Goal: Task Accomplishment & Management: Complete application form

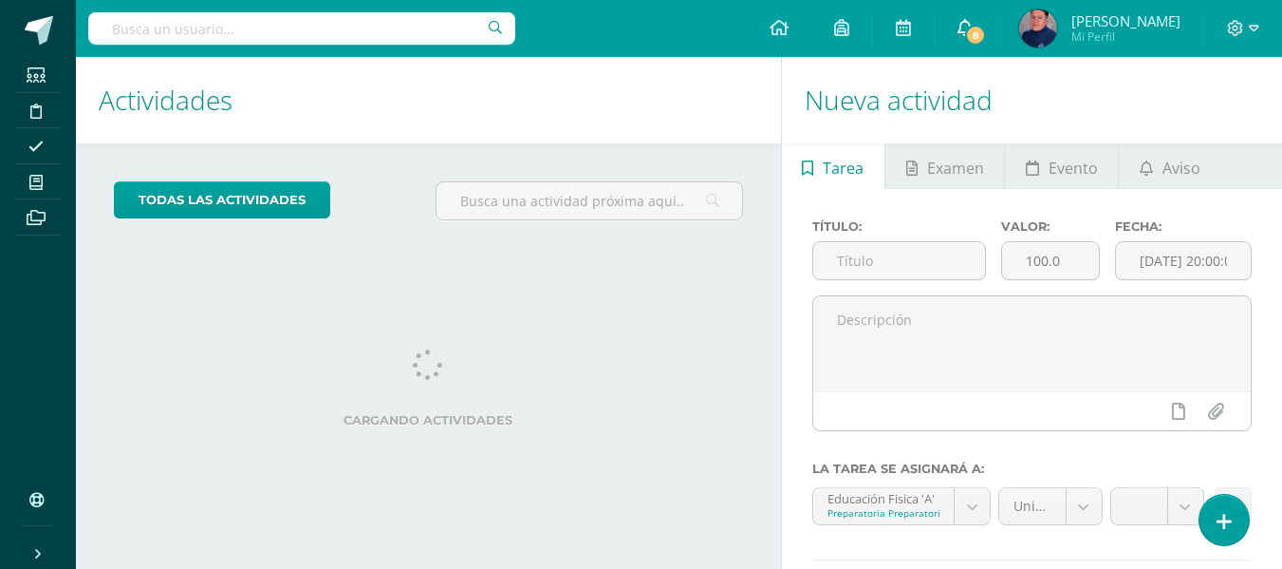
click at [986, 26] on span "8" at bounding box center [975, 35] width 21 height 21
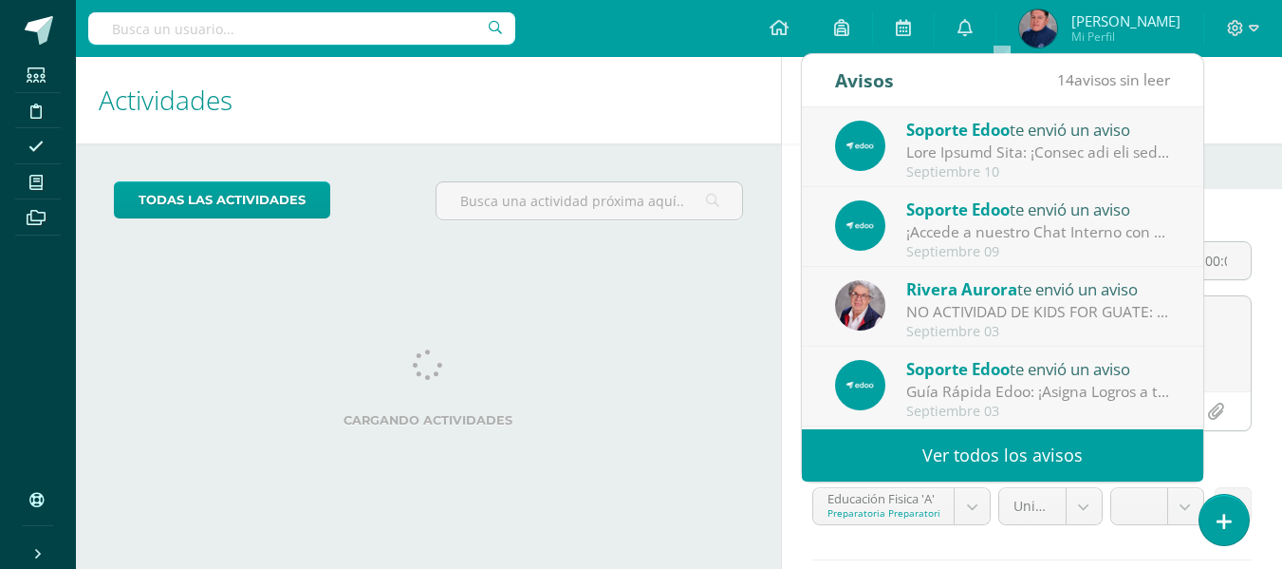
click at [1044, 462] on link "Ver todos los avisos" at bounding box center [1003, 455] width 402 height 52
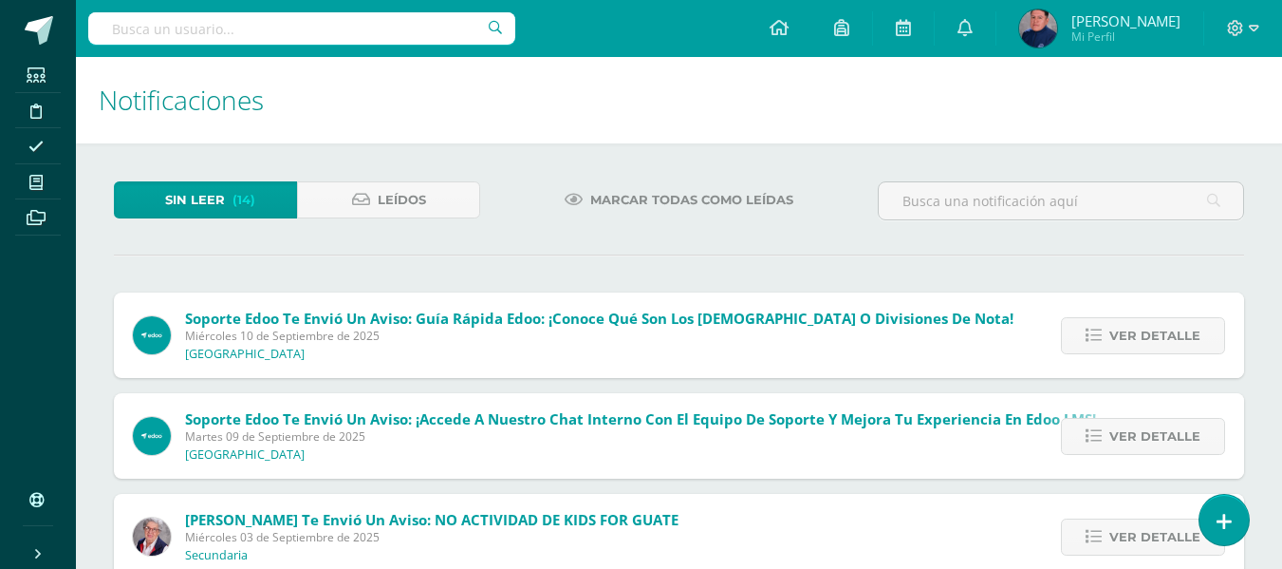
click at [721, 198] on span "Marcar todas como leídas" at bounding box center [691, 199] width 203 height 35
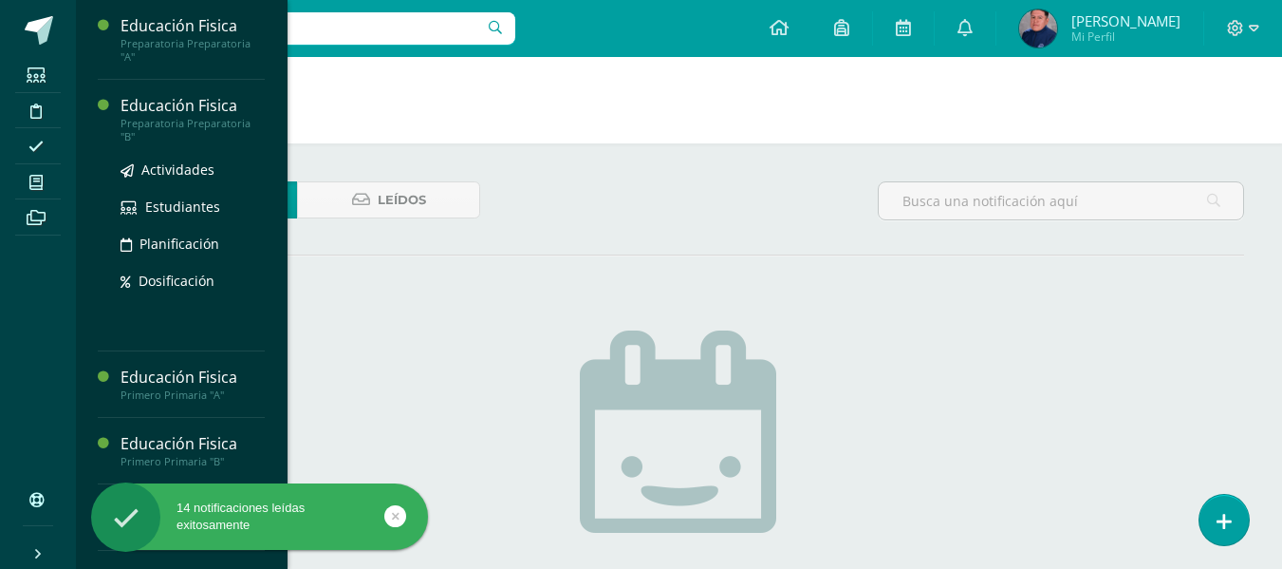
click at [169, 114] on div "Educación Fisica" at bounding box center [193, 106] width 144 height 22
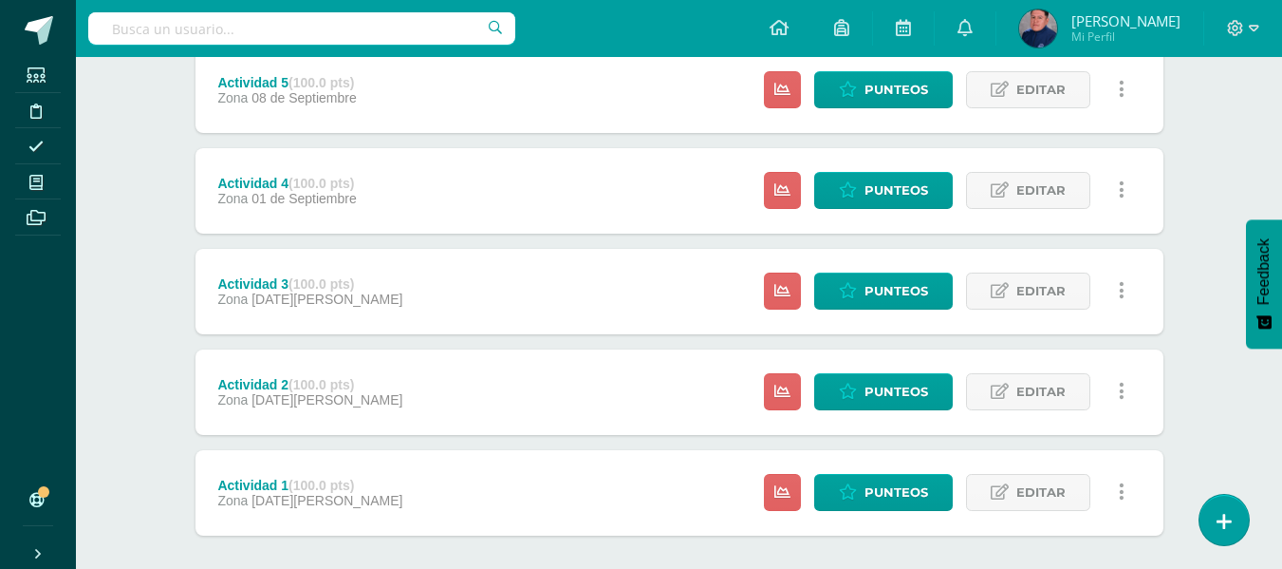
scroll to position [668, 0]
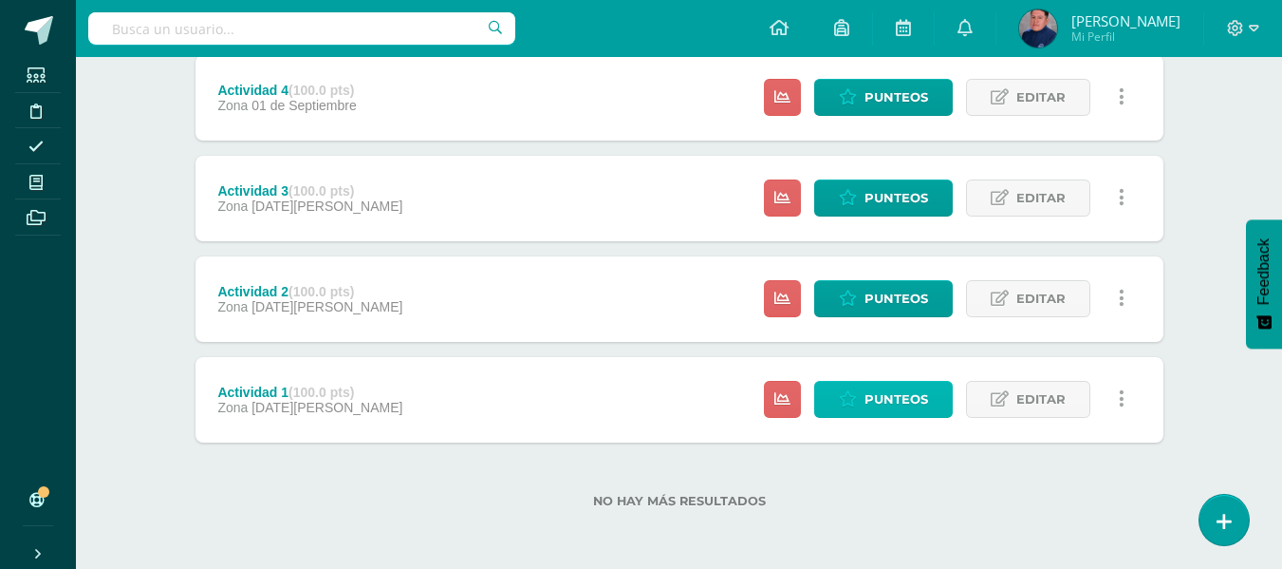
click at [891, 398] on span "Punteos" at bounding box center [897, 399] width 64 height 35
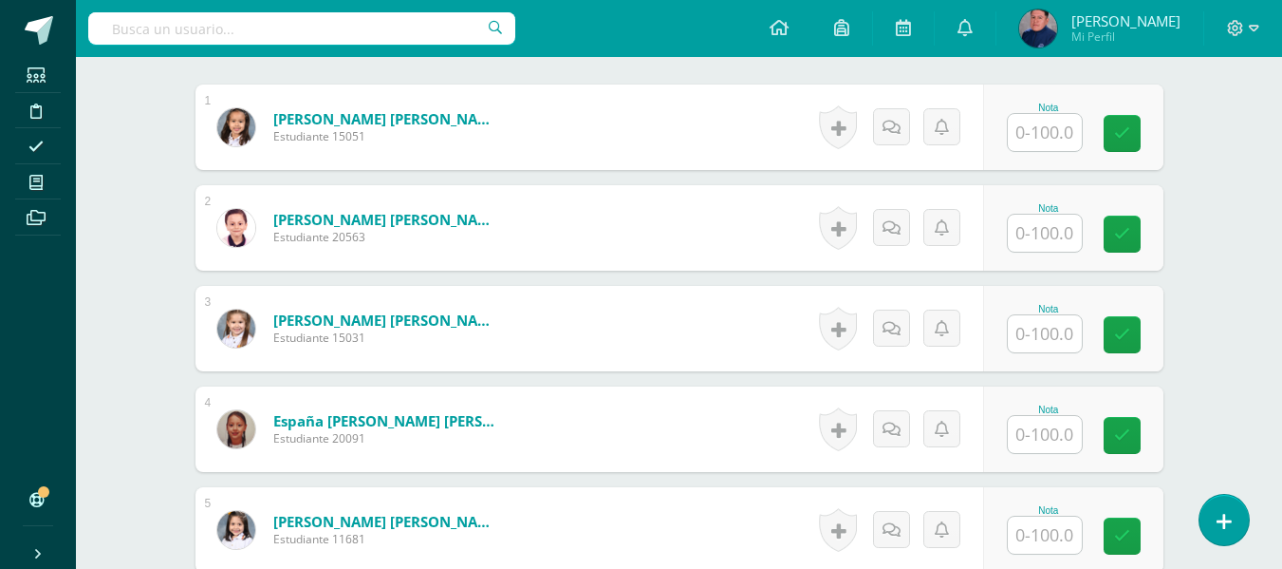
scroll to position [594, 0]
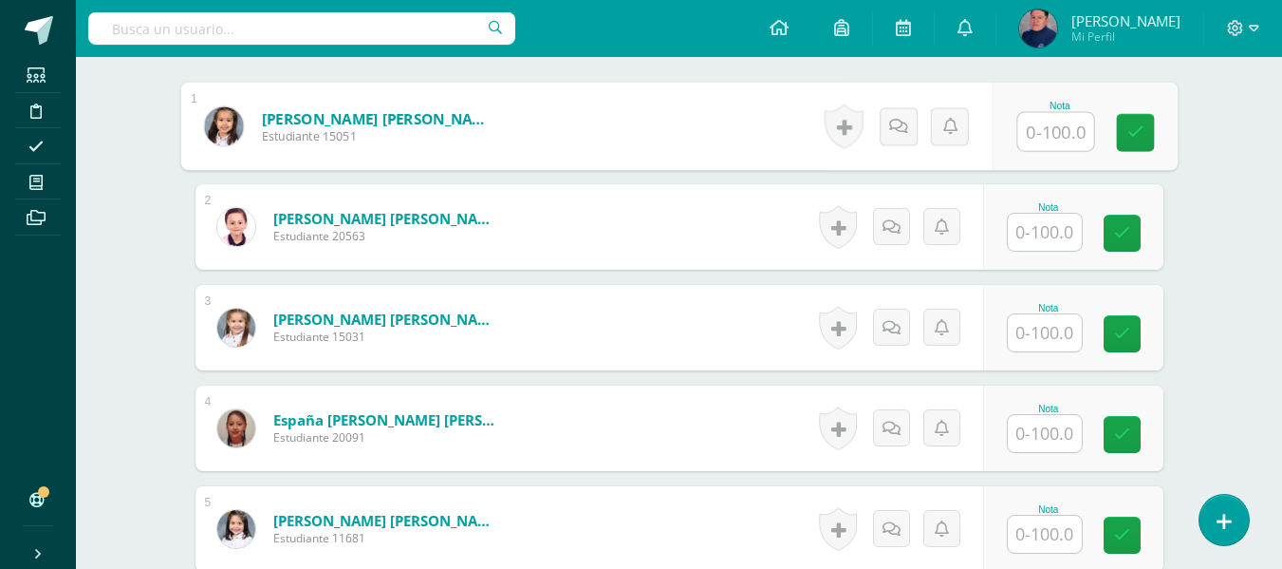
click at [1044, 124] on input "text" at bounding box center [1056, 132] width 76 height 38
type input "100"
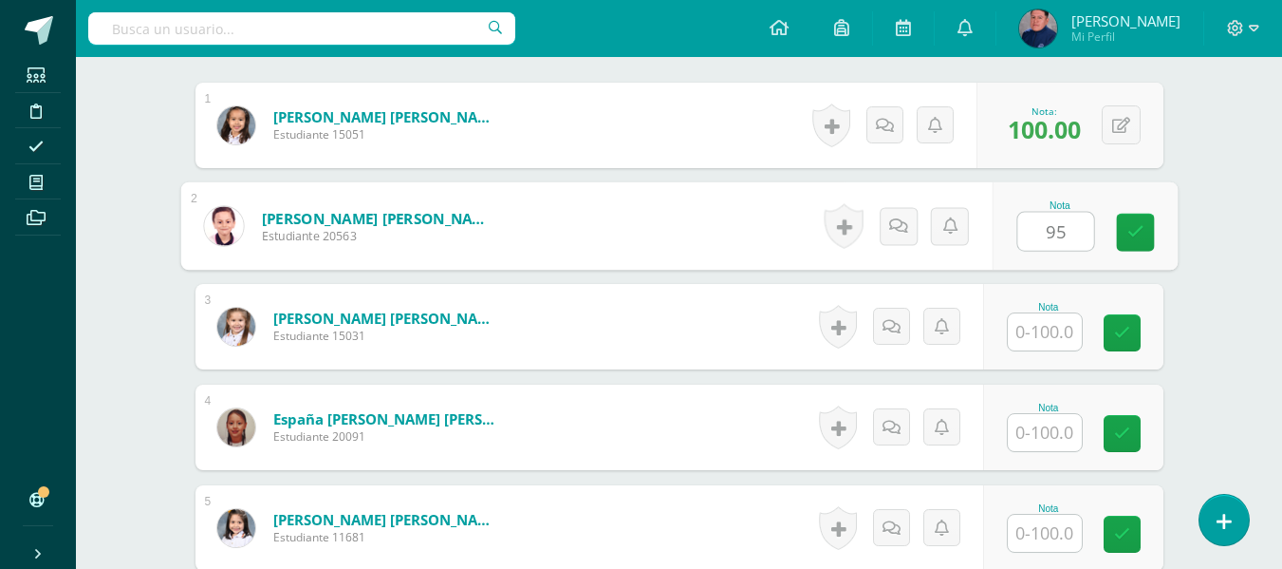
type input "95"
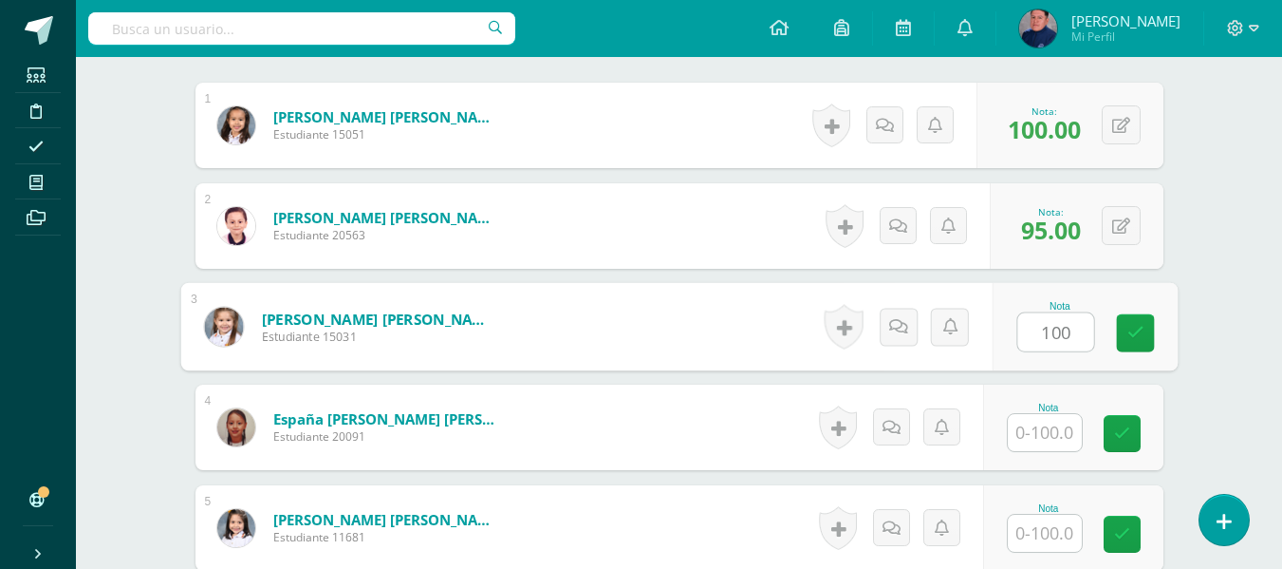
type input "100"
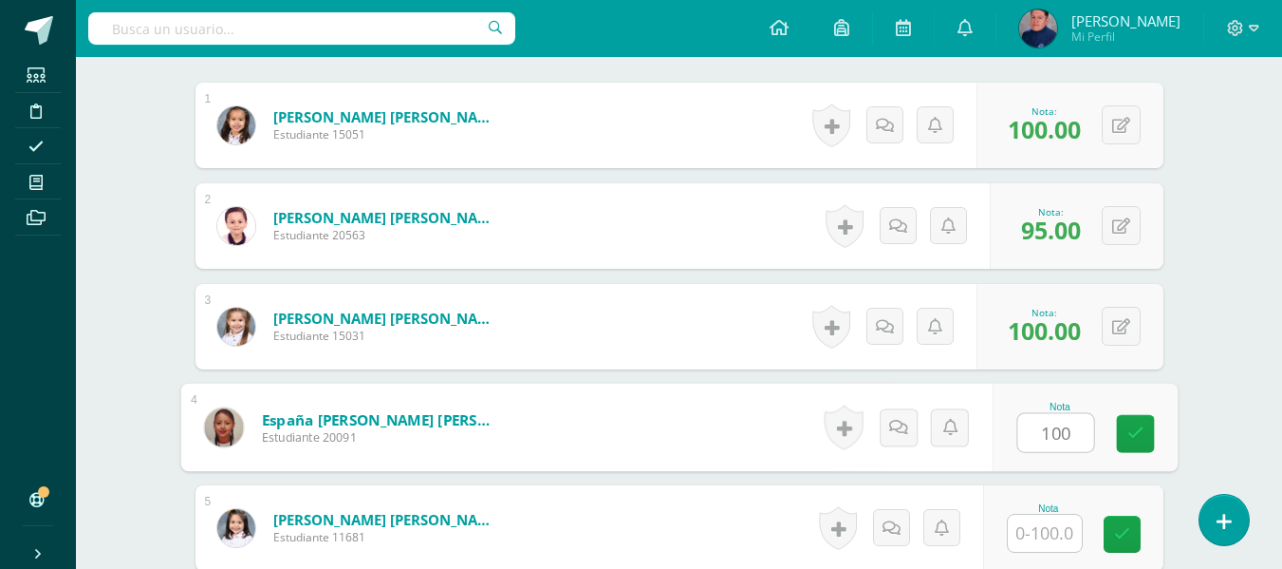
type input "100"
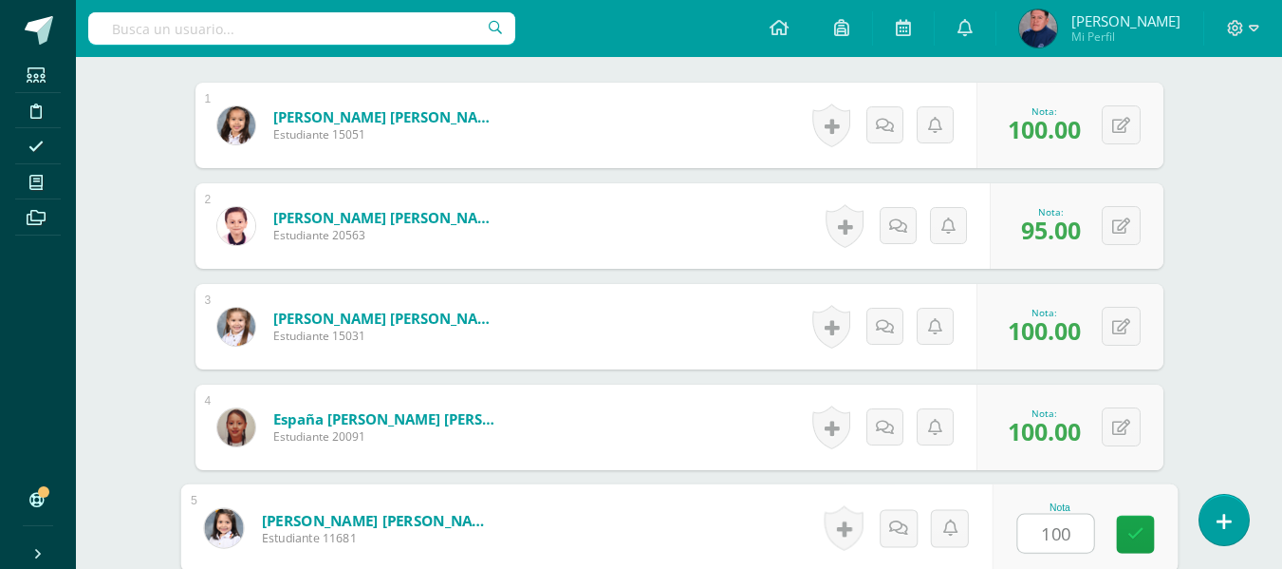
type input "100"
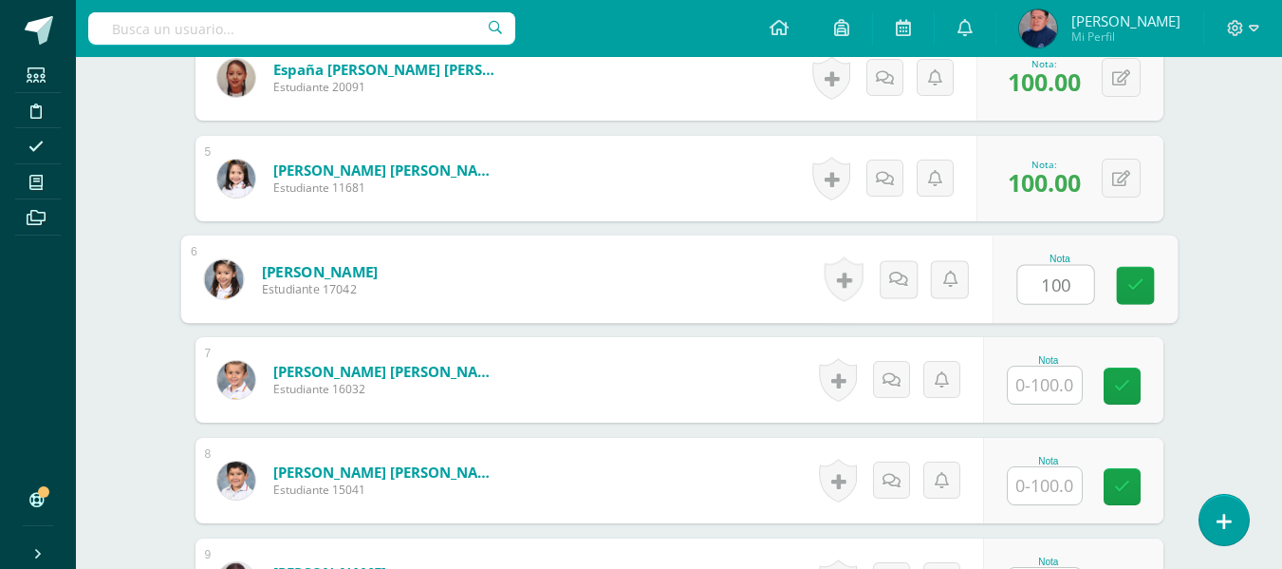
type input "100"
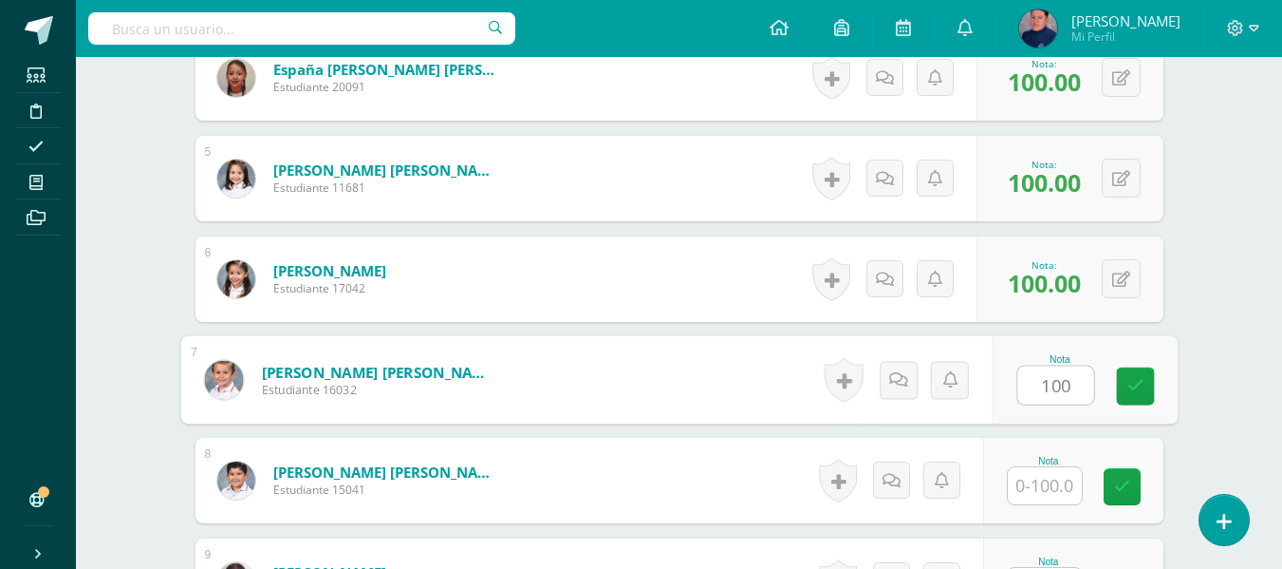
type input "100"
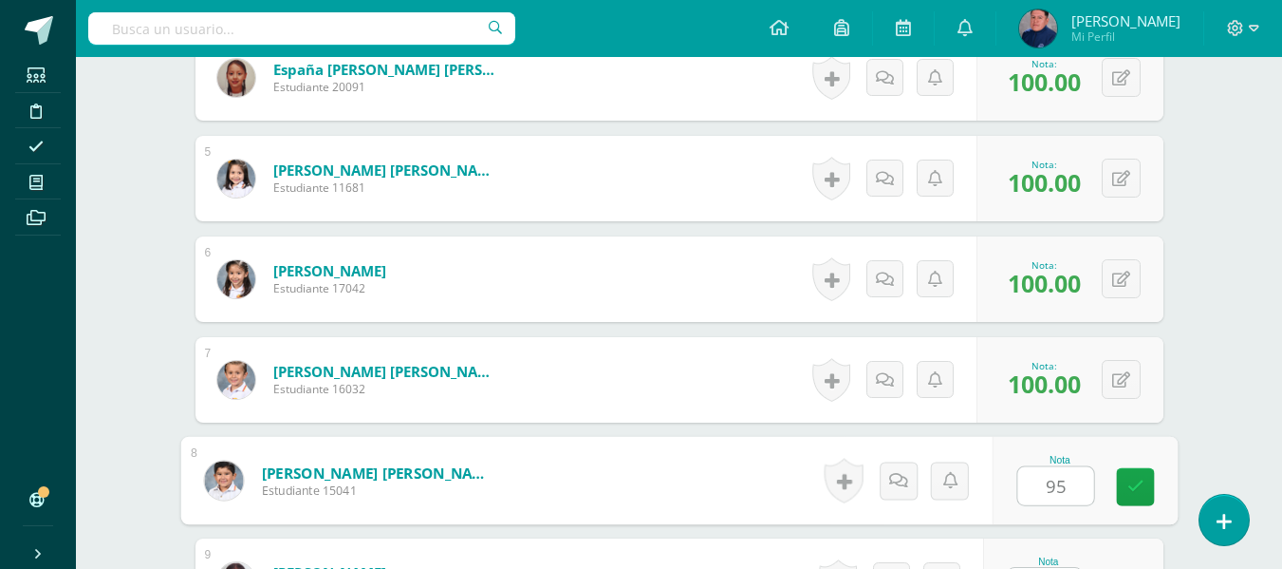
type input "95"
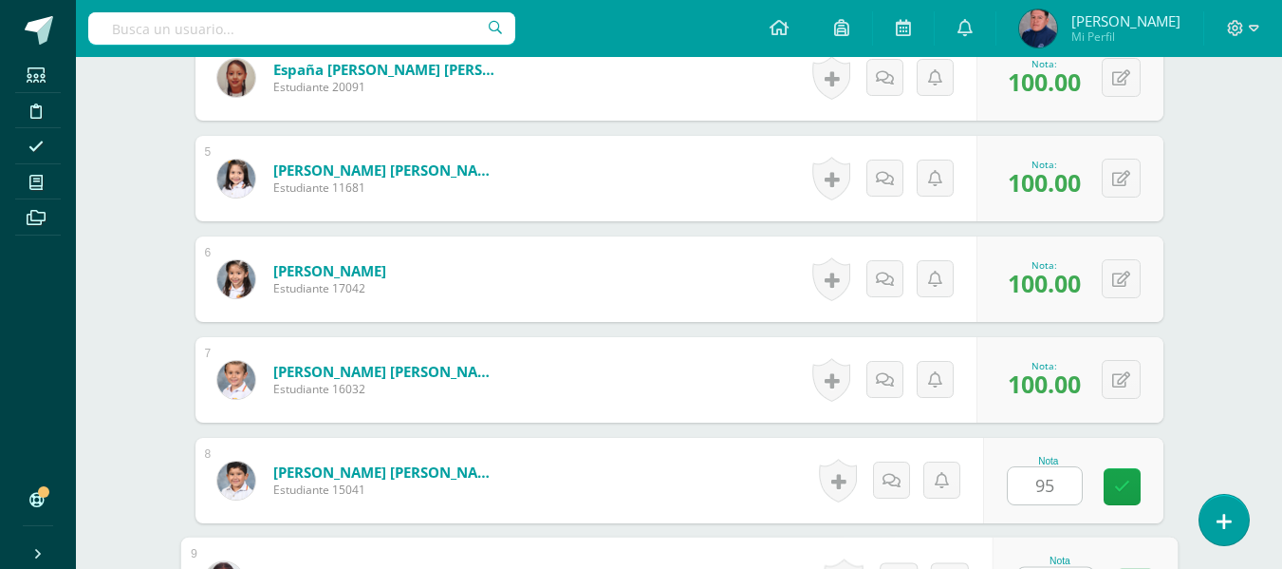
scroll to position [981, 0]
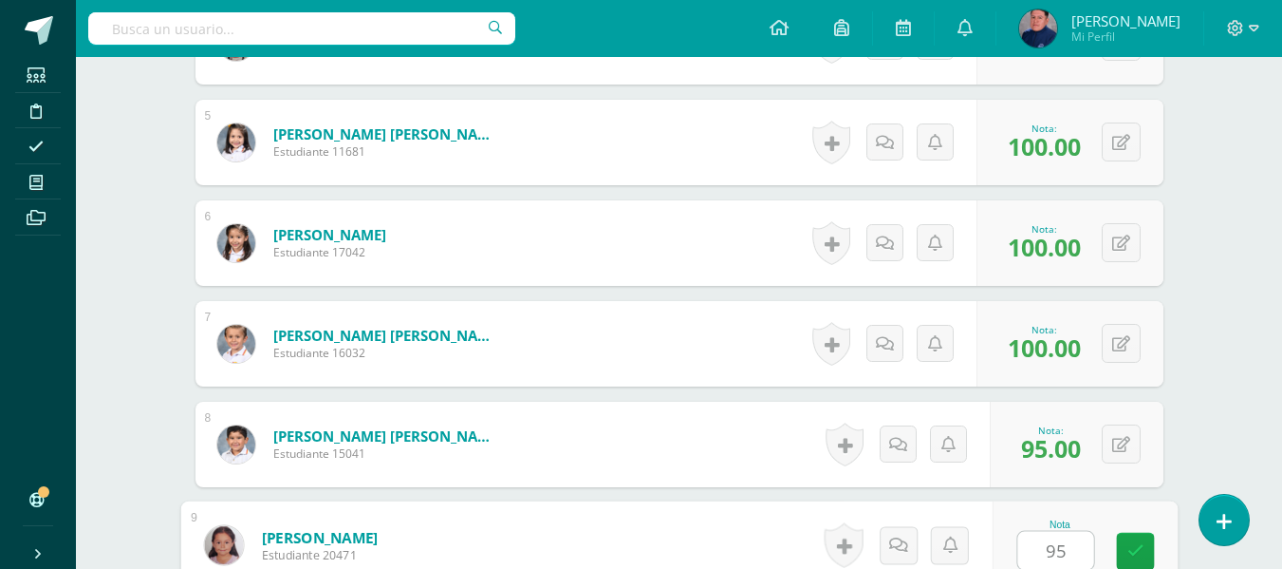
type input "95"
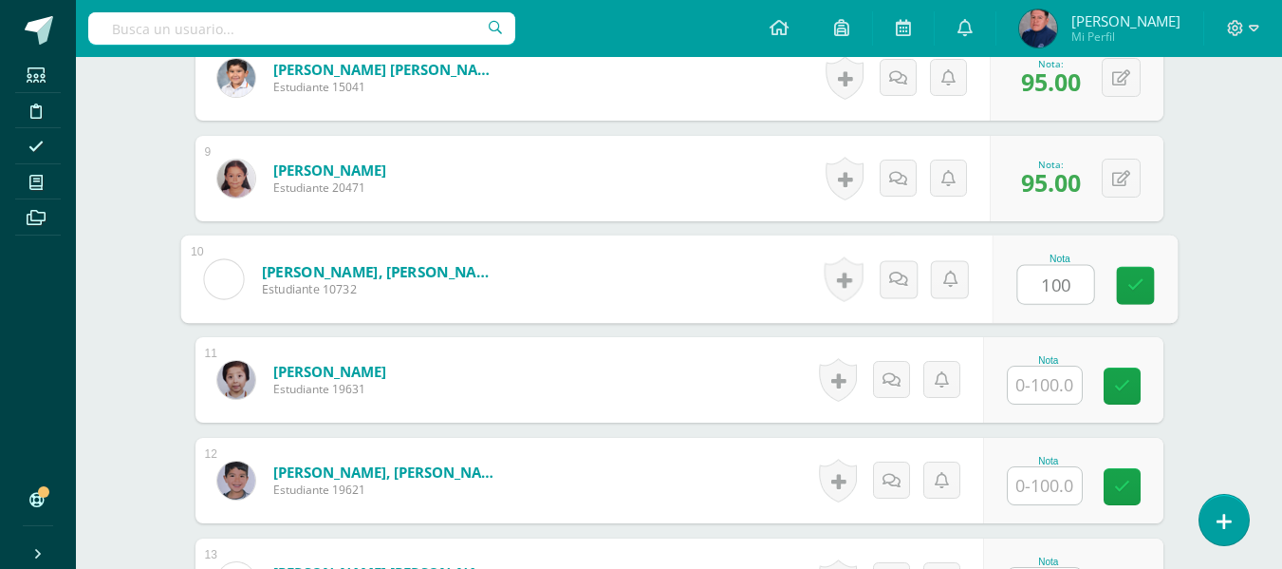
type input "100"
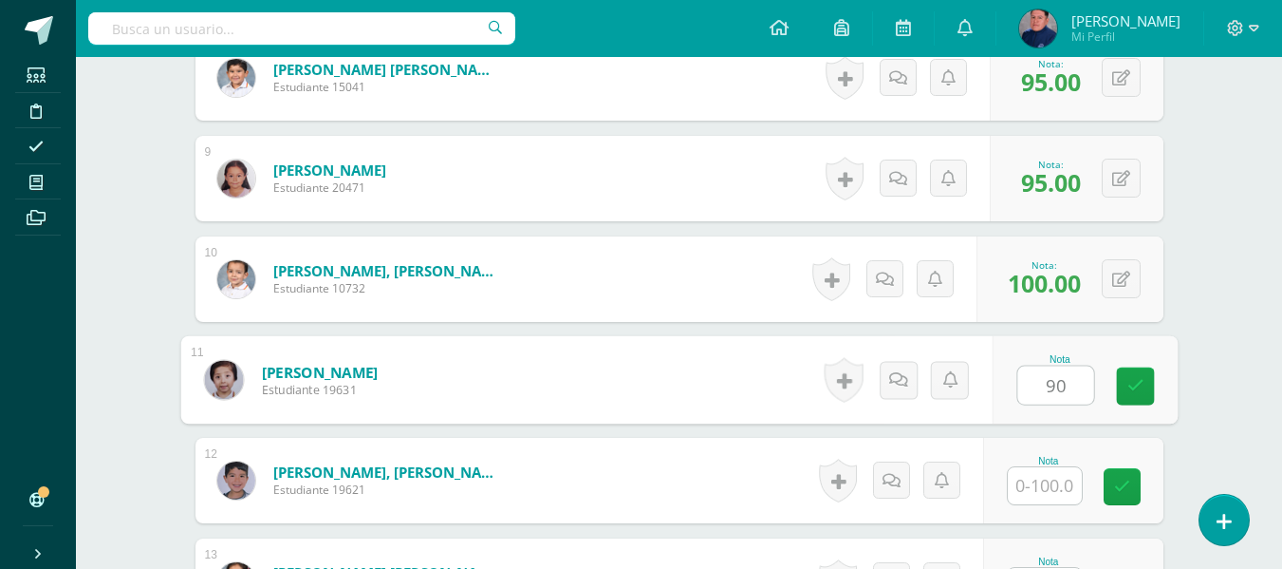
type input "90"
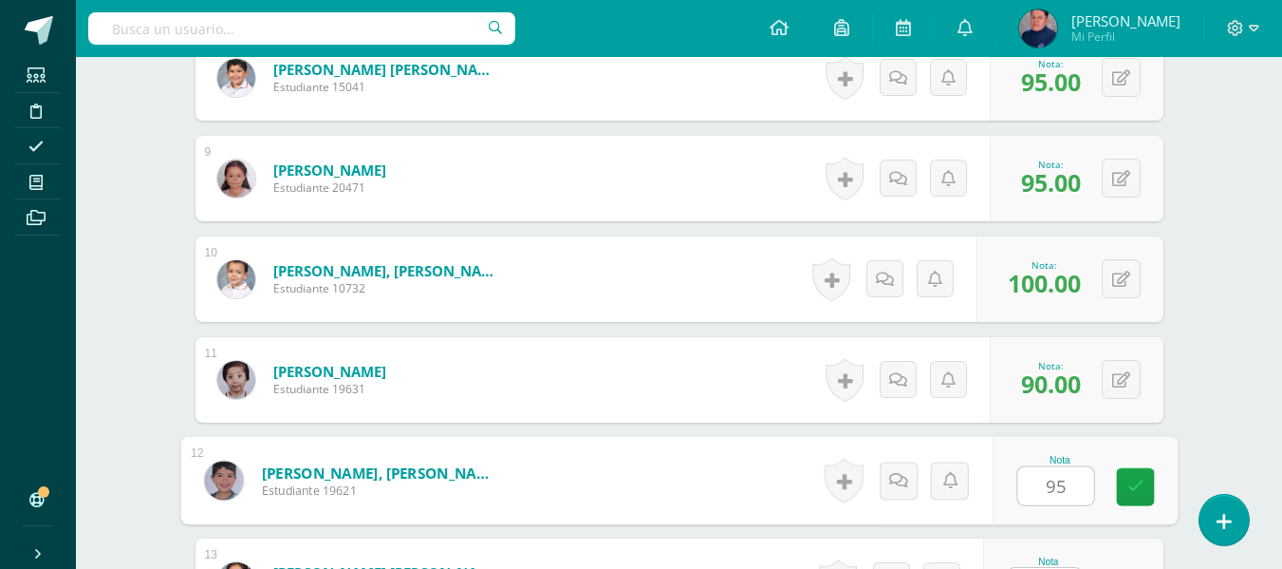
type input "95"
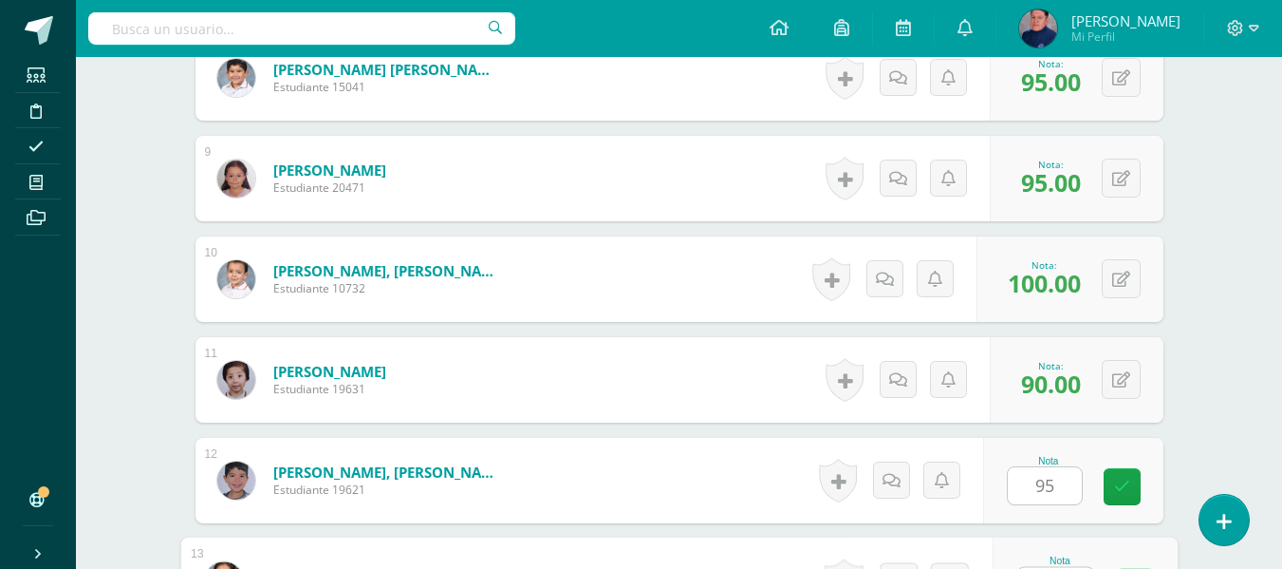
scroll to position [1383, 0]
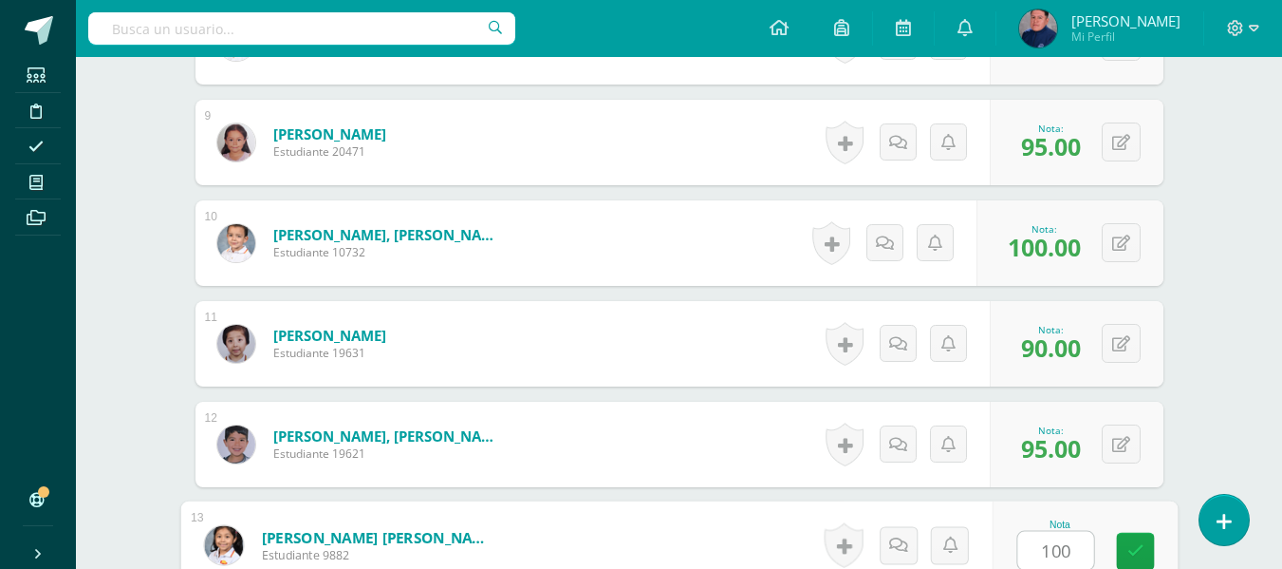
type input "100"
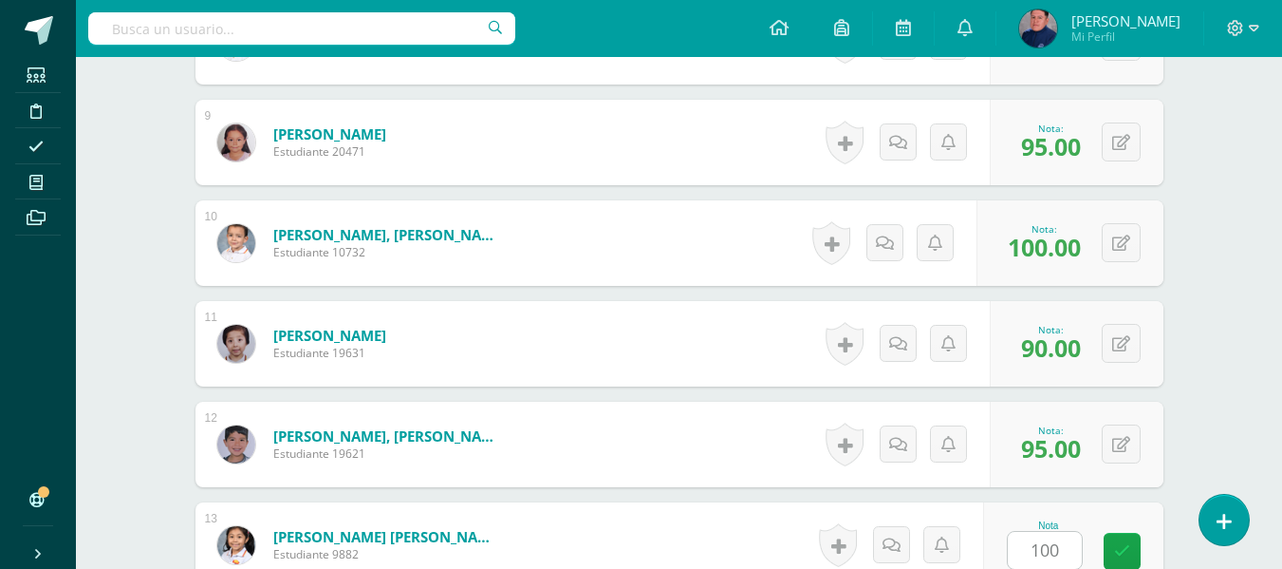
scroll to position [1750, 0]
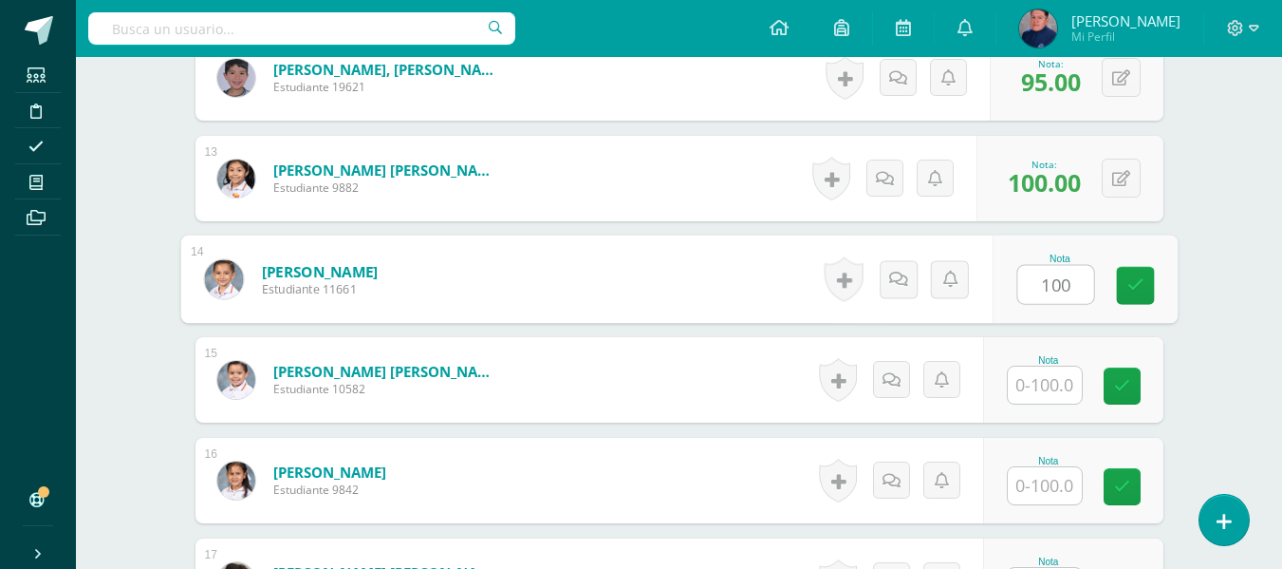
type input "100"
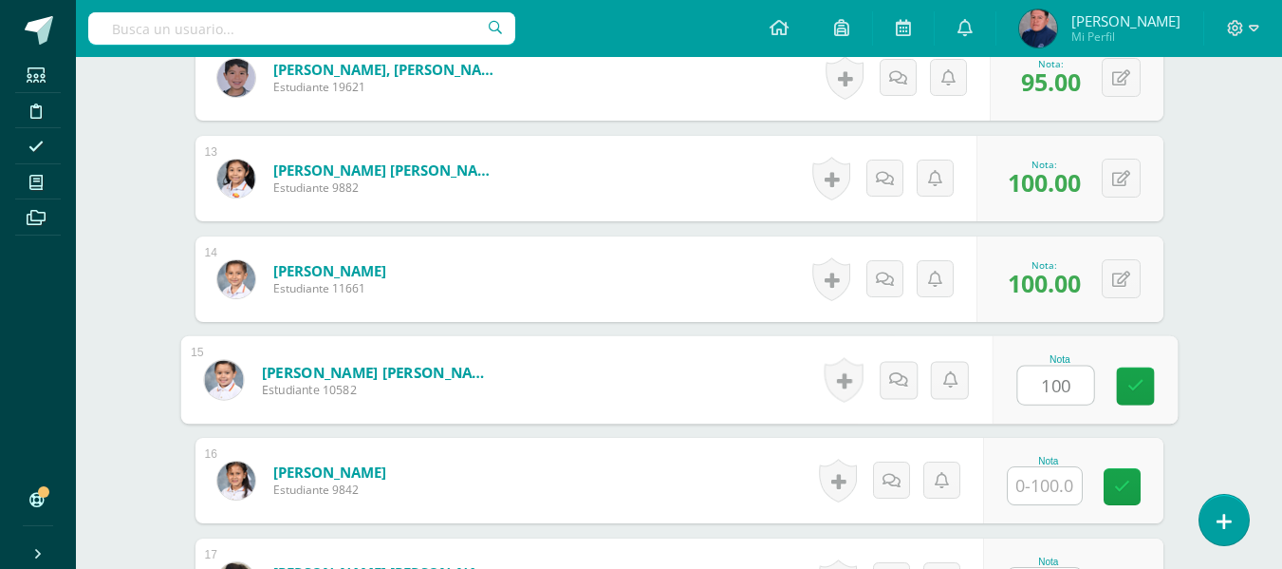
type input "100"
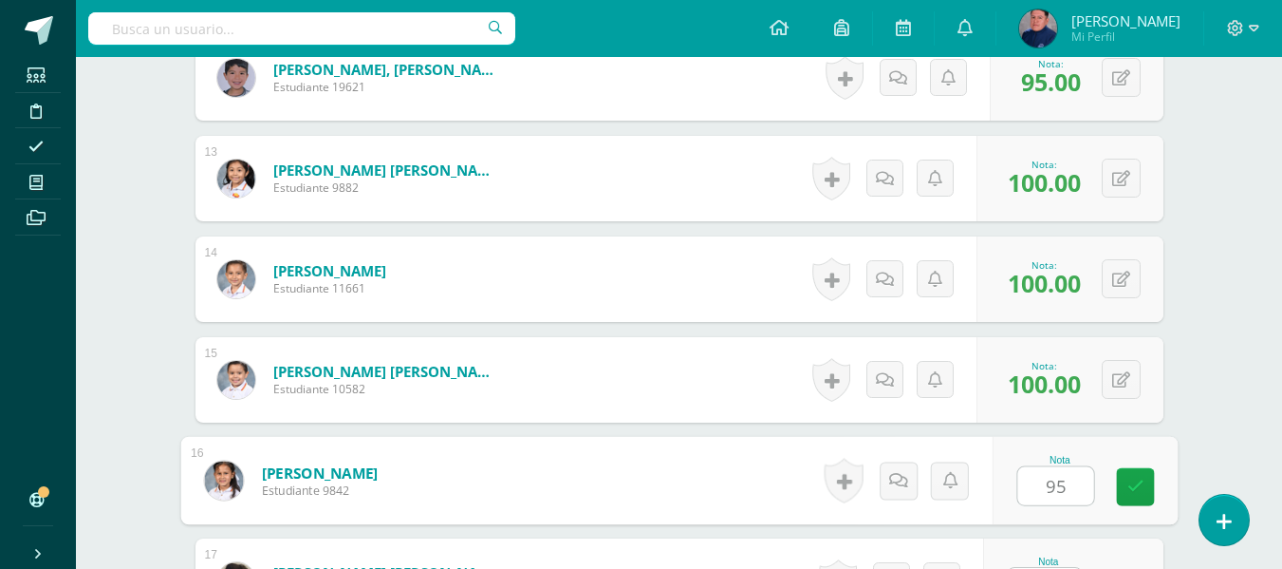
type input "95"
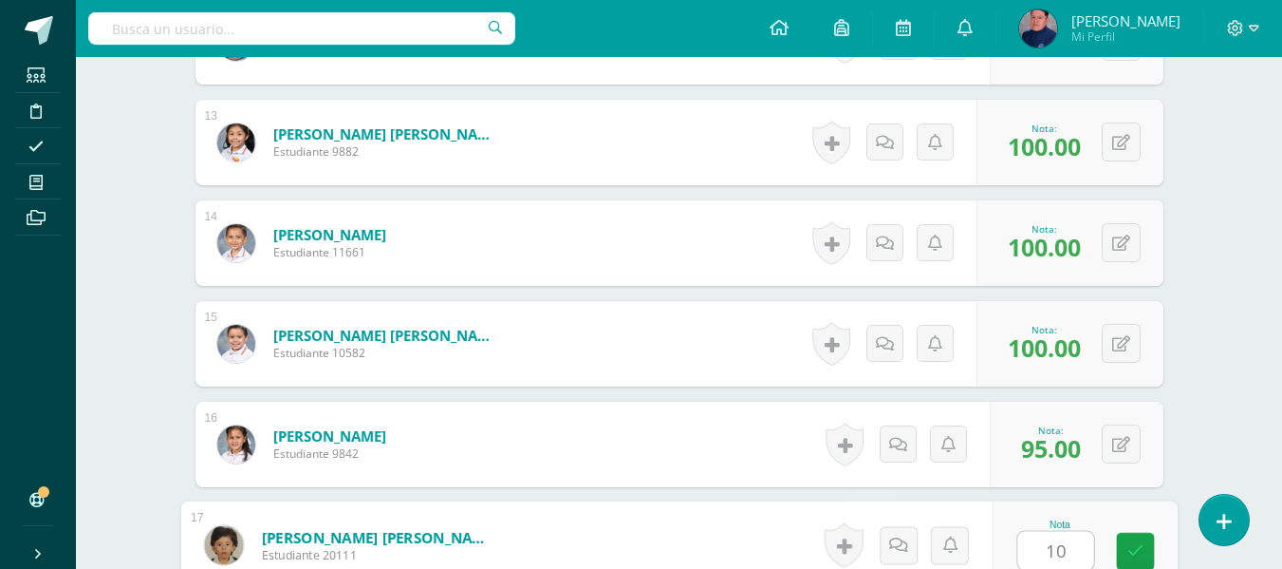
type input "100"
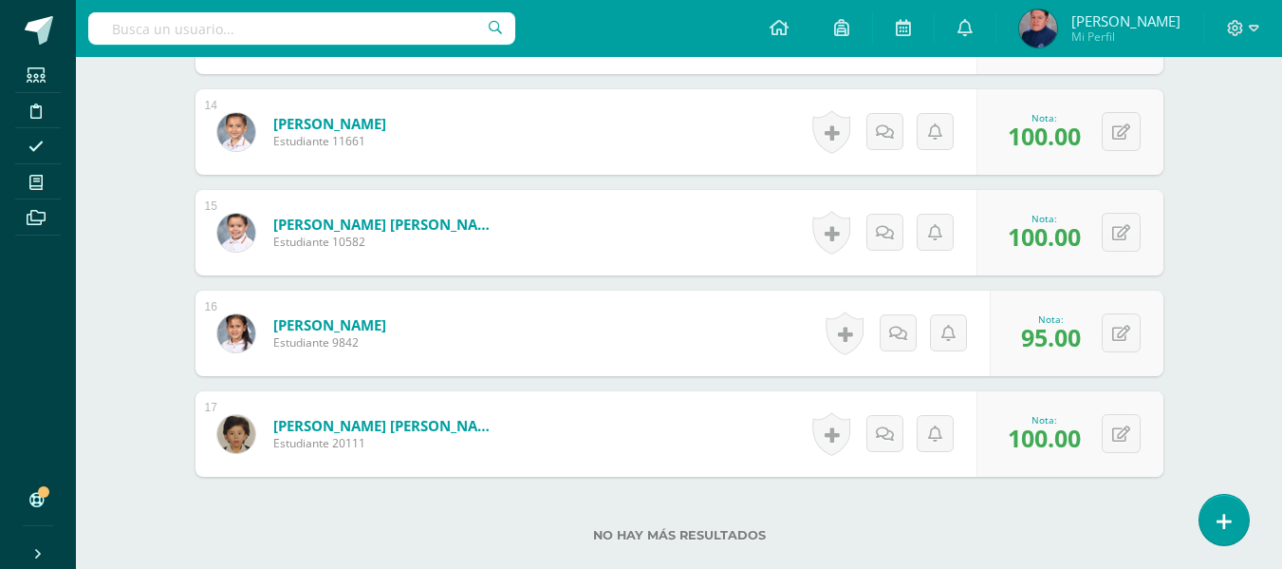
scroll to position [2022, 0]
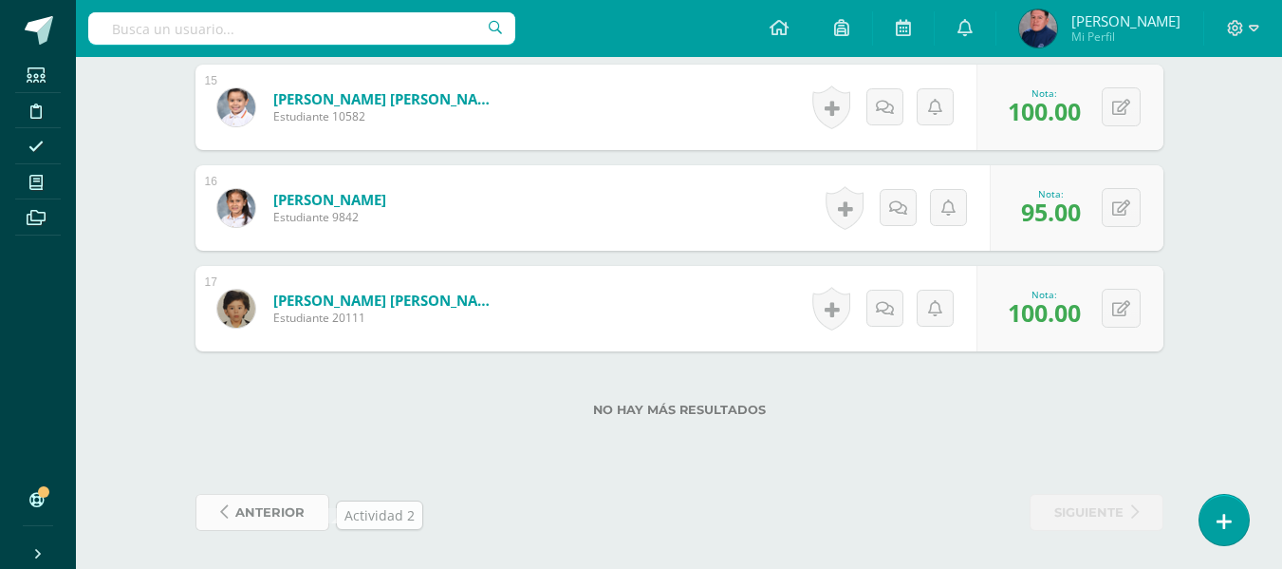
click at [271, 502] on span "anterior" at bounding box center [269, 512] width 69 height 35
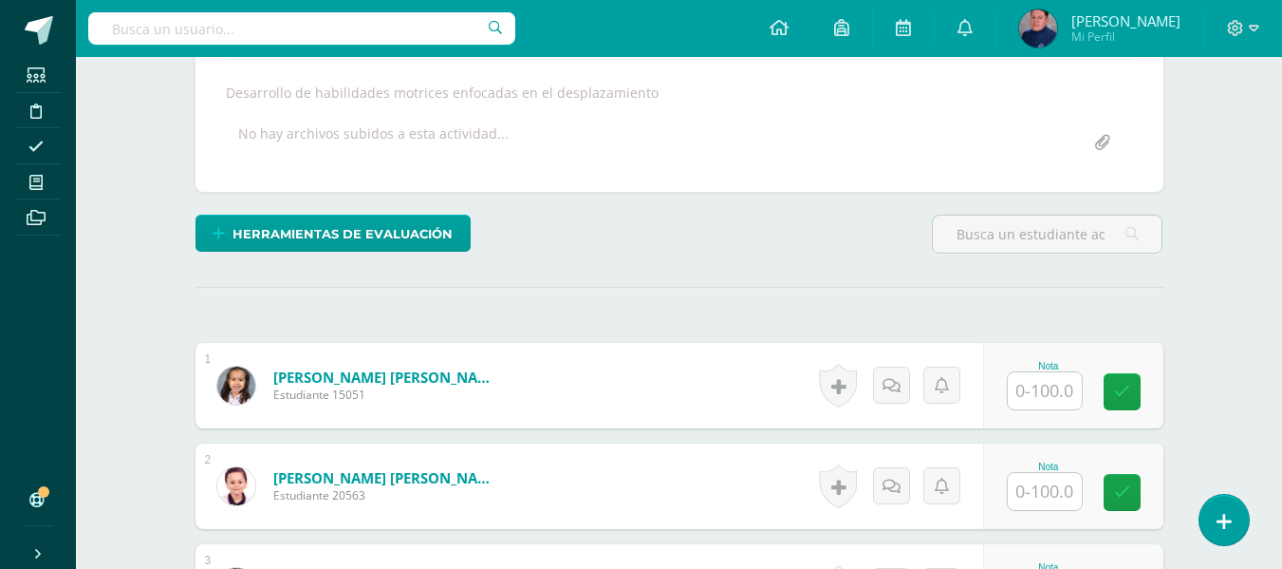
scroll to position [504, 0]
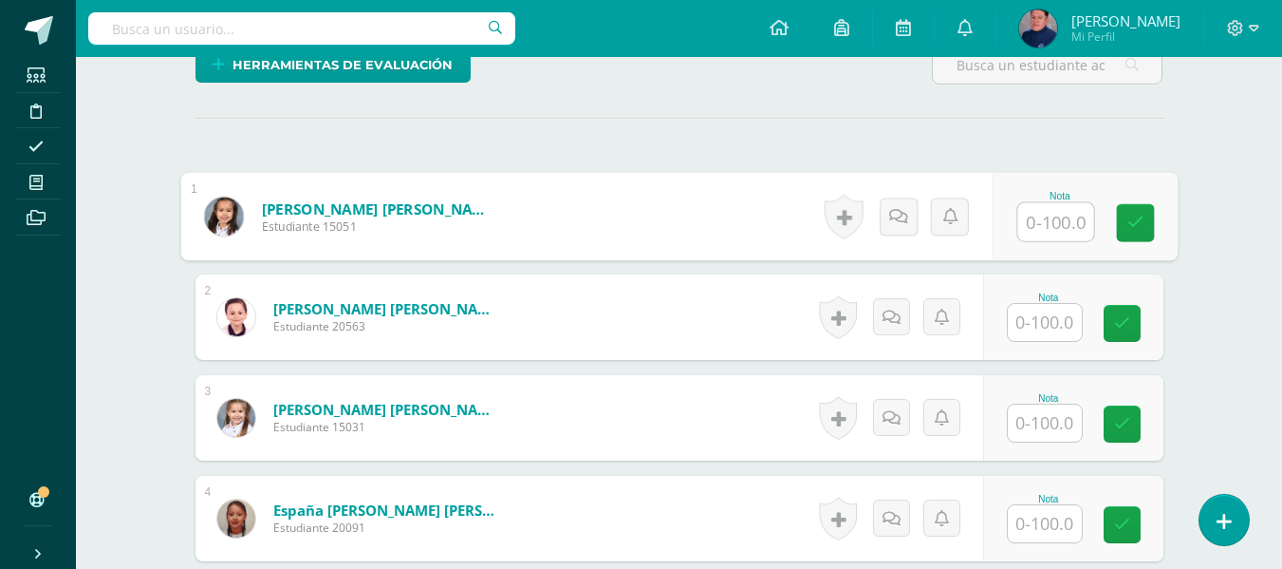
click at [1060, 232] on input "text" at bounding box center [1056, 222] width 76 height 38
type input "100"
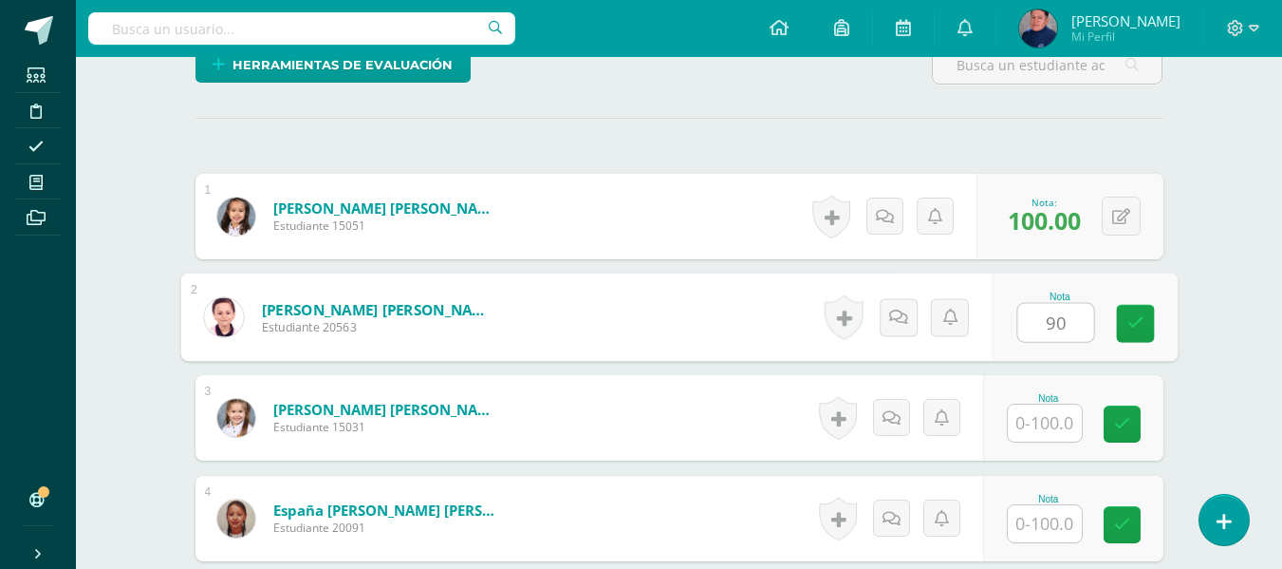
type input "90"
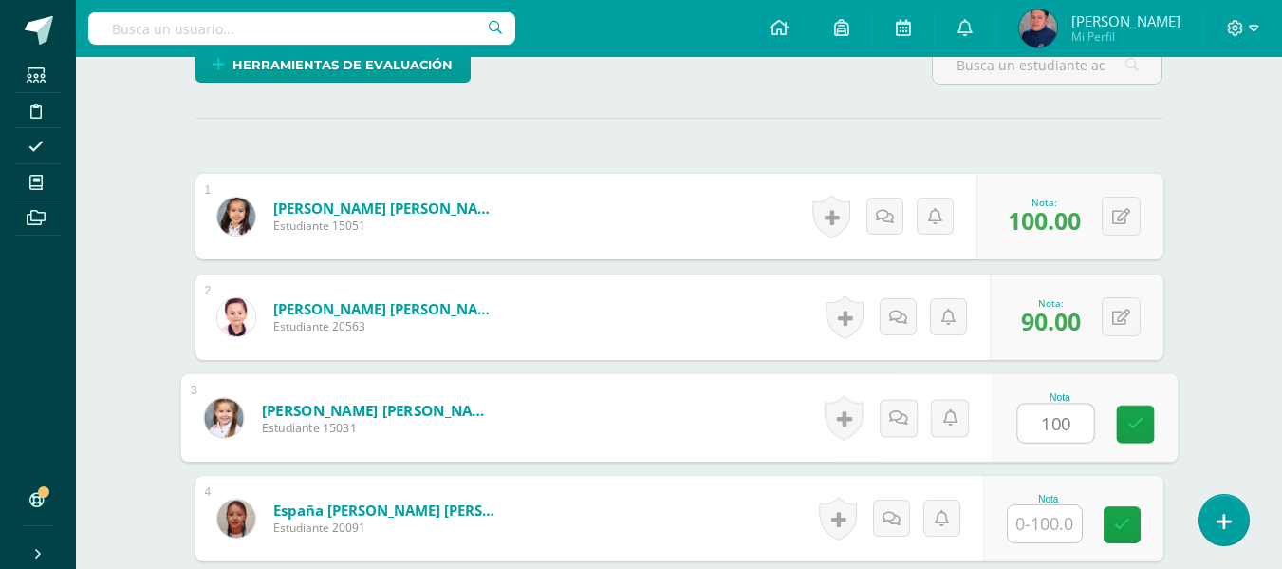
type input "100"
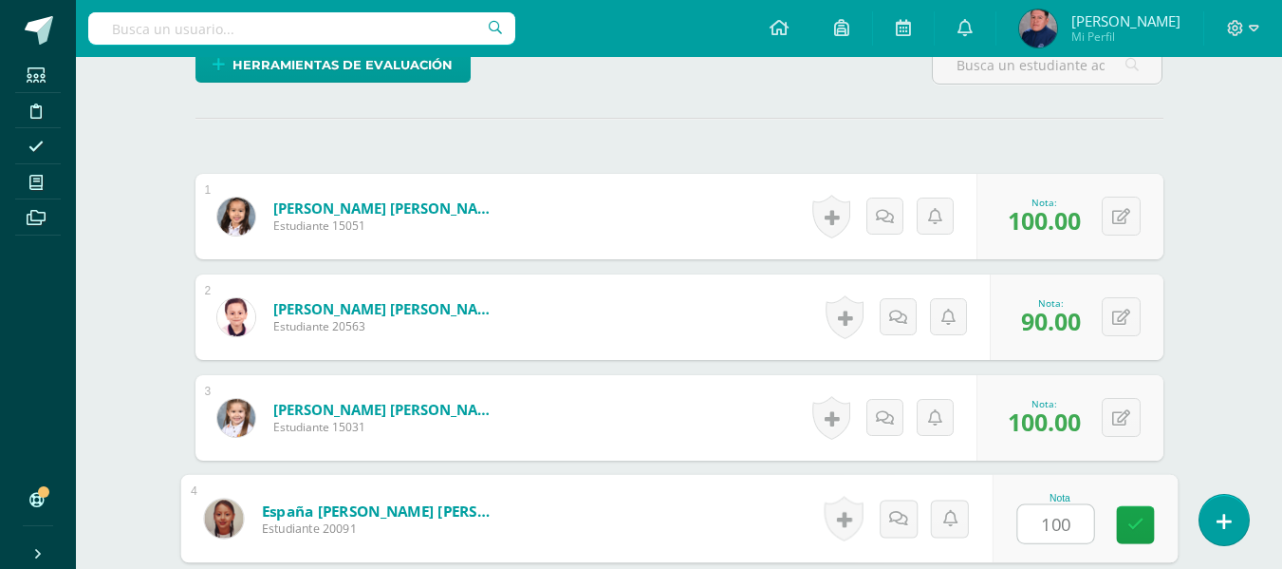
type input "100"
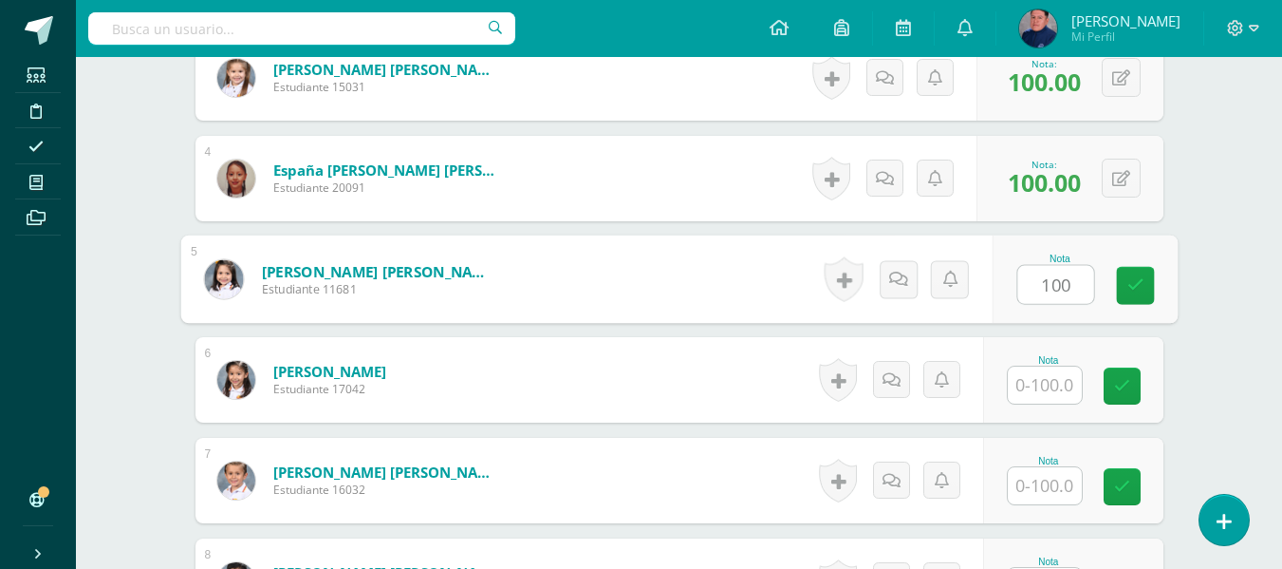
type input "100"
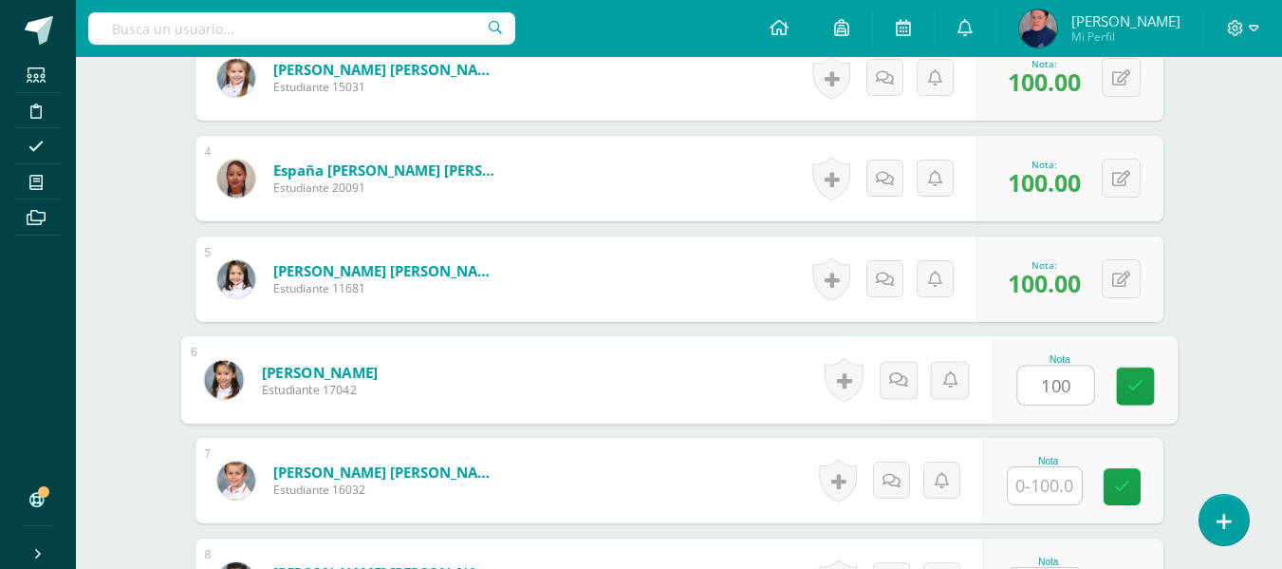
type input "100"
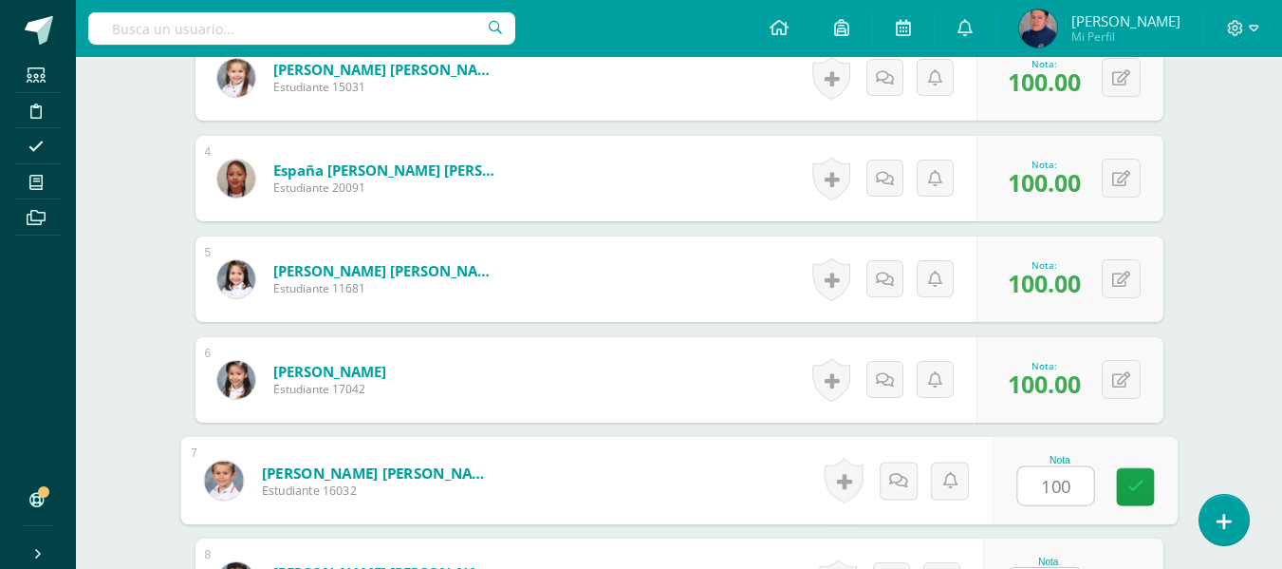
type input "100"
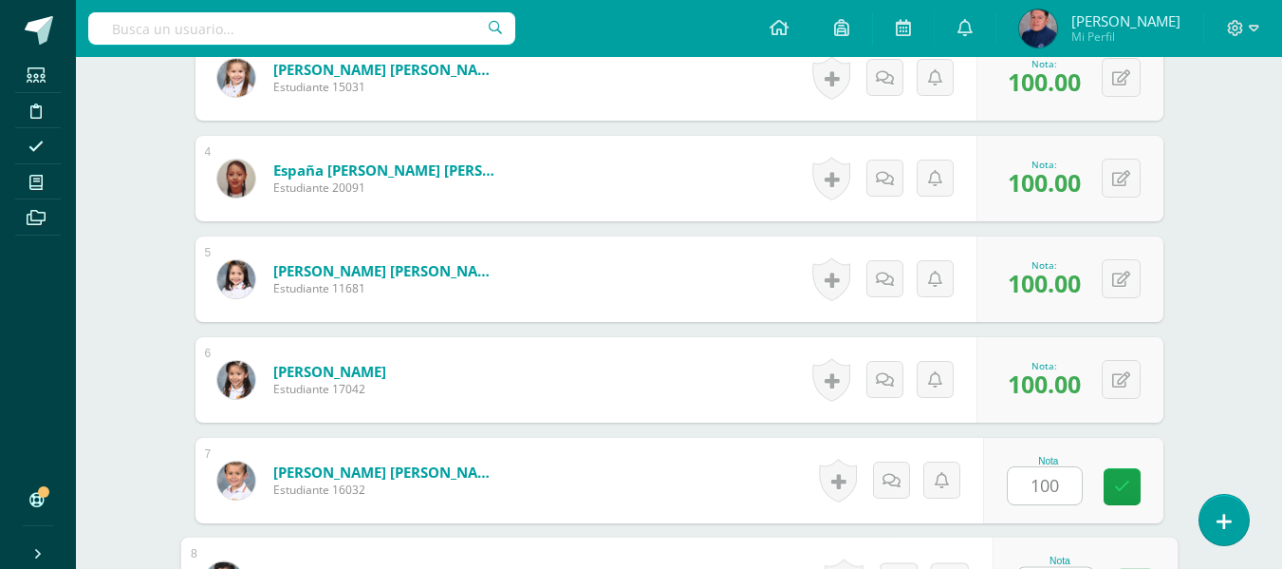
scroll to position [880, 0]
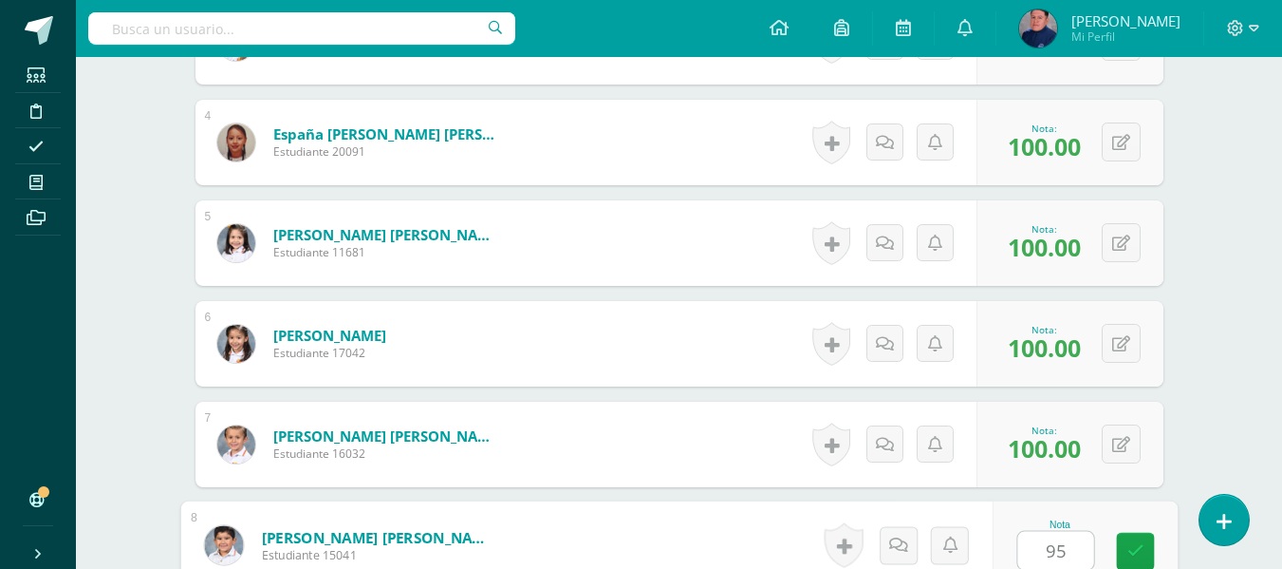
type input "9"
type input "100"
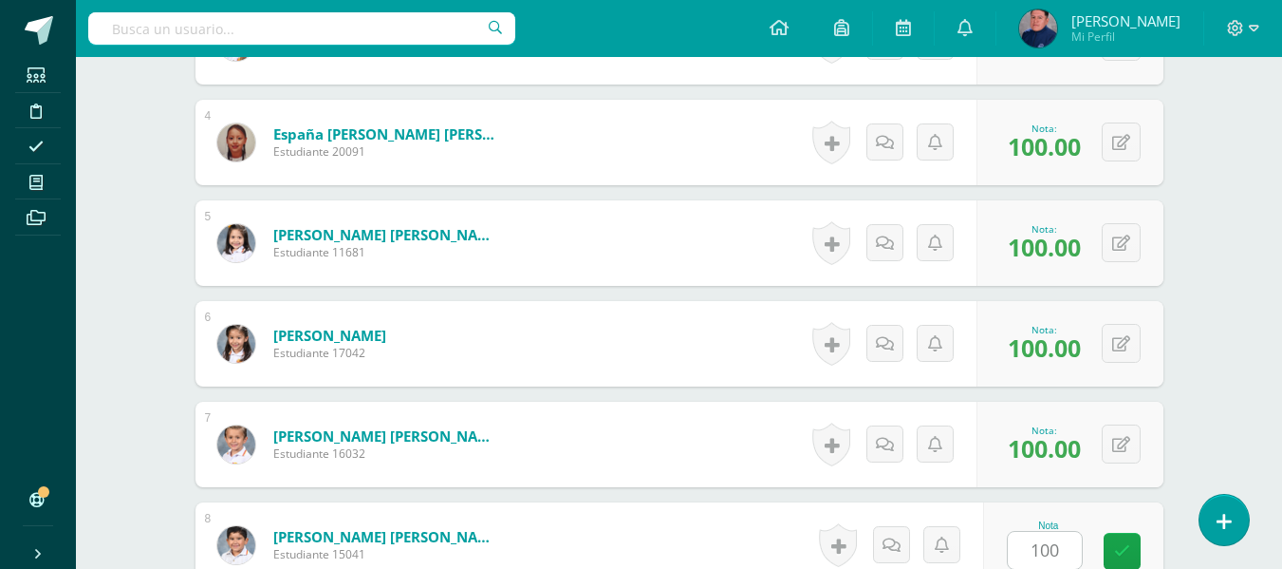
scroll to position [1246, 0]
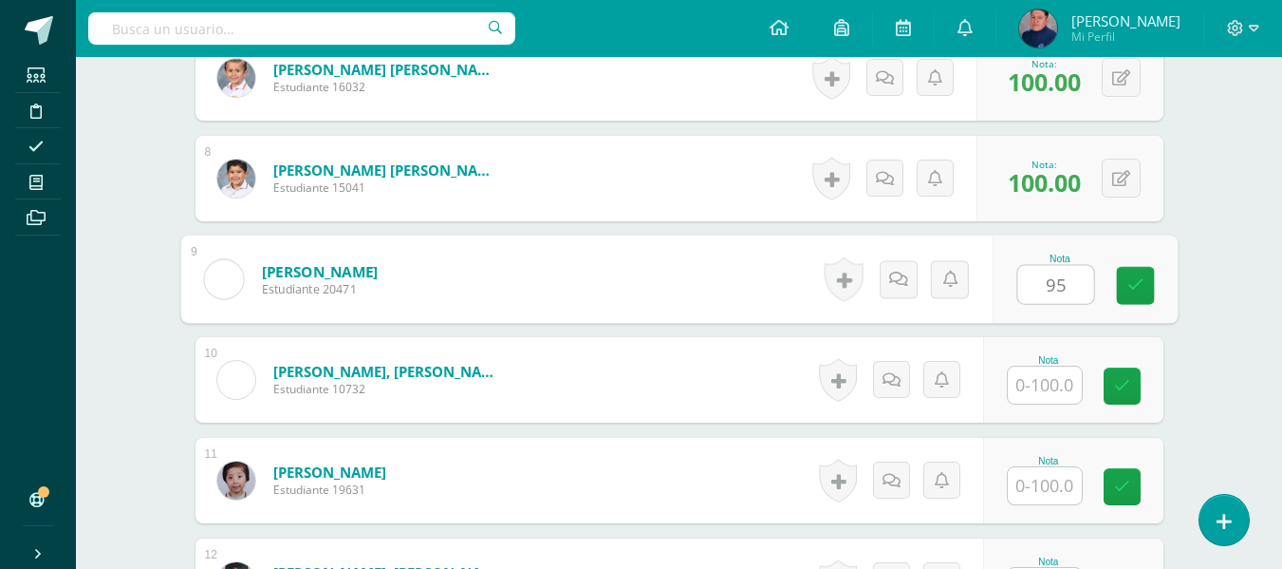
type input "95"
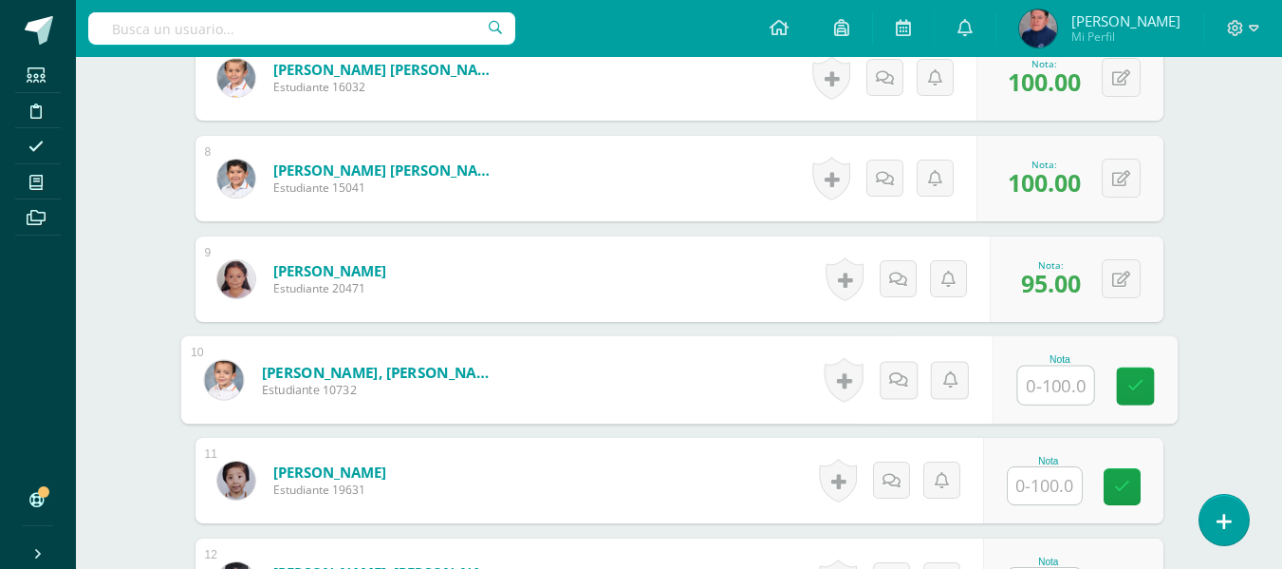
click at [226, 386] on img at bounding box center [223, 379] width 39 height 39
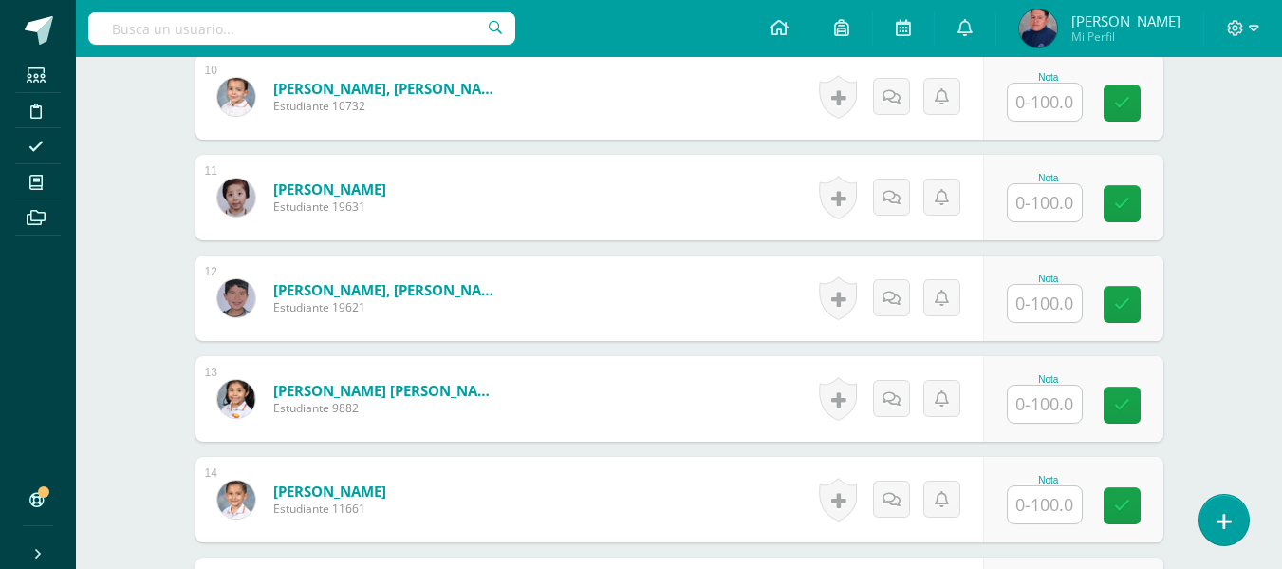
scroll to position [1358, 0]
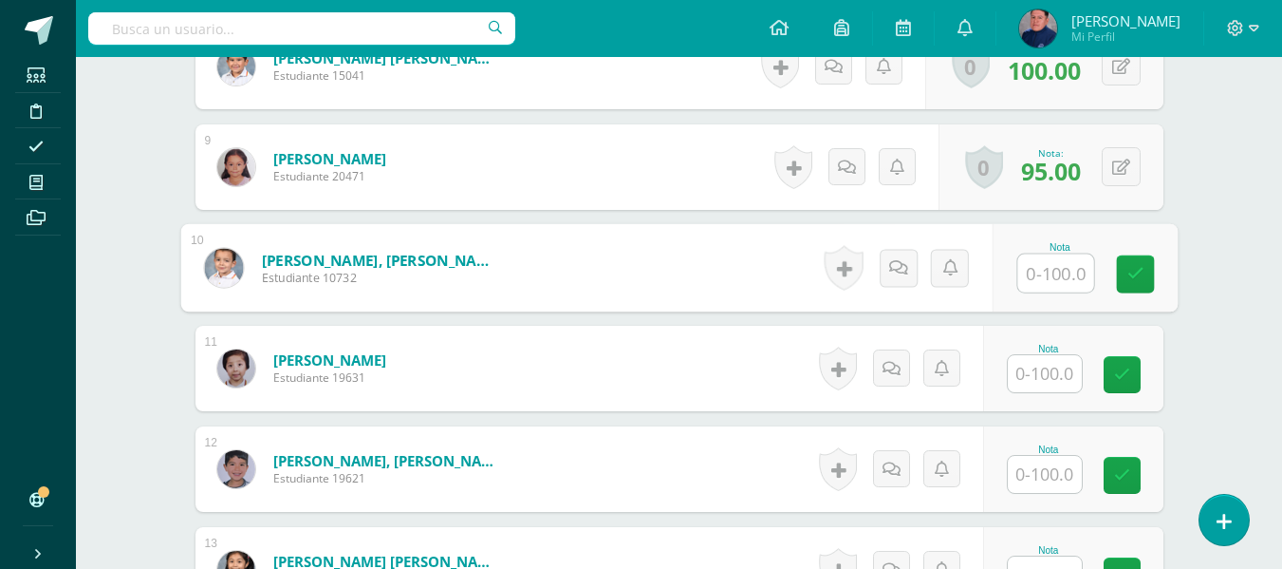
click at [1040, 278] on input "text" at bounding box center [1056, 273] width 76 height 38
type input "100"
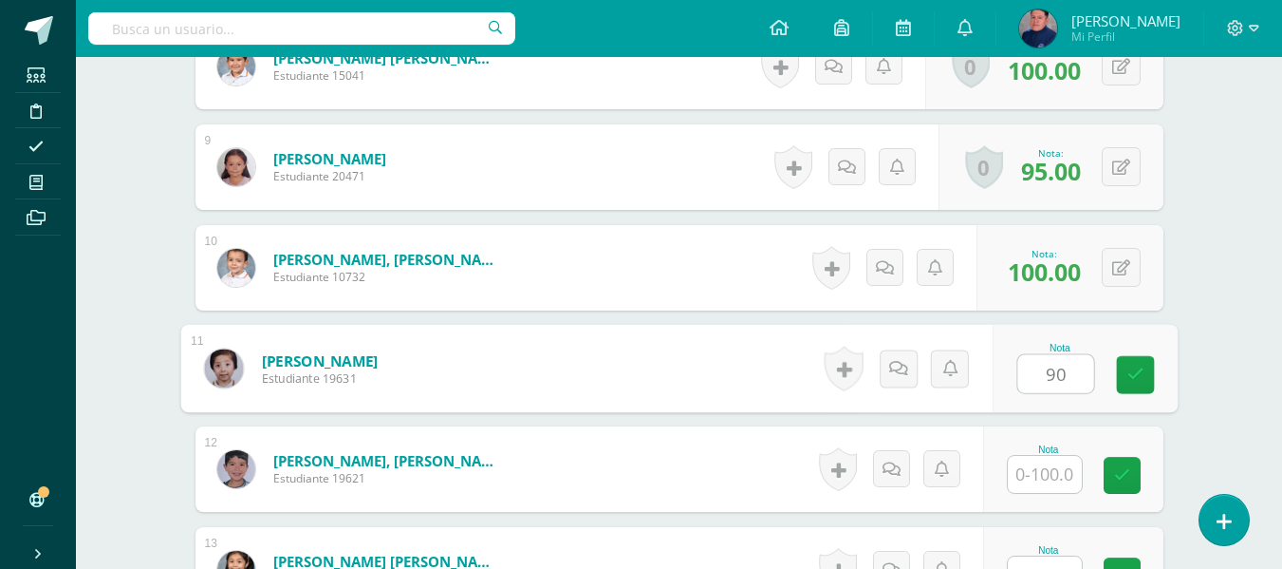
type input "90"
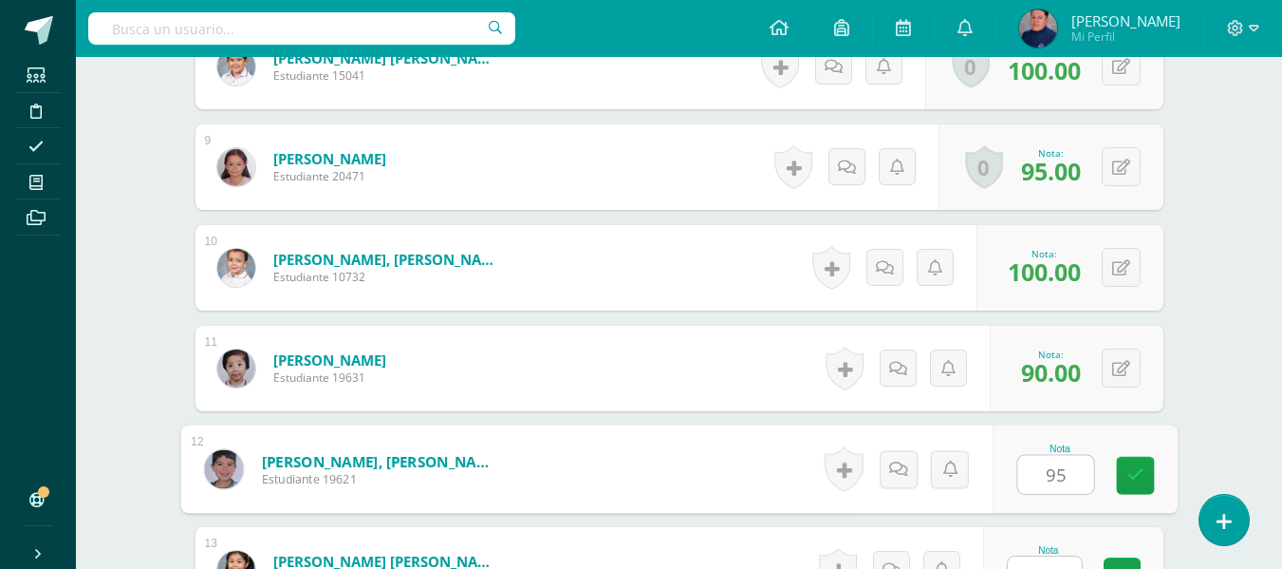
type input "95"
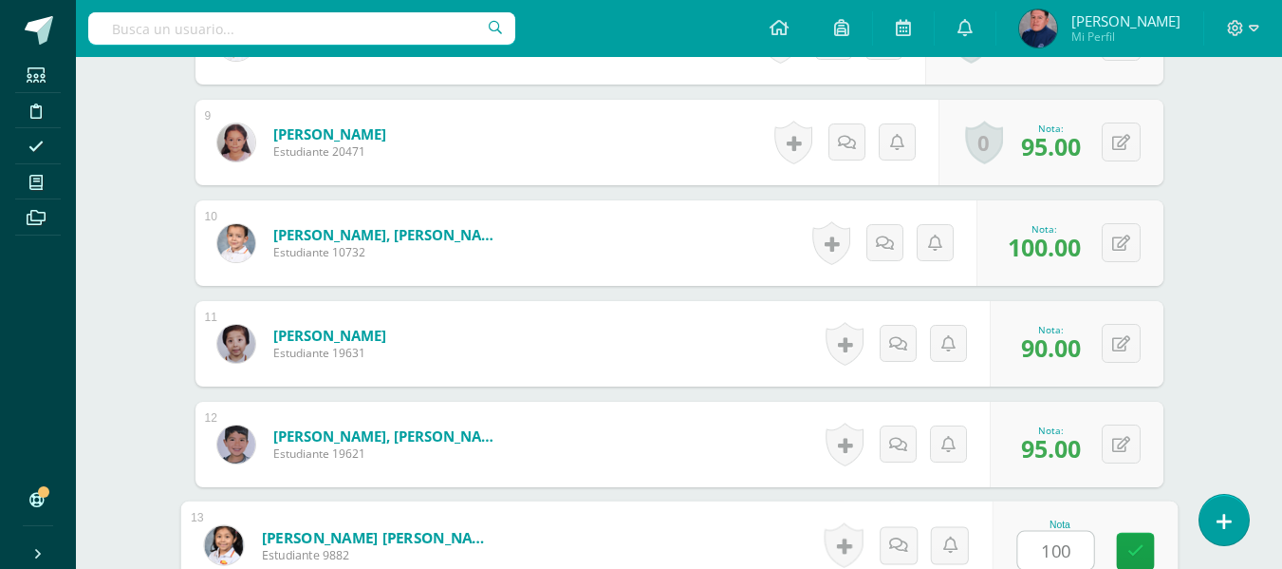
type input "100"
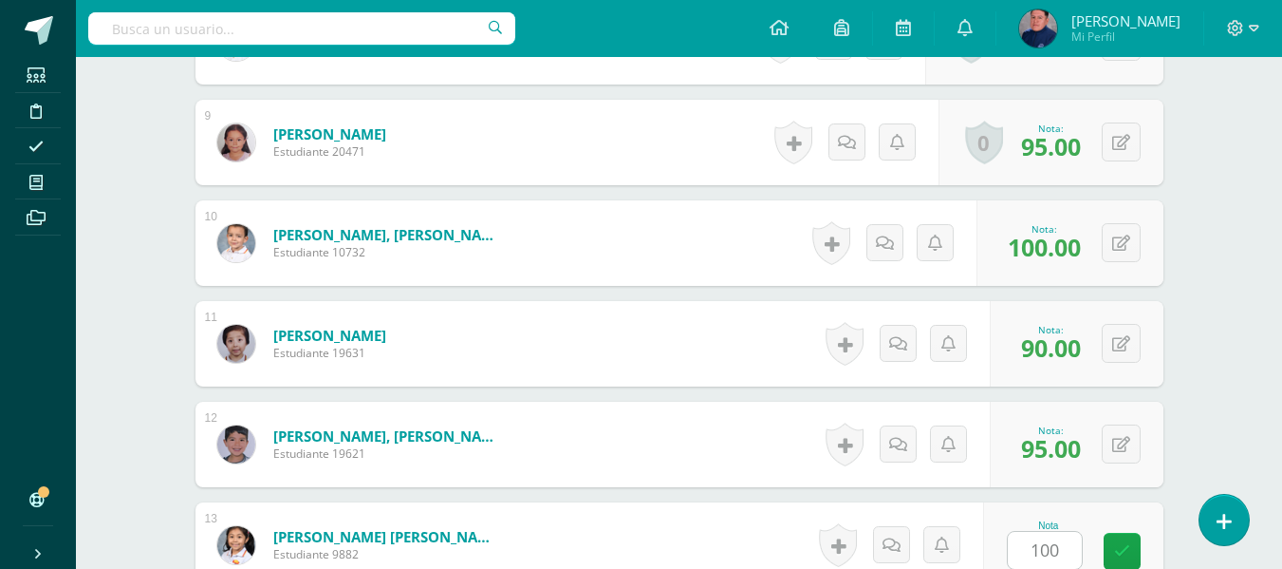
scroll to position [1750, 0]
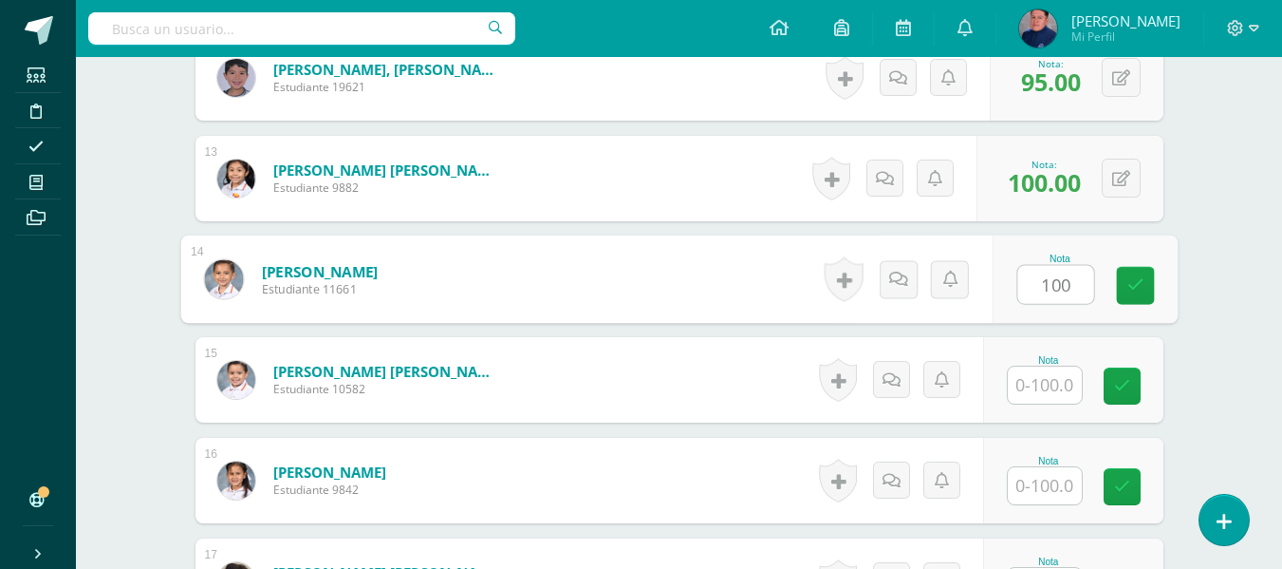
type input "100"
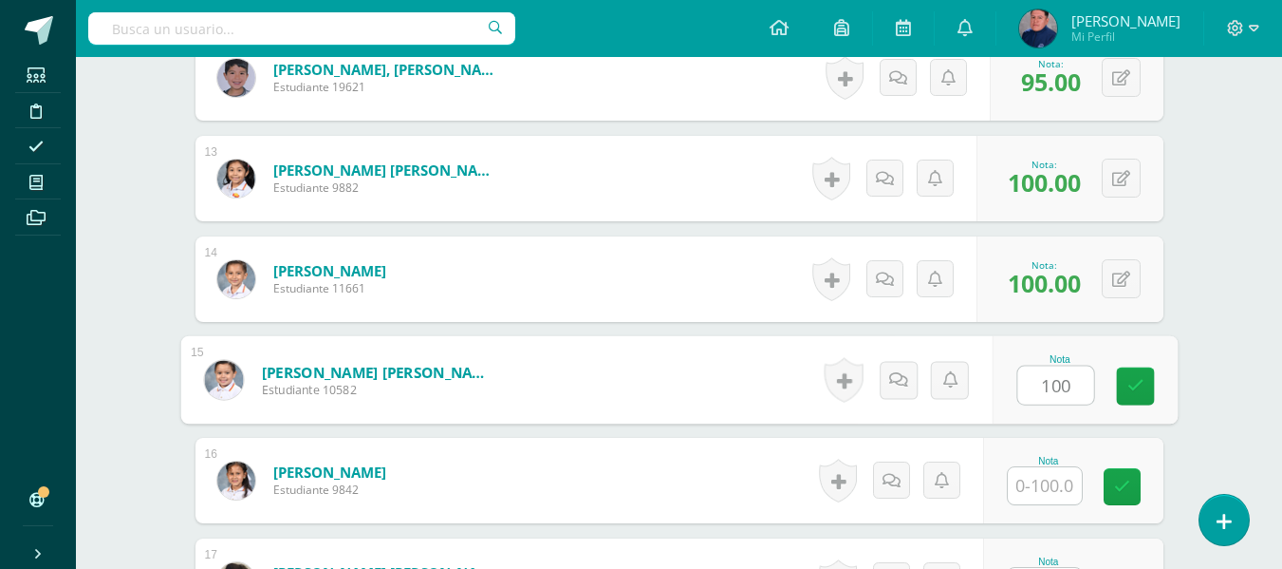
type input "100"
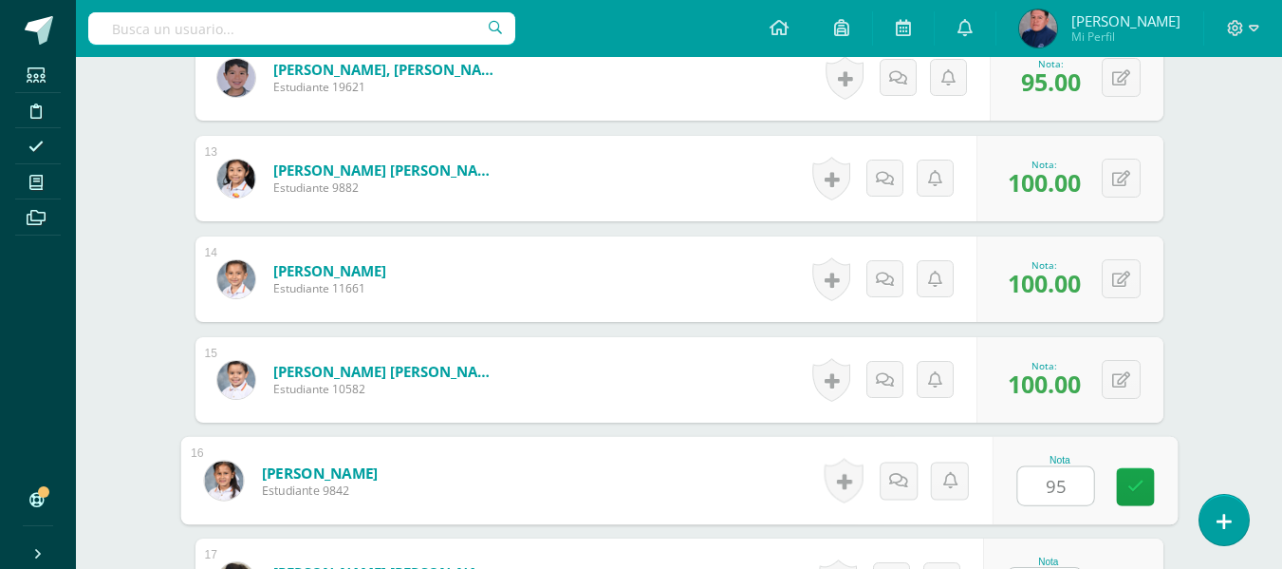
type input "95"
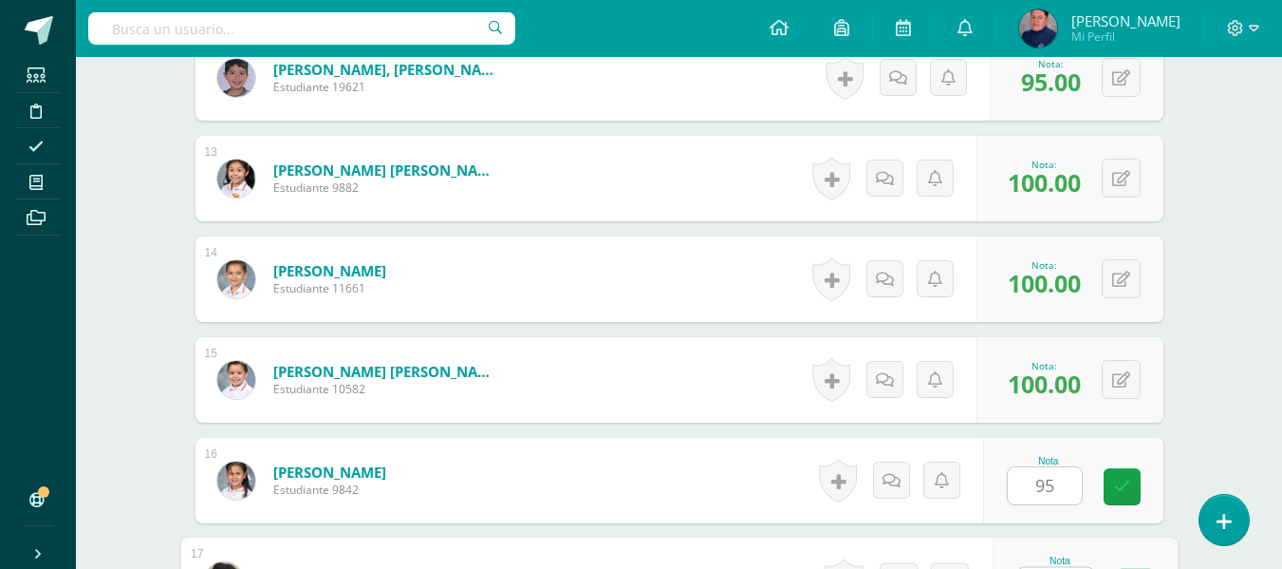
scroll to position [1786, 0]
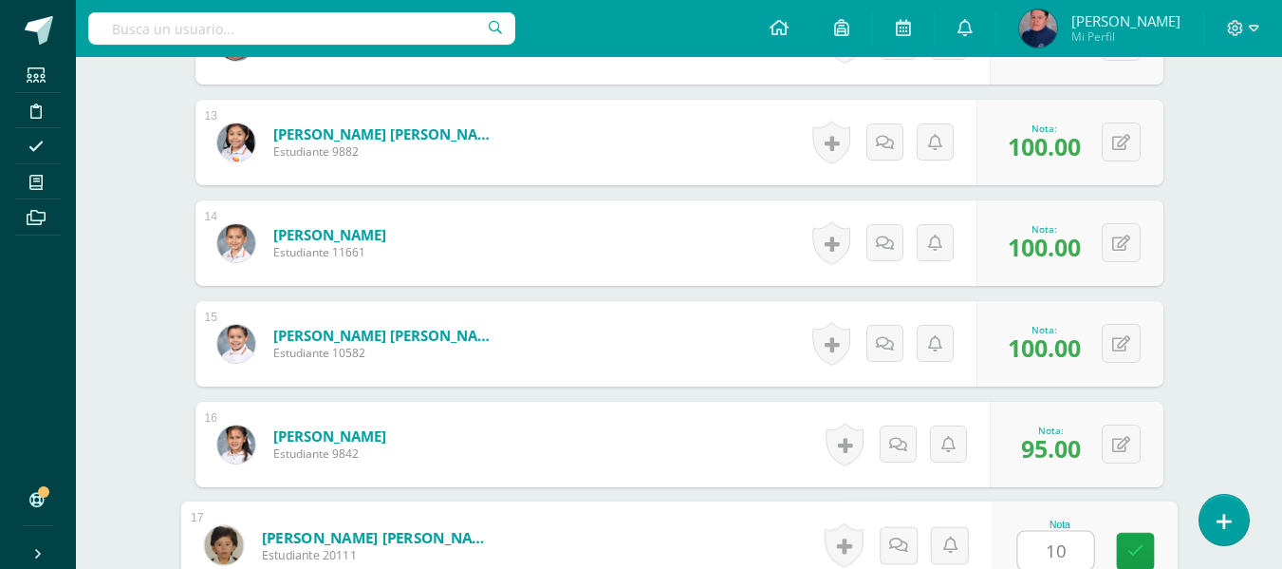
type input "100"
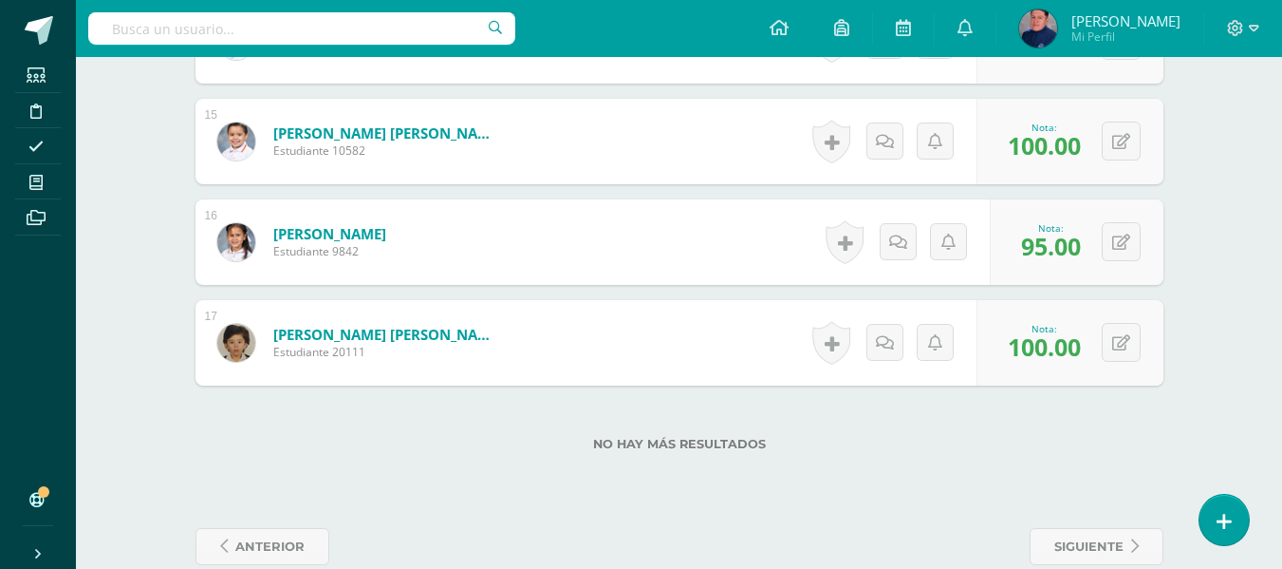
scroll to position [2022, 0]
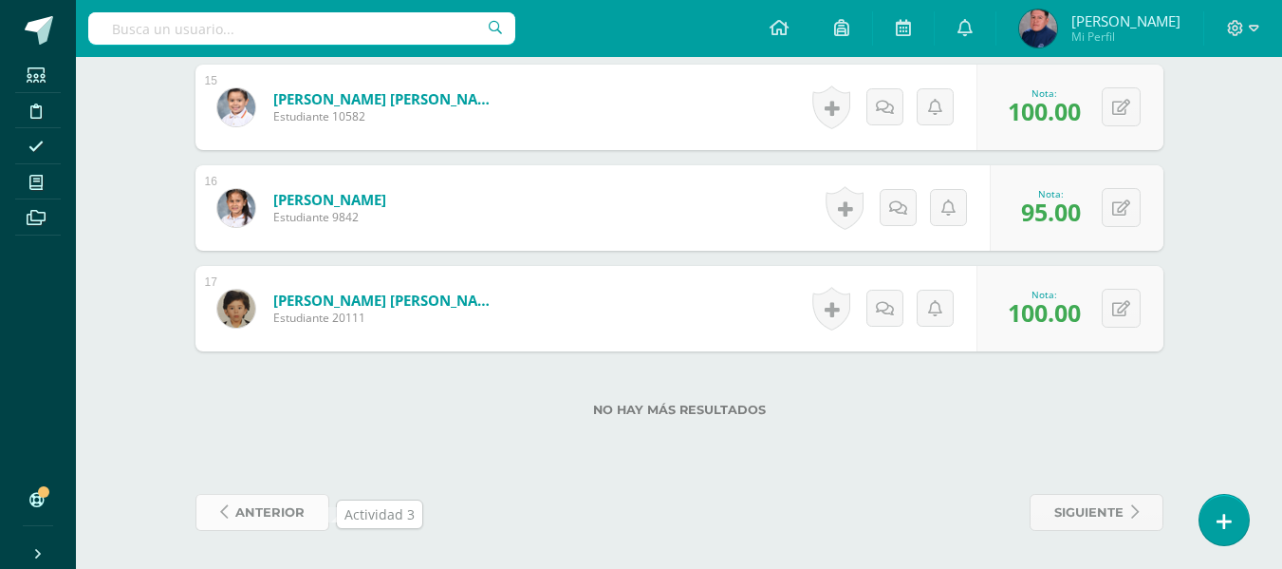
click at [304, 518] on link "anterior" at bounding box center [263, 512] width 134 height 37
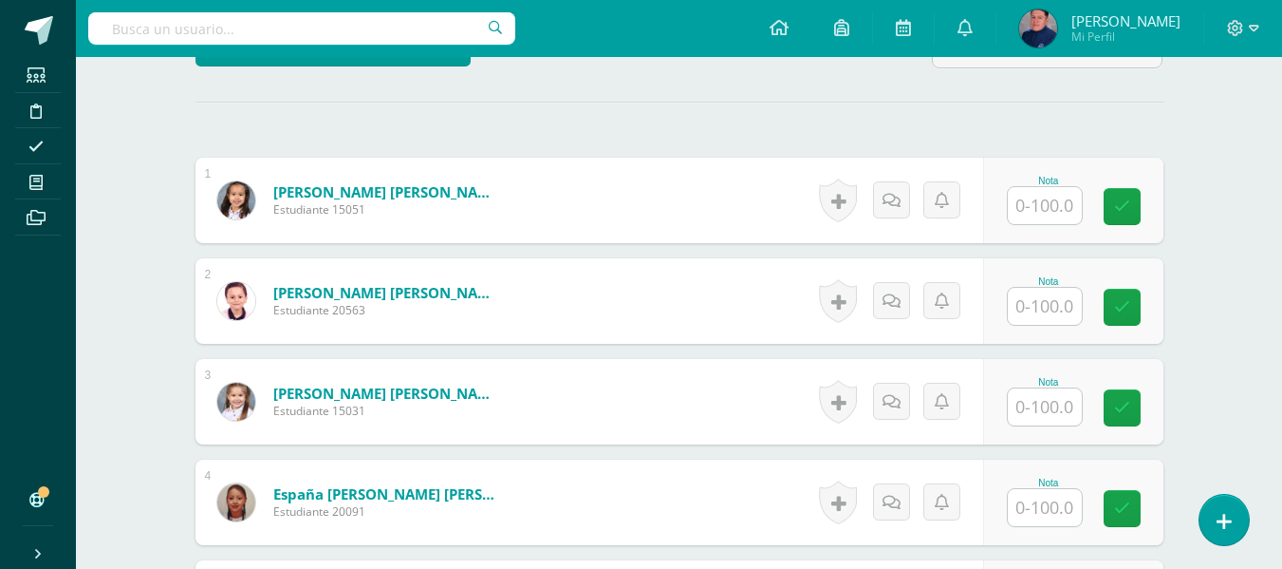
scroll to position [595, 0]
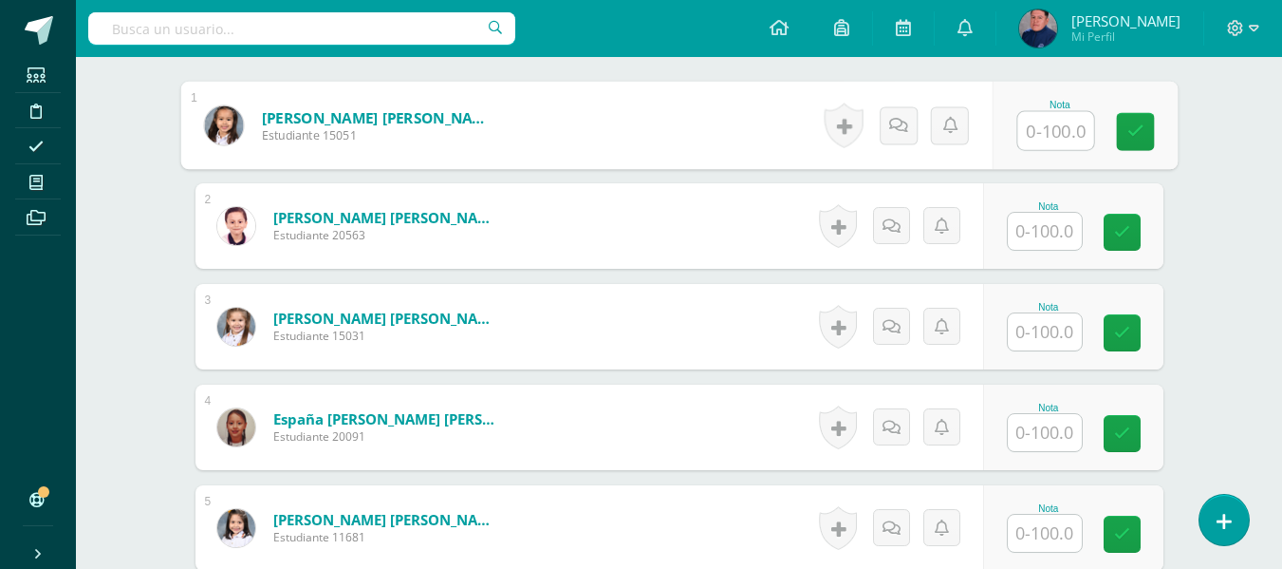
click at [1033, 131] on input "text" at bounding box center [1056, 131] width 76 height 38
click at [1048, 124] on input "text" at bounding box center [1056, 131] width 76 height 38
type input "100"
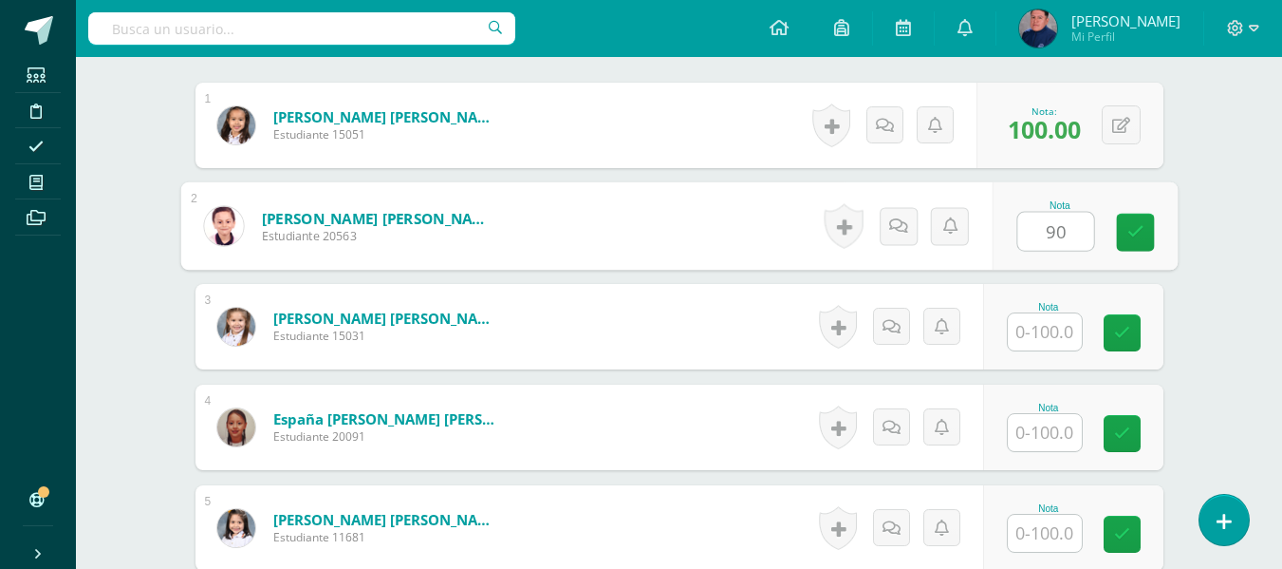
type input "90"
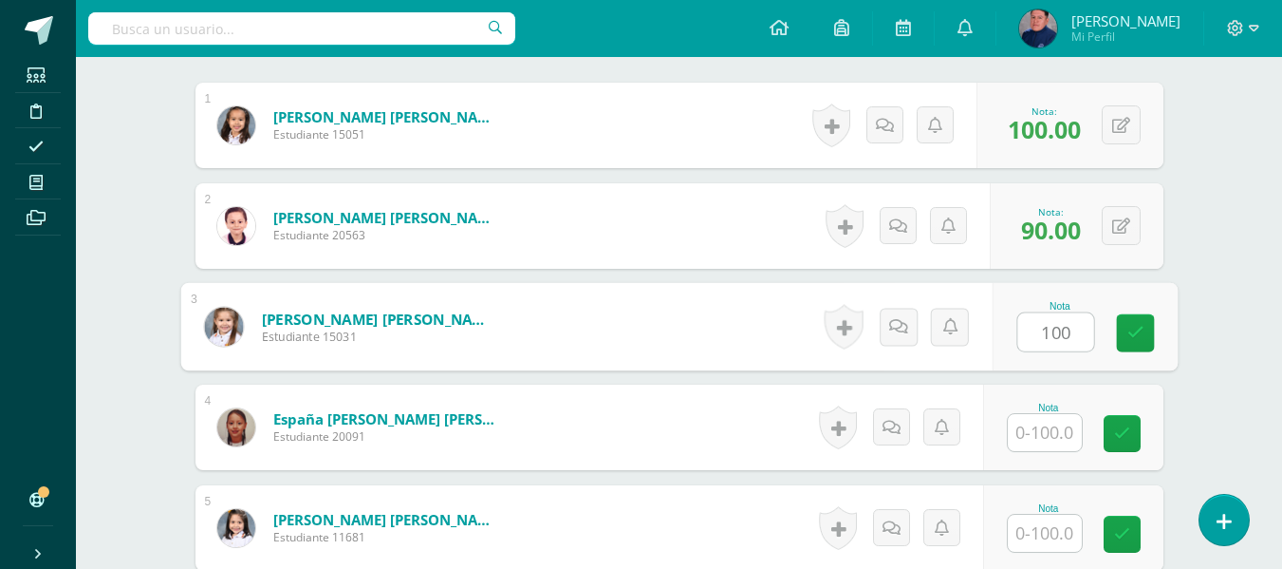
type input "100"
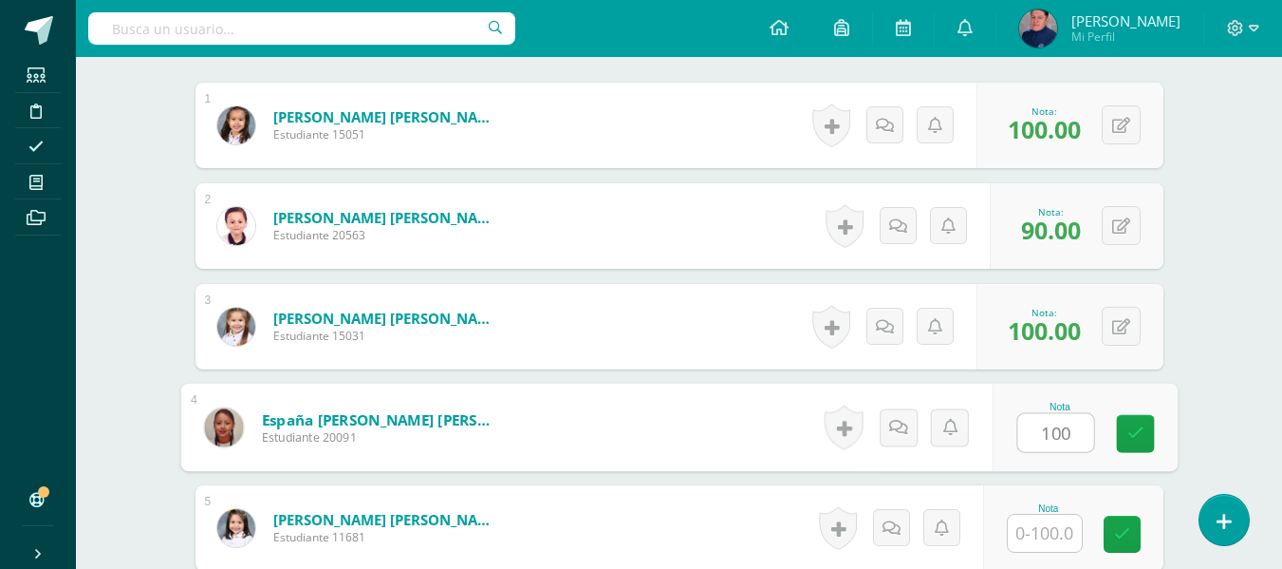
type input "100"
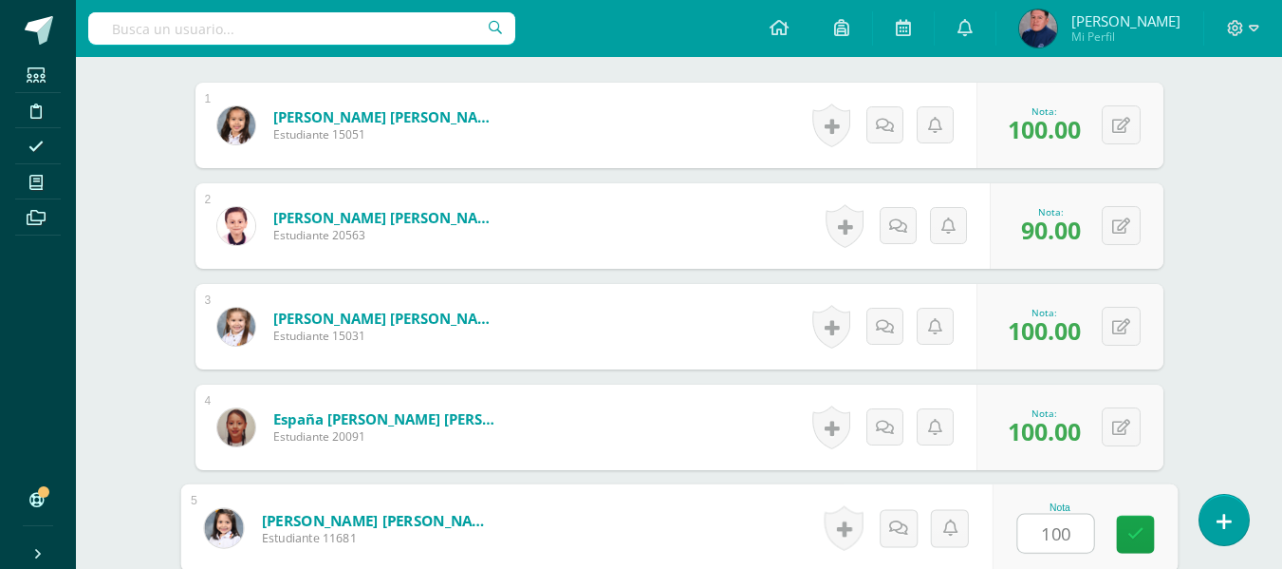
type input "100"
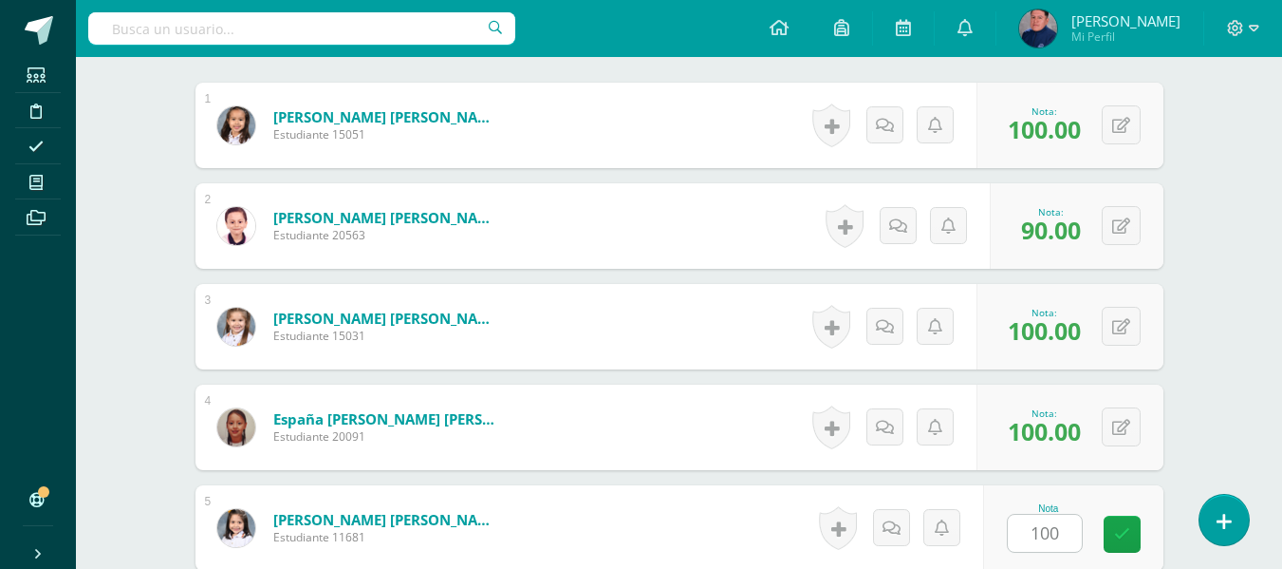
scroll to position [945, 0]
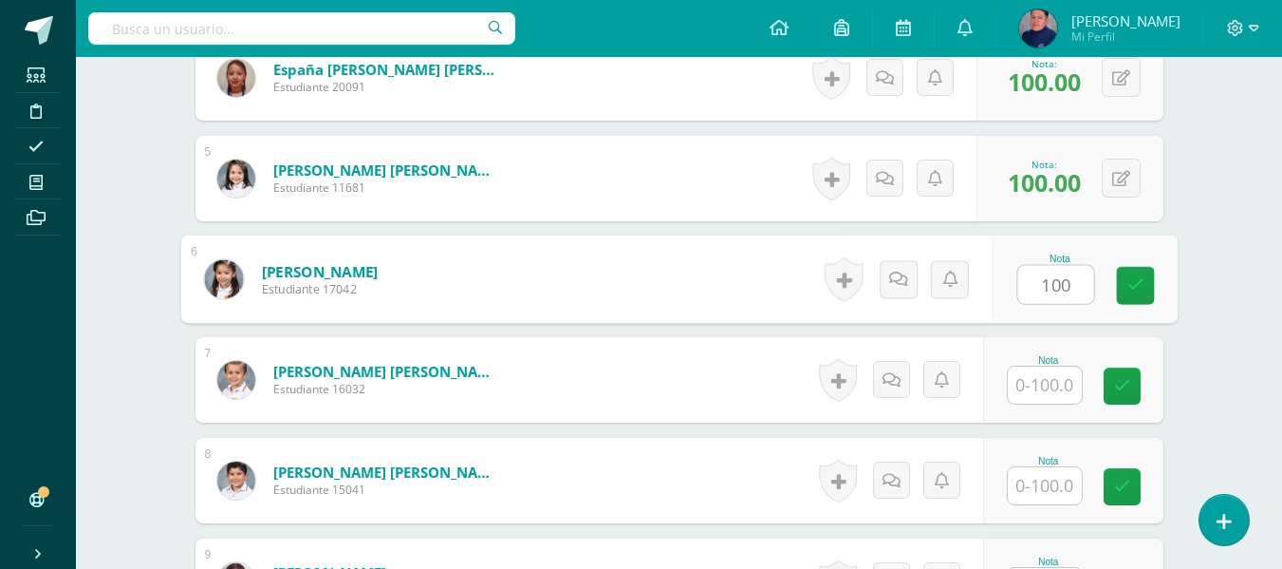
type input "100"
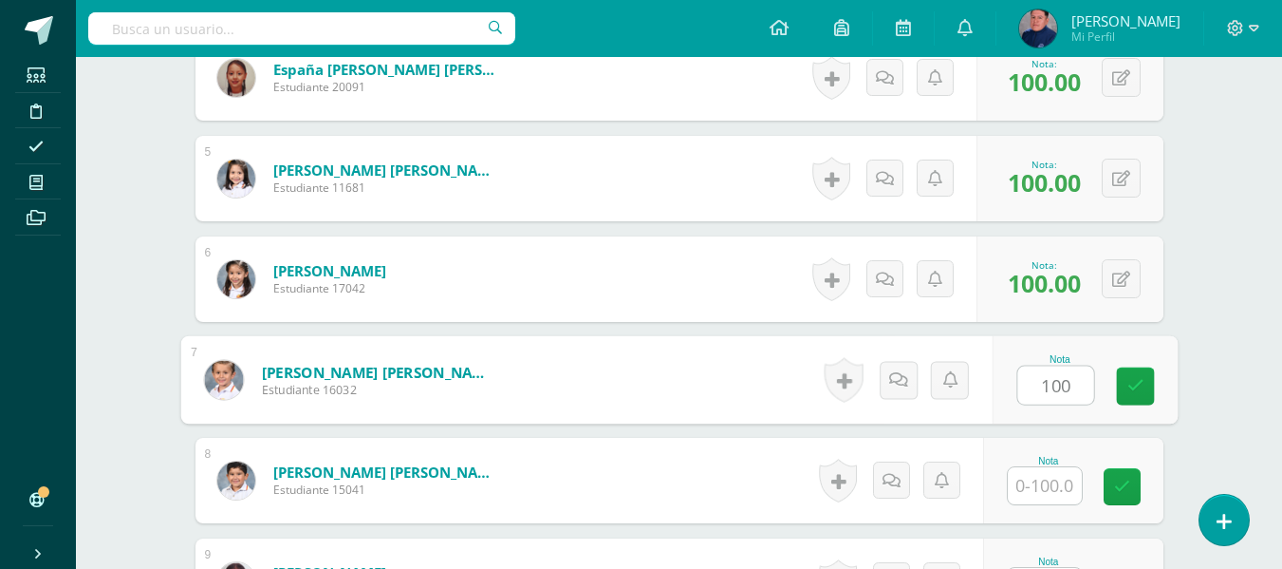
type input "100"
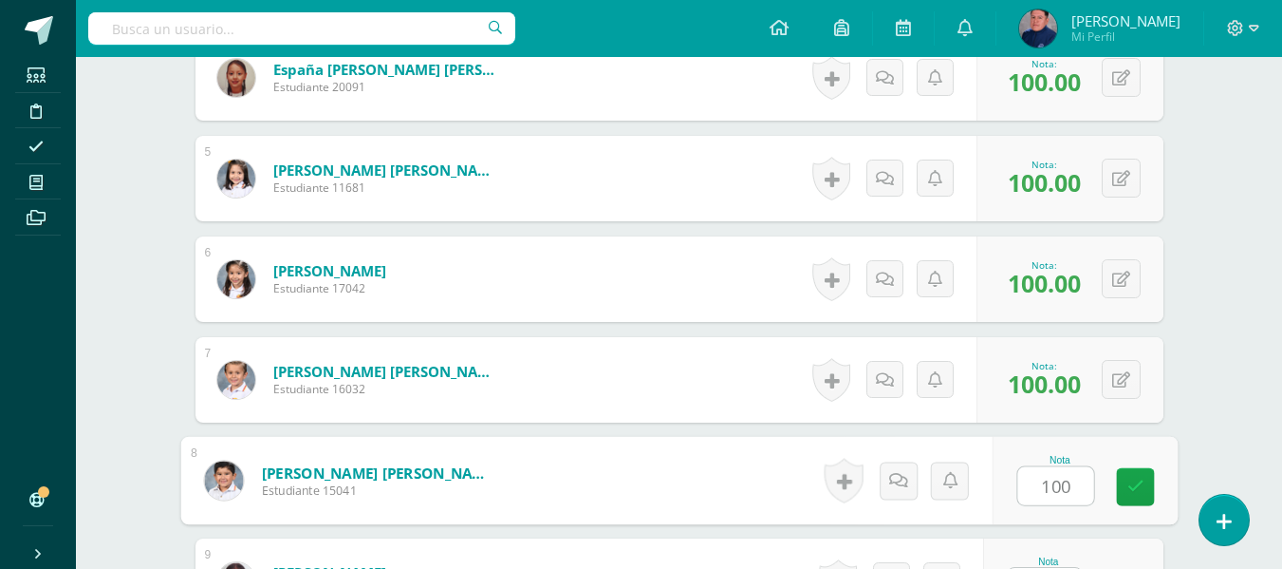
type input "100"
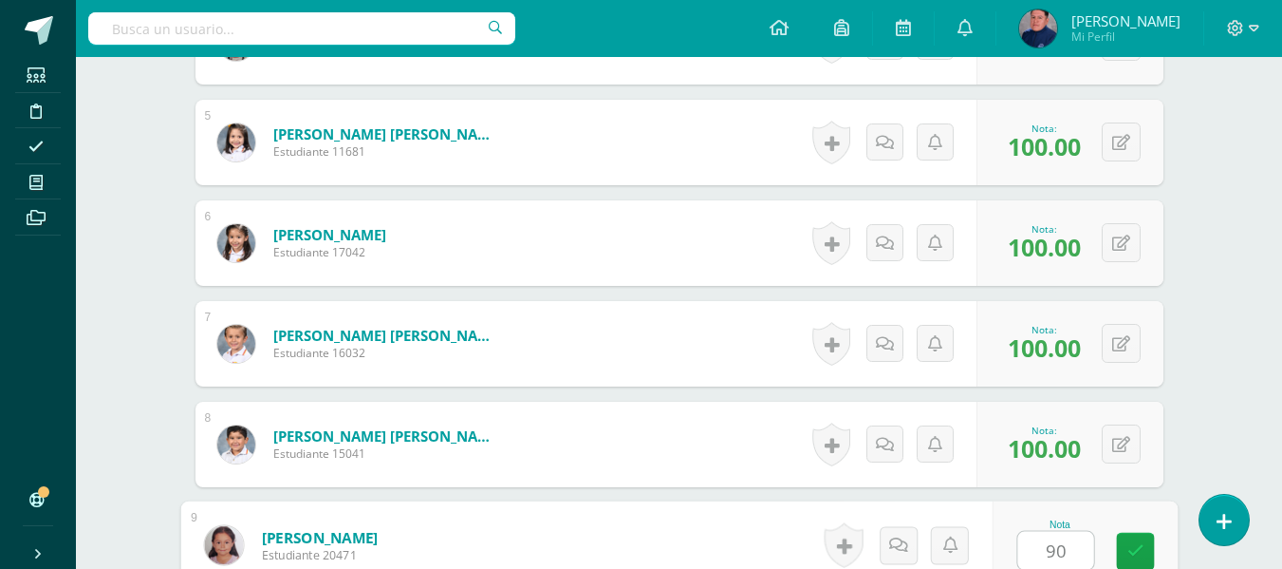
type input "90"
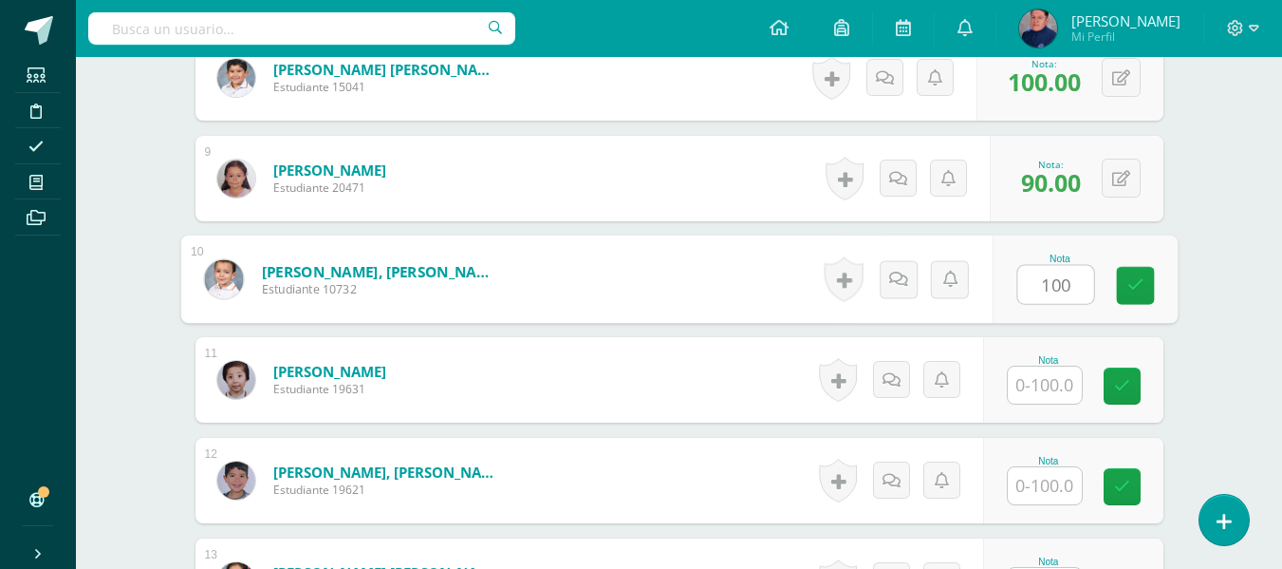
type input "100"
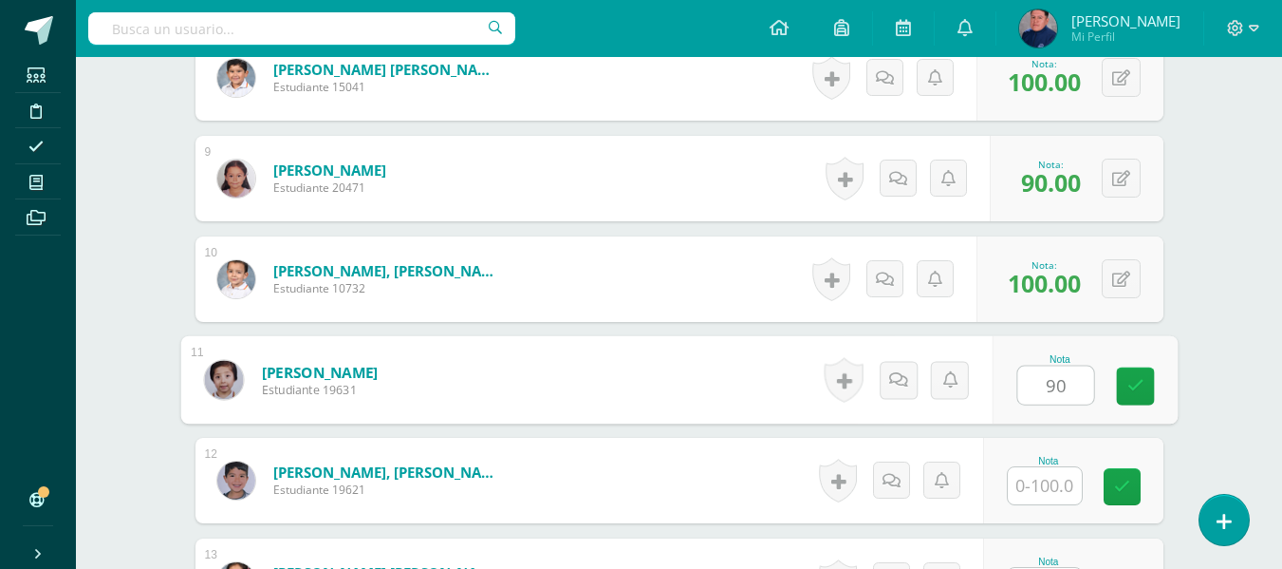
type input "90"
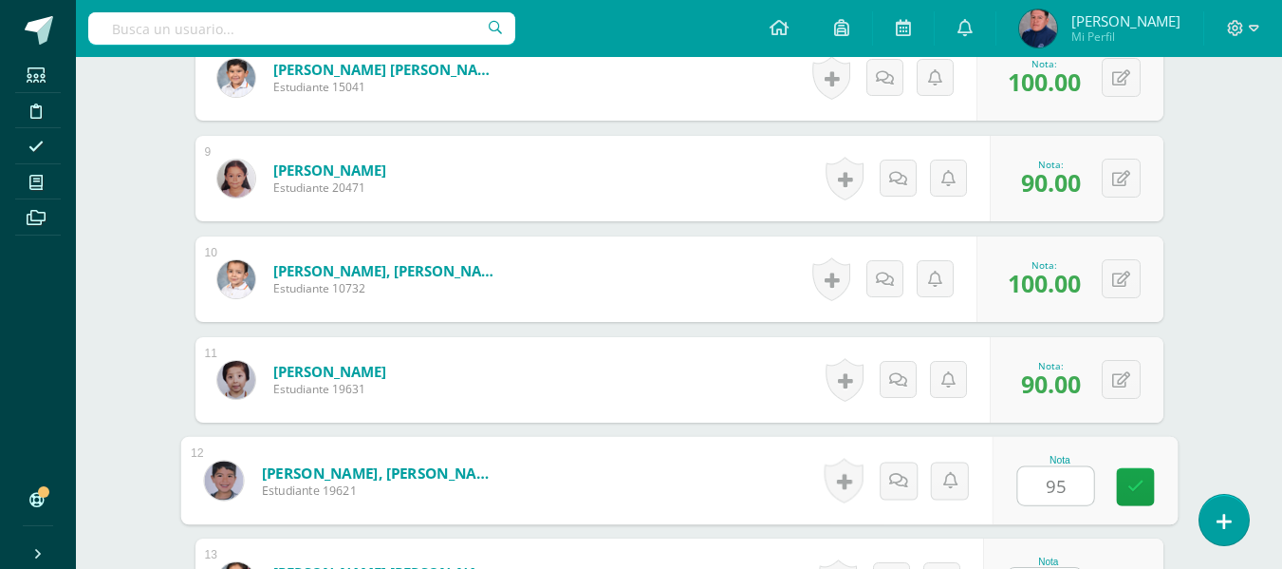
type input "95"
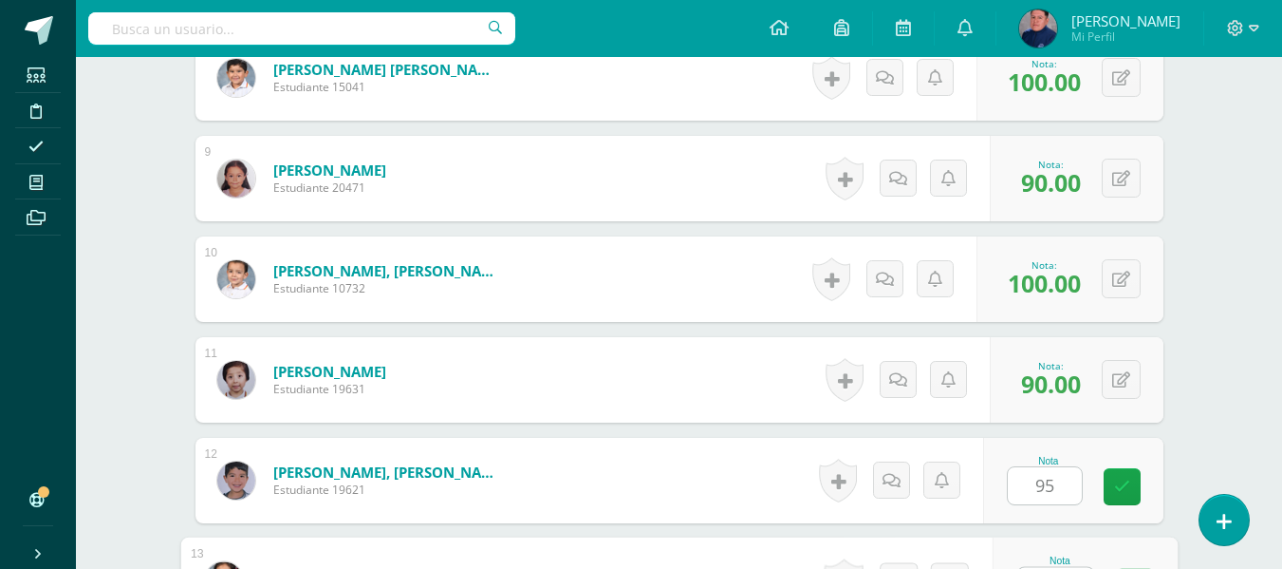
scroll to position [1383, 0]
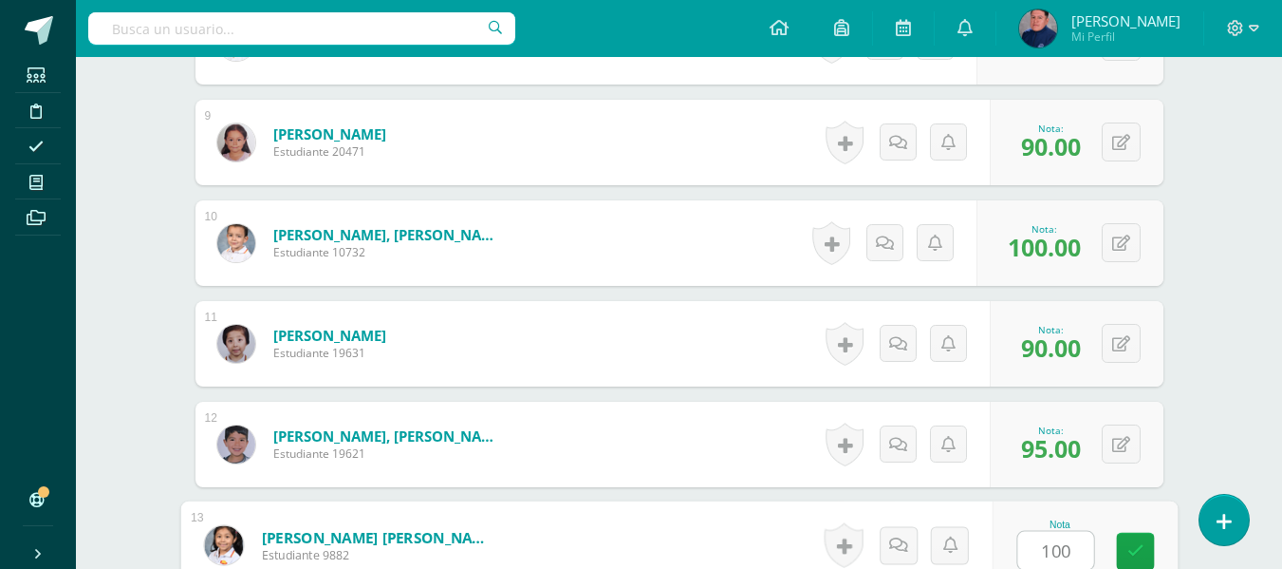
type input "100"
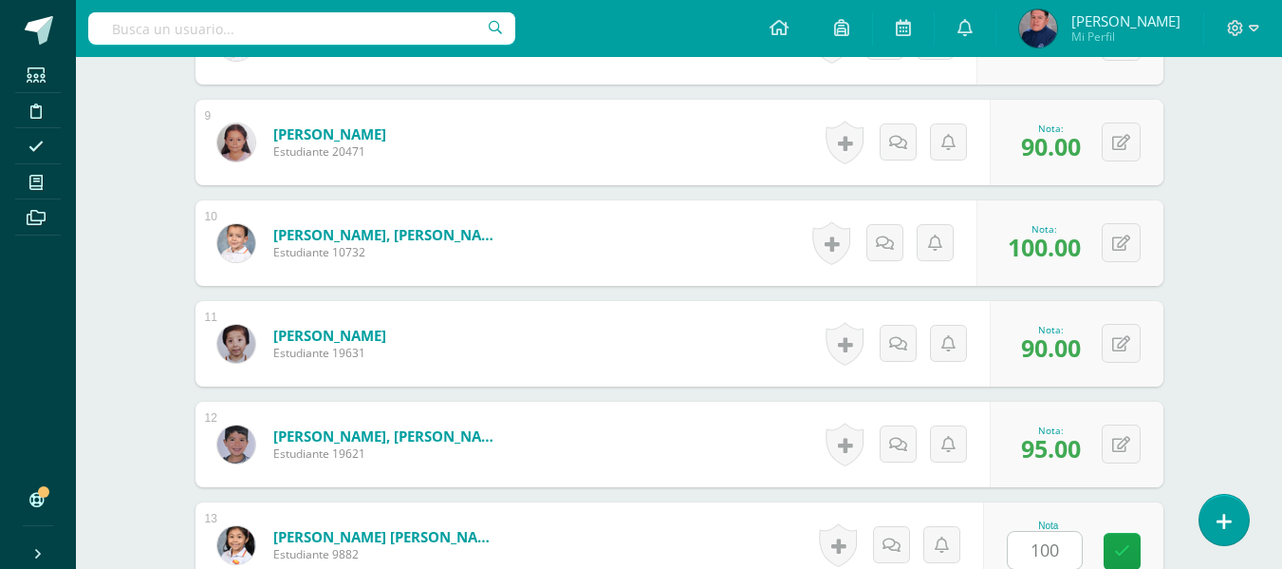
scroll to position [1750, 0]
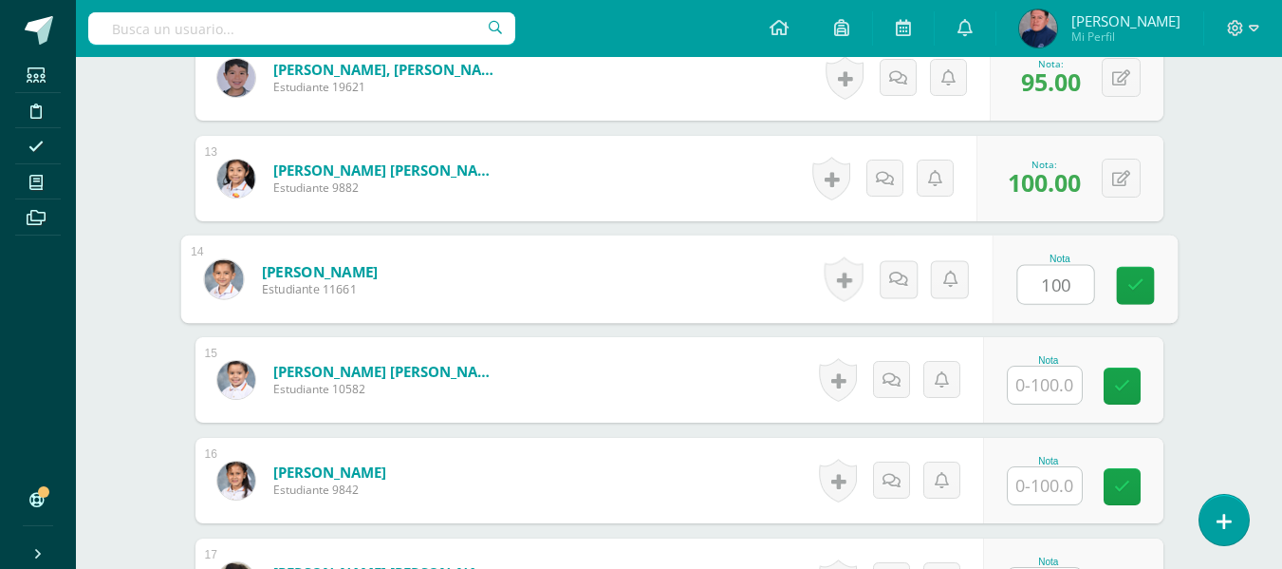
type input "100"
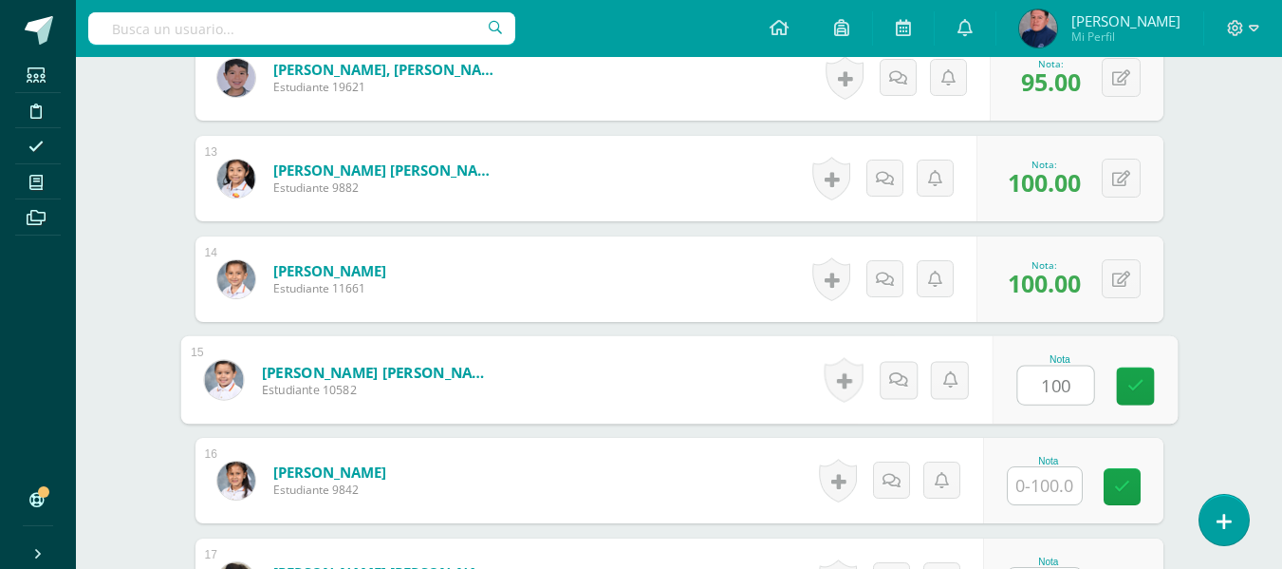
type input "100"
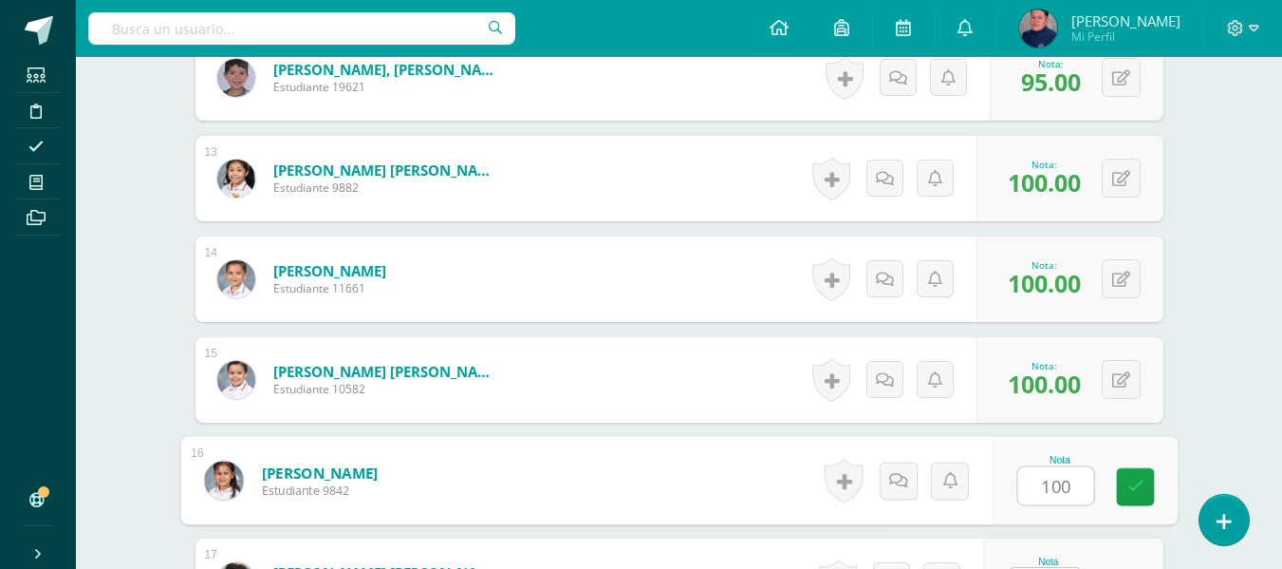
type input "100"
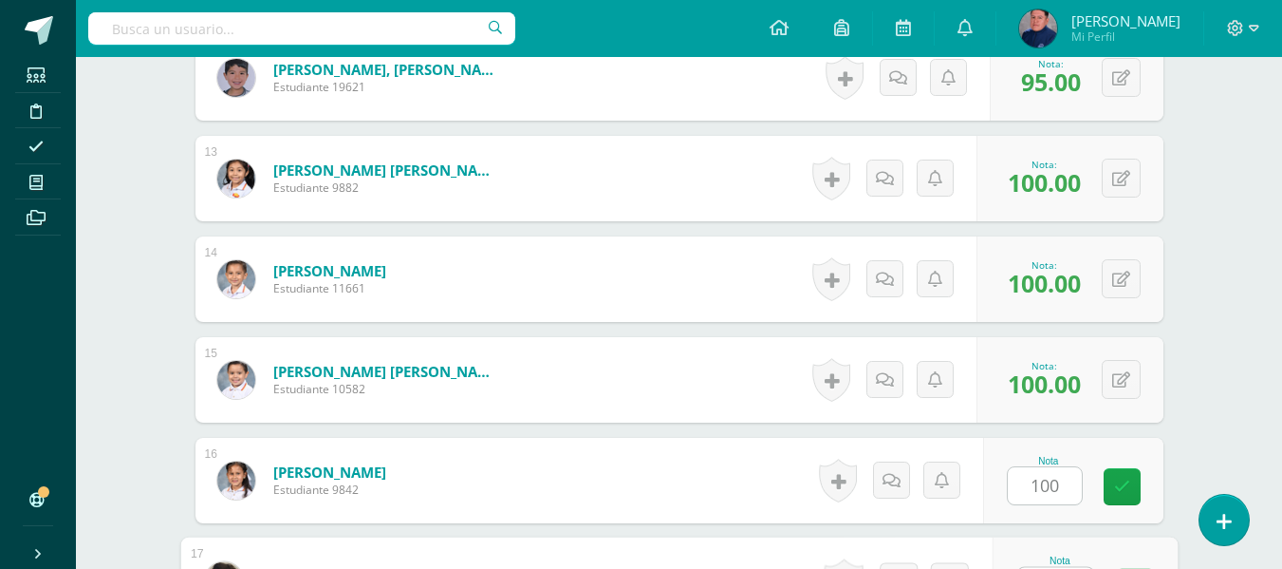
scroll to position [1786, 0]
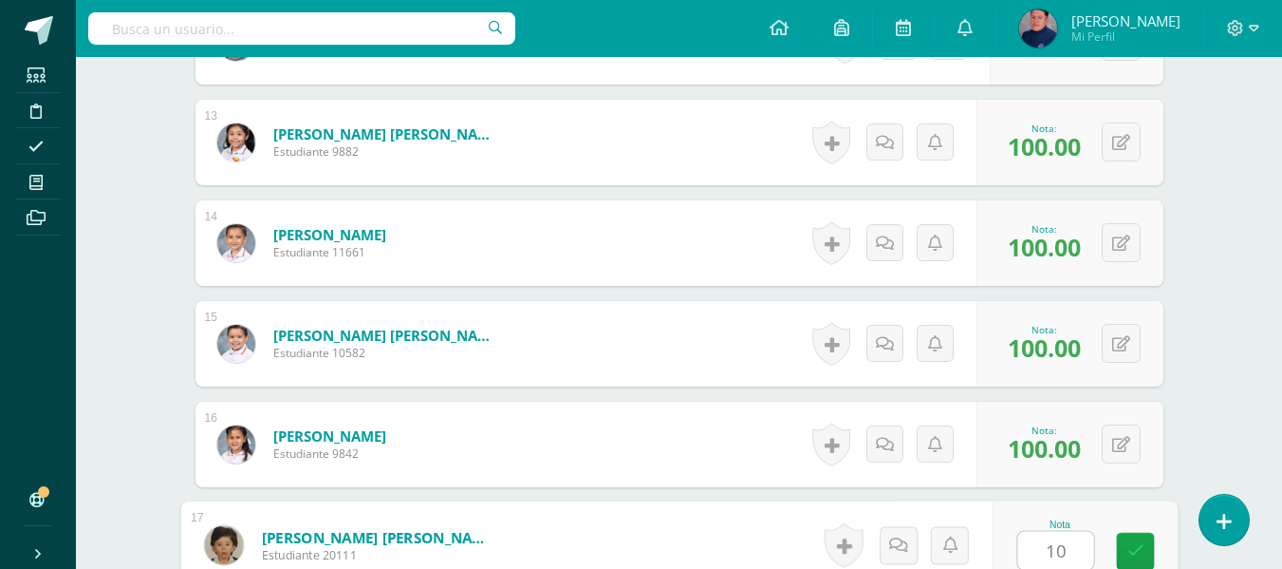
type input "100"
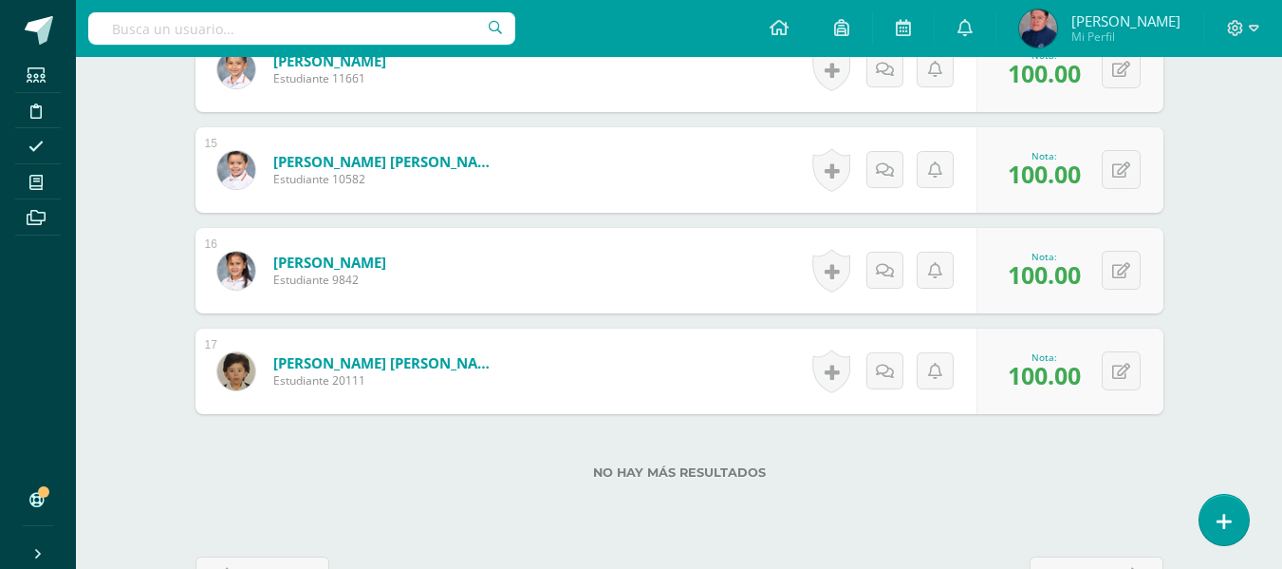
scroll to position [2022, 0]
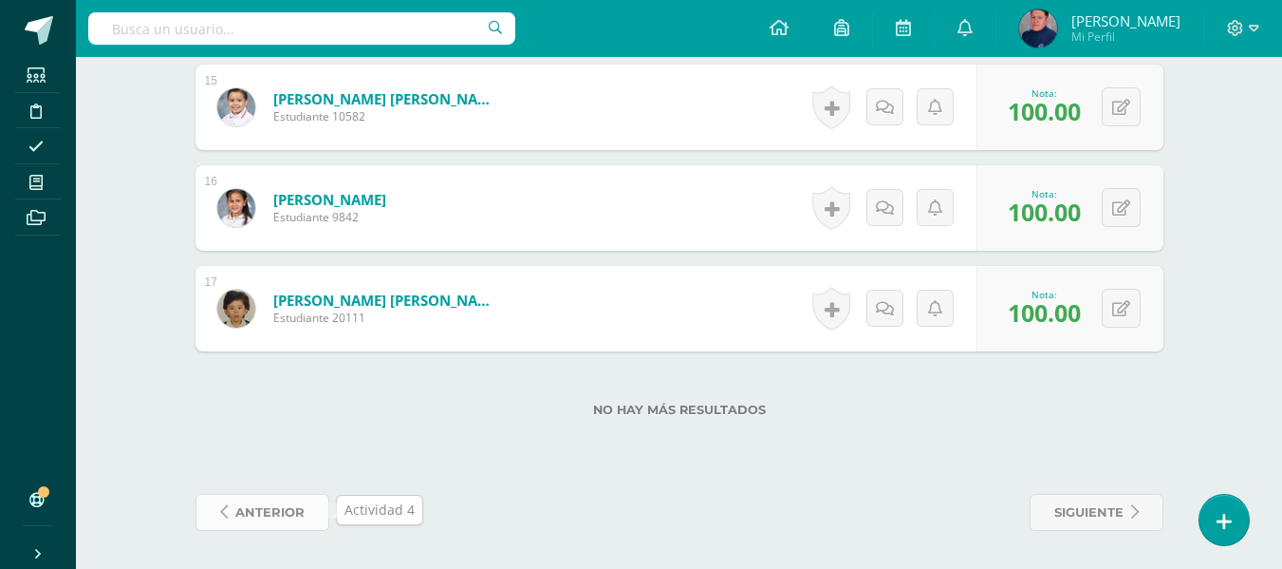
click at [270, 511] on span "anterior" at bounding box center [269, 512] width 69 height 35
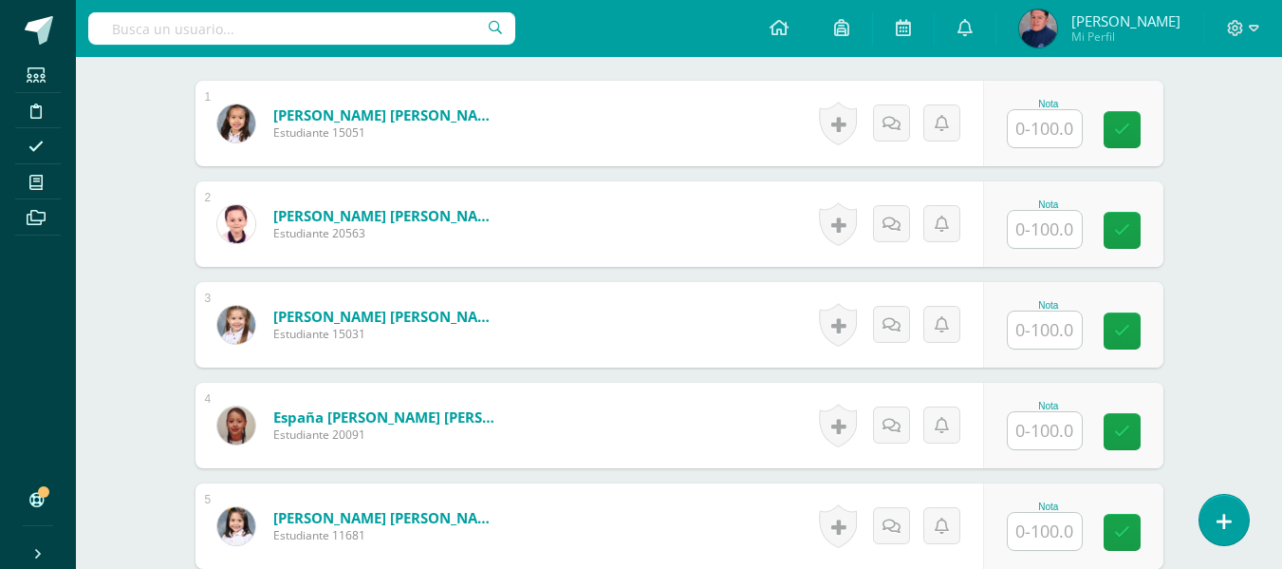
scroll to position [502, 0]
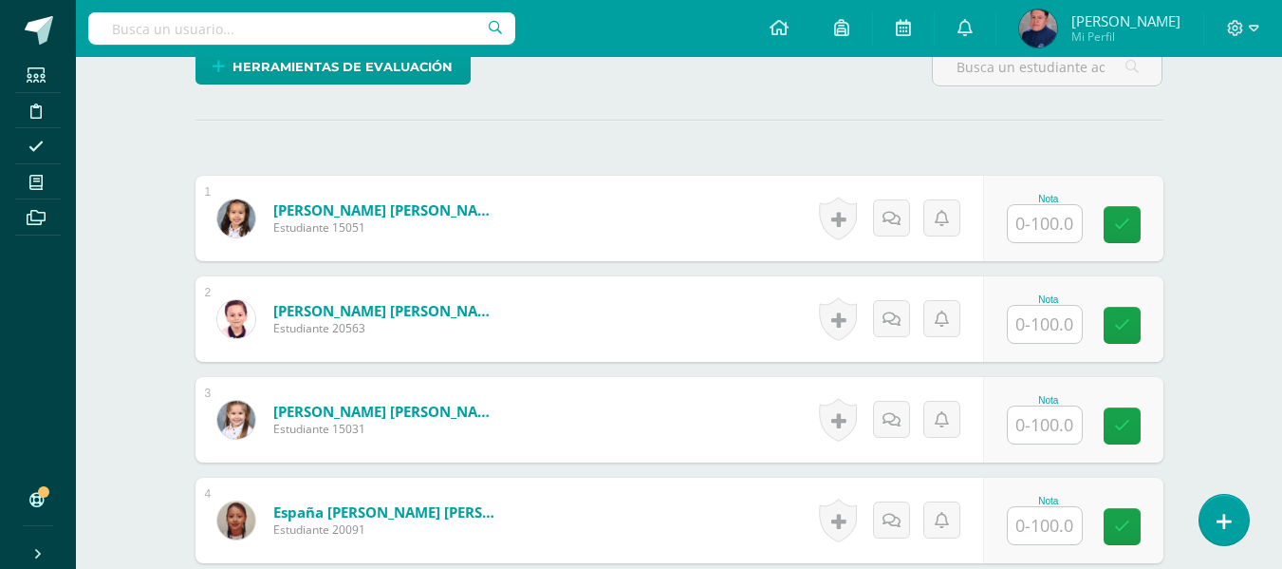
click at [1055, 223] on input "text" at bounding box center [1045, 223] width 74 height 37
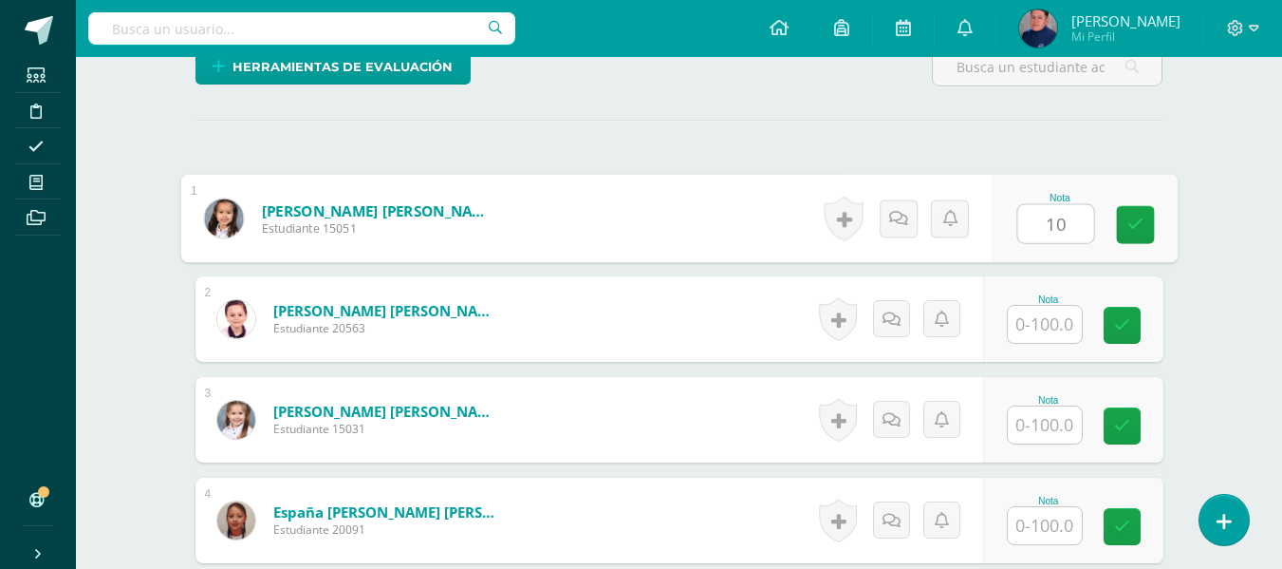
scroll to position [503, 0]
type input "100"
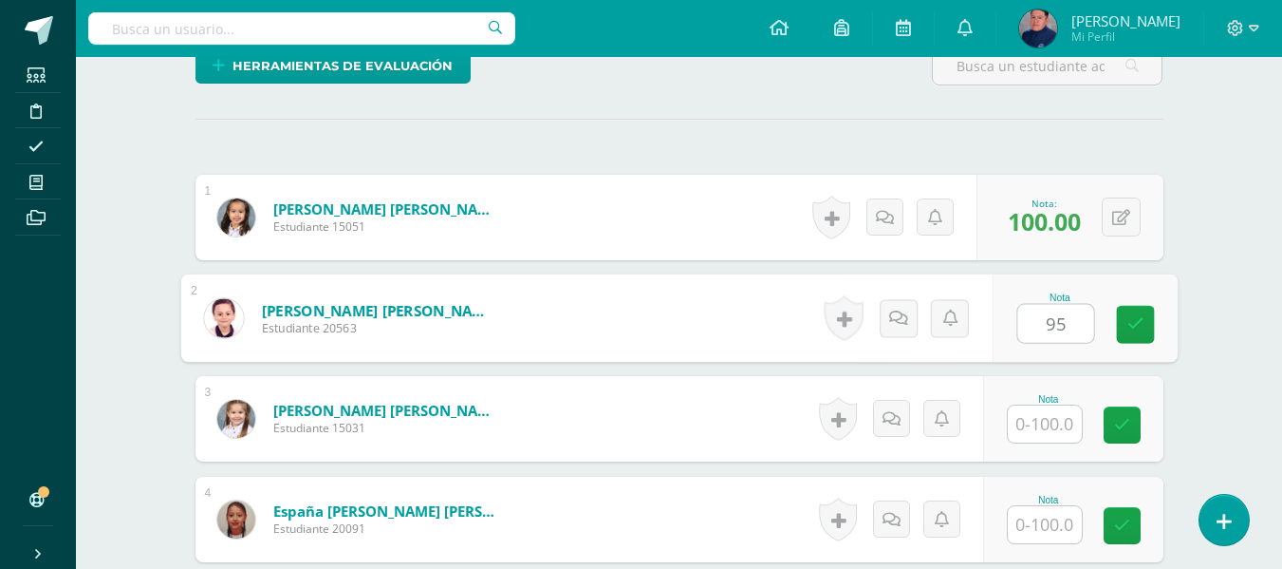
type input "95"
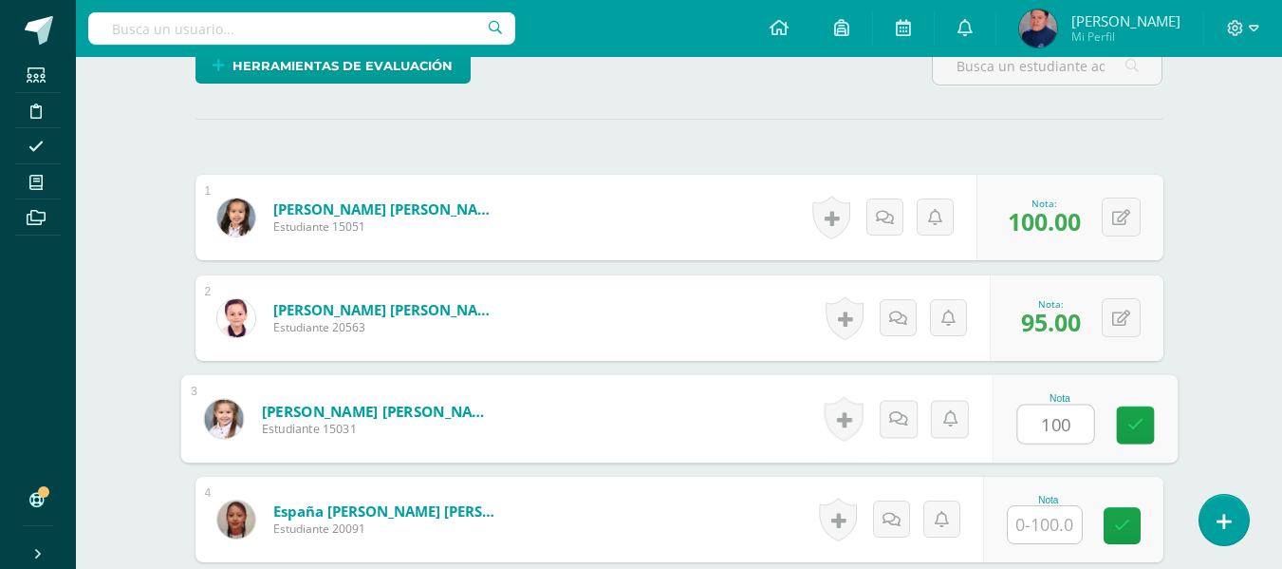
type input "100"
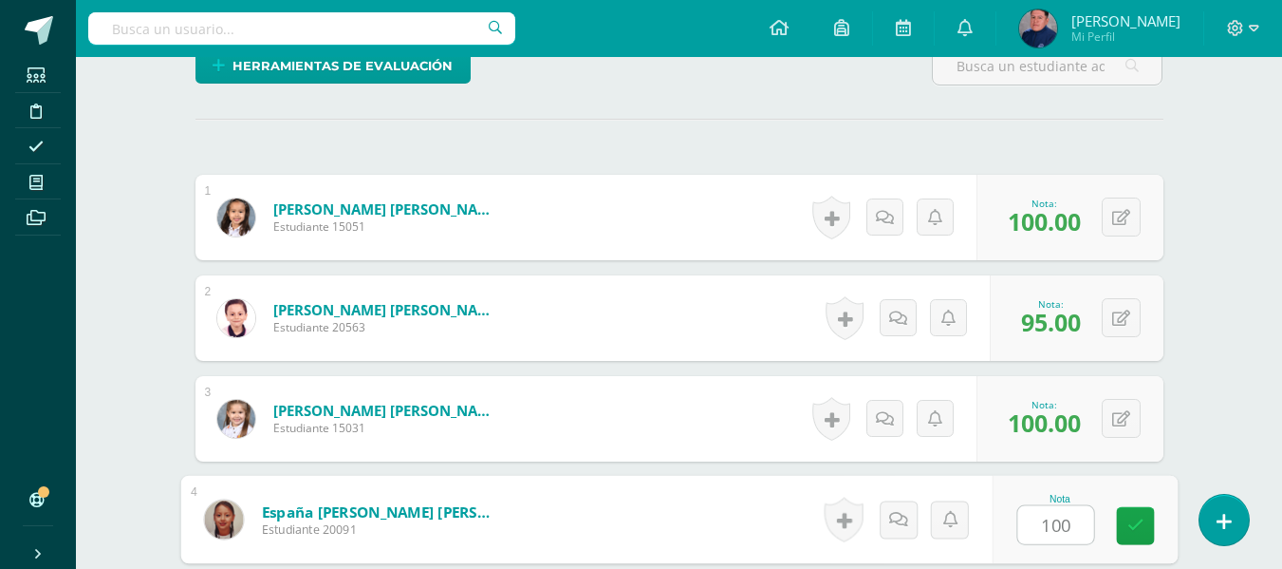
type input "100"
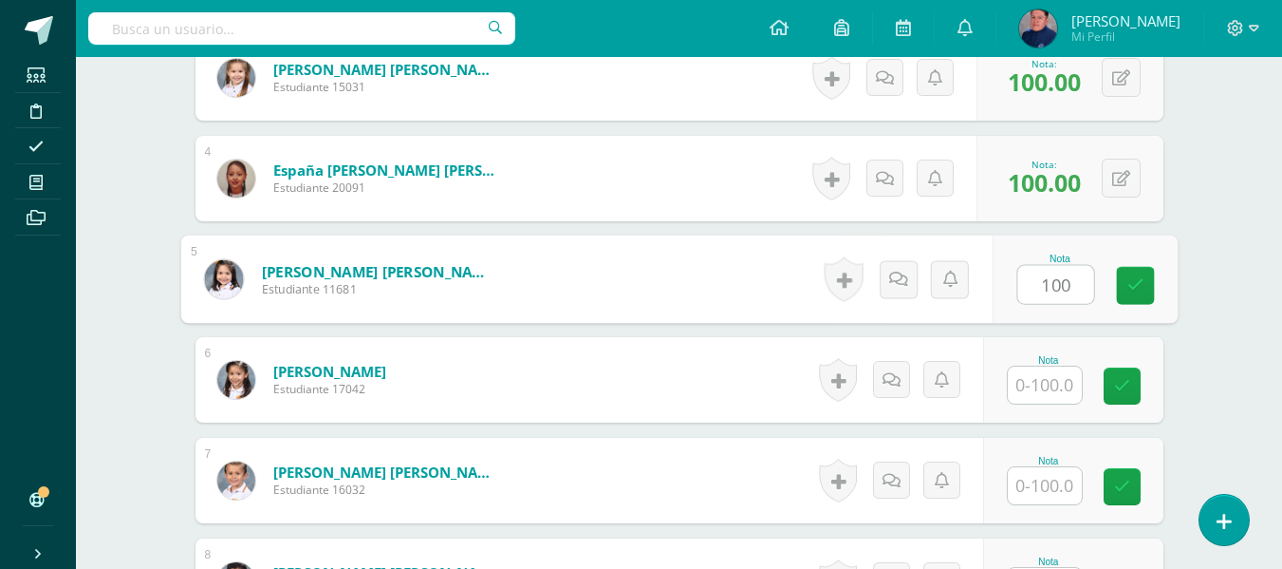
type input "100"
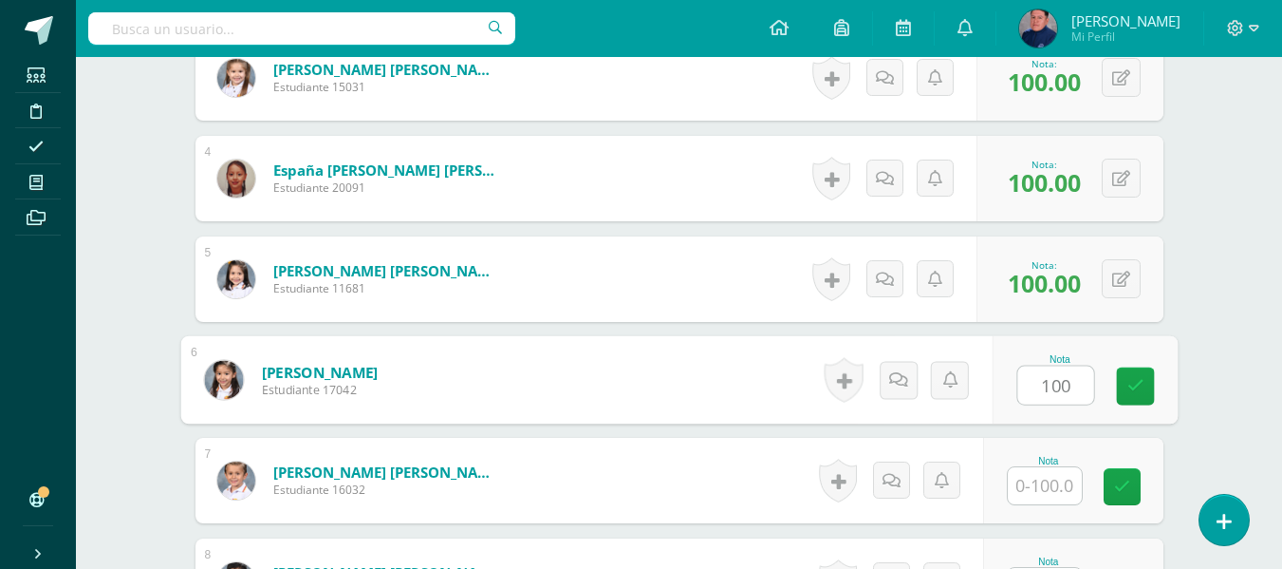
type input "100"
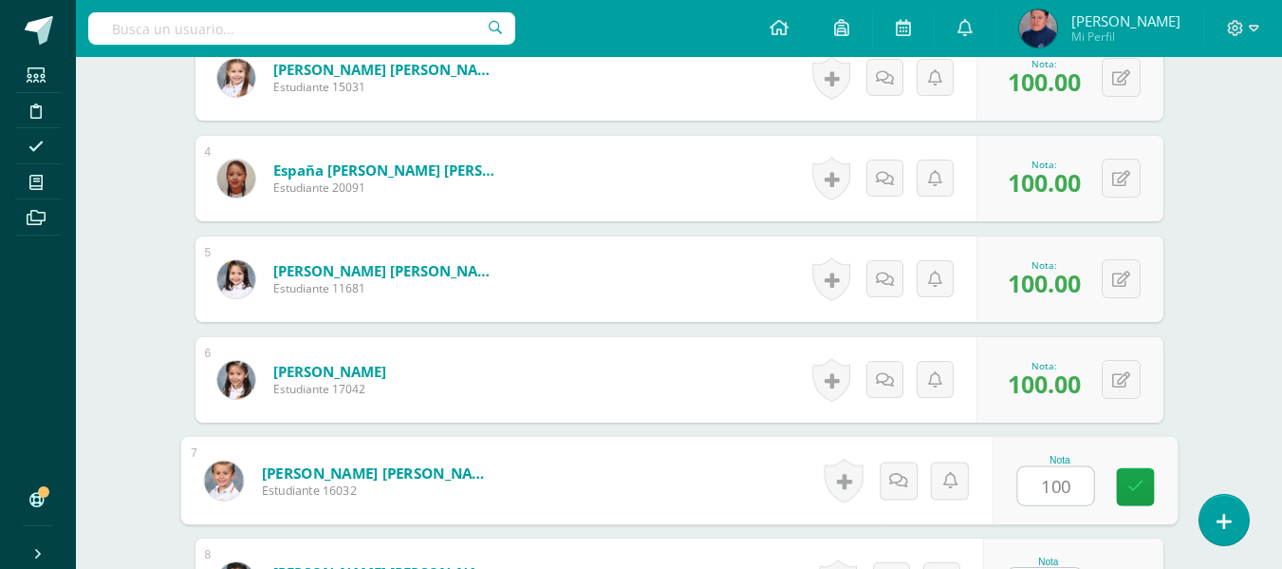
type input "100"
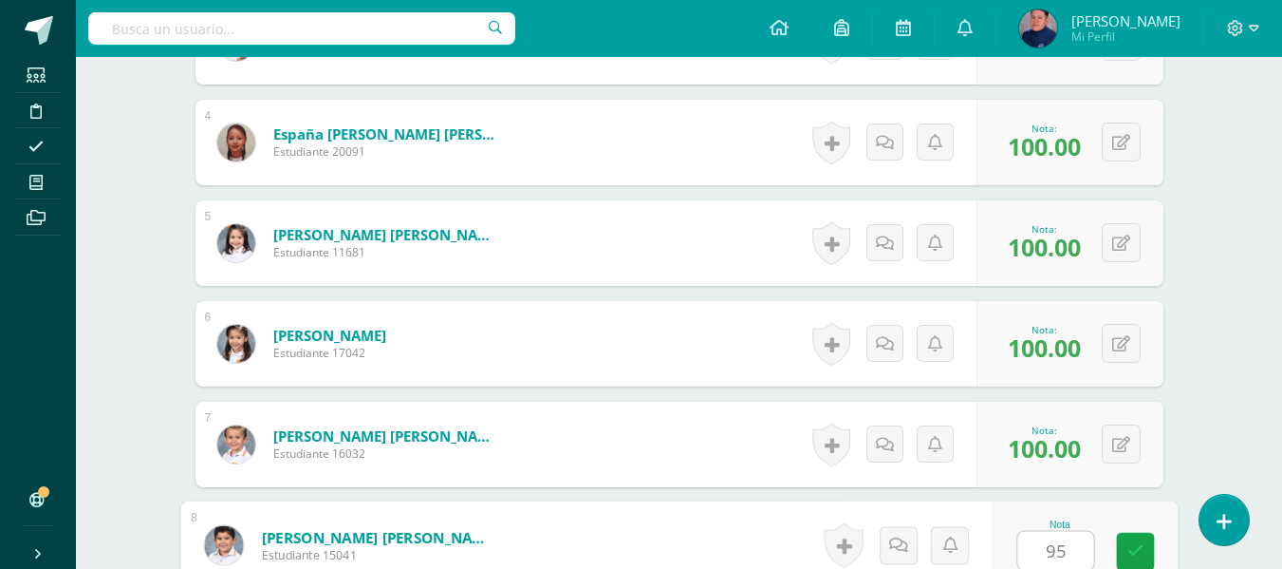
type input "95"
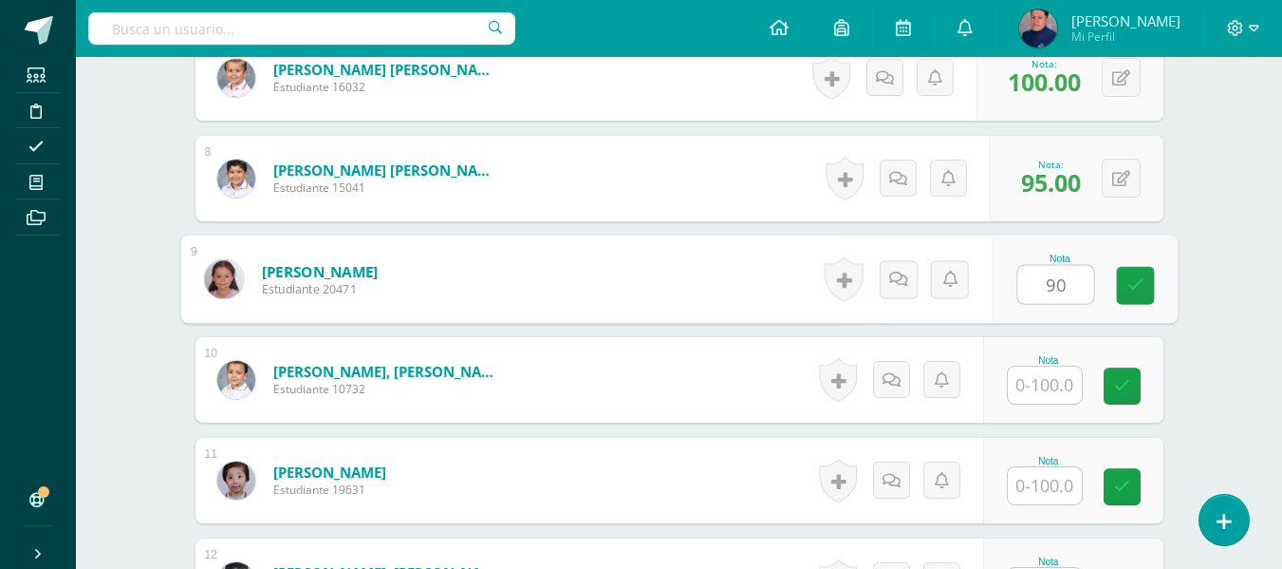
type input "90"
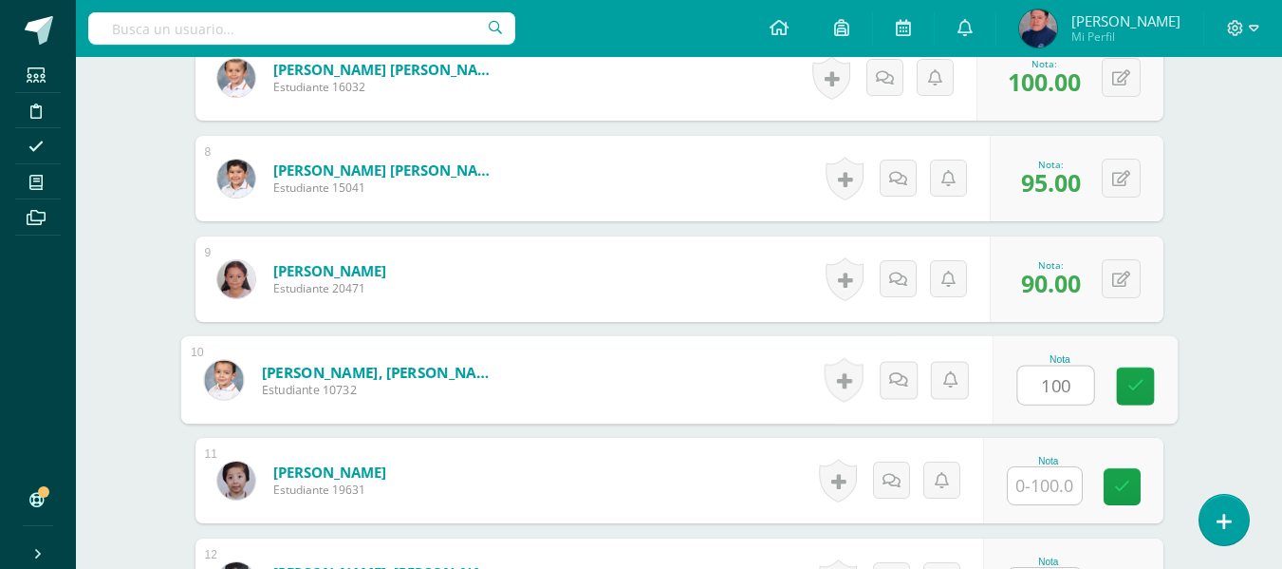
type input "100"
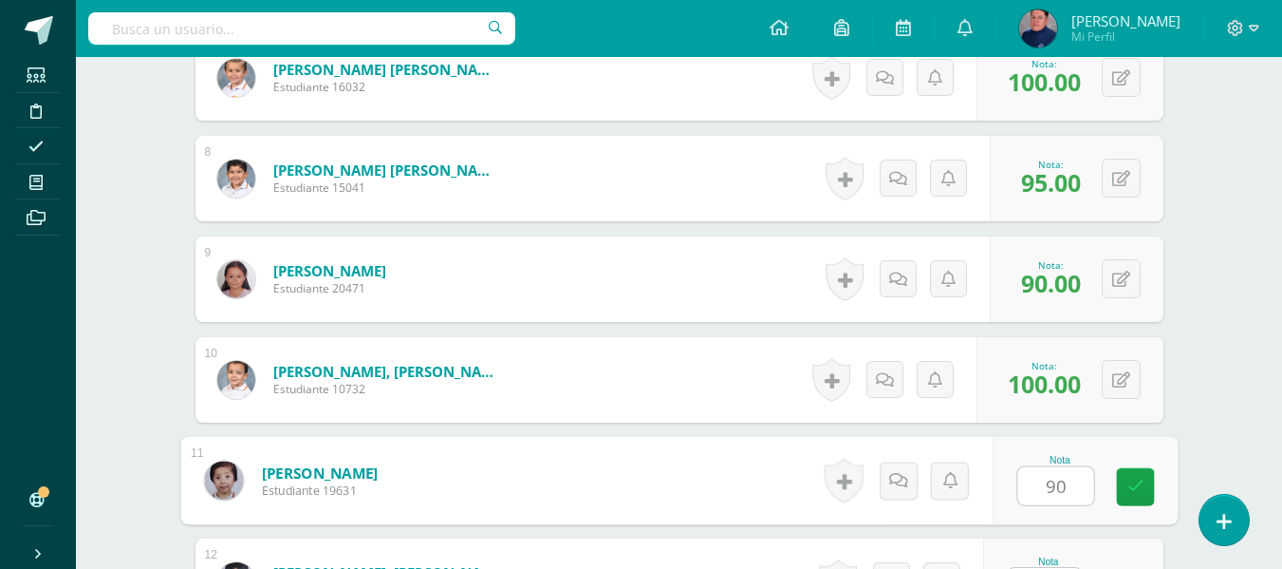
type input "90"
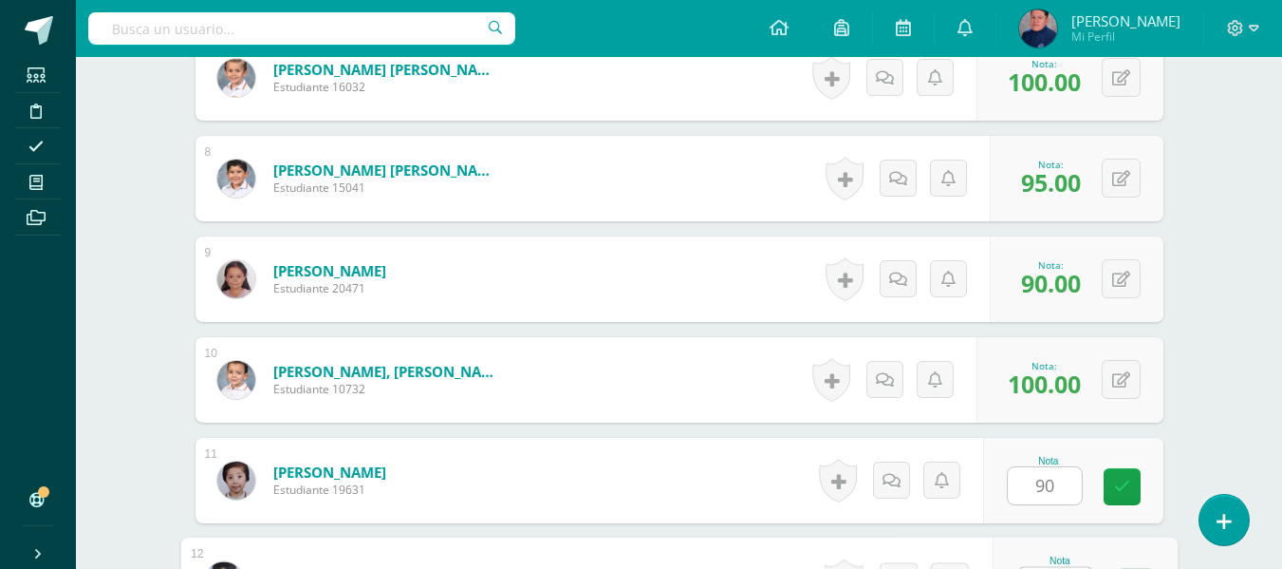
scroll to position [1282, 0]
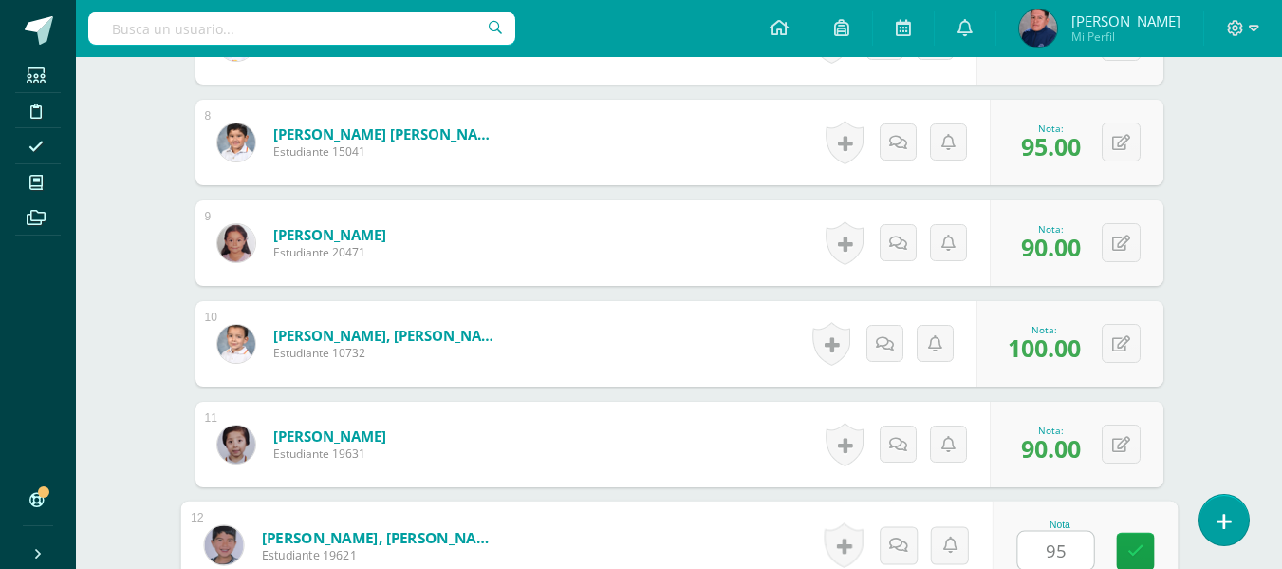
type input "95"
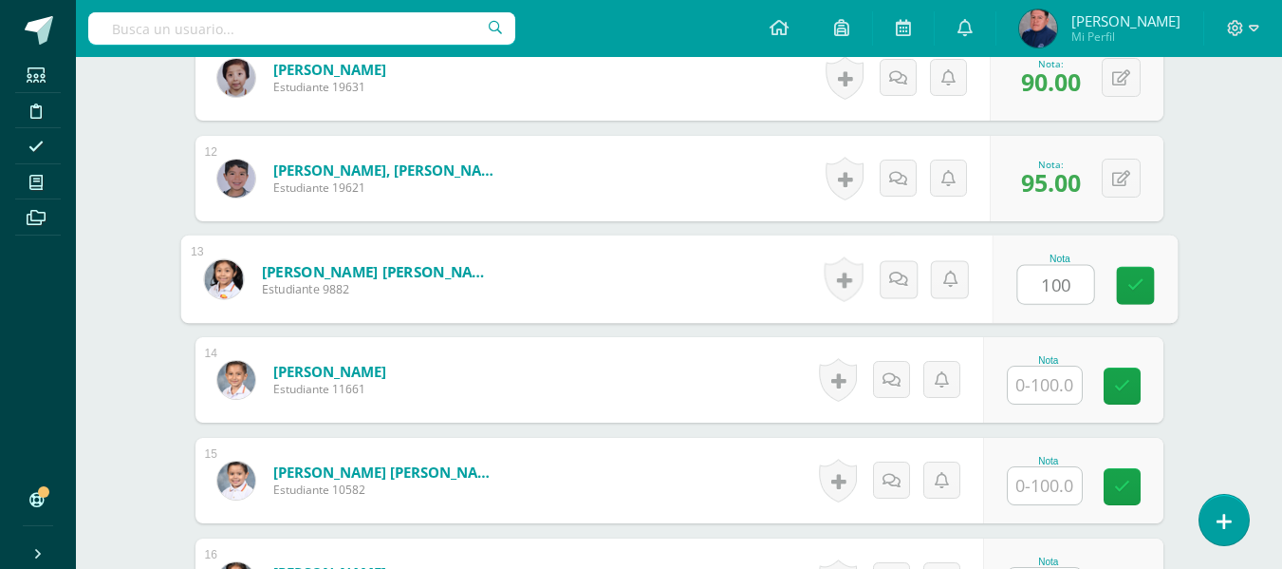
type input "100"
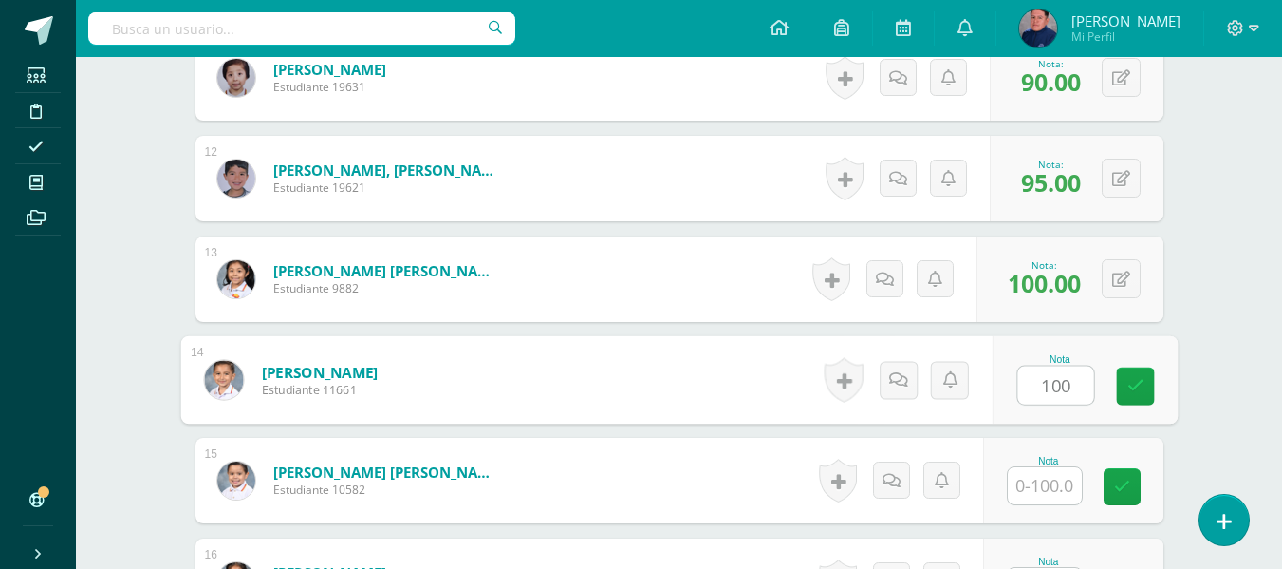
type input "100"
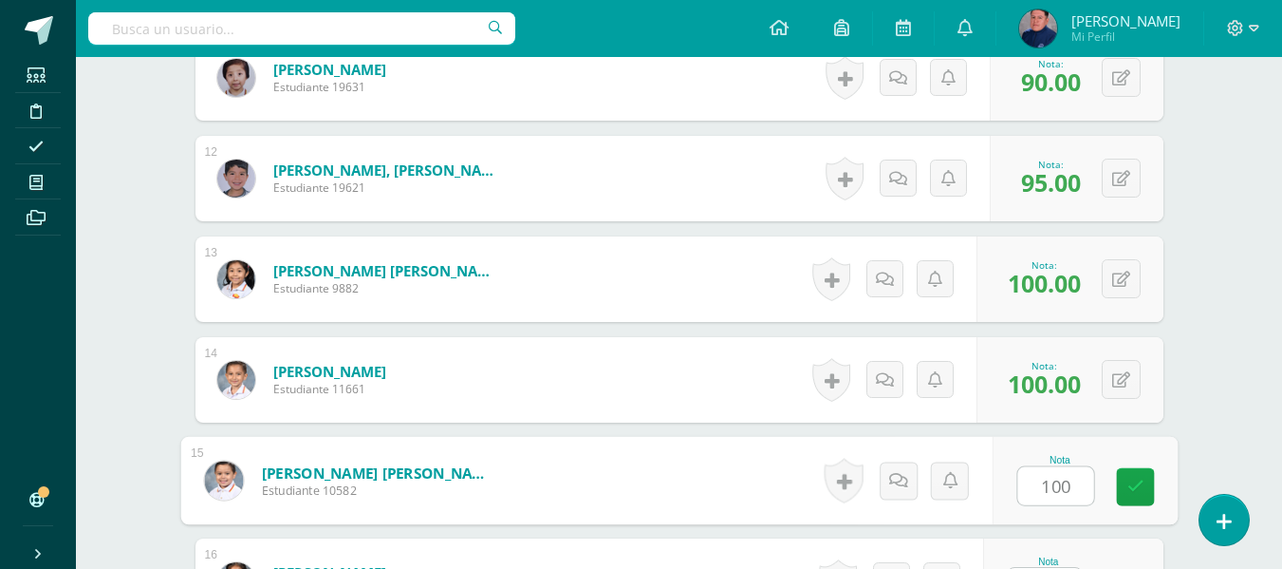
type input "100"
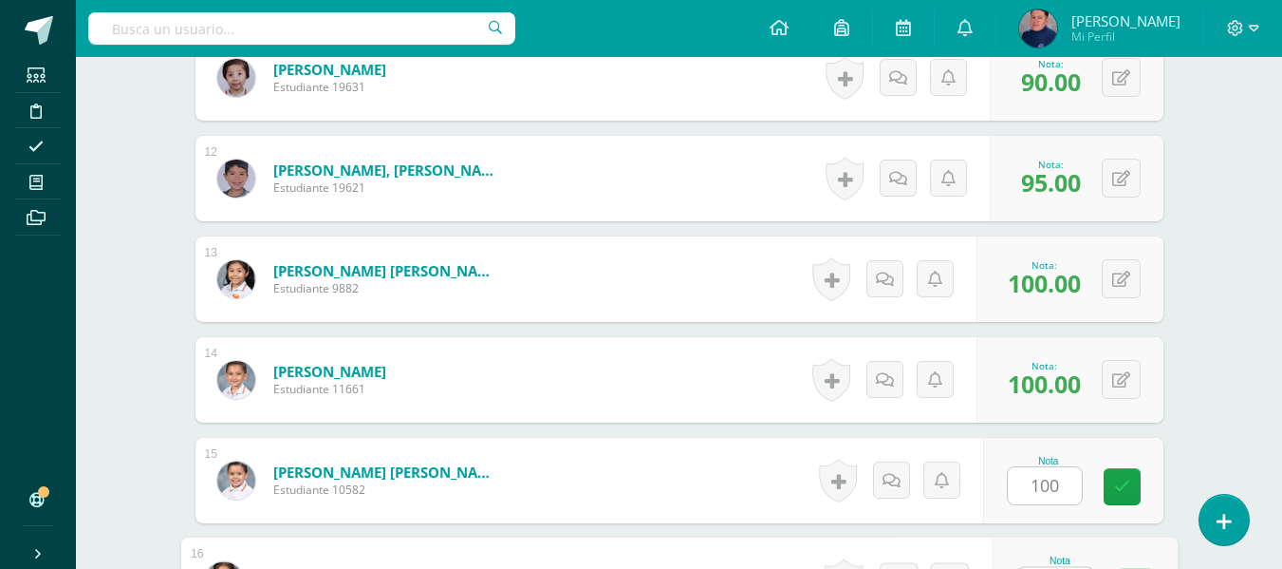
scroll to position [1685, 0]
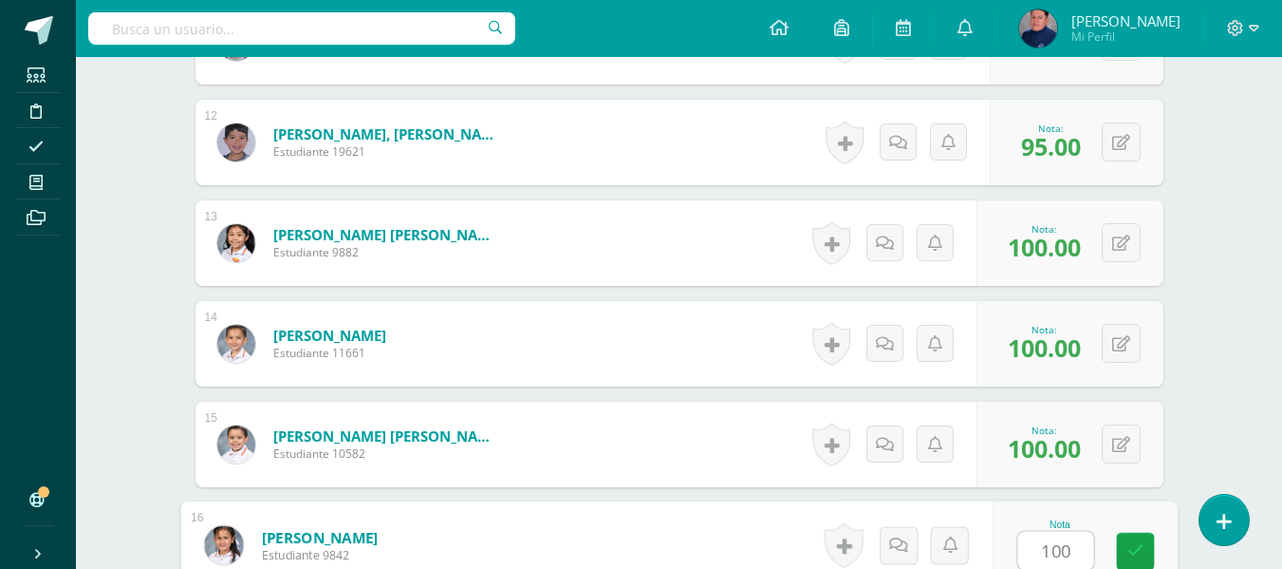
type input "100"
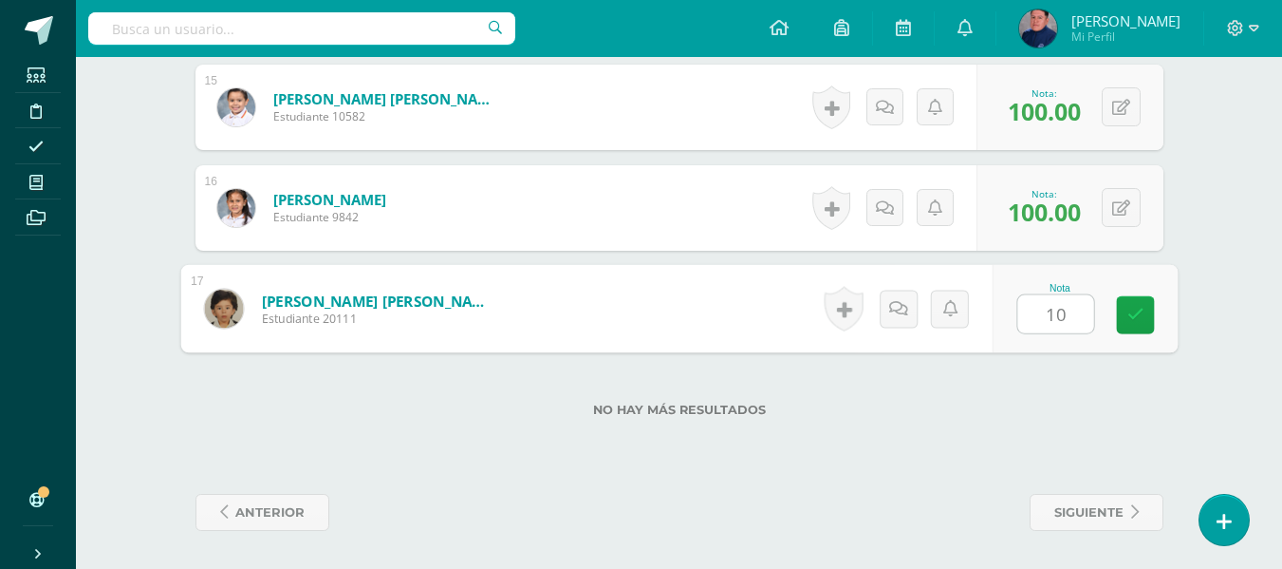
type input "100"
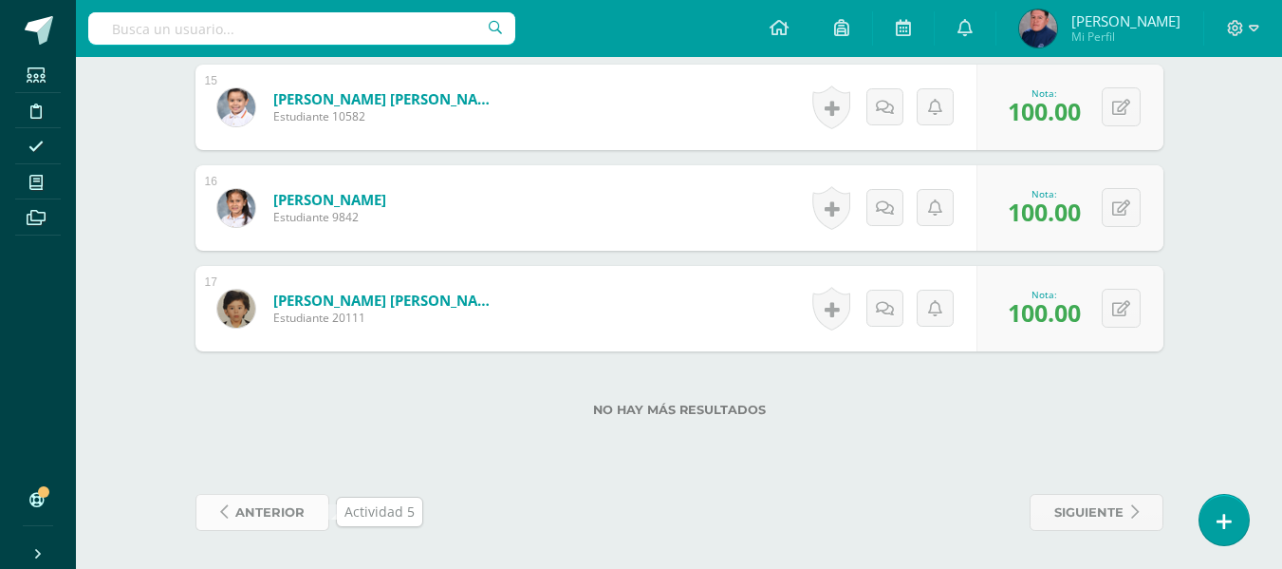
click at [290, 513] on span "anterior" at bounding box center [269, 512] width 69 height 35
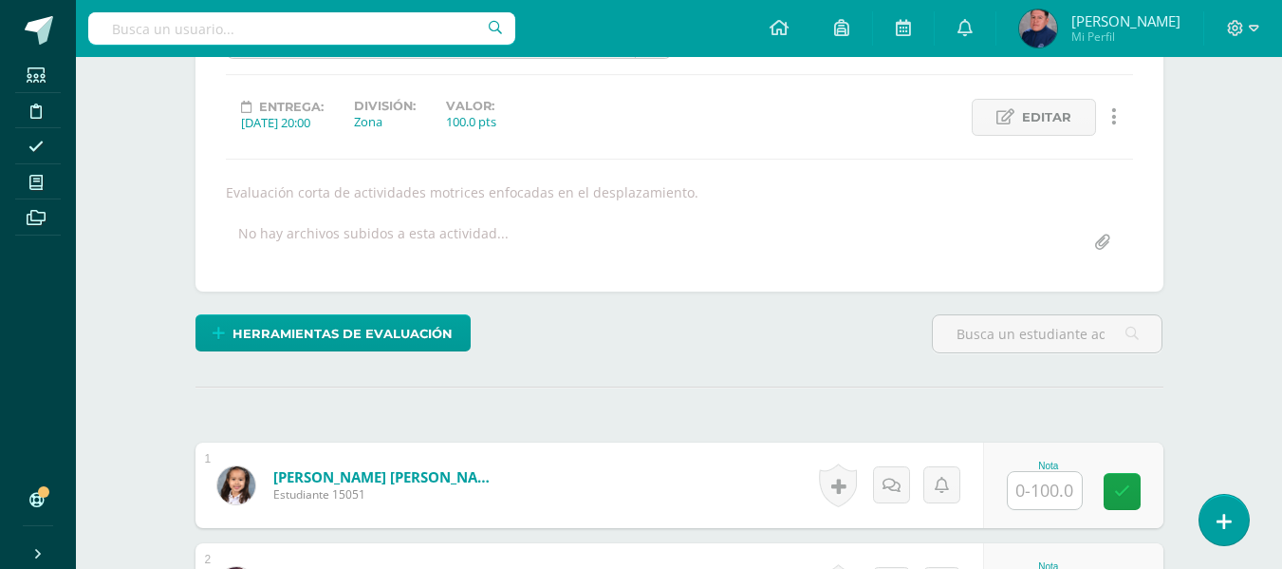
scroll to position [504, 0]
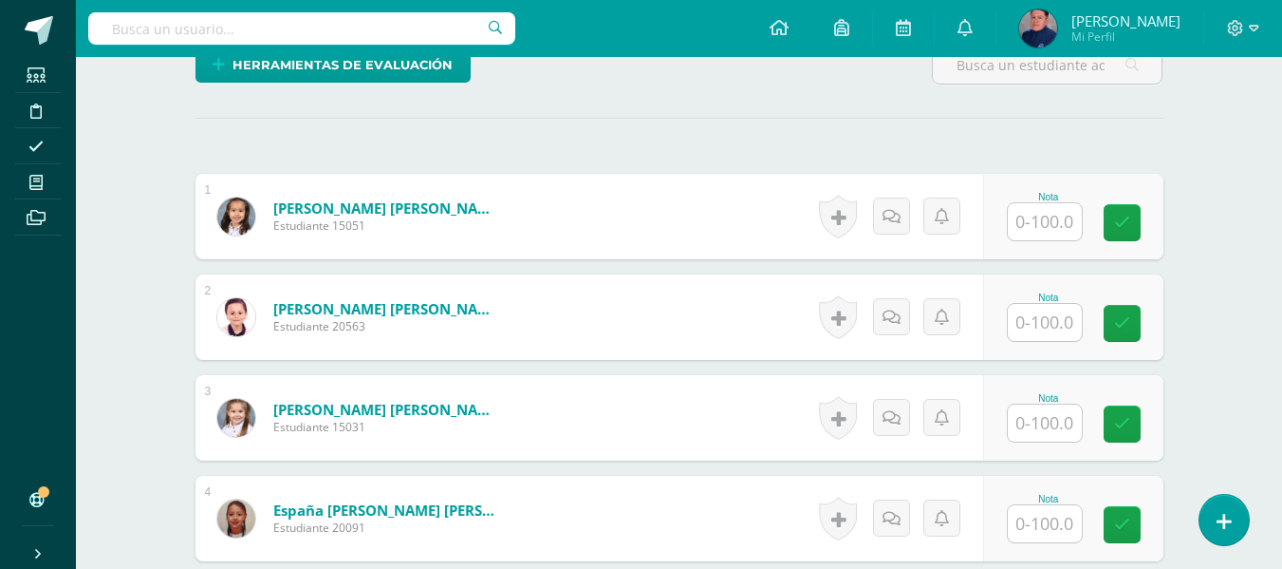
click at [1014, 214] on input "text" at bounding box center [1045, 221] width 74 height 37
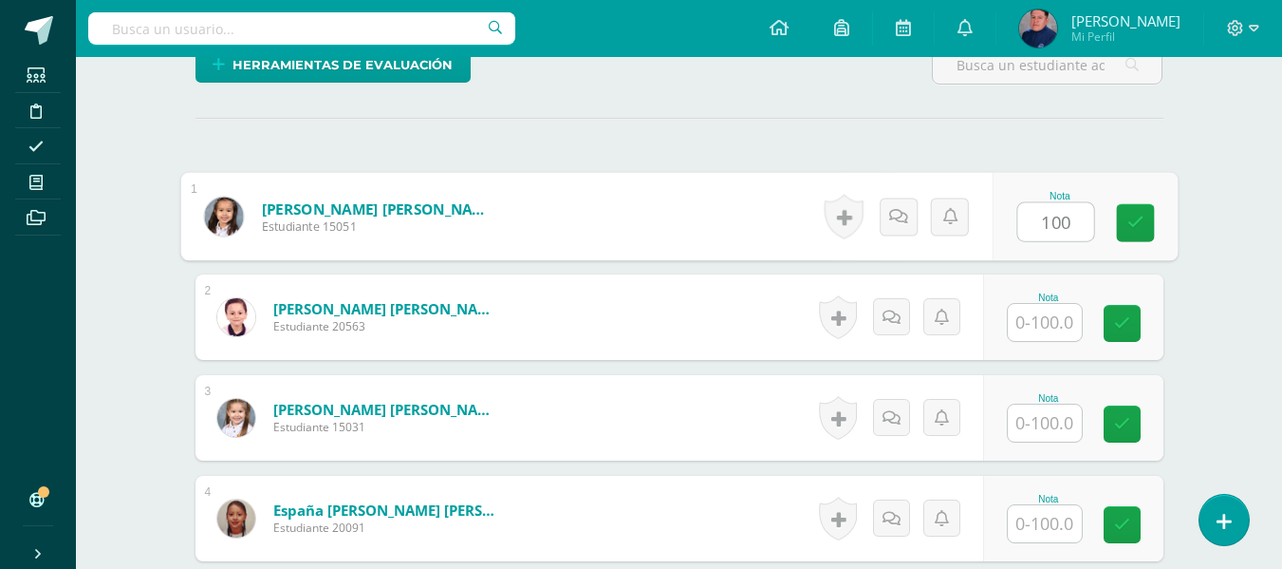
type input "100"
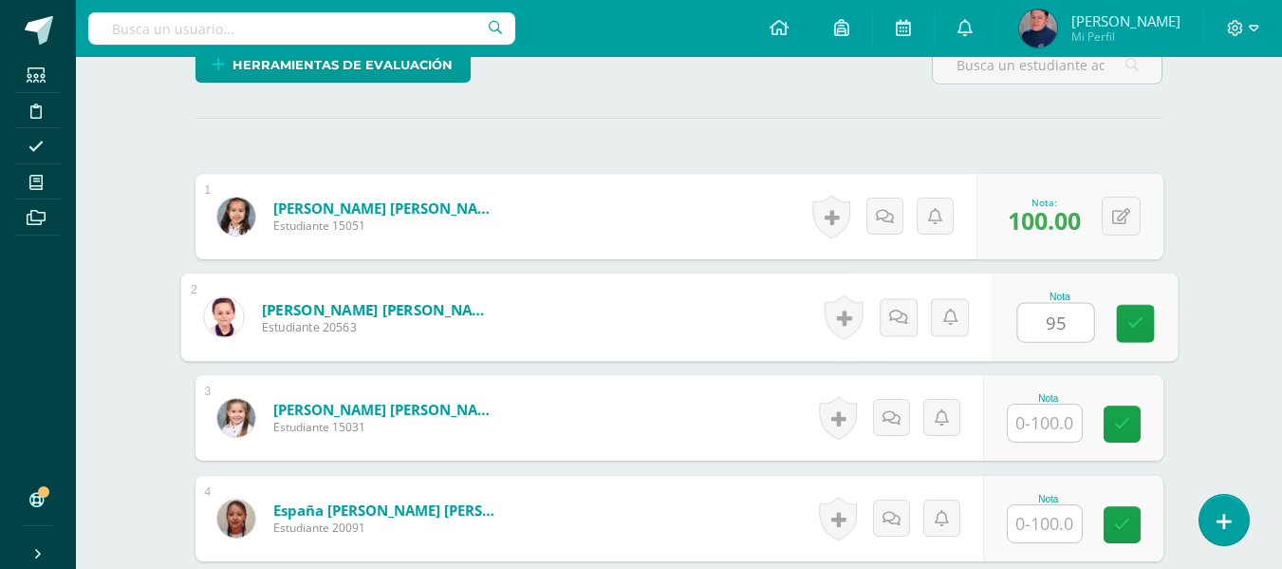
type input "95"
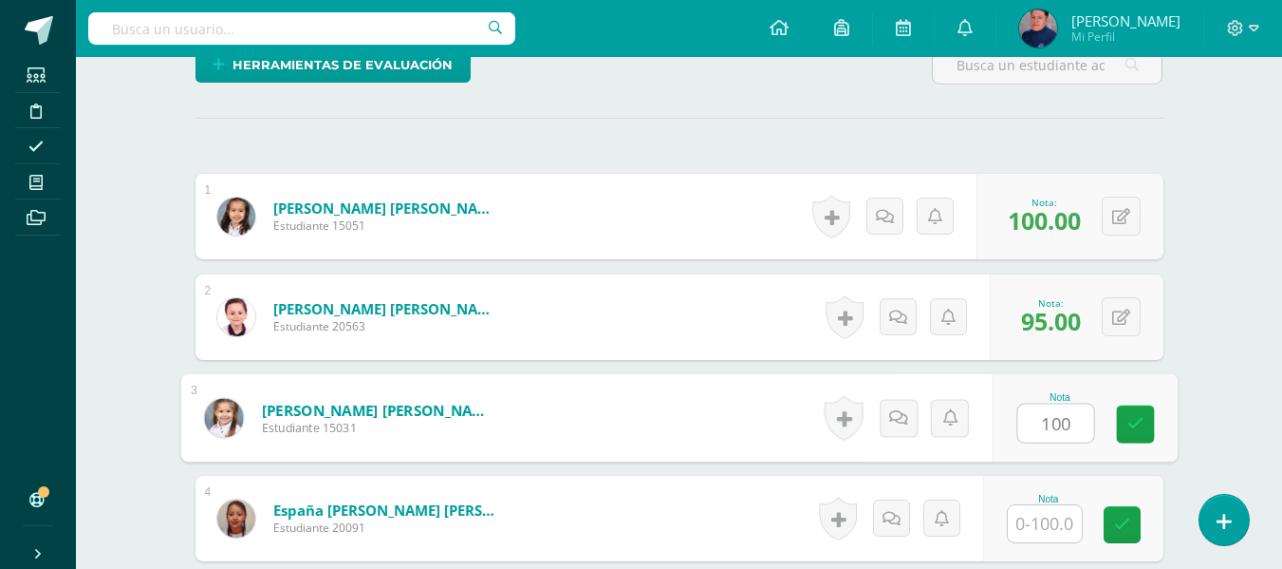
type input "100"
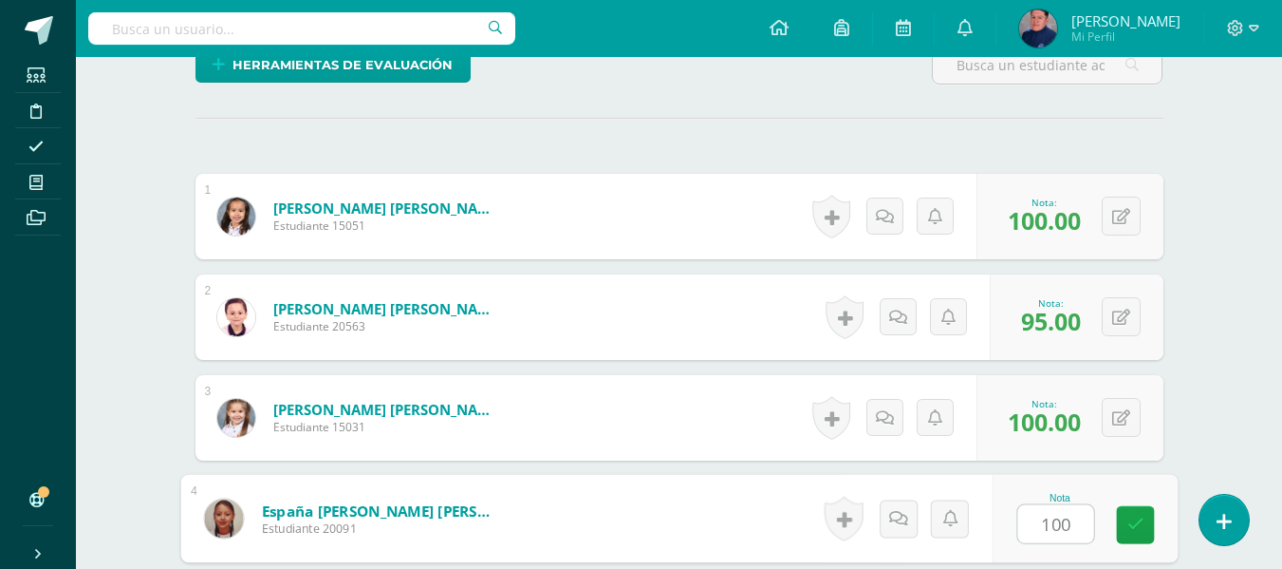
type input "100"
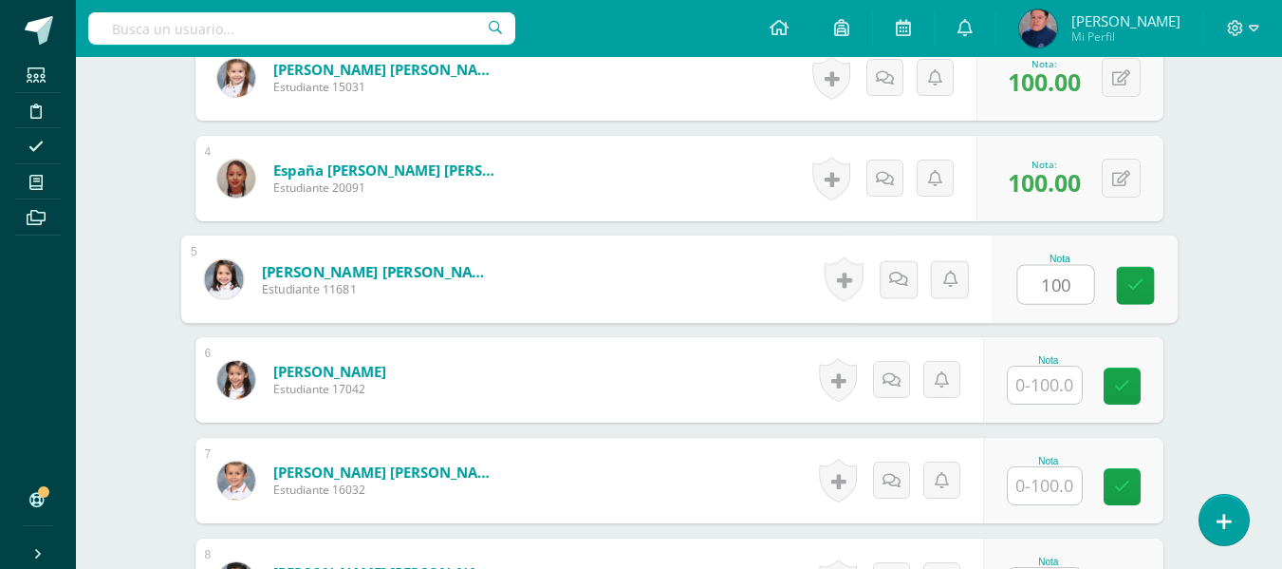
type input "100"
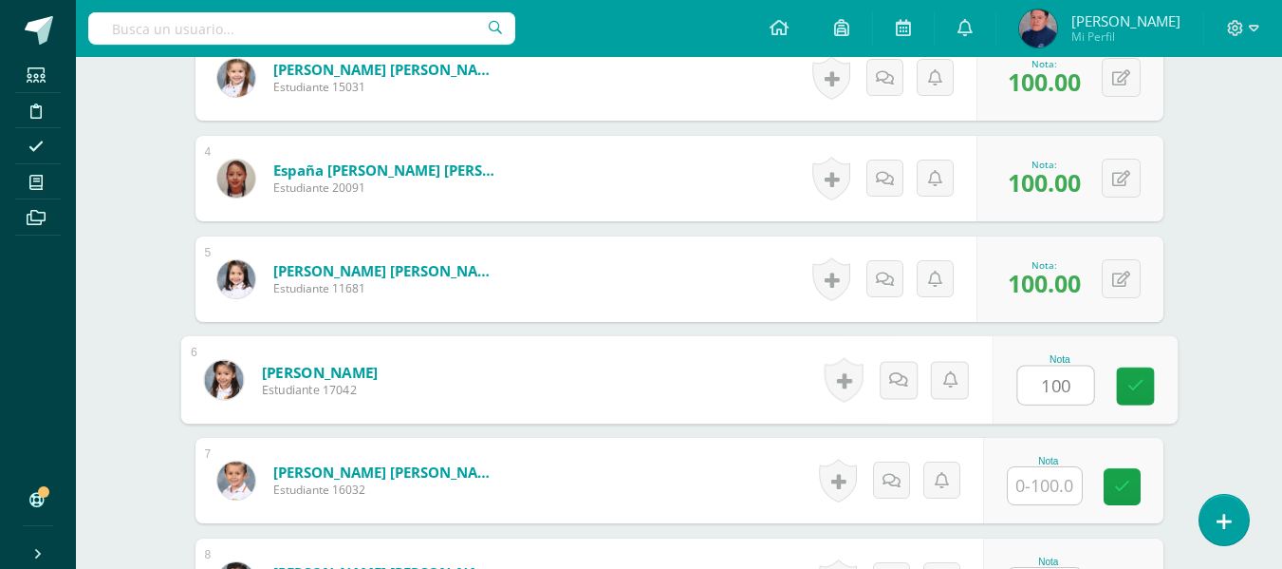
type input "100"
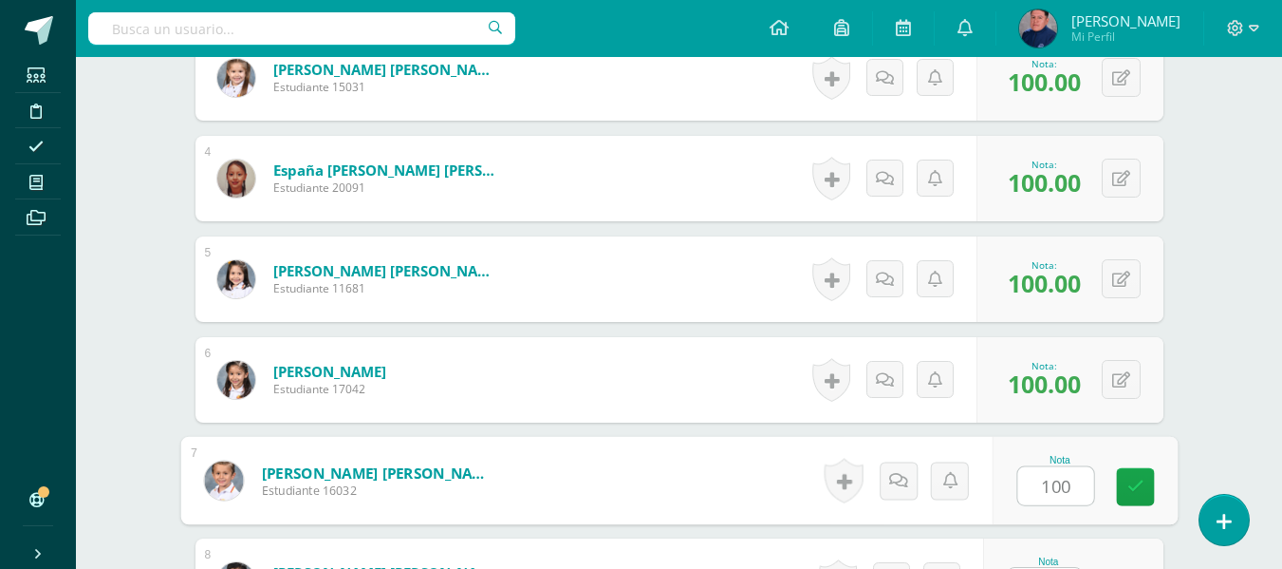
type input "100"
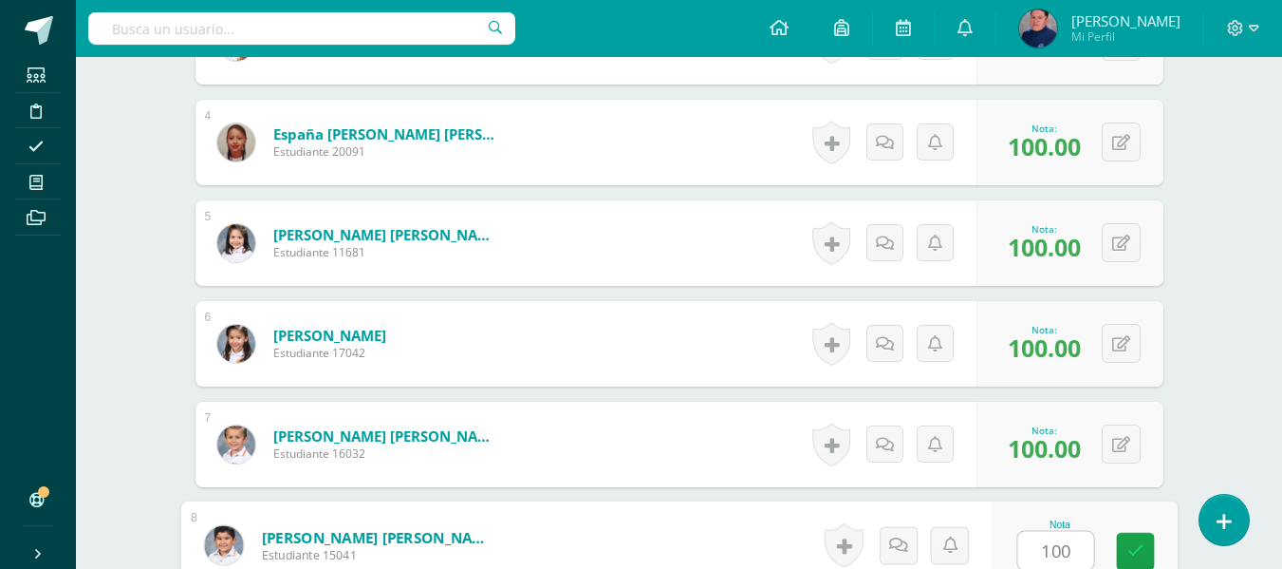
type input "100"
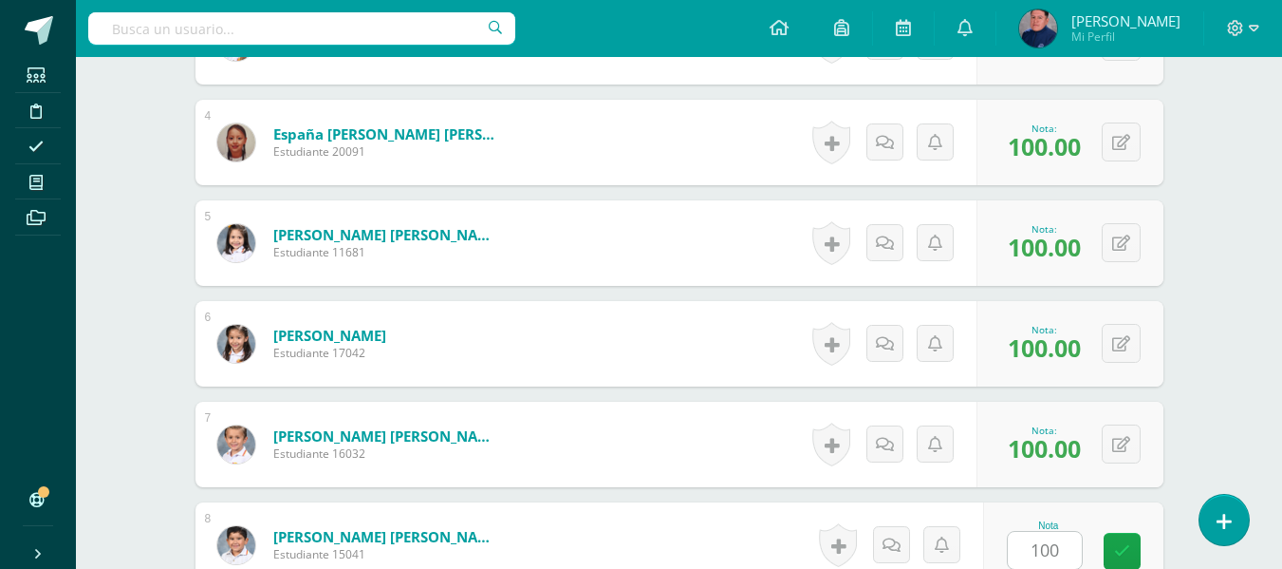
scroll to position [1246, 0]
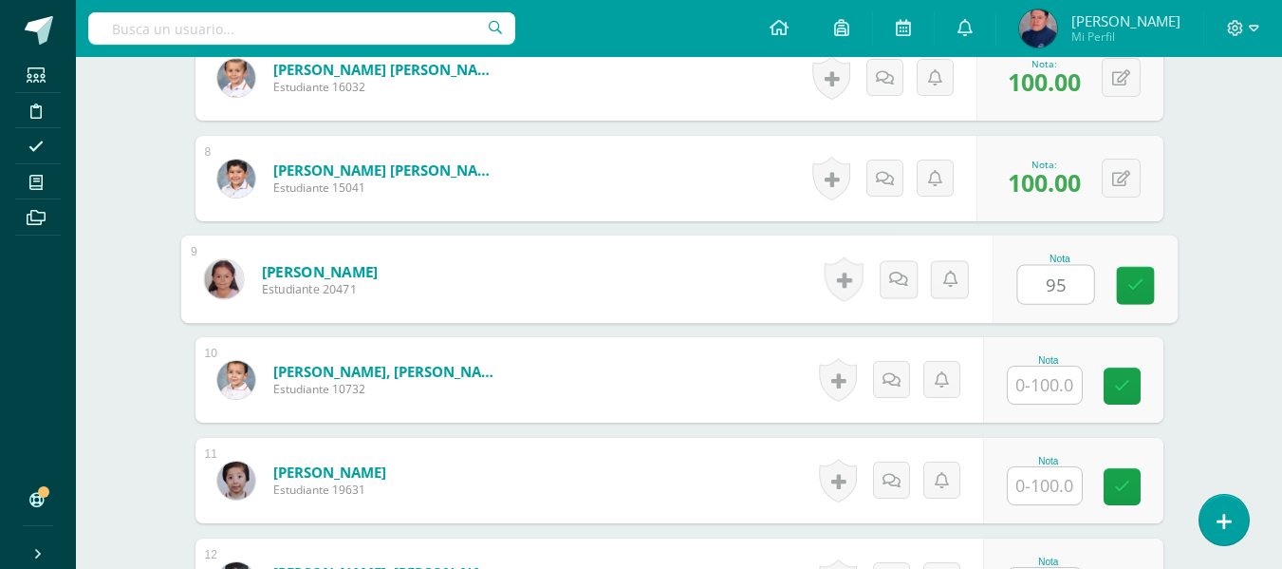
type input "95"
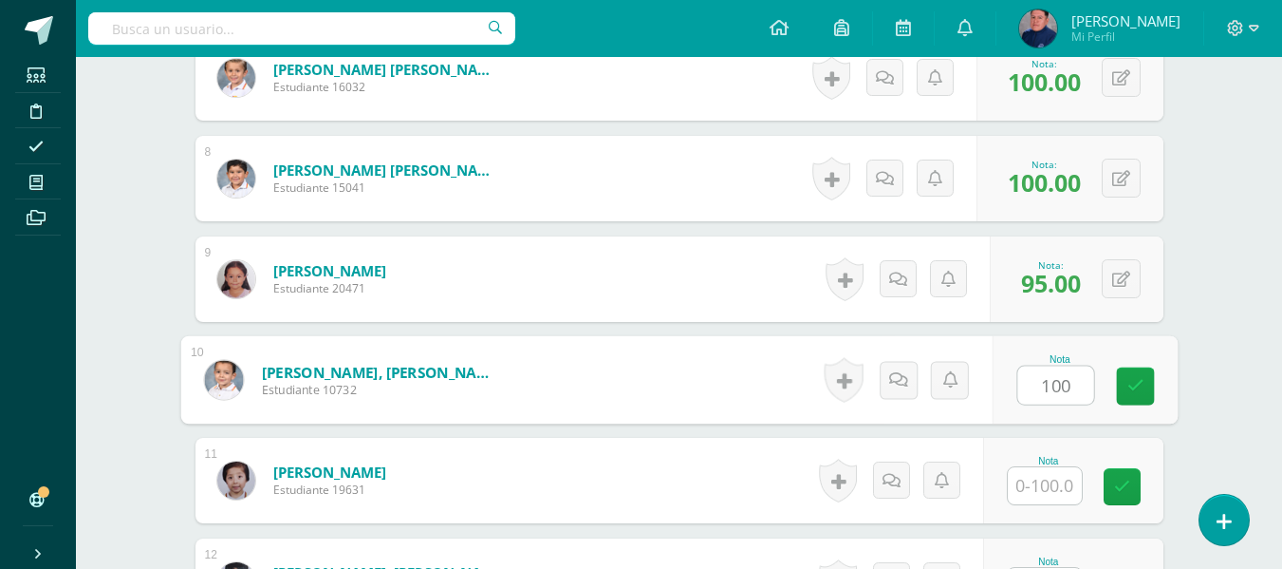
type input "100"
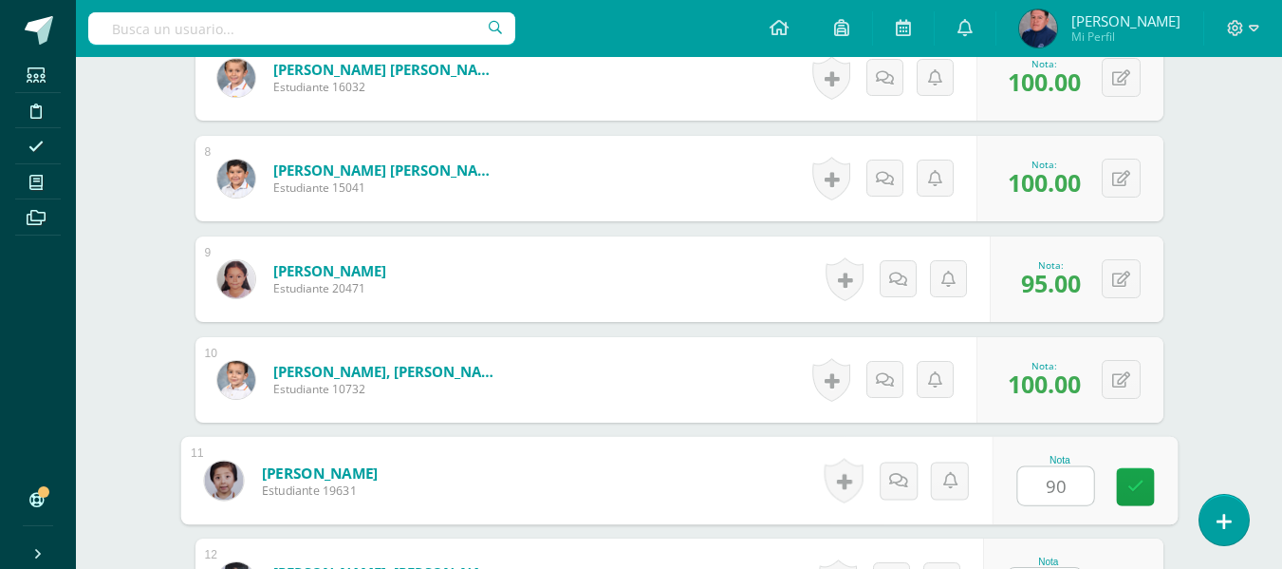
type input "90"
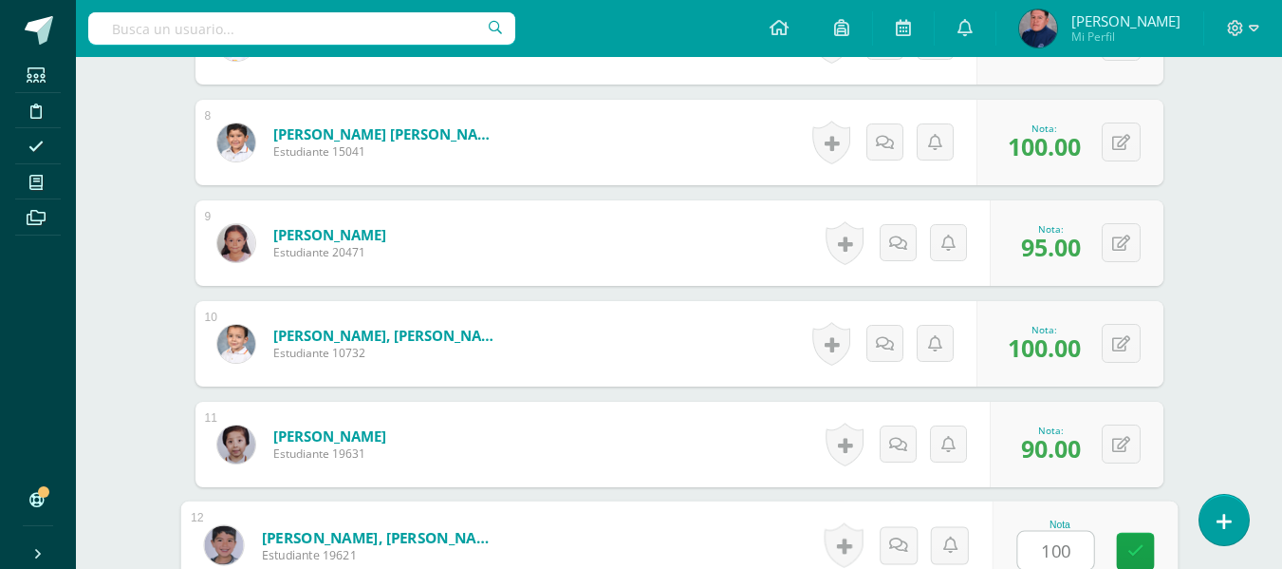
type input "100"
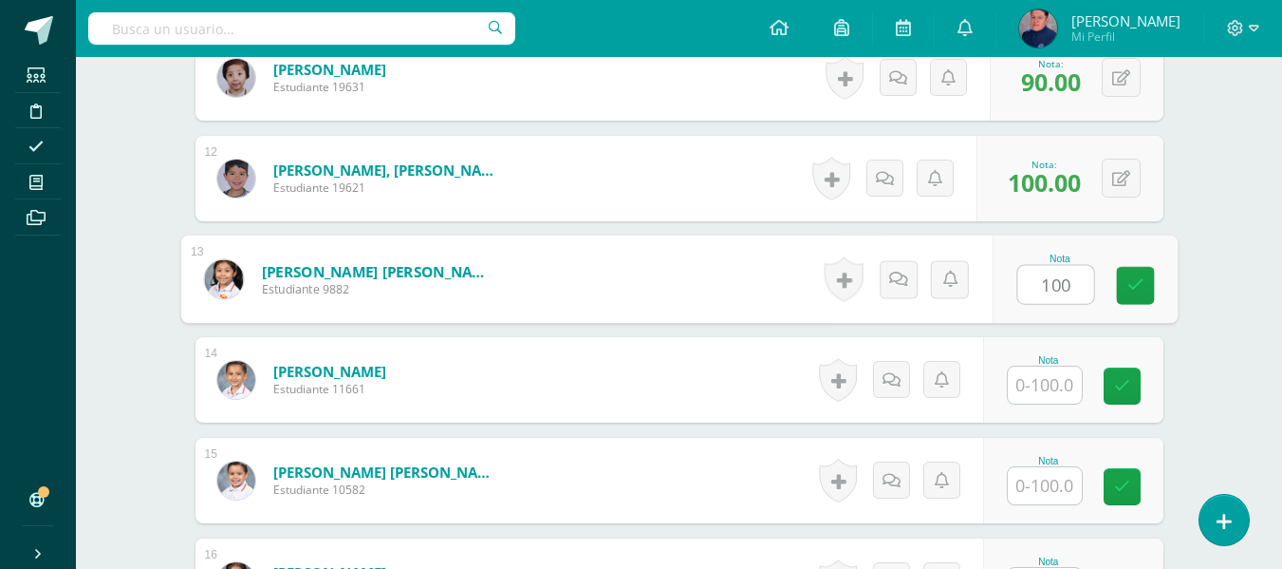
type input "100"
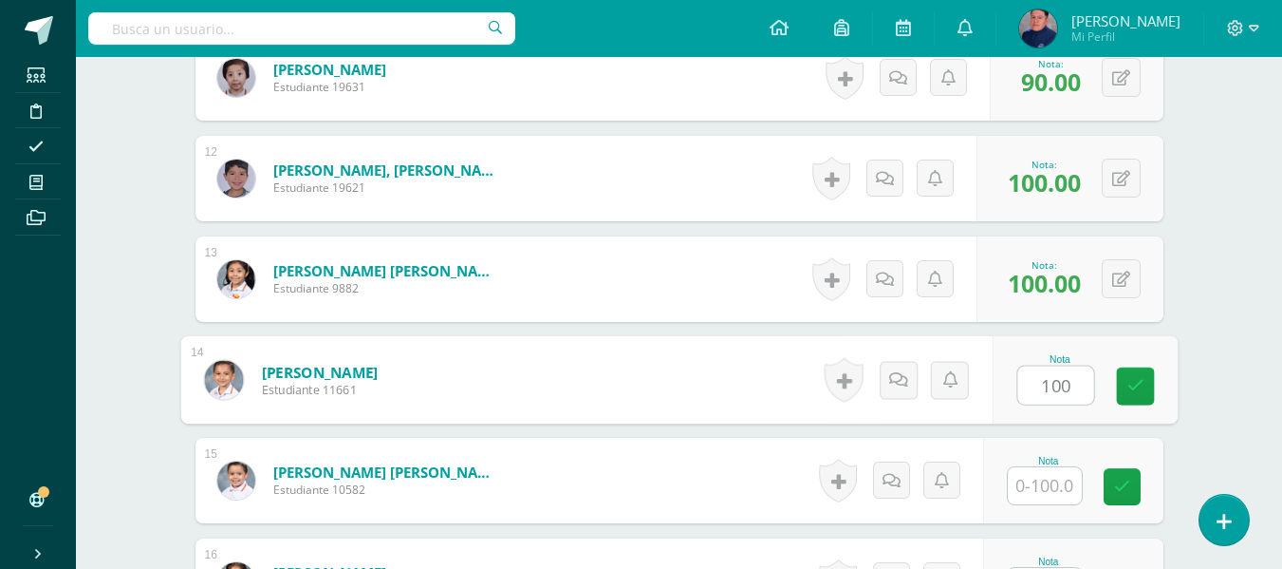
type input "100"
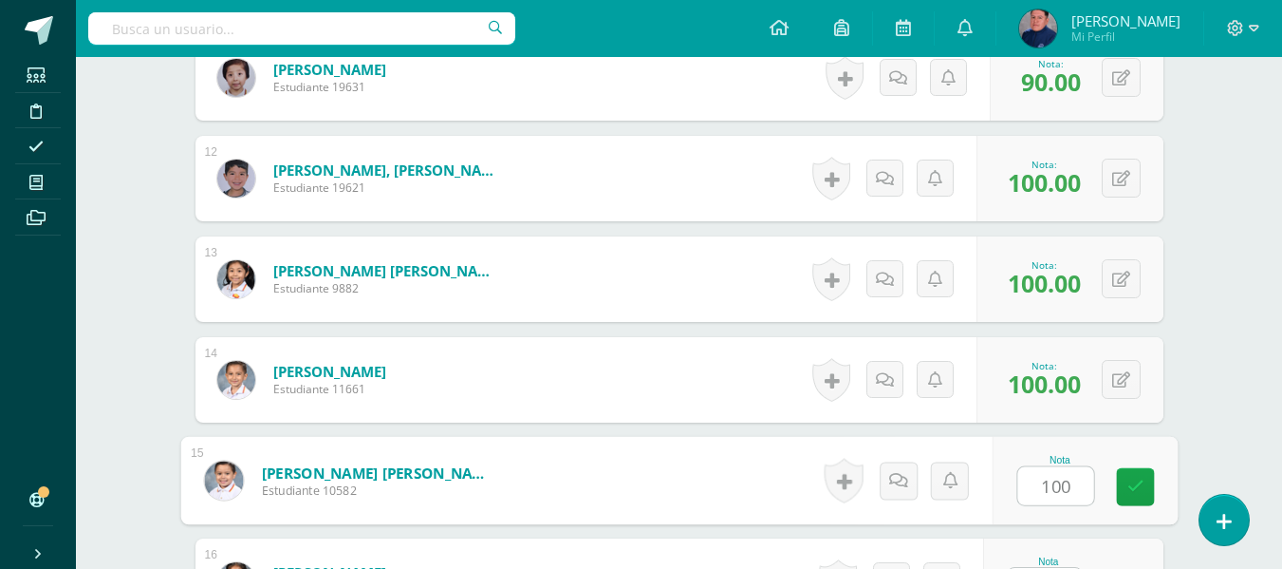
type input "100"
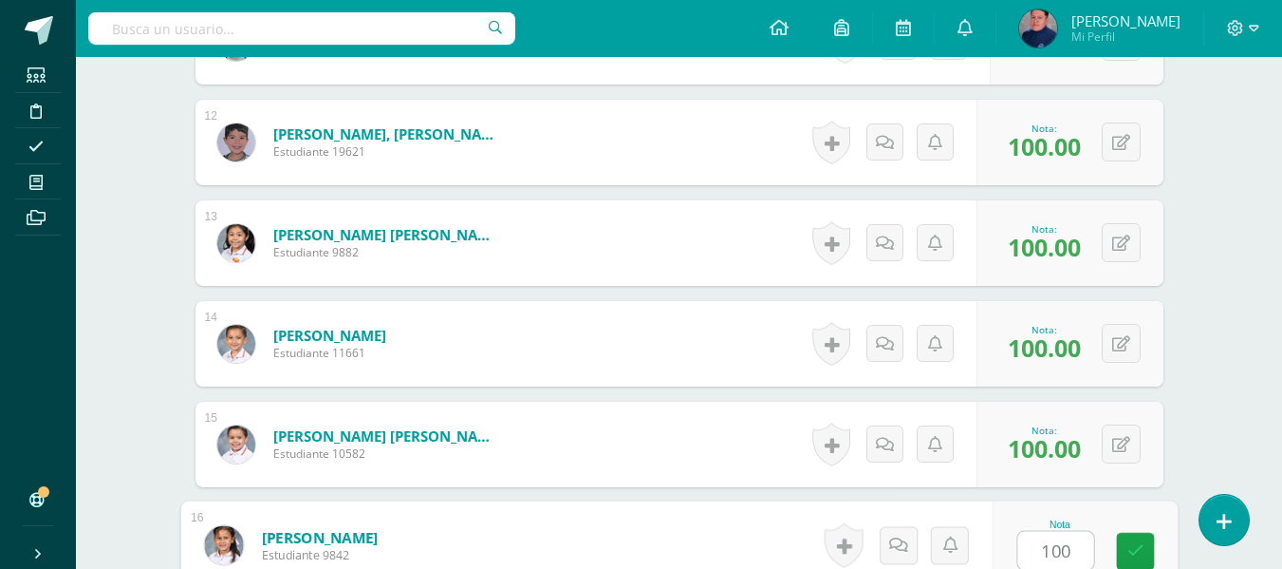
type input "100"
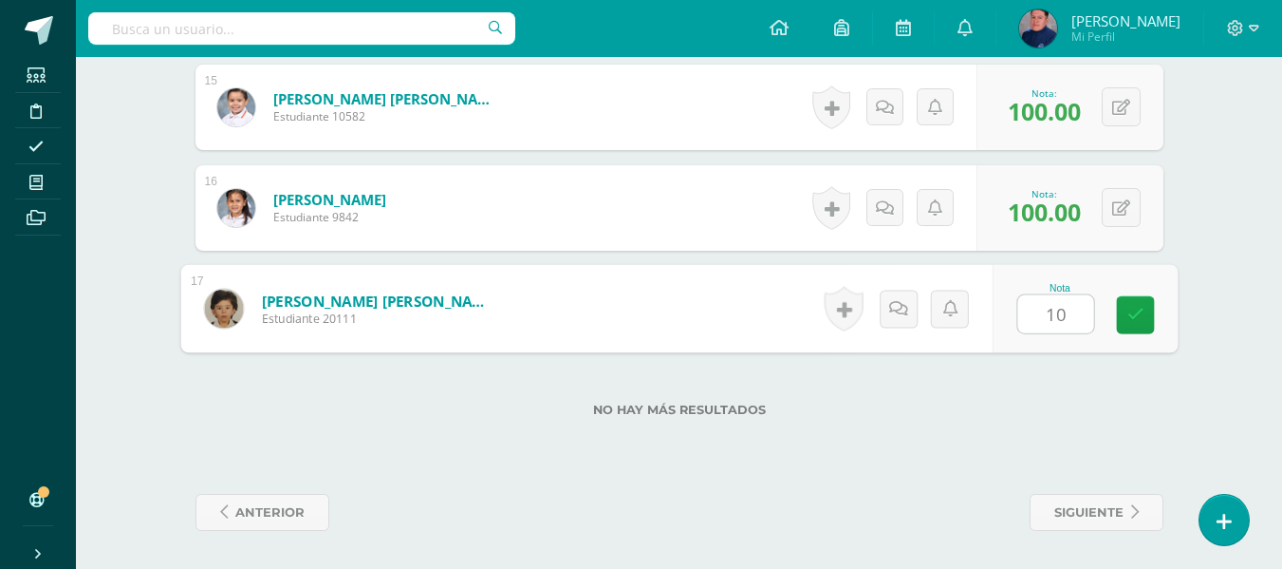
type input "100"
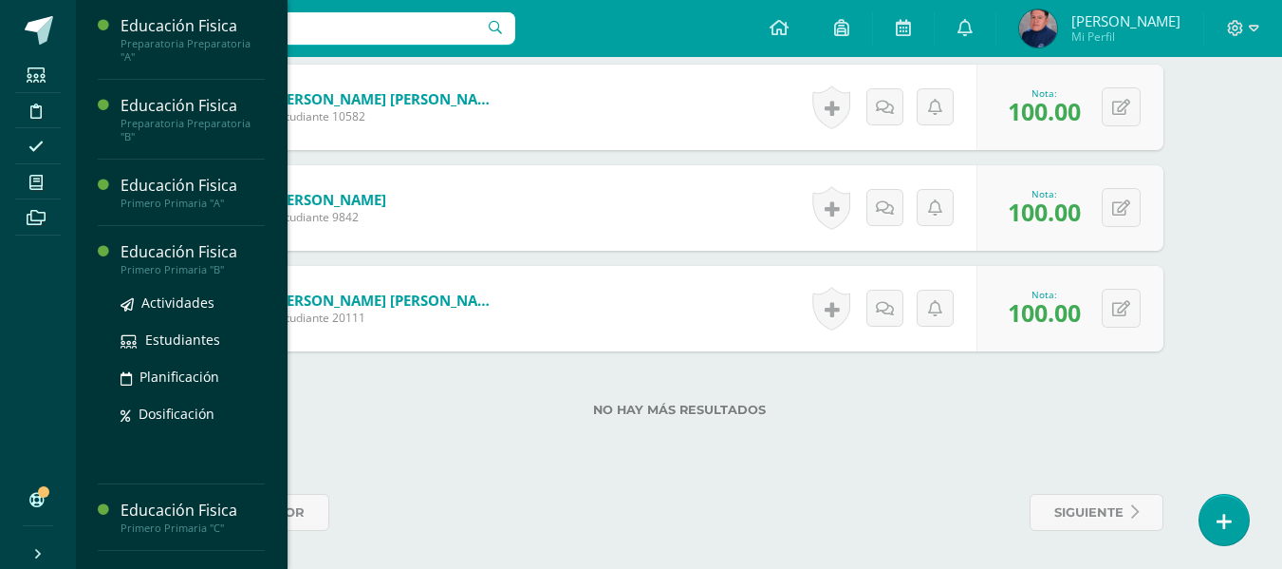
click at [178, 265] on div "Primero Primaria "B"" at bounding box center [193, 269] width 144 height 13
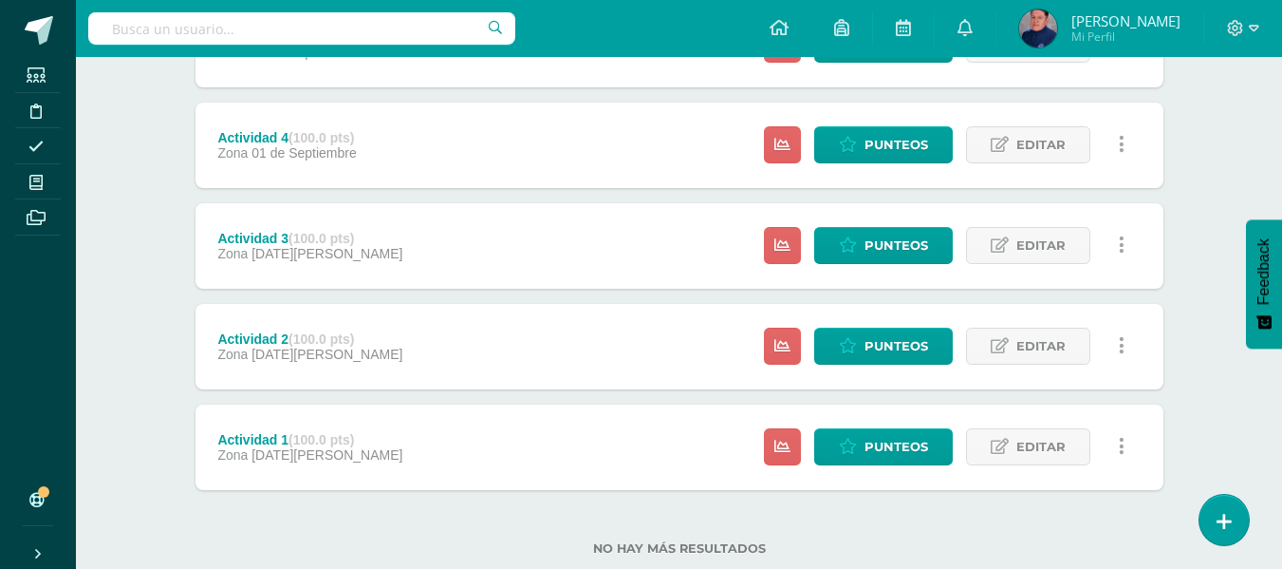
scroll to position [668, 0]
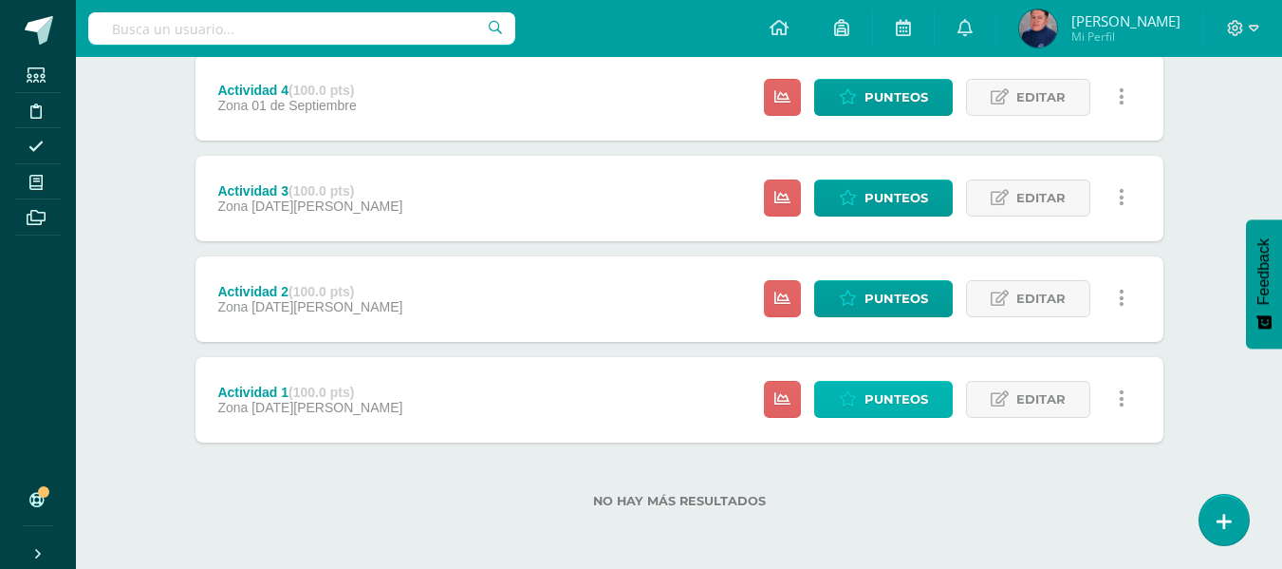
click at [847, 401] on icon at bounding box center [848, 399] width 18 height 16
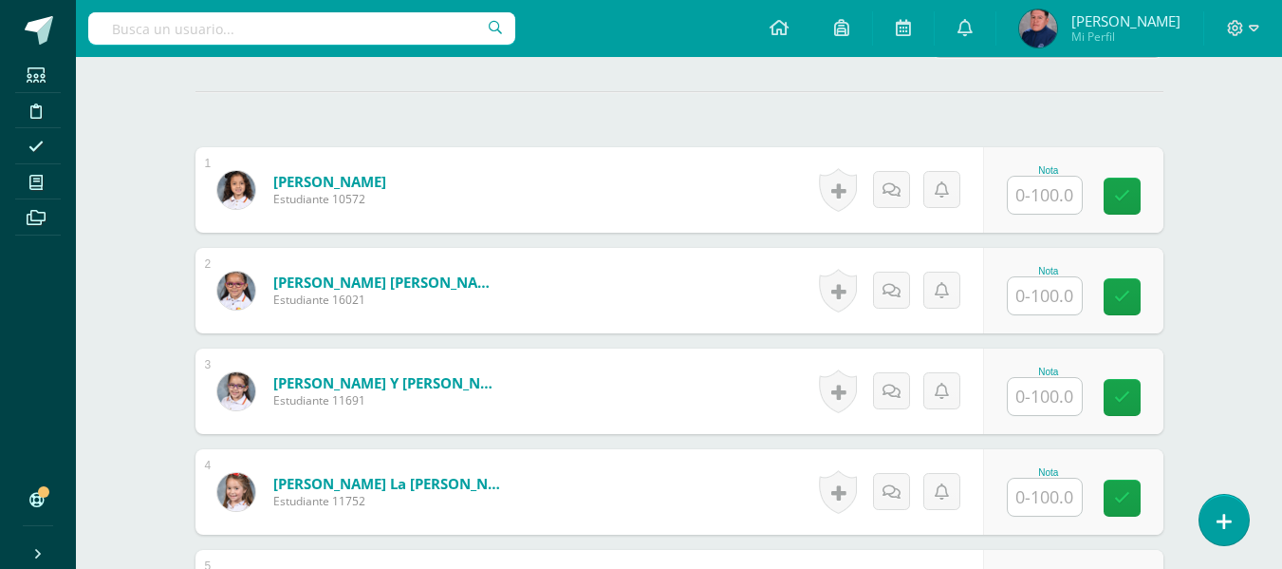
scroll to position [599, 0]
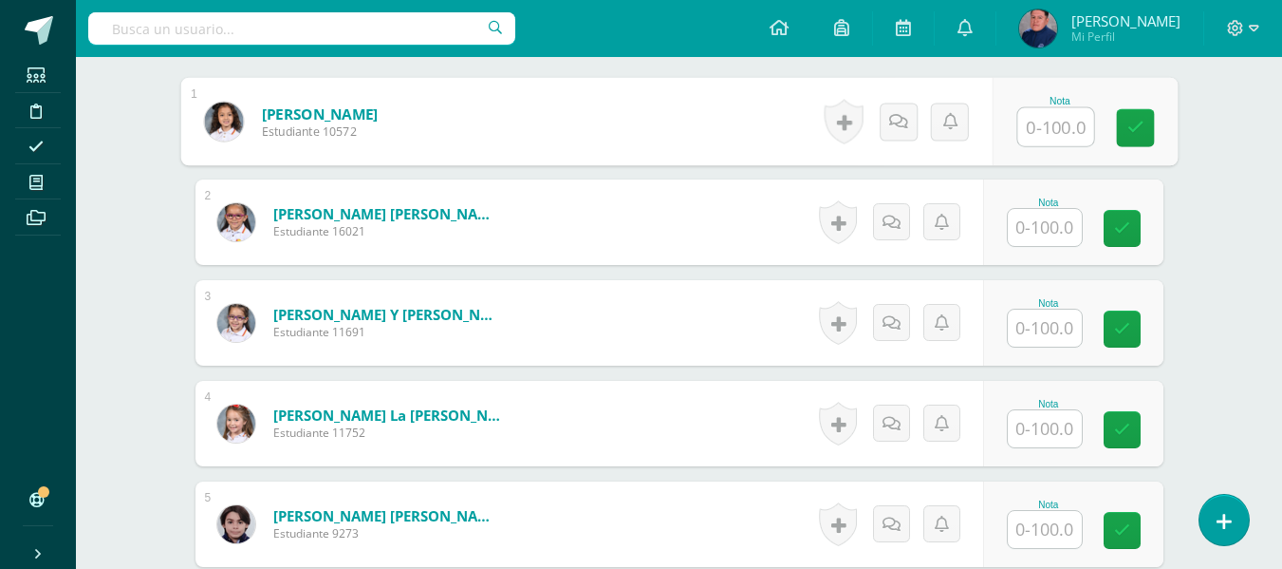
click at [1044, 141] on input "text" at bounding box center [1056, 127] width 76 height 38
type input "100"
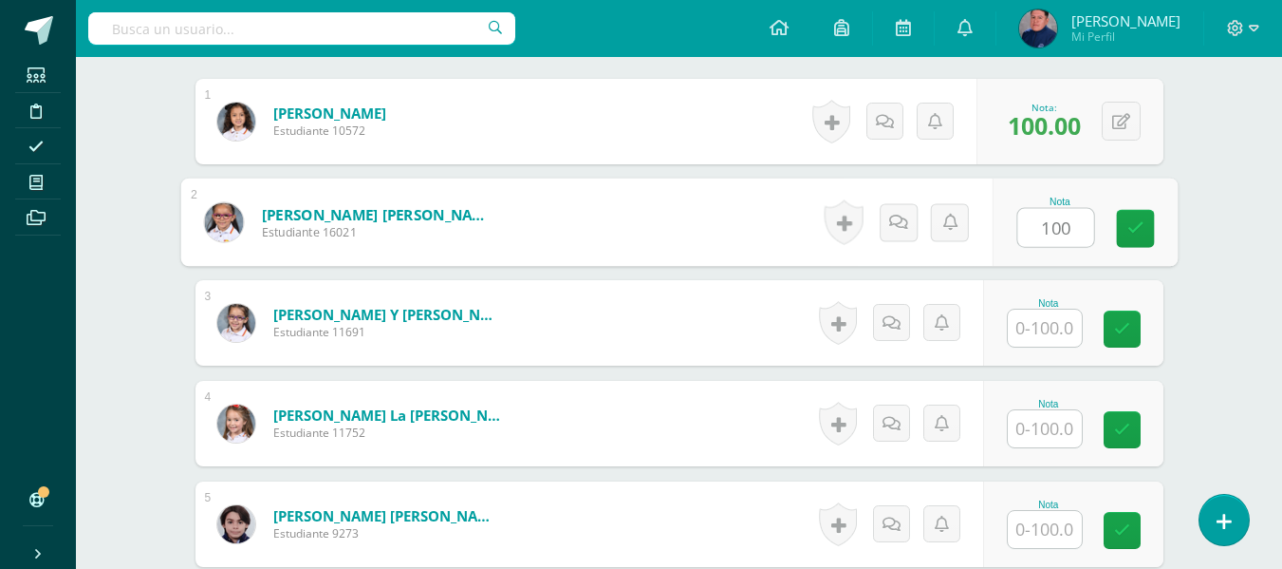
type input "100"
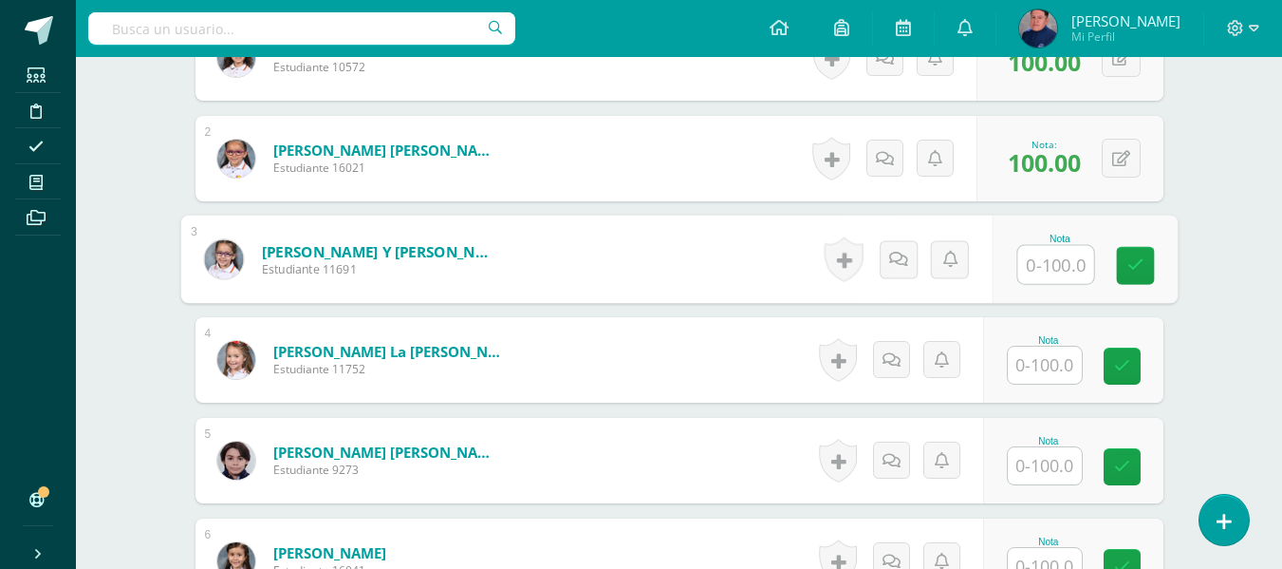
scroll to position [694, 0]
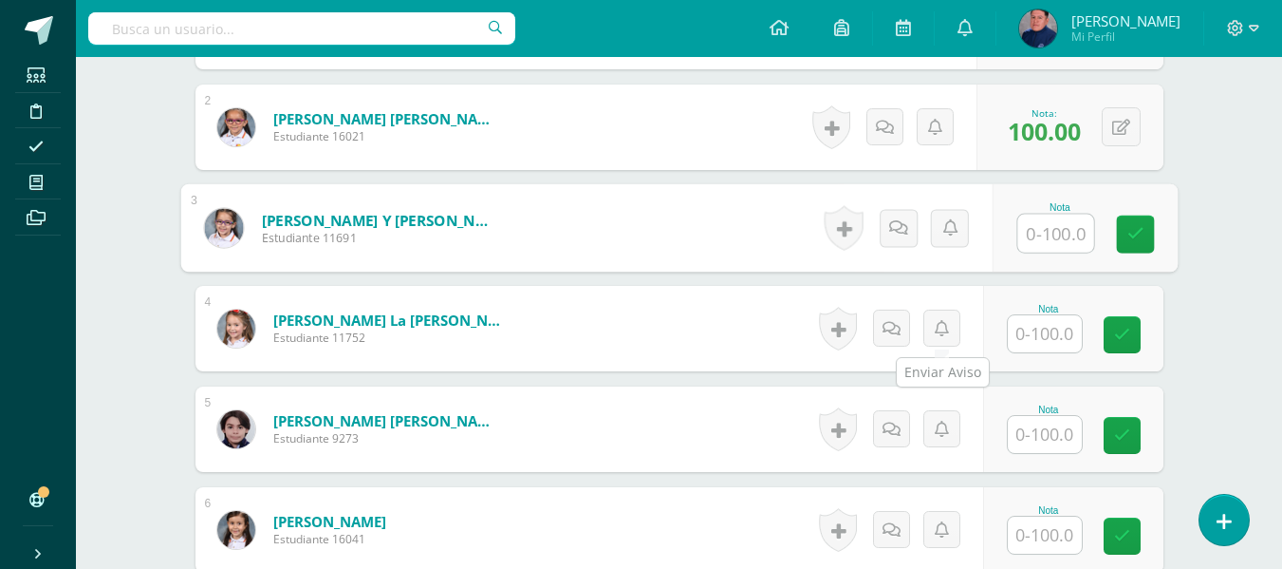
click at [1007, 324] on div at bounding box center [1045, 333] width 76 height 39
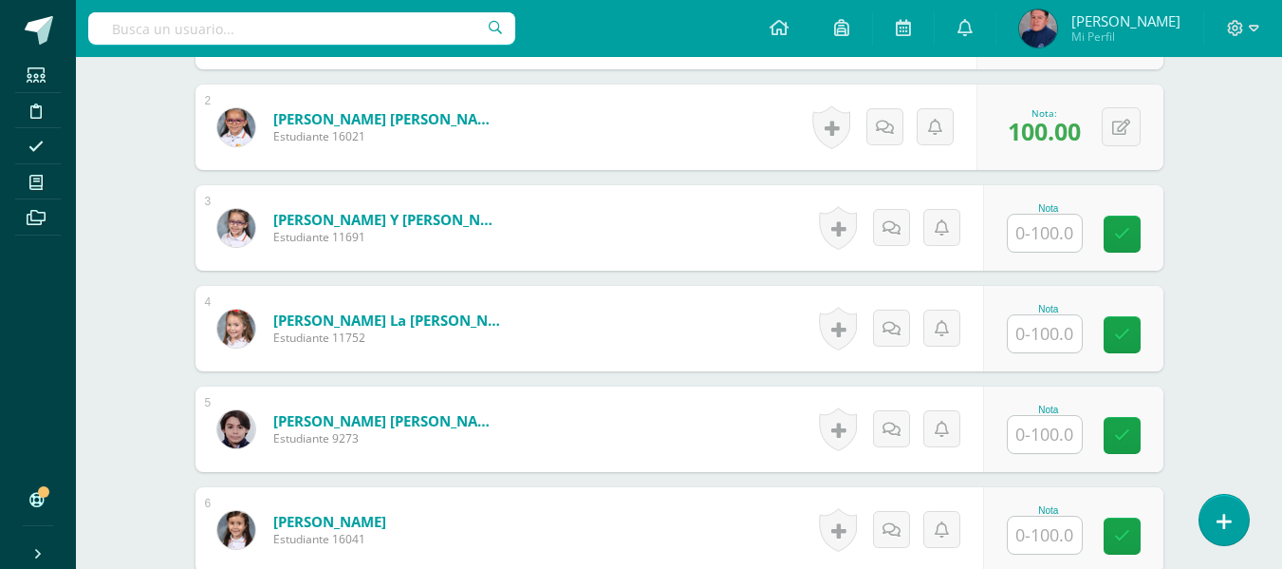
click at [1027, 328] on input "text" at bounding box center [1045, 333] width 74 height 37
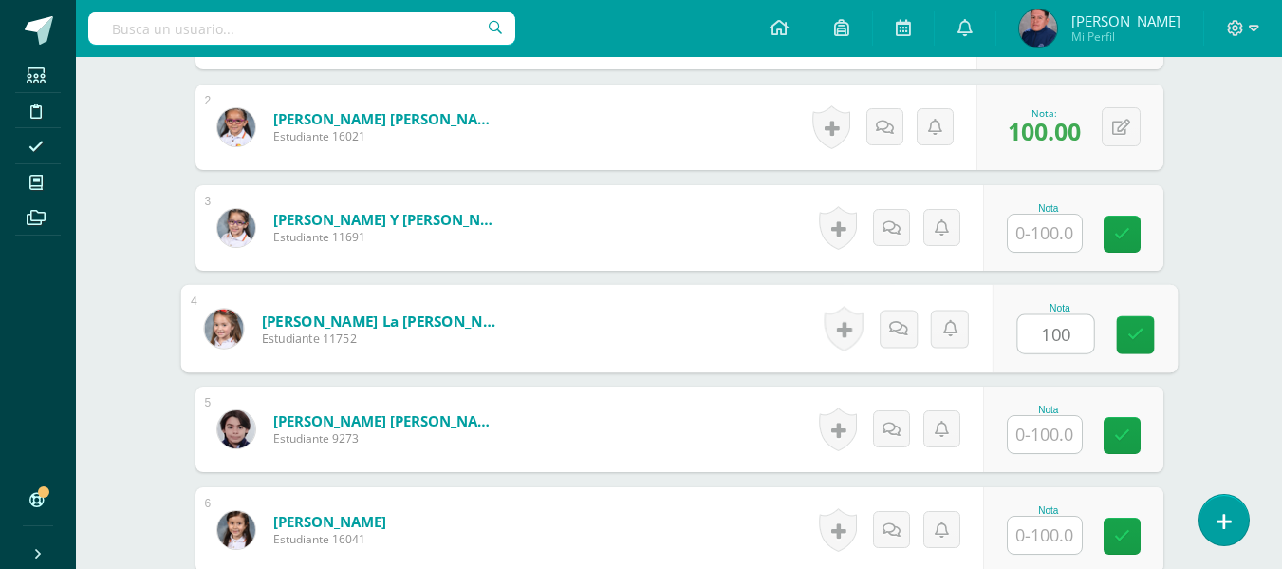
type input "100"
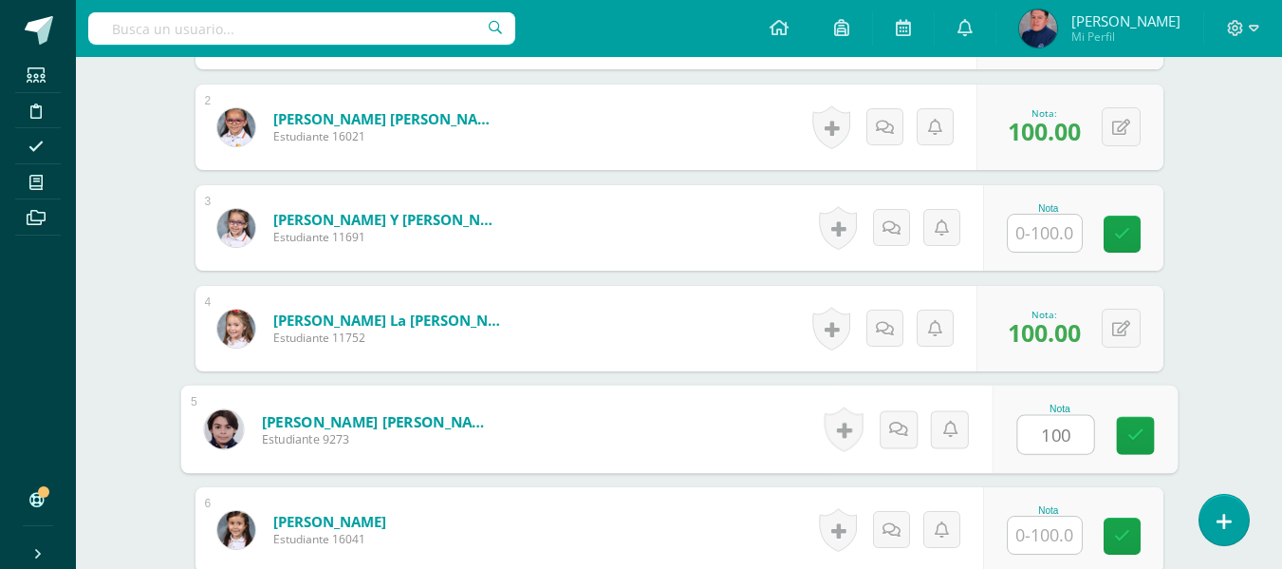
type input "100"
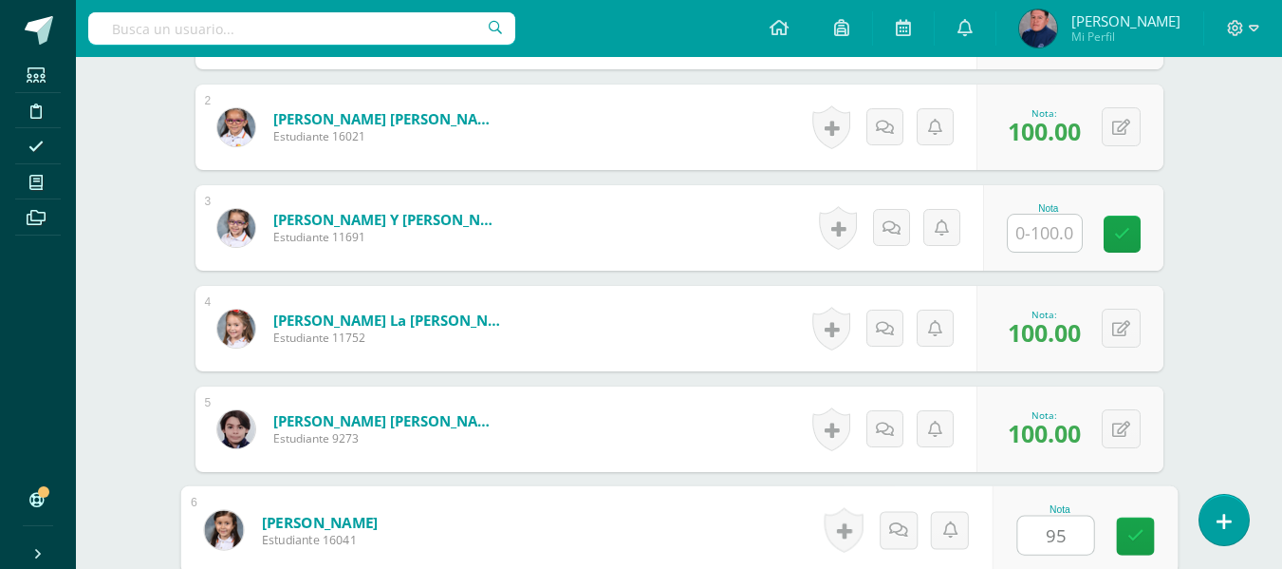
type input "95"
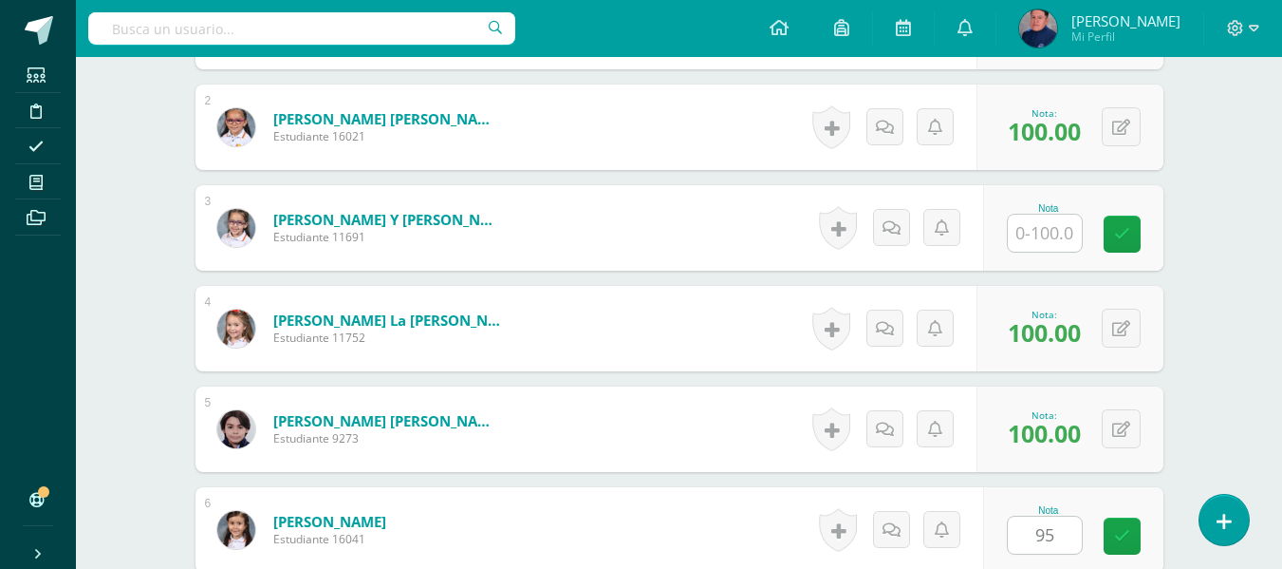
scroll to position [1045, 0]
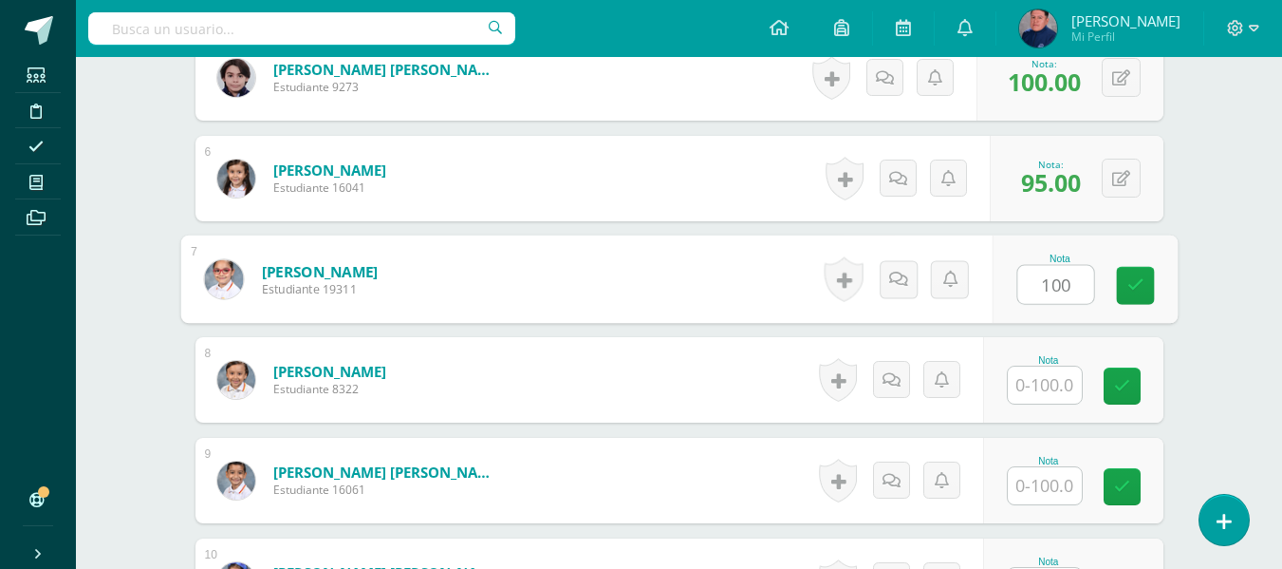
type input "100"
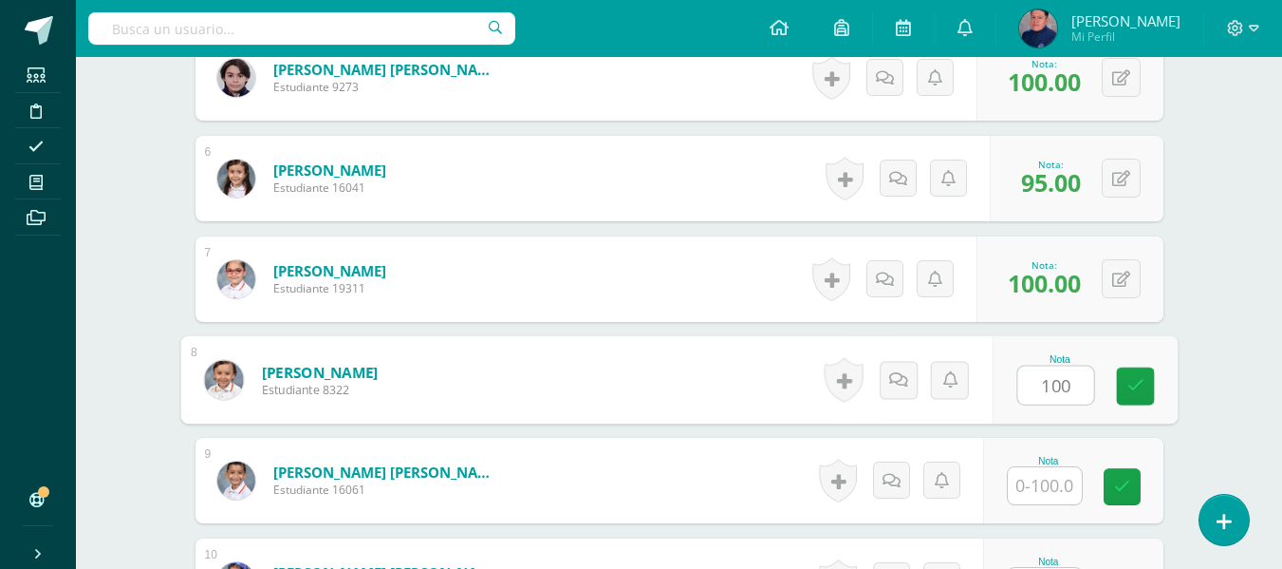
type input "100"
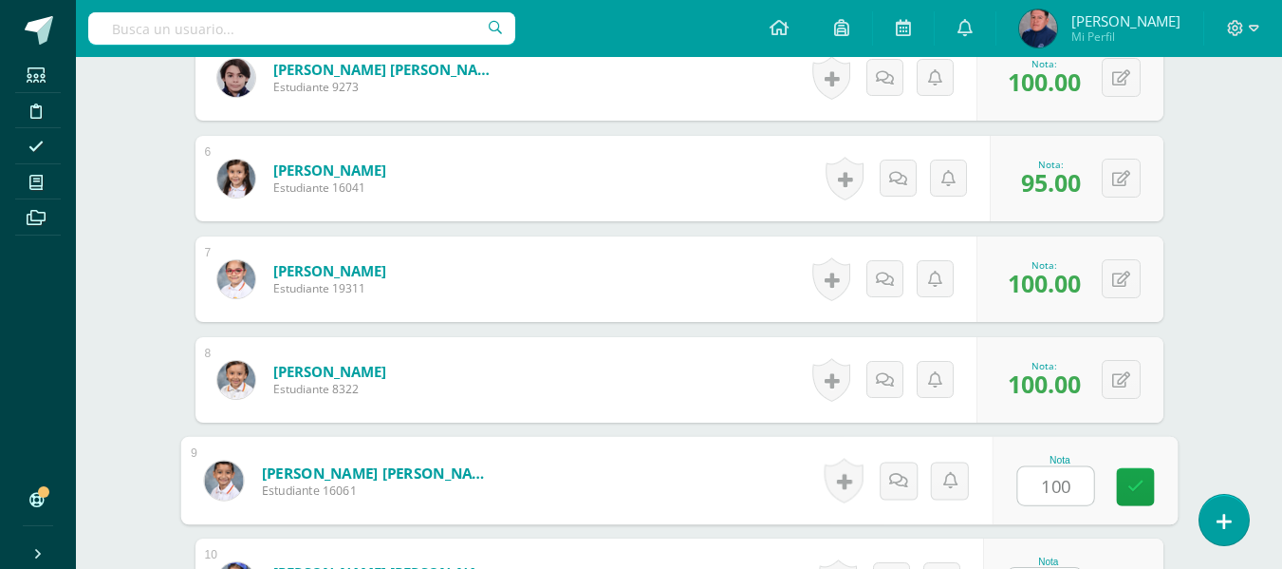
type input "100"
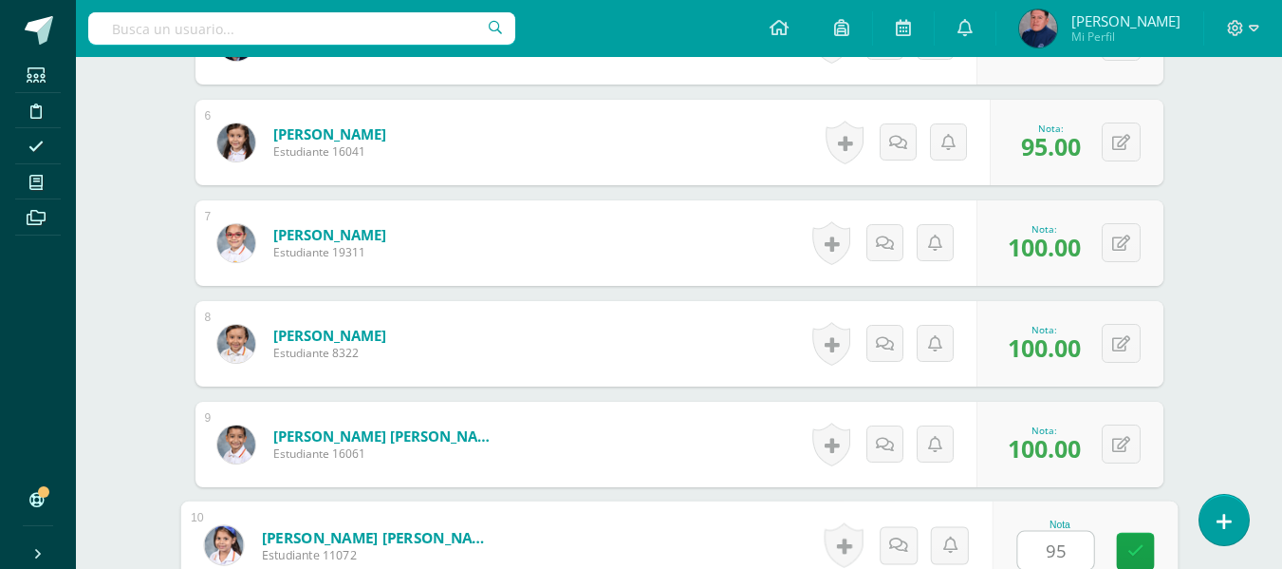
type input "95"
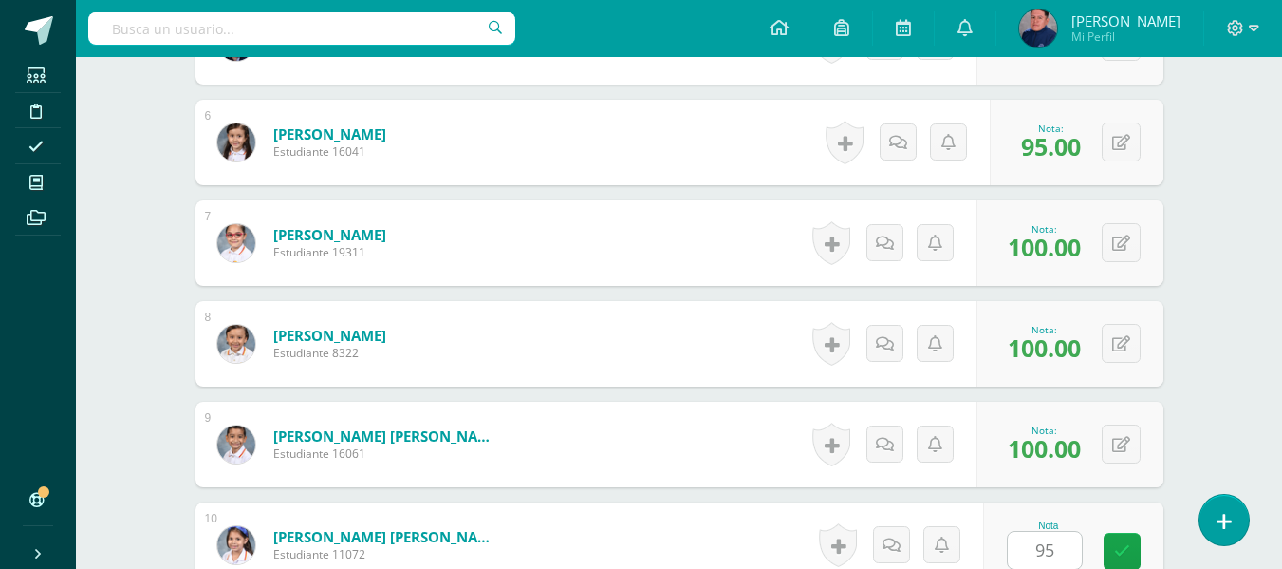
scroll to position [1448, 0]
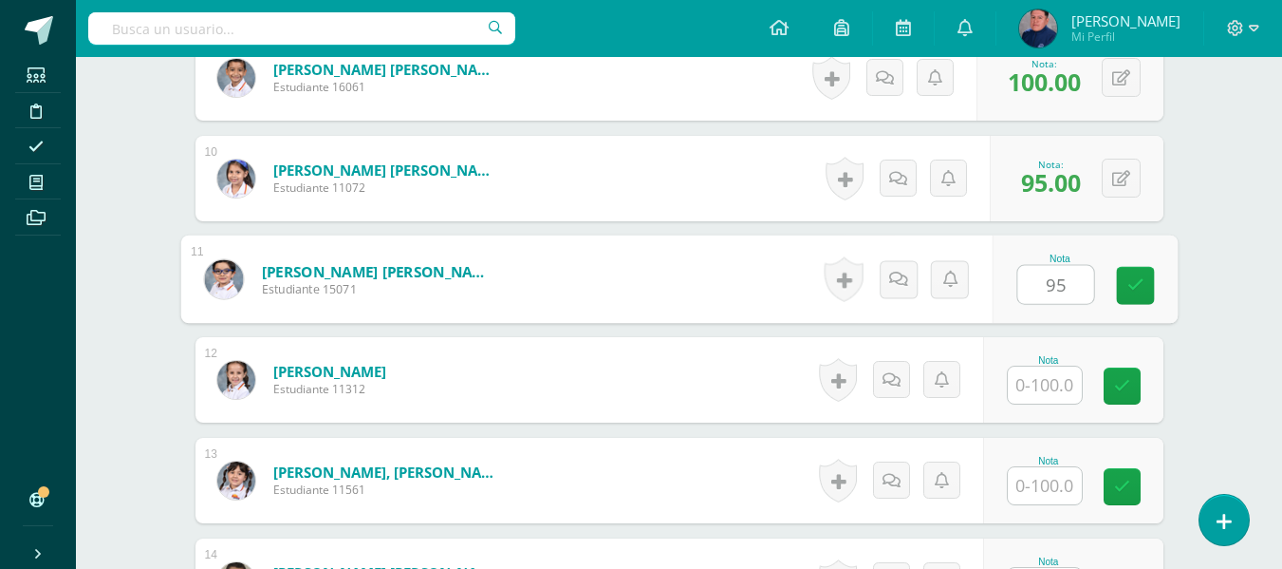
type input "95"
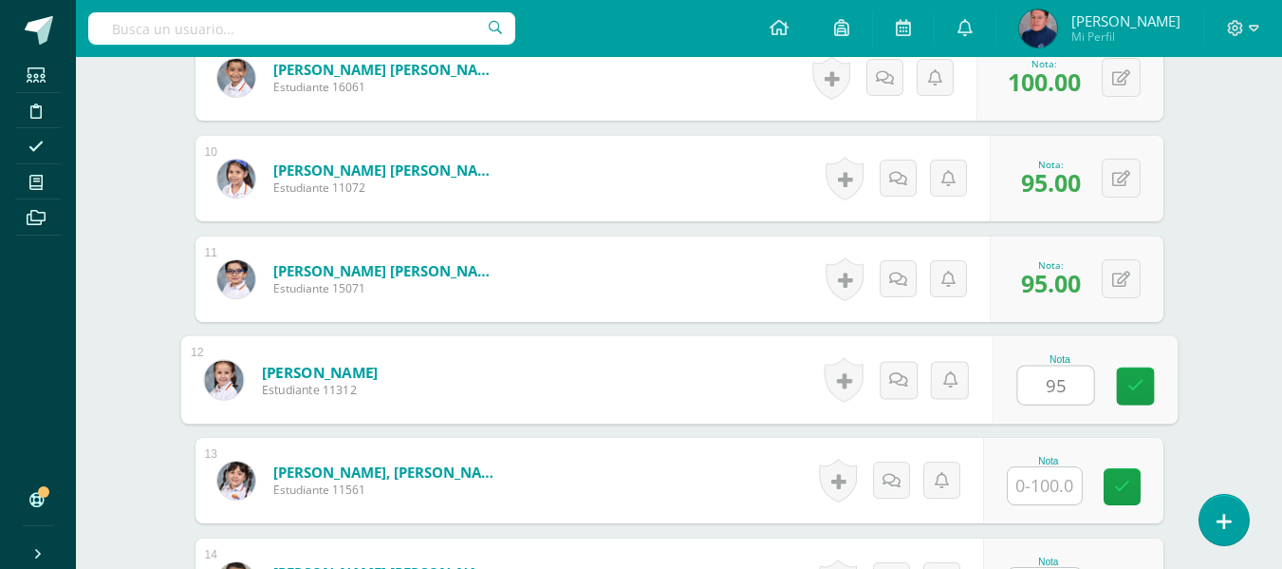
type input "95"
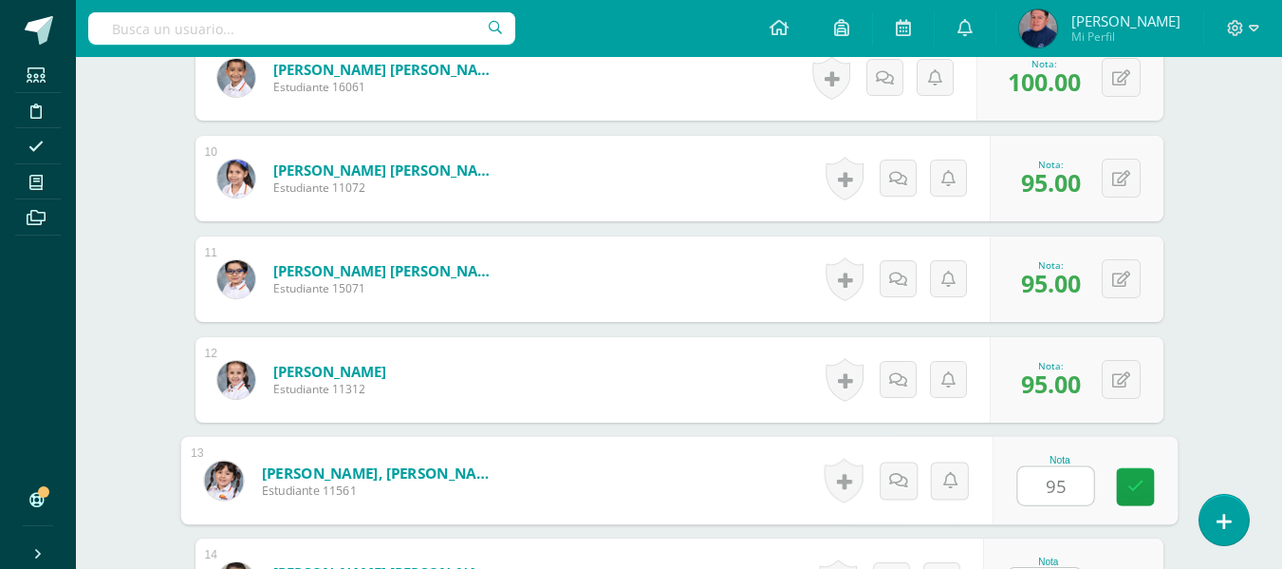
type input "95"
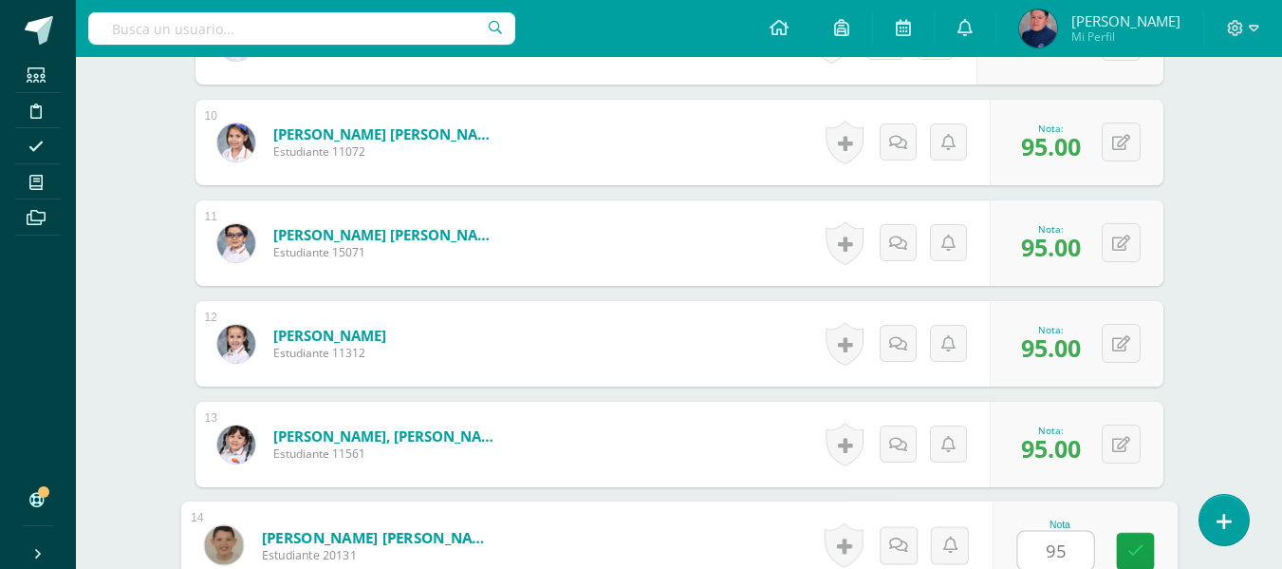
type input "95"
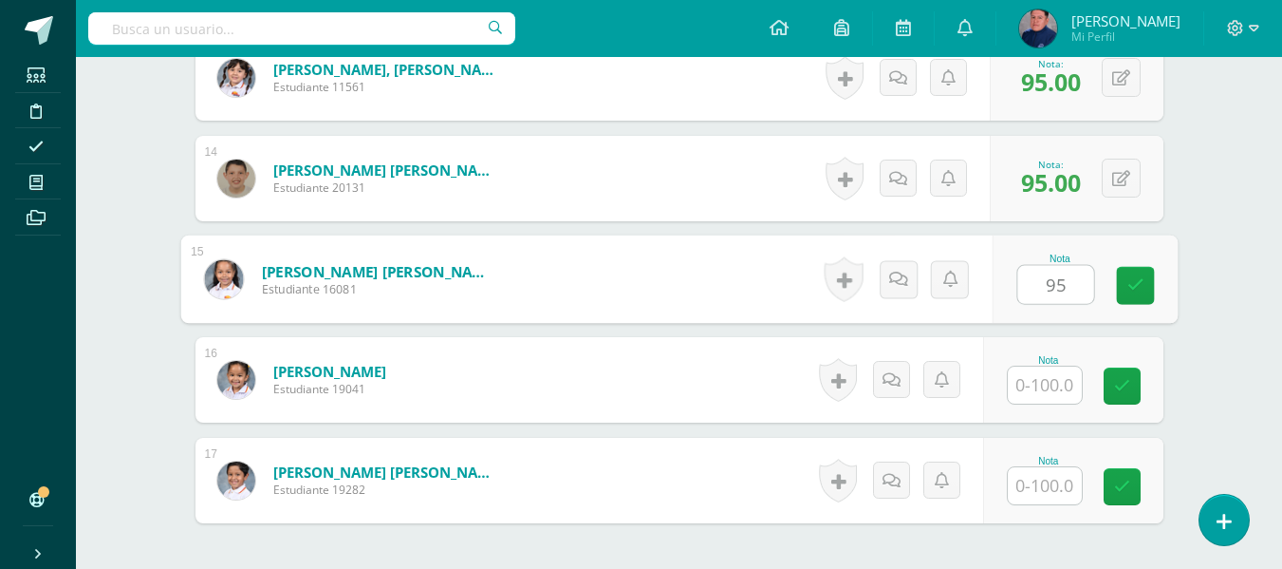
type input "95"
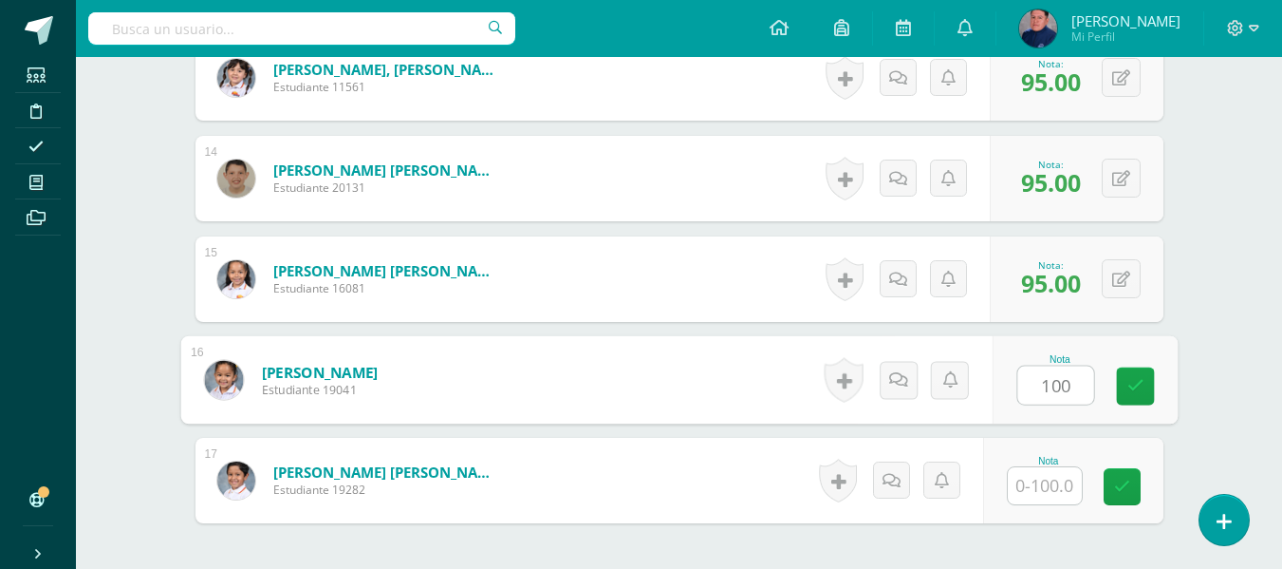
type input "100"
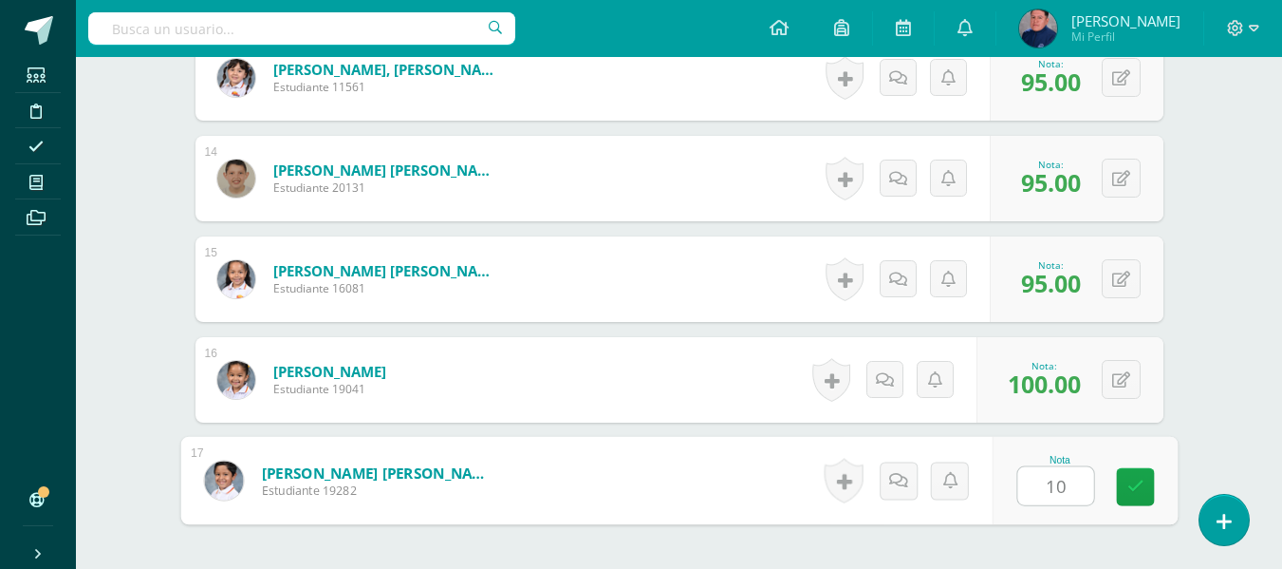
type input "100"
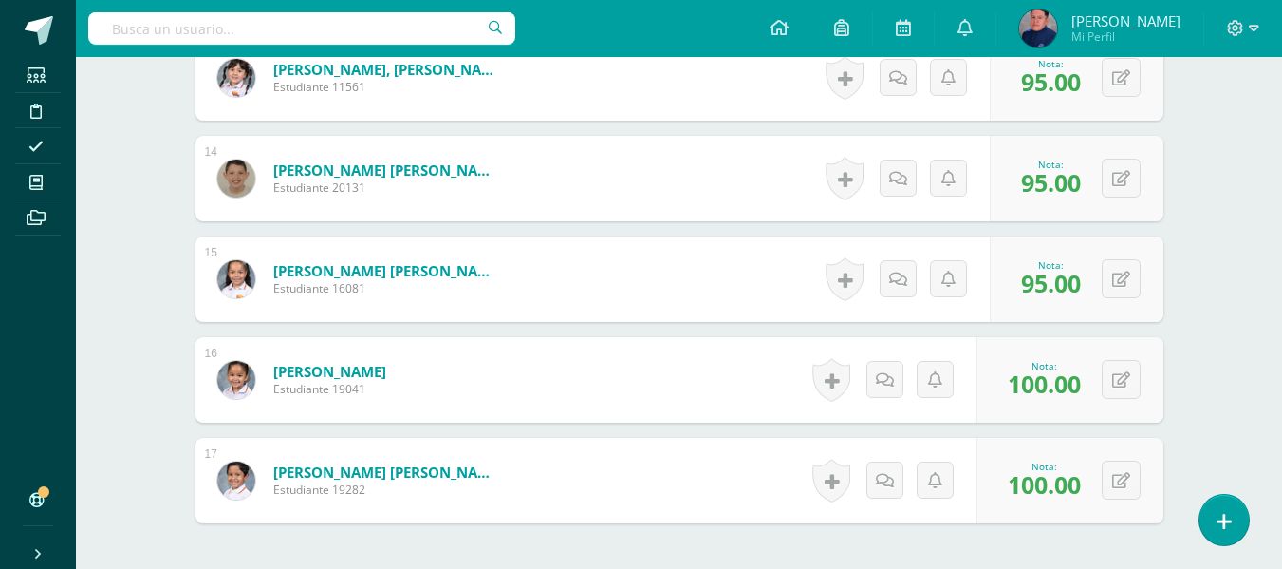
scroll to position [2022, 0]
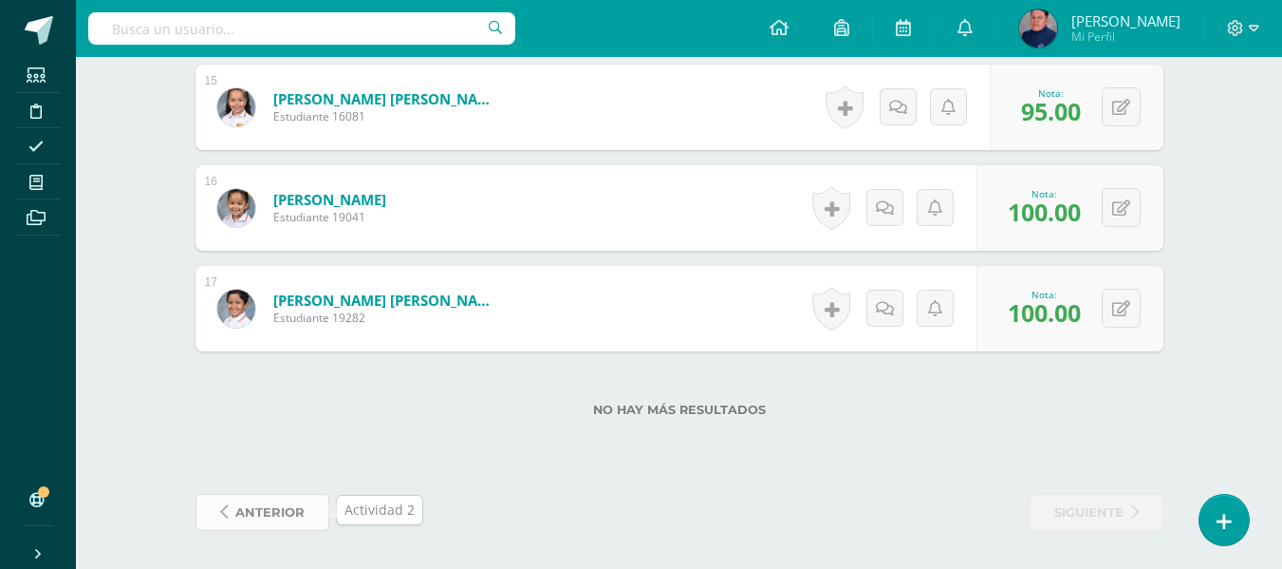
click at [271, 511] on span "anterior" at bounding box center [269, 512] width 69 height 35
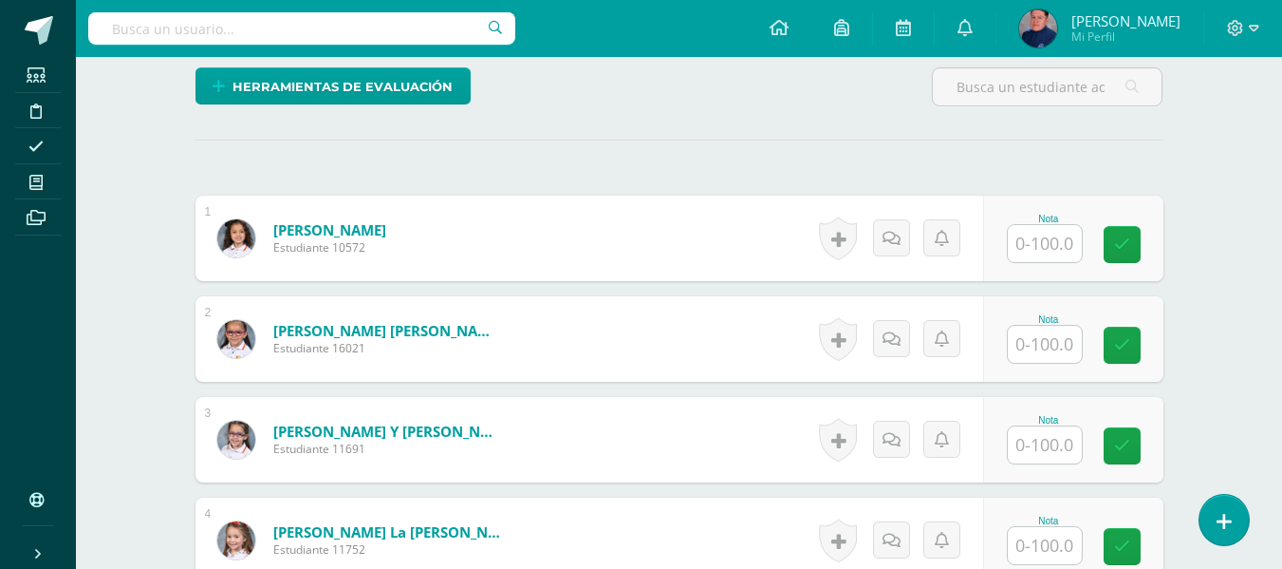
scroll to position [504, 0]
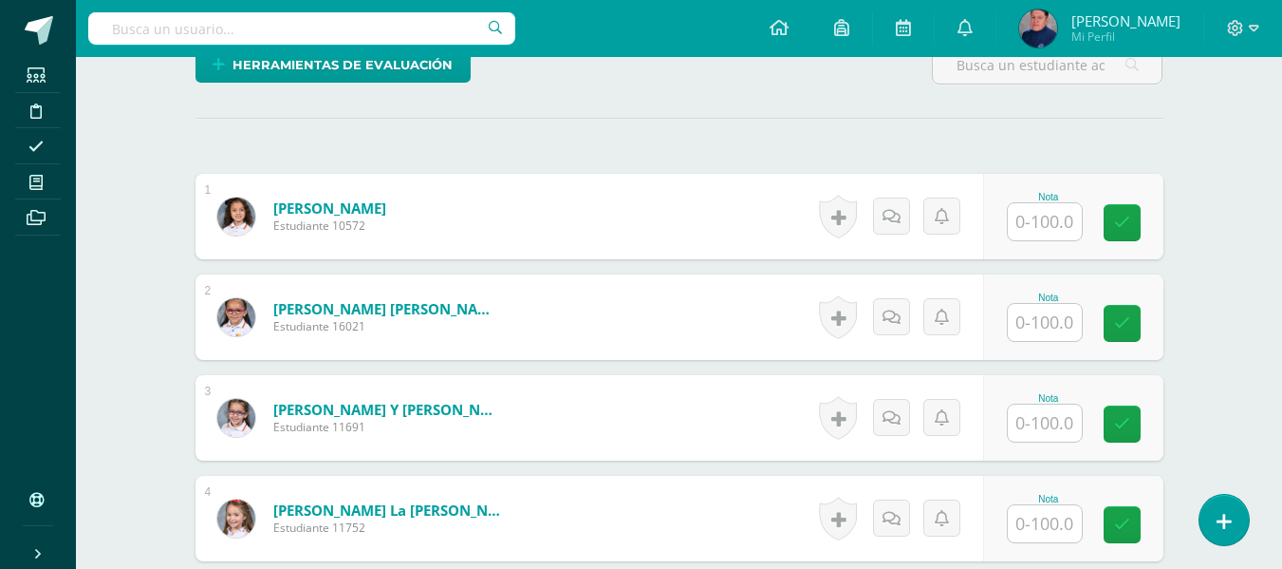
click at [1023, 229] on input "text" at bounding box center [1045, 221] width 74 height 37
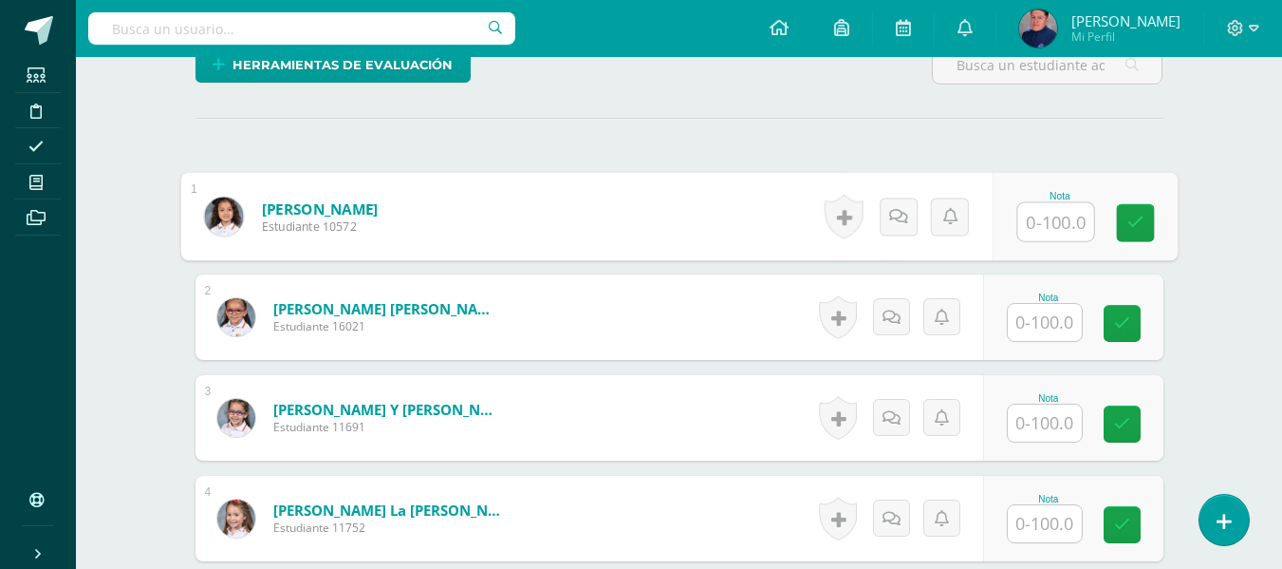
click at [1062, 221] on input "text" at bounding box center [1056, 222] width 76 height 38
type input "100"
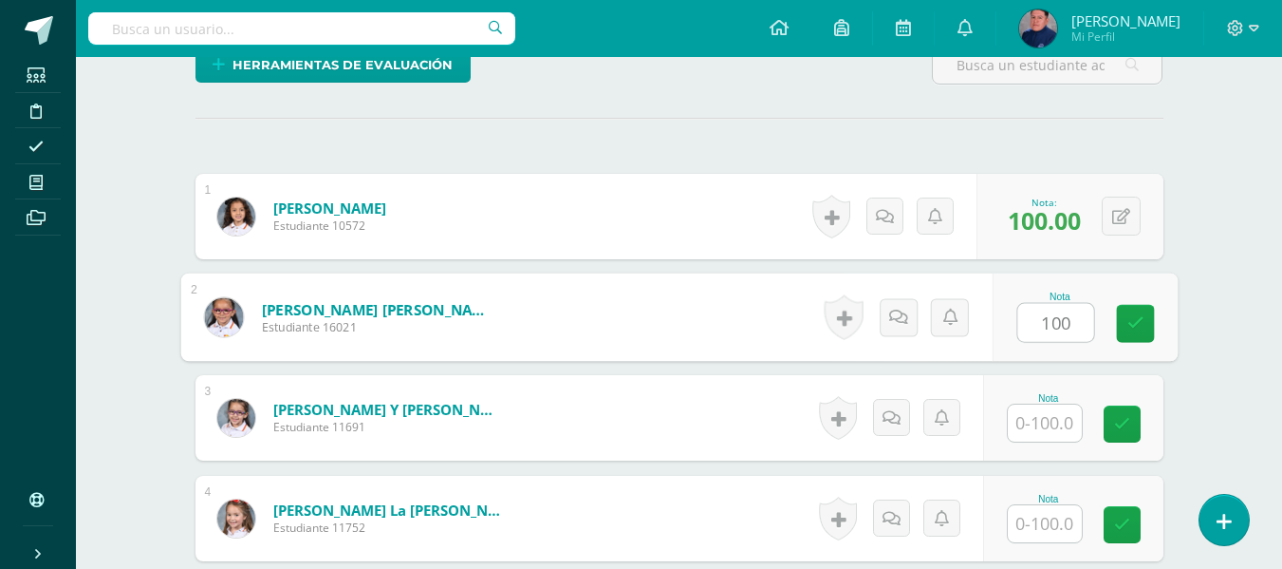
type input "100"
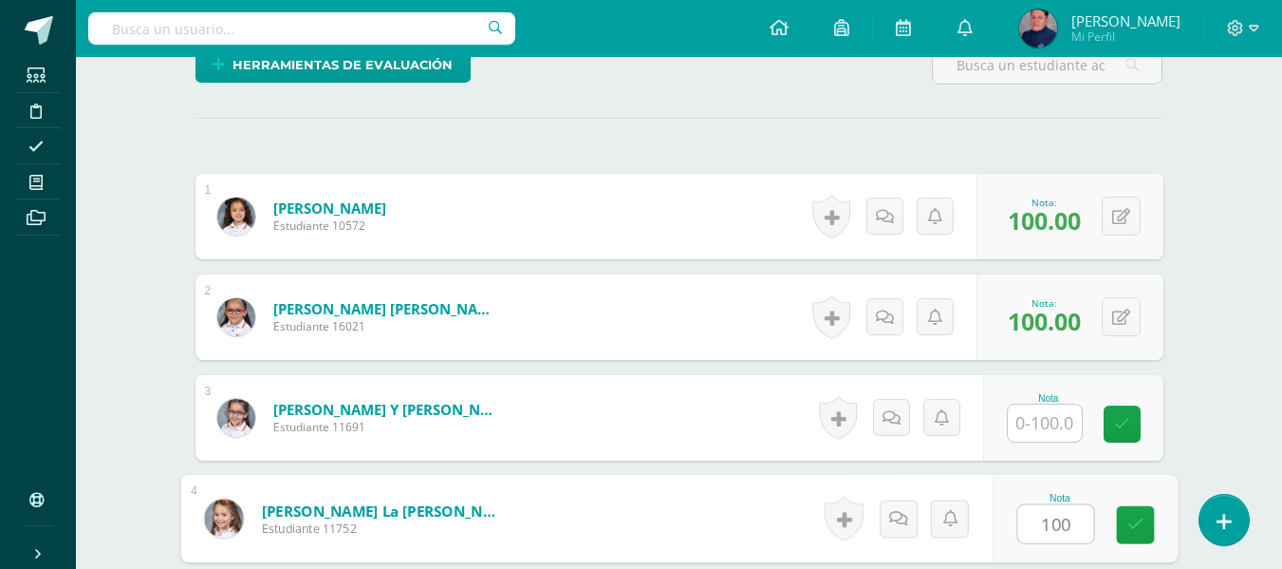
type input "100"
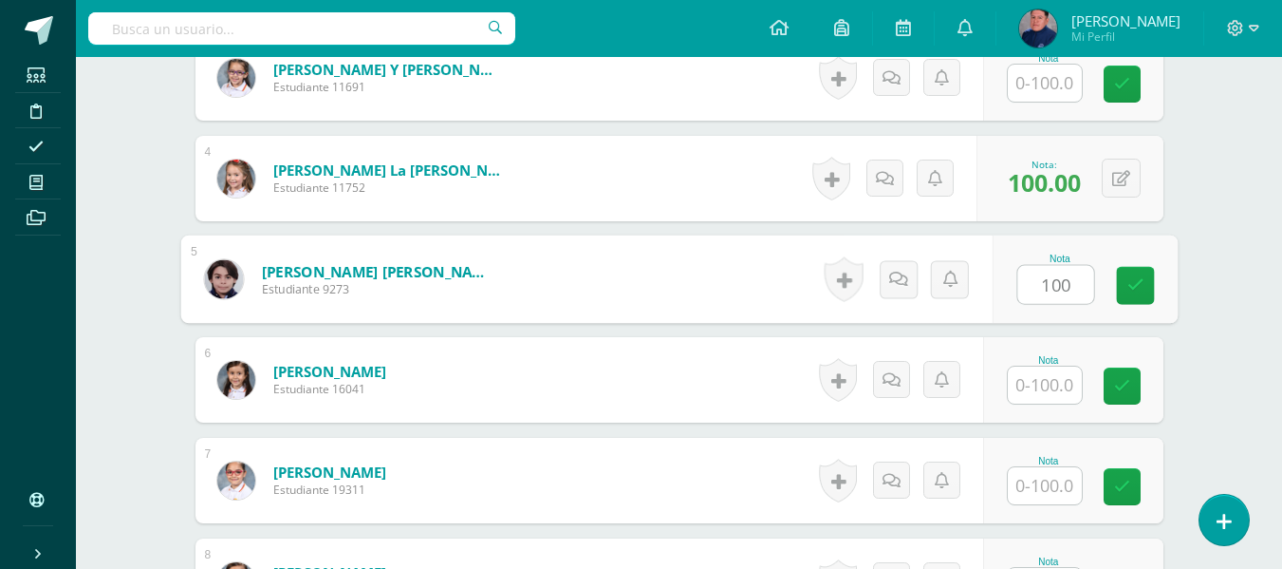
type input "100"
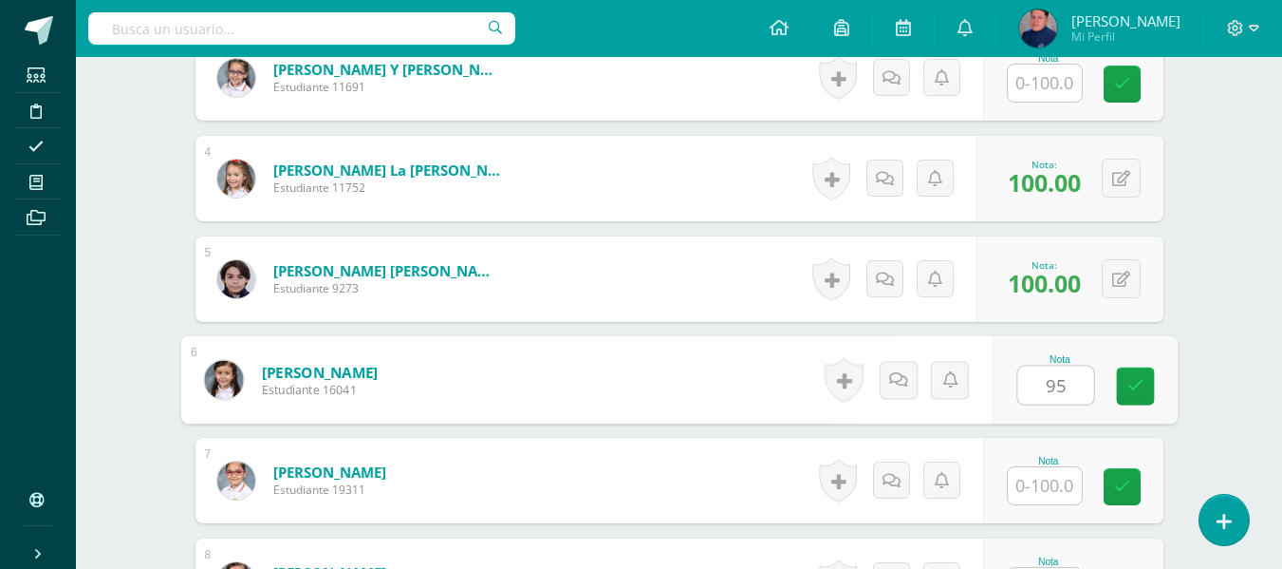
type input "95"
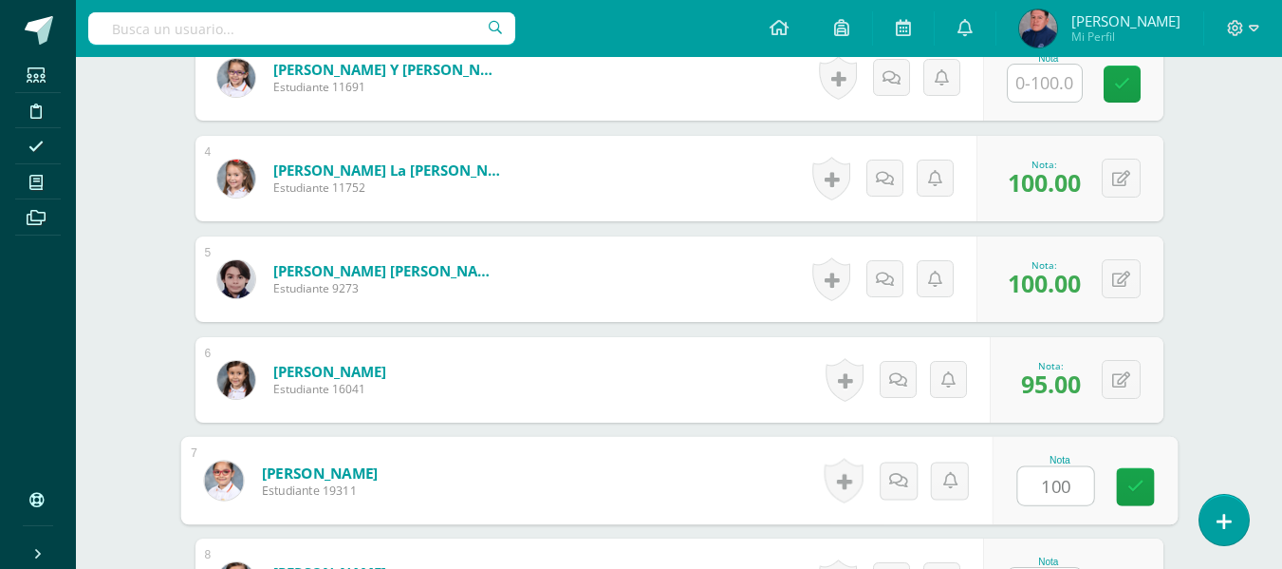
type input "100"
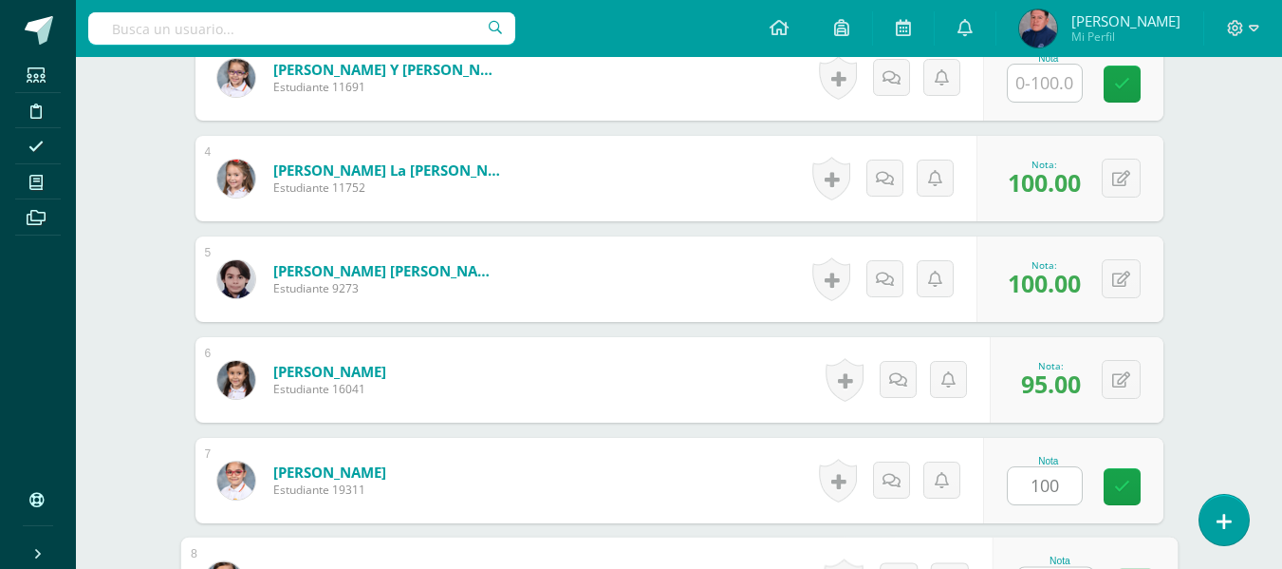
scroll to position [880, 0]
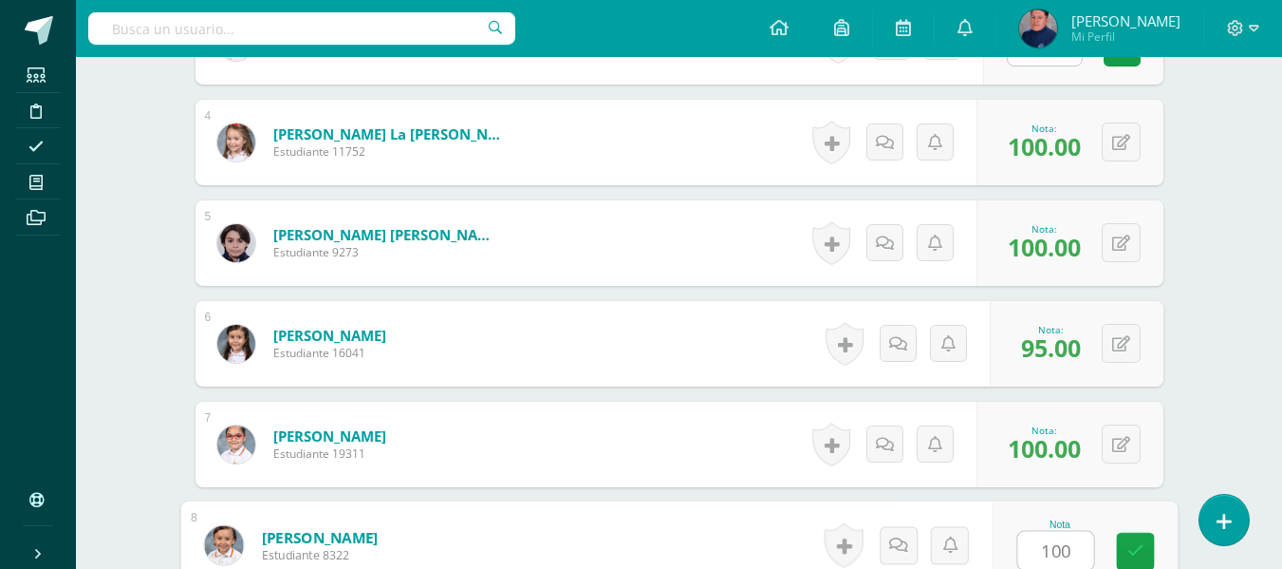
type input "100"
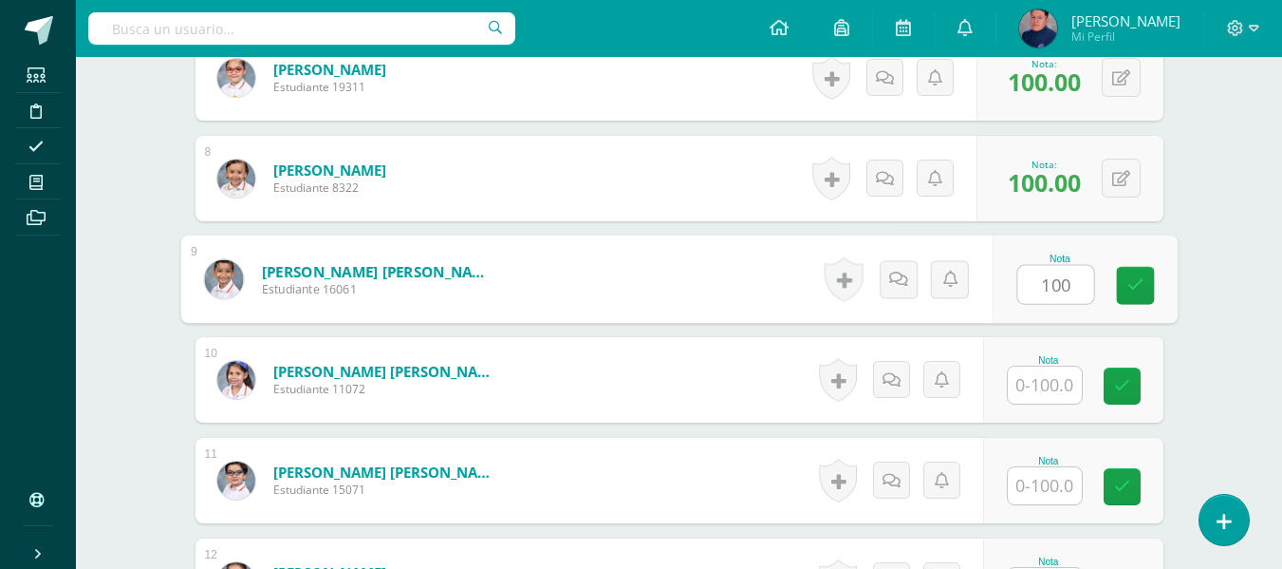
type input "100"
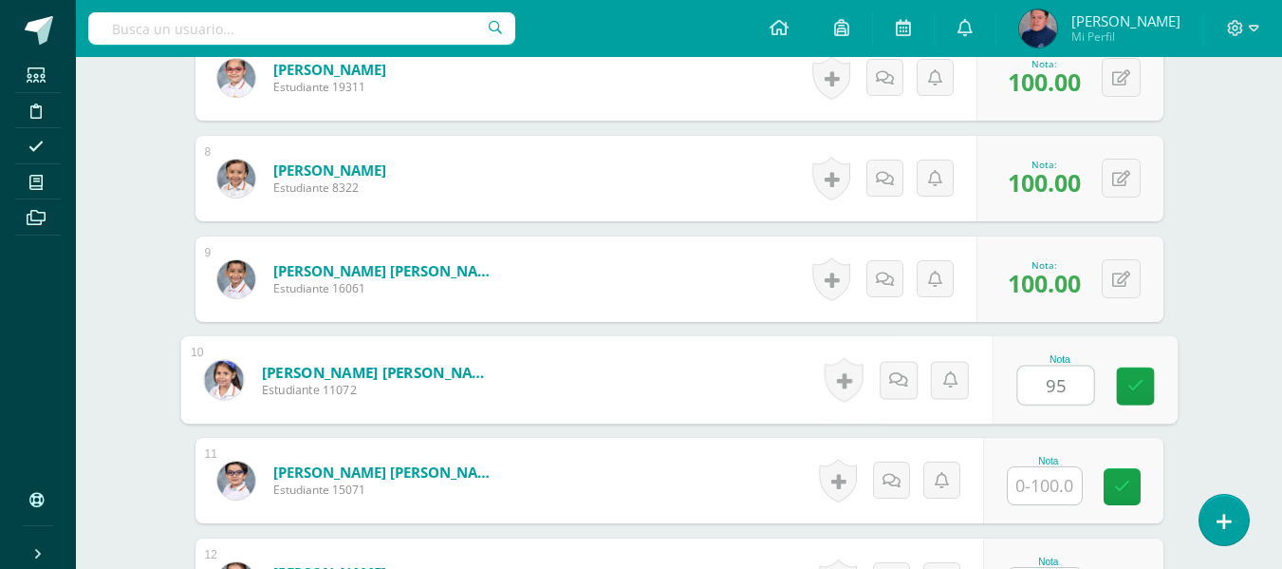
type input "95"
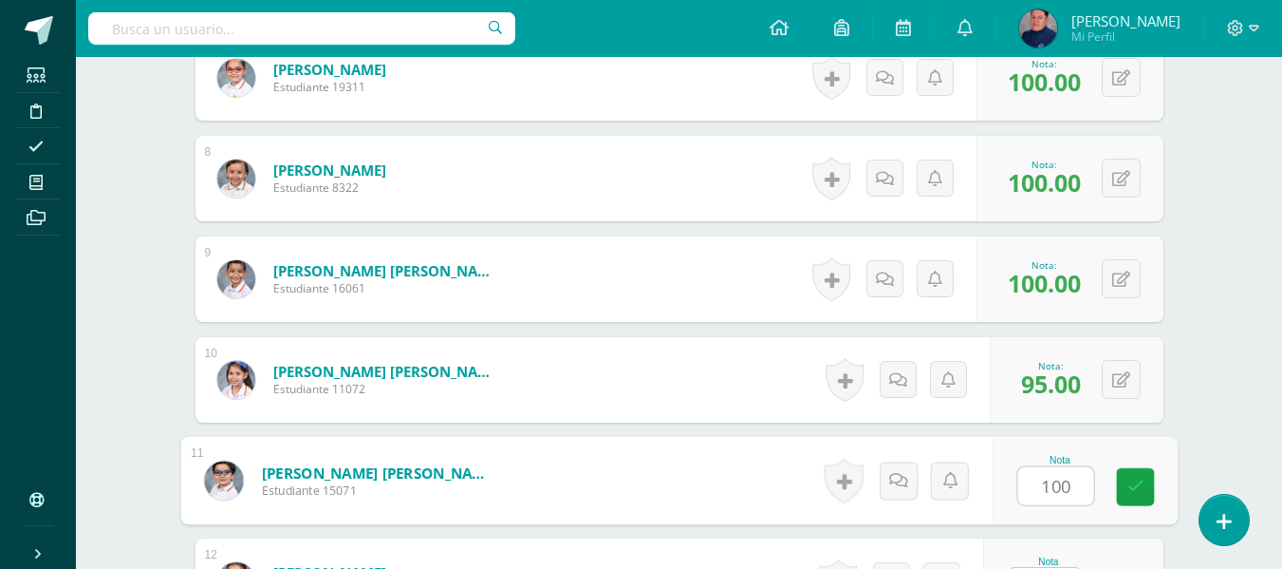
type input "100"
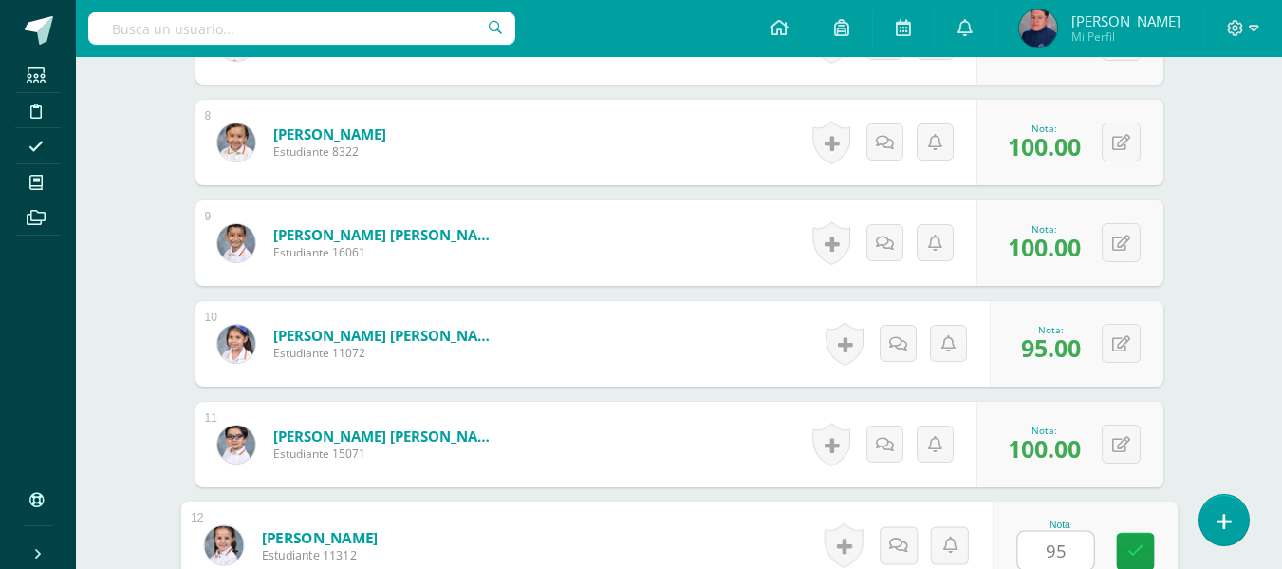
type input "95"
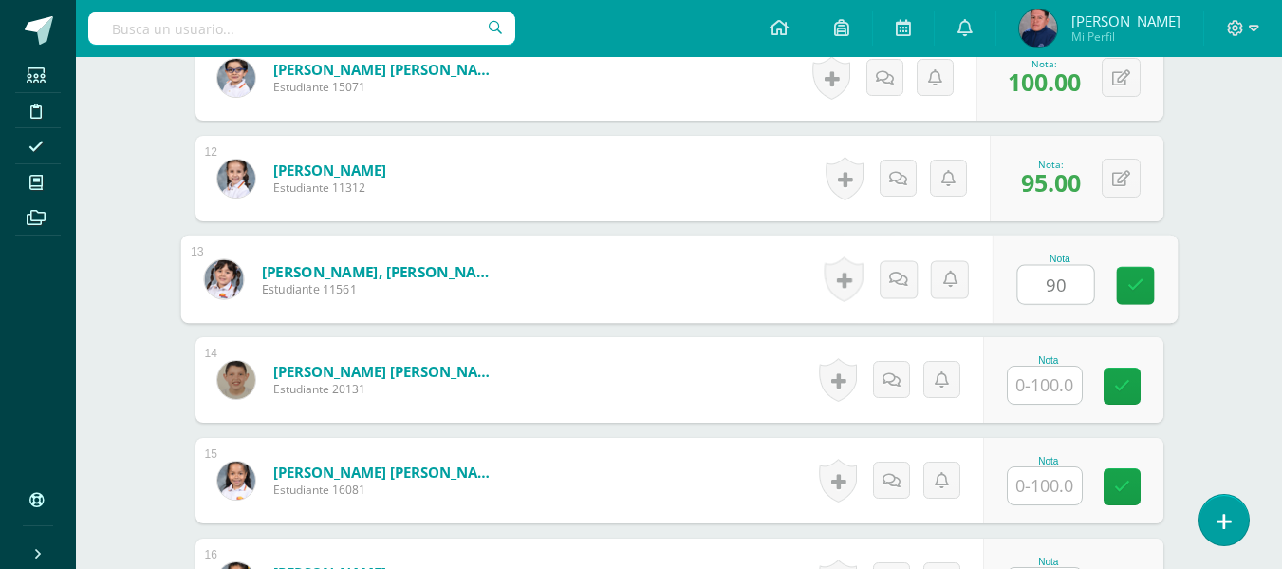
type input "90"
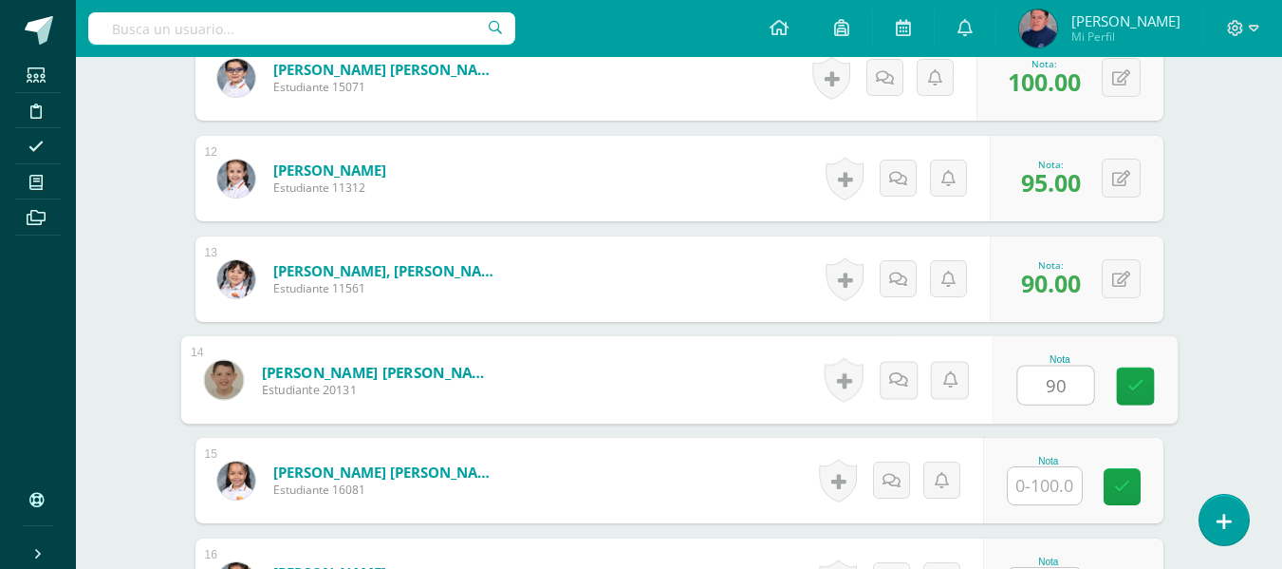
type input "90"
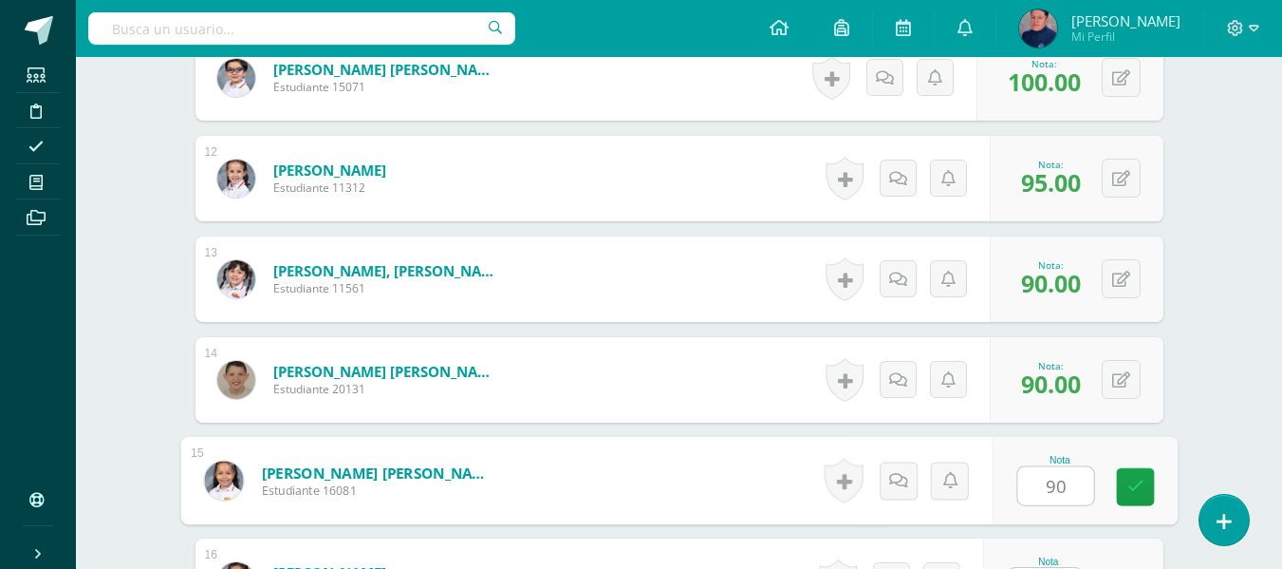
type input "90"
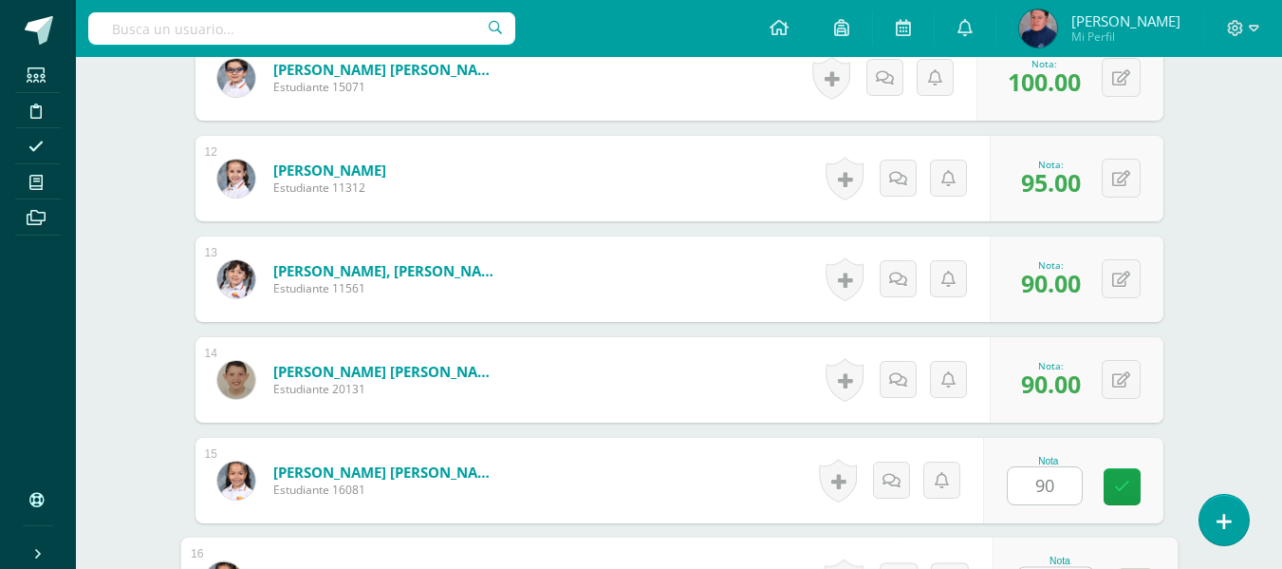
scroll to position [1685, 0]
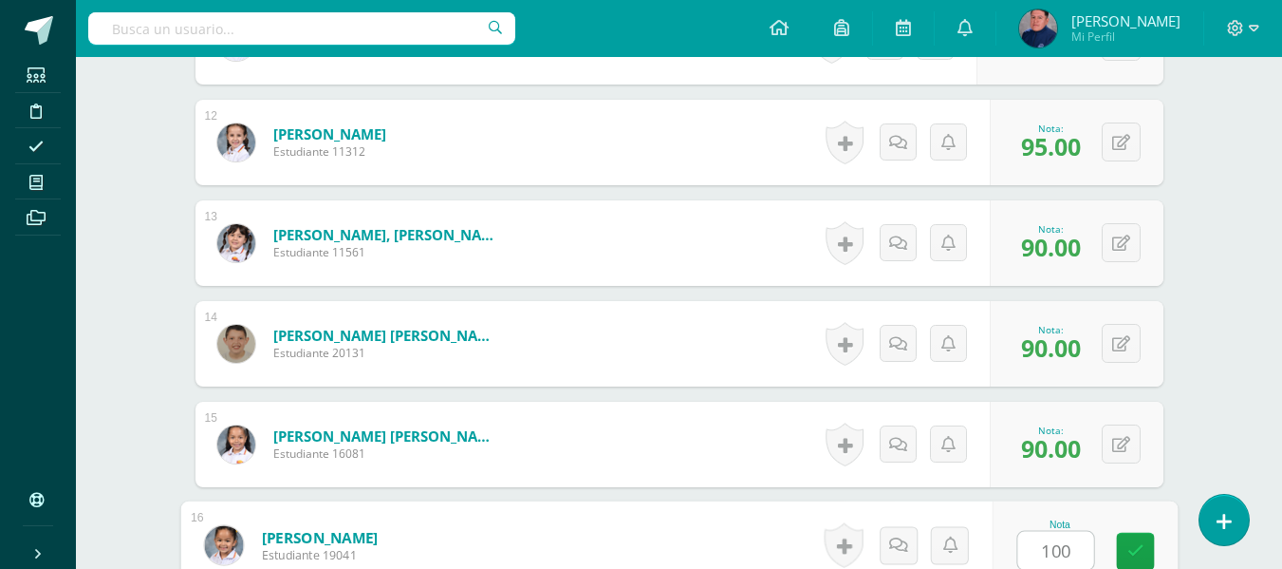
type input "100"
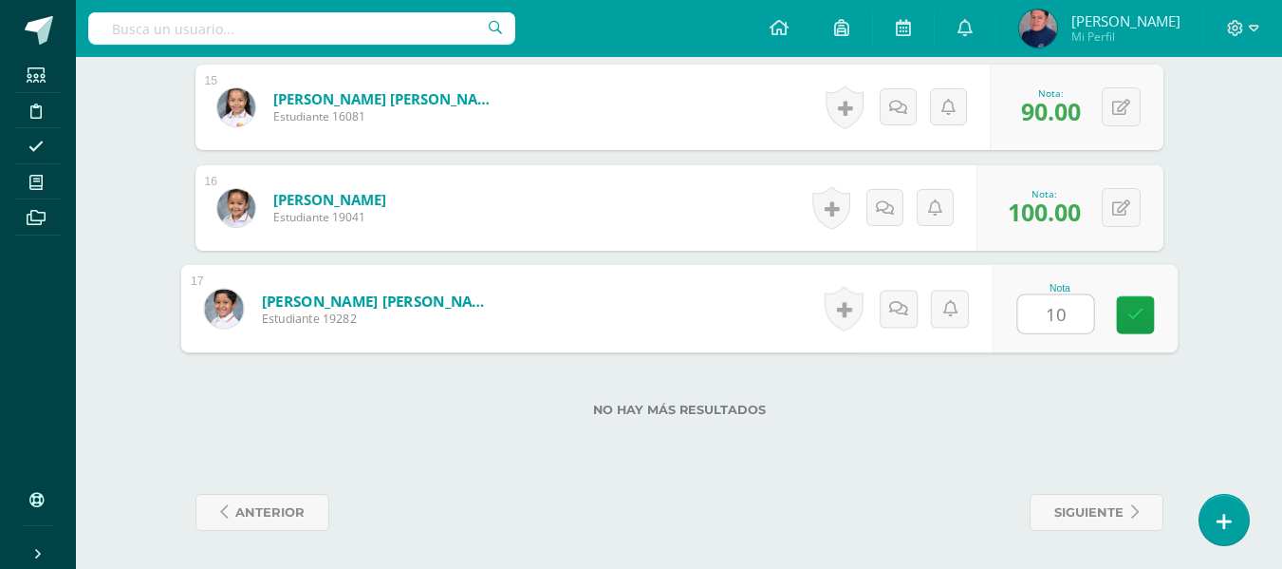
type input "100"
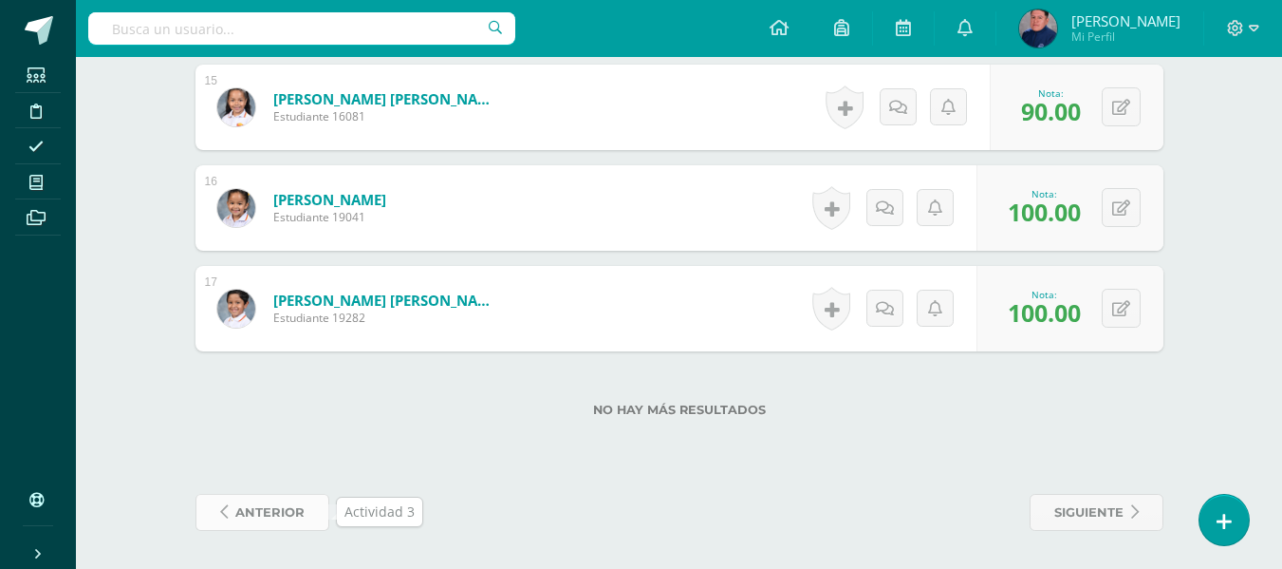
click at [263, 512] on span "anterior" at bounding box center [269, 512] width 69 height 35
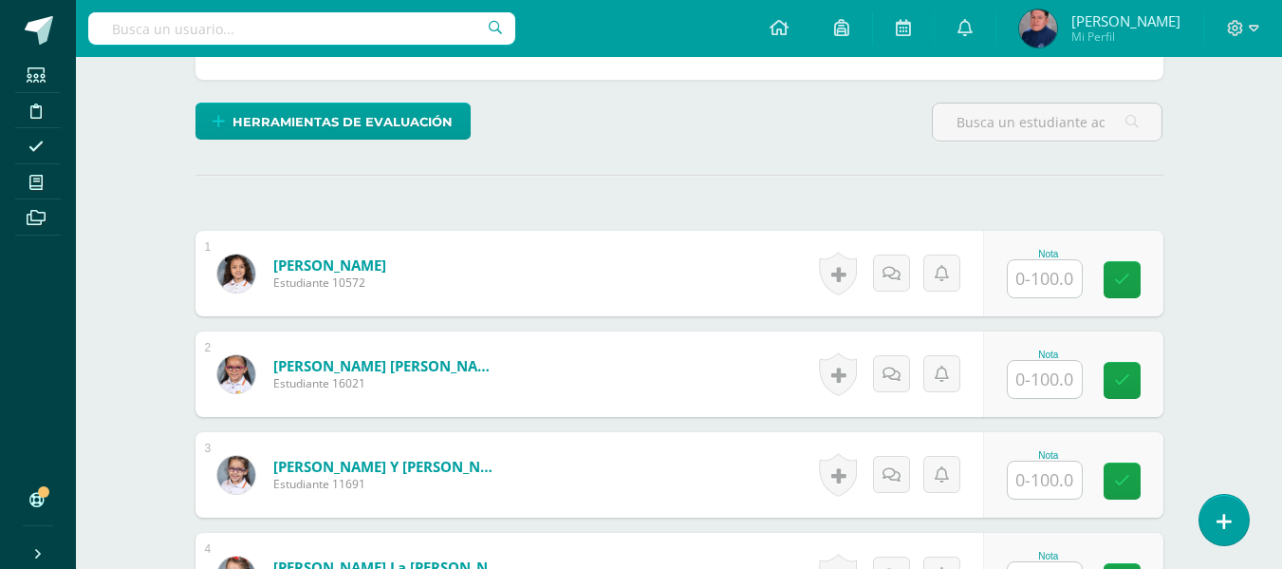
scroll to position [504, 0]
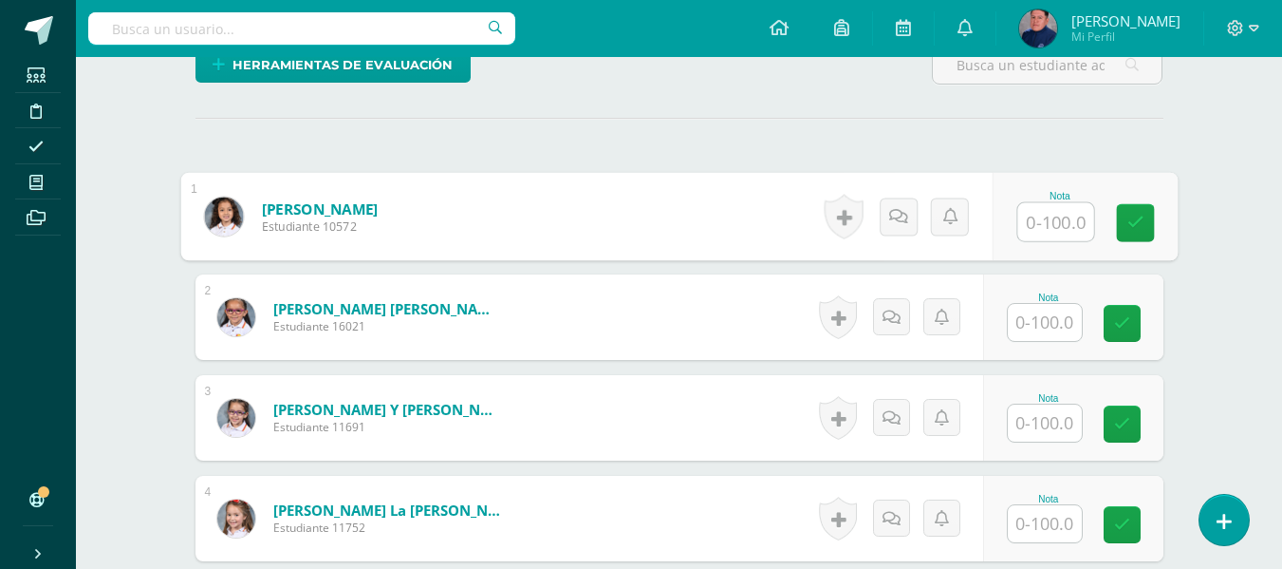
click at [1051, 233] on input "text" at bounding box center [1056, 222] width 76 height 38
type input "100"
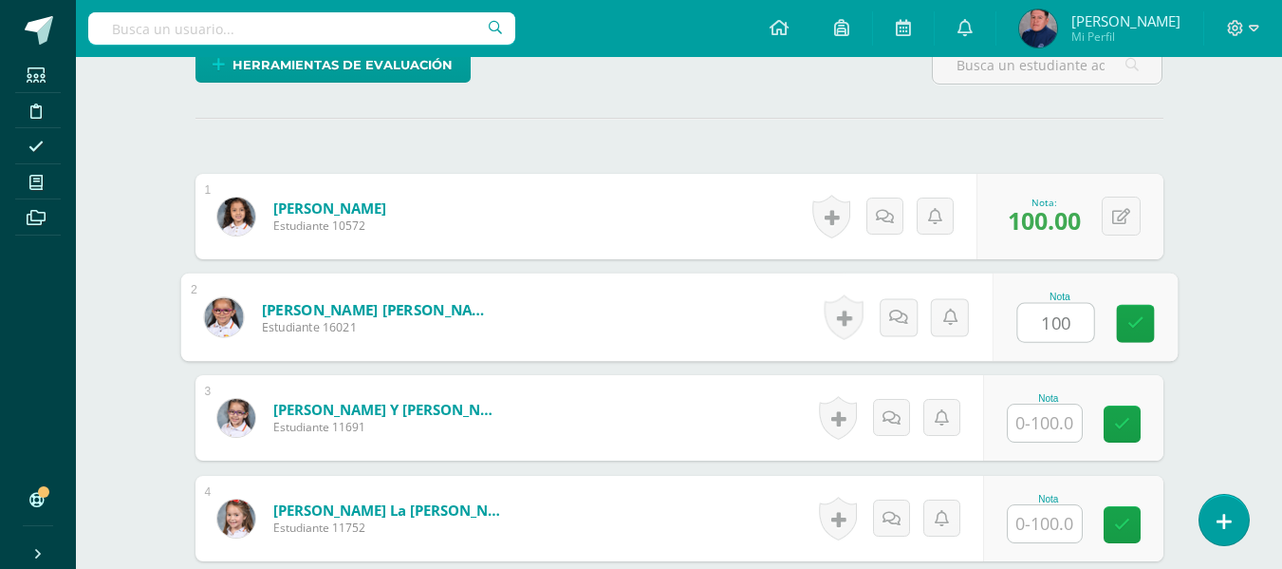
type input "100"
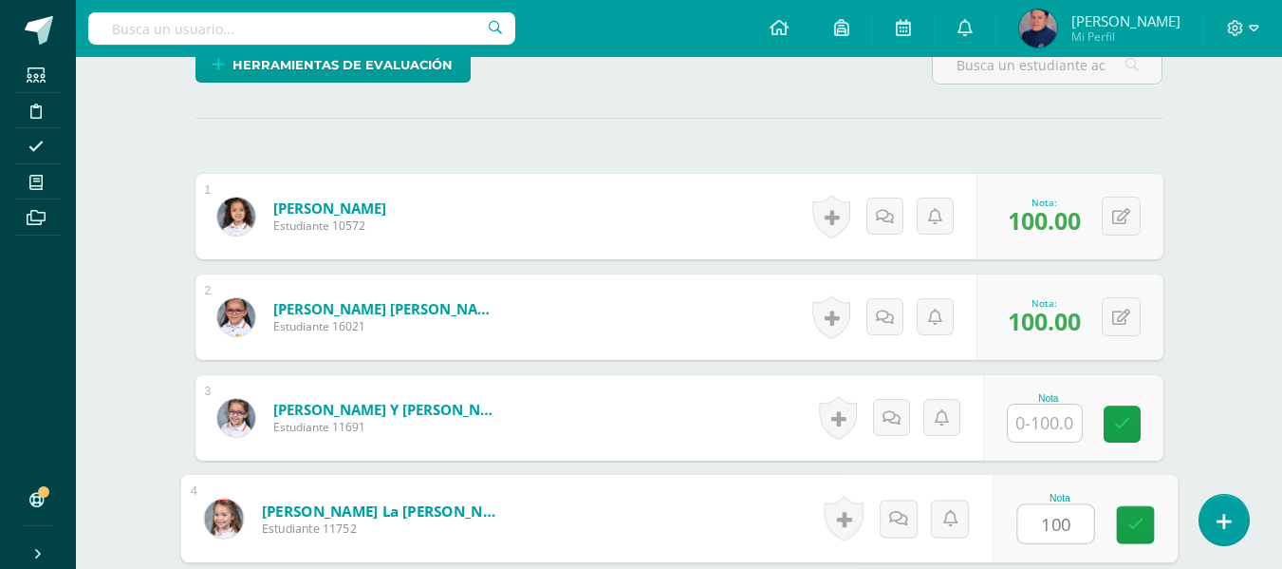
type input "100"
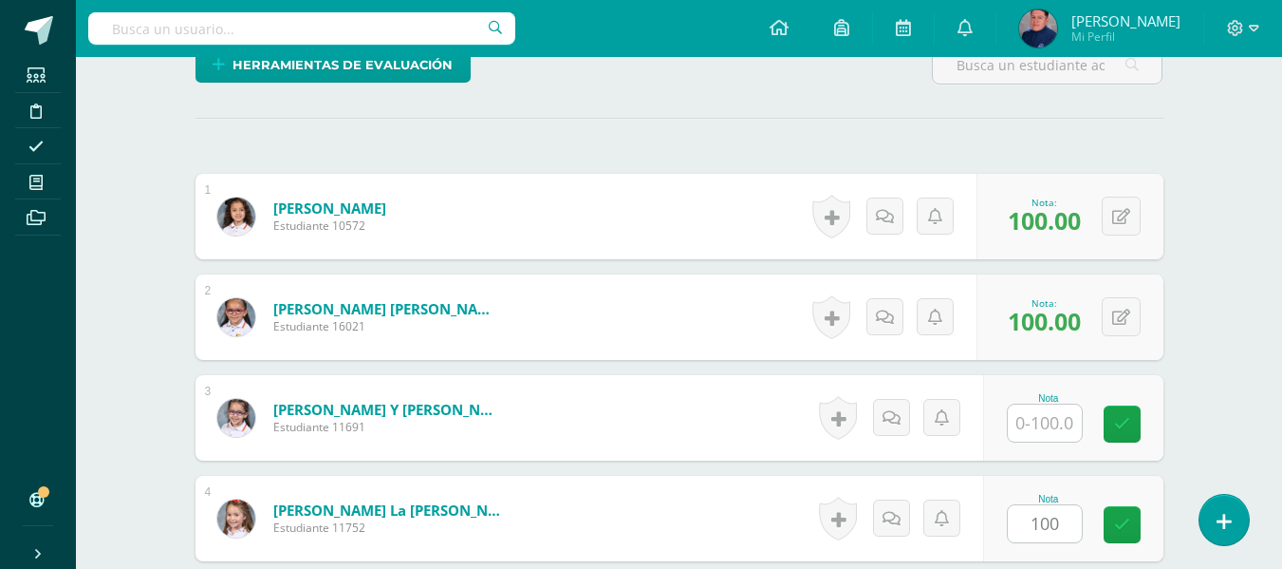
scroll to position [844, 0]
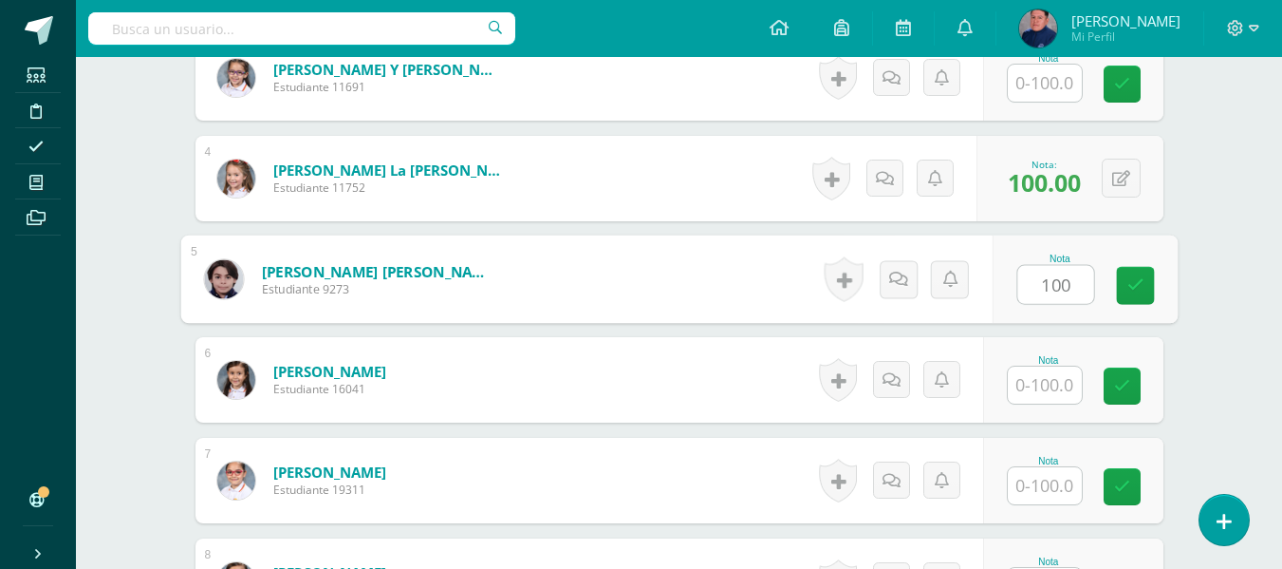
type input "100"
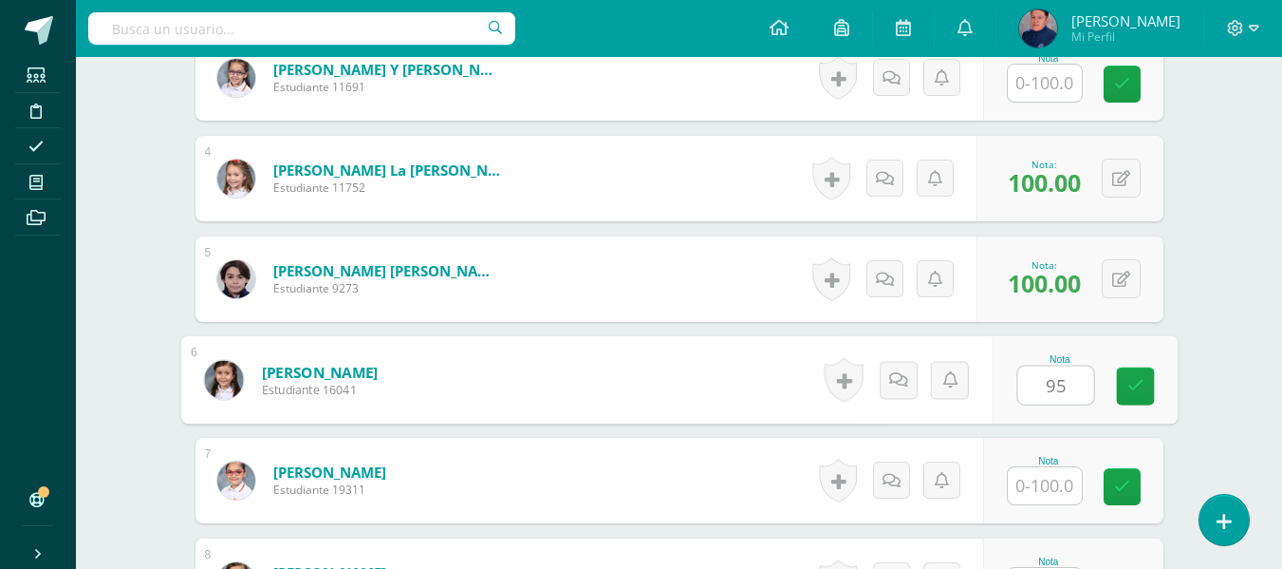
type input "95"
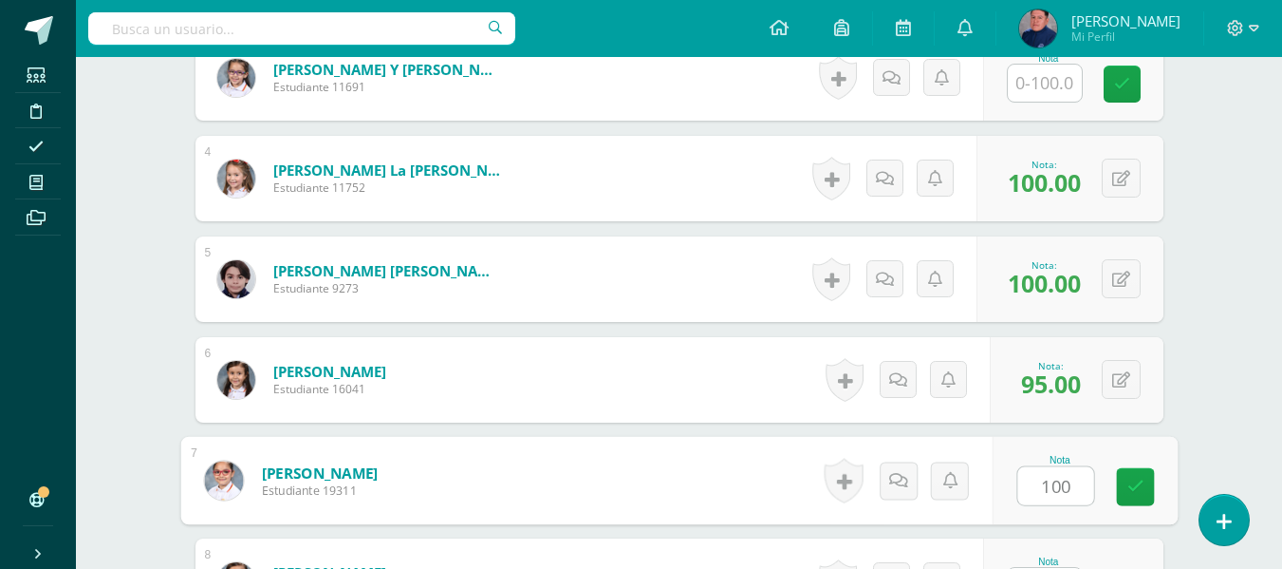
type input "100"
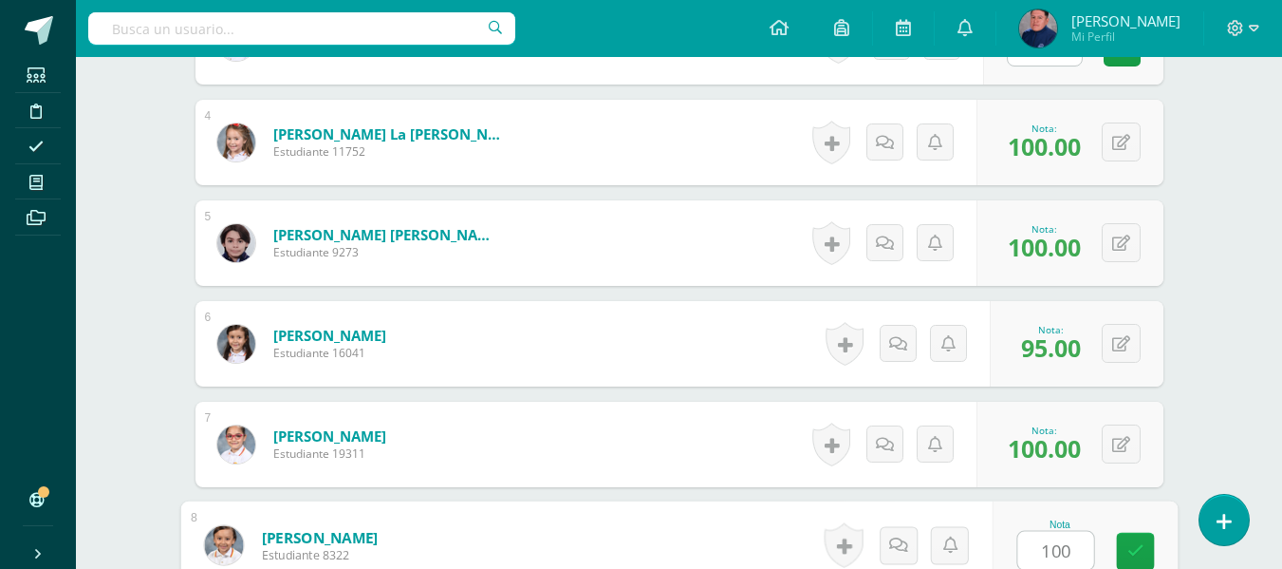
type input "100"
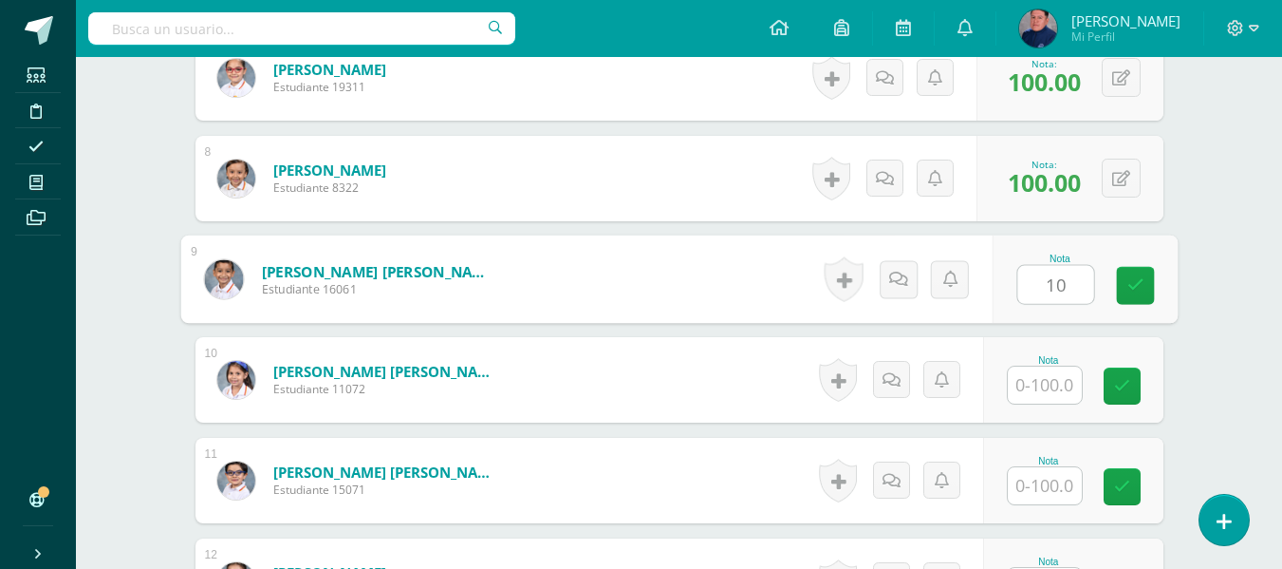
type input "1"
type input "95"
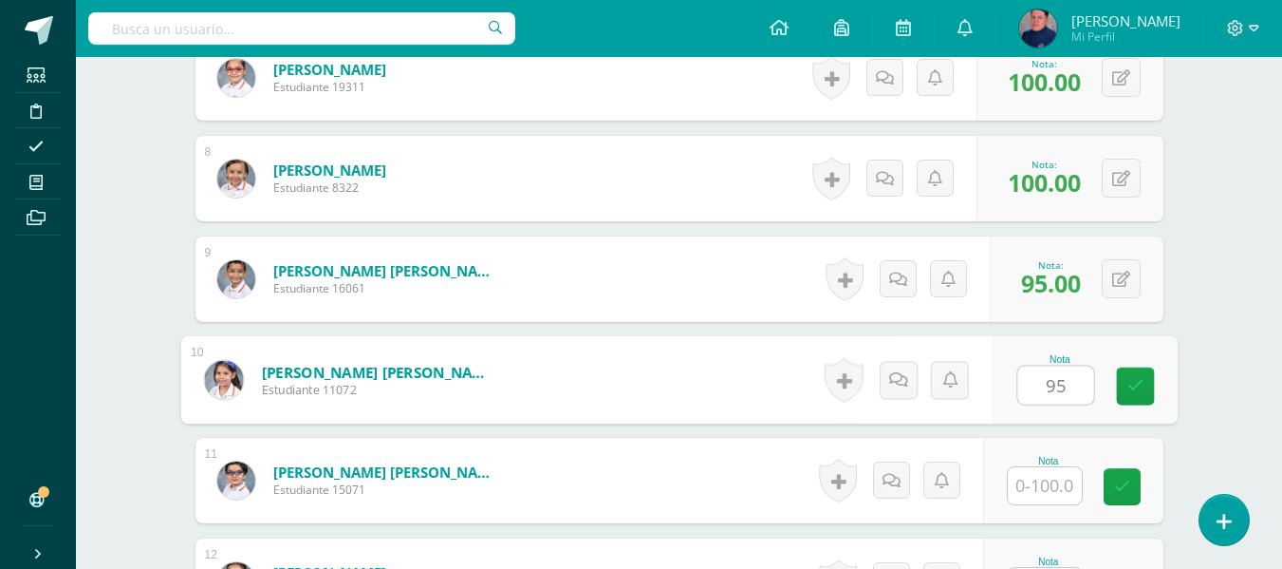
type input "95"
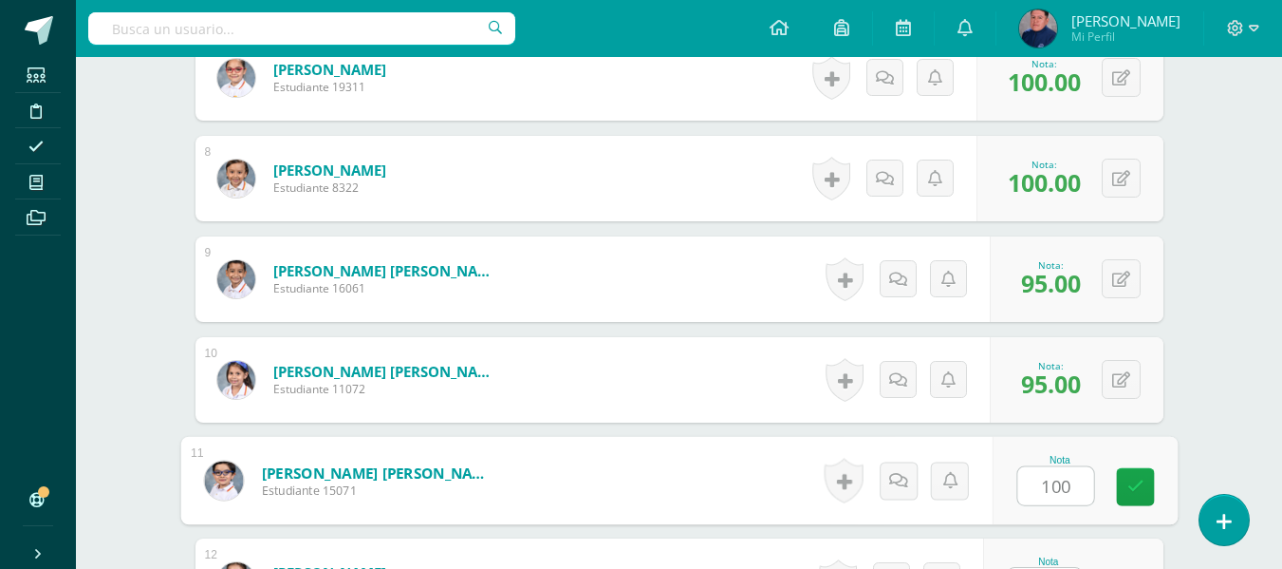
type input "100"
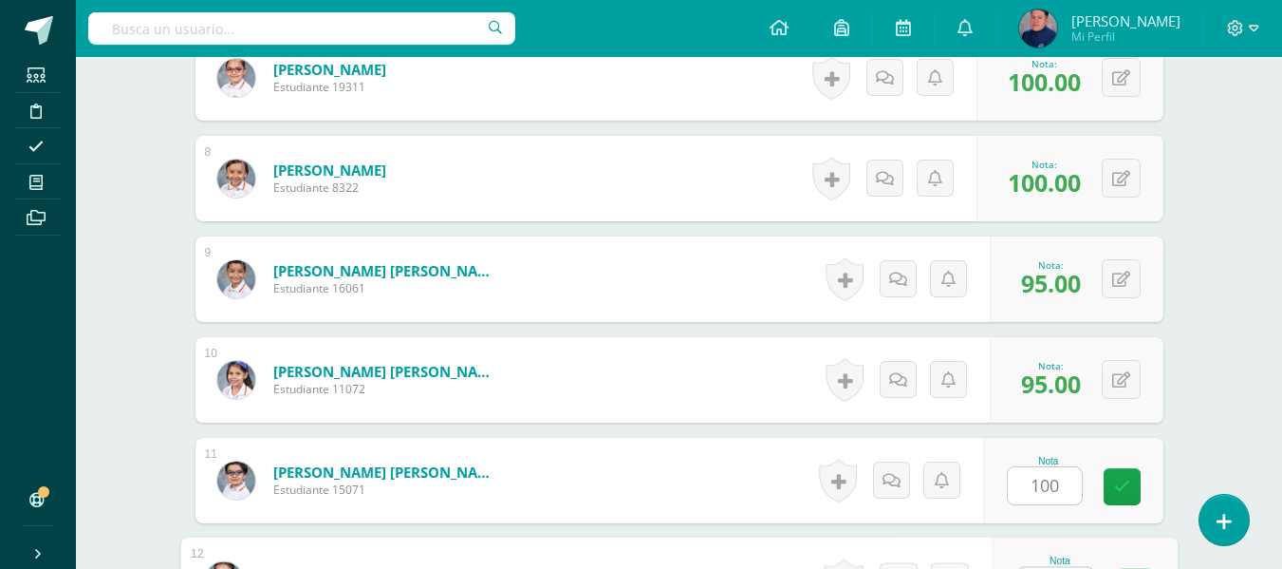
scroll to position [1282, 0]
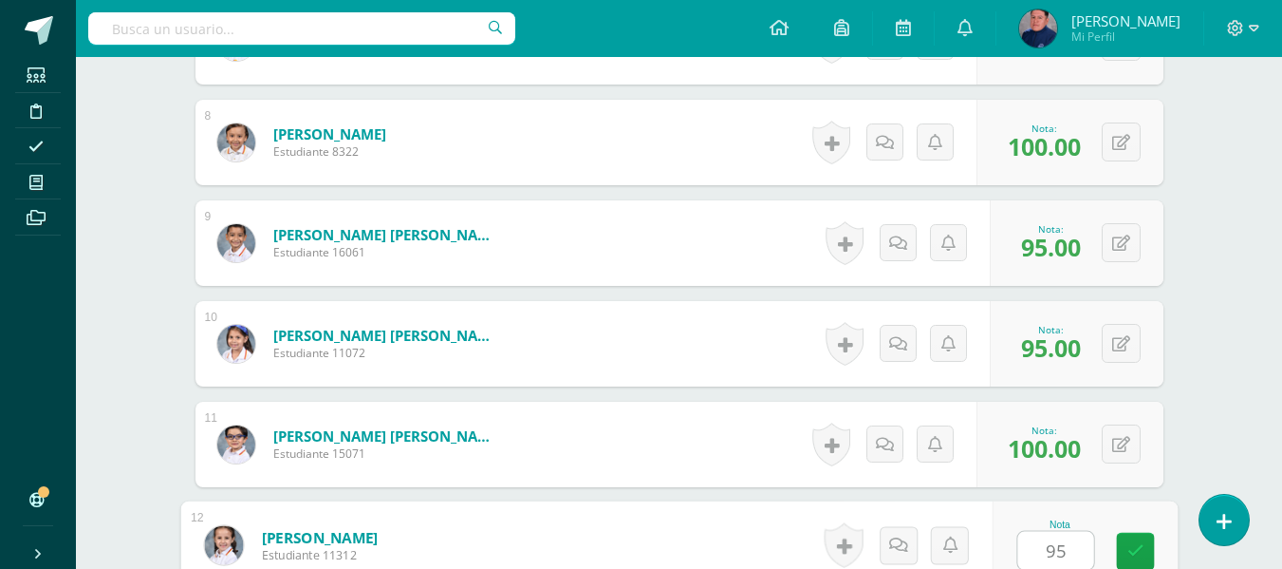
type input "95"
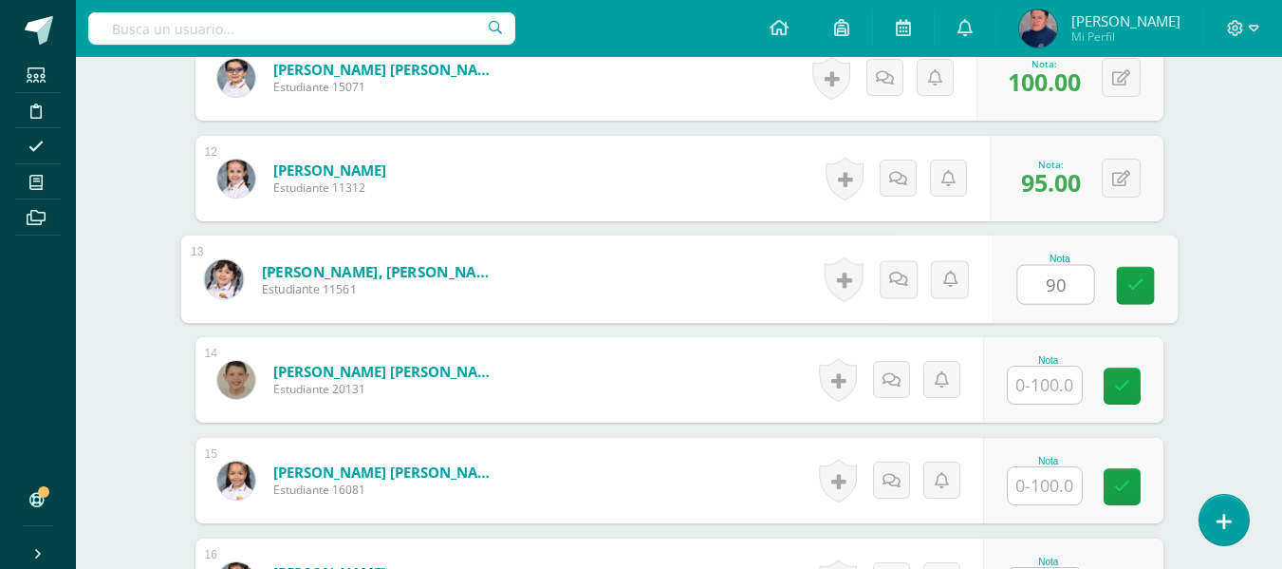
type input "90"
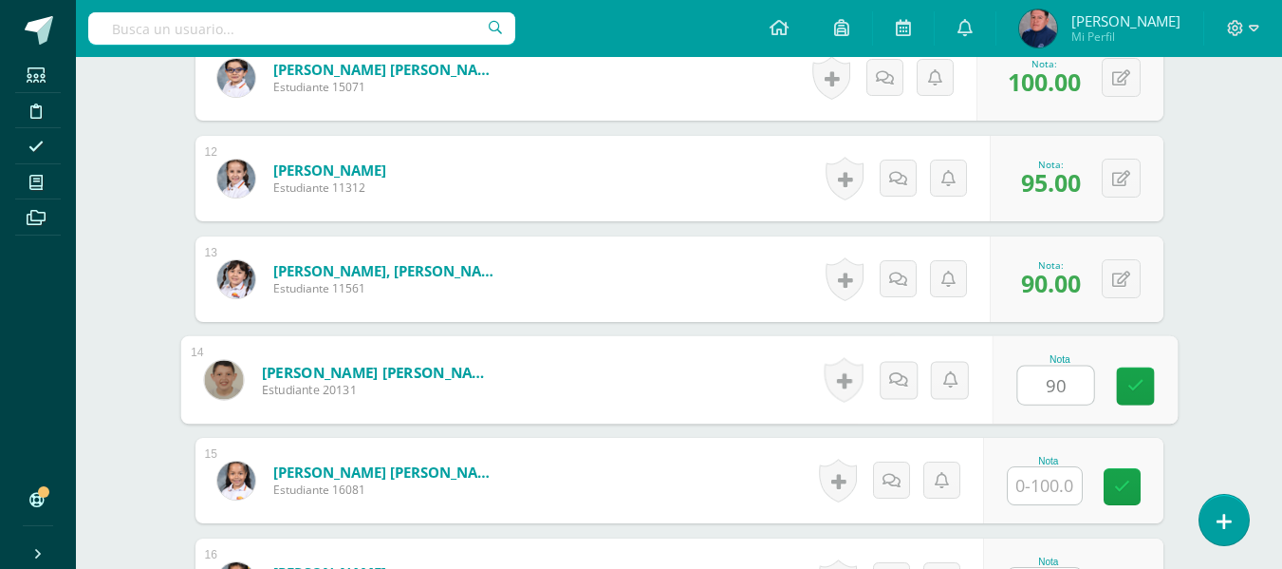
type input "90"
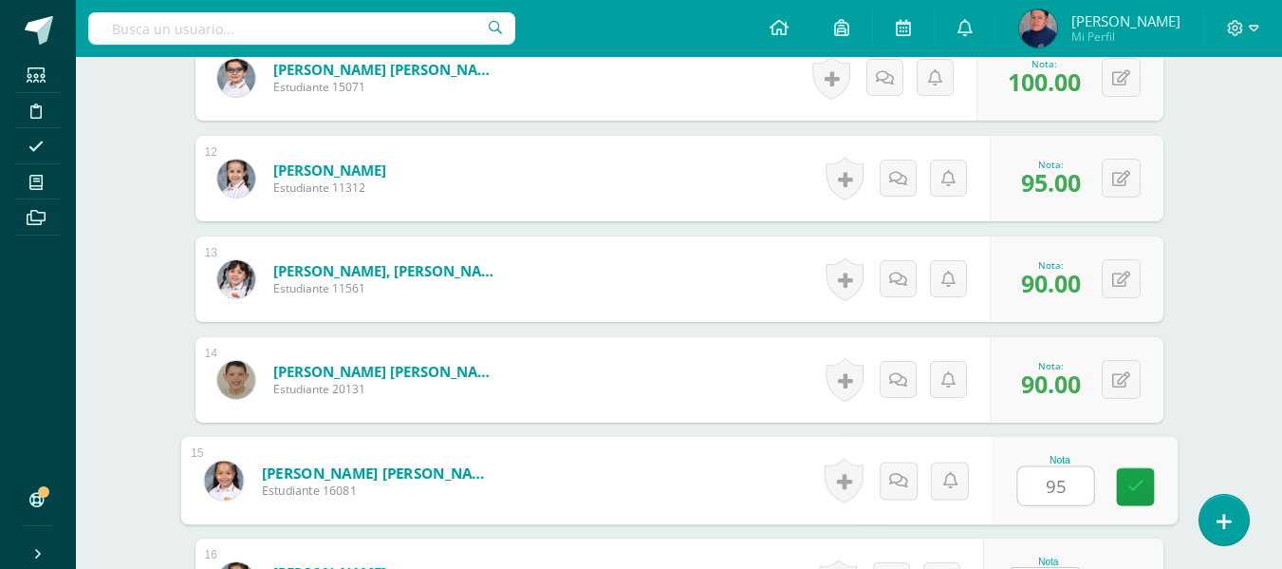
type input "95"
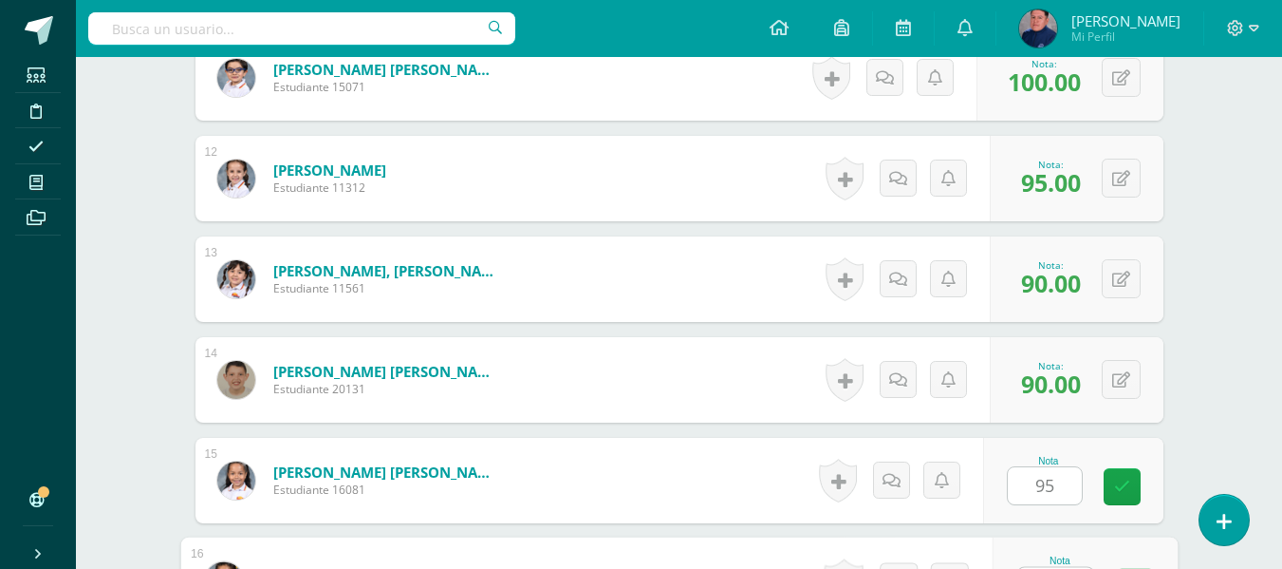
scroll to position [1685, 0]
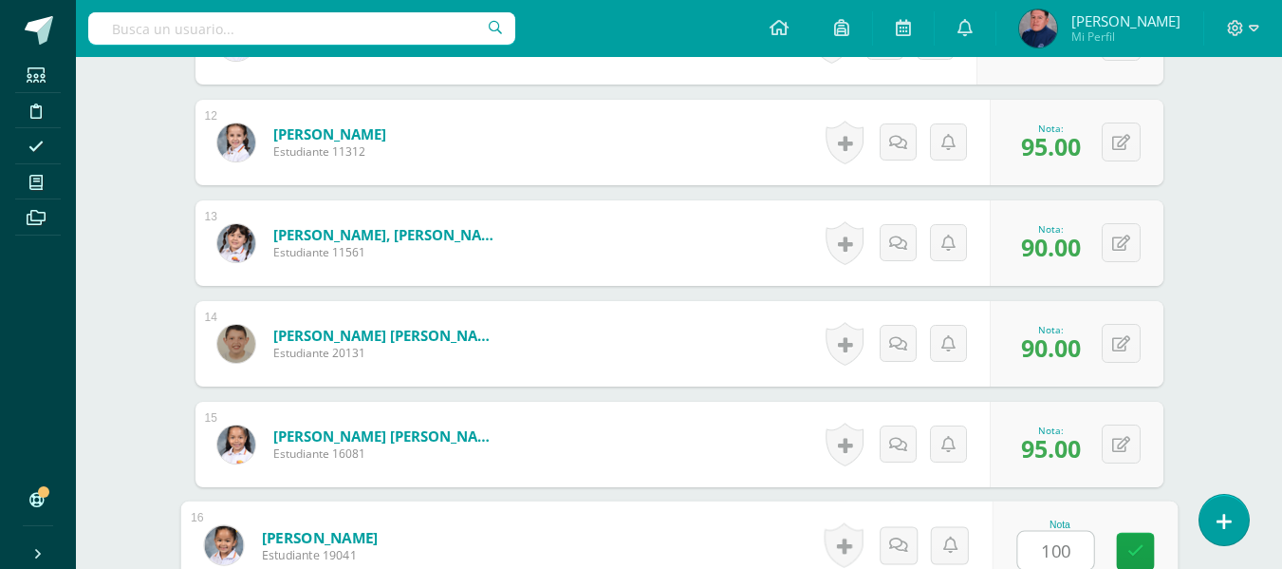
type input "100"
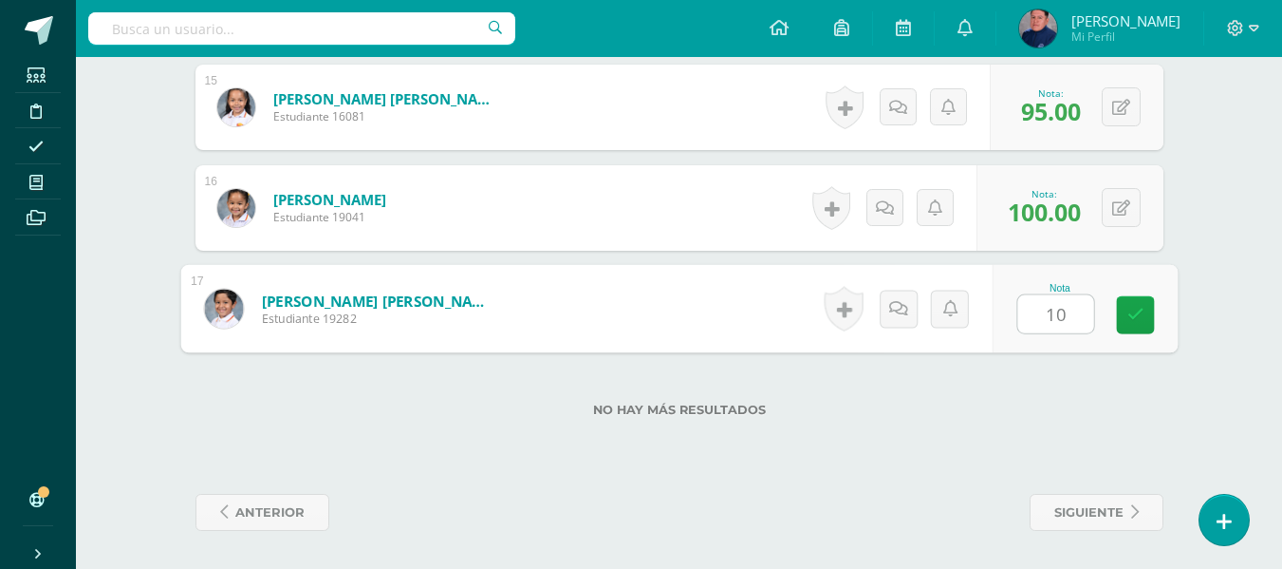
type input "100"
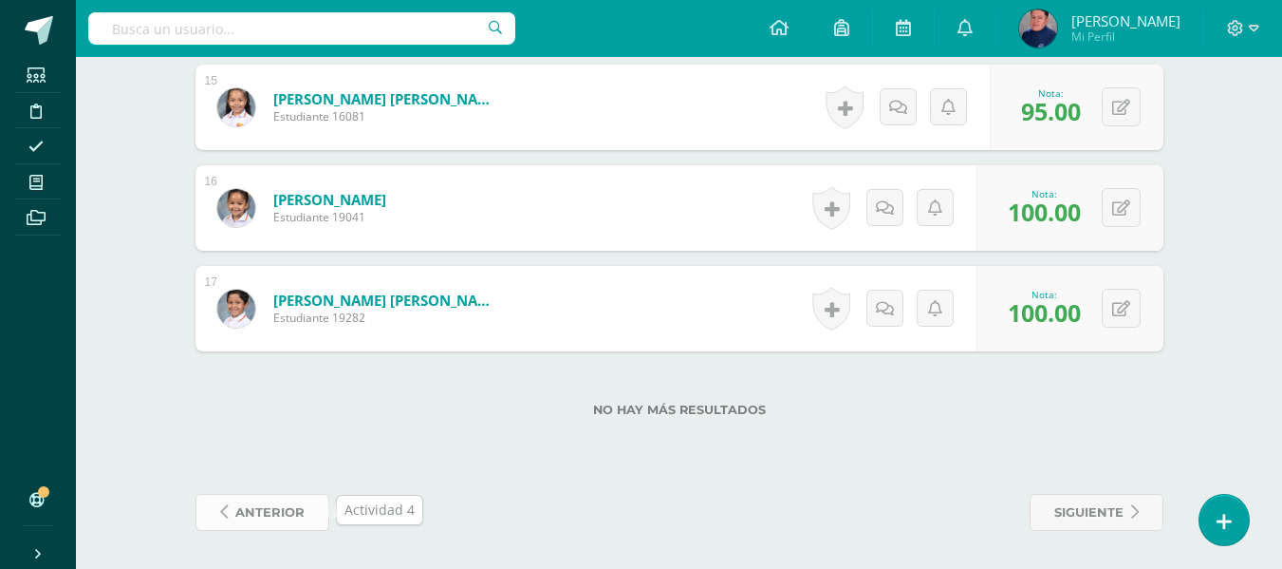
click at [263, 523] on span "anterior" at bounding box center [269, 512] width 69 height 35
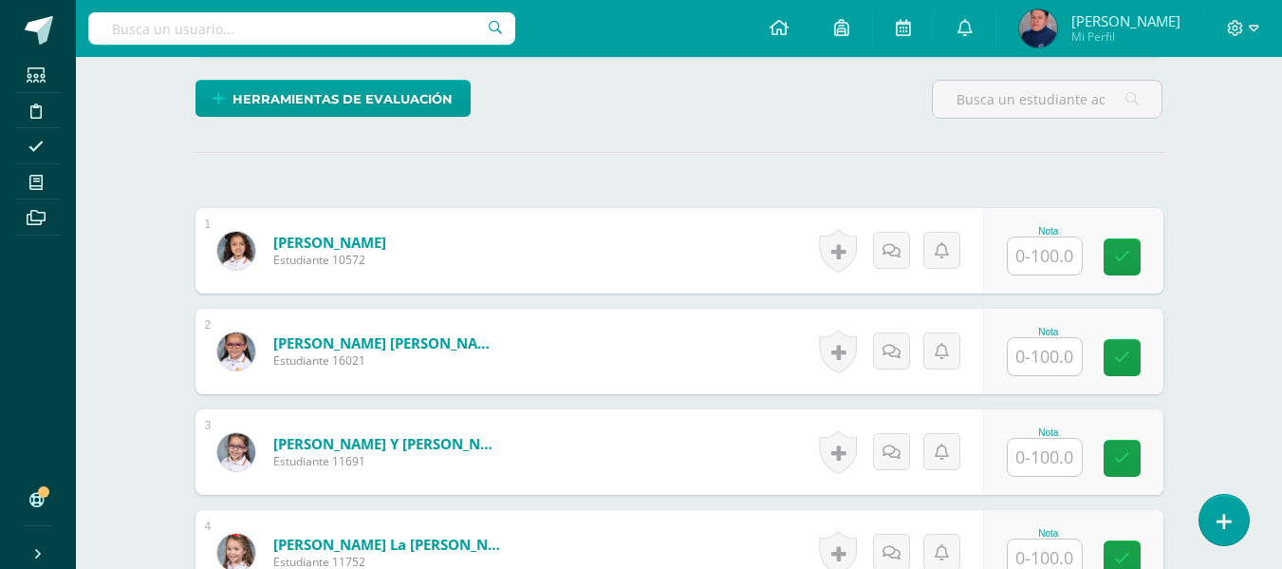
scroll to position [504, 0]
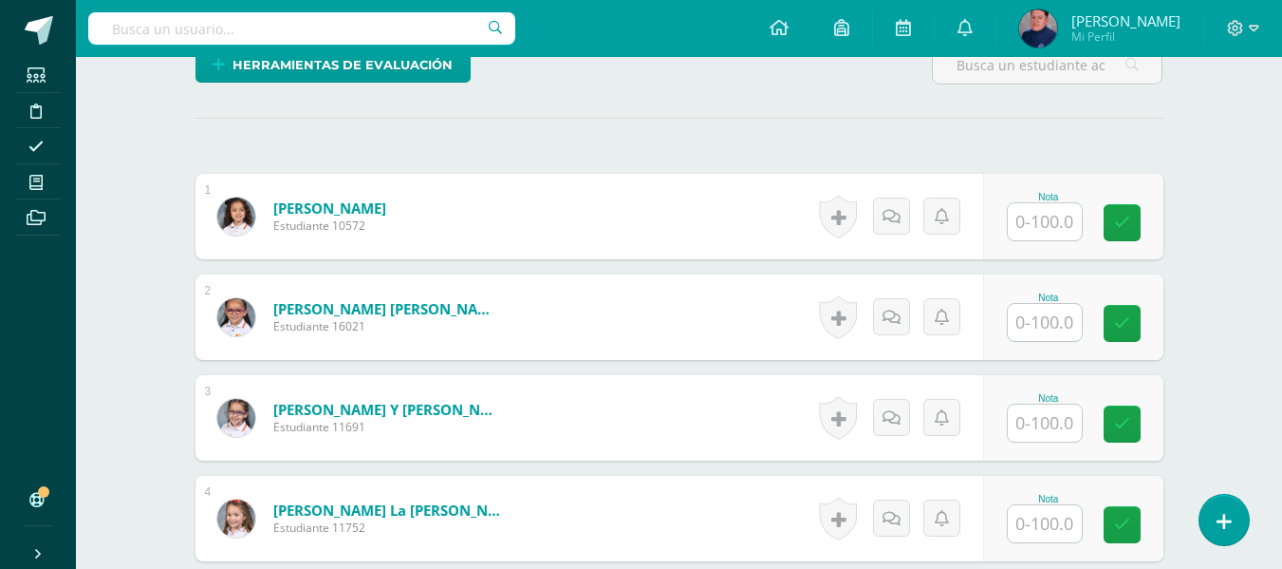
click at [1031, 227] on input "text" at bounding box center [1045, 221] width 74 height 37
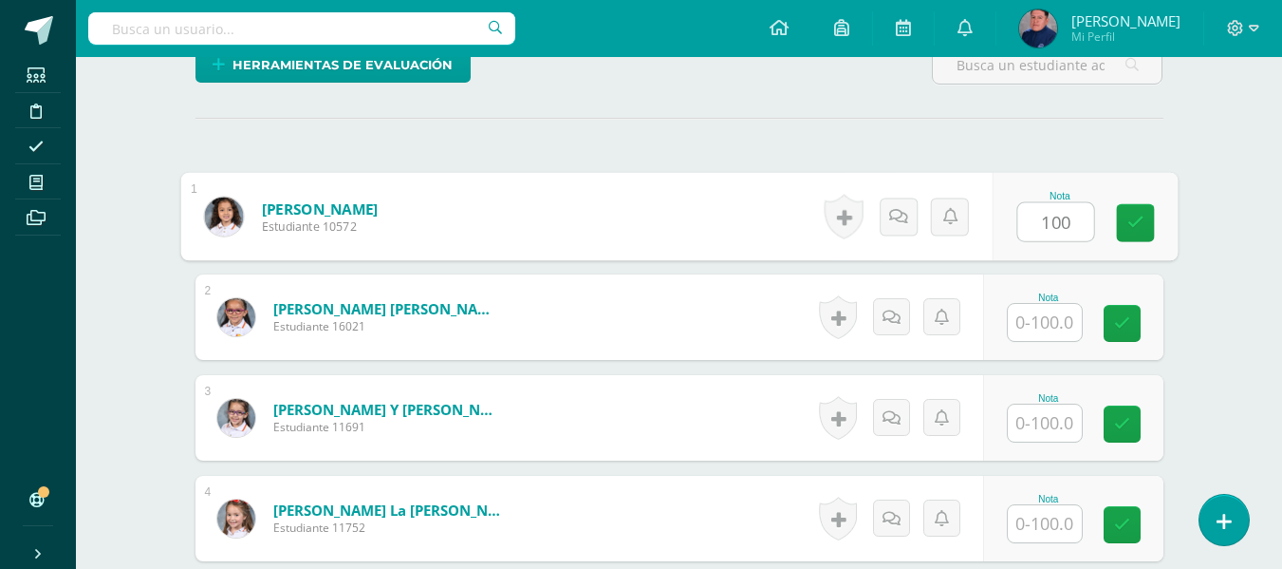
type input "100"
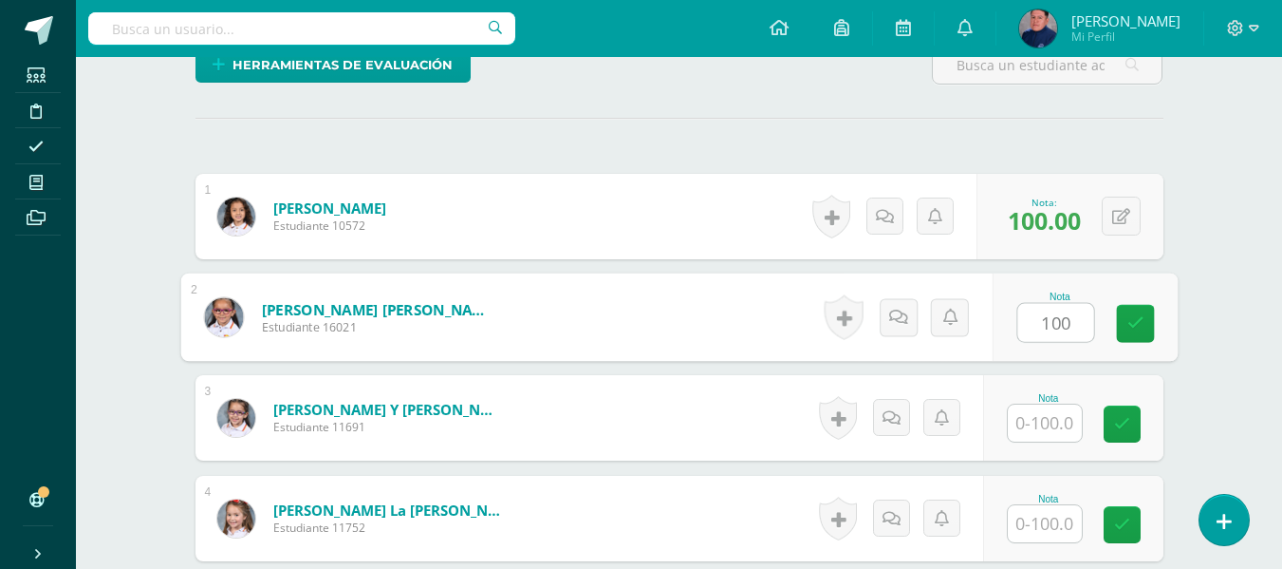
type input "100"
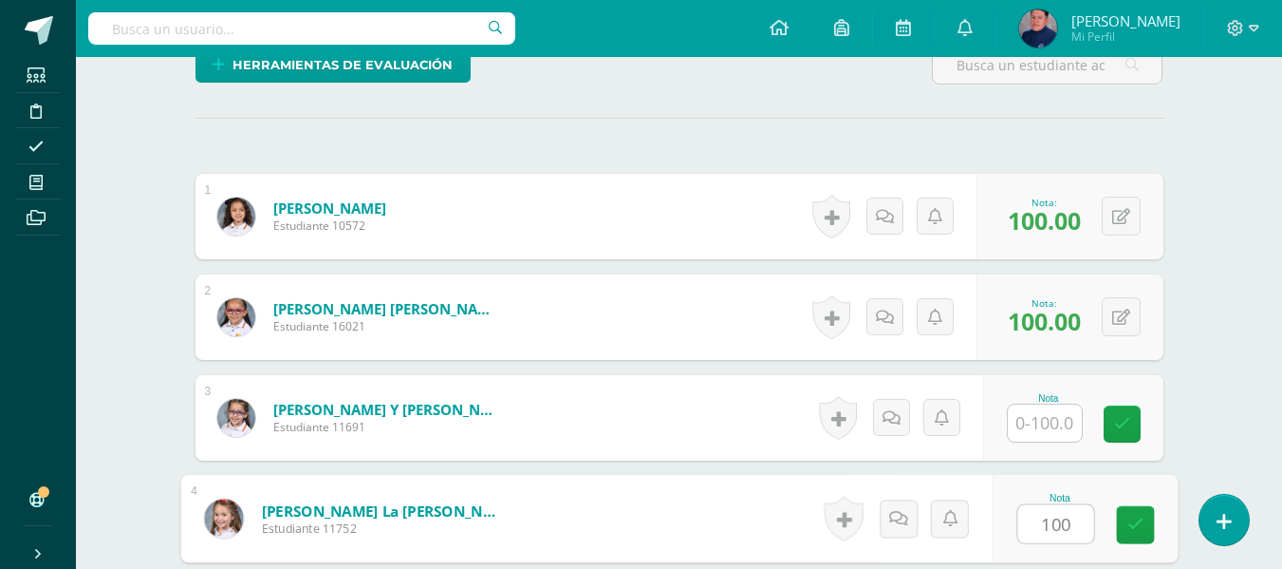
type input "100"
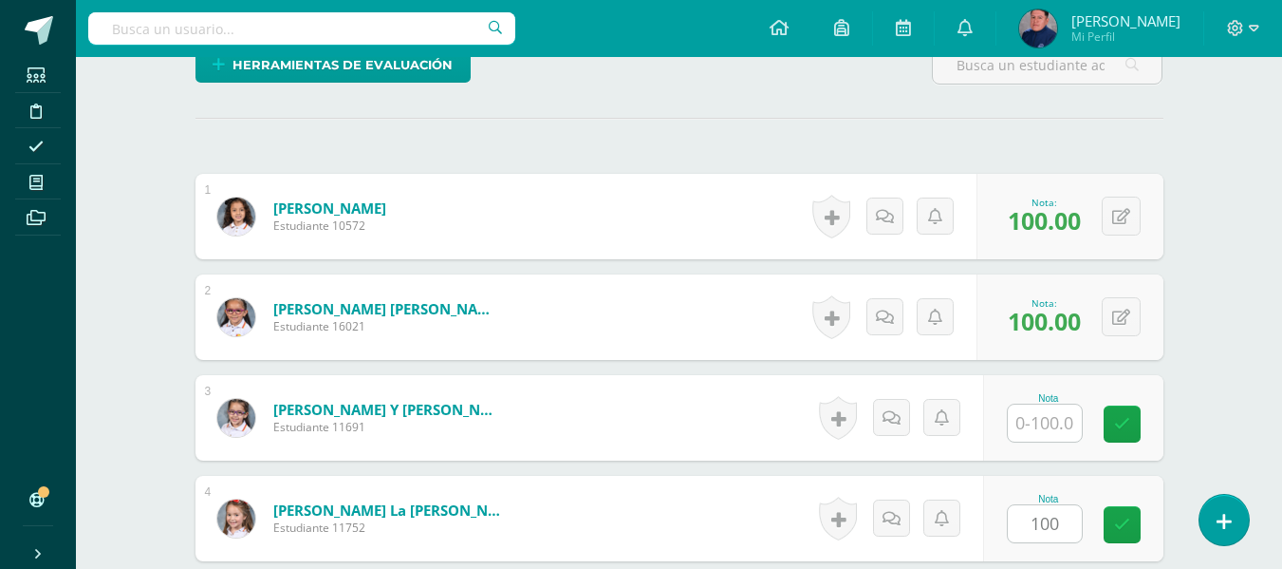
scroll to position [844, 0]
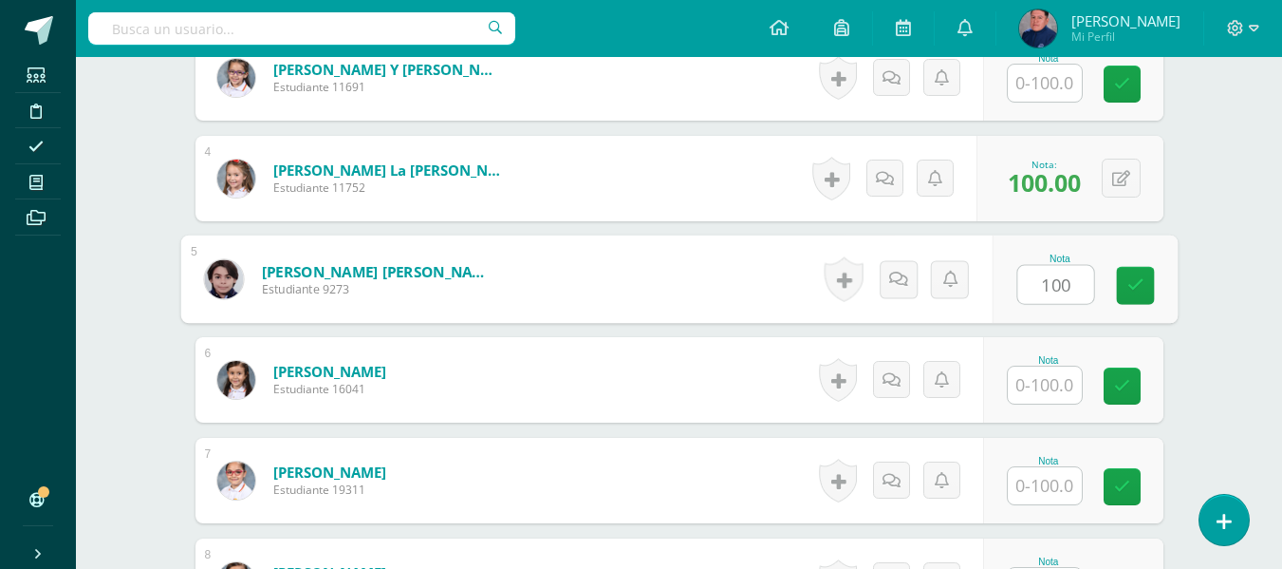
type input "100"
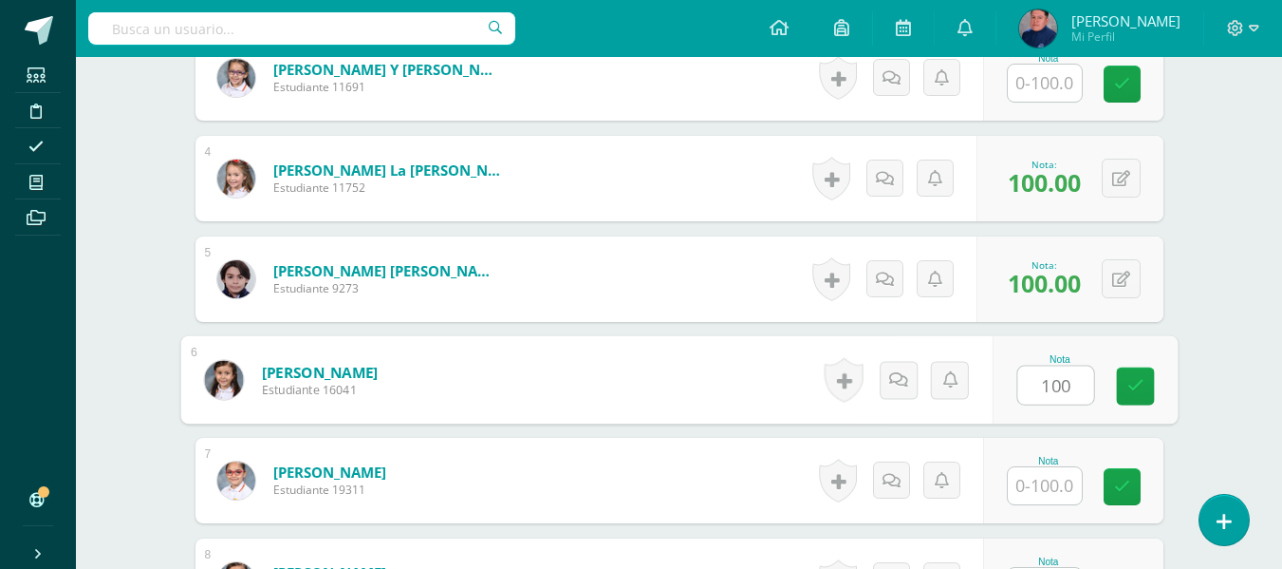
type input "100"
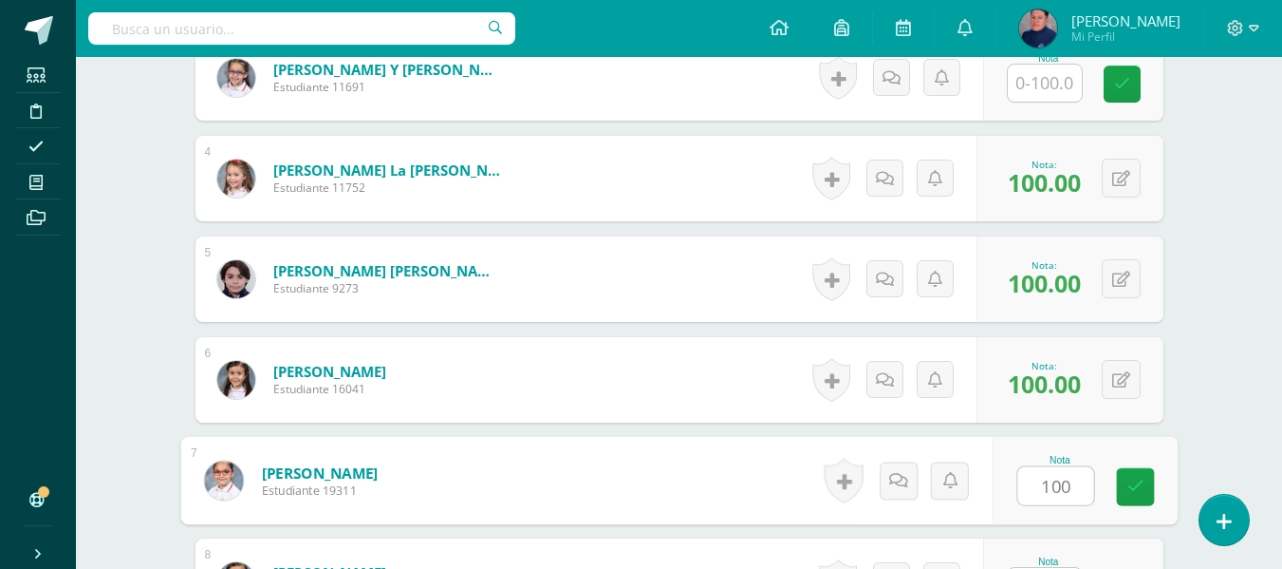
type input "100"
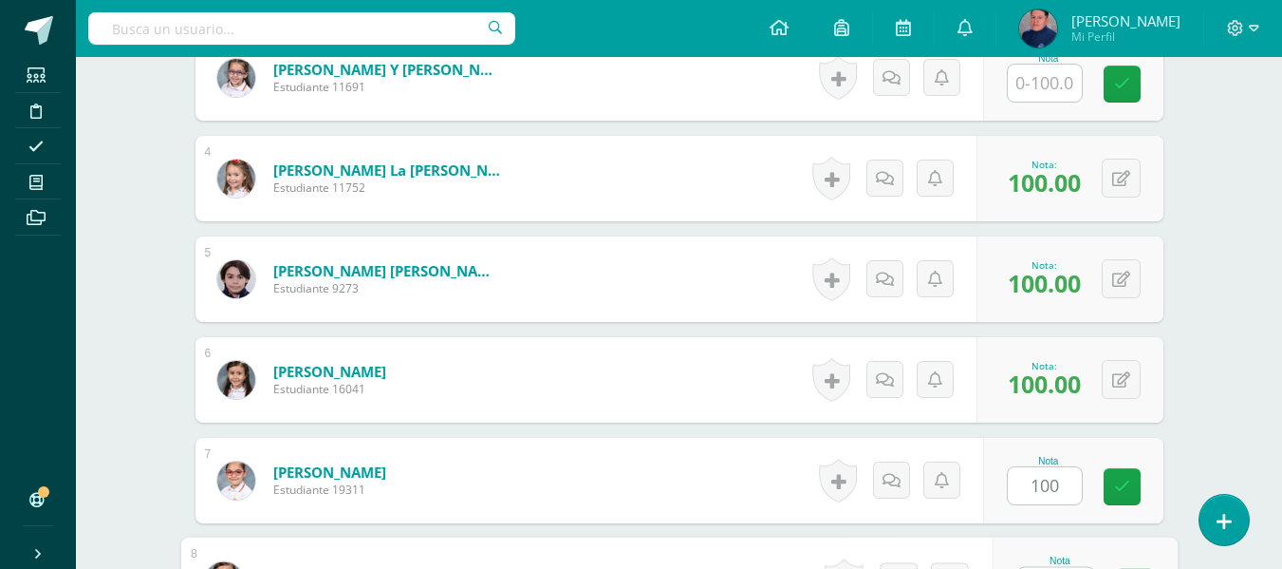
scroll to position [880, 0]
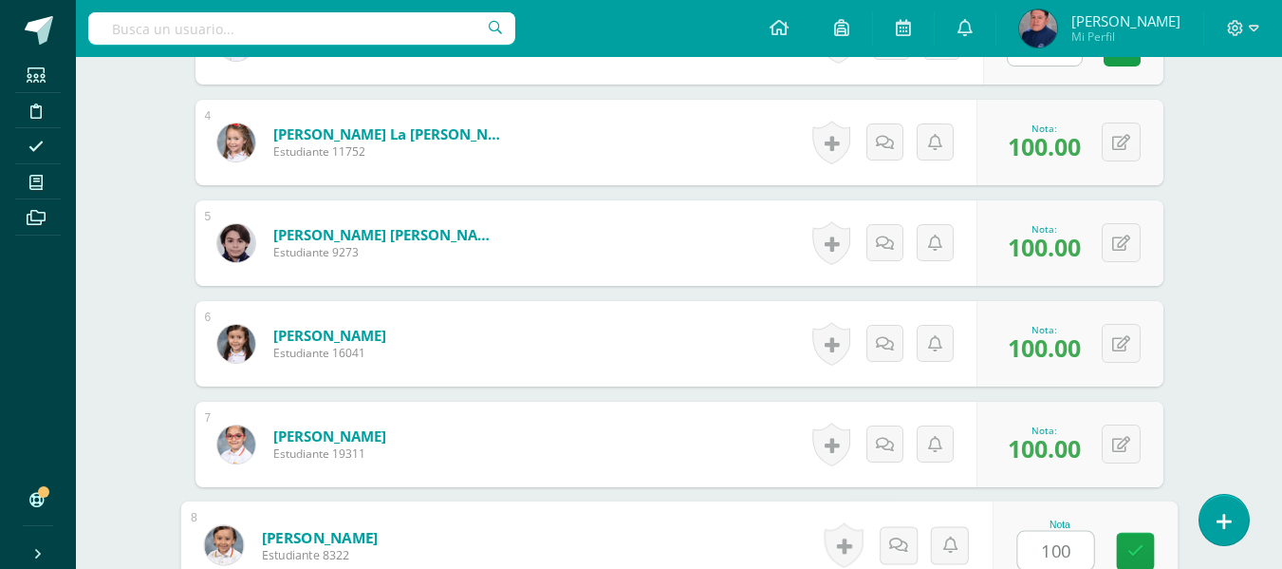
type input "100"
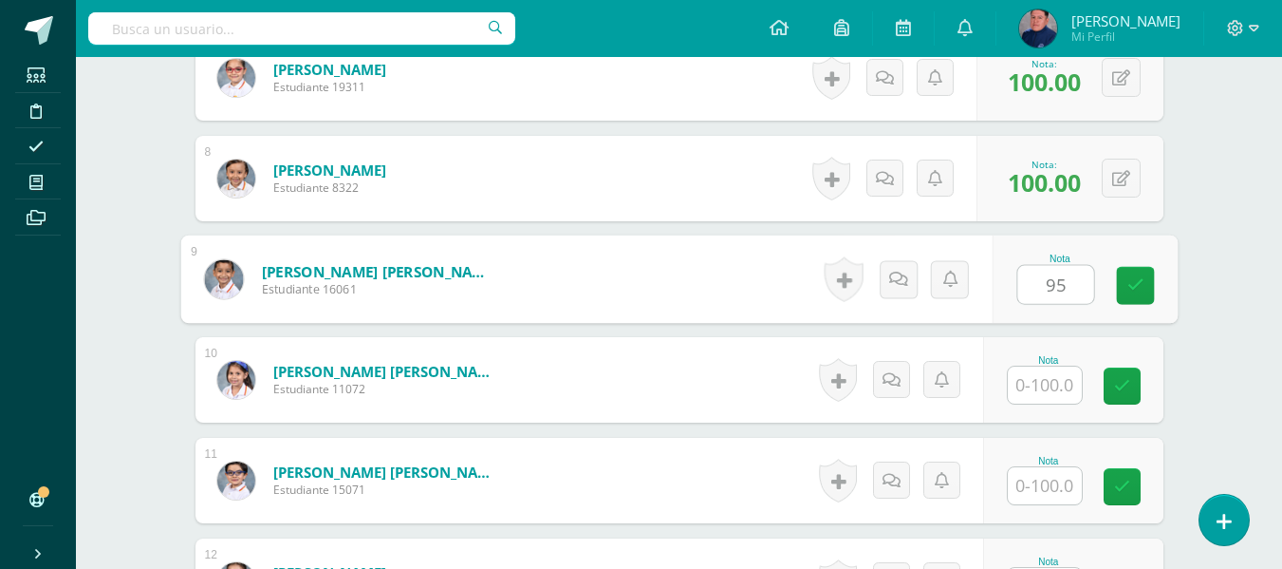
type input "95"
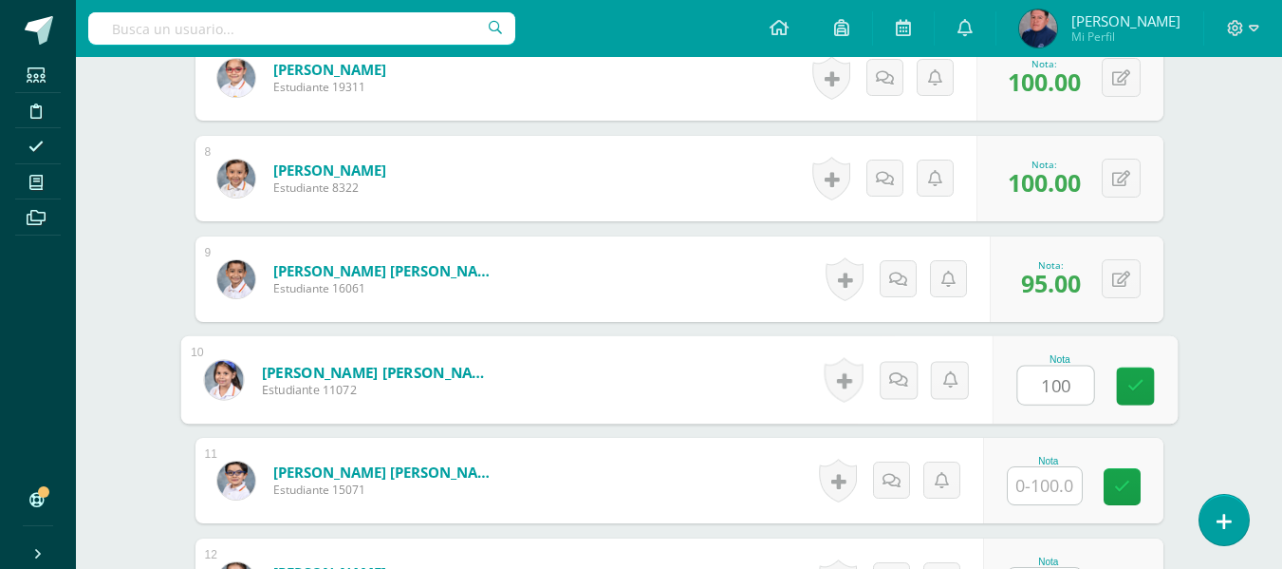
type input "100"
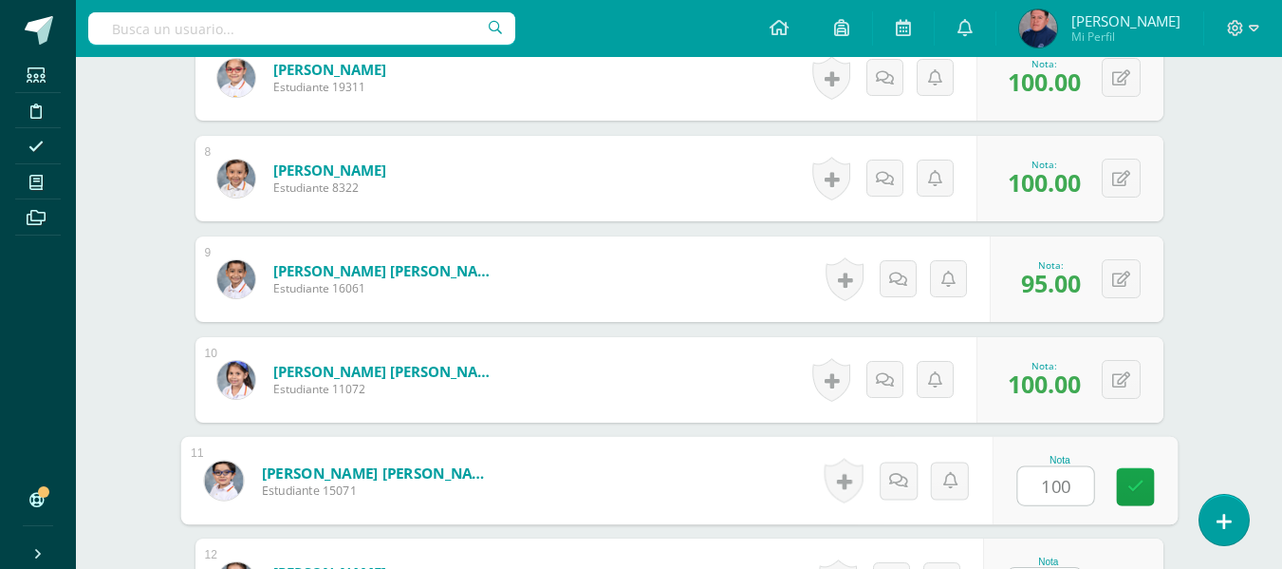
type input "100"
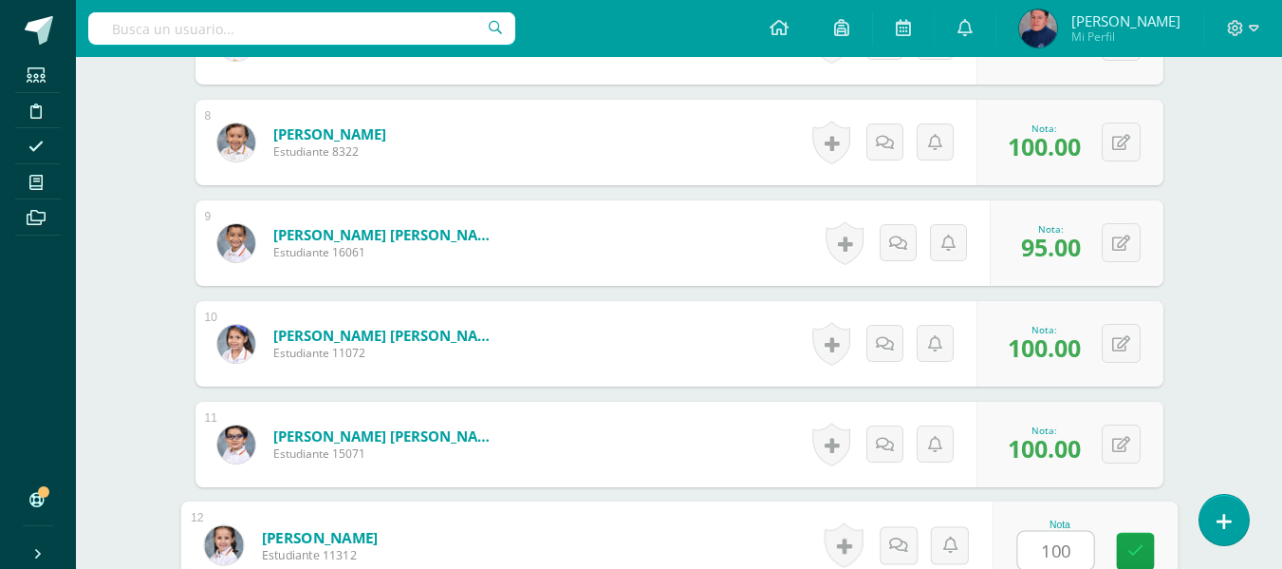
type input "100"
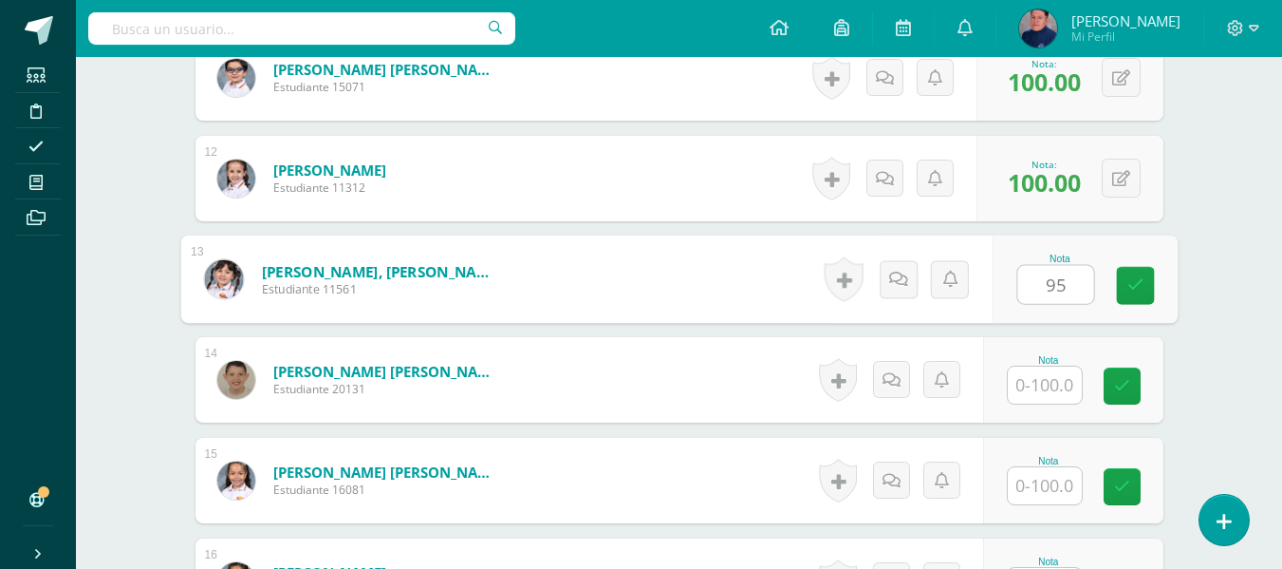
type input "95"
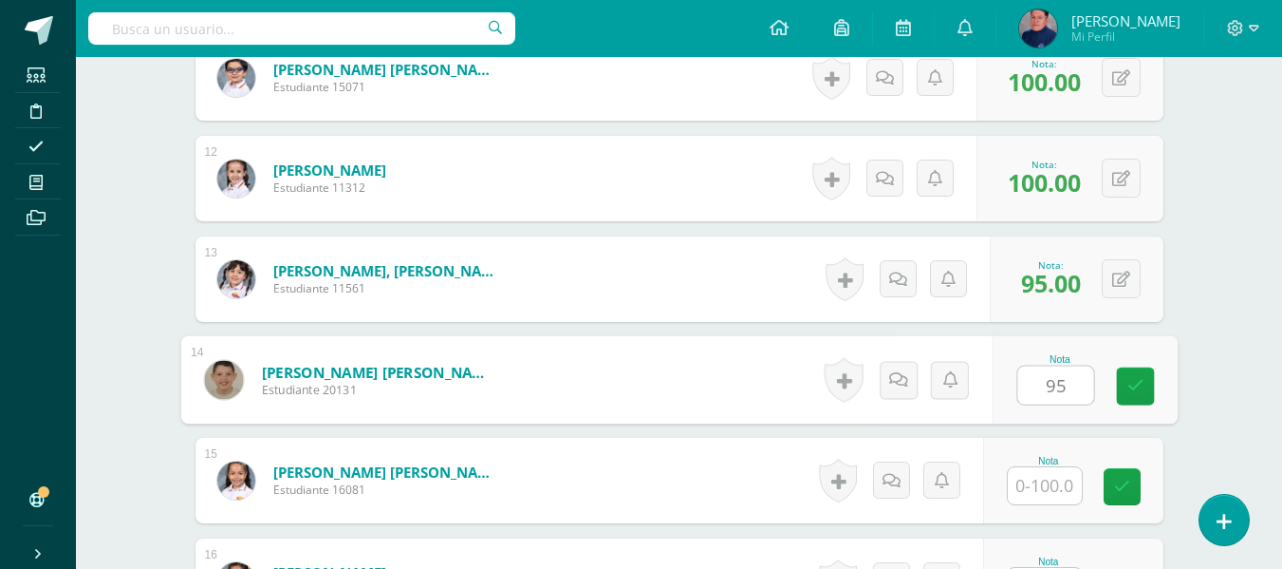
type input "95"
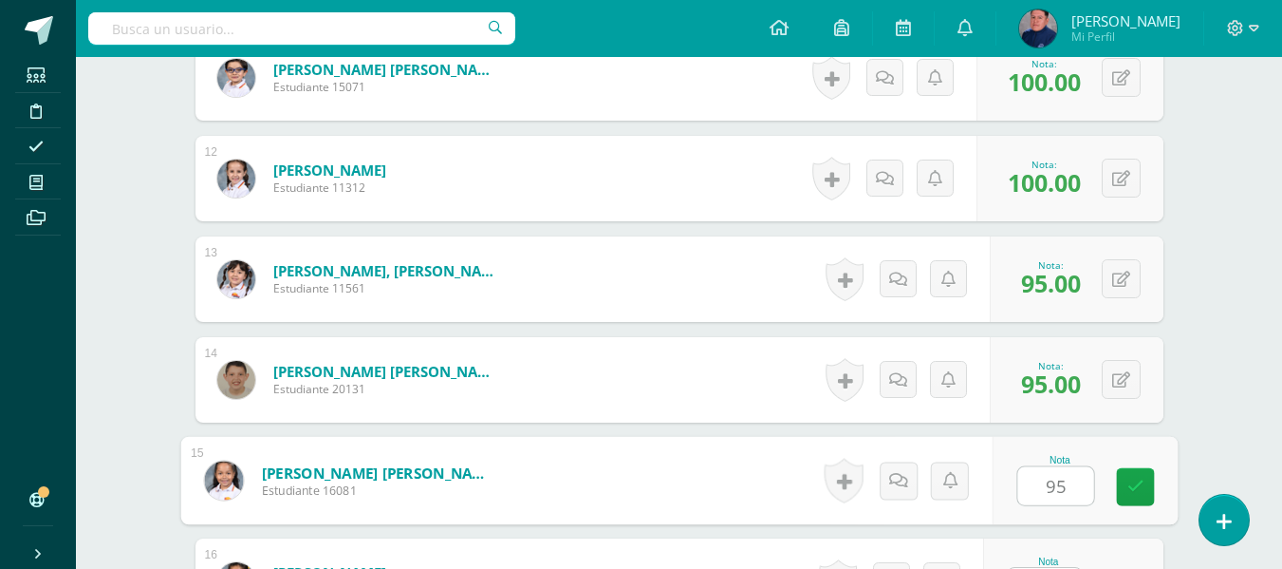
type input "95"
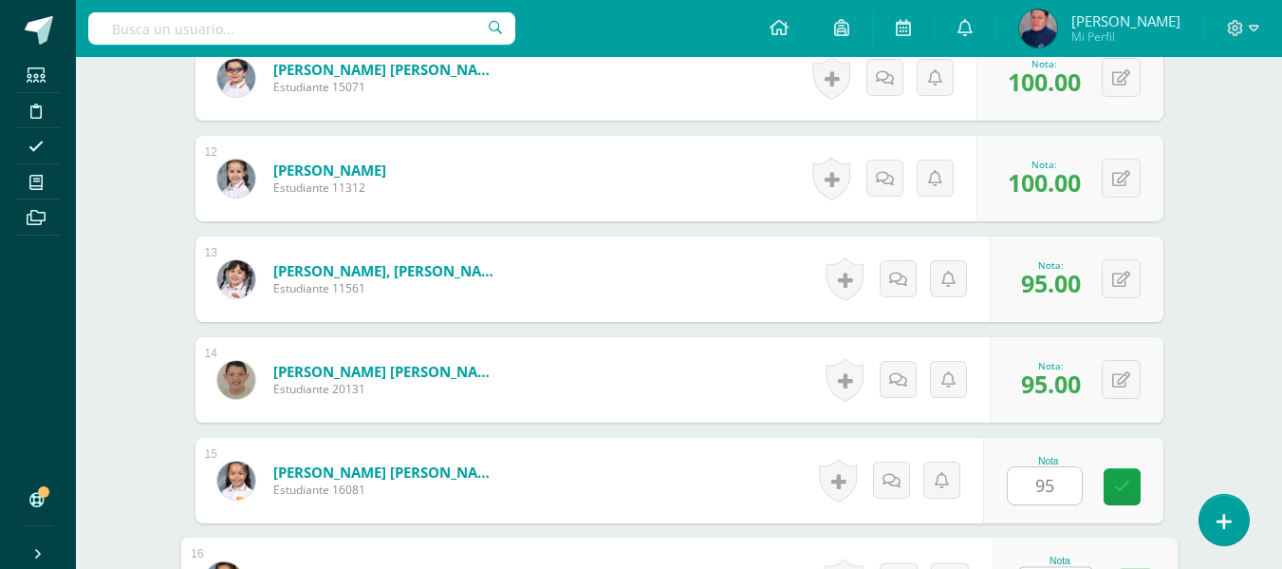
scroll to position [1685, 0]
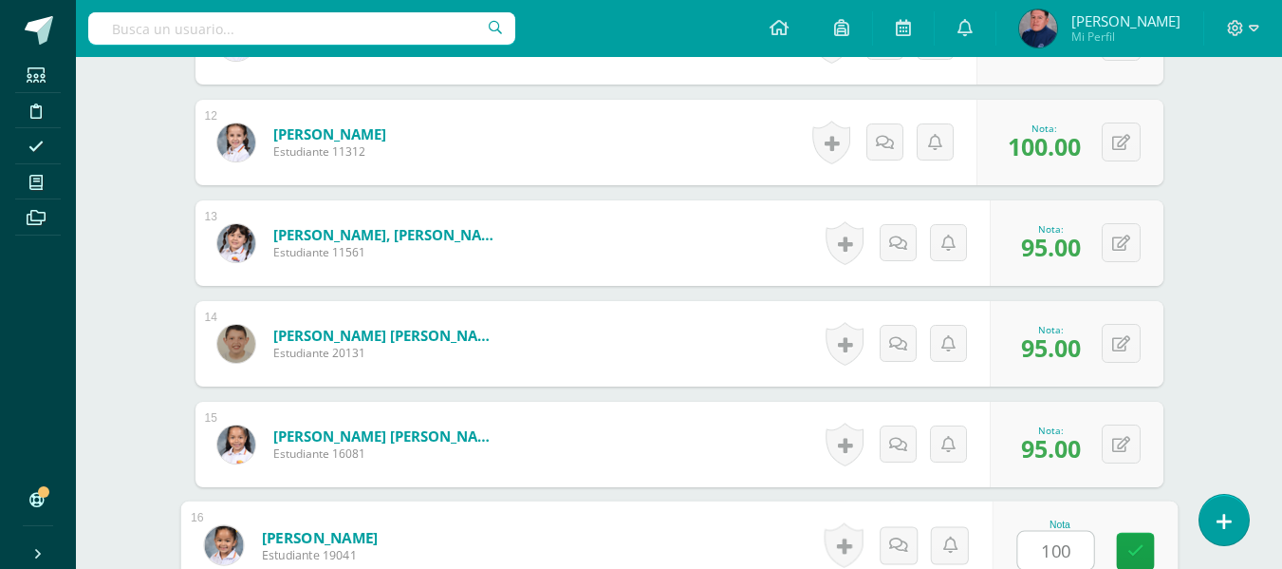
type input "100"
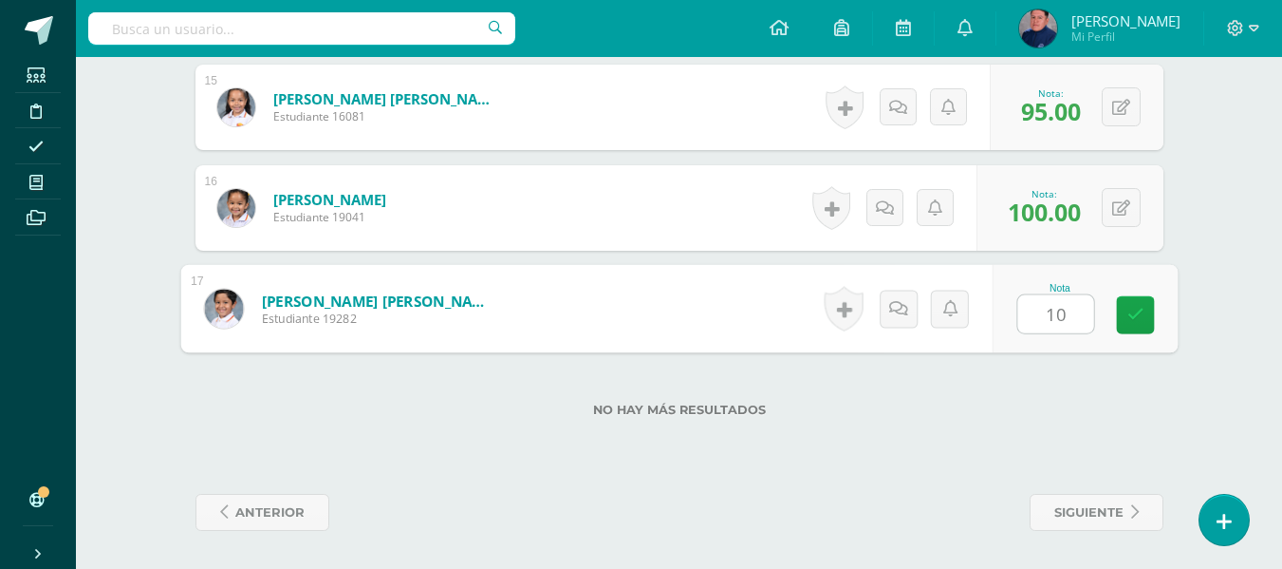
type input "100"
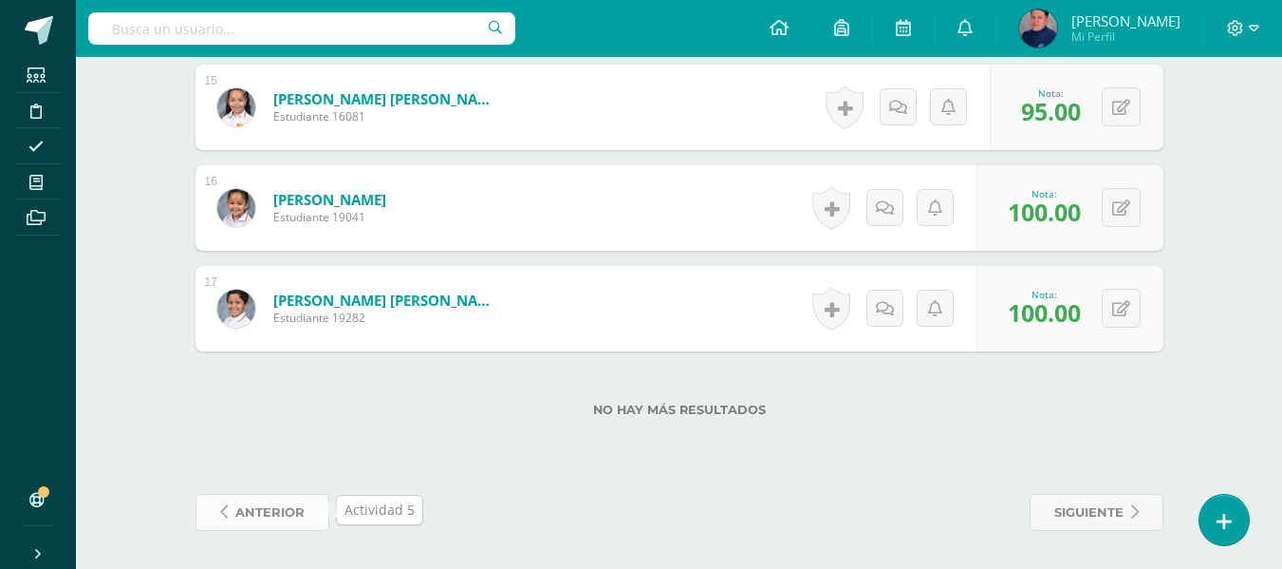
click at [290, 516] on span "anterior" at bounding box center [269, 512] width 69 height 35
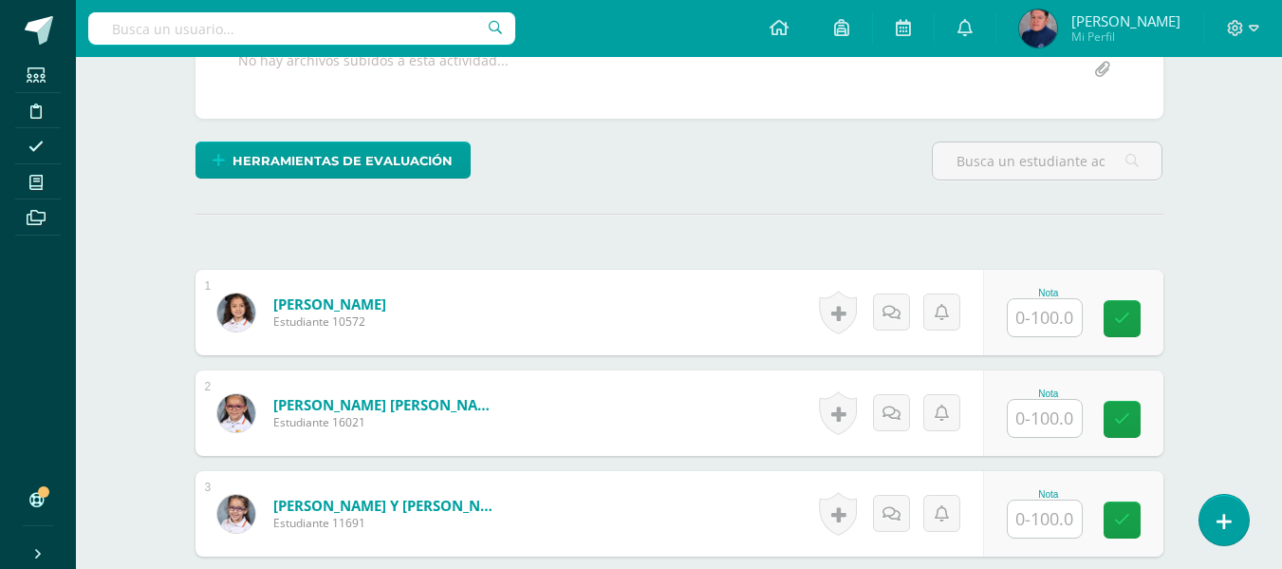
scroll to position [503, 0]
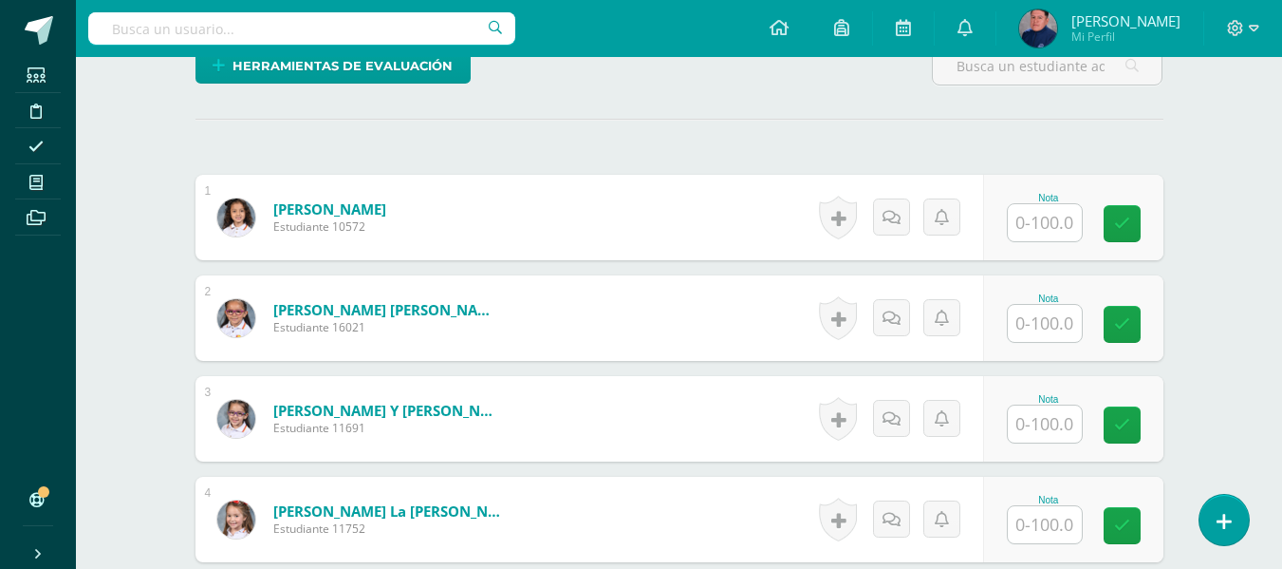
click at [1061, 227] on input "text" at bounding box center [1045, 222] width 74 height 37
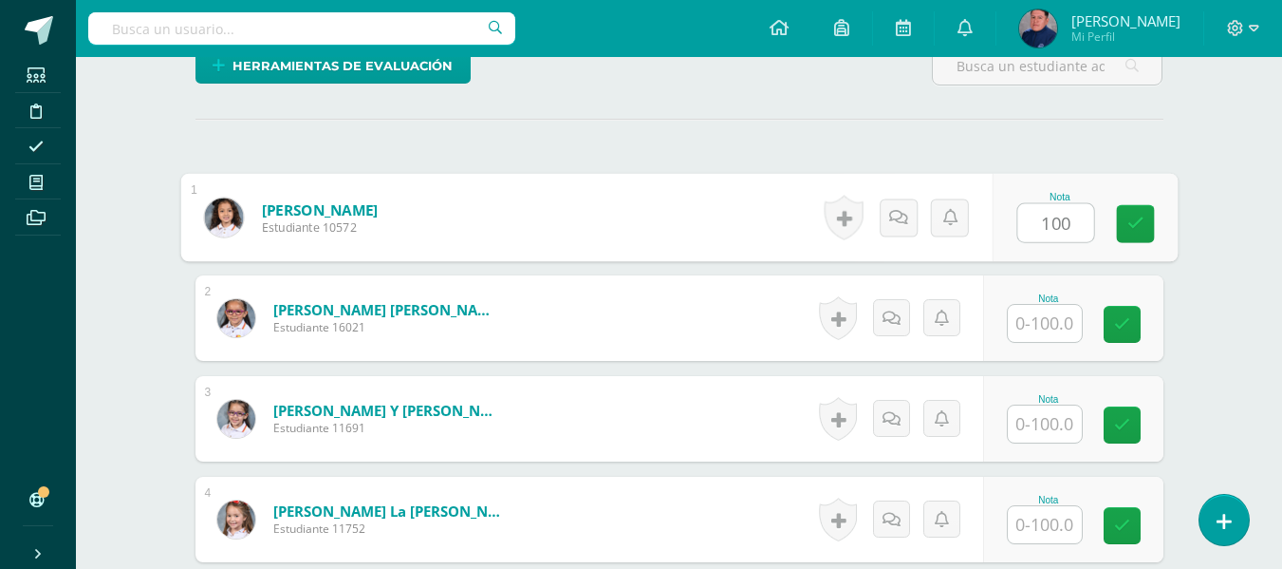
type input "100"
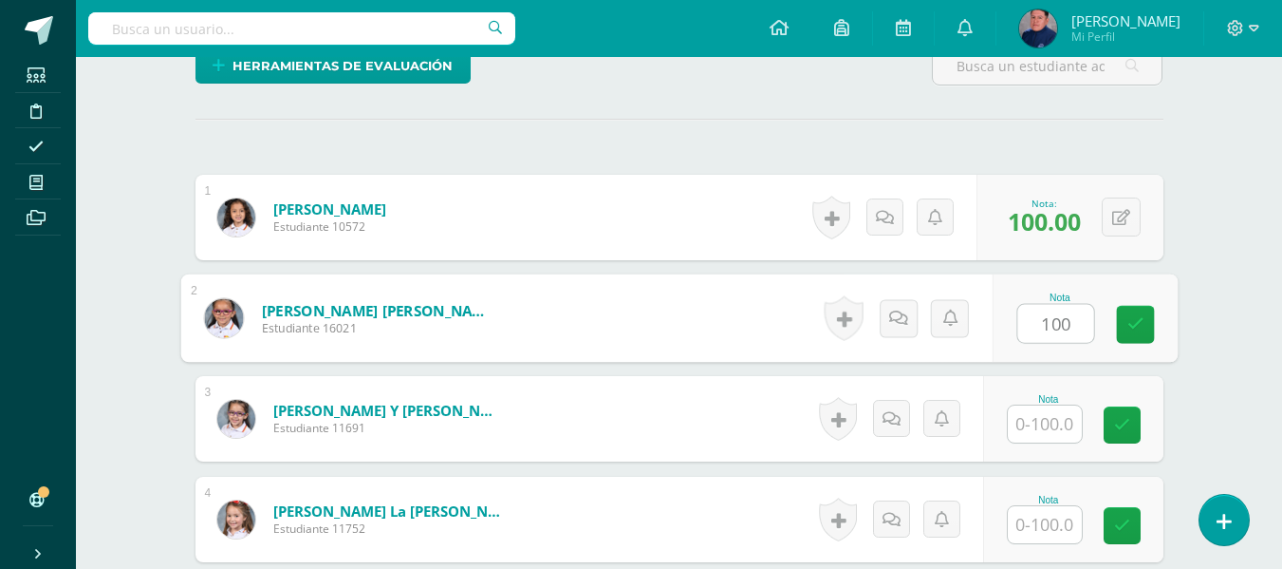
type input "100"
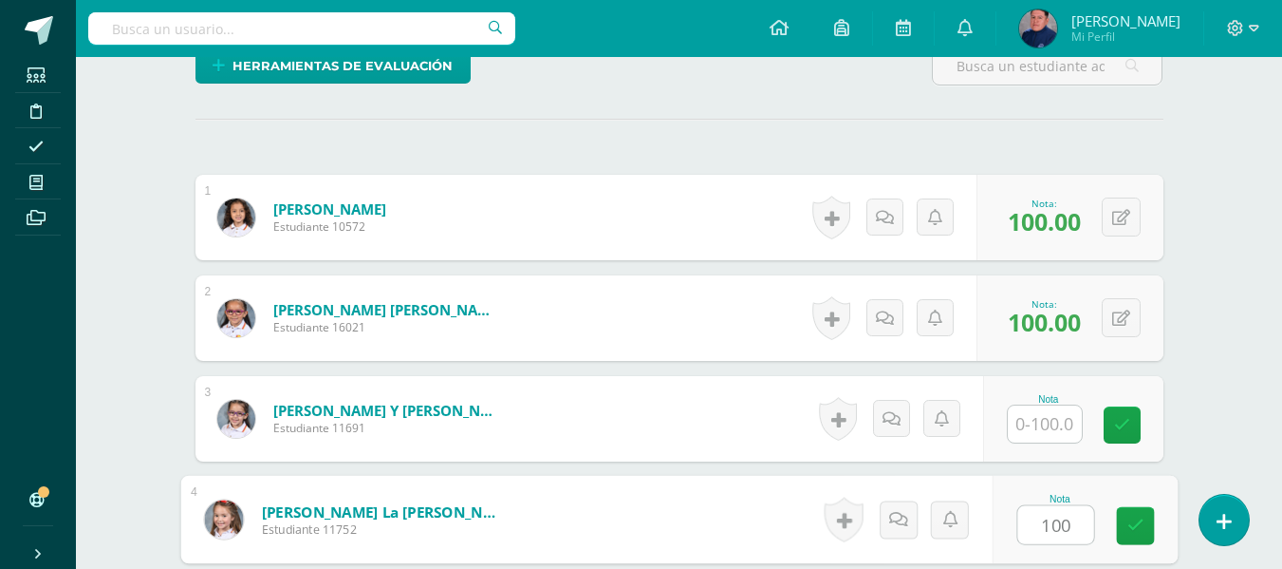
type input "100"
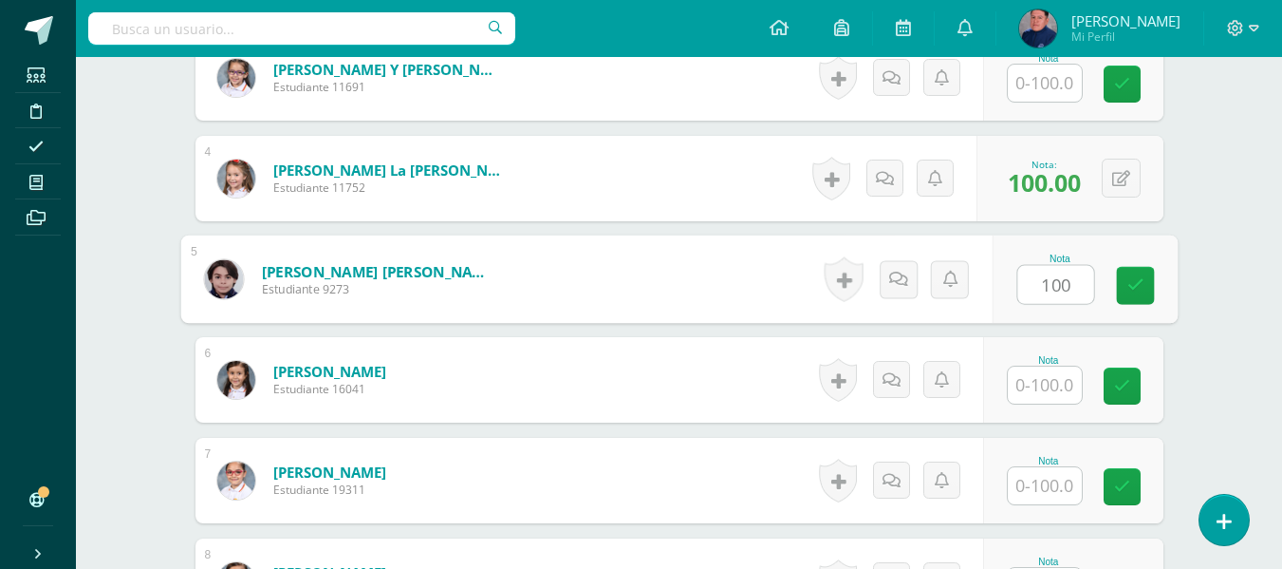
type input "100"
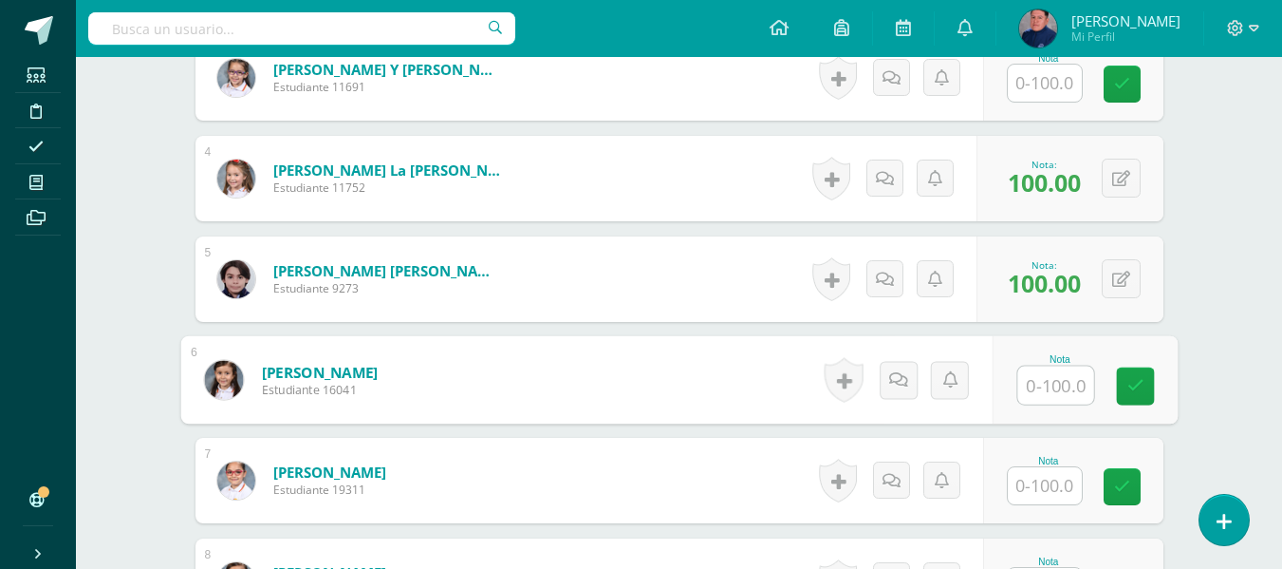
type input "1"
type input "95"
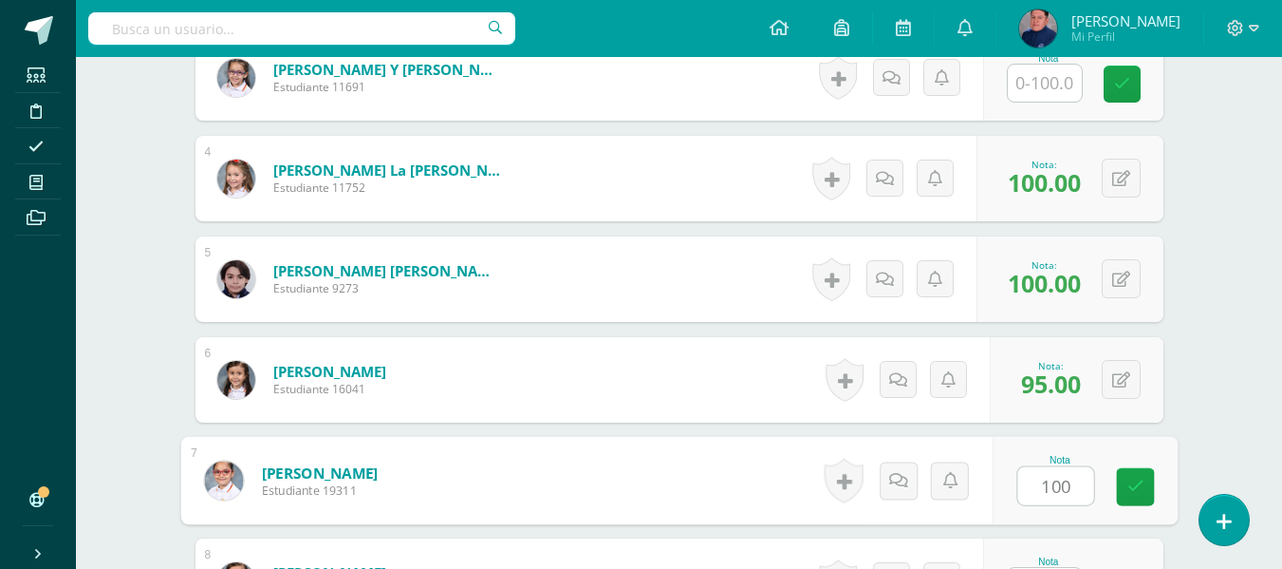
type input "100"
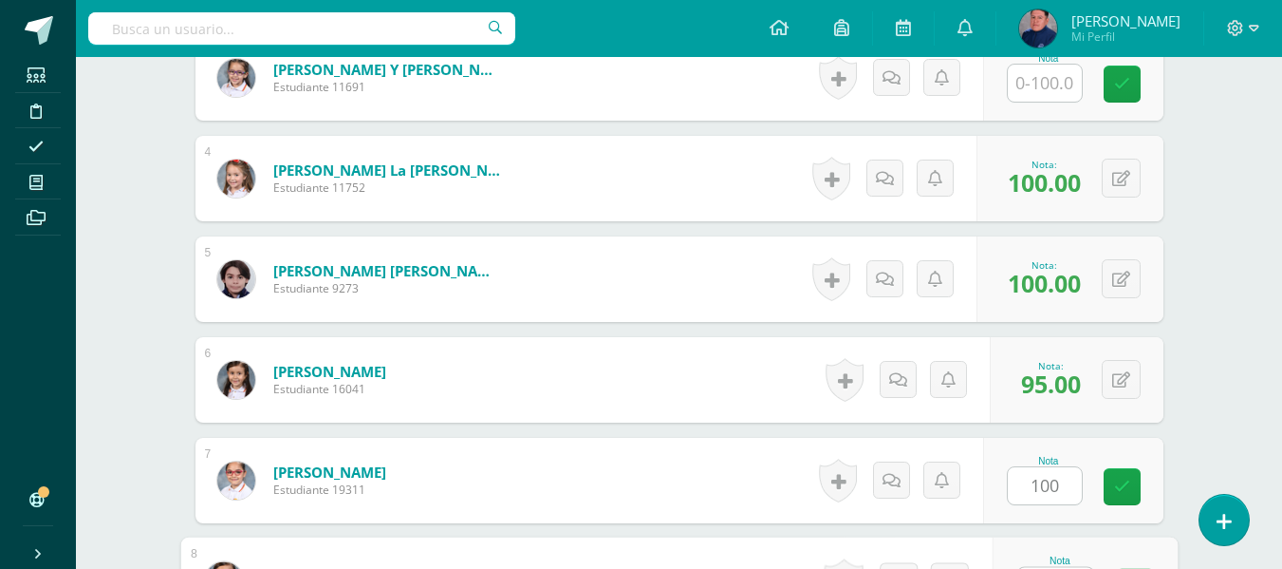
scroll to position [880, 0]
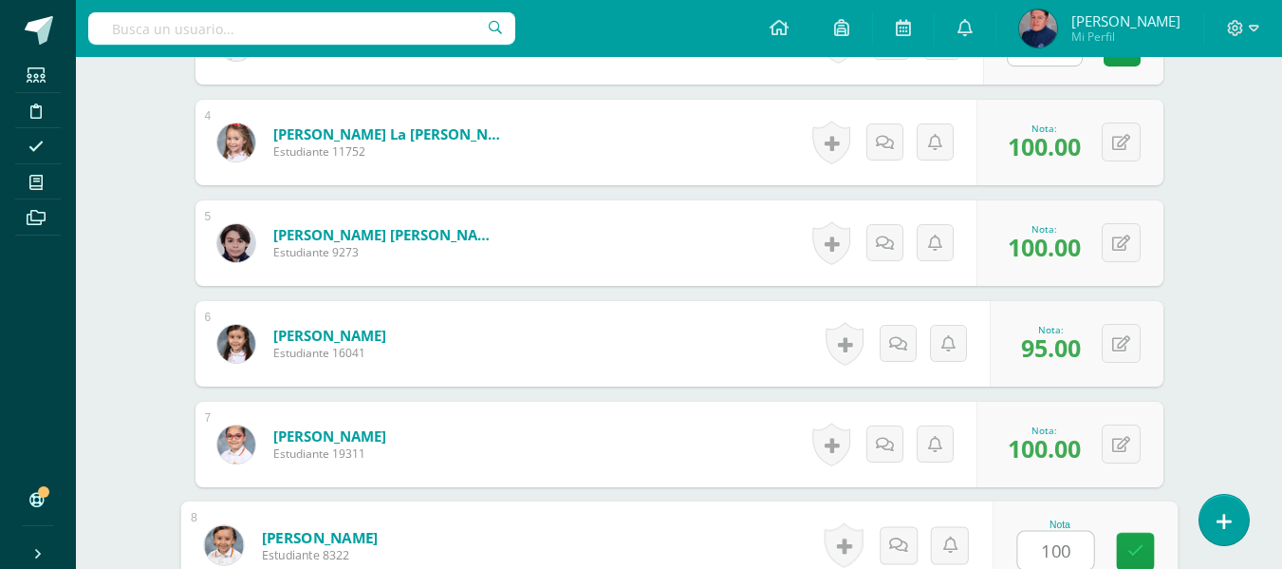
type input "100"
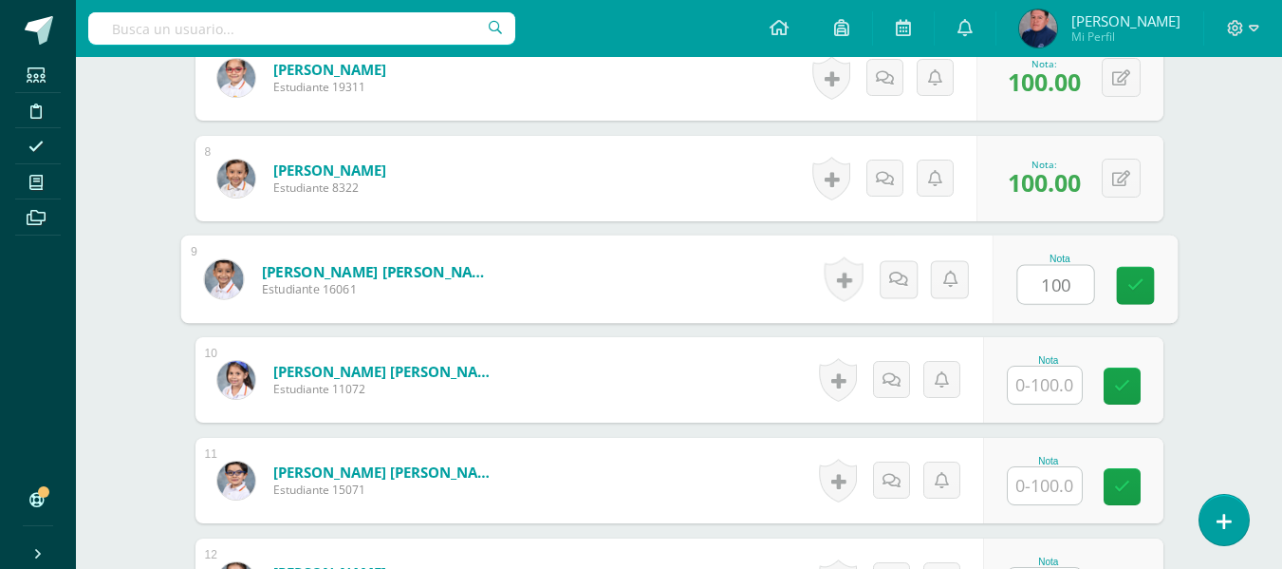
type input "100"
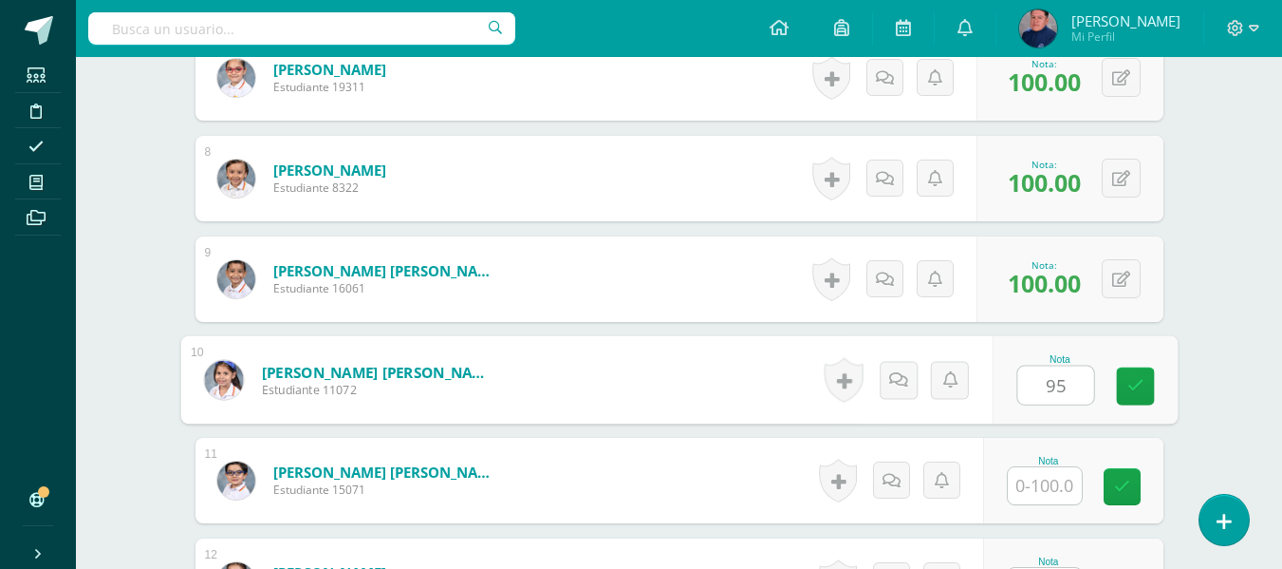
type input "95"
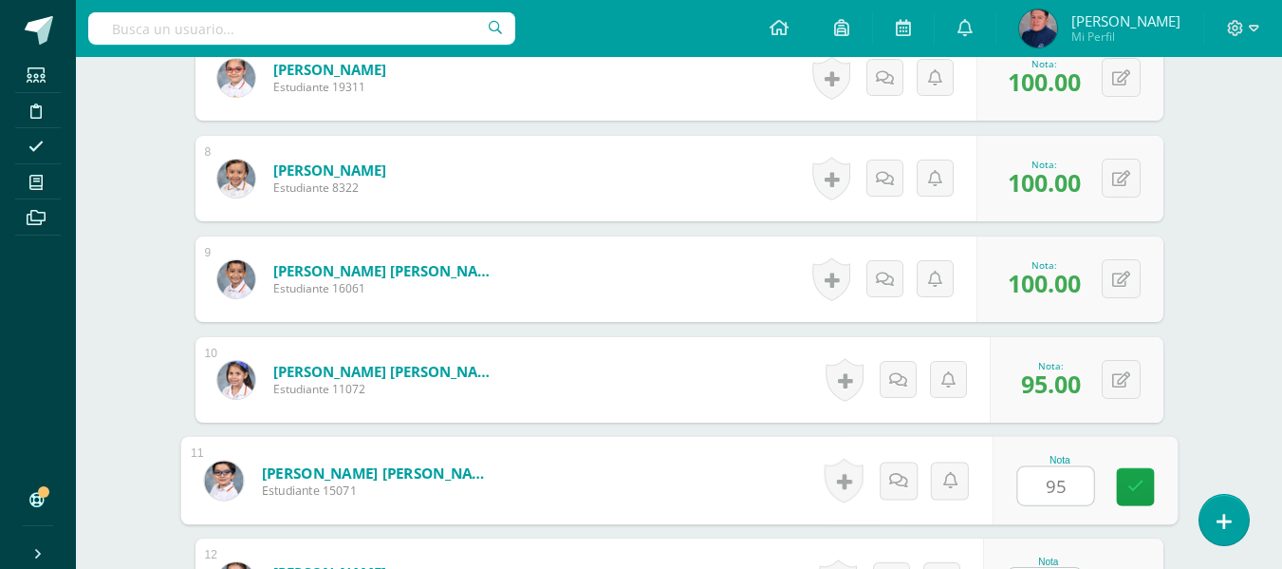
type input "95"
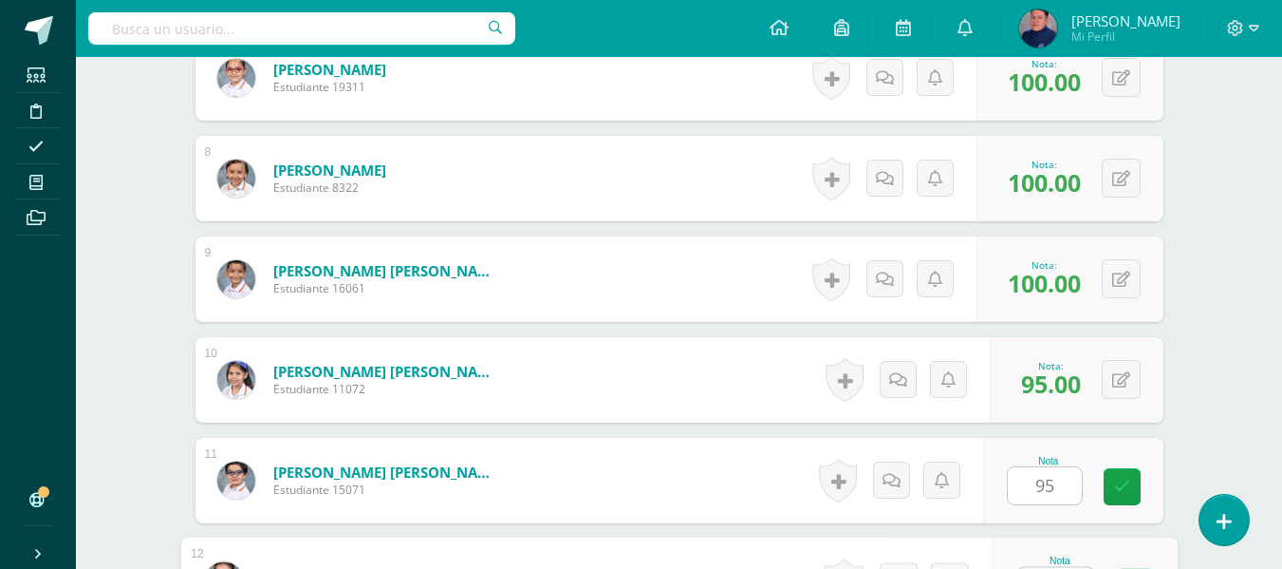
scroll to position [1282, 0]
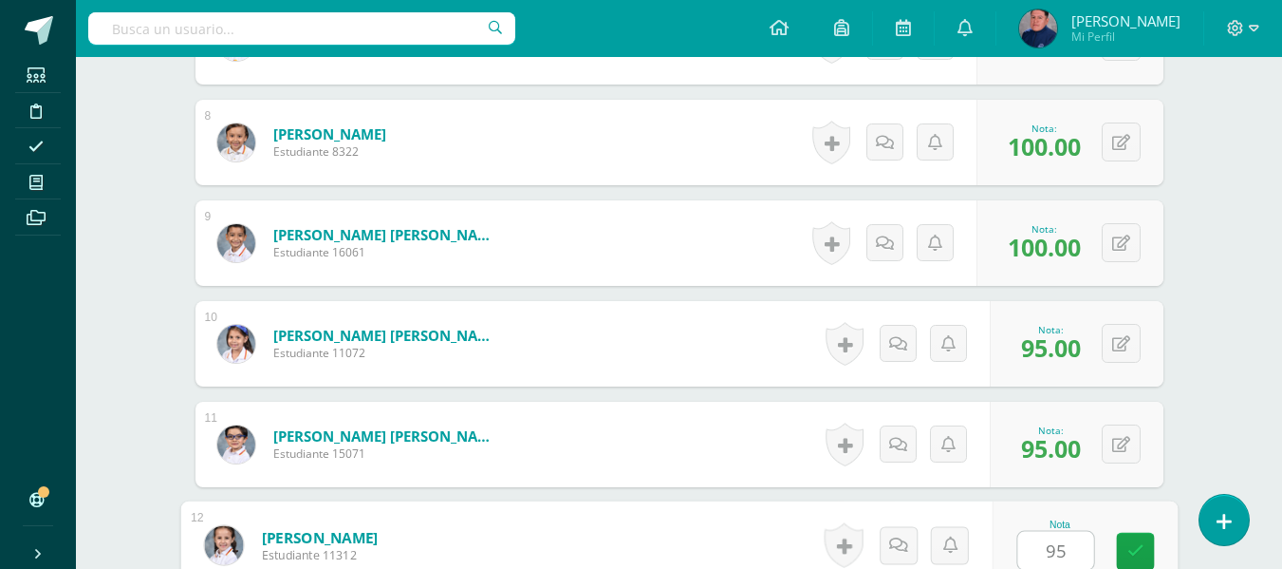
type input "95"
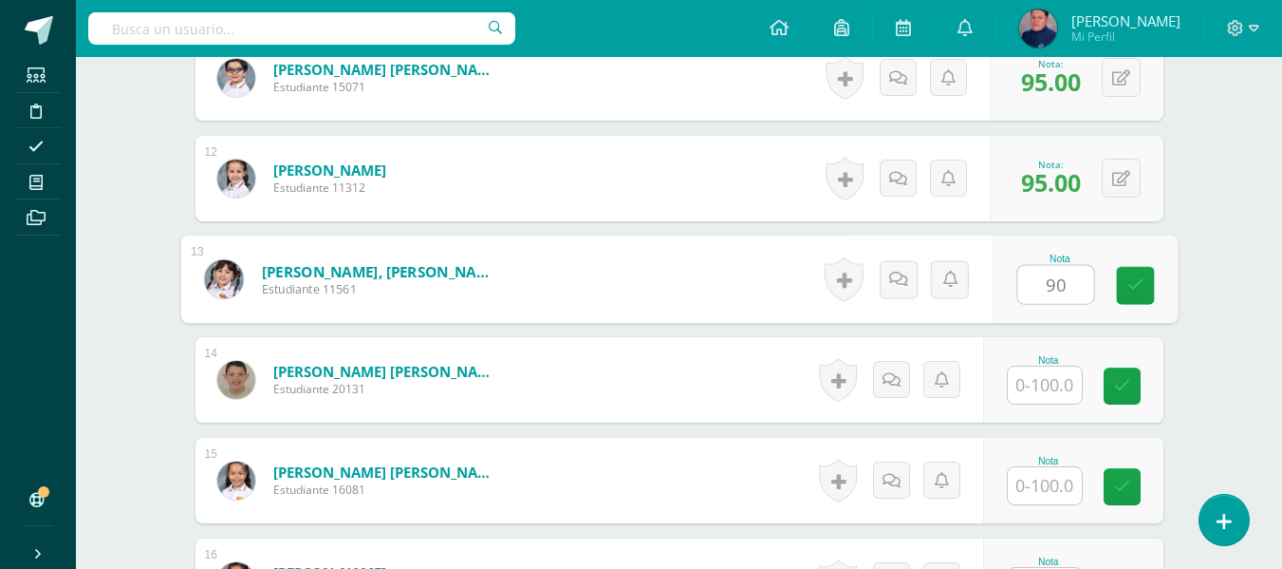
type input "90"
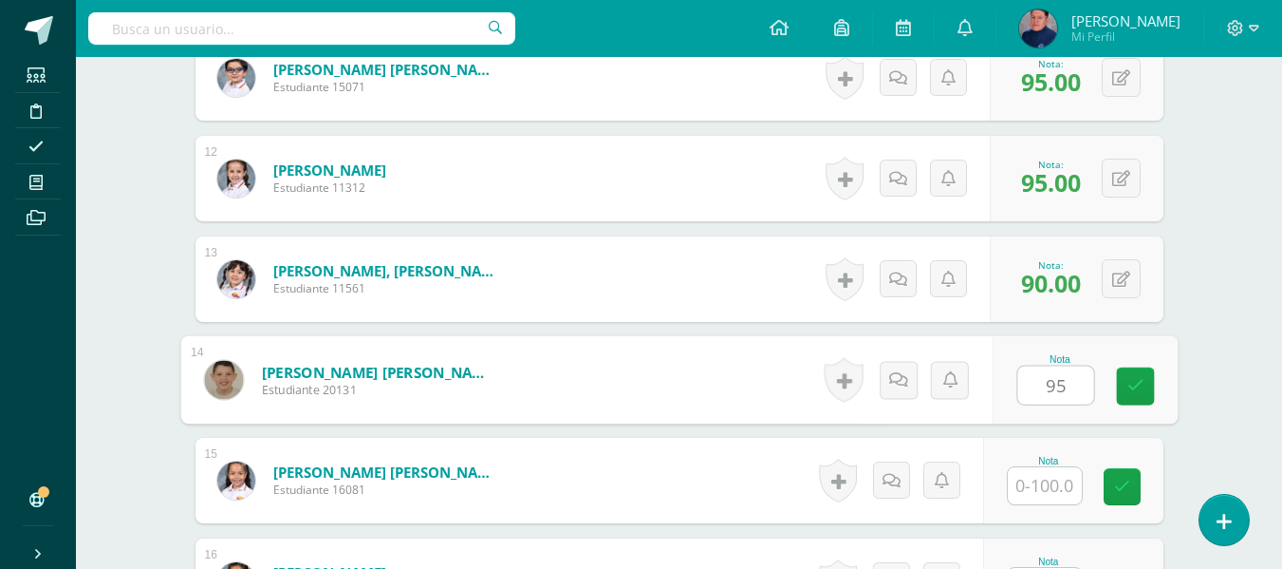
type input "95"
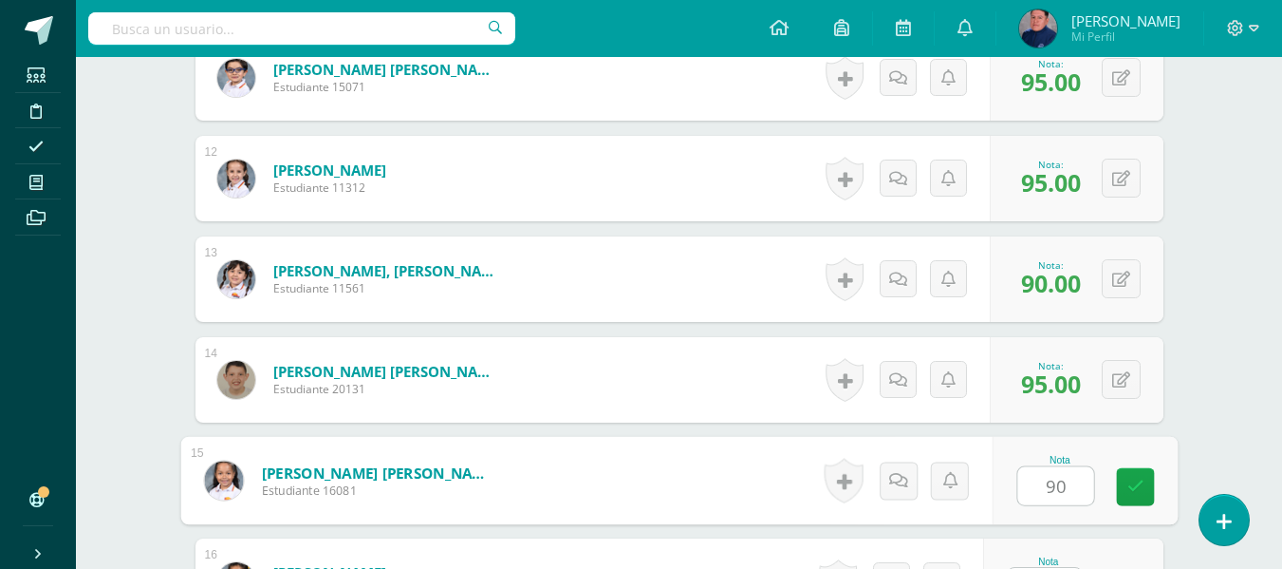
type input "9"
type input "100"
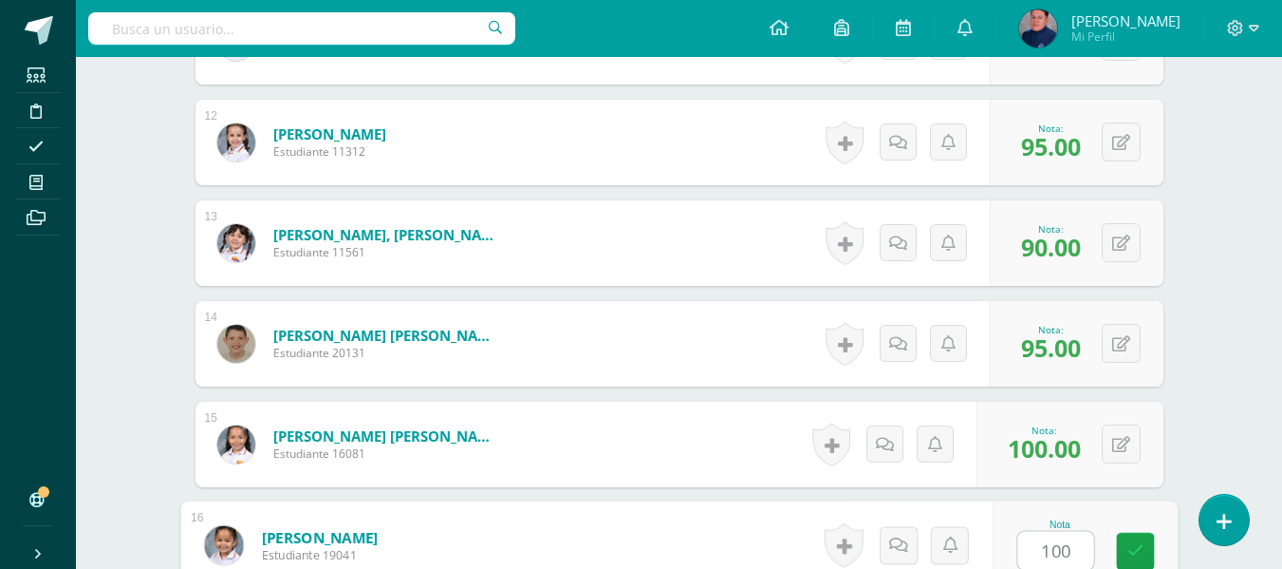
type input "100"
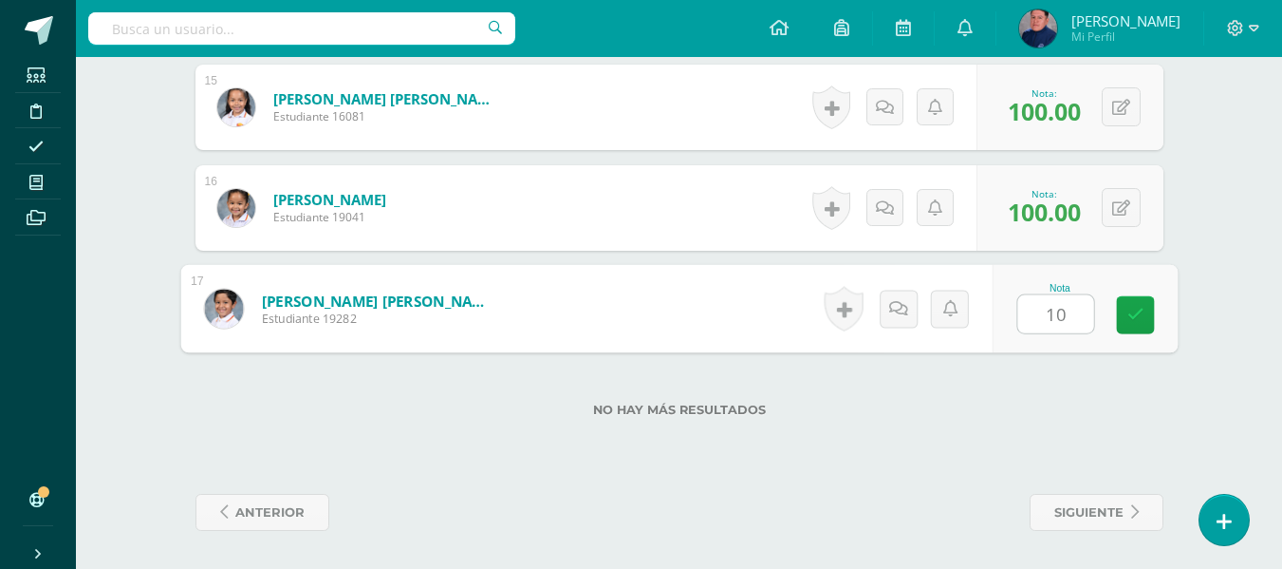
type input "100"
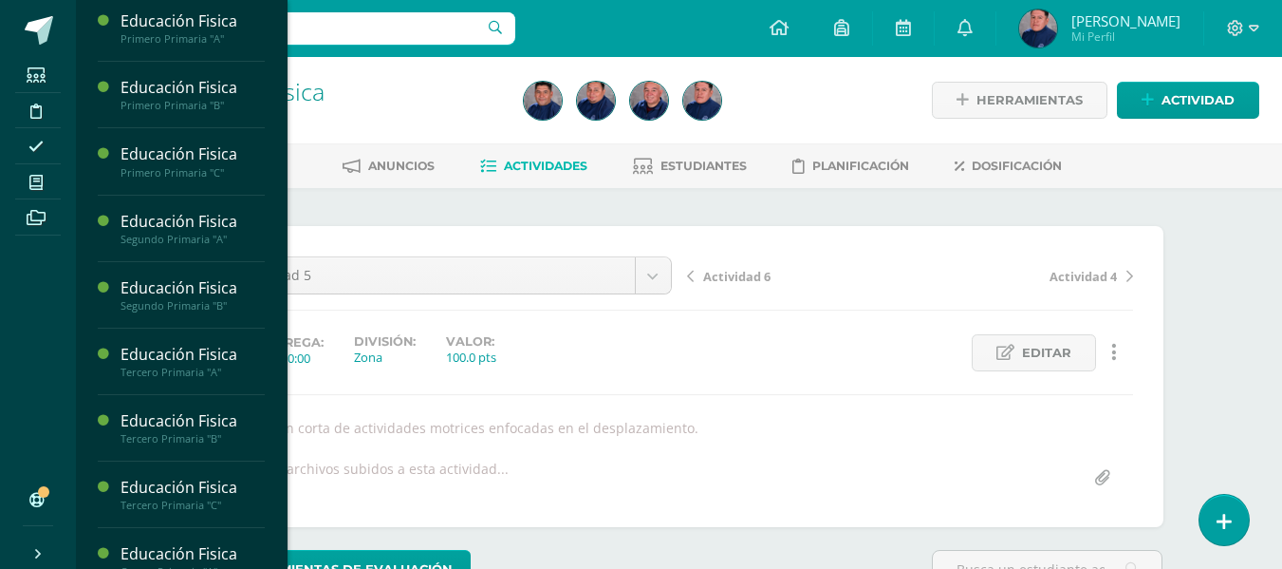
scroll to position [190, 0]
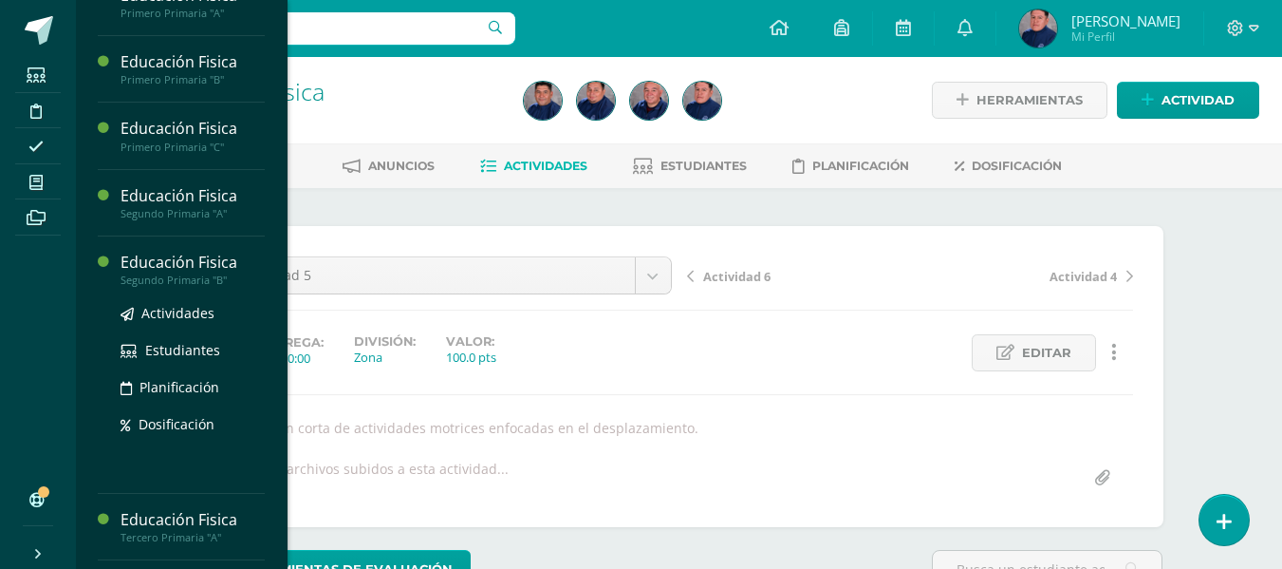
click at [171, 260] on div "Educación Fisica" at bounding box center [193, 263] width 144 height 22
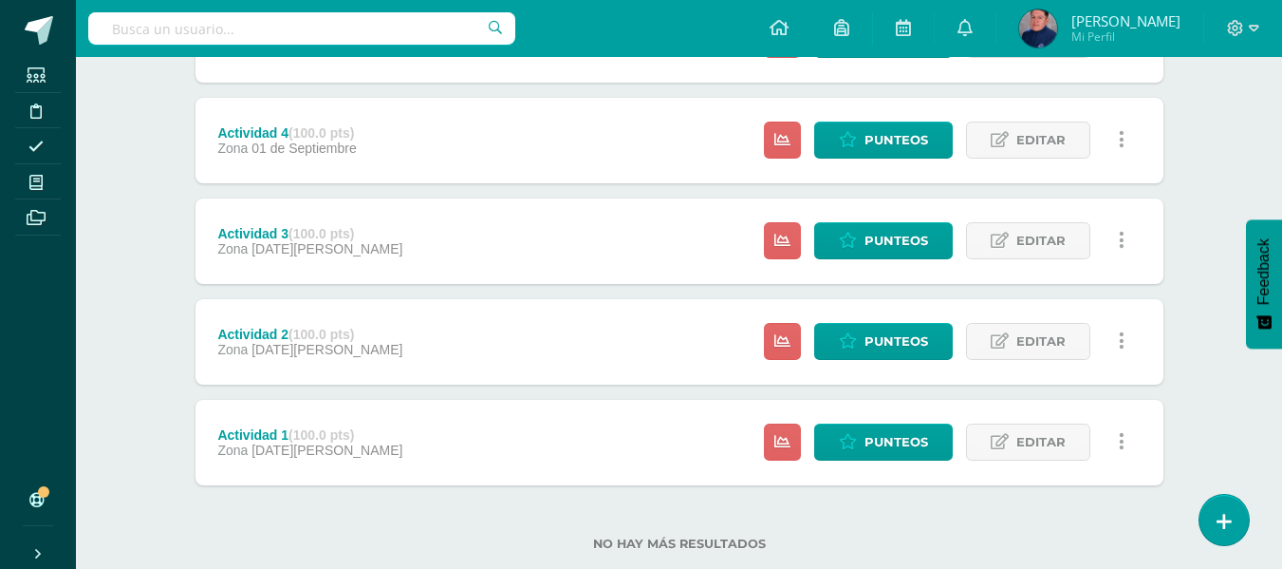
scroll to position [668, 0]
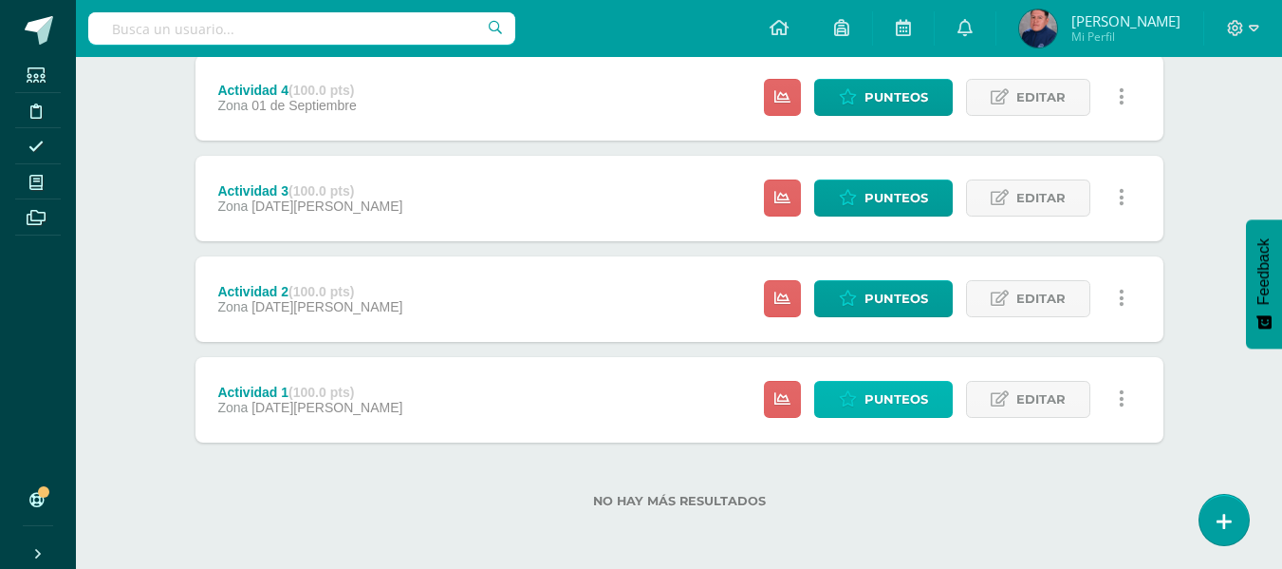
click at [897, 395] on span "Punteos" at bounding box center [897, 399] width 64 height 35
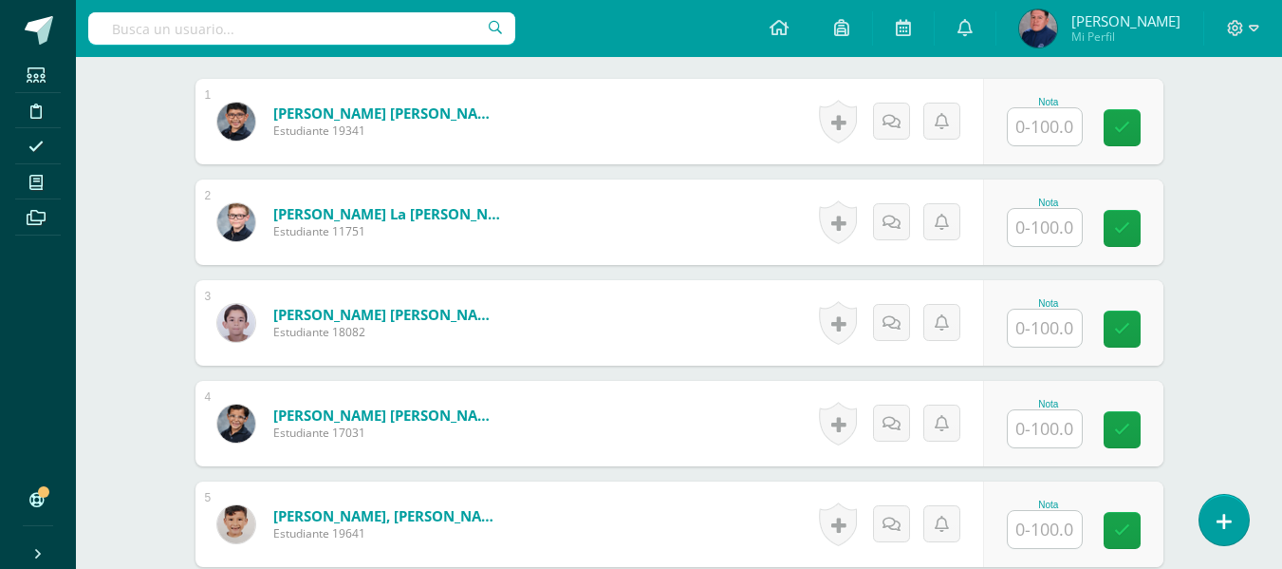
scroll to position [504, 0]
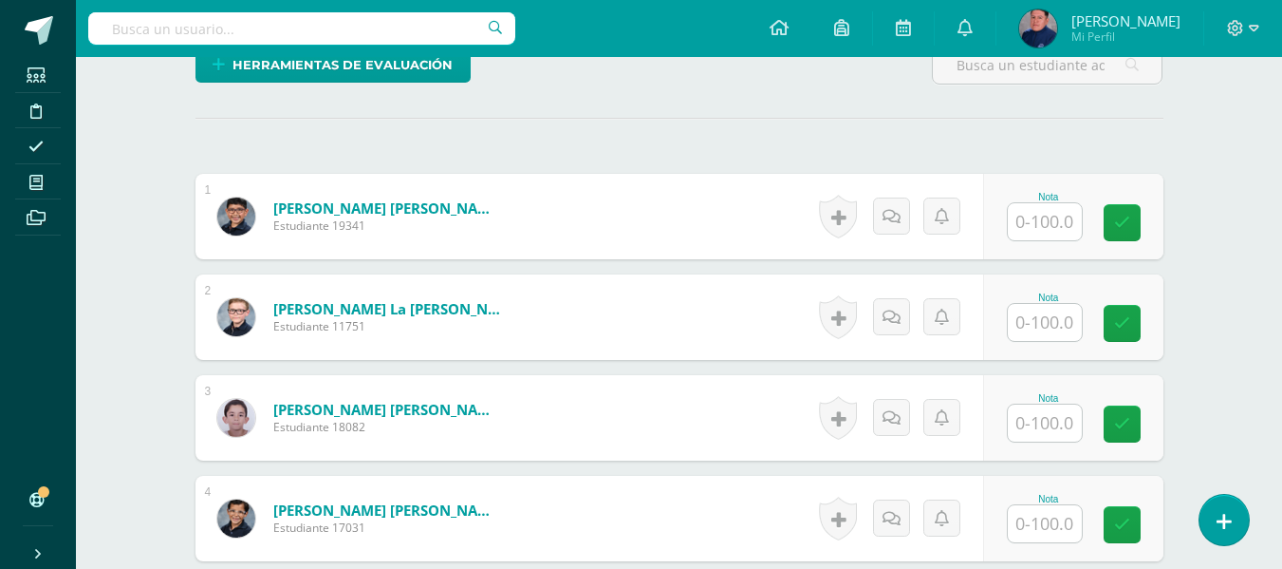
click at [1039, 228] on input "text" at bounding box center [1045, 221] width 74 height 37
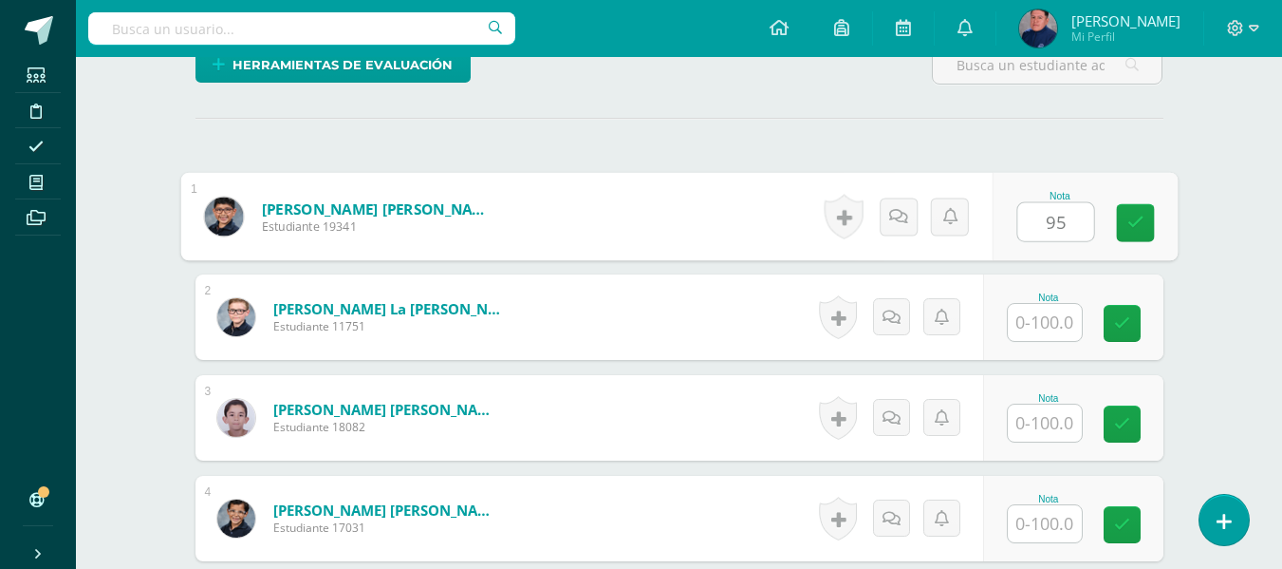
type input "95"
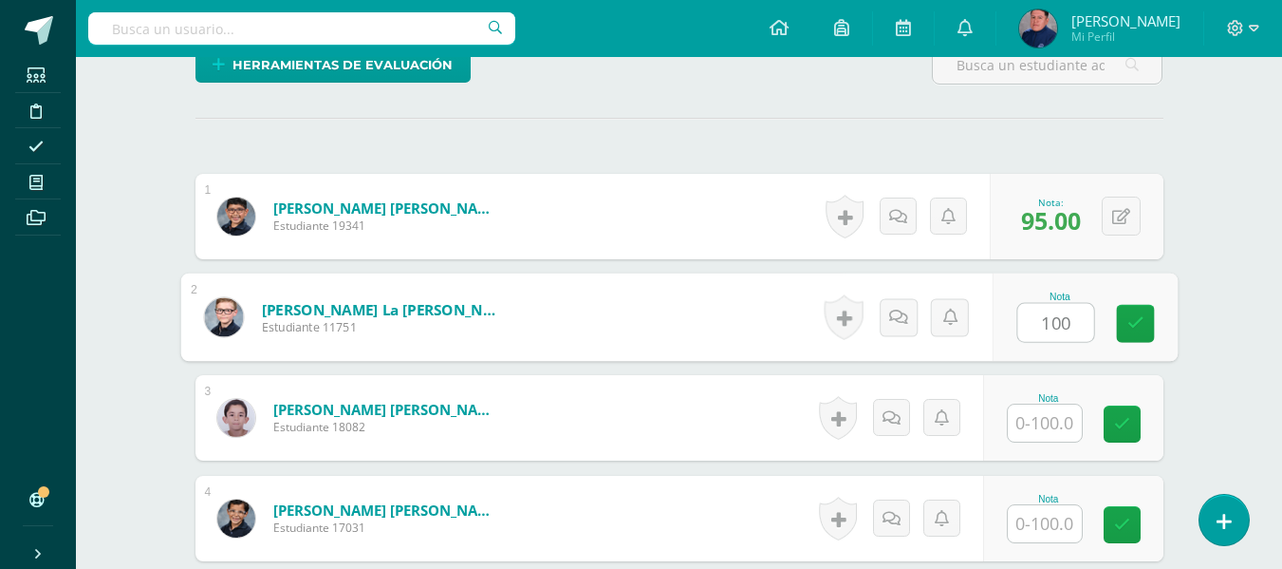
type input "100"
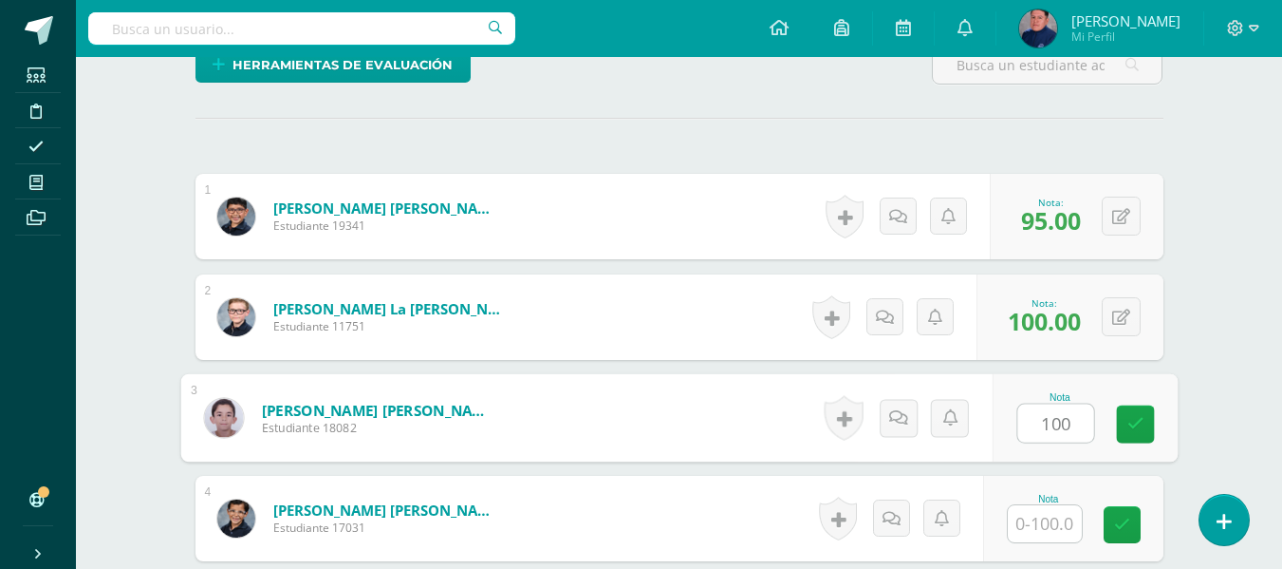
type input "100"
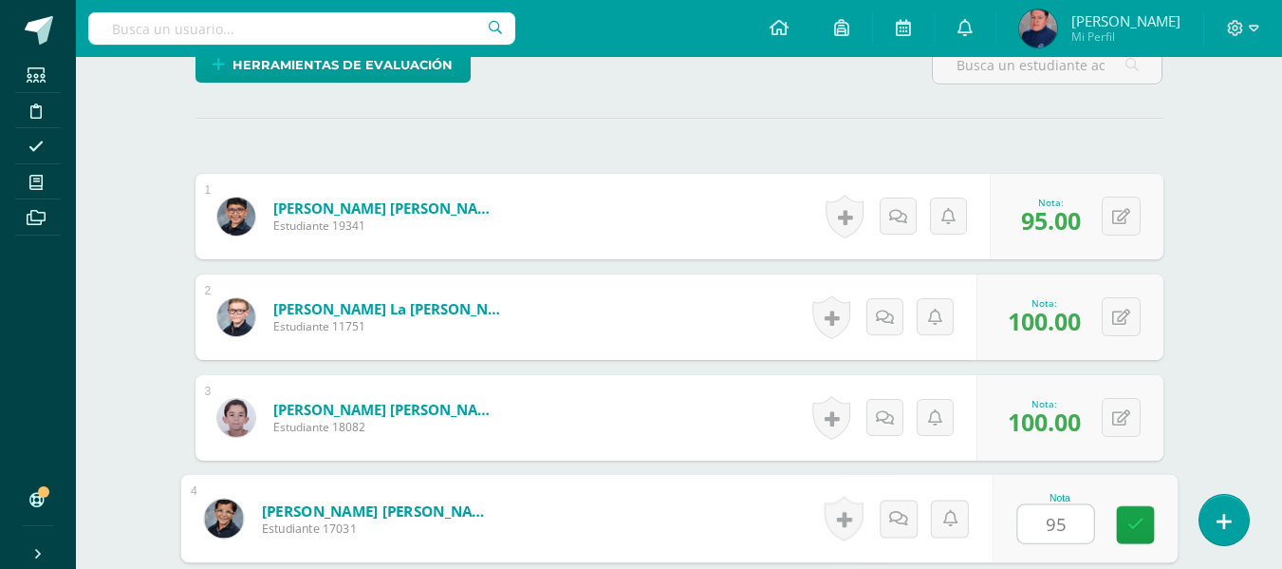
type input "95"
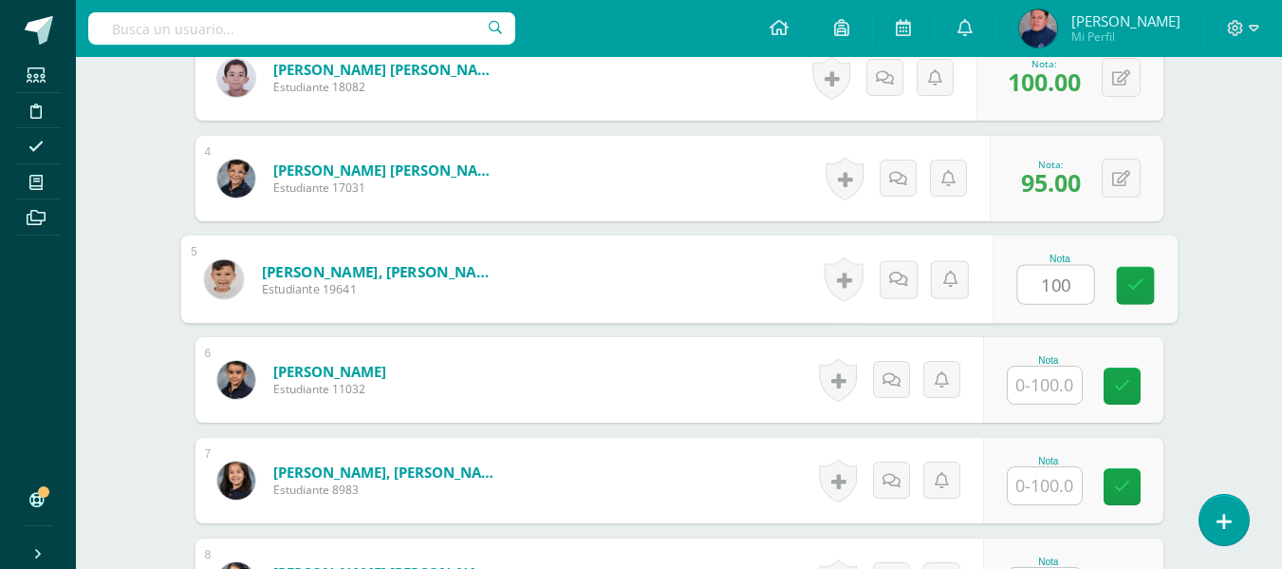
type input "100"
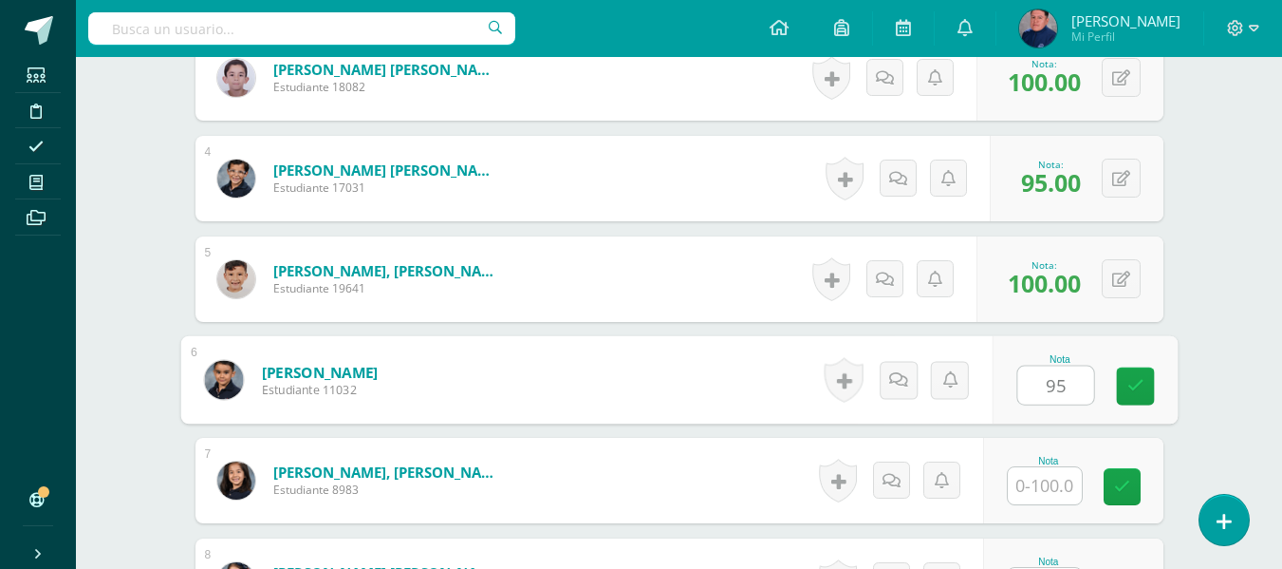
type input "95"
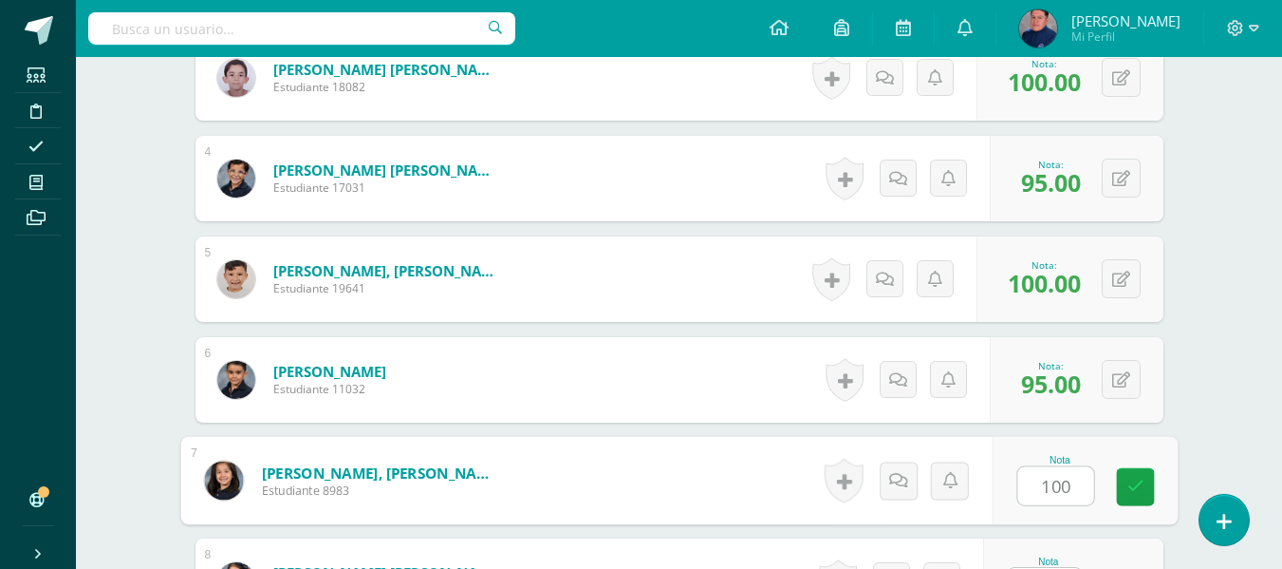
type input "100"
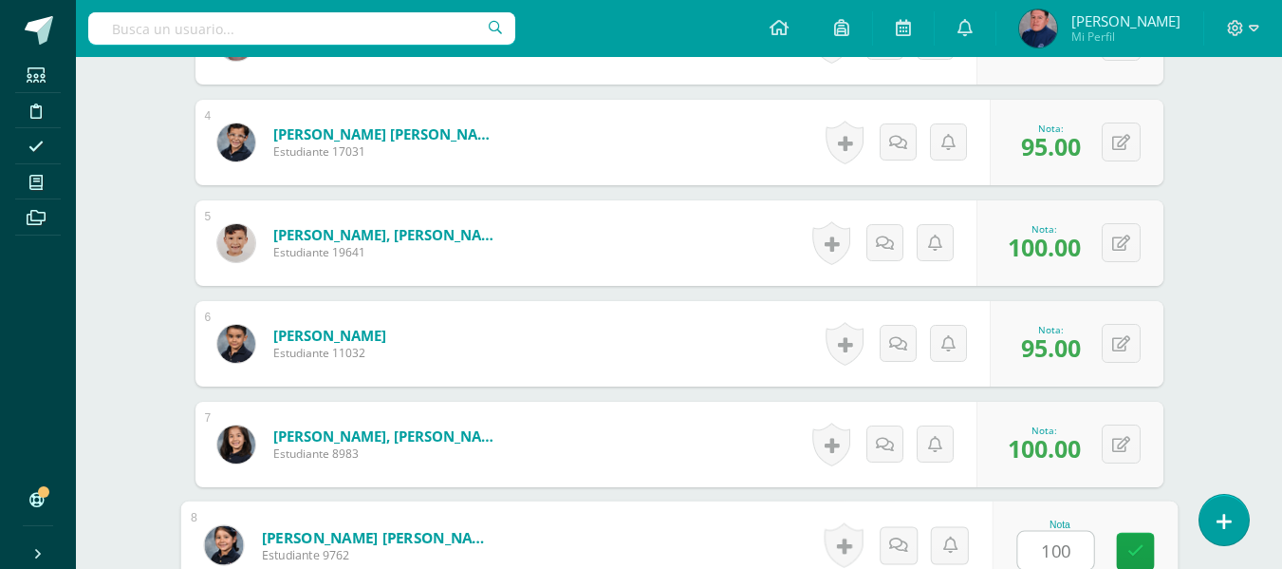
type input "100"
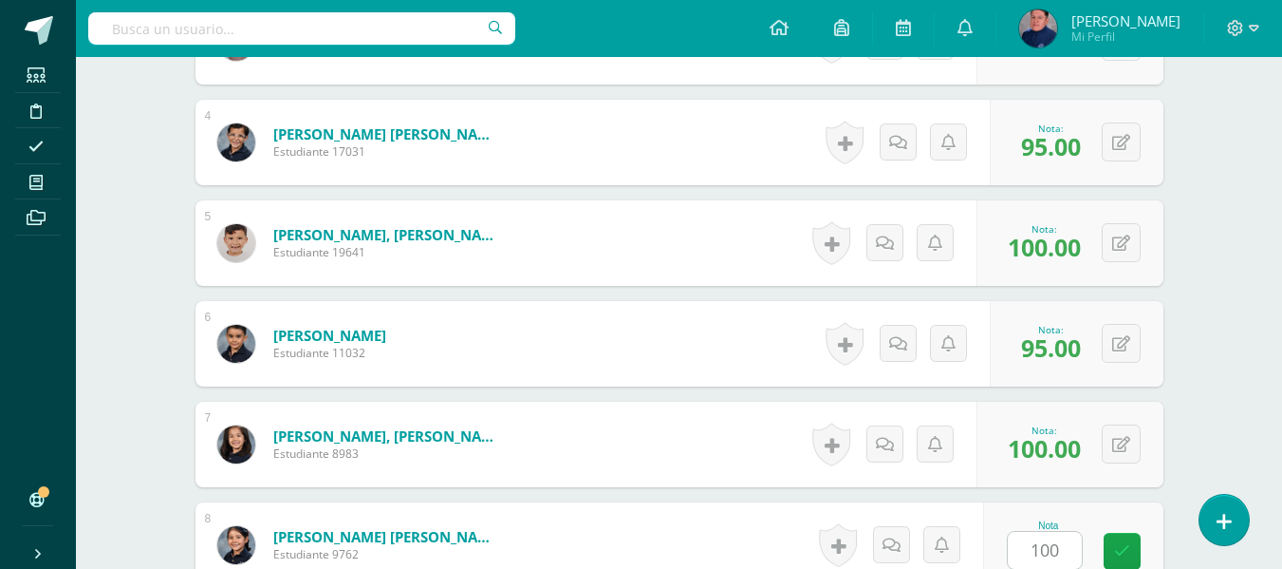
scroll to position [1246, 0]
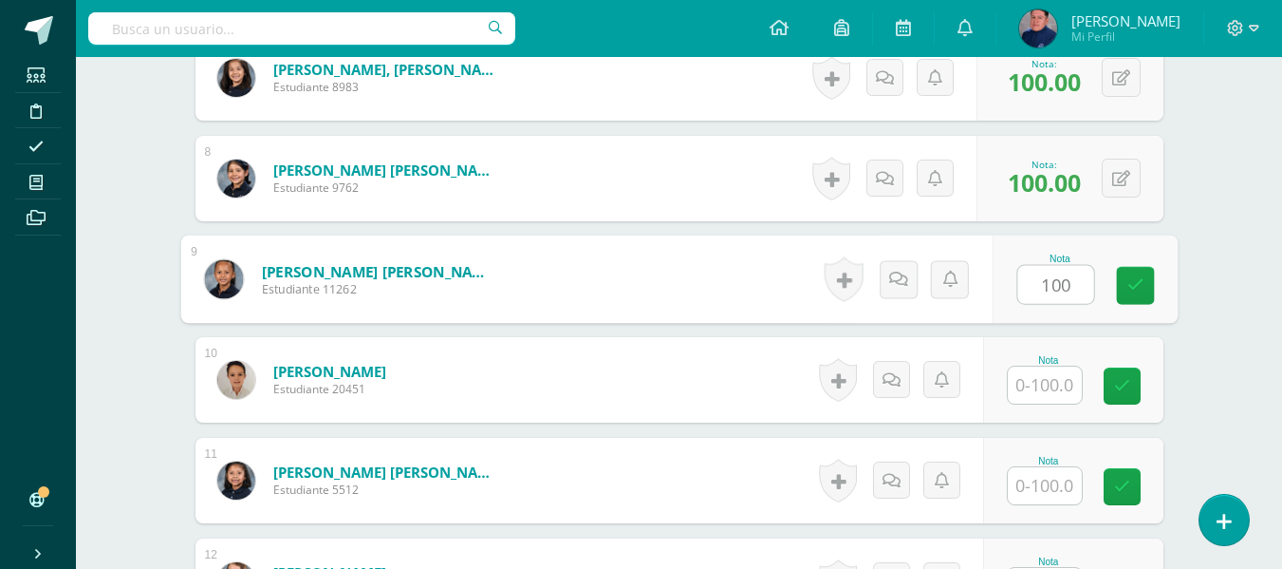
type input "100"
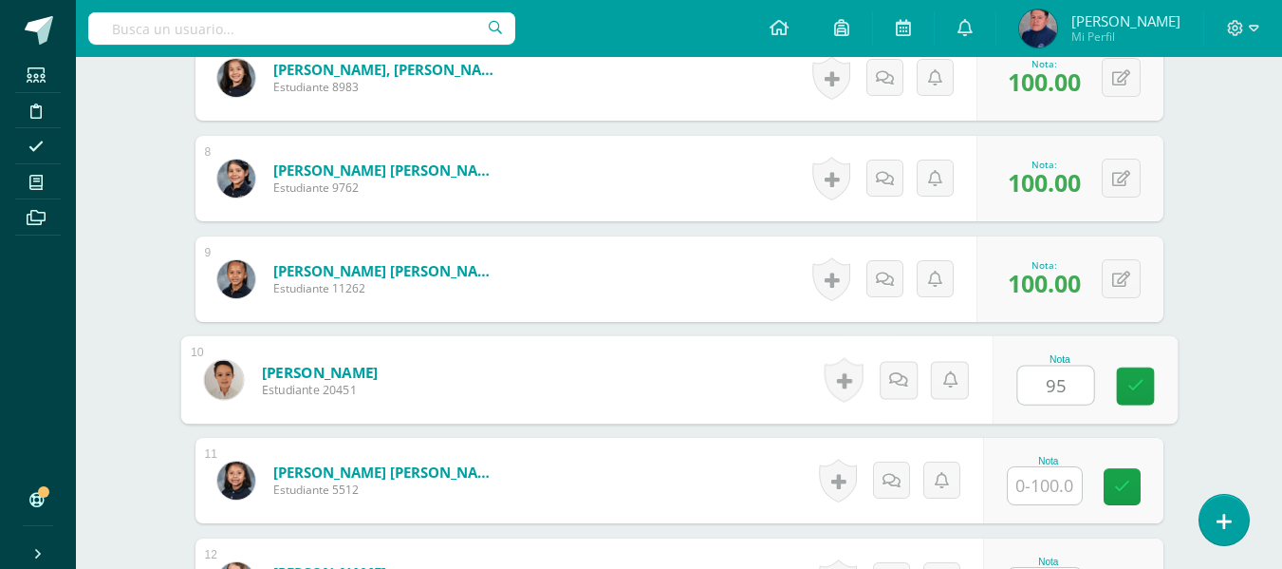
type input "95"
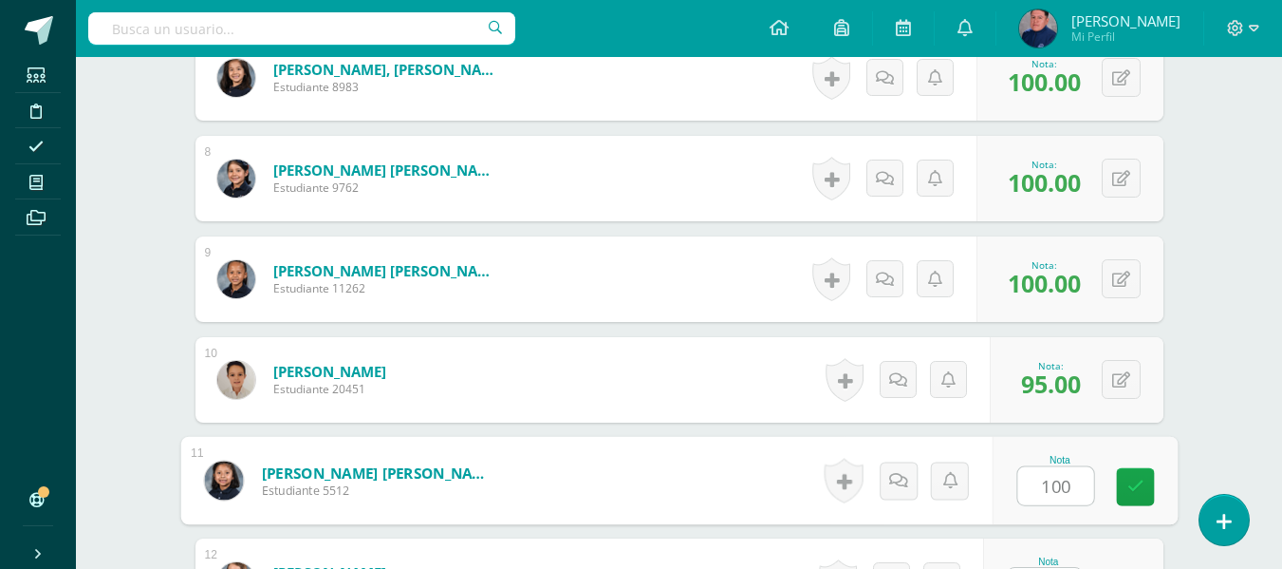
type input "100"
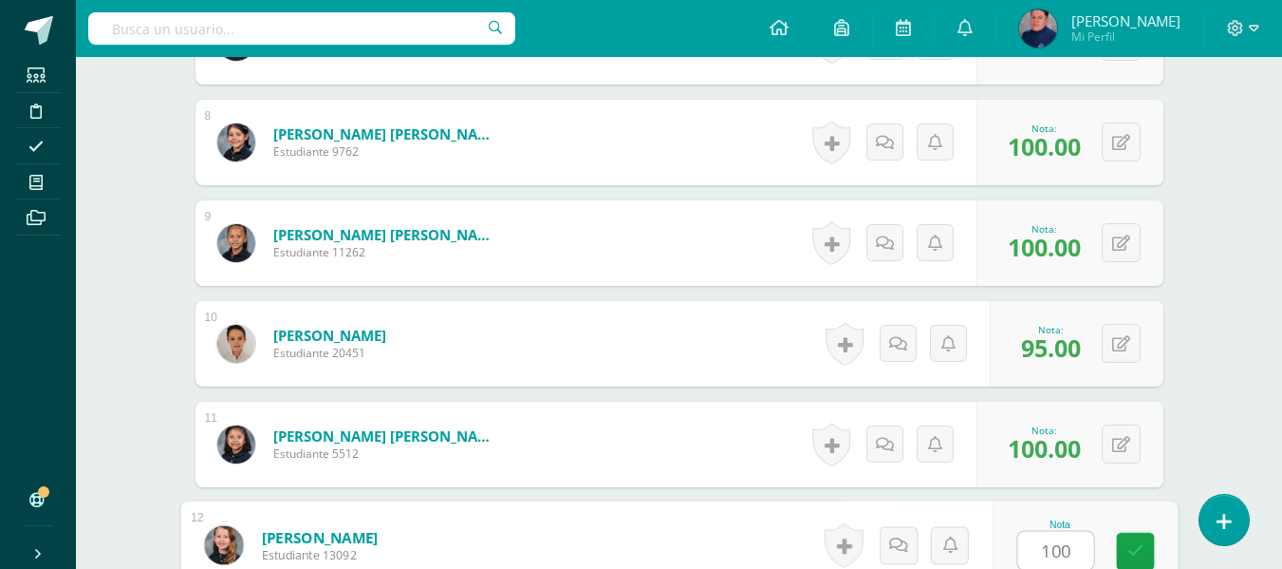
type input "100"
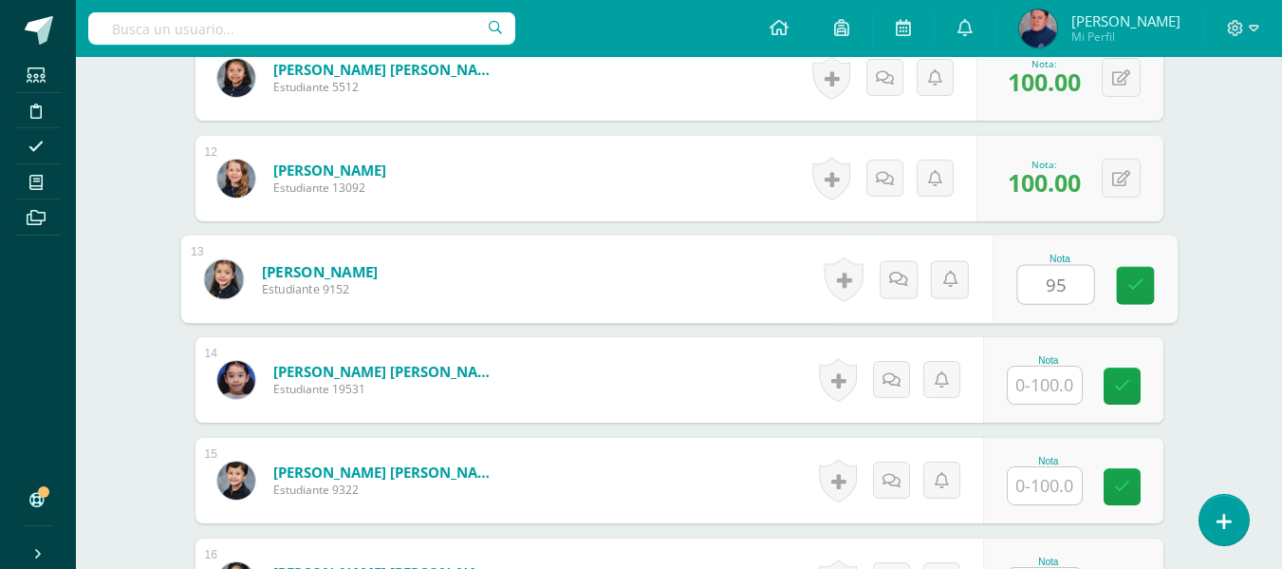
type input "95"
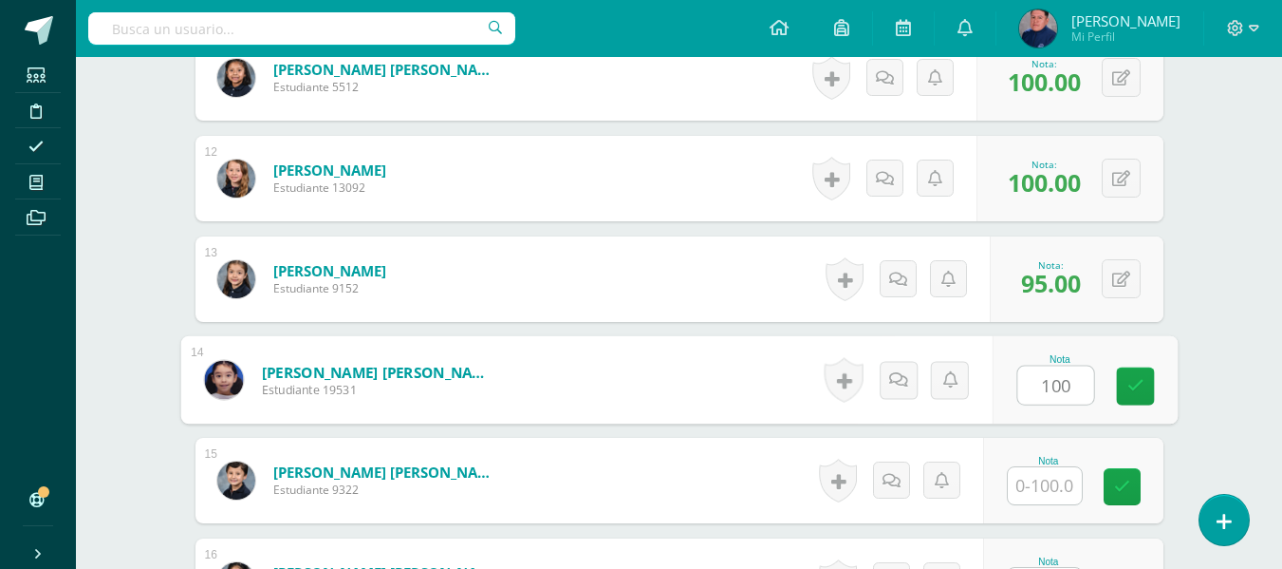
type input "100"
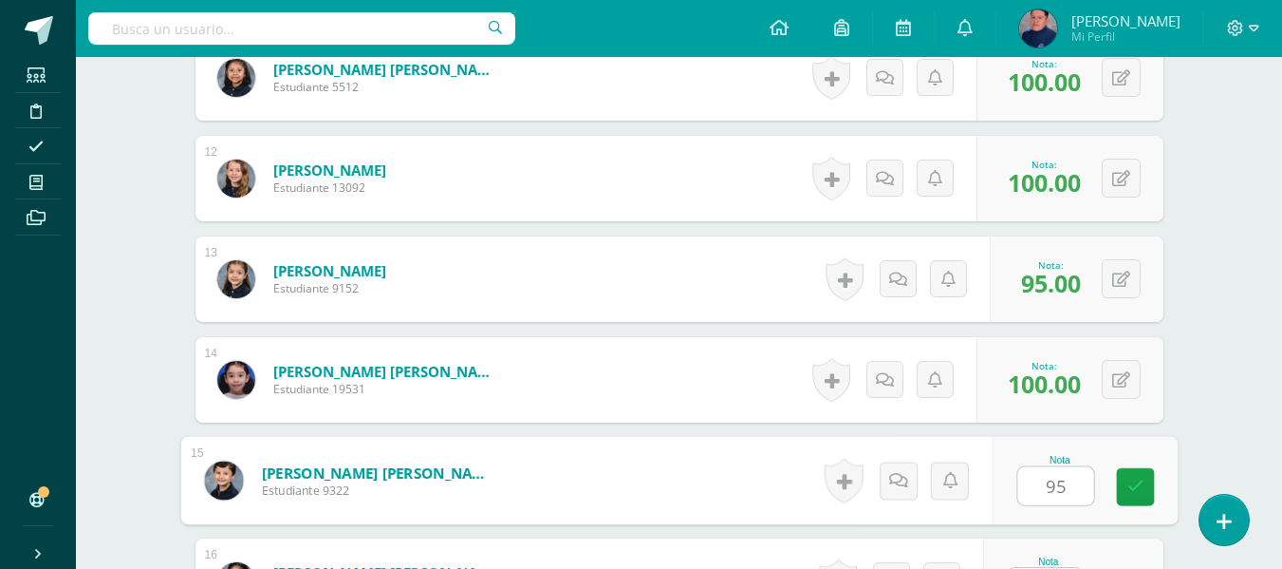
type input "95"
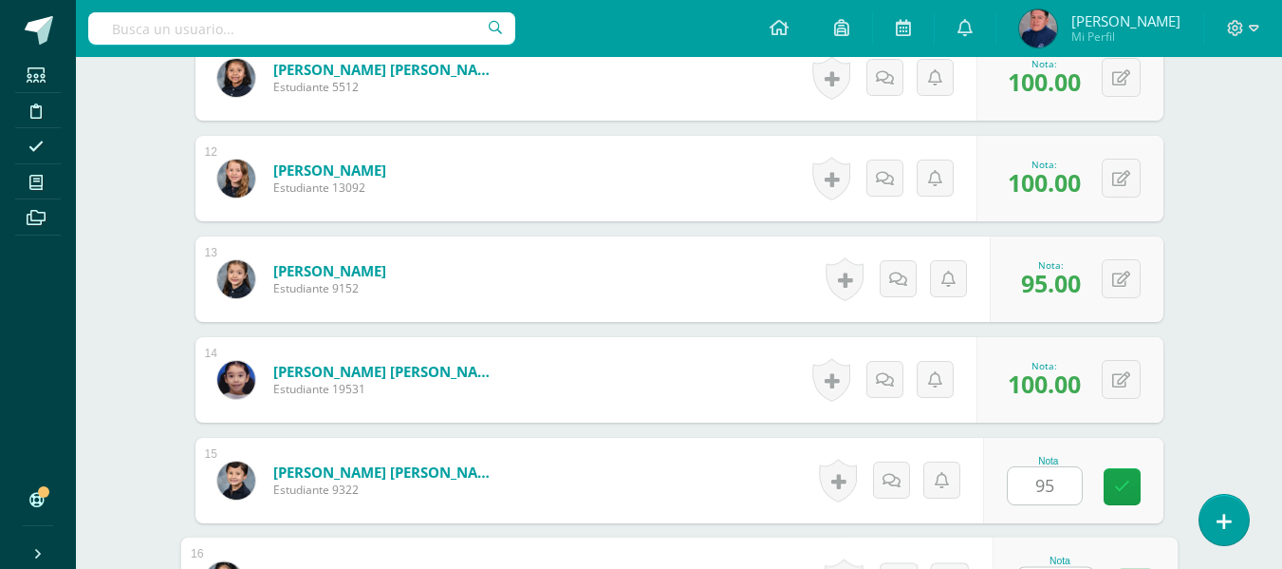
scroll to position [1685, 0]
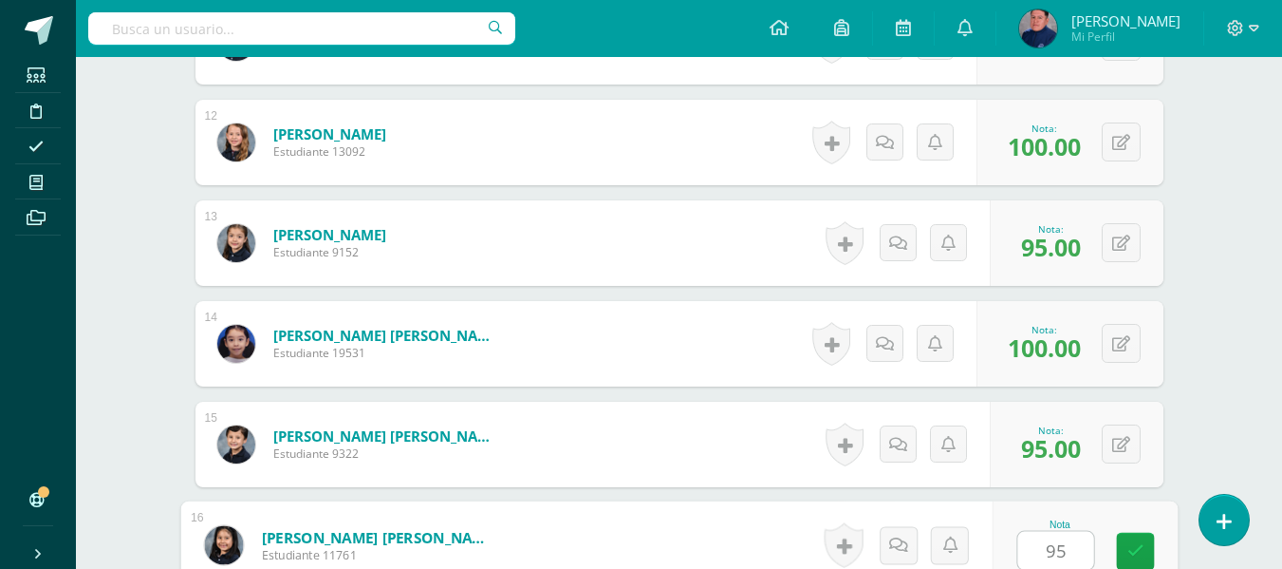
type input "95"
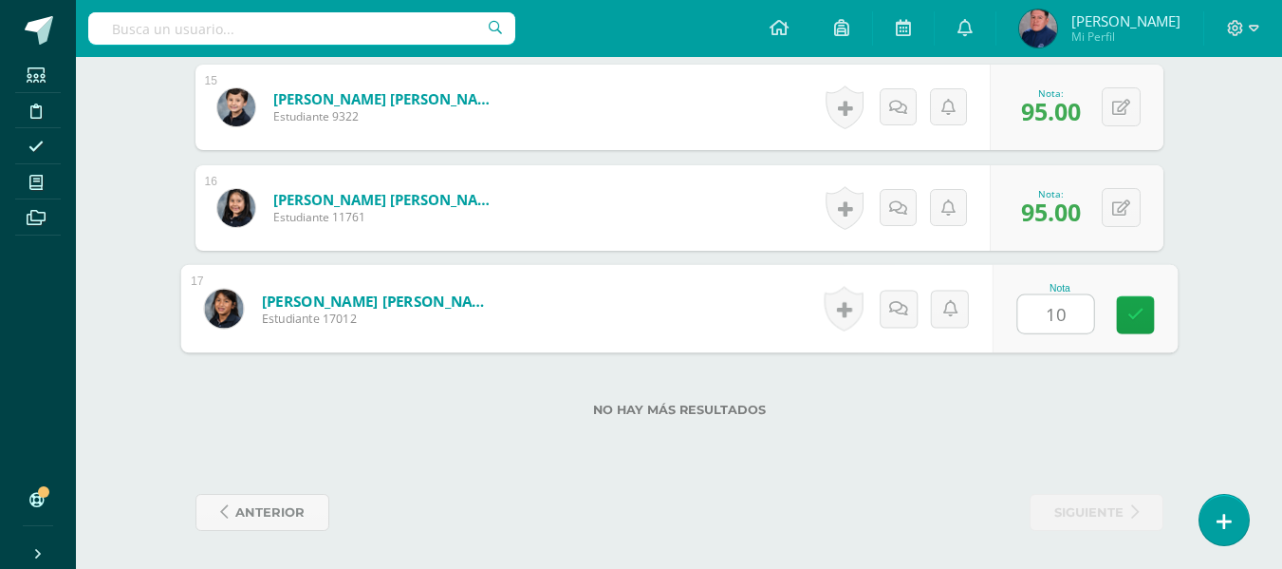
type input "100"
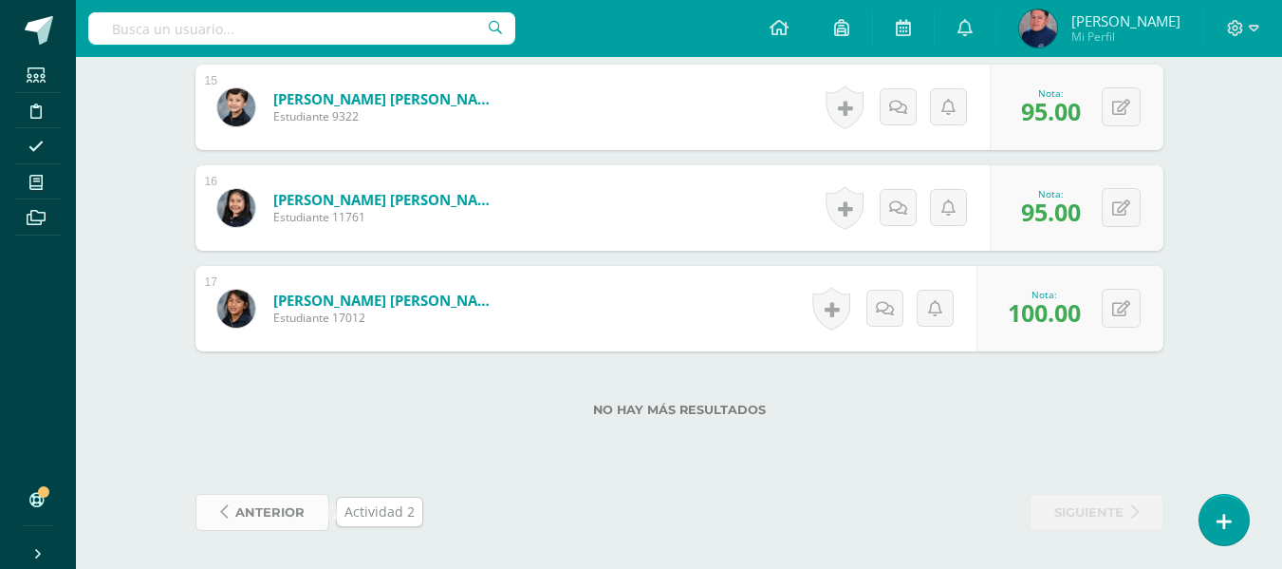
click at [288, 513] on span "anterior" at bounding box center [269, 512] width 69 height 35
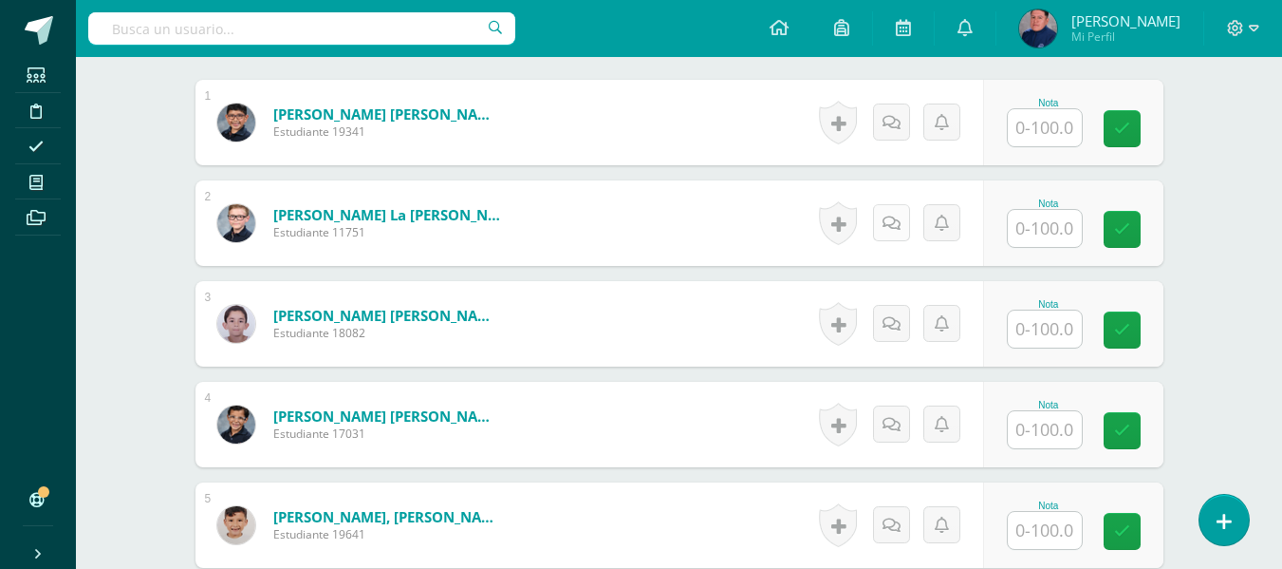
scroll to position [599, 0]
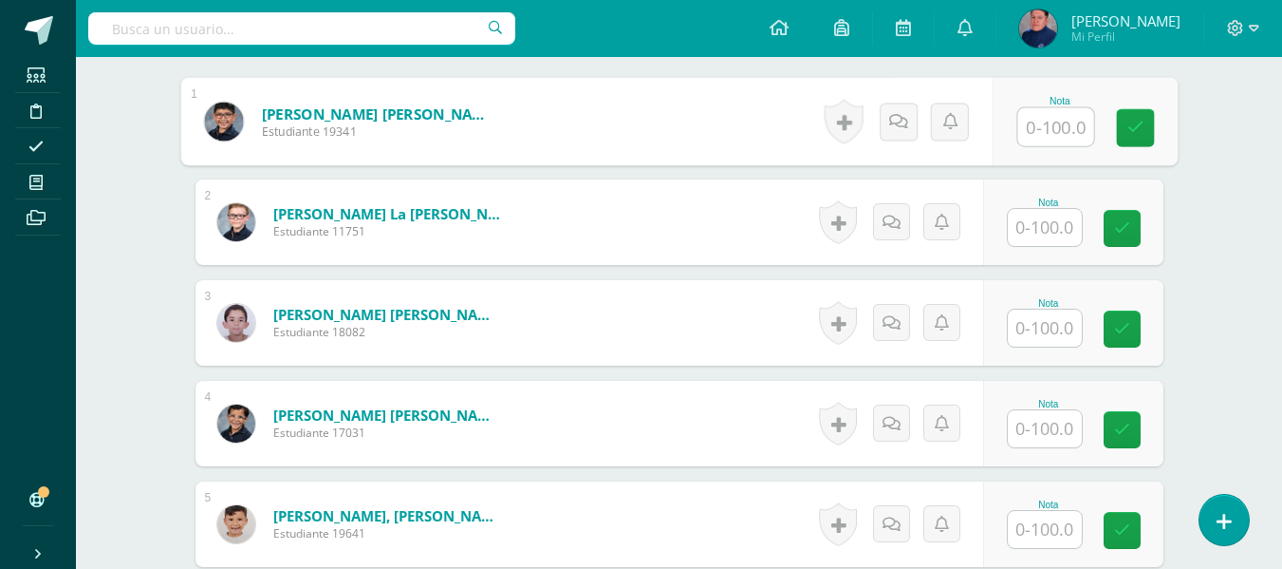
click at [1037, 137] on input "text" at bounding box center [1056, 127] width 76 height 38
type input "95"
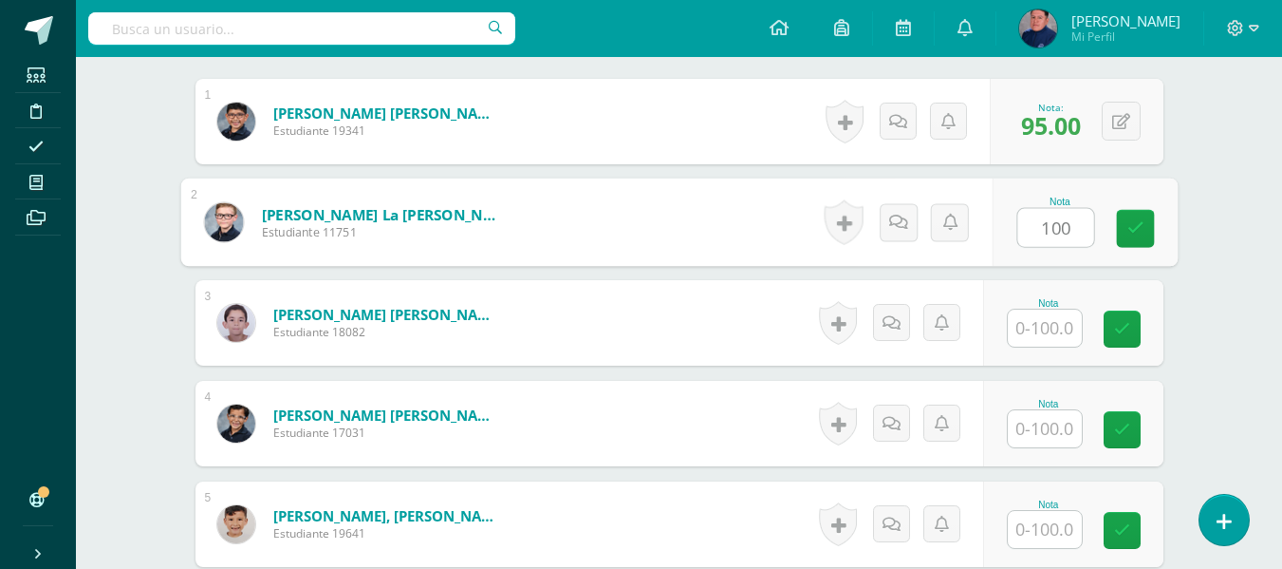
type input "100"
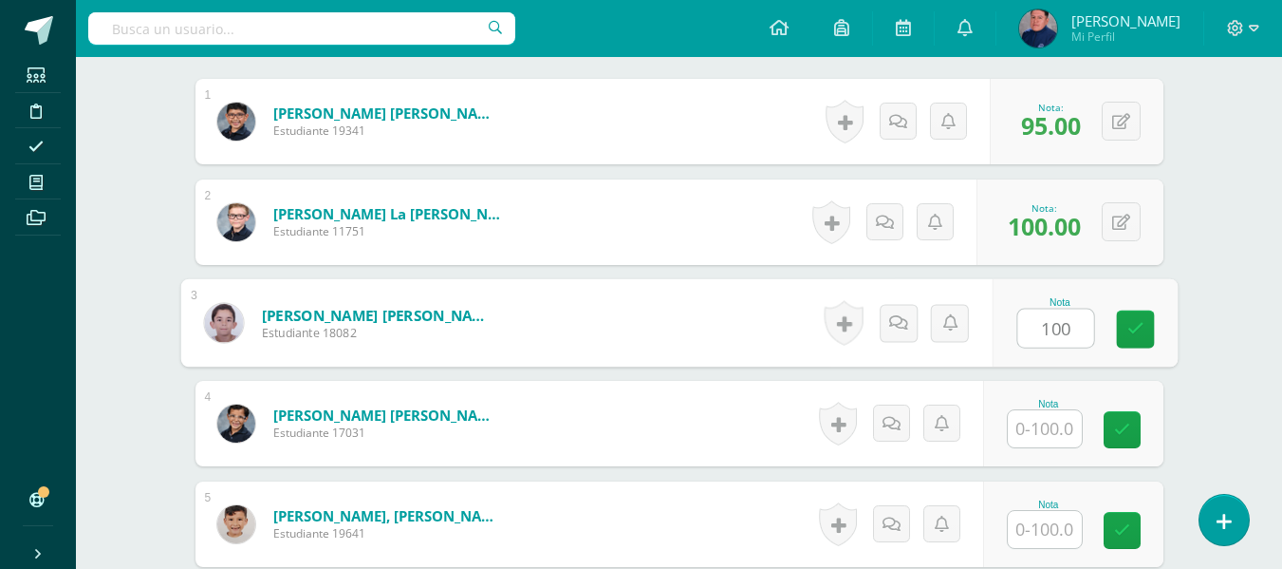
type input "100"
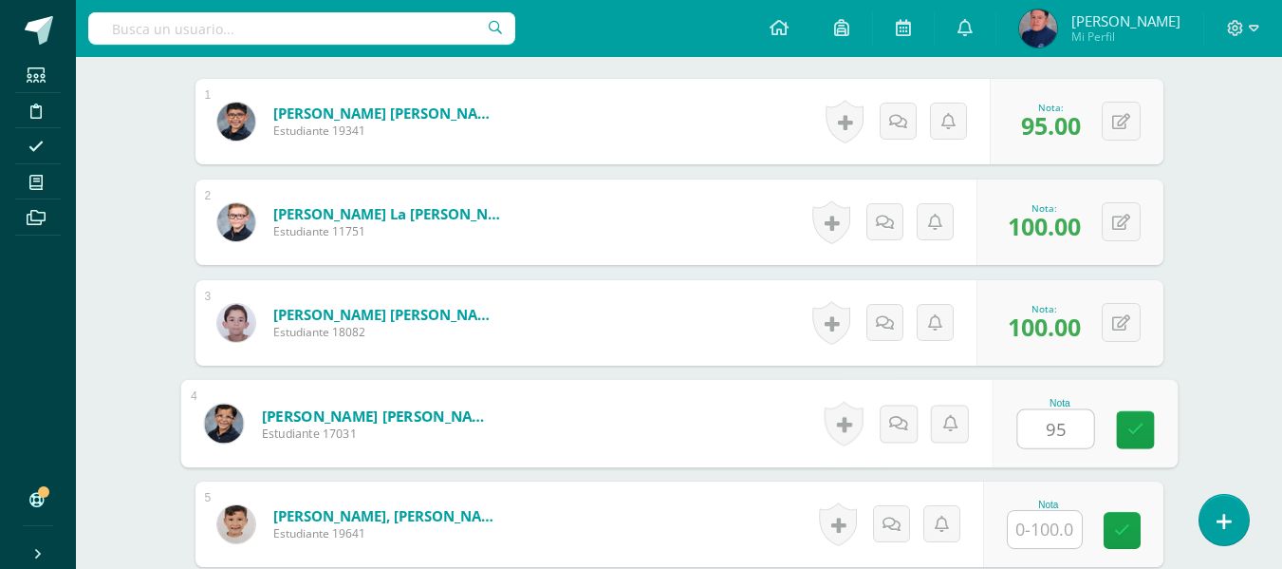
type input "95"
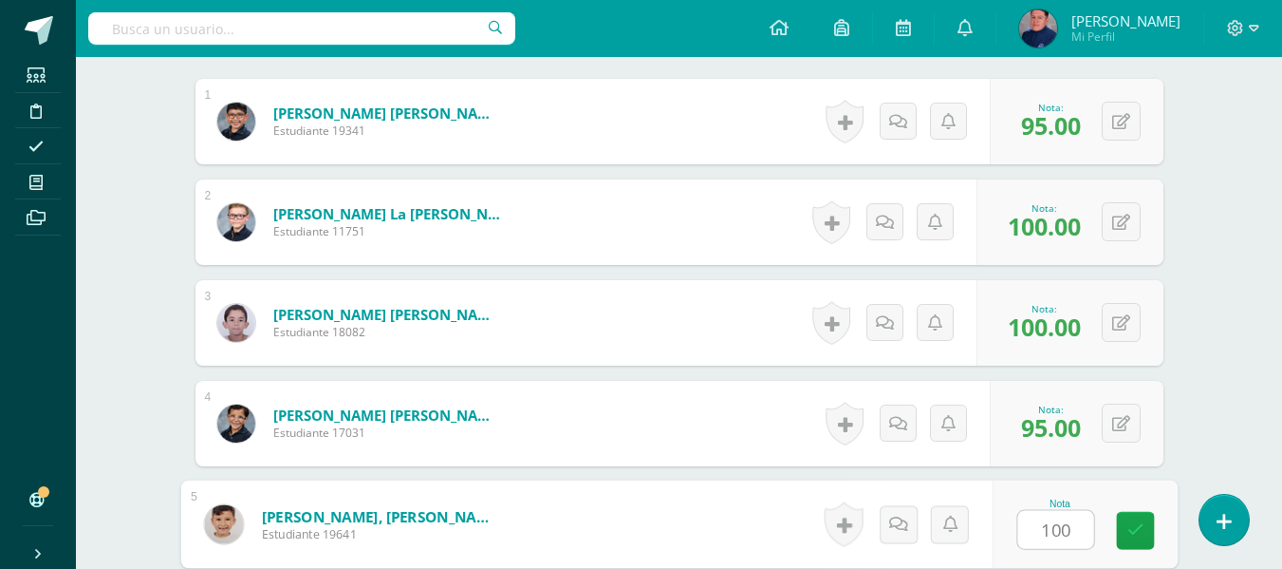
type input "100"
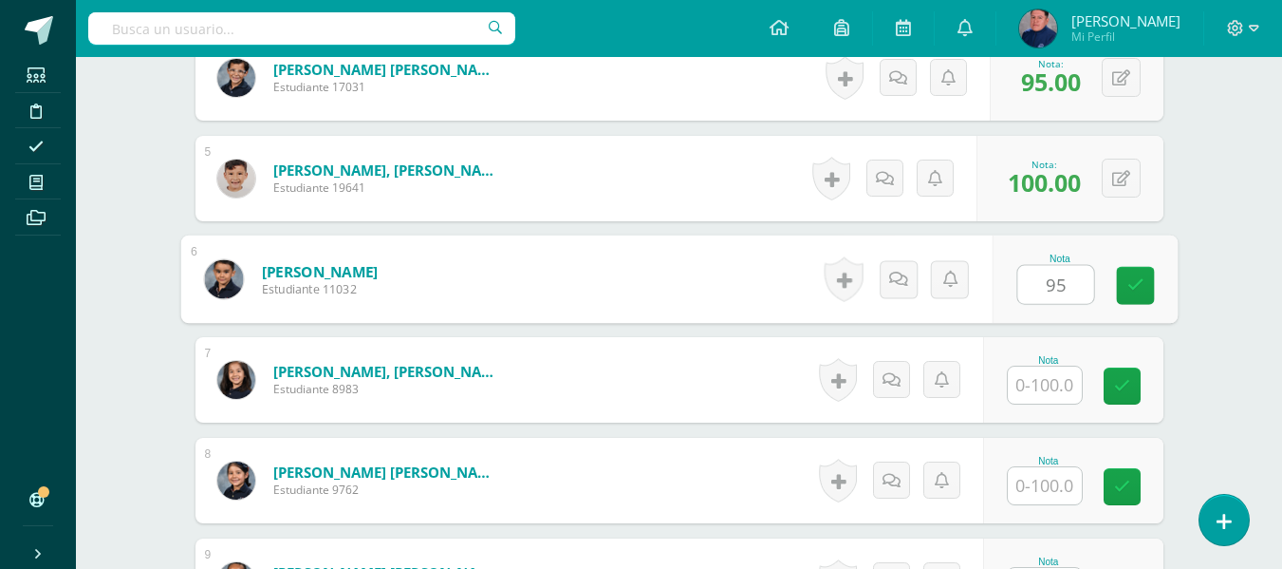
type input "95"
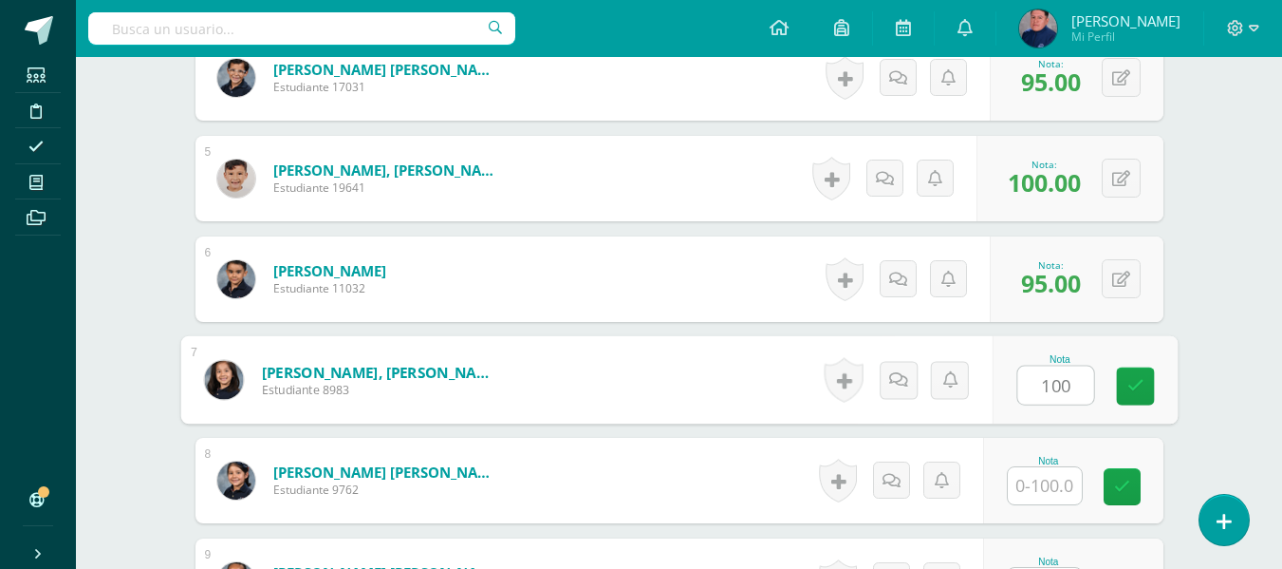
type input "100"
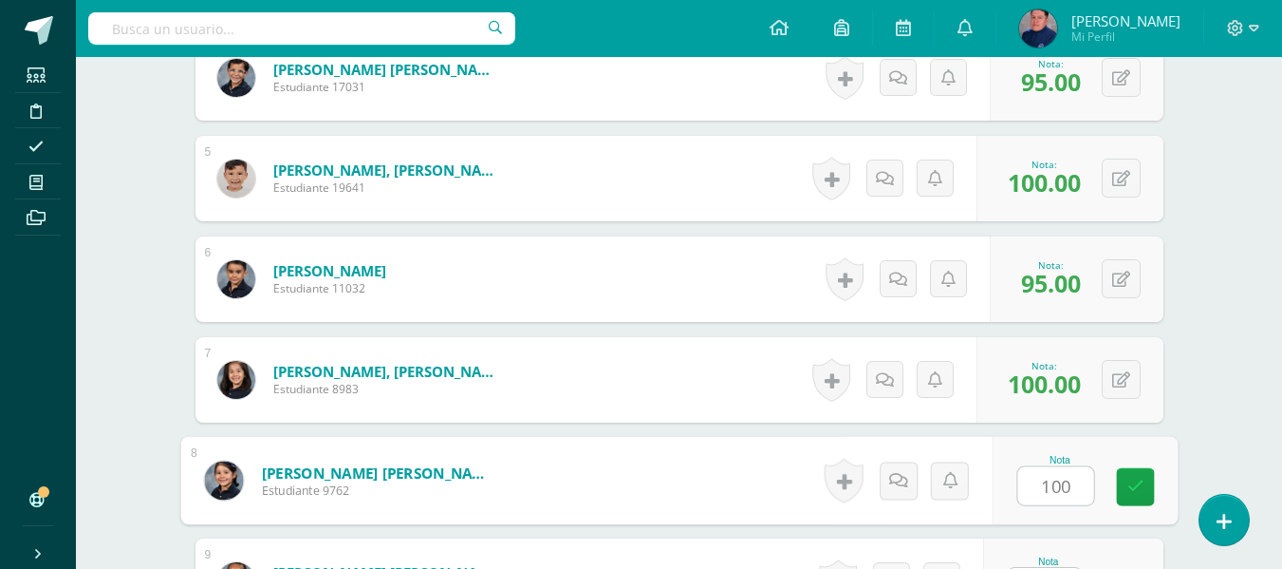
type input "100"
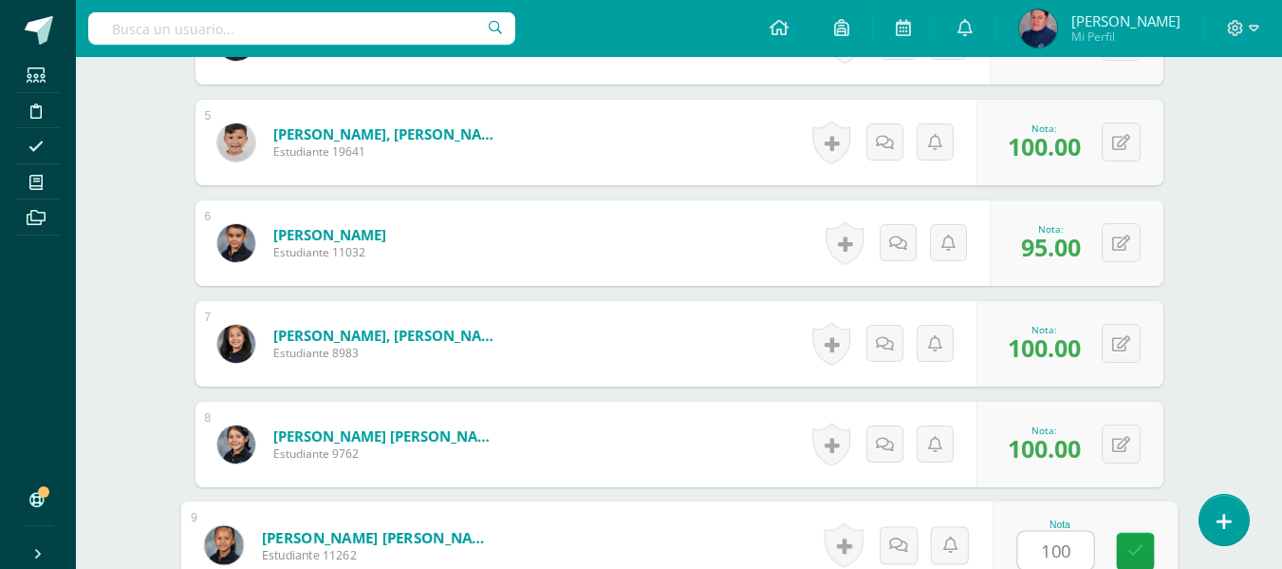
type input "100"
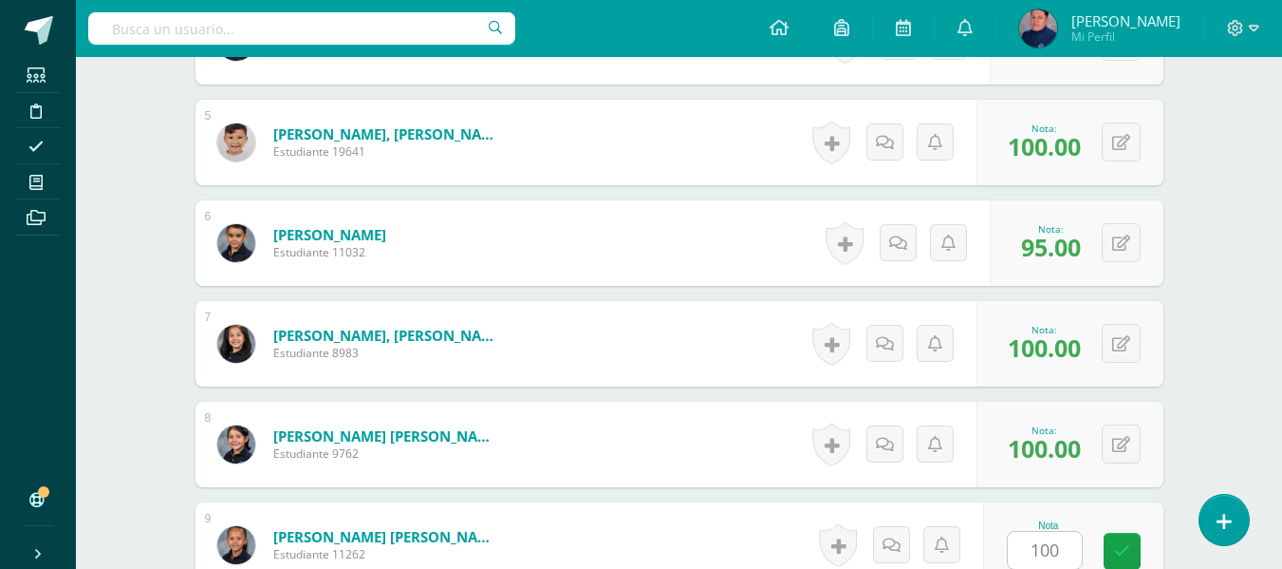
scroll to position [1347, 0]
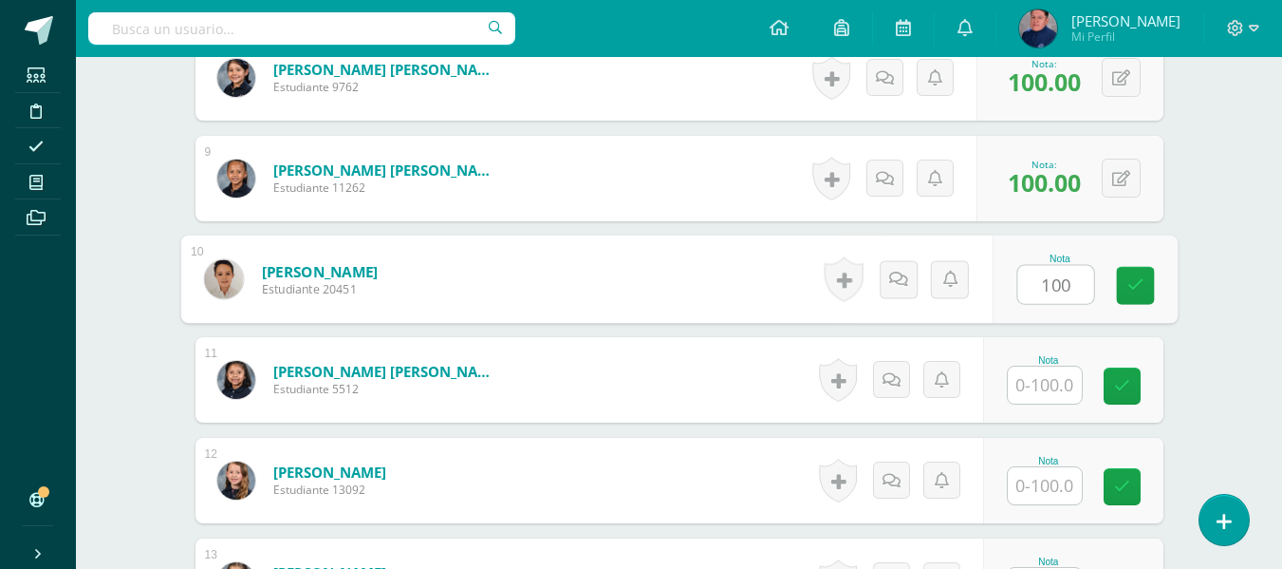
type input "100"
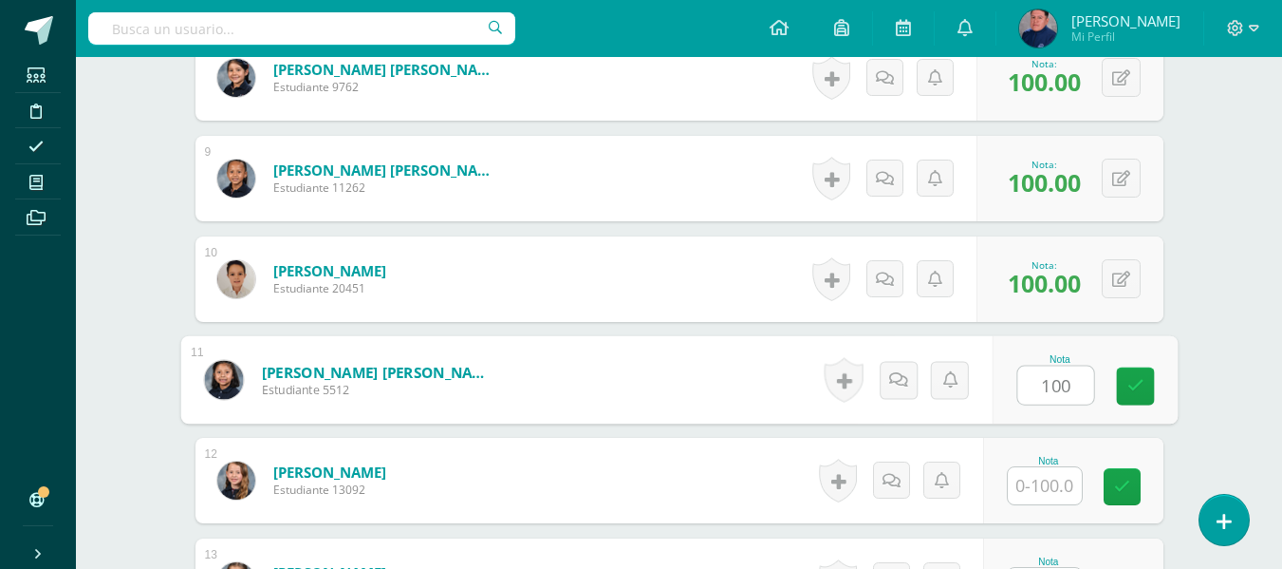
type input "100"
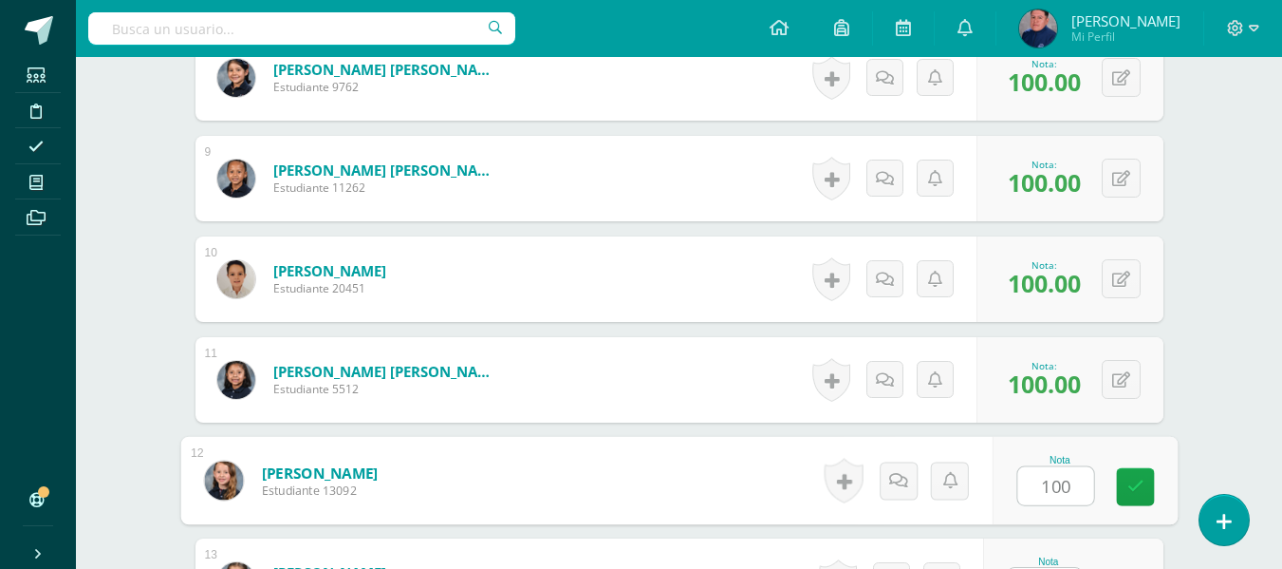
type input "100"
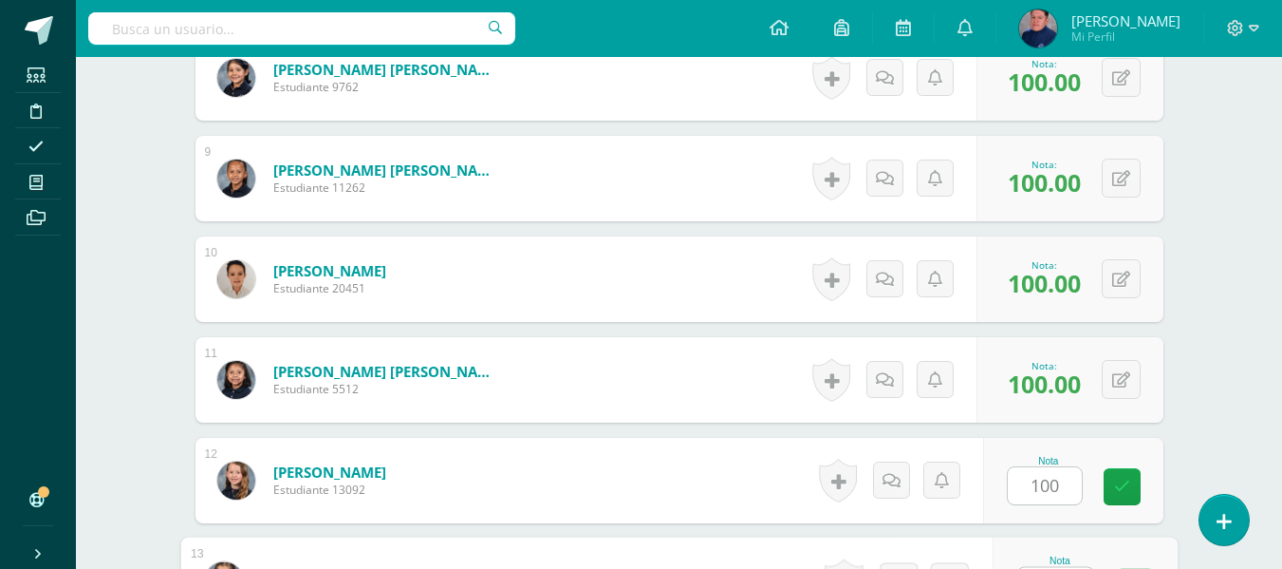
scroll to position [1383, 0]
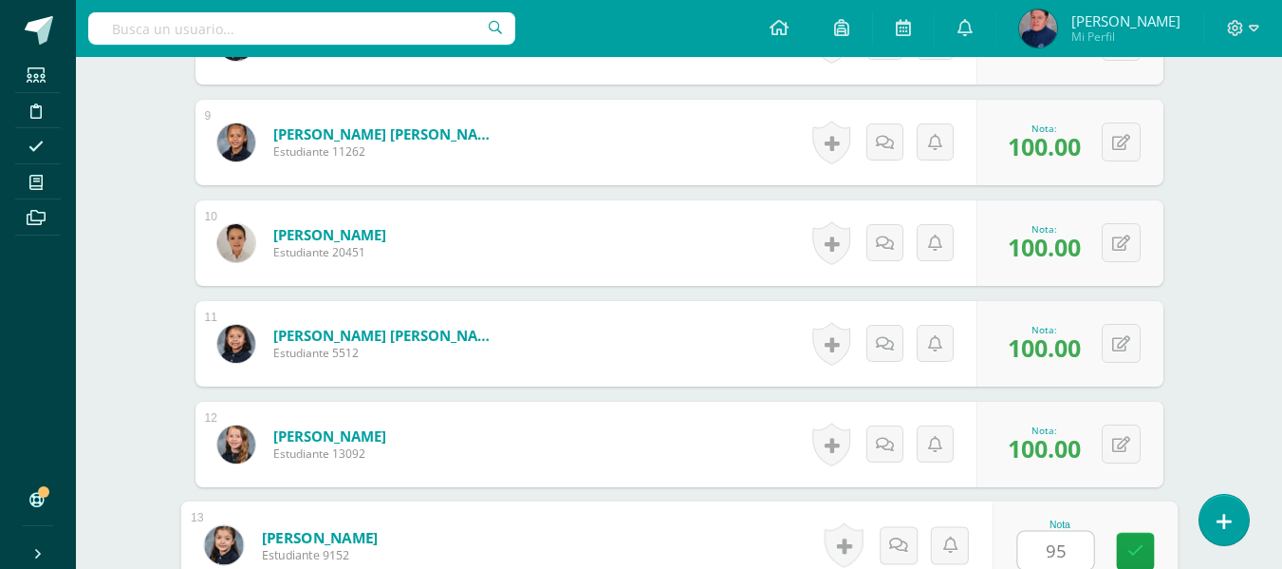
type input "95"
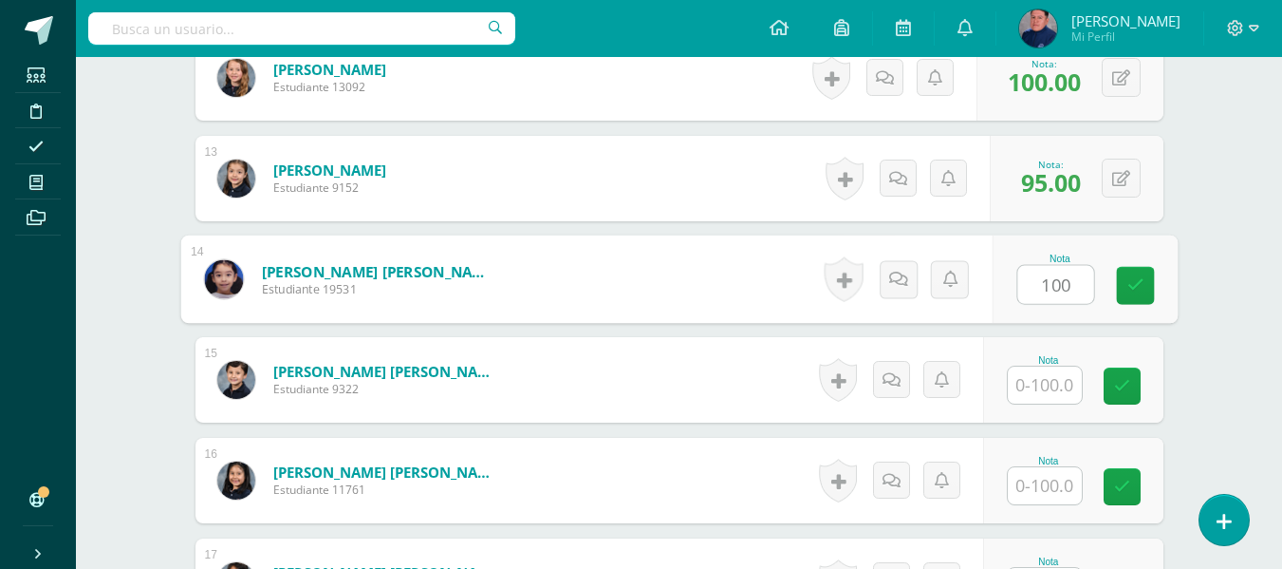
type input "100"
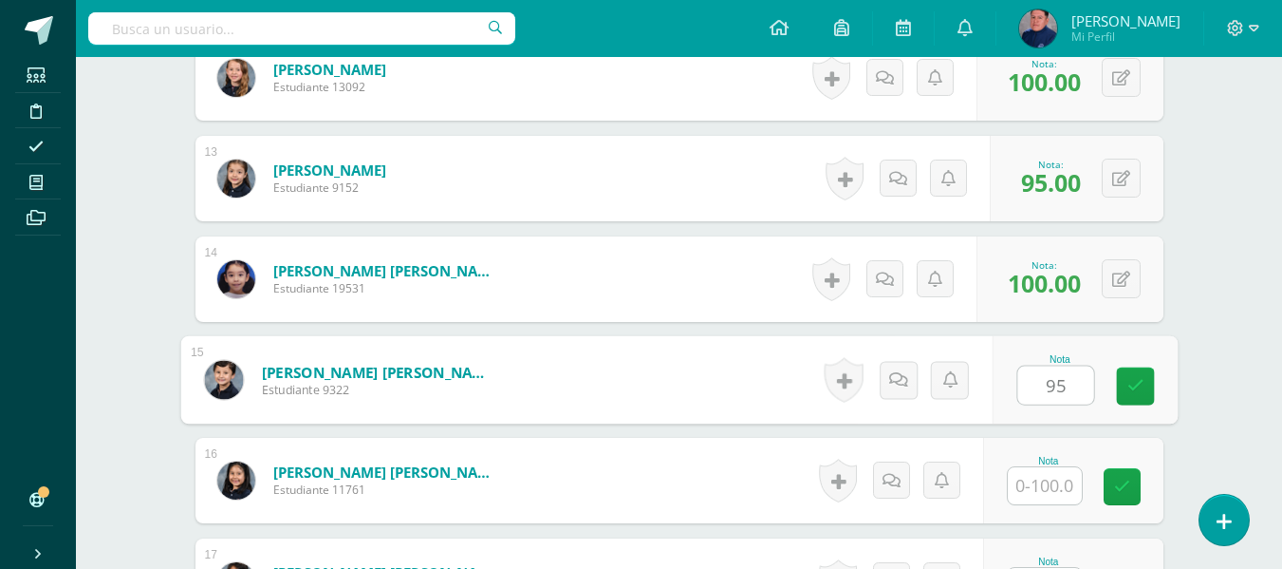
type input "95"
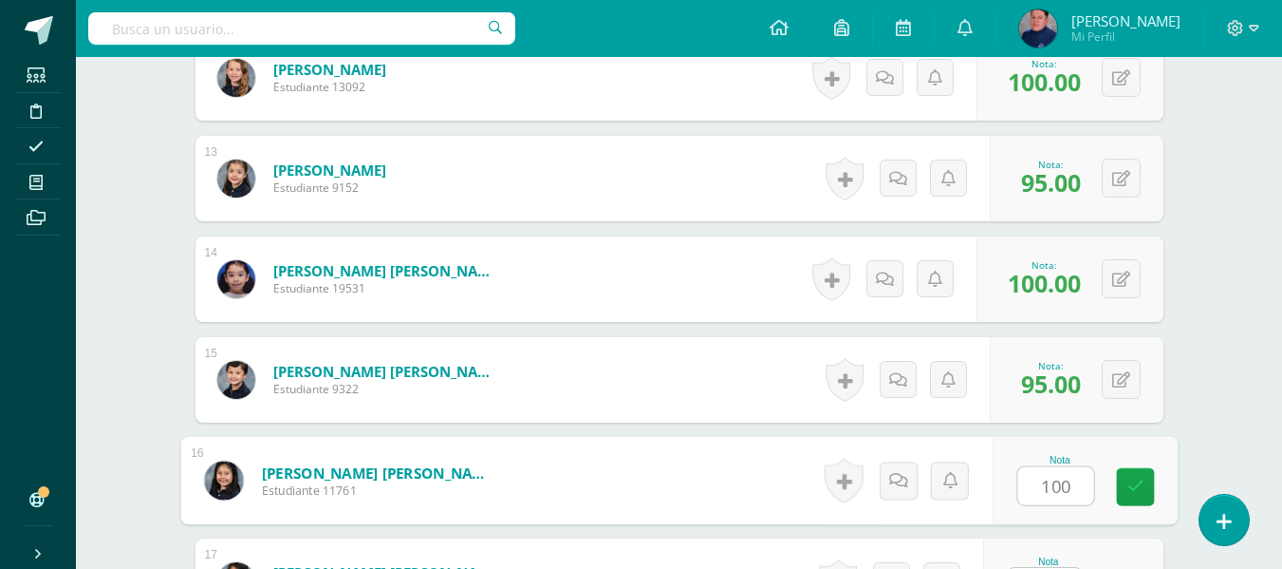
type input "100"
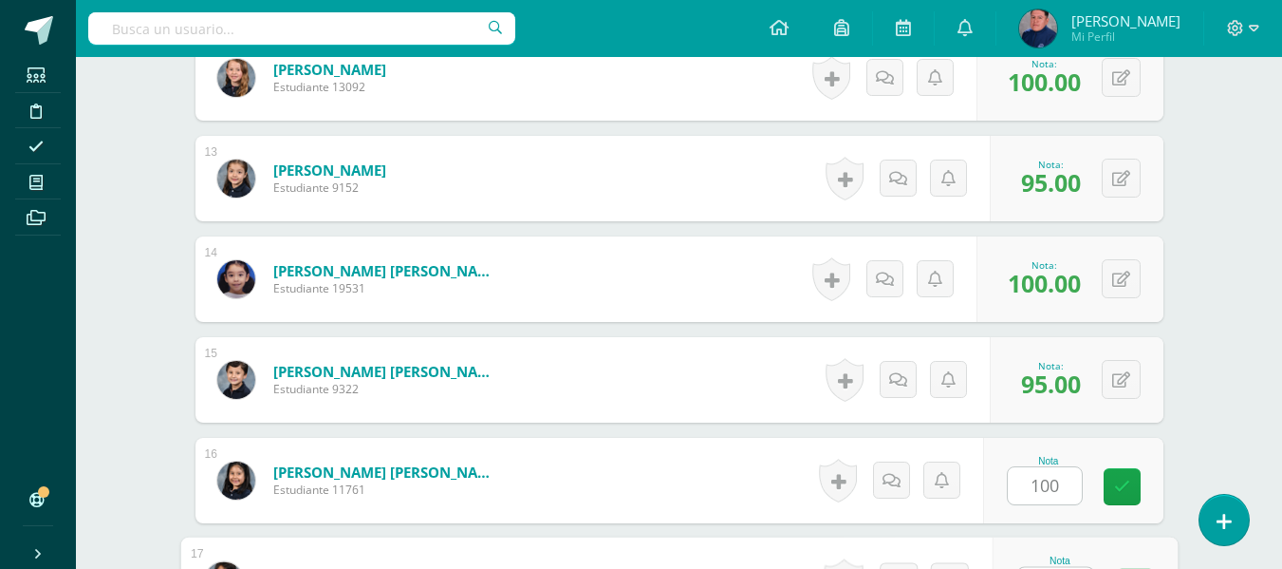
scroll to position [1786, 0]
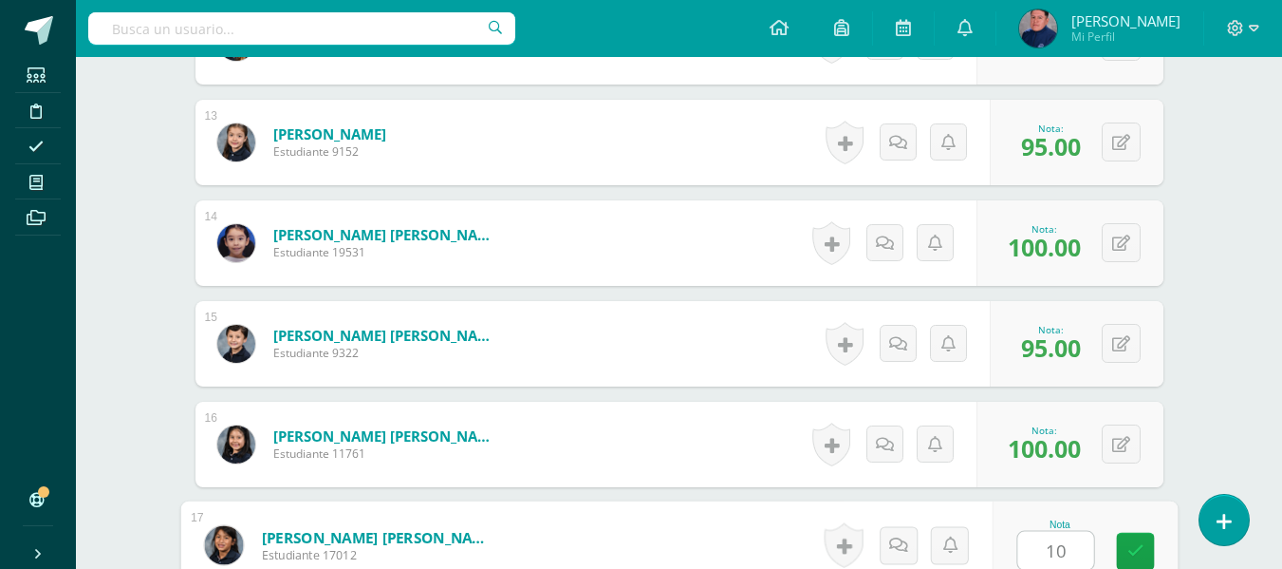
type input "100"
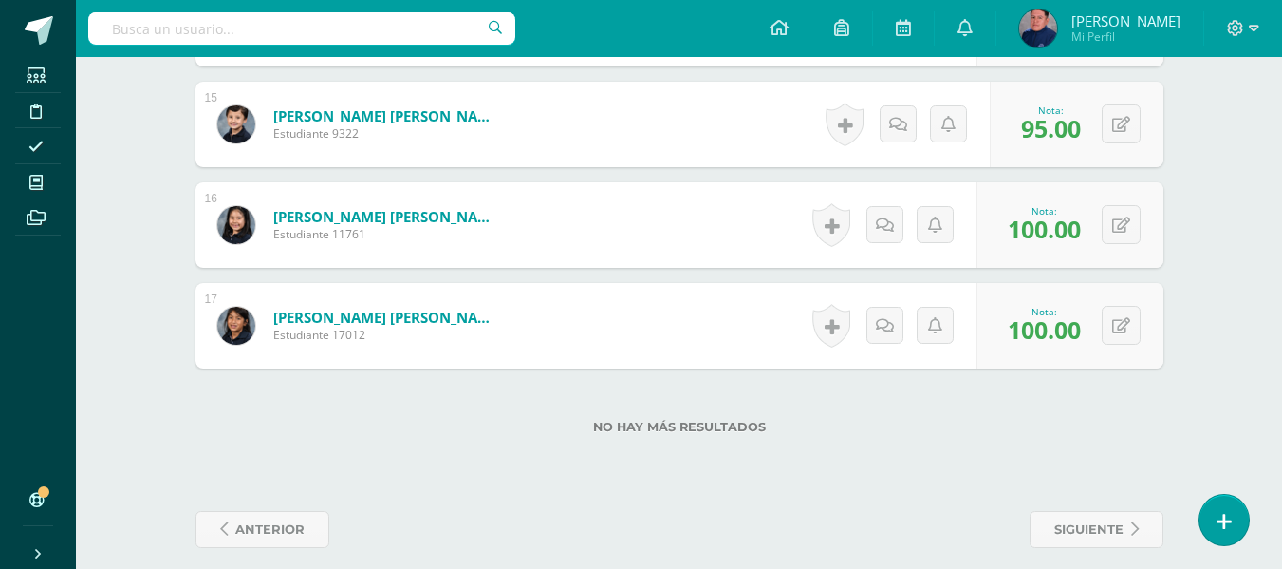
scroll to position [2022, 0]
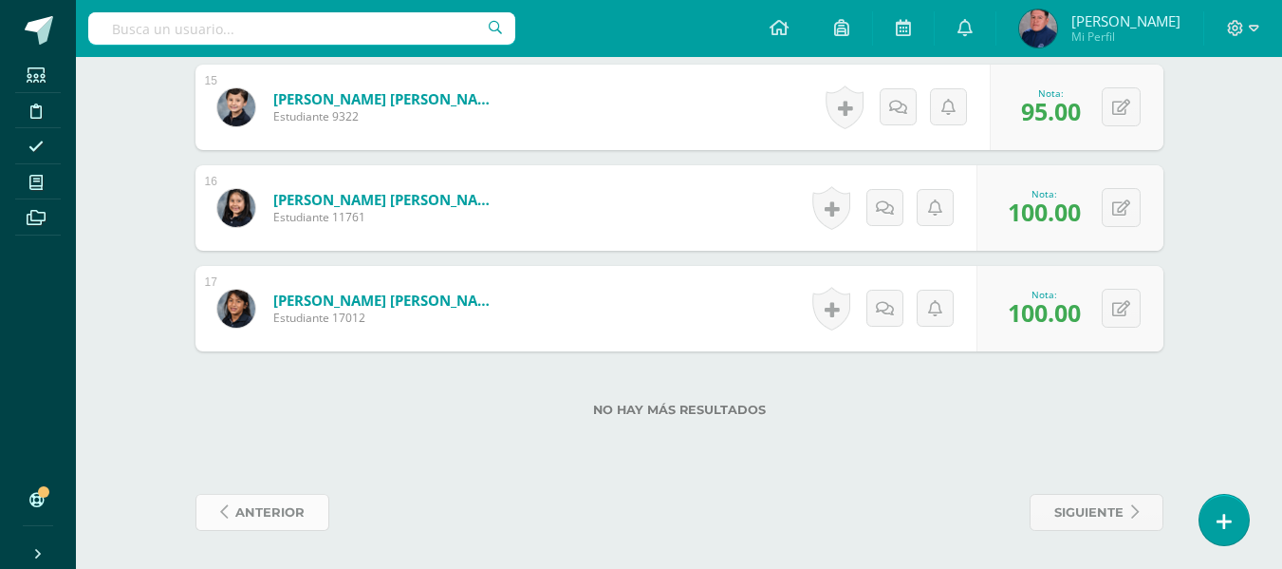
click at [269, 507] on span "anterior" at bounding box center [269, 512] width 69 height 35
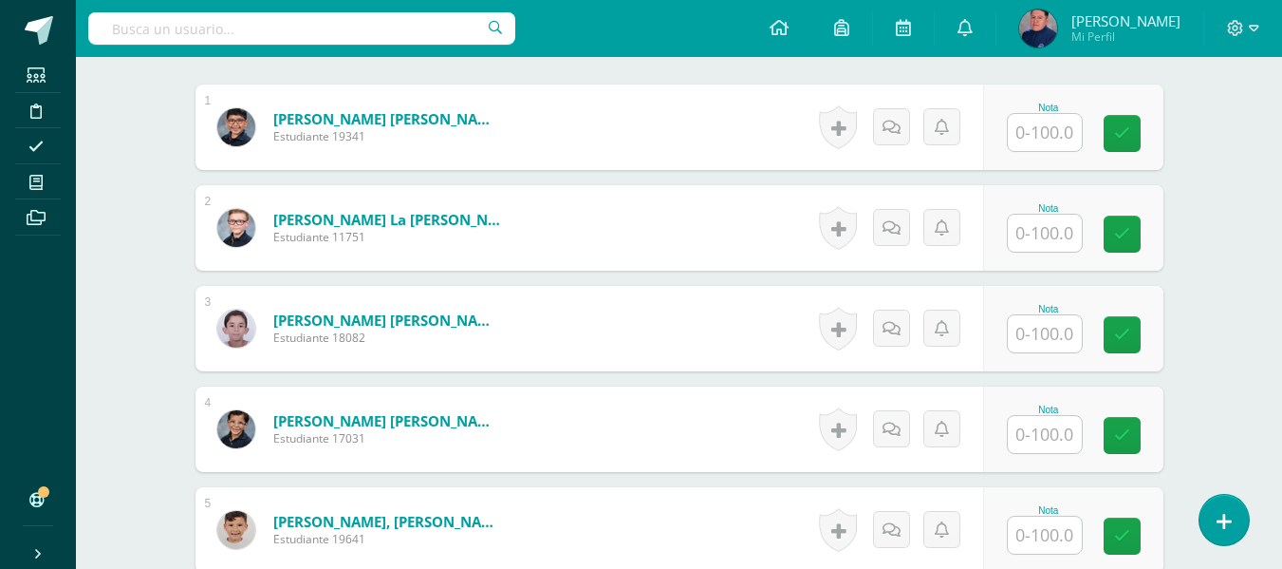
scroll to position [594, 0]
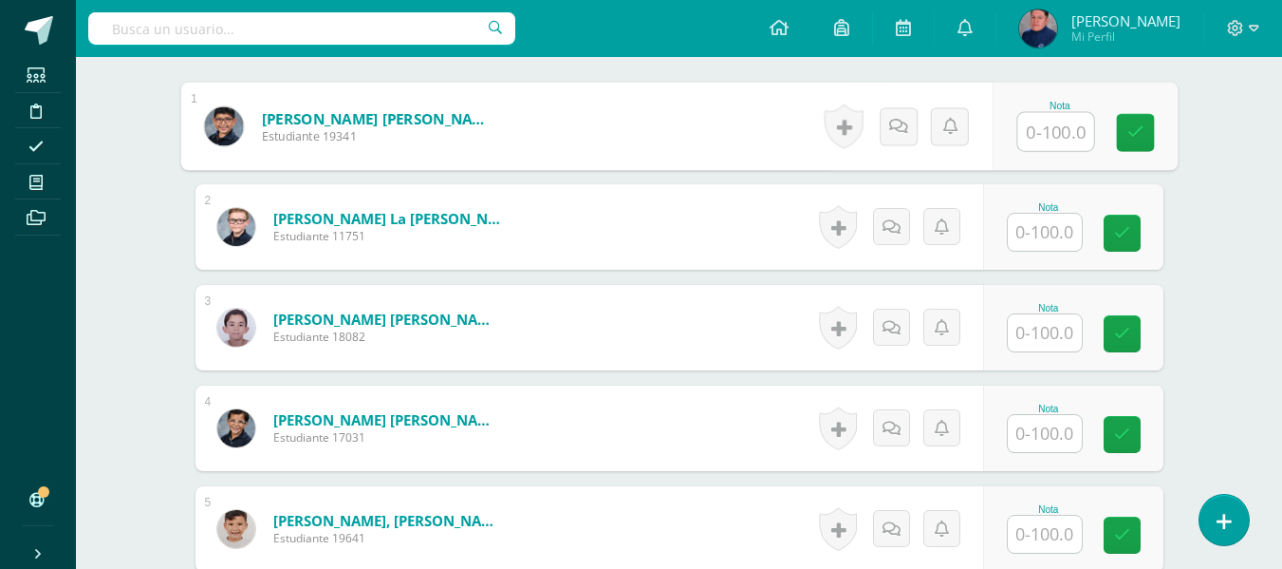
click at [1041, 136] on input "text" at bounding box center [1056, 132] width 76 height 38
type input "90"
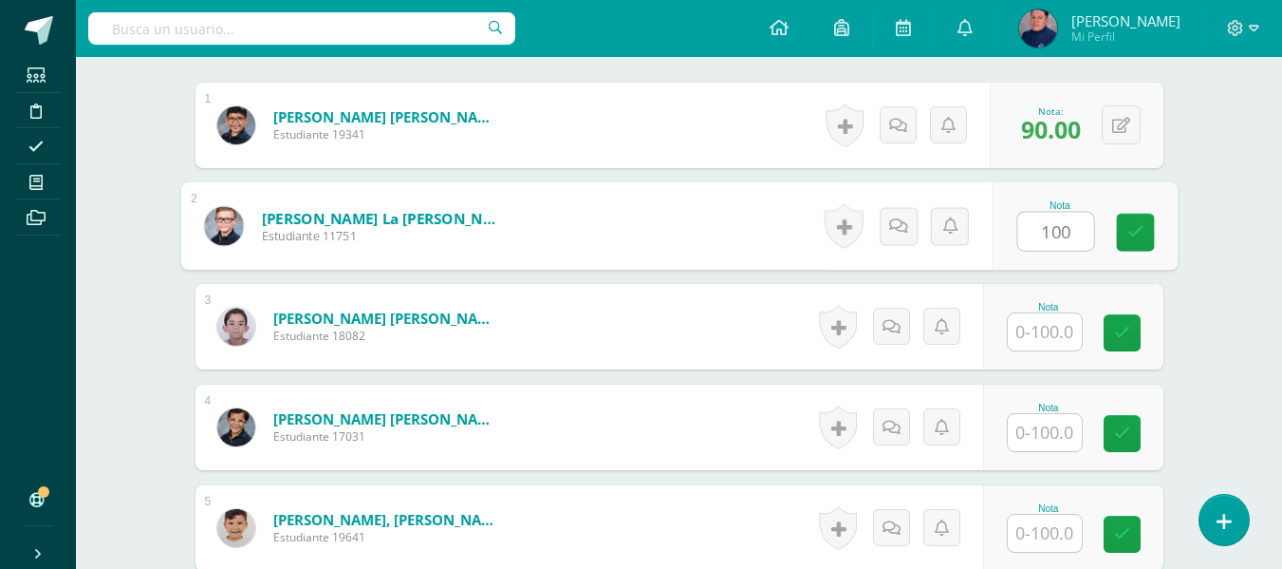
type input "100"
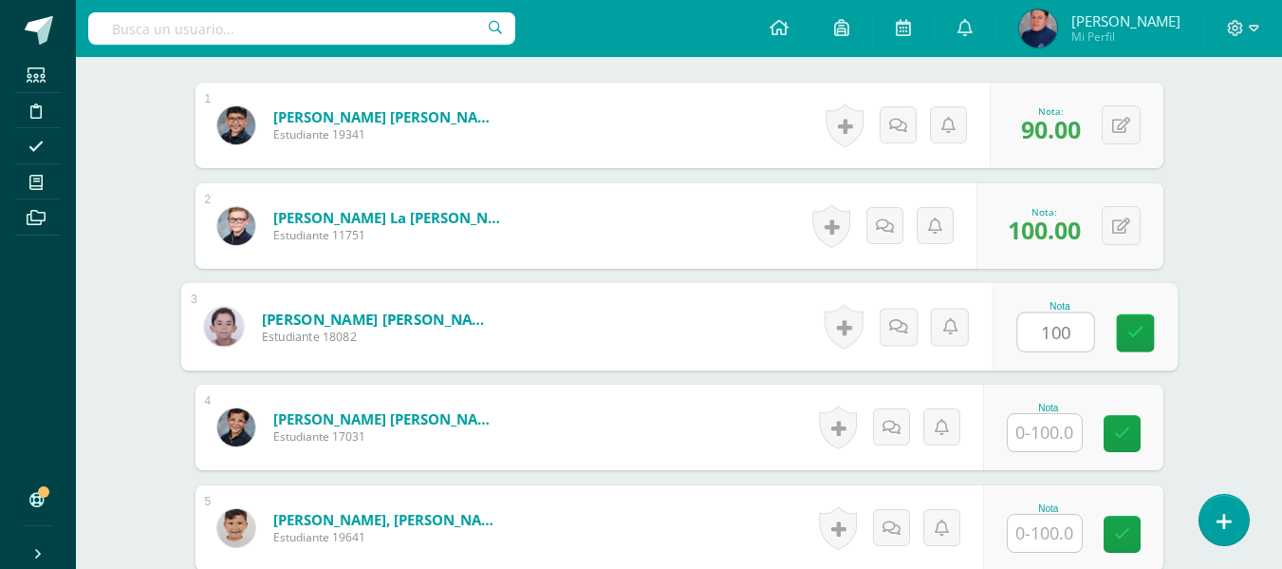
type input "100"
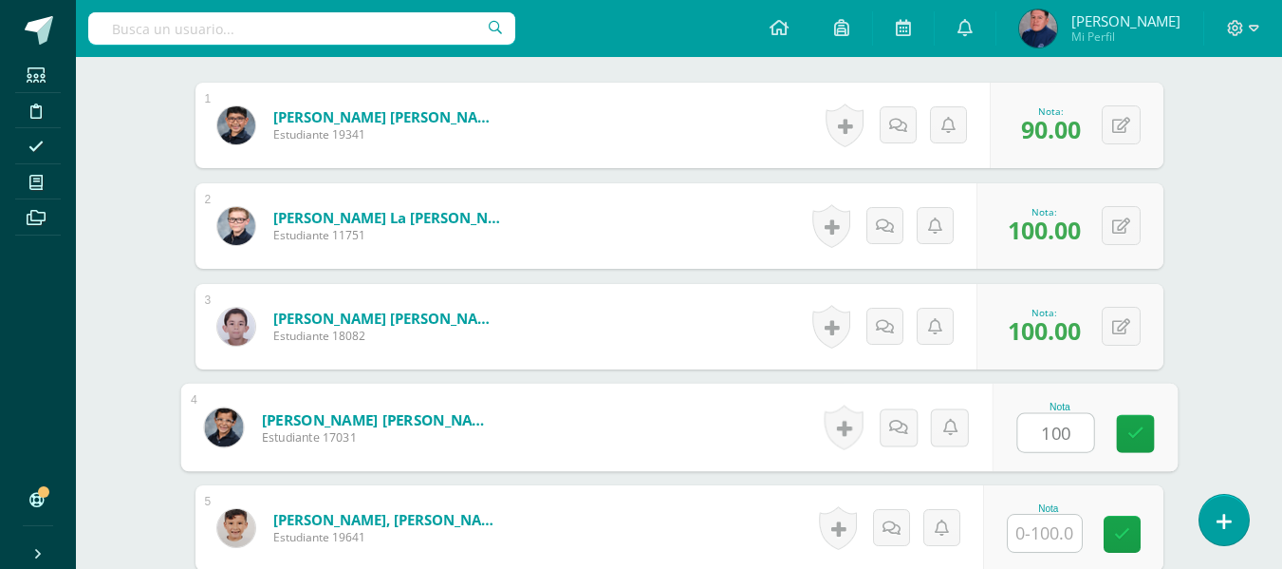
type input "100"
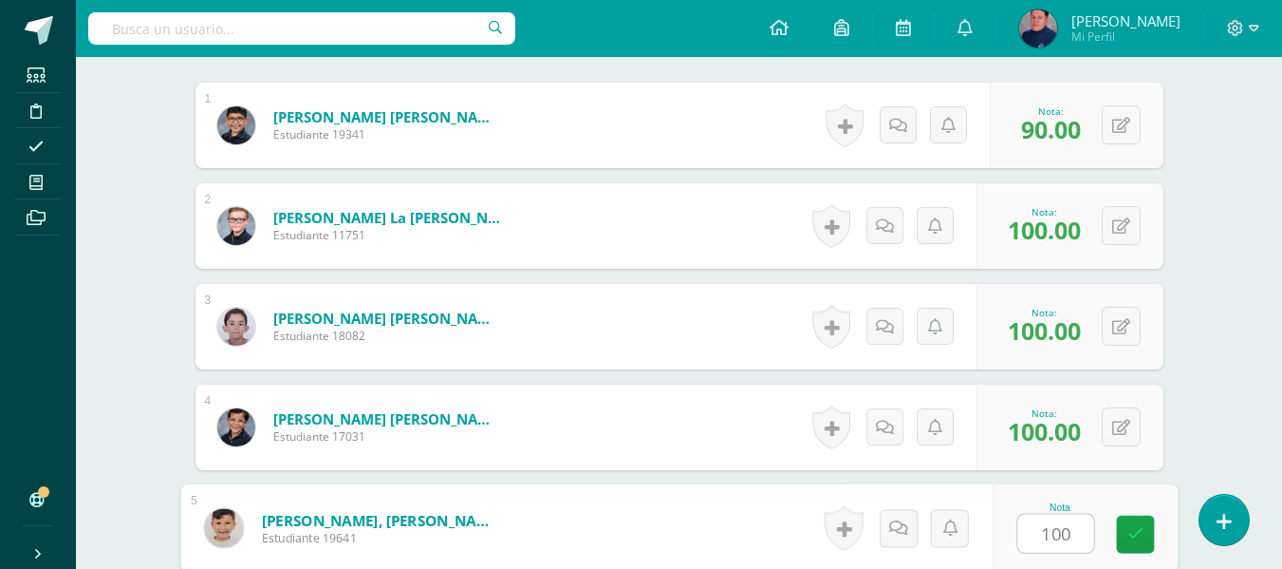
type input "100"
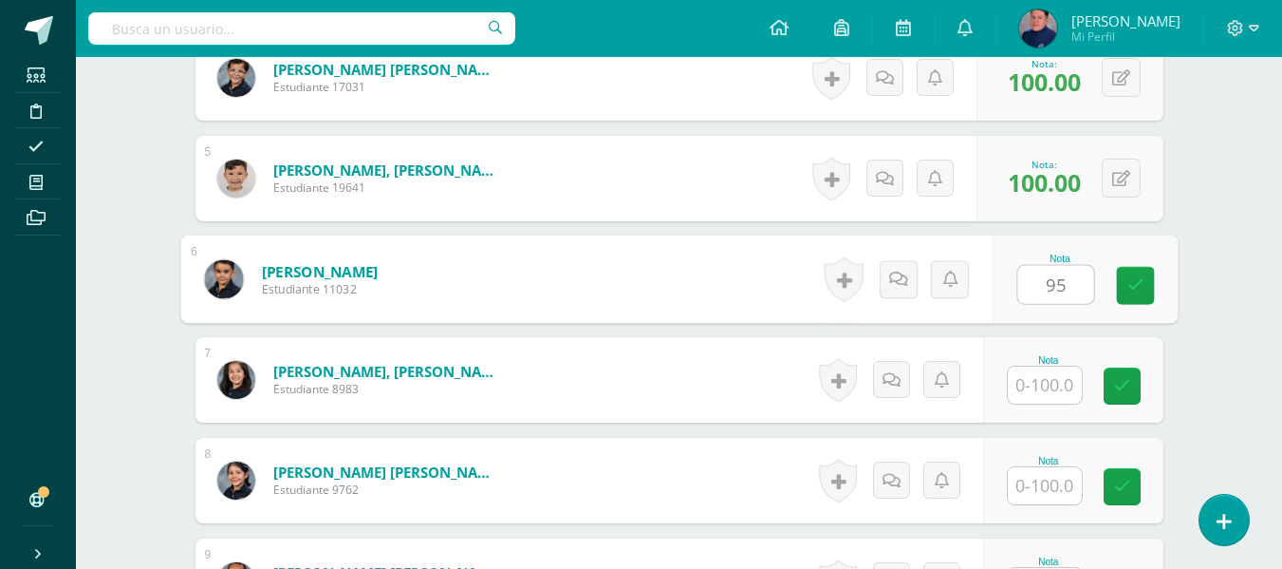
type input "95"
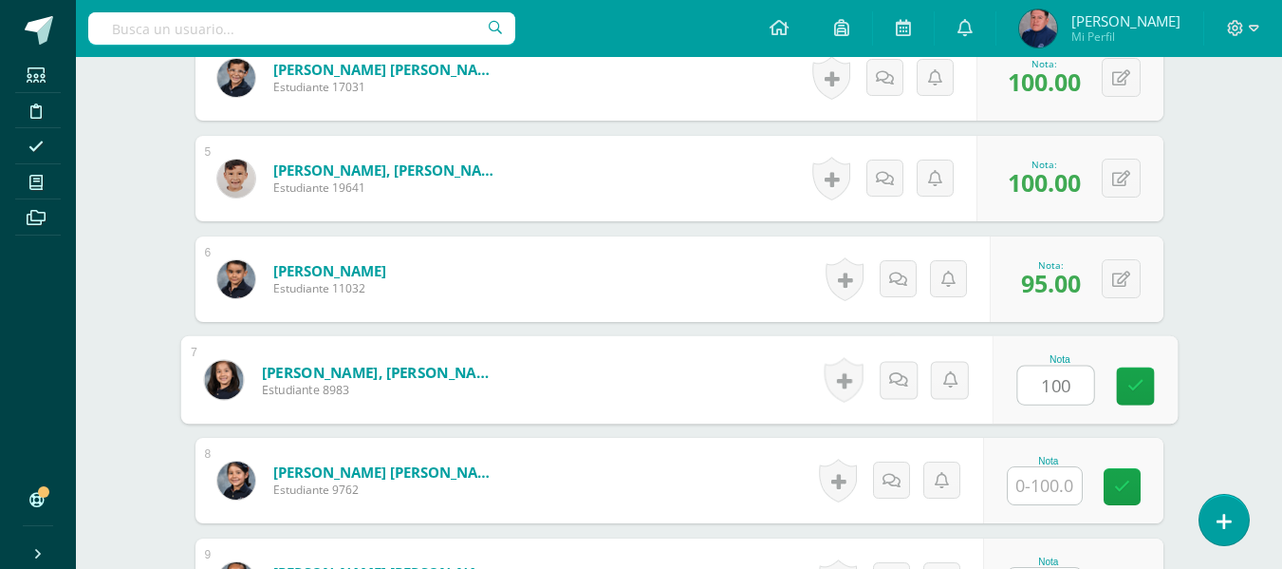
type input "100"
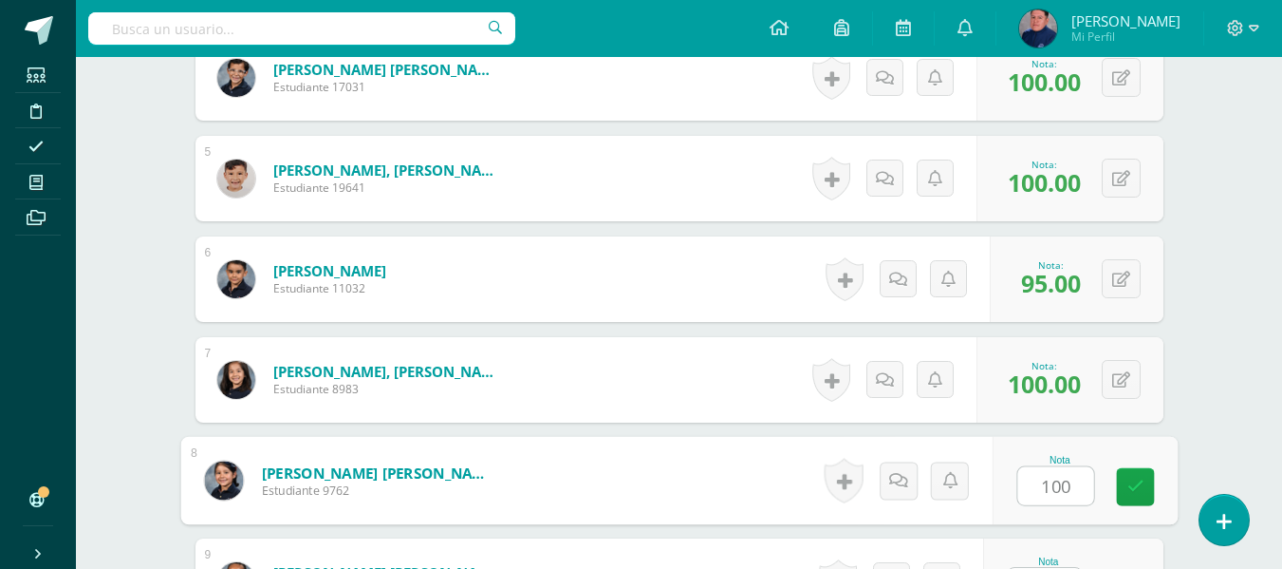
type input "100"
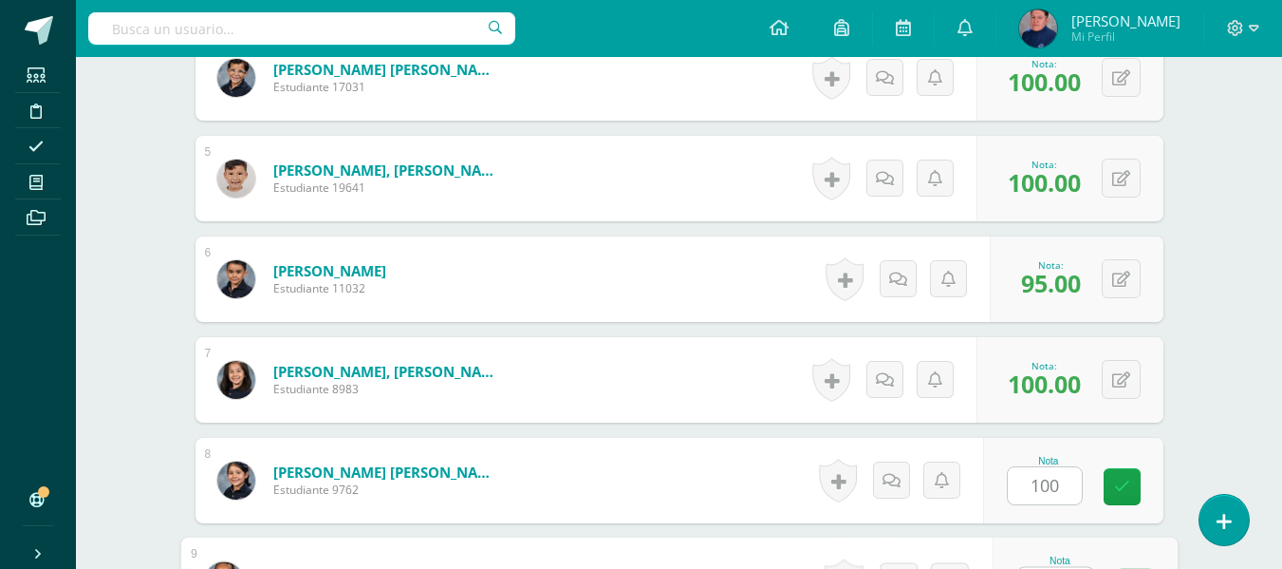
scroll to position [981, 0]
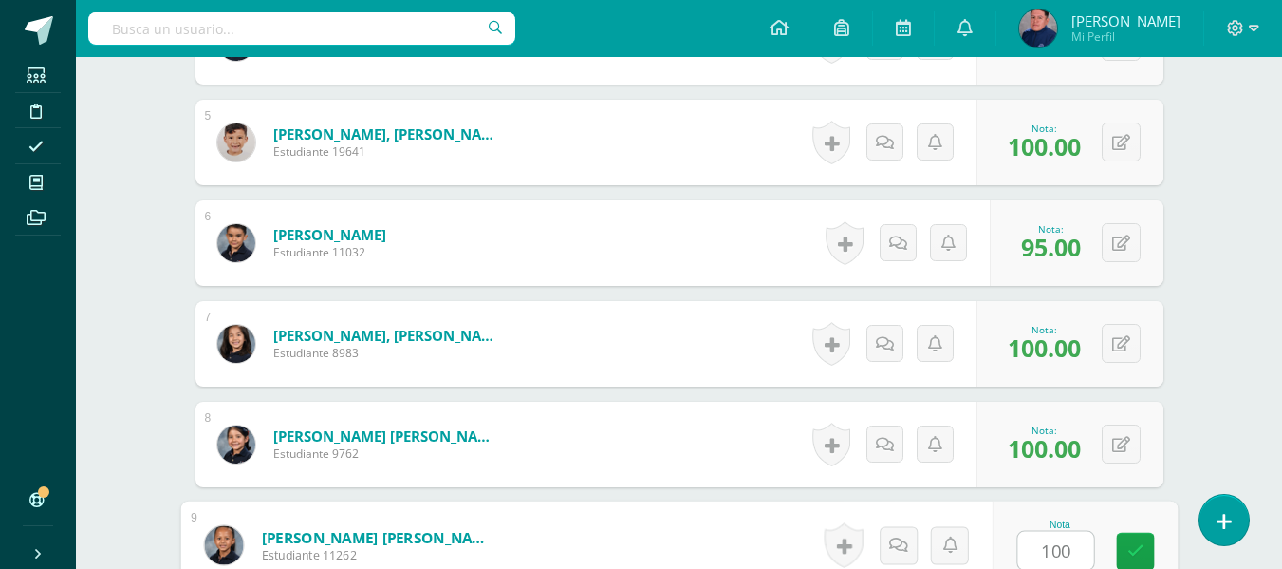
type input "100"
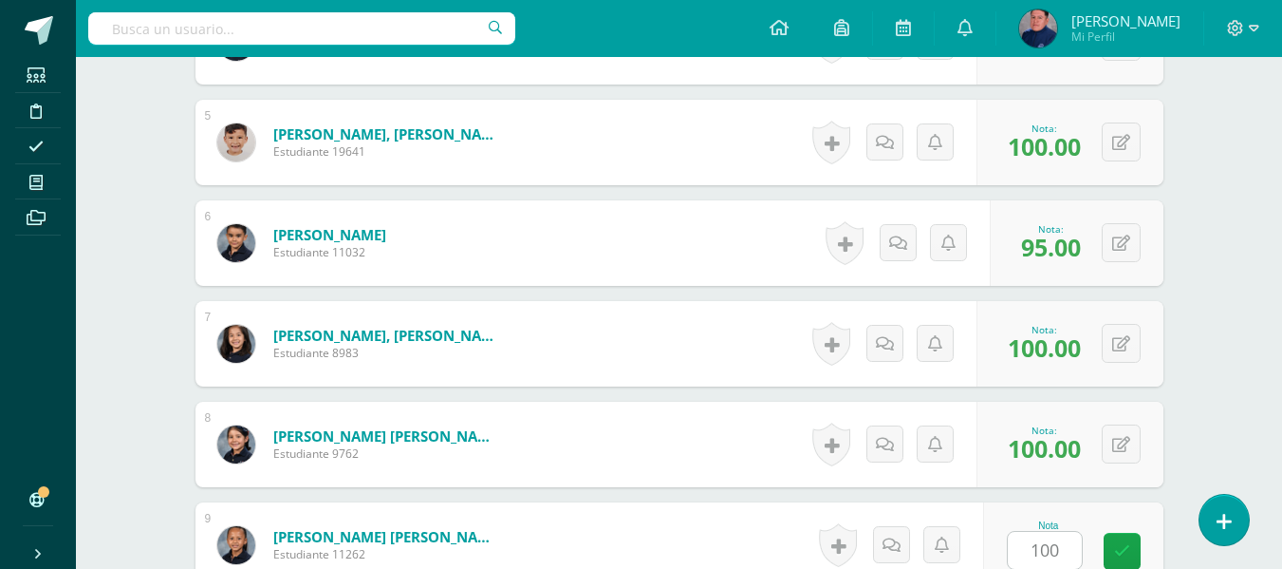
scroll to position [1347, 0]
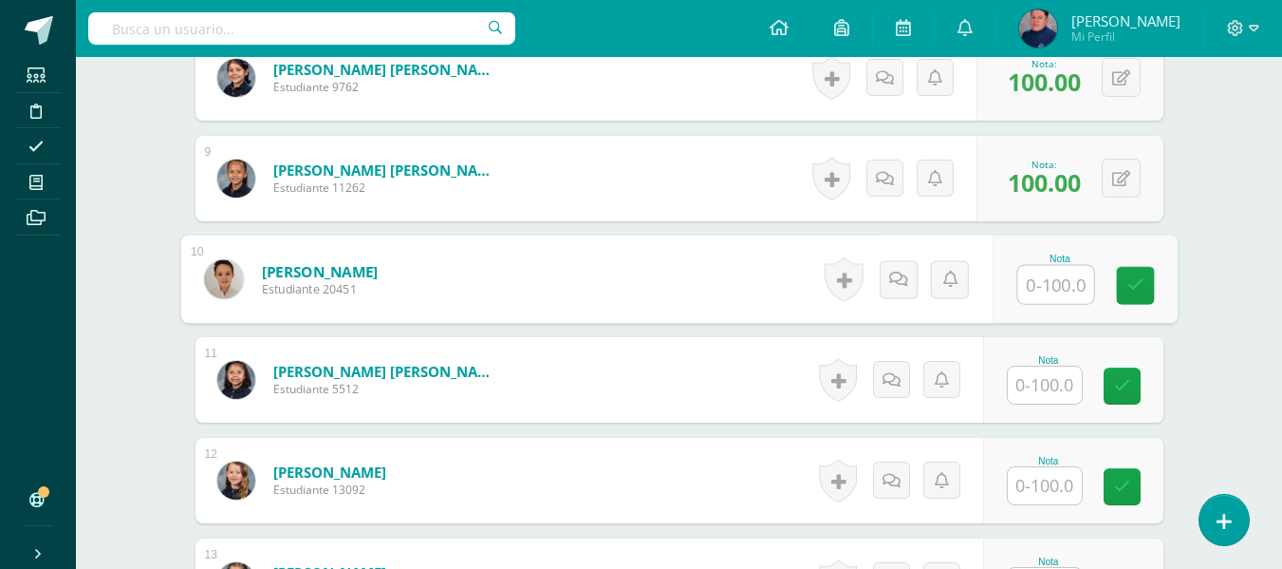
type input "1"
type input "90"
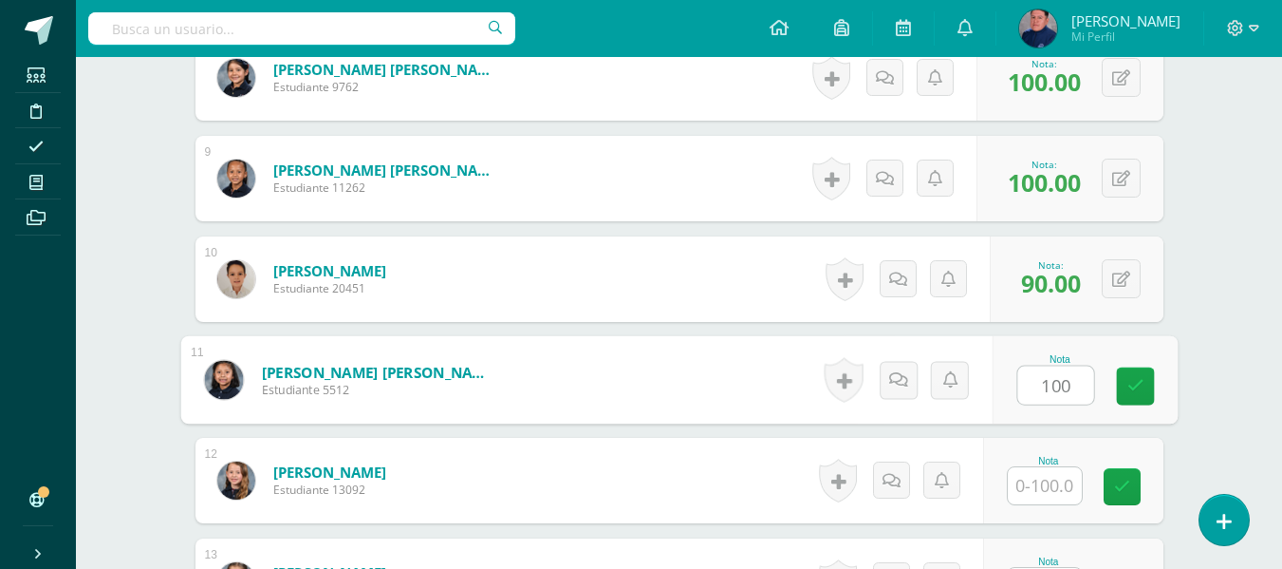
type input "100"
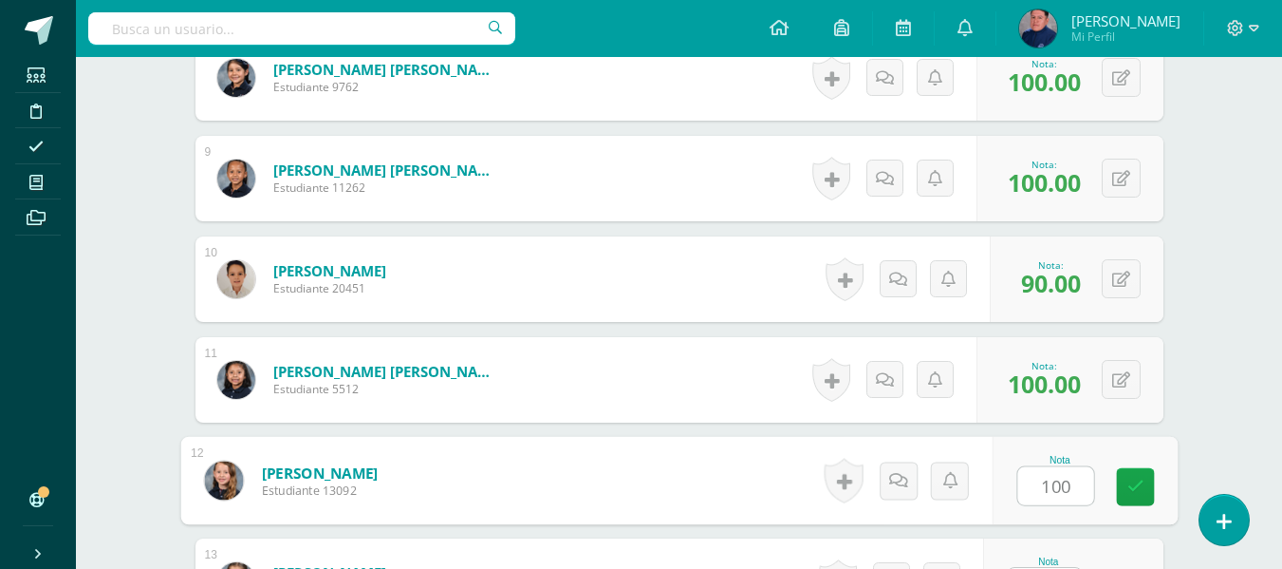
type input "100"
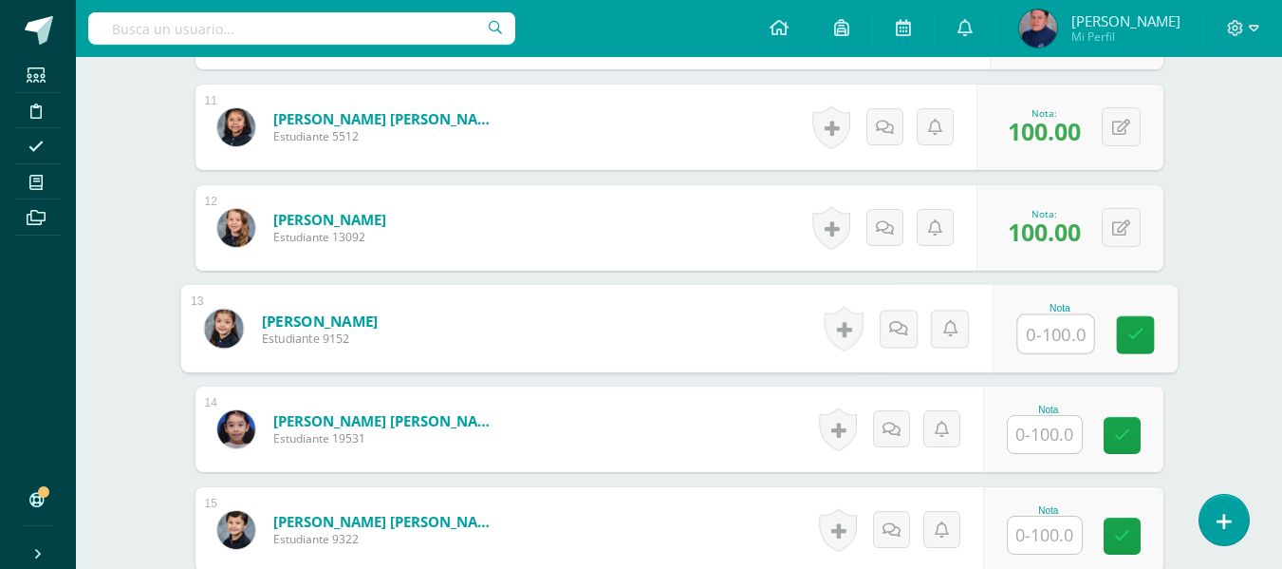
scroll to position [1668, 0]
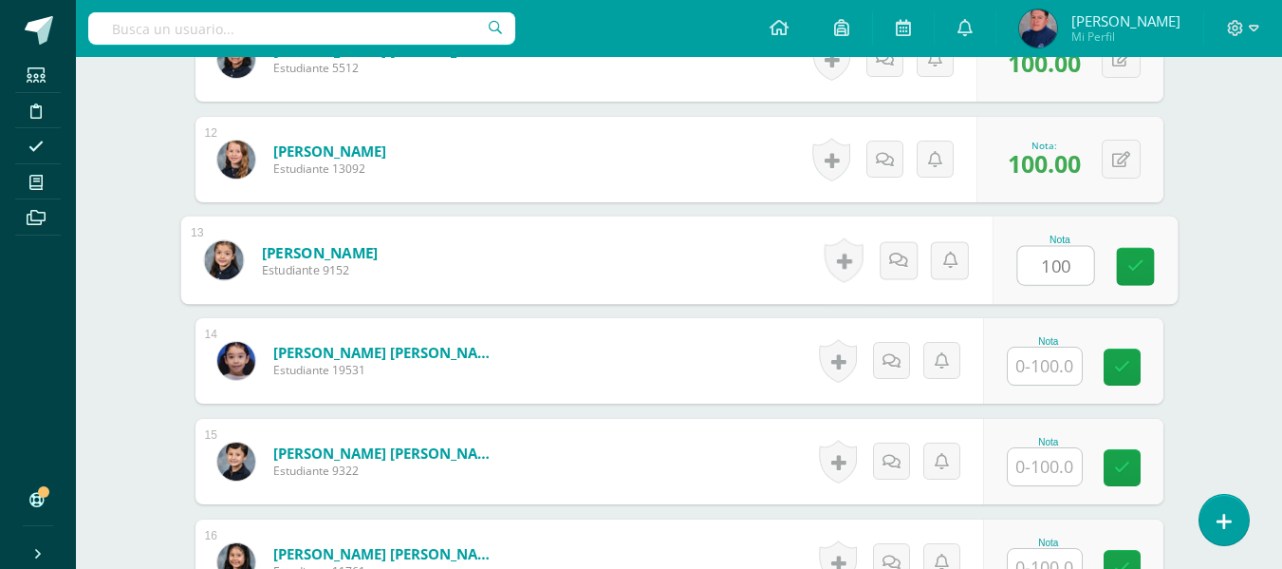
type input "100"
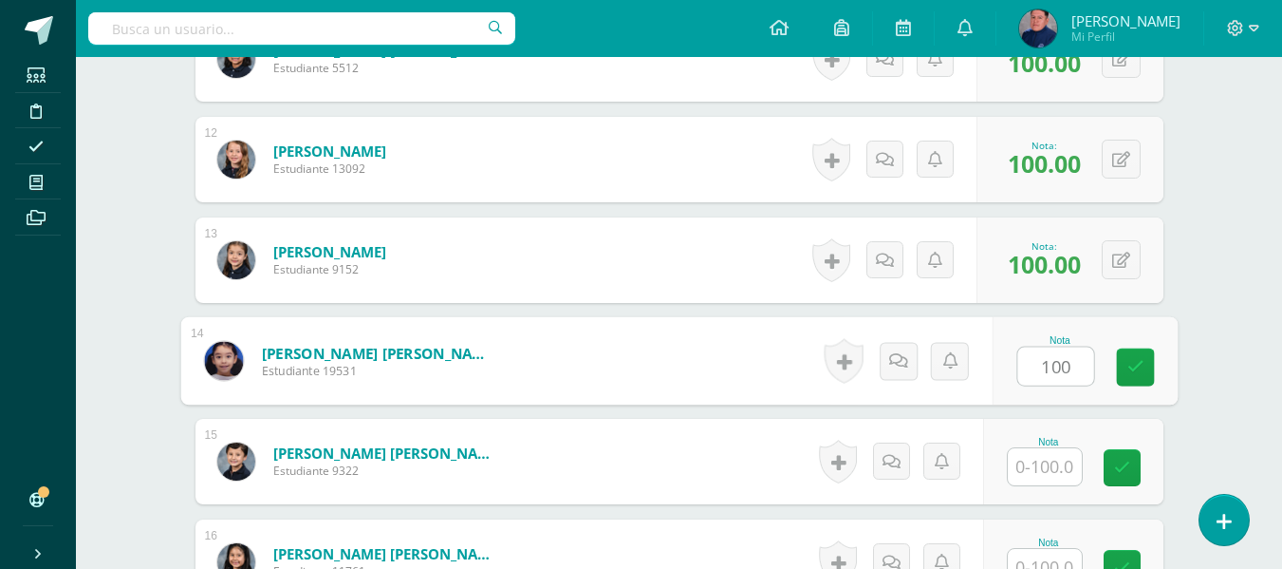
type input "100"
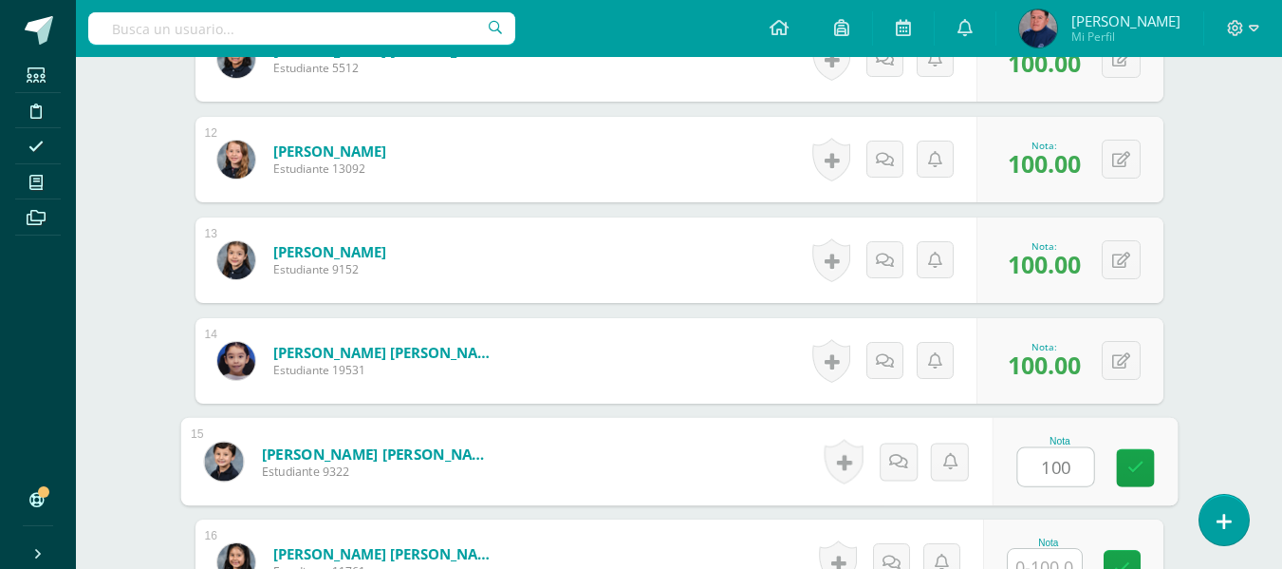
type input "100"
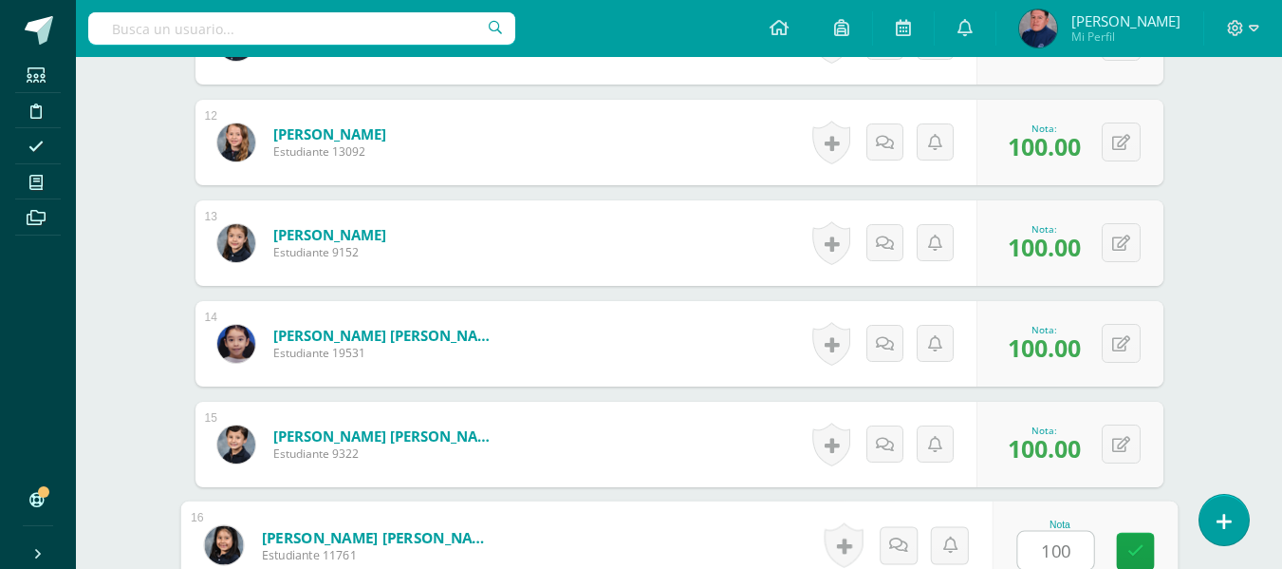
type input "100"
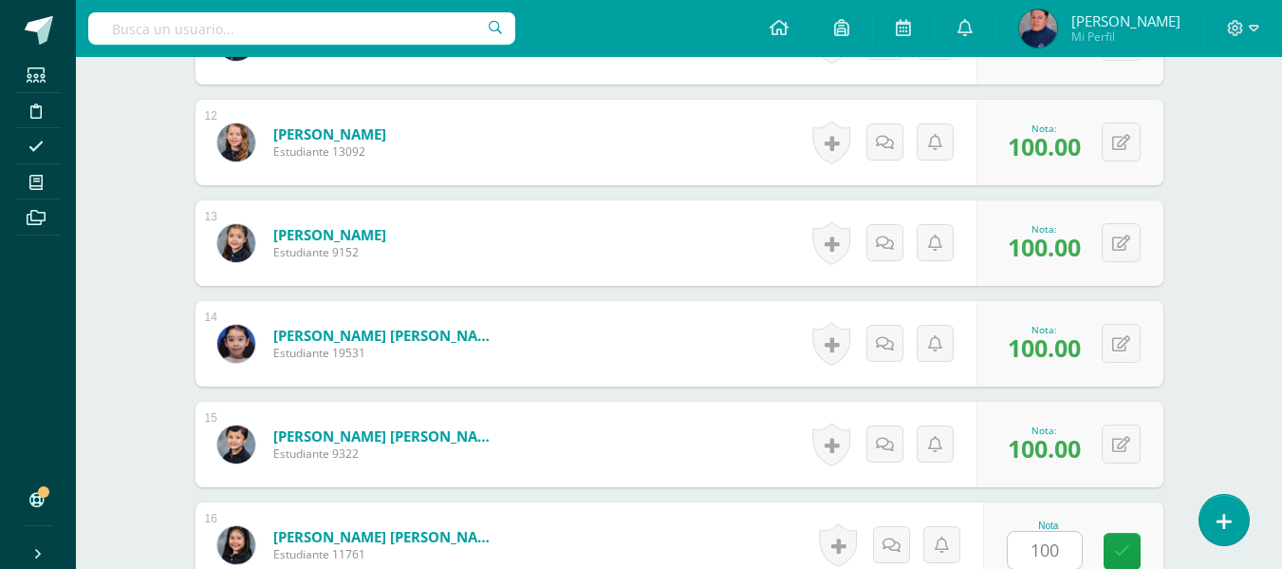
scroll to position [2022, 0]
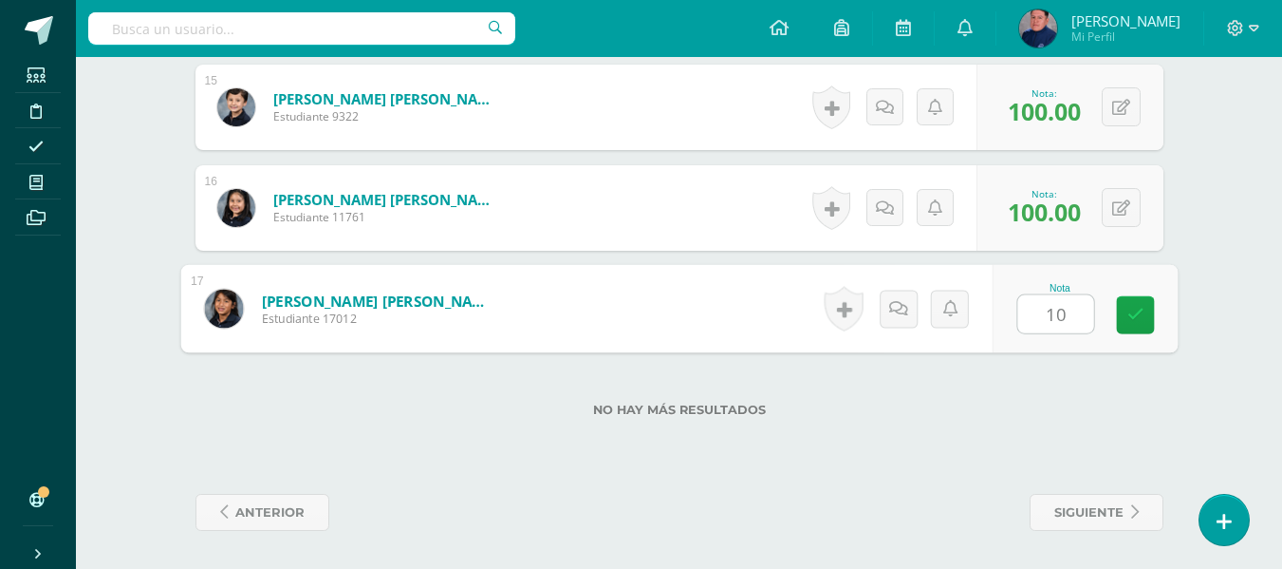
type input "100"
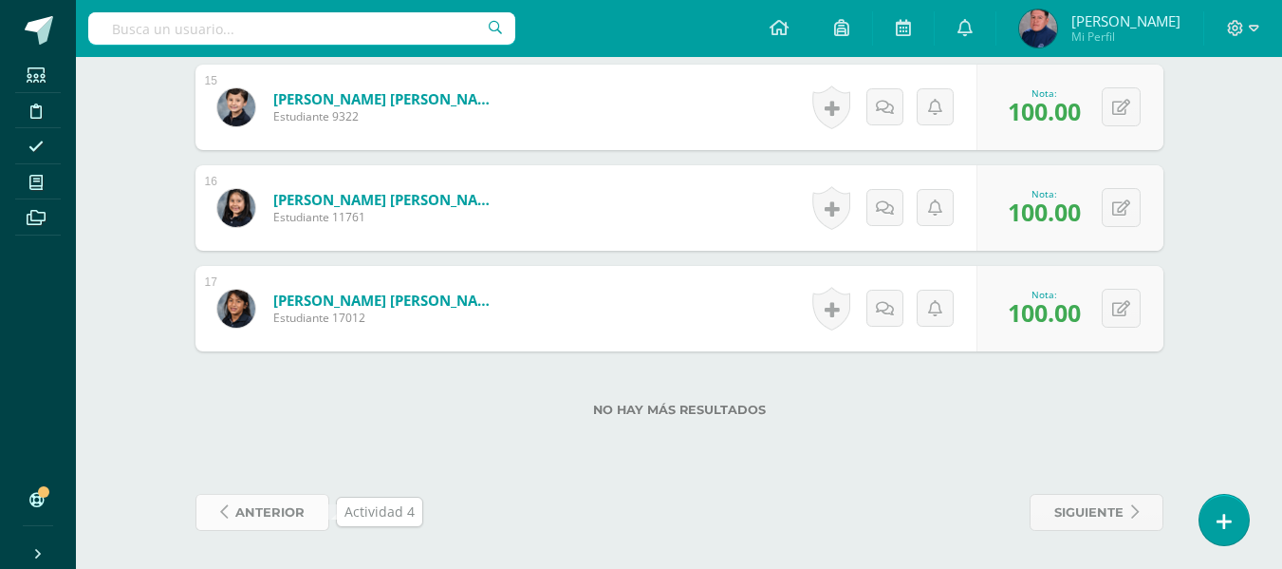
click at [291, 520] on span "anterior" at bounding box center [269, 512] width 69 height 35
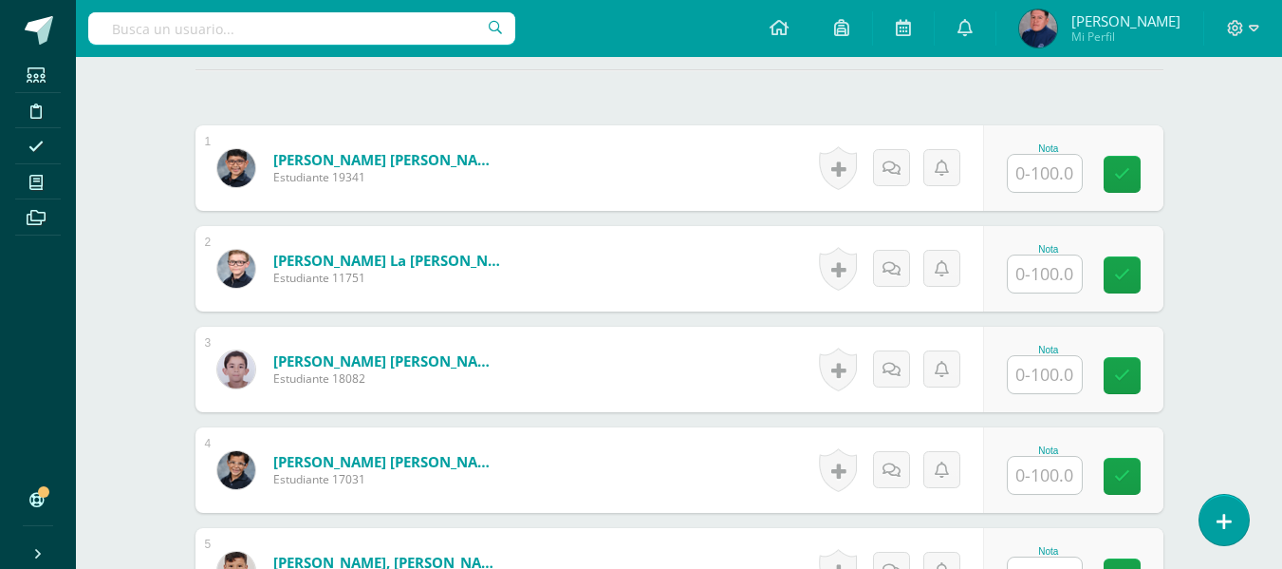
scroll to position [599, 0]
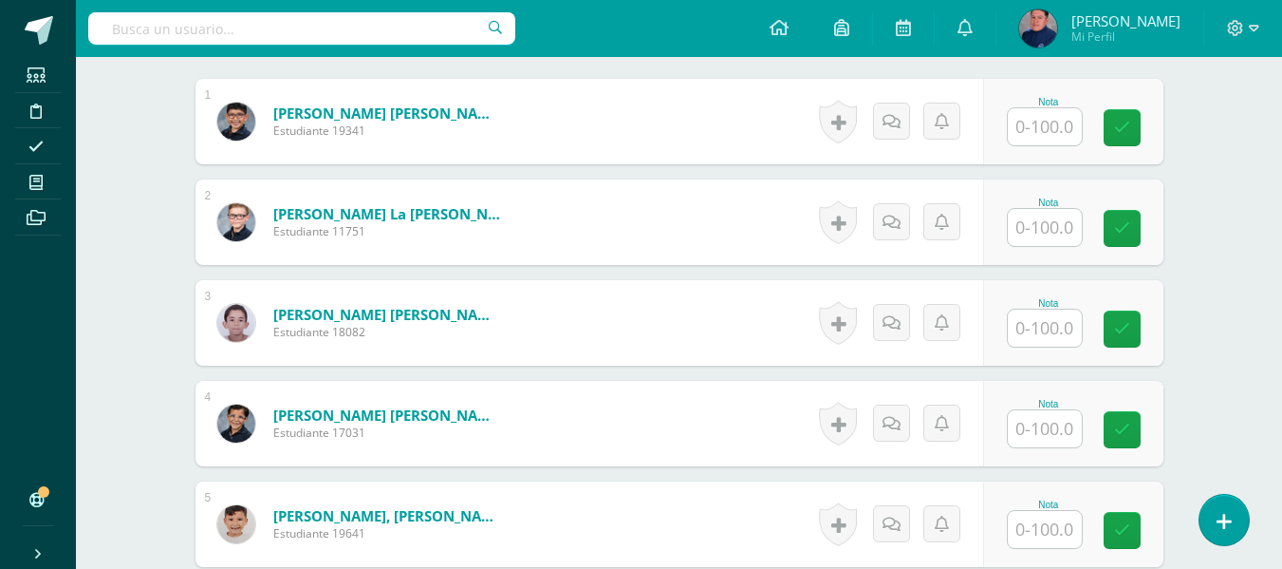
click at [1068, 124] on input "text" at bounding box center [1045, 126] width 74 height 37
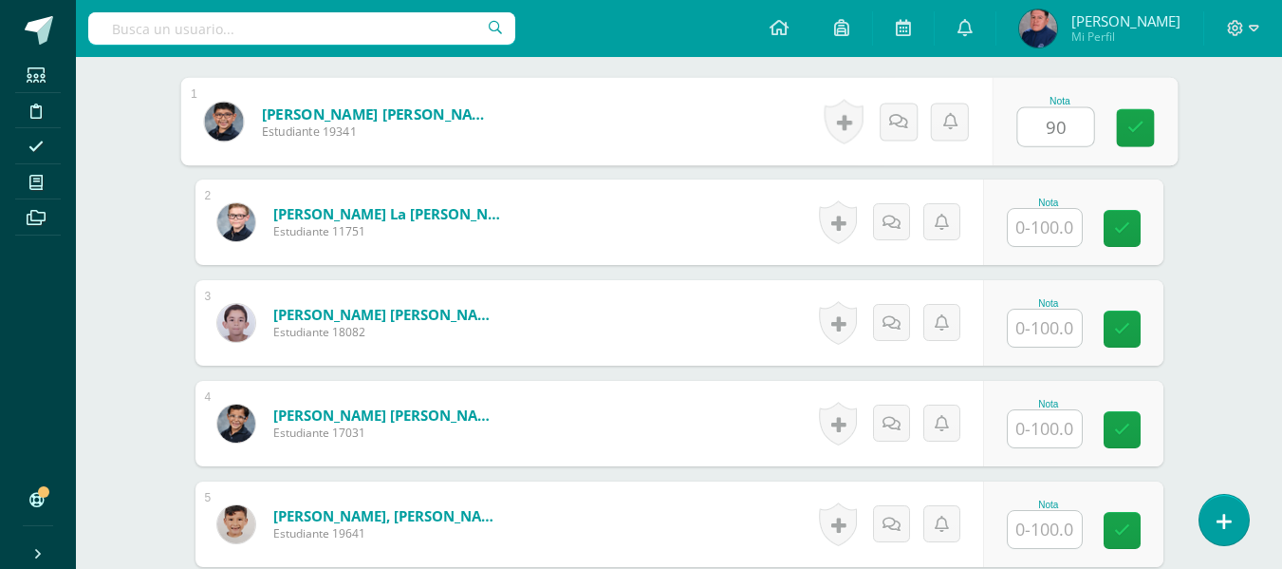
type input "90"
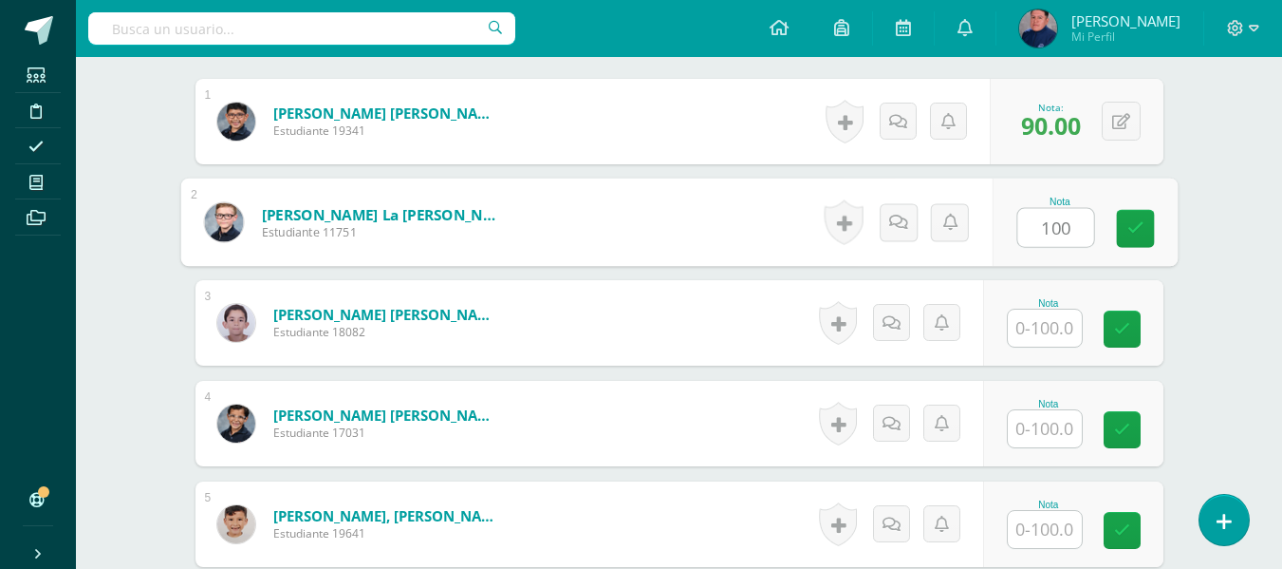
type input "100"
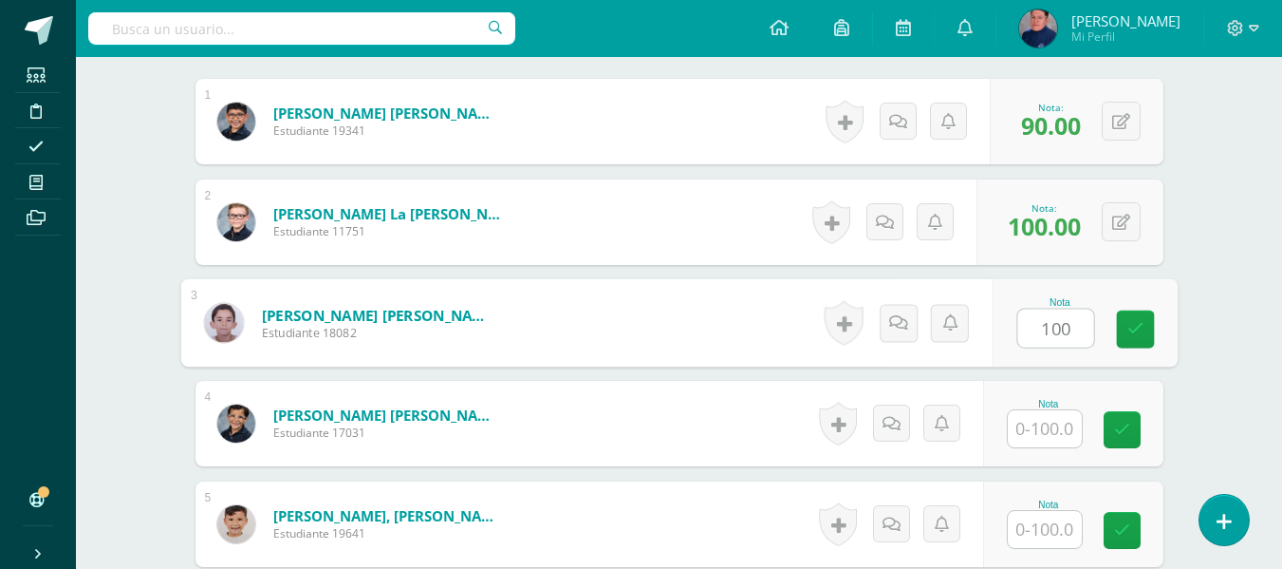
type input "100"
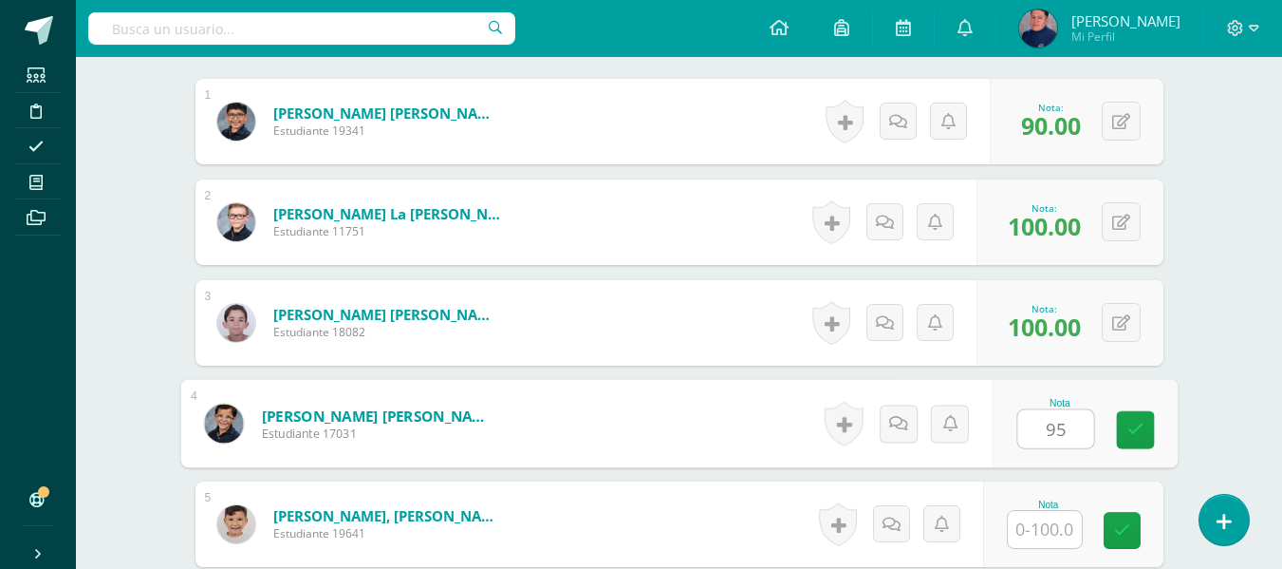
type input "95"
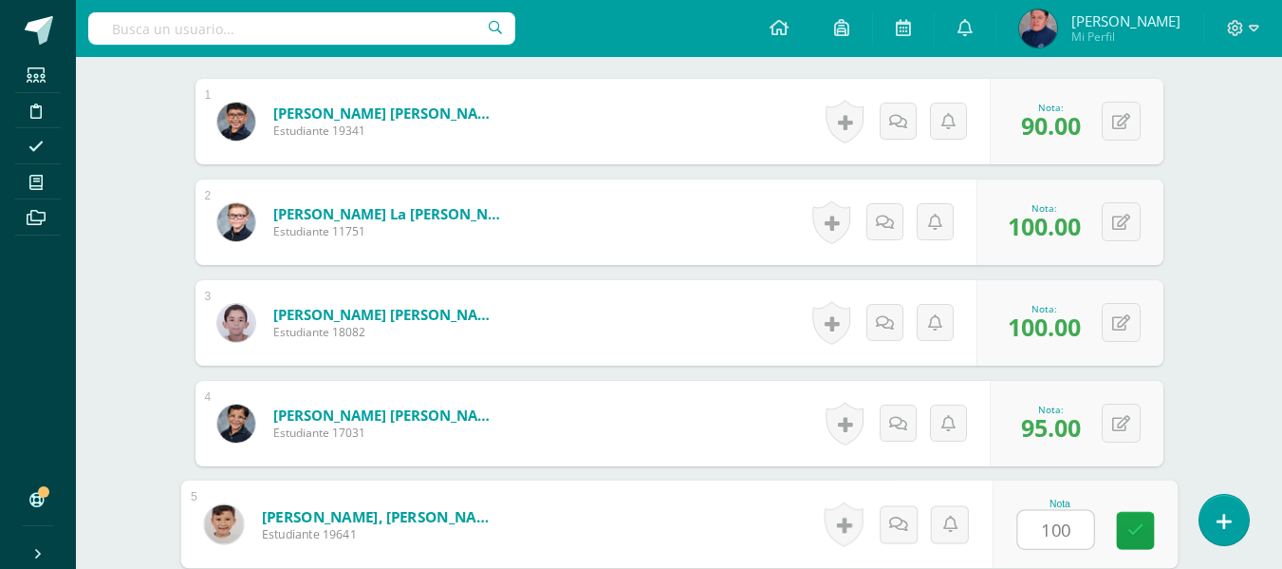
type input "100"
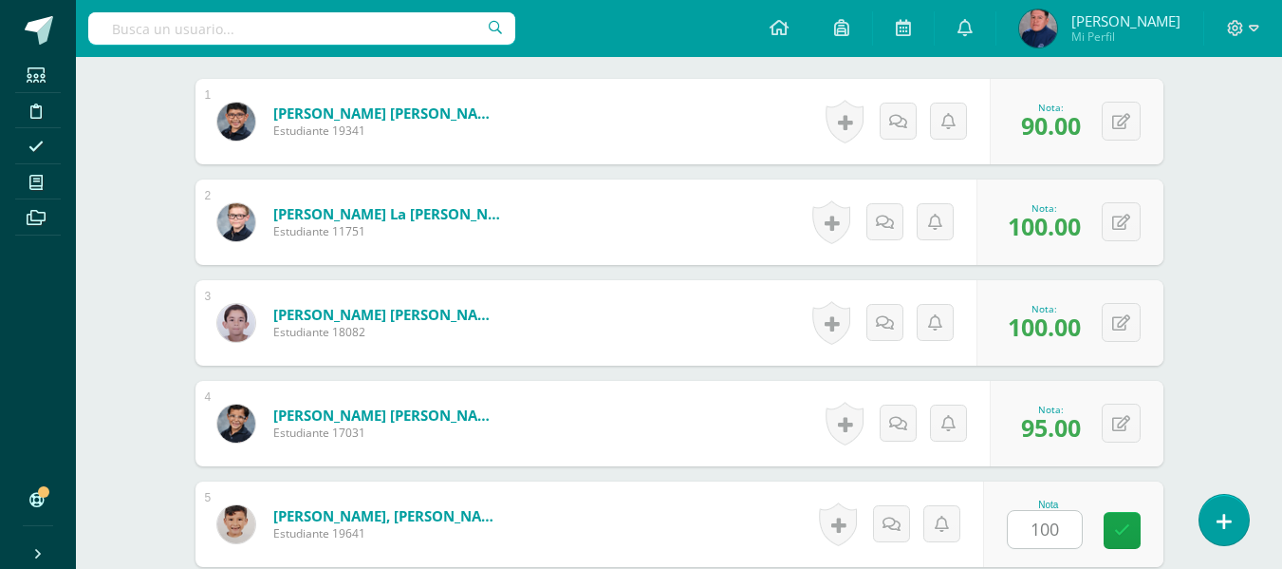
scroll to position [945, 0]
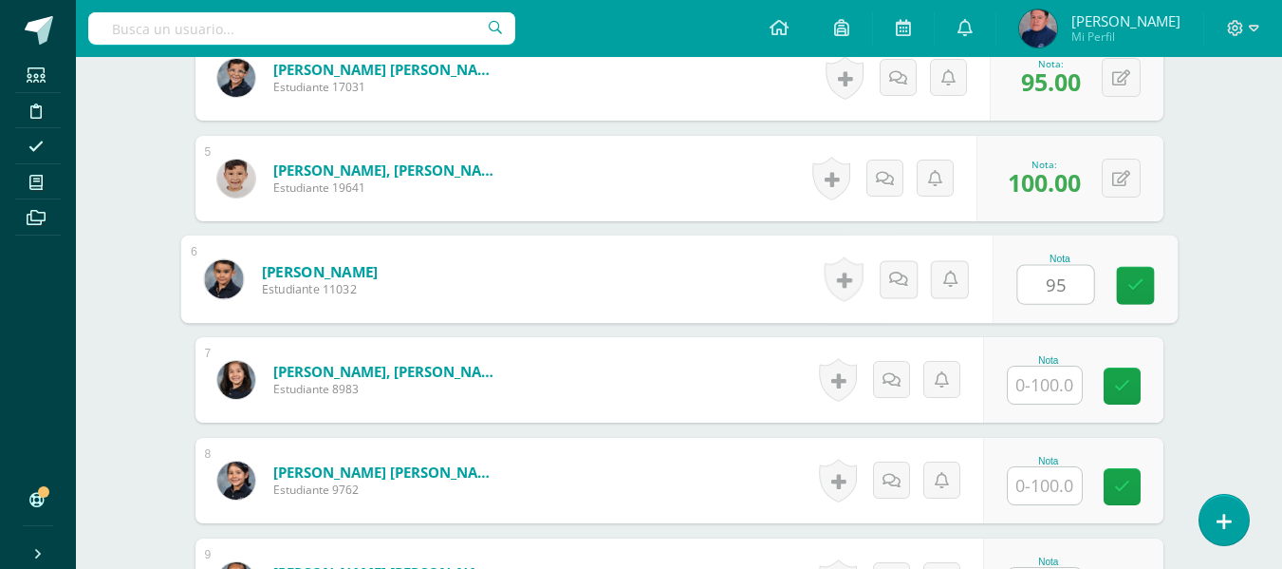
type input "95"
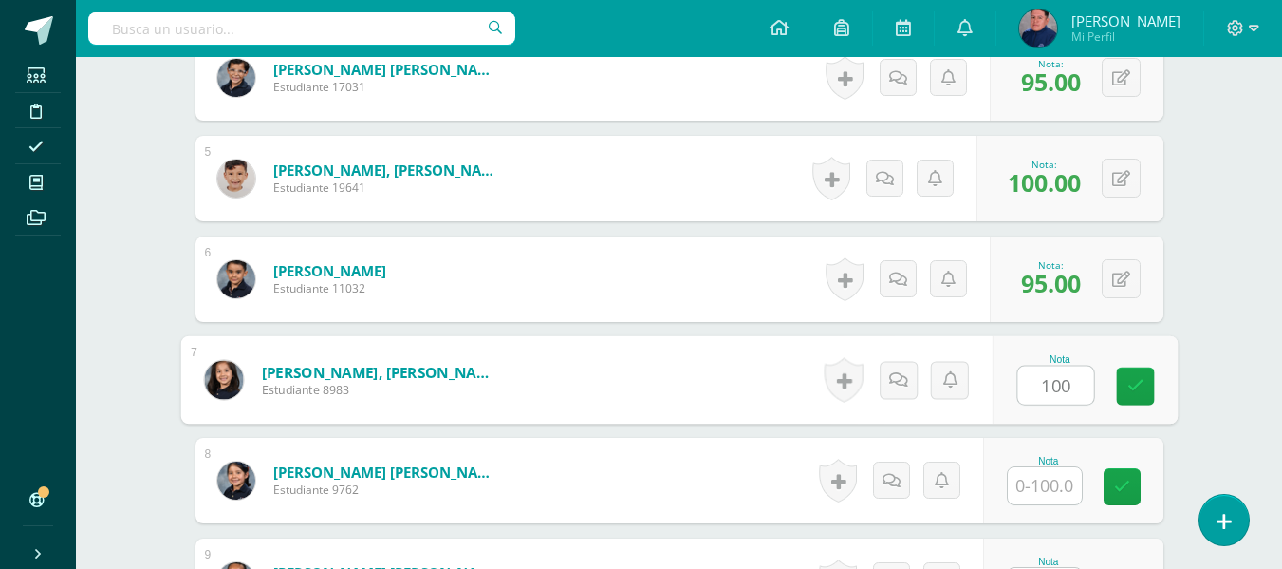
type input "100"
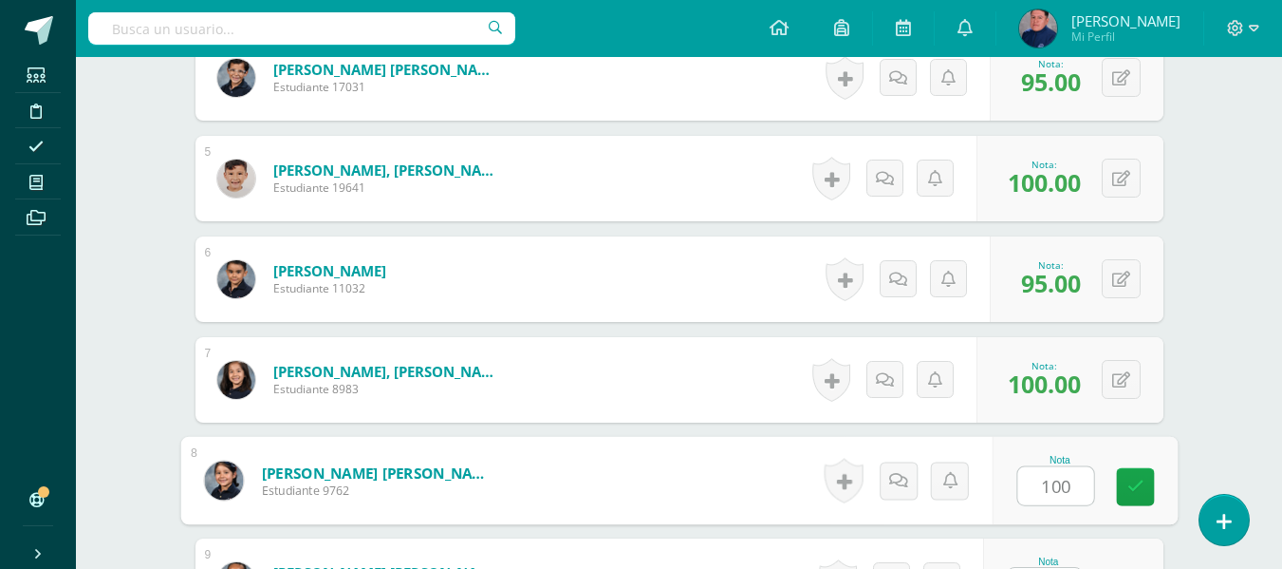
type input "100"
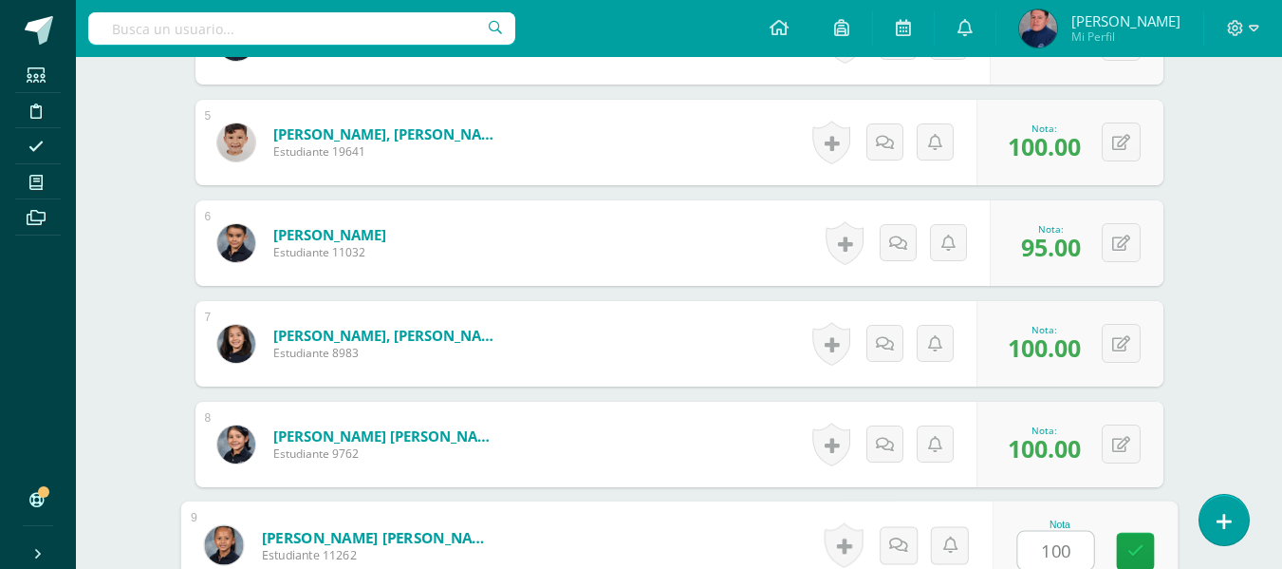
type input "100"
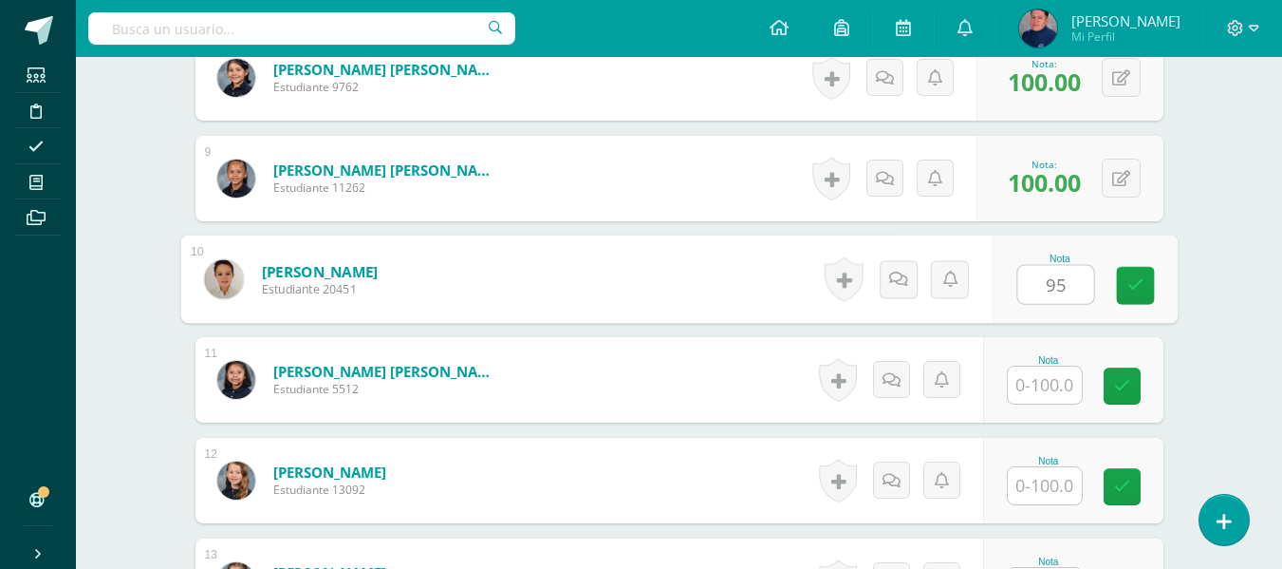
type input "95"
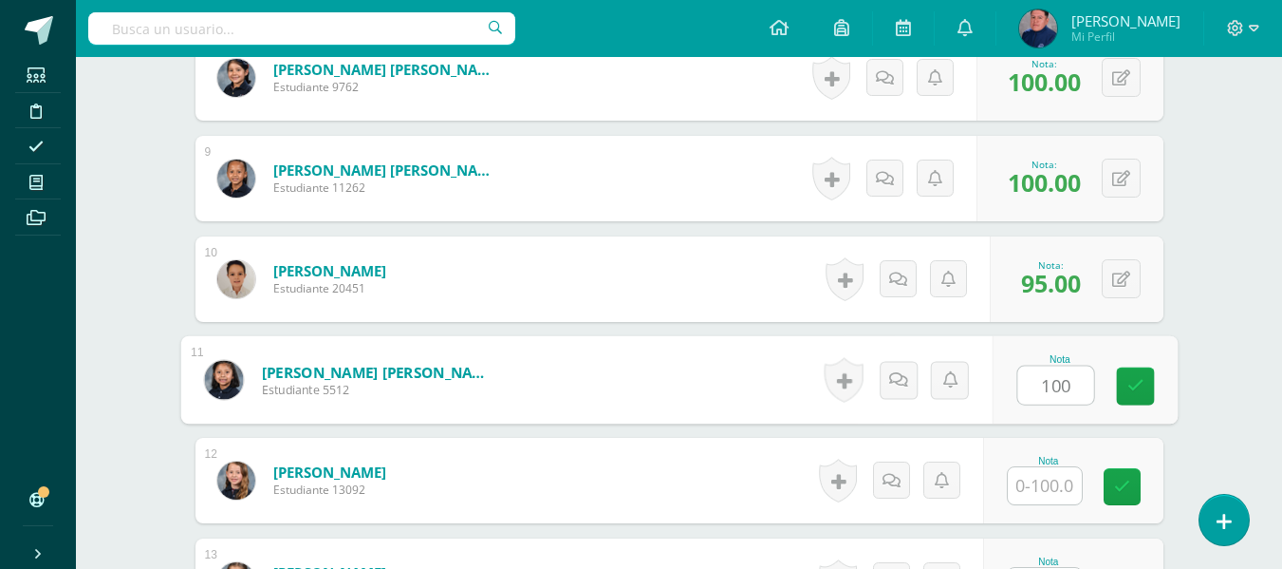
type input "100"
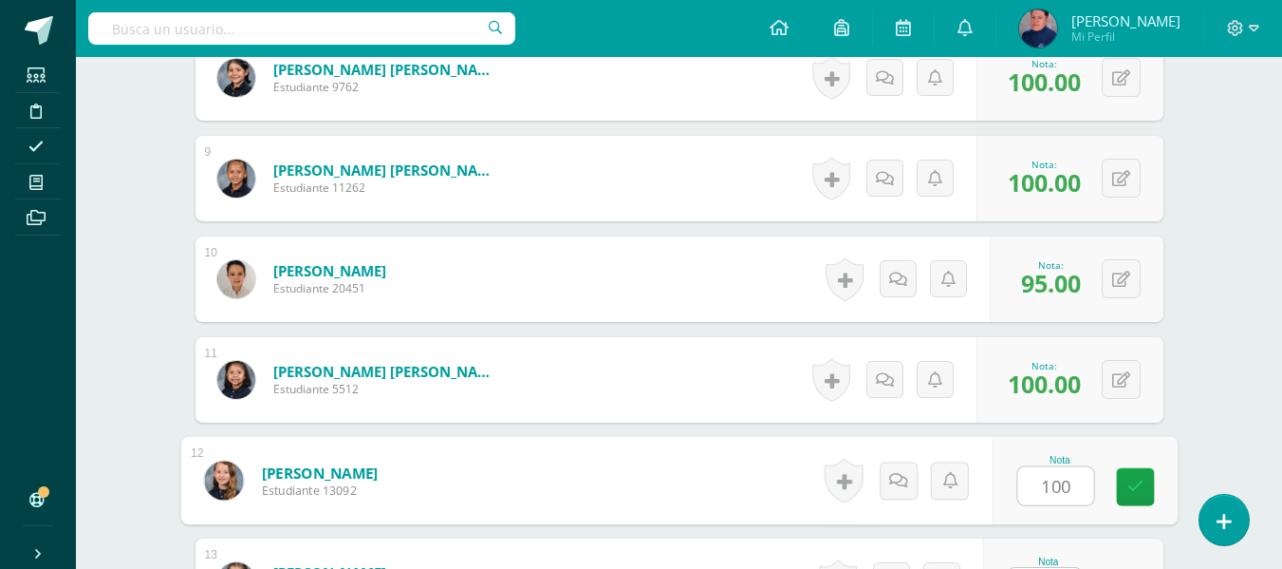
type input "100"
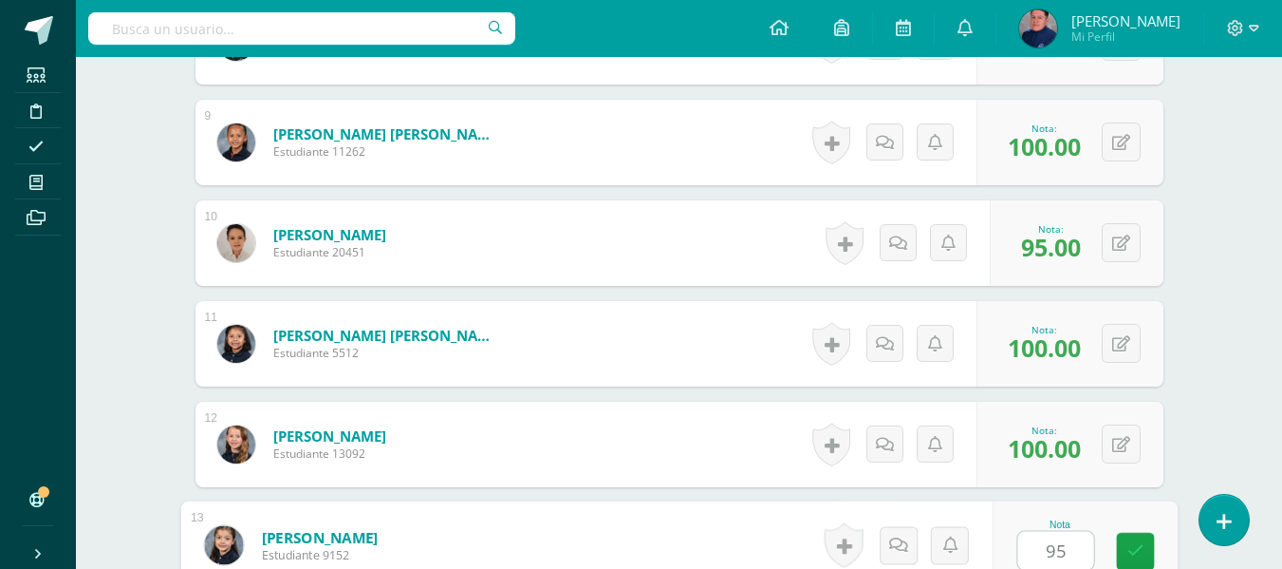
type input "95"
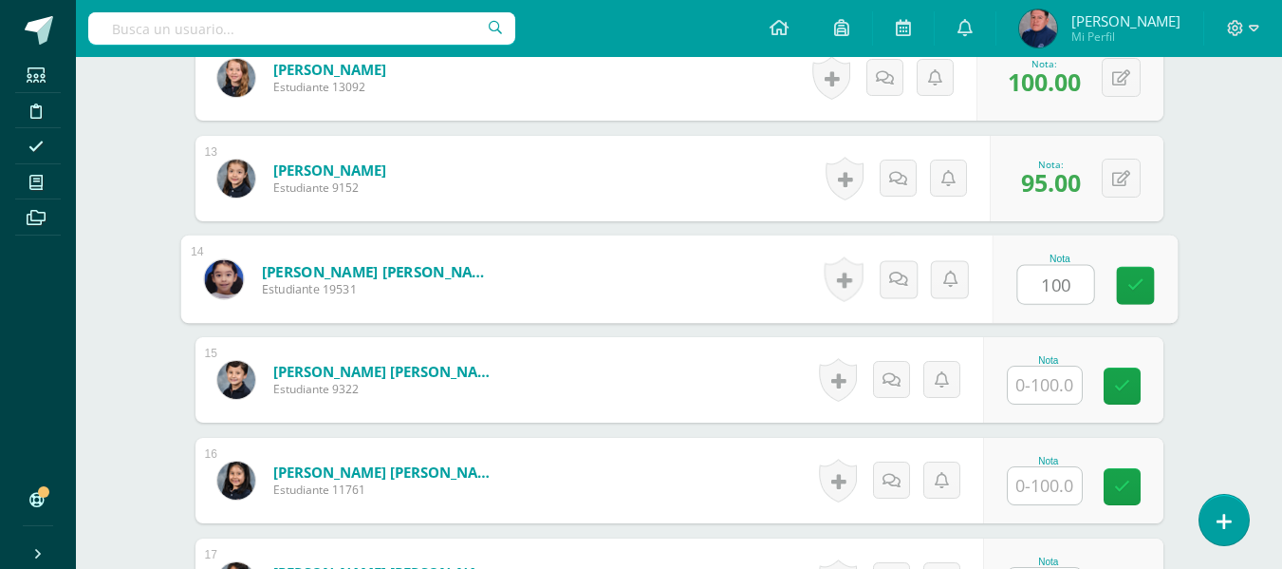
type input "100"
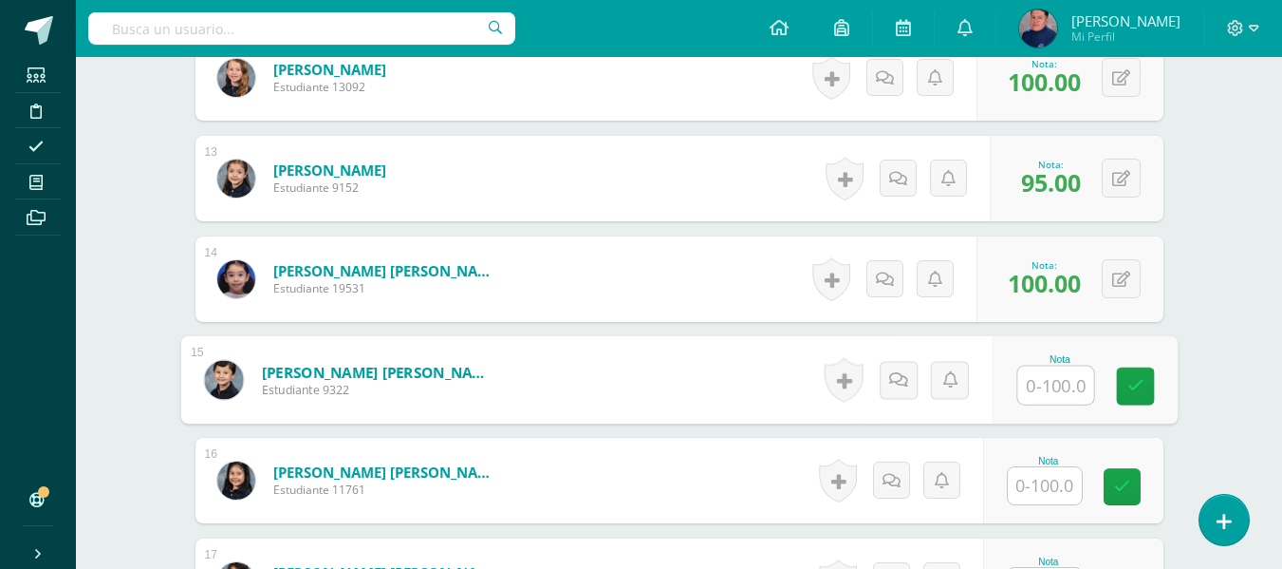
type input "1"
type input "95"
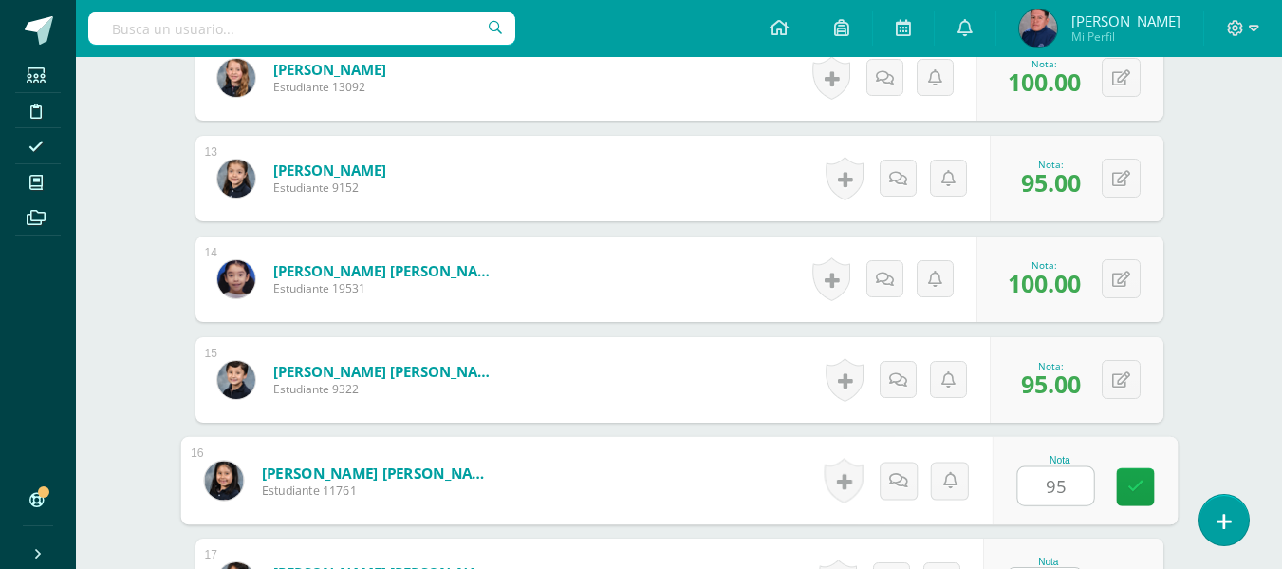
type input "95"
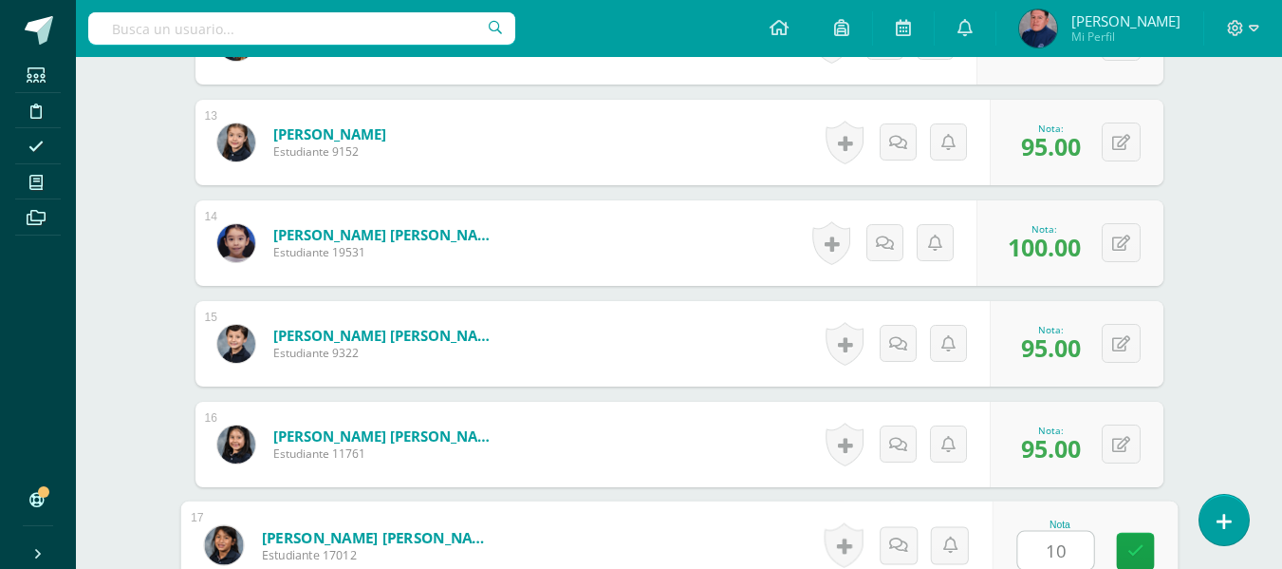
type input "100"
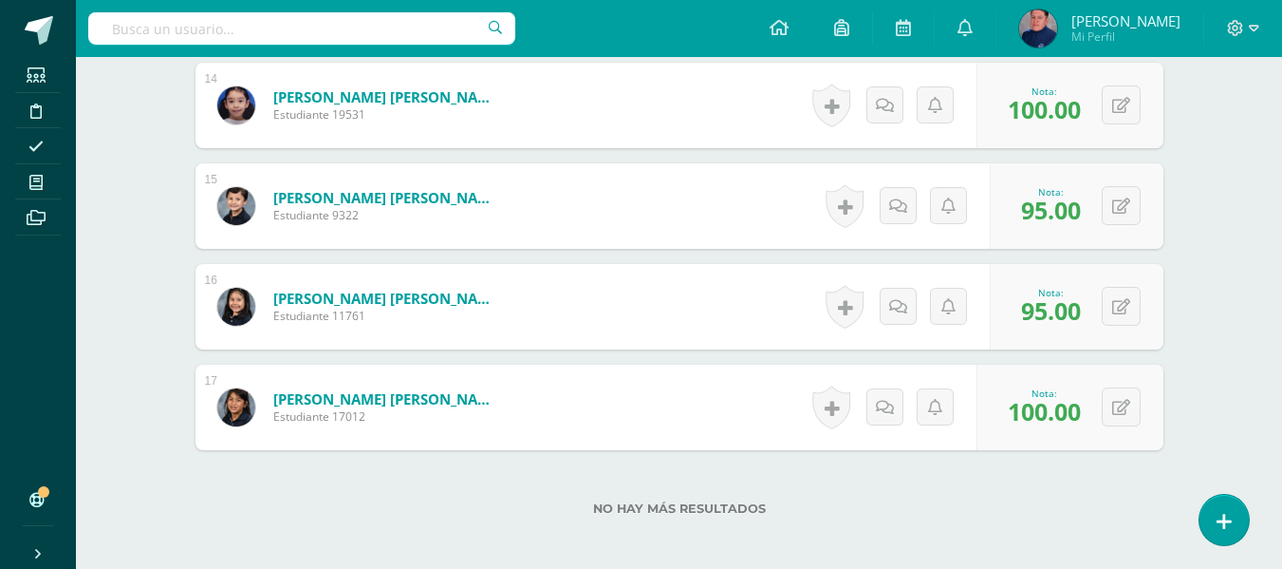
scroll to position [2022, 0]
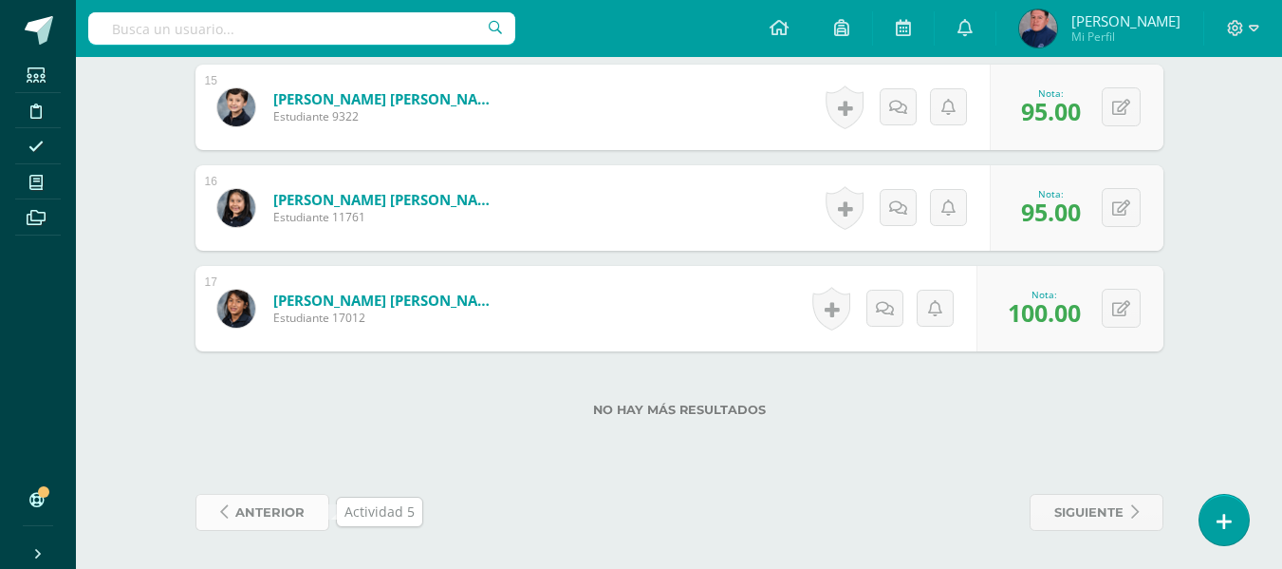
click at [284, 506] on span "anterior" at bounding box center [269, 512] width 69 height 35
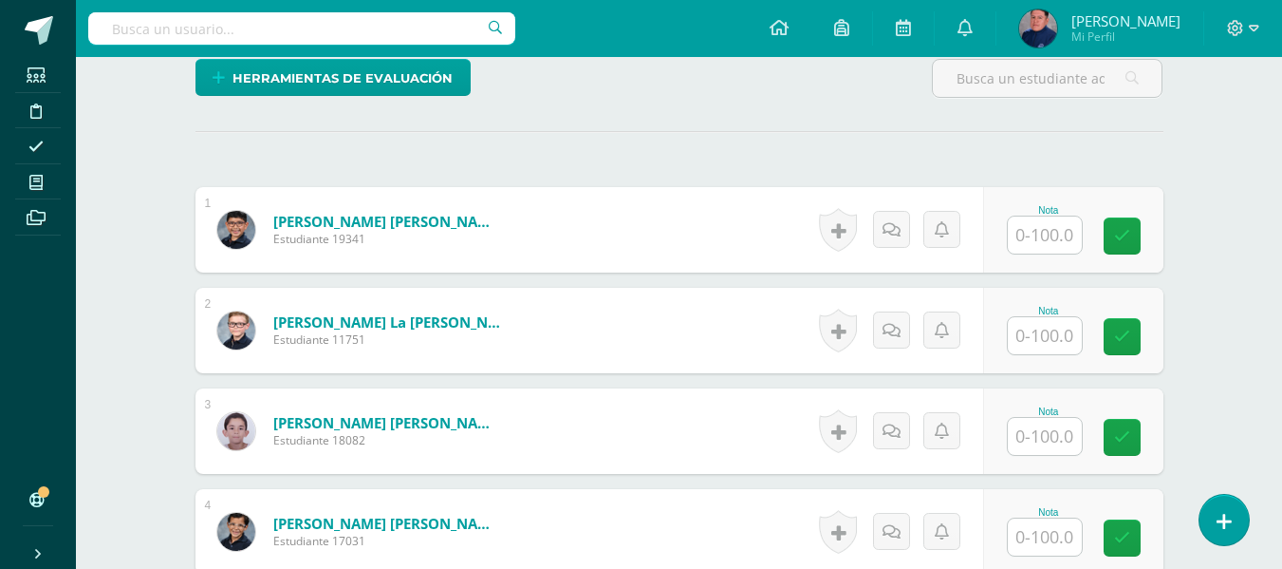
scroll to position [502, 0]
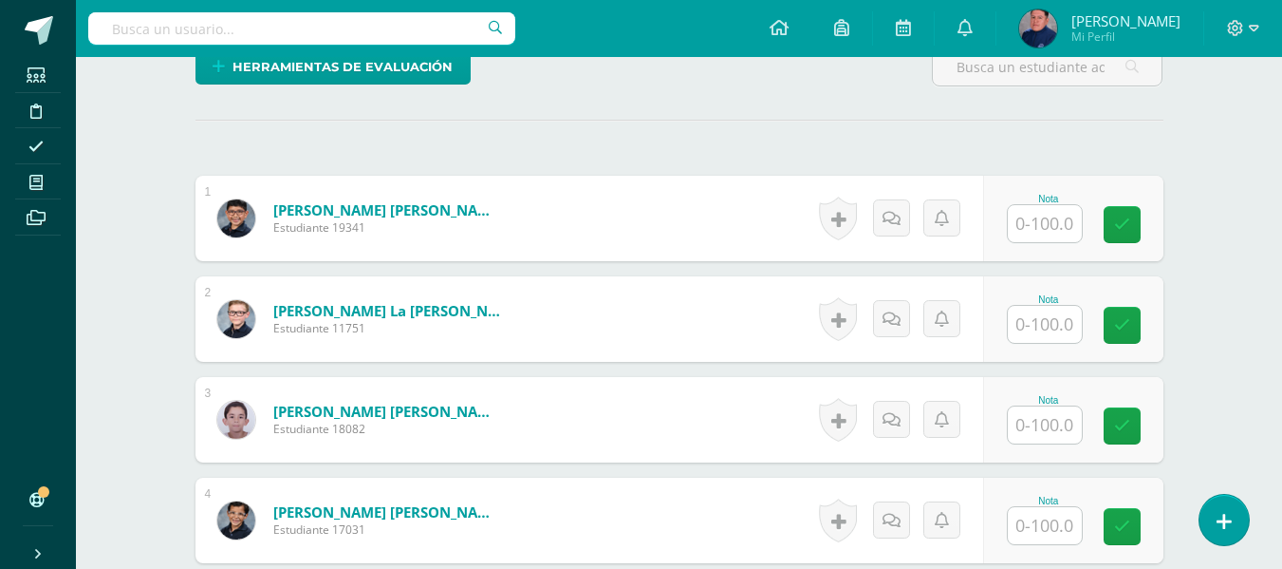
click at [1053, 224] on input "text" at bounding box center [1045, 223] width 74 height 37
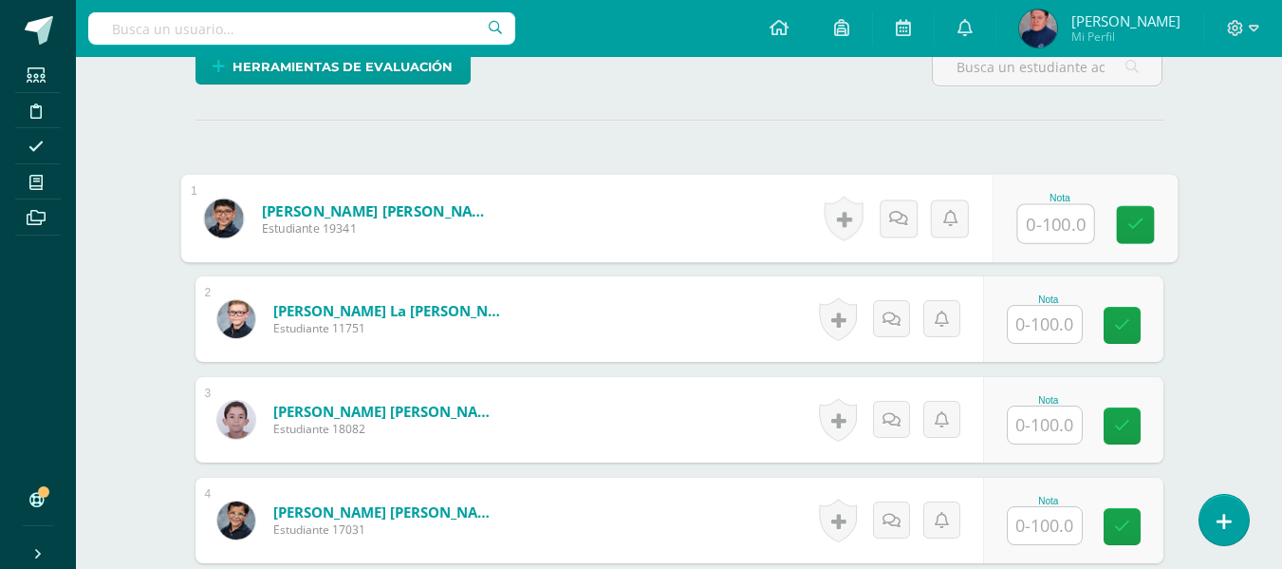
scroll to position [503, 0]
type input "90"
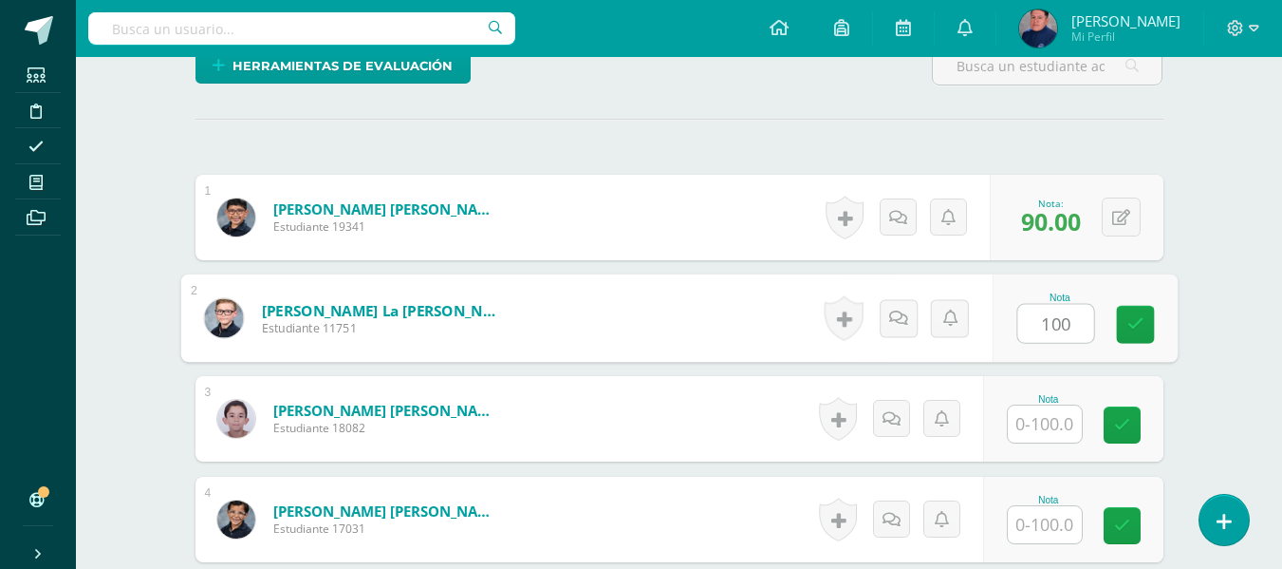
type input "100"
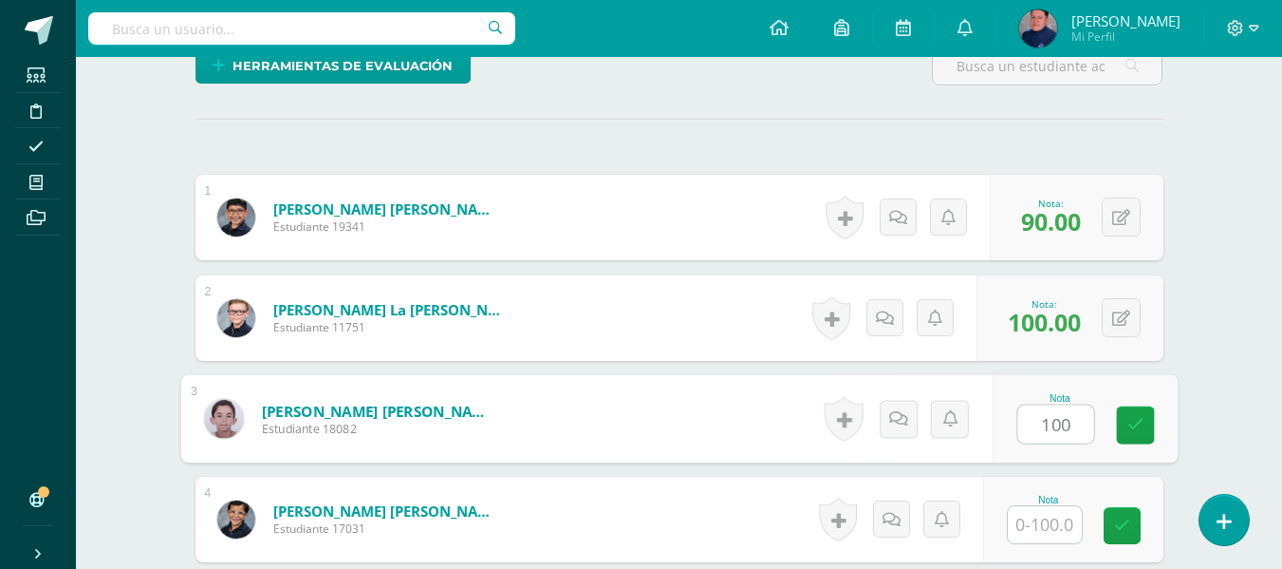
type input "100"
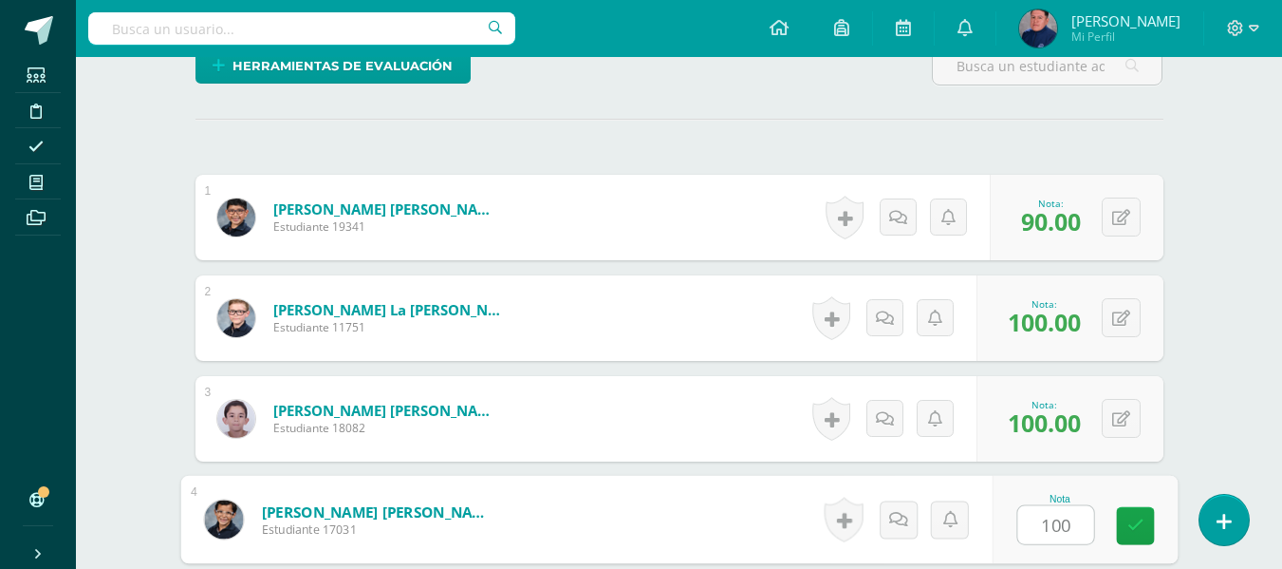
type input "100"
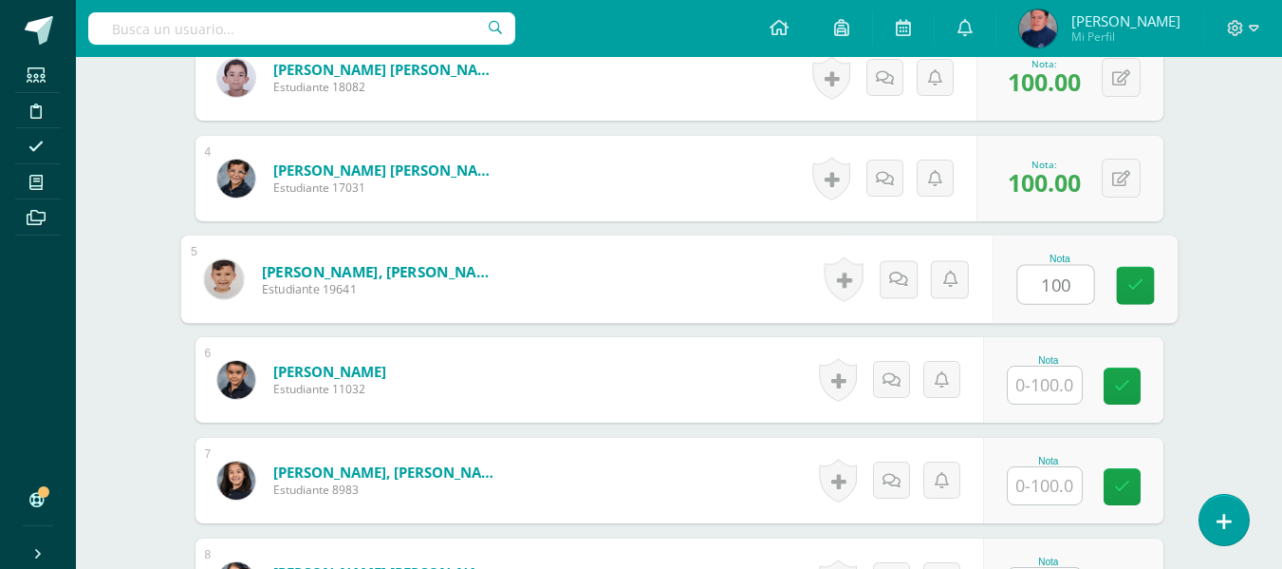
type input "100"
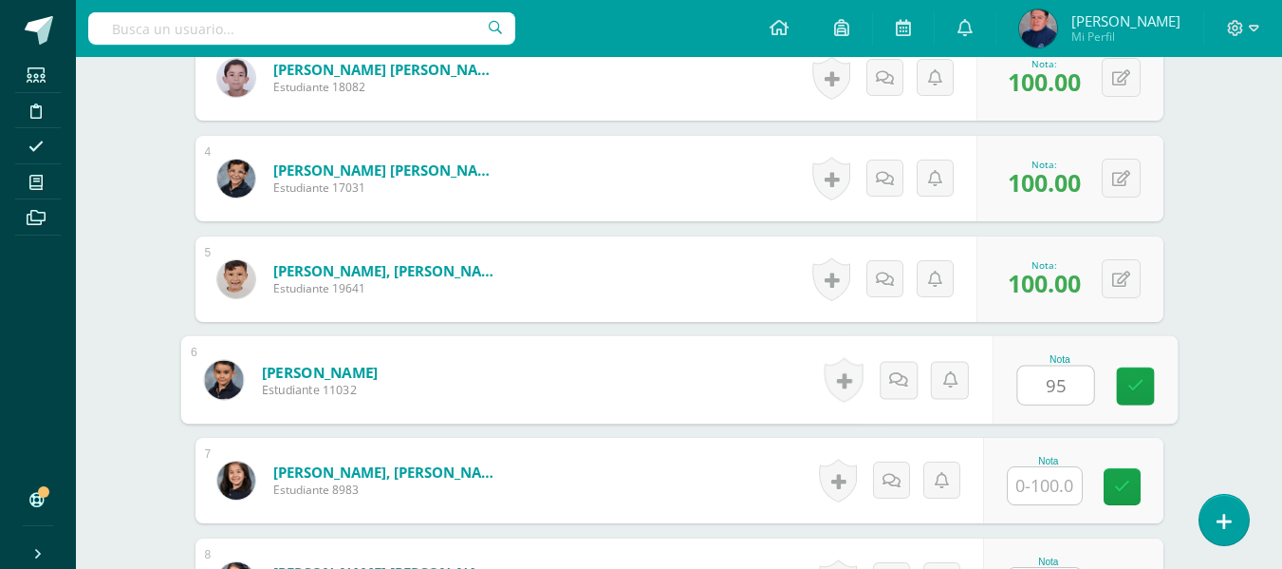
type input "95"
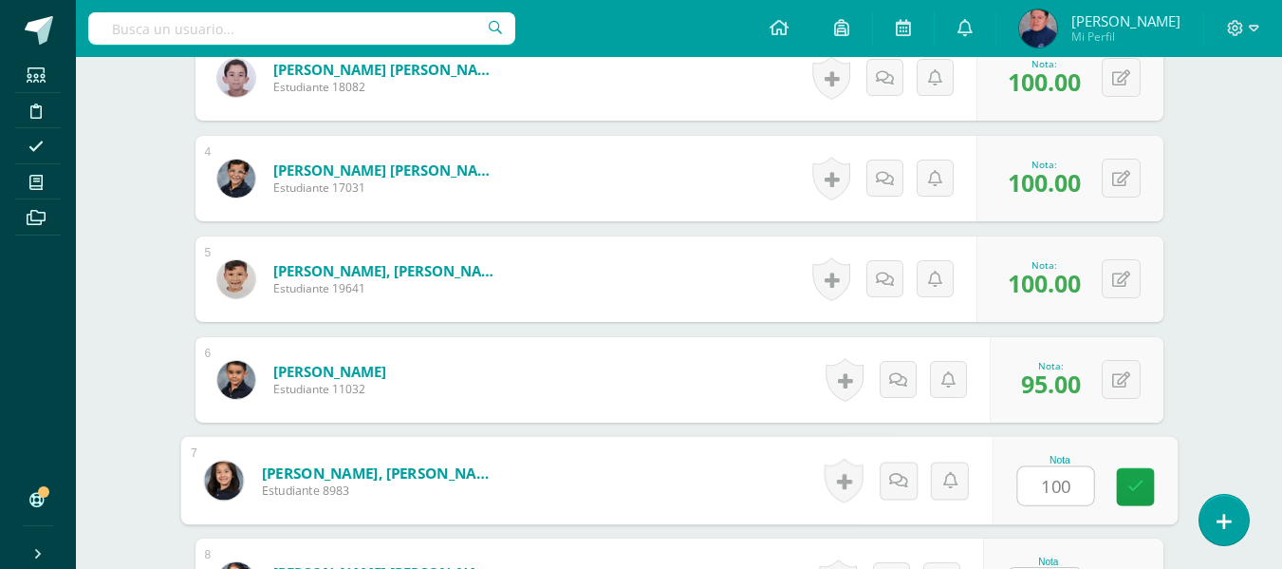
type input "100"
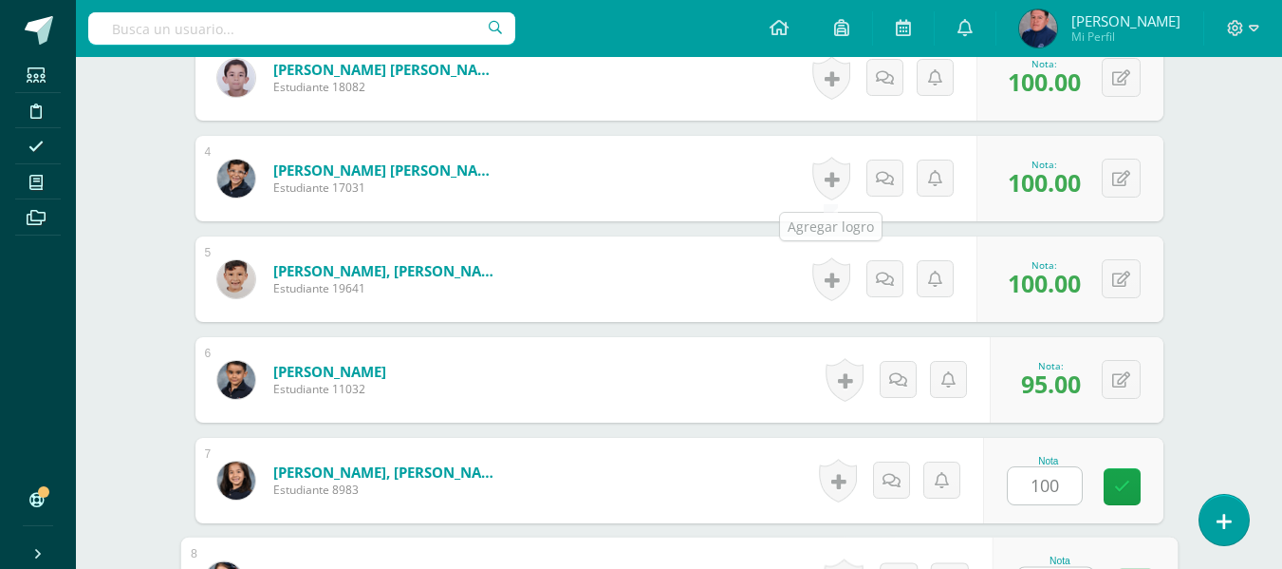
scroll to position [880, 0]
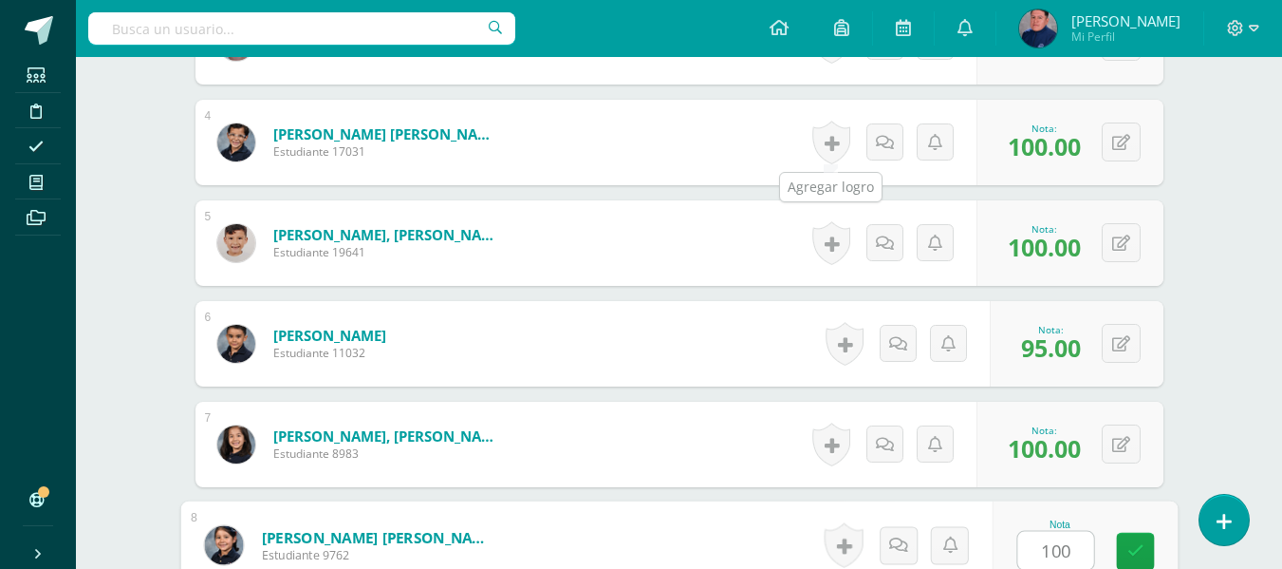
type input "100"
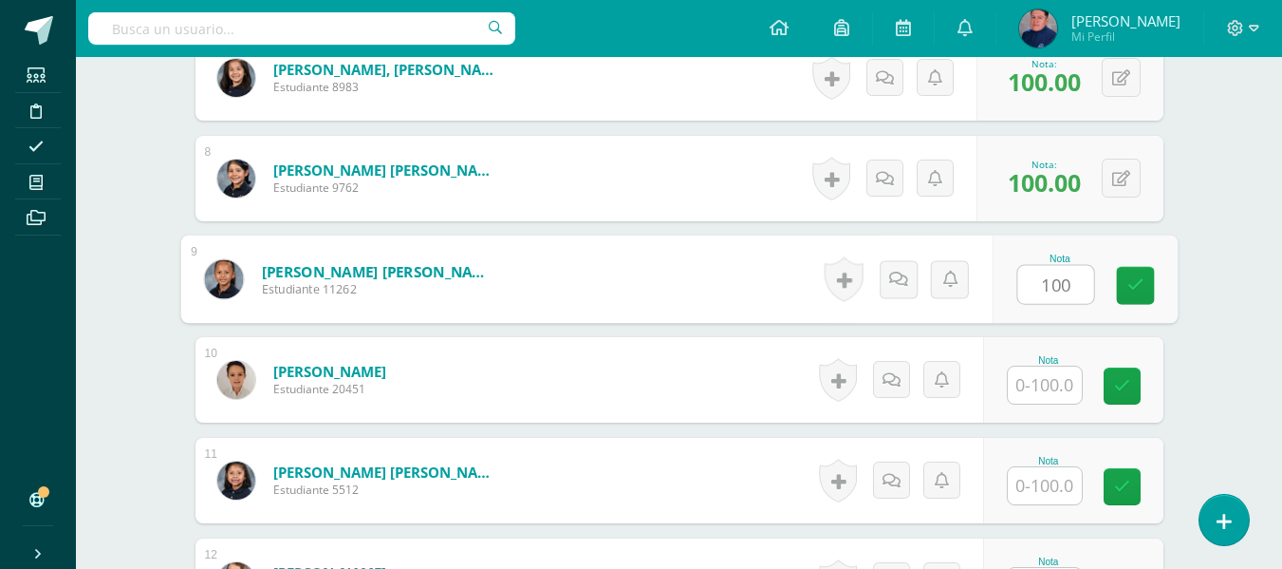
type input "100"
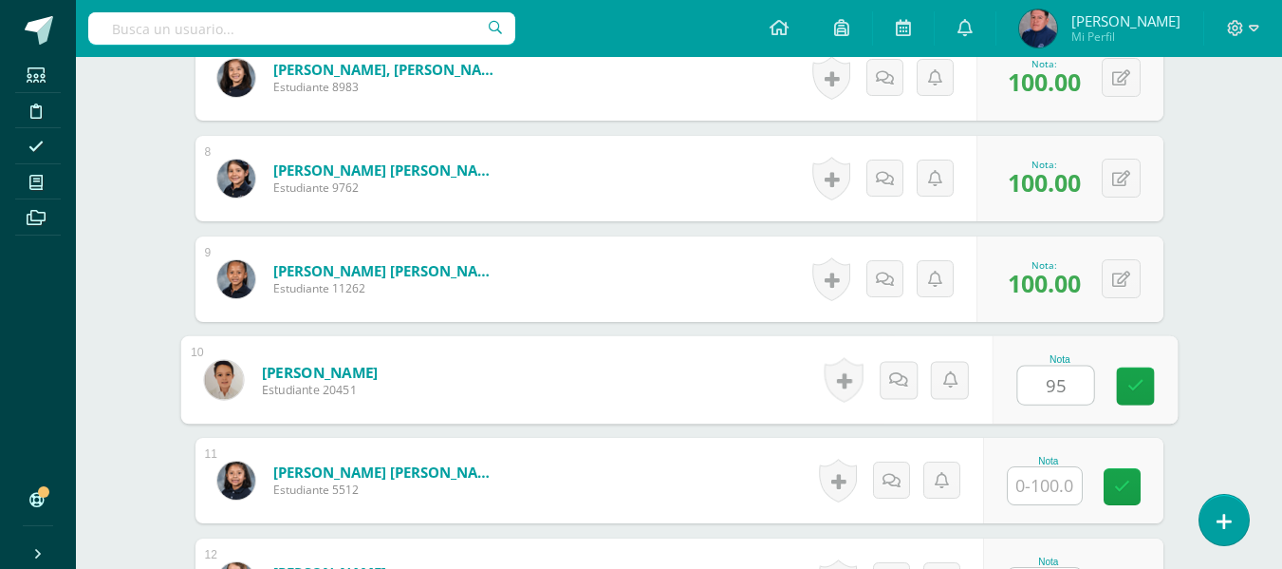
type input "95"
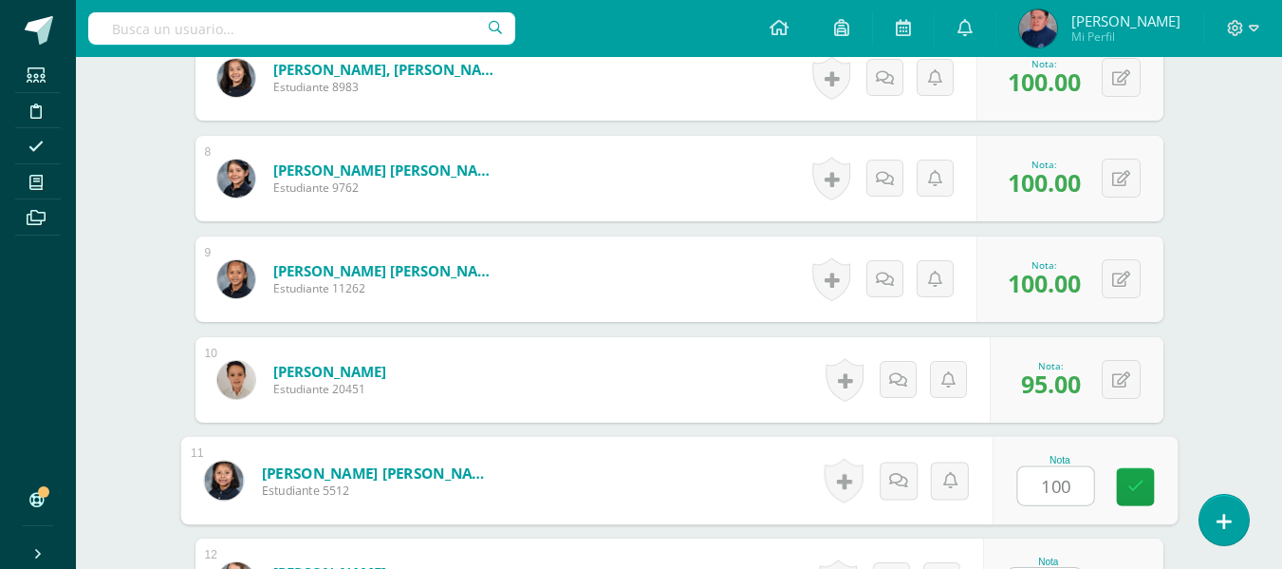
type input "100"
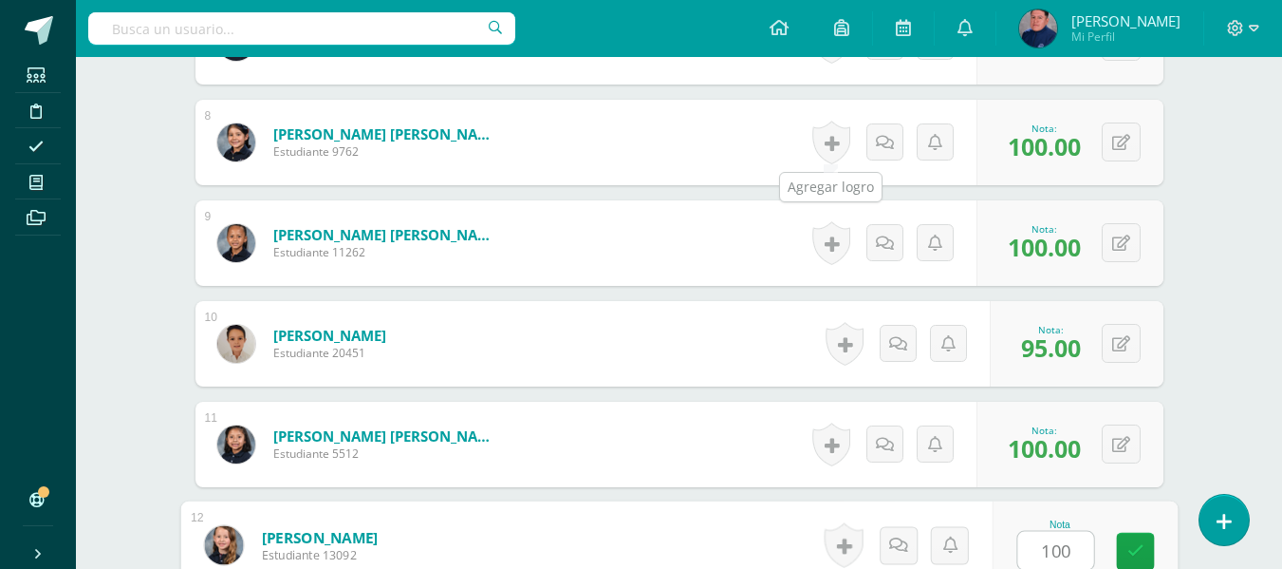
type input "100"
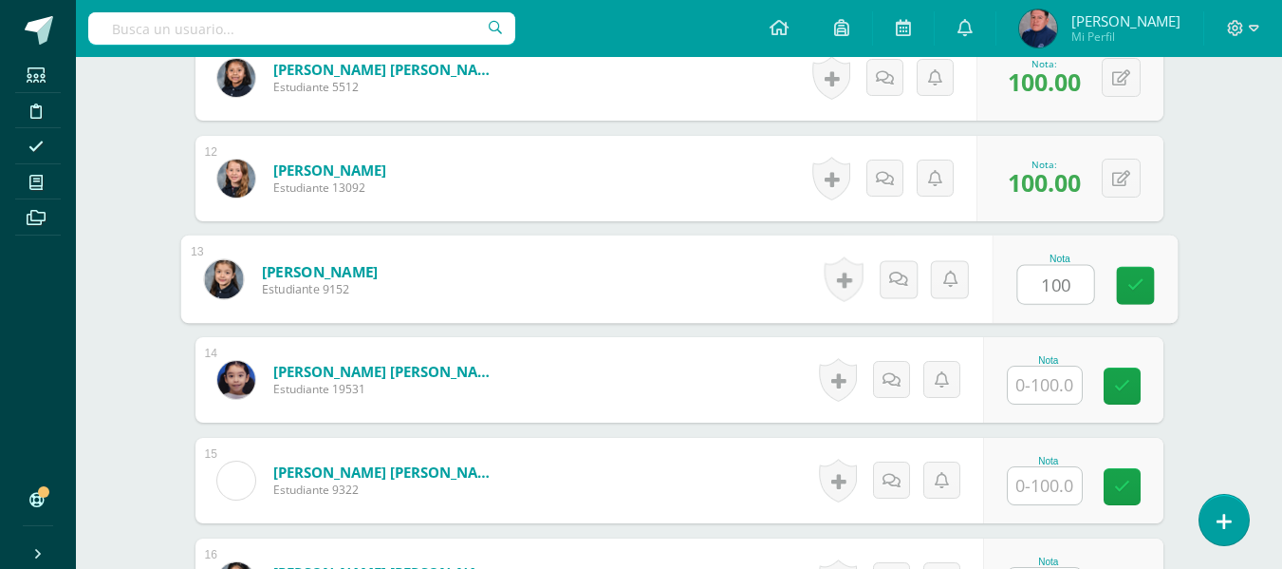
type input "100"
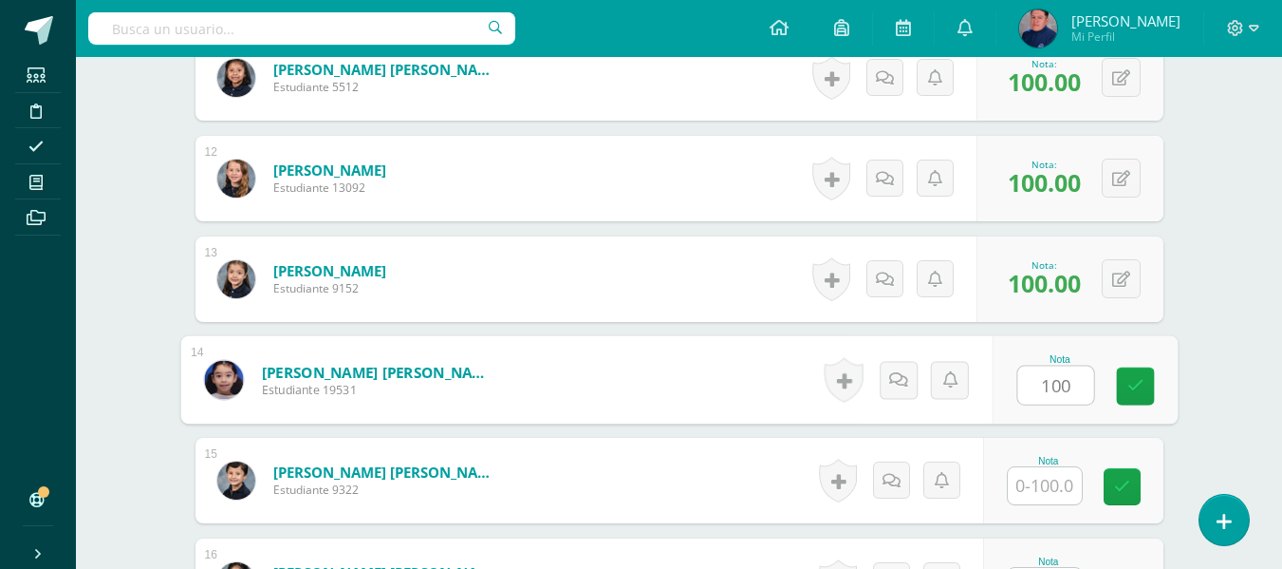
type input "100"
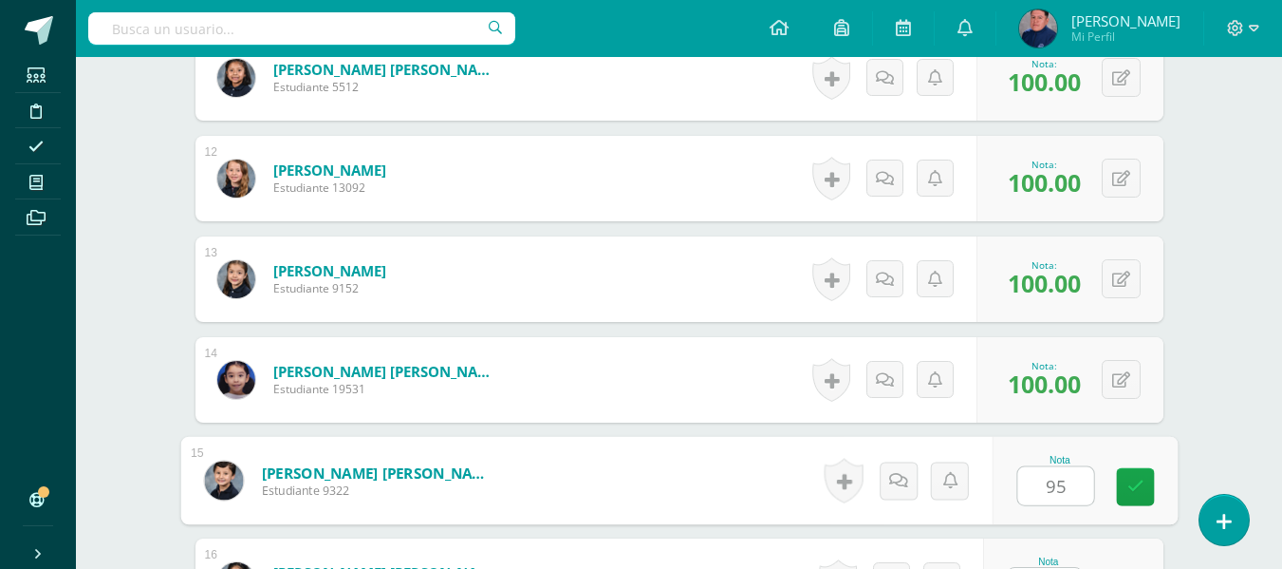
type input "95"
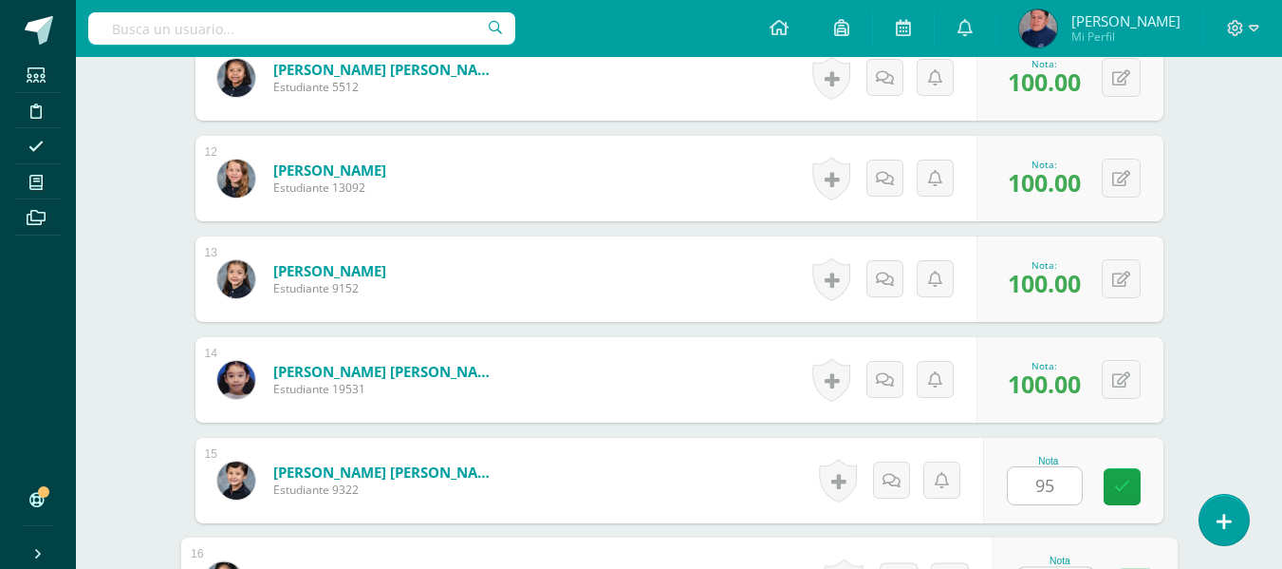
scroll to position [1685, 0]
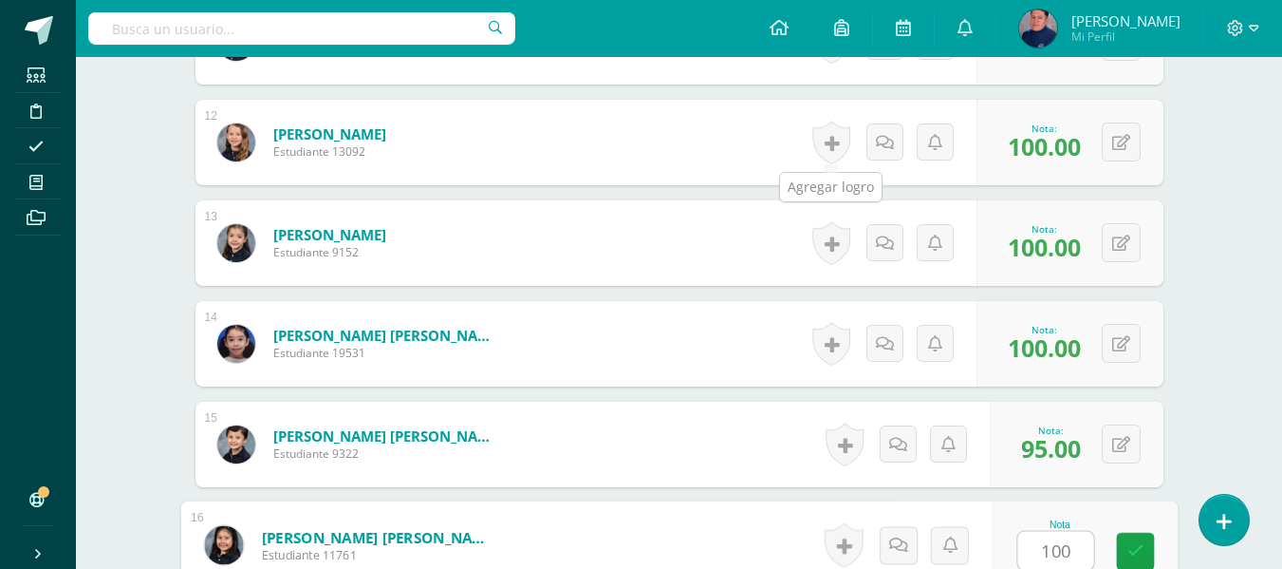
type input "100"
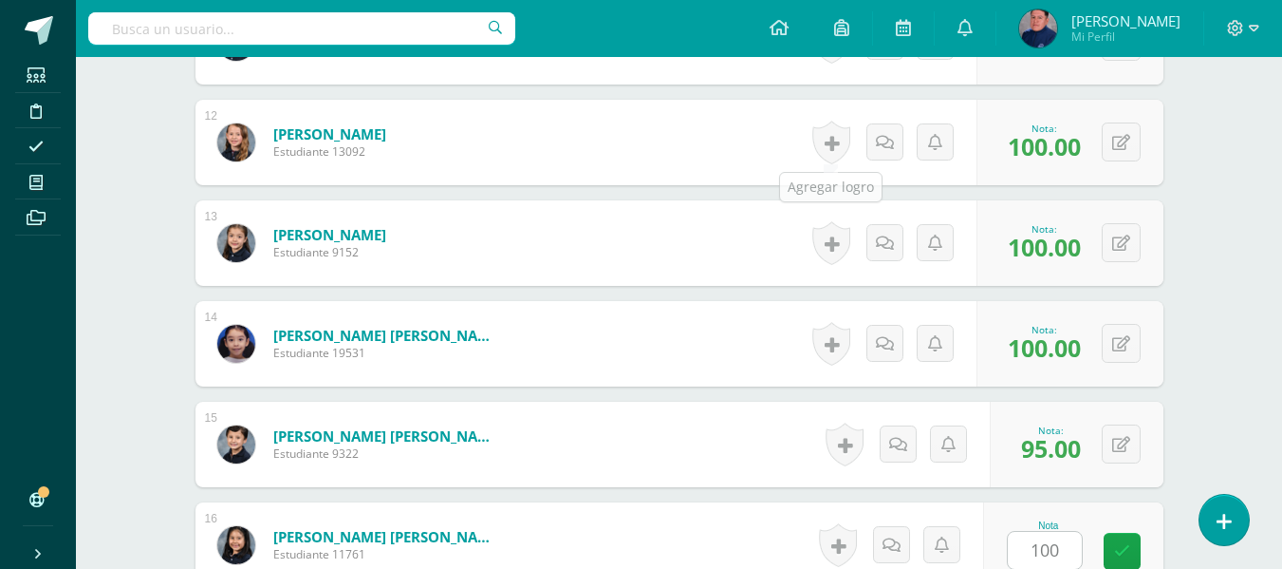
scroll to position [2022, 0]
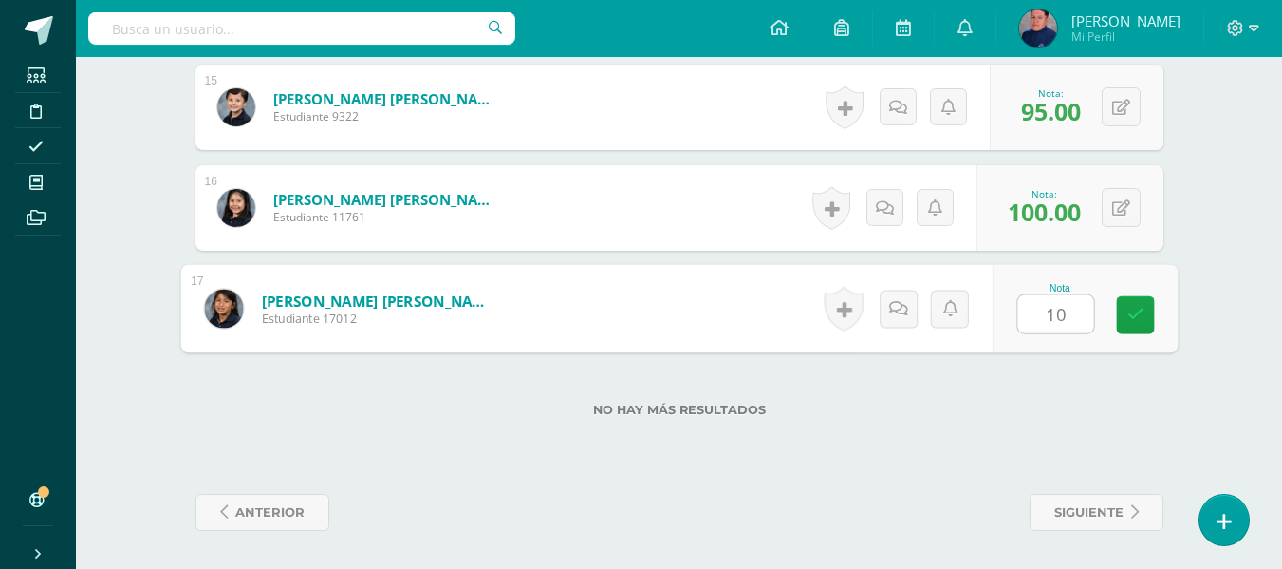
type input "100"
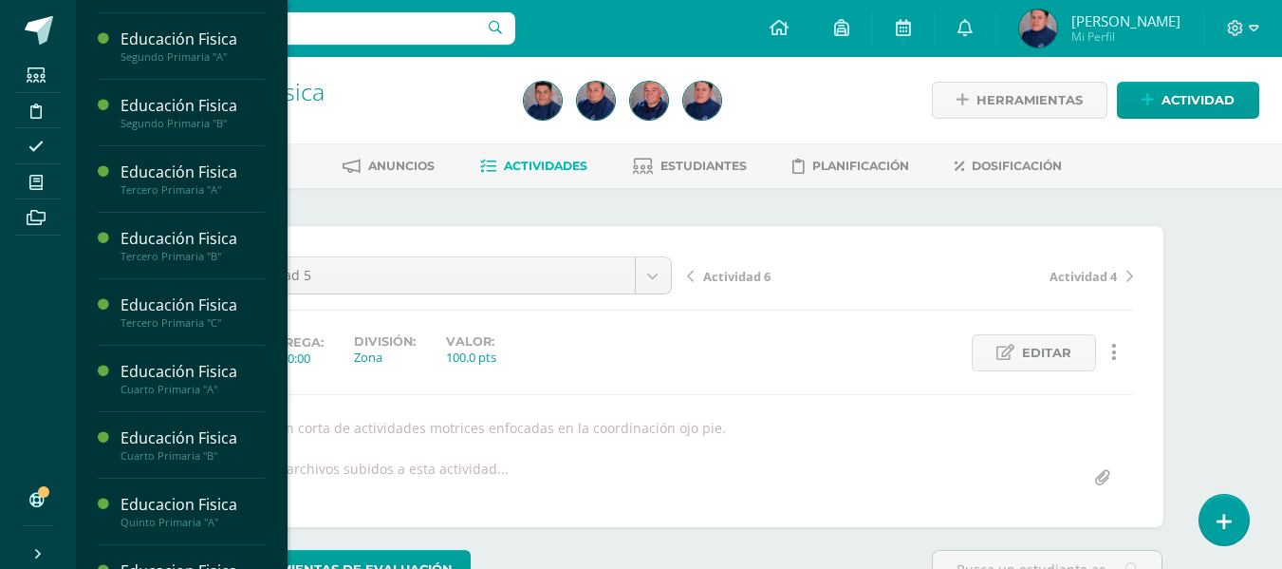
scroll to position [380, 0]
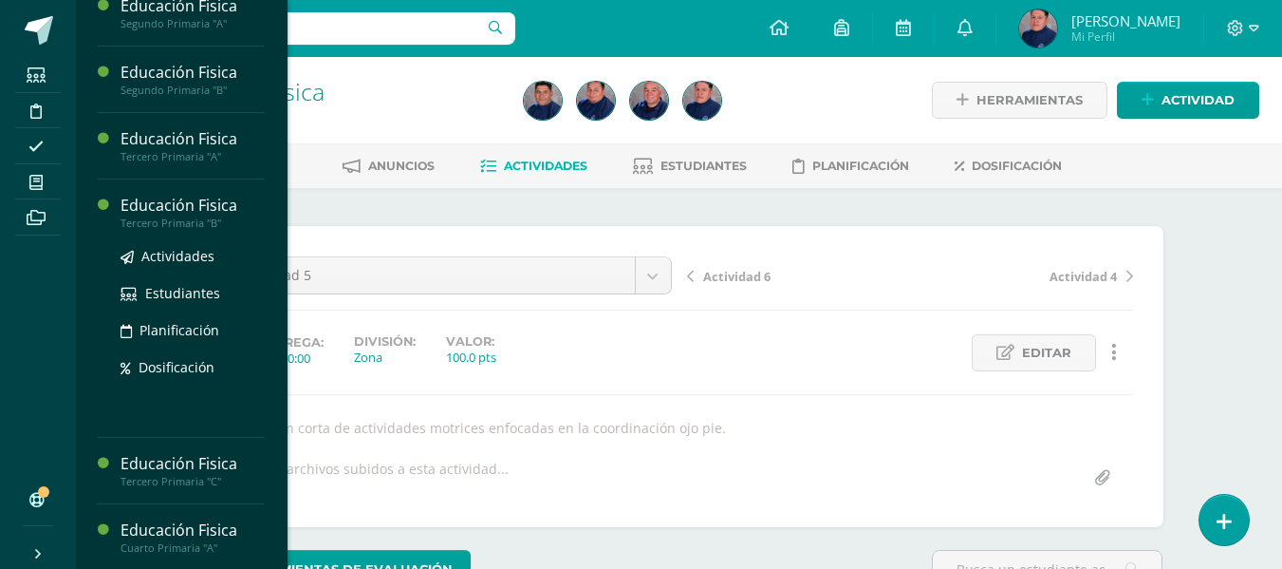
click at [165, 214] on div "Educación Fisica" at bounding box center [193, 206] width 144 height 22
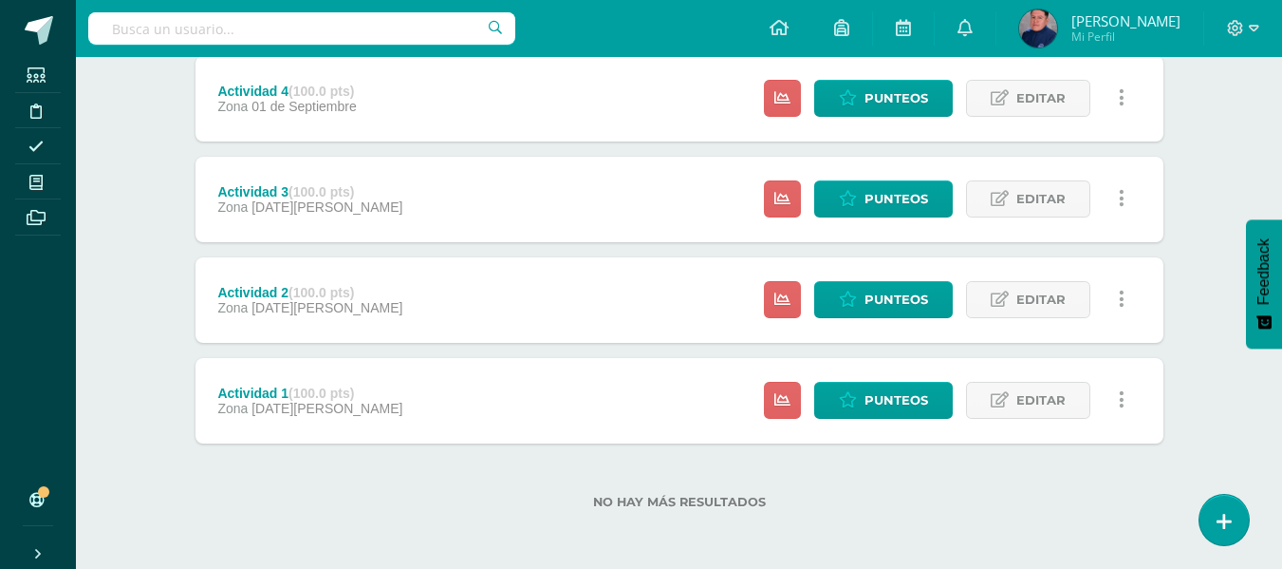
scroll to position [668, 0]
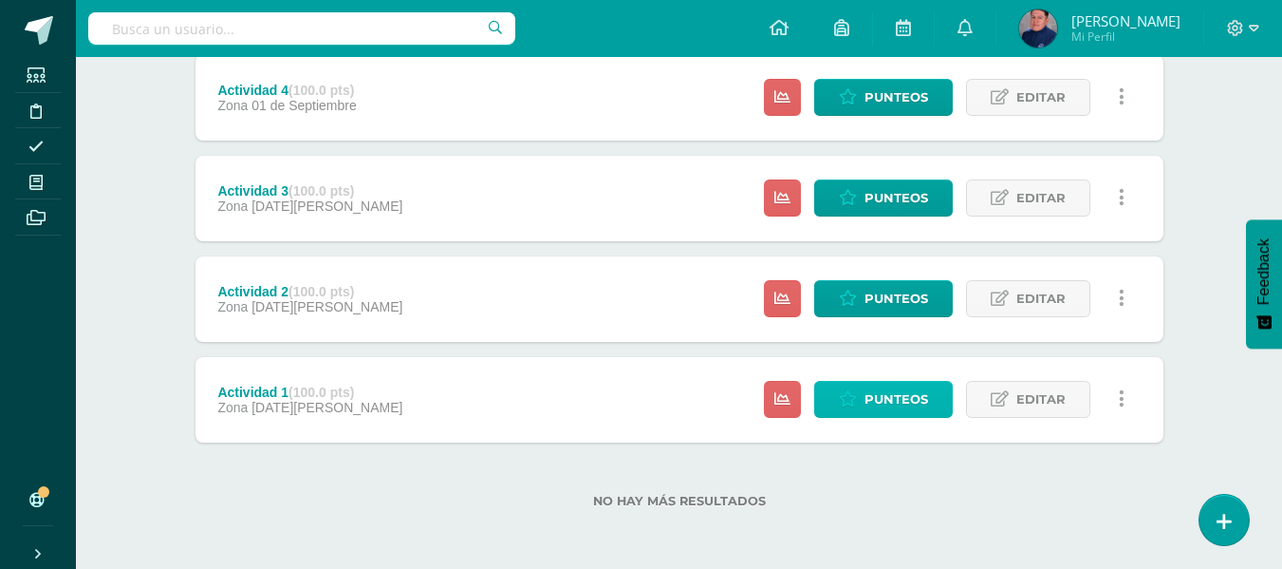
click at [890, 403] on span "Punteos" at bounding box center [897, 399] width 64 height 35
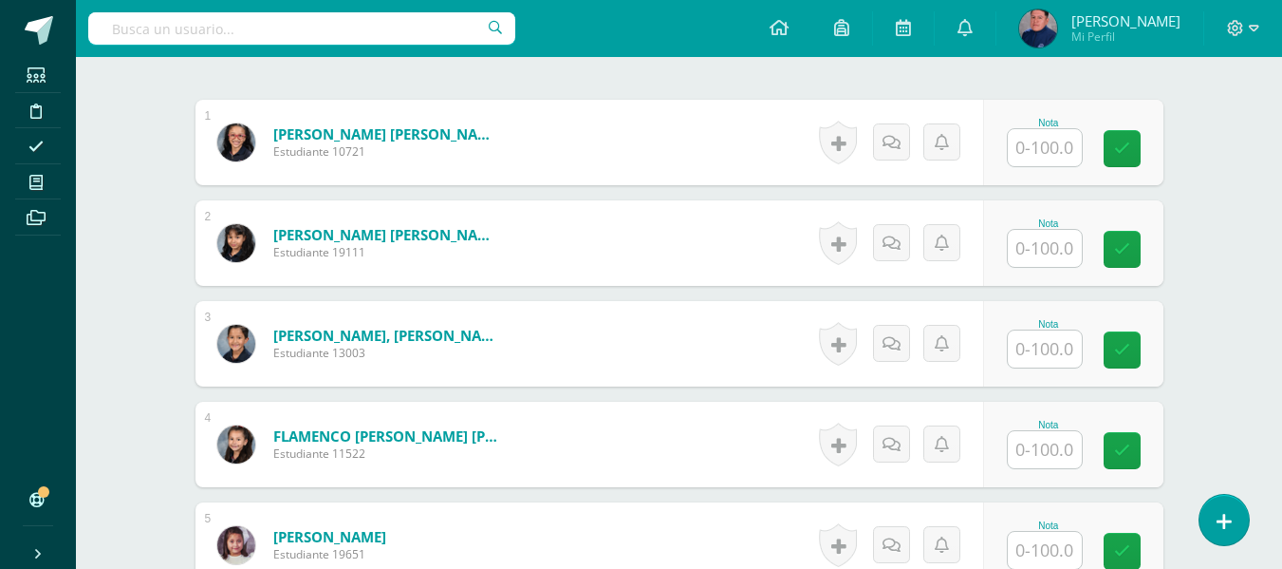
scroll to position [495, 0]
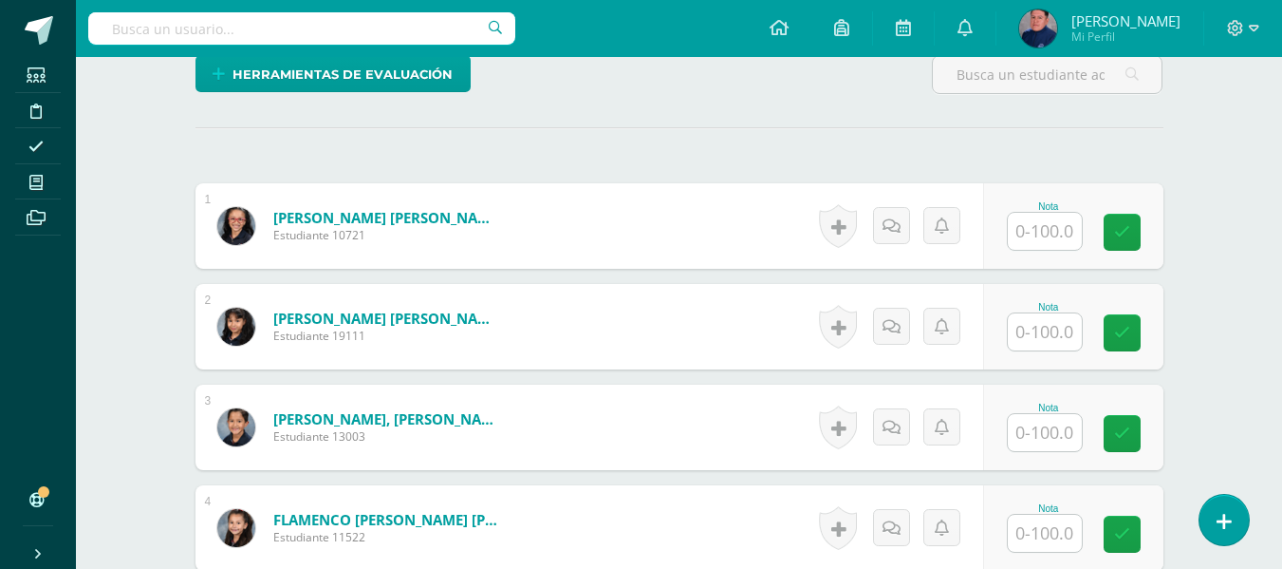
click at [1041, 240] on input "text" at bounding box center [1045, 231] width 74 height 37
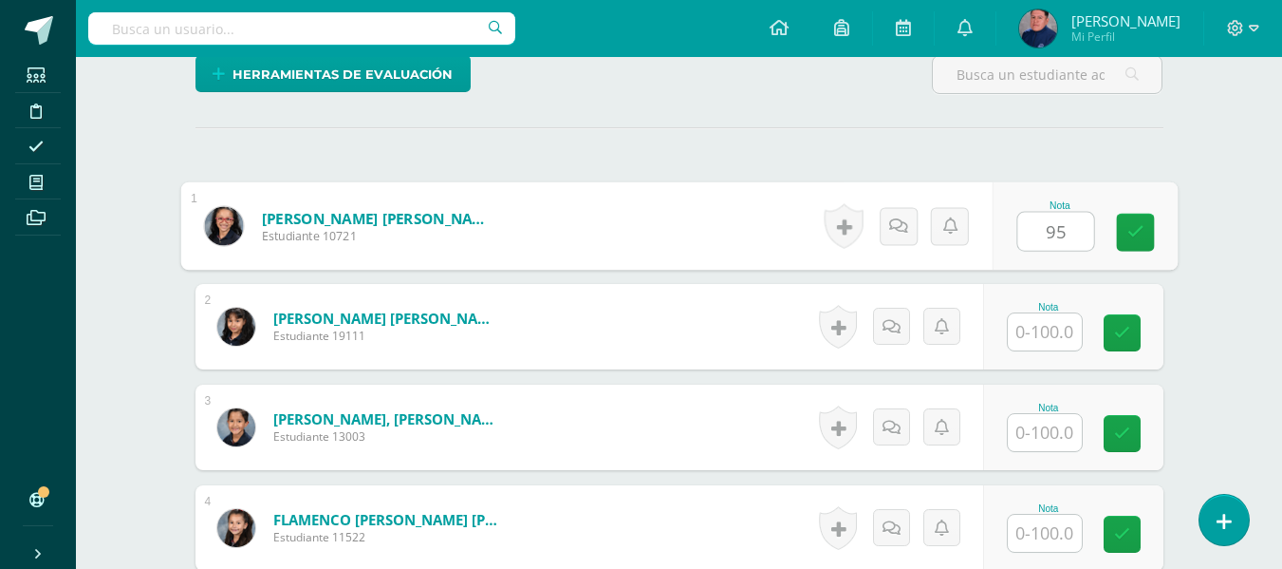
type input "95"
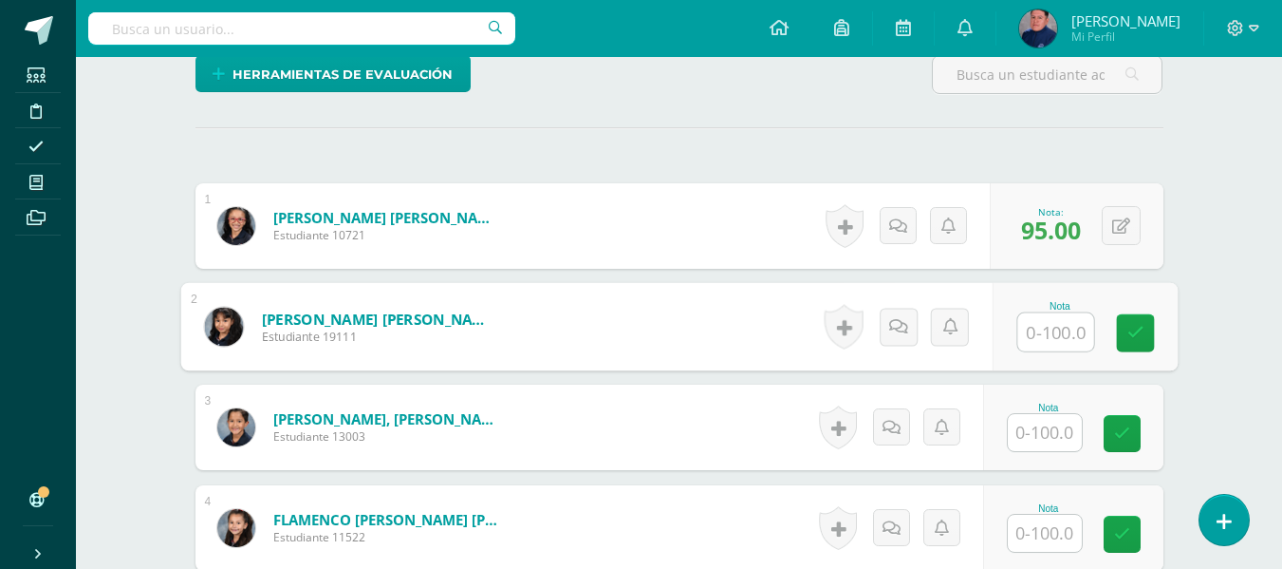
scroll to position [496, 0]
type input "100"
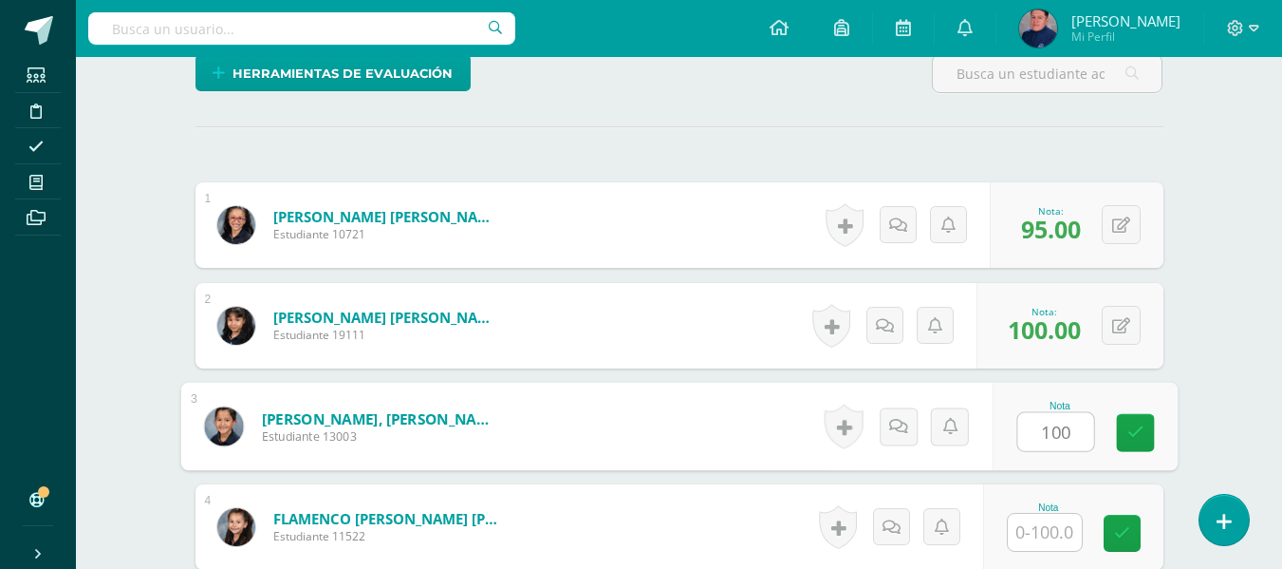
type input "100"
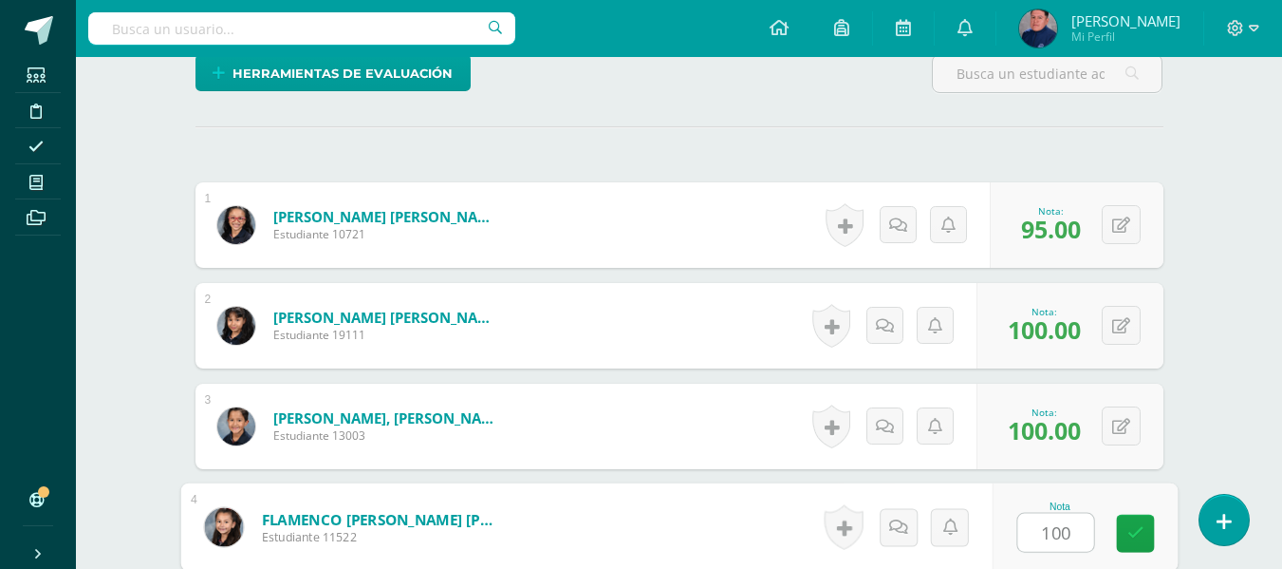
type input "100"
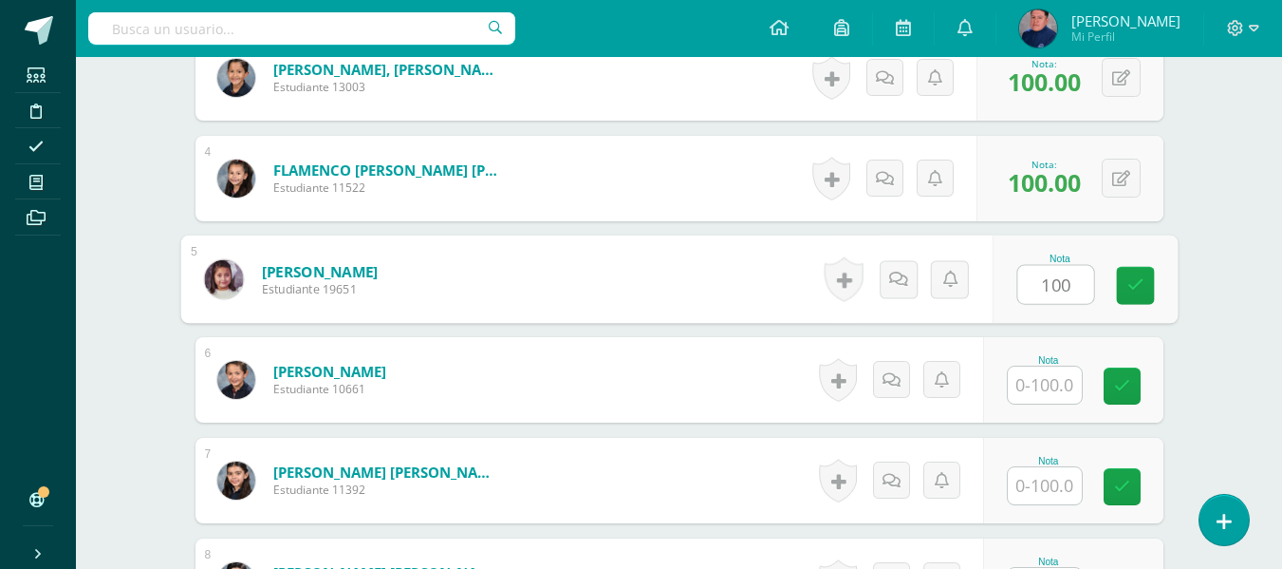
type input "100"
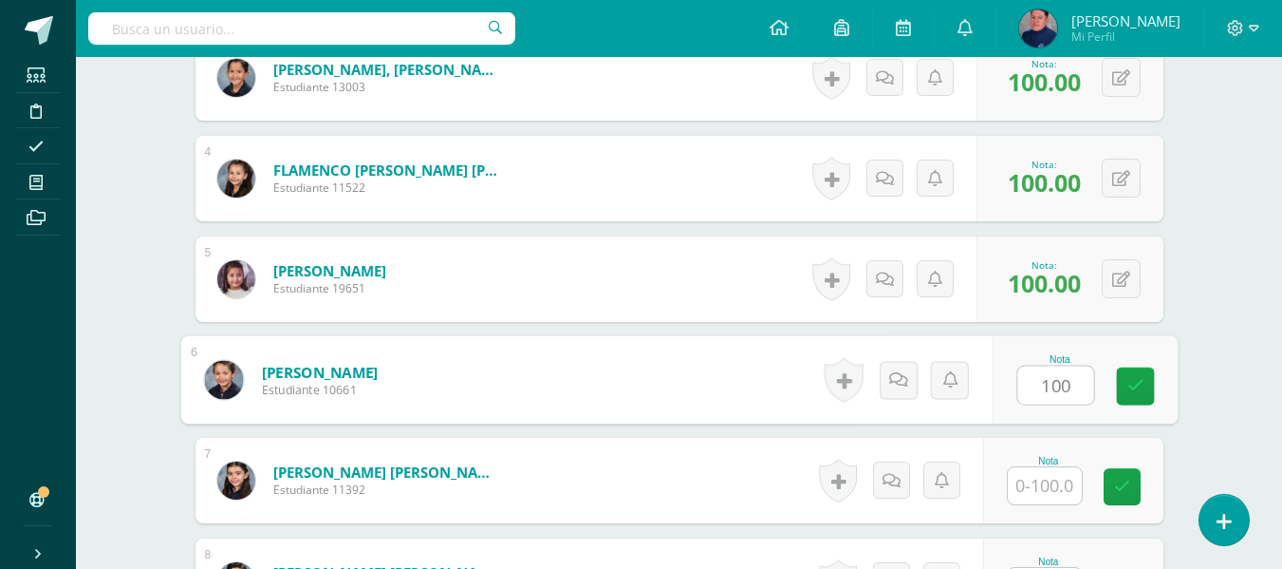
type input "100"
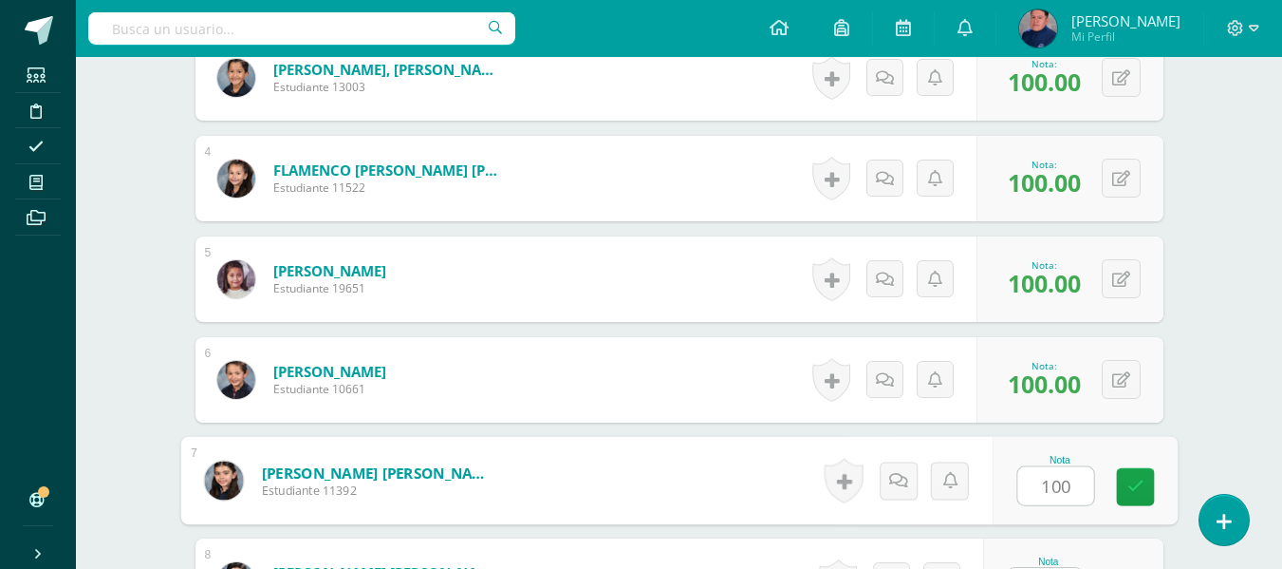
type input "100"
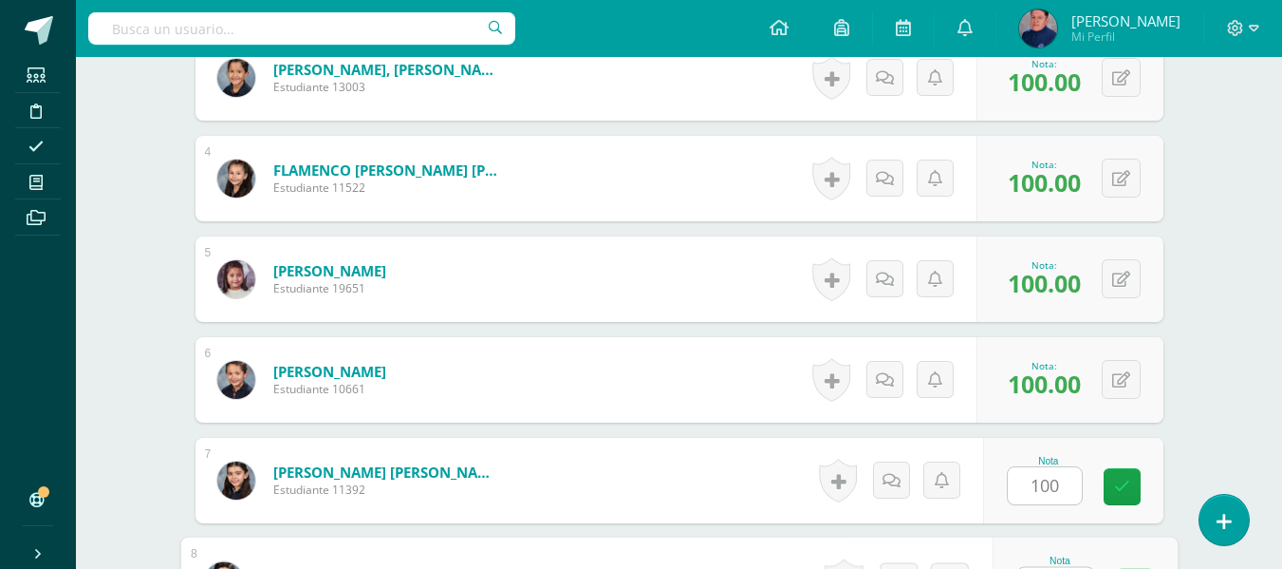
scroll to position [880, 0]
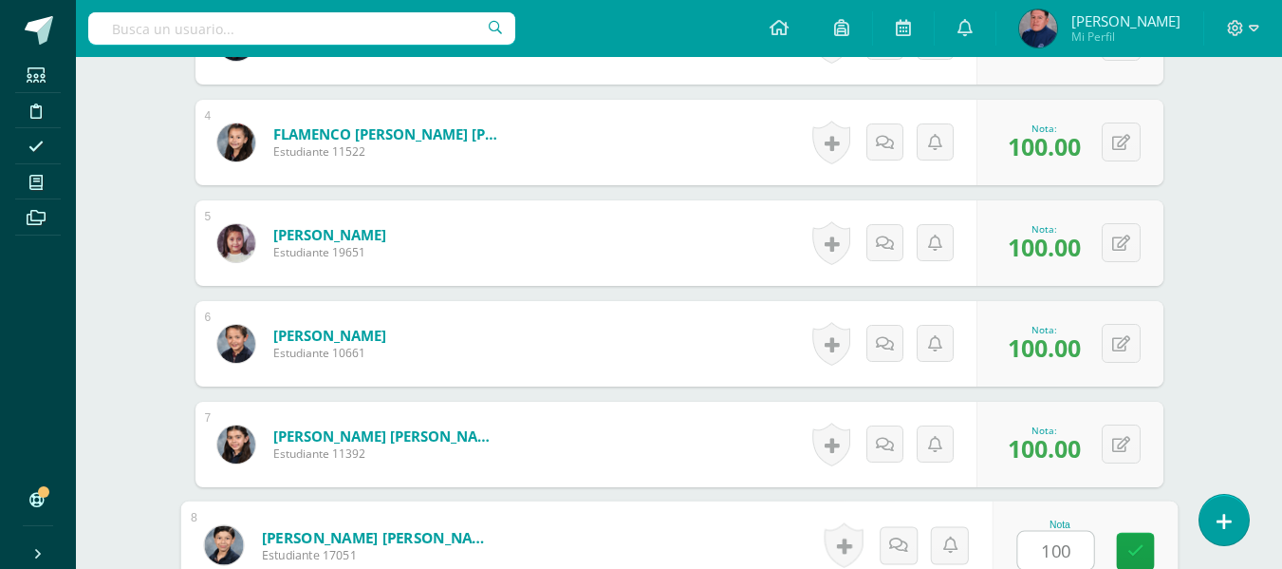
type input "100"
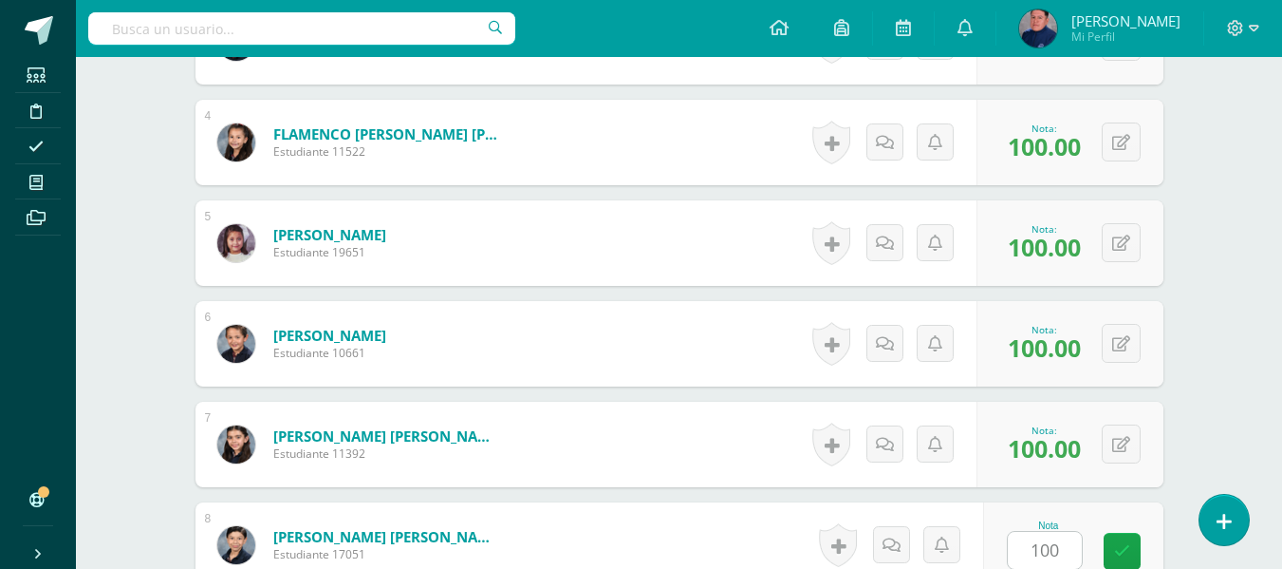
scroll to position [1246, 0]
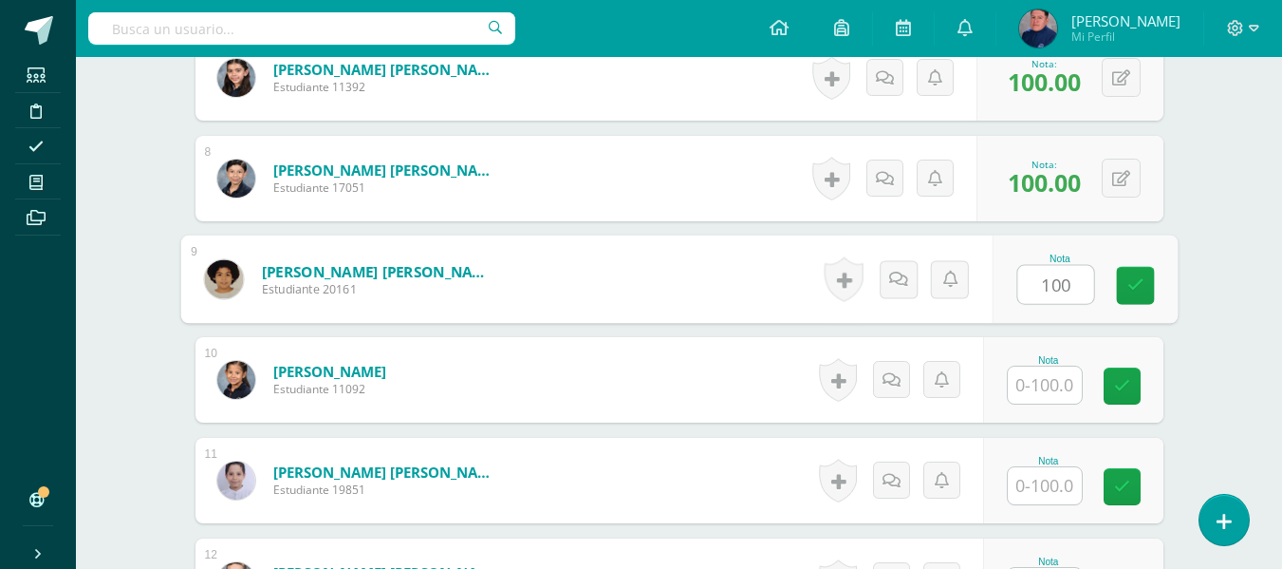
type input "100"
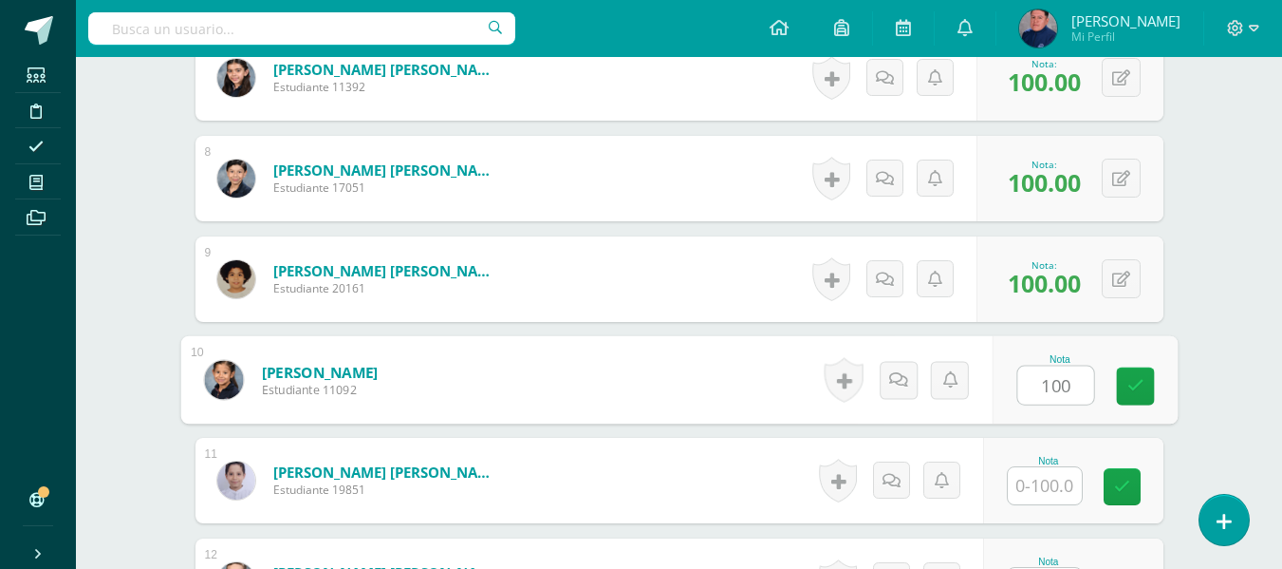
type input "100"
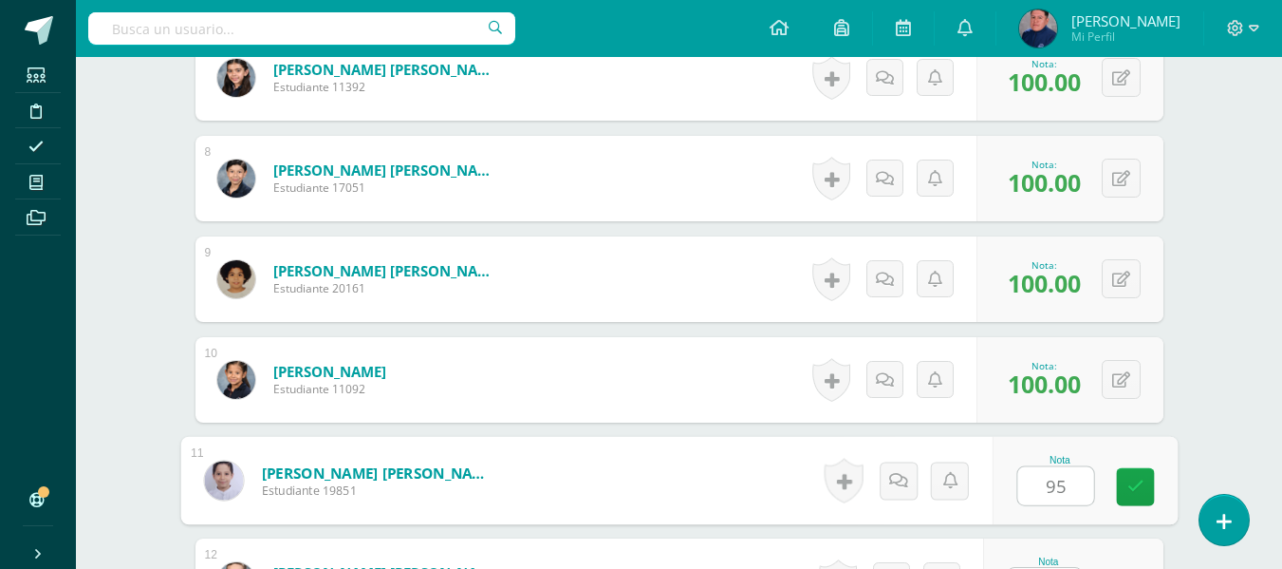
type input "95"
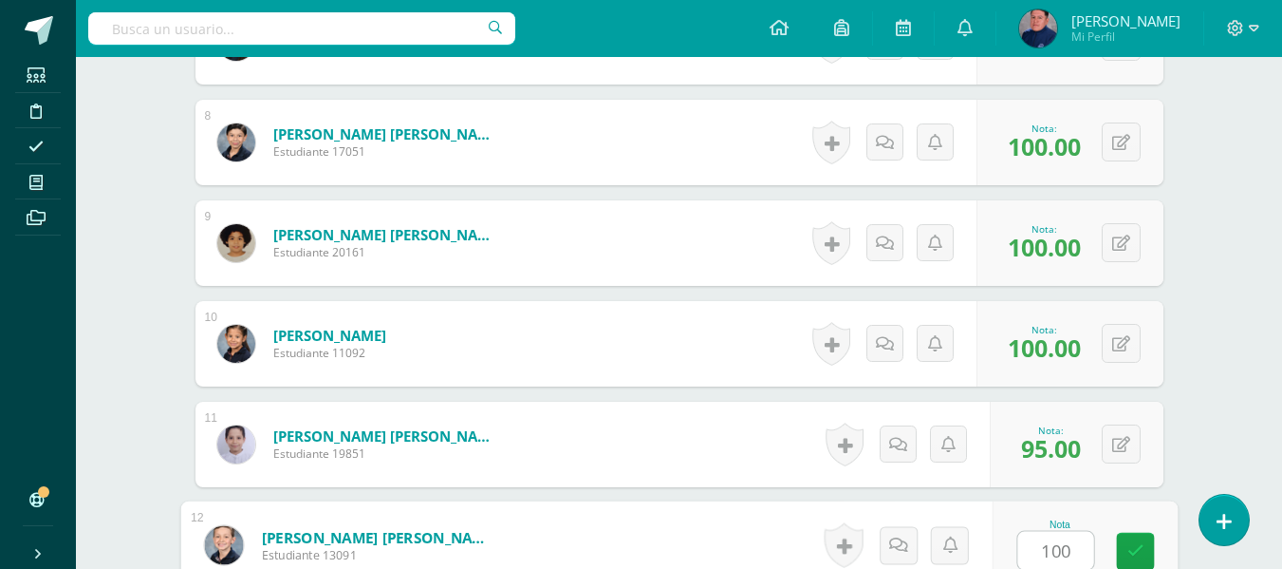
type input "100"
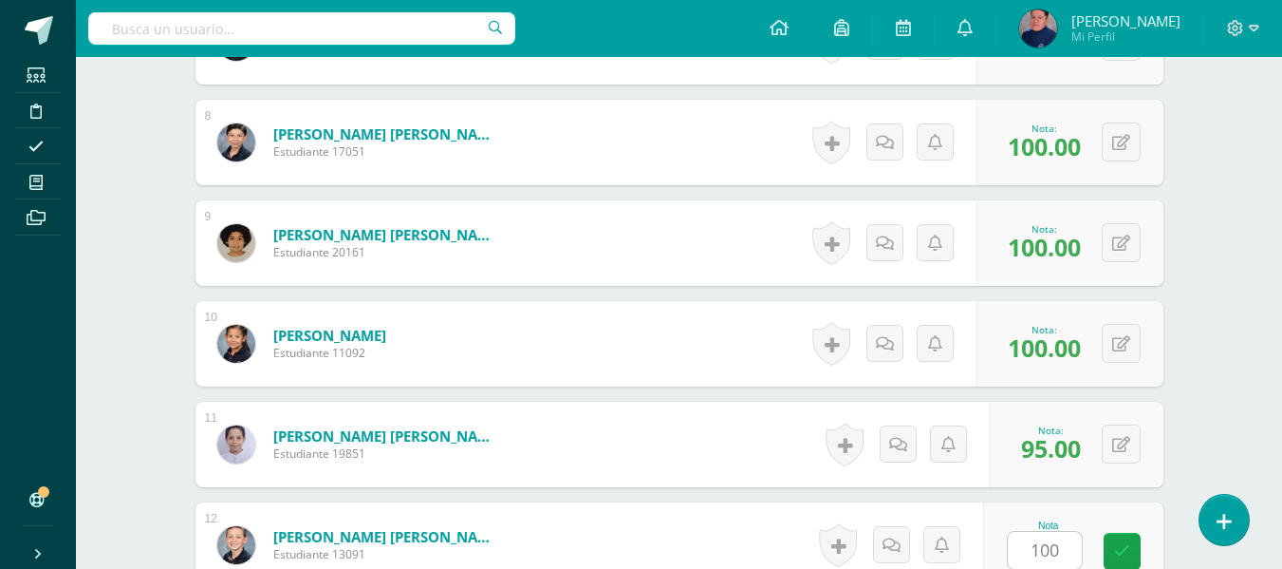
scroll to position [1649, 0]
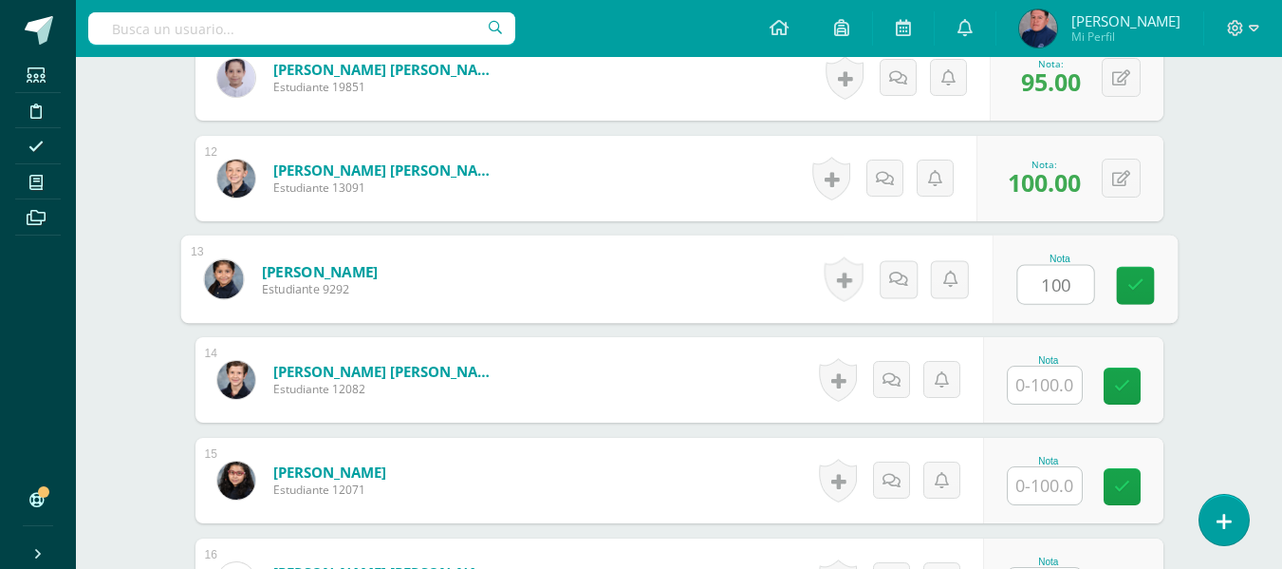
type input "100"
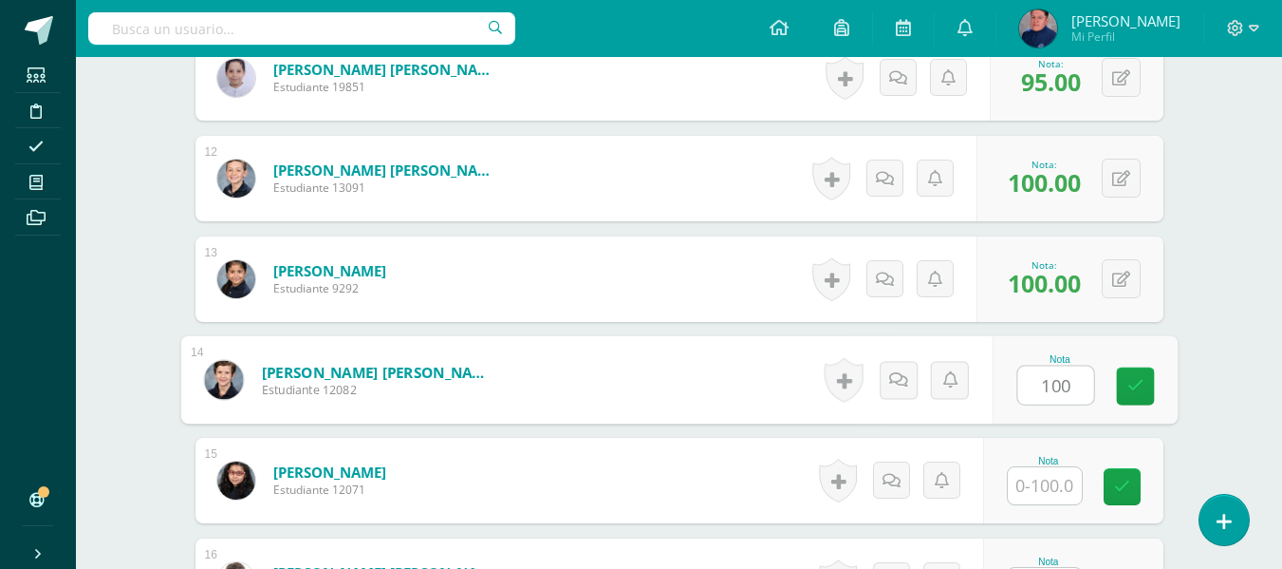
type input "100"
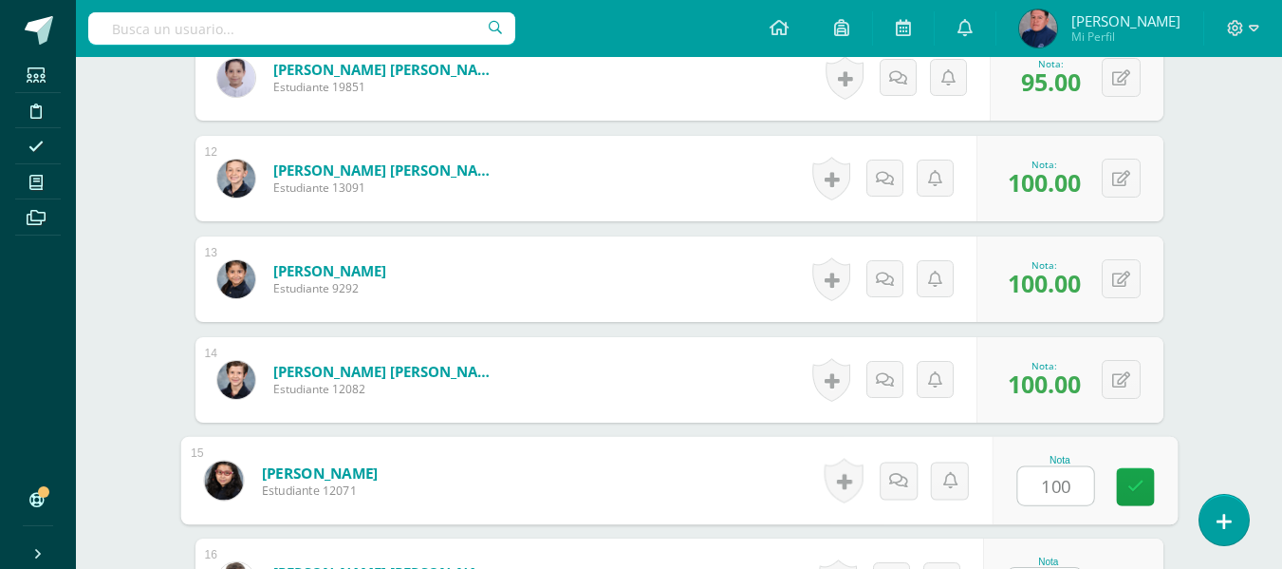
type input "100"
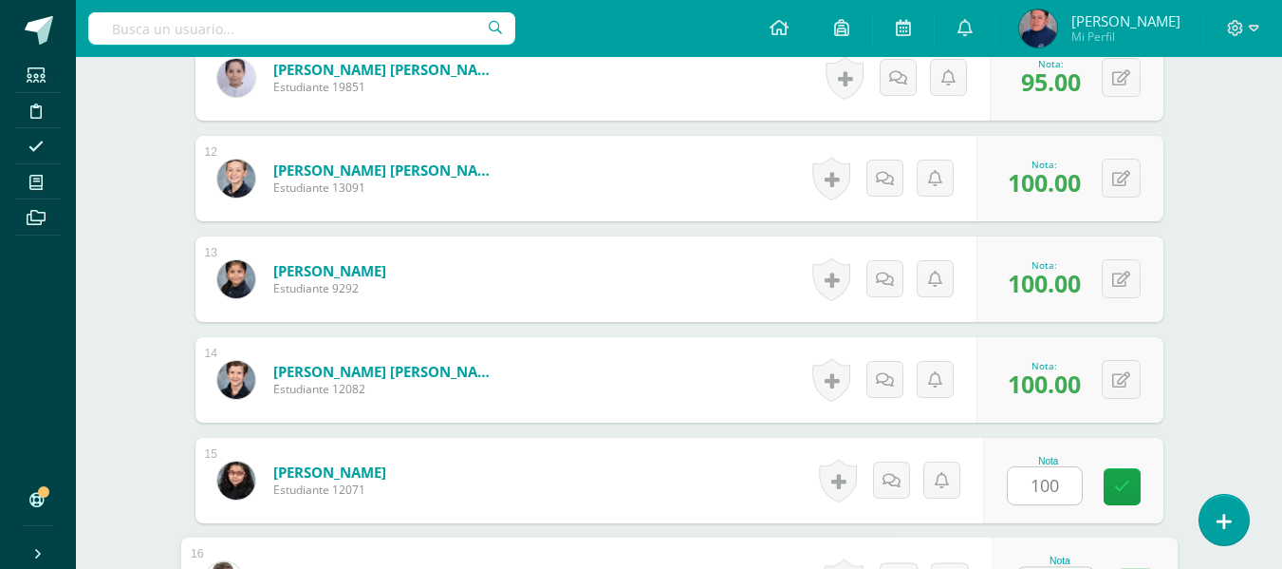
scroll to position [1685, 0]
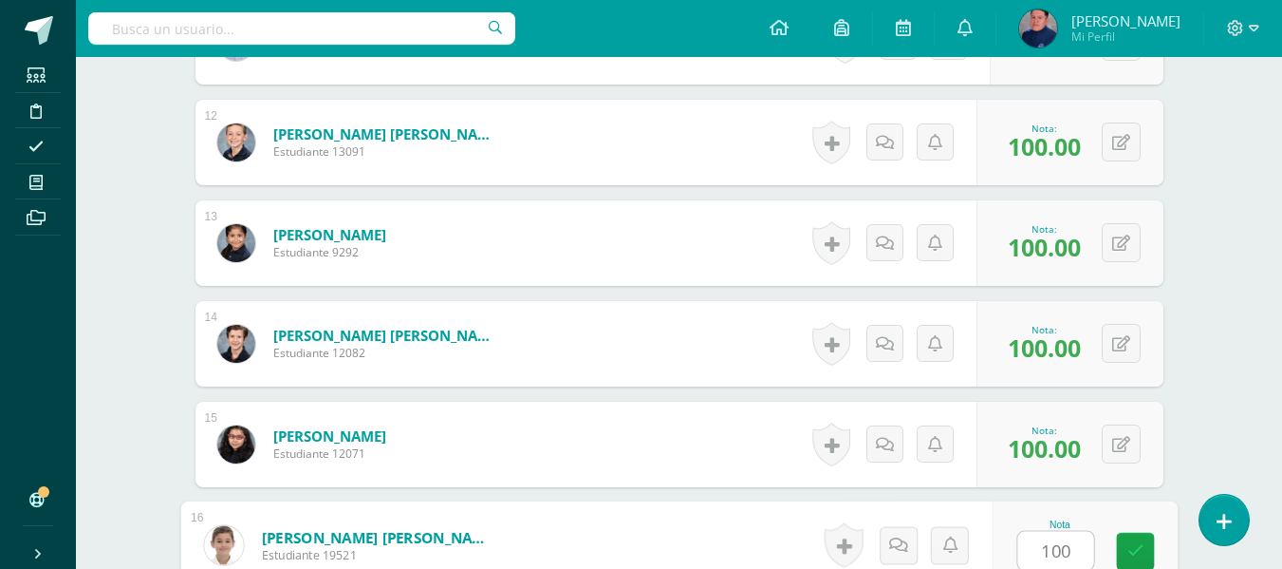
type input "100"
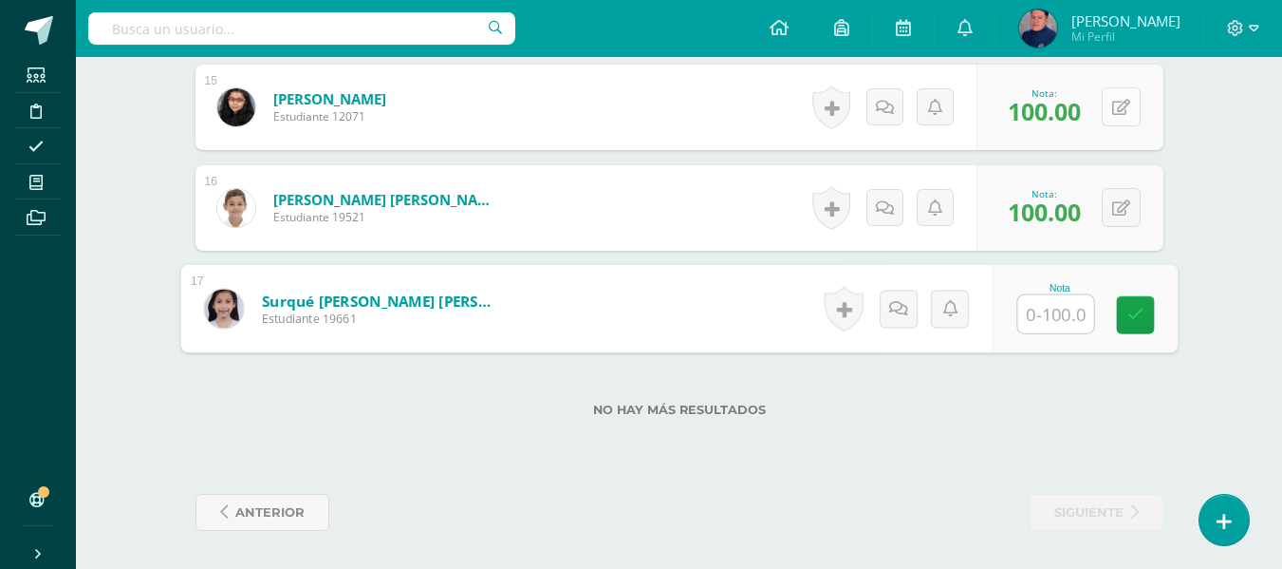
click at [1128, 117] on button at bounding box center [1121, 106] width 39 height 39
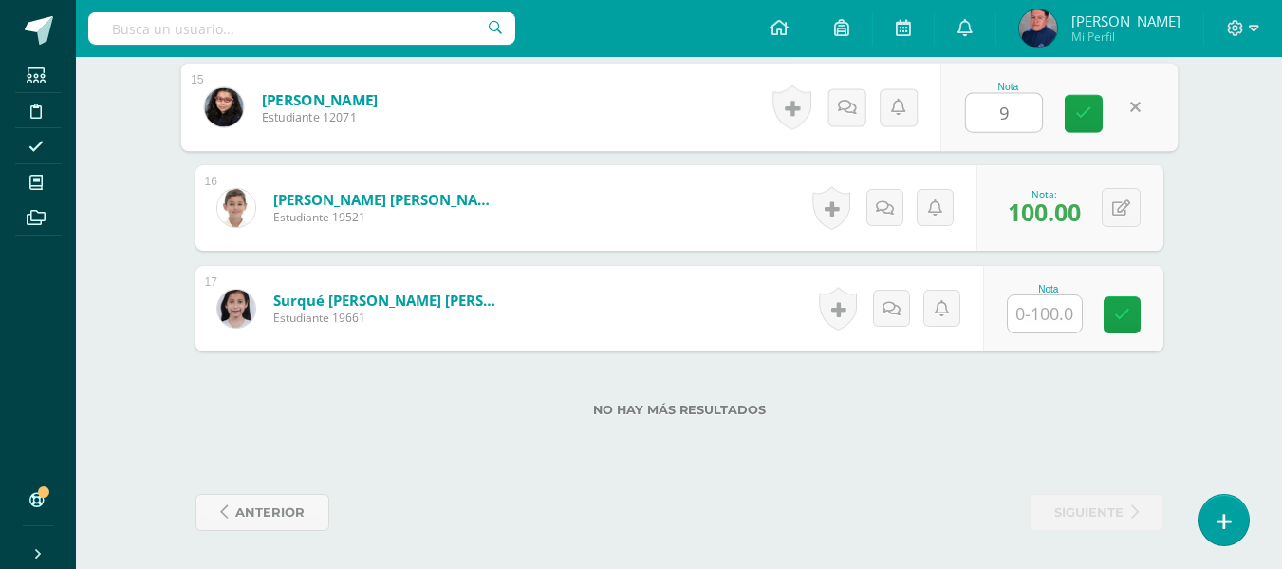
type input "90"
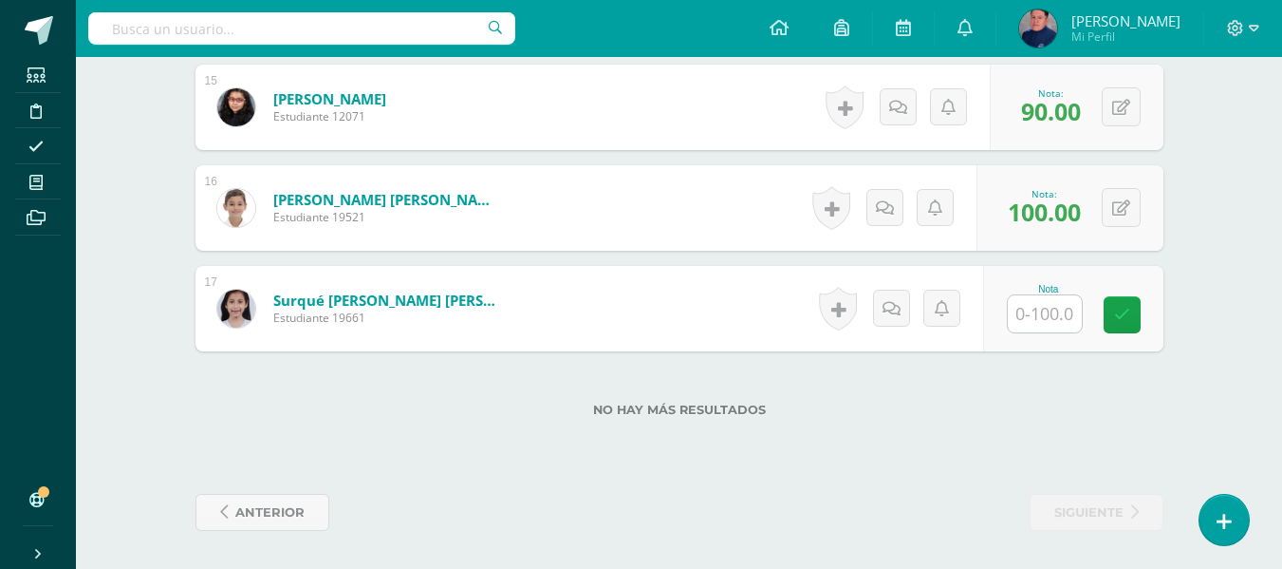
click at [1050, 321] on input "text" at bounding box center [1045, 313] width 74 height 37
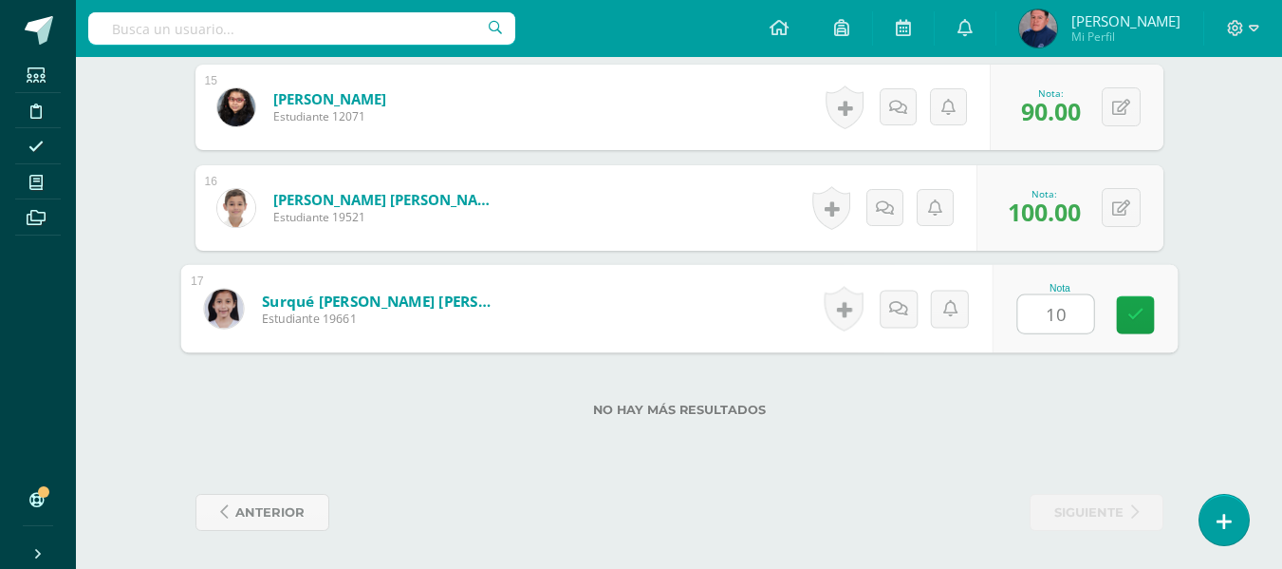
type input "100"
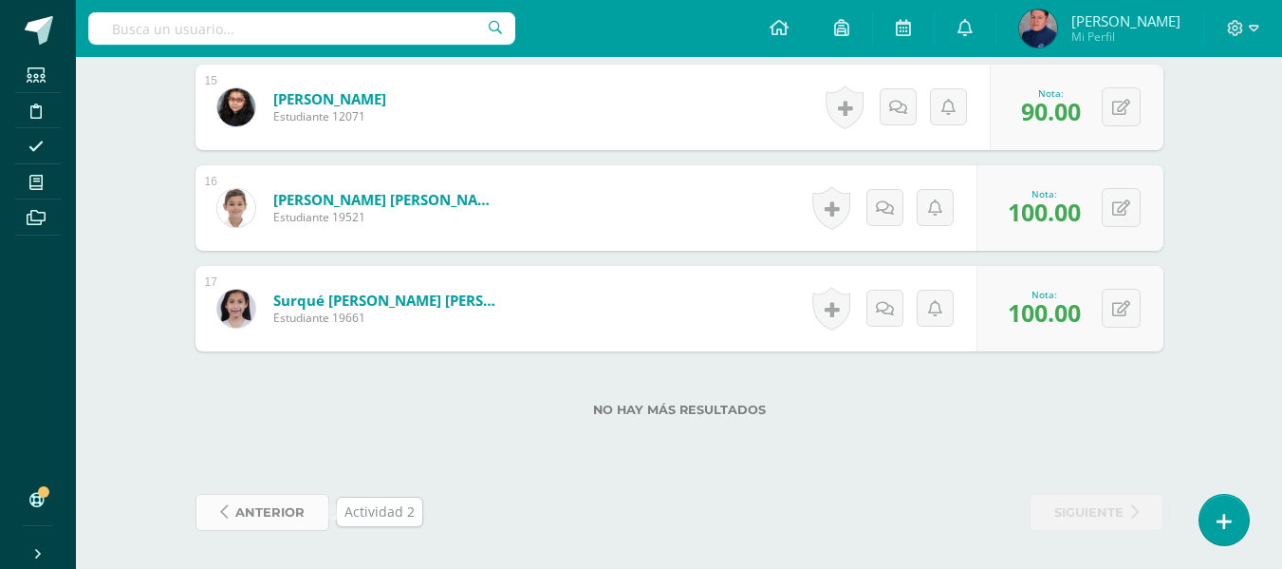
click at [263, 511] on span "anterior" at bounding box center [269, 512] width 69 height 35
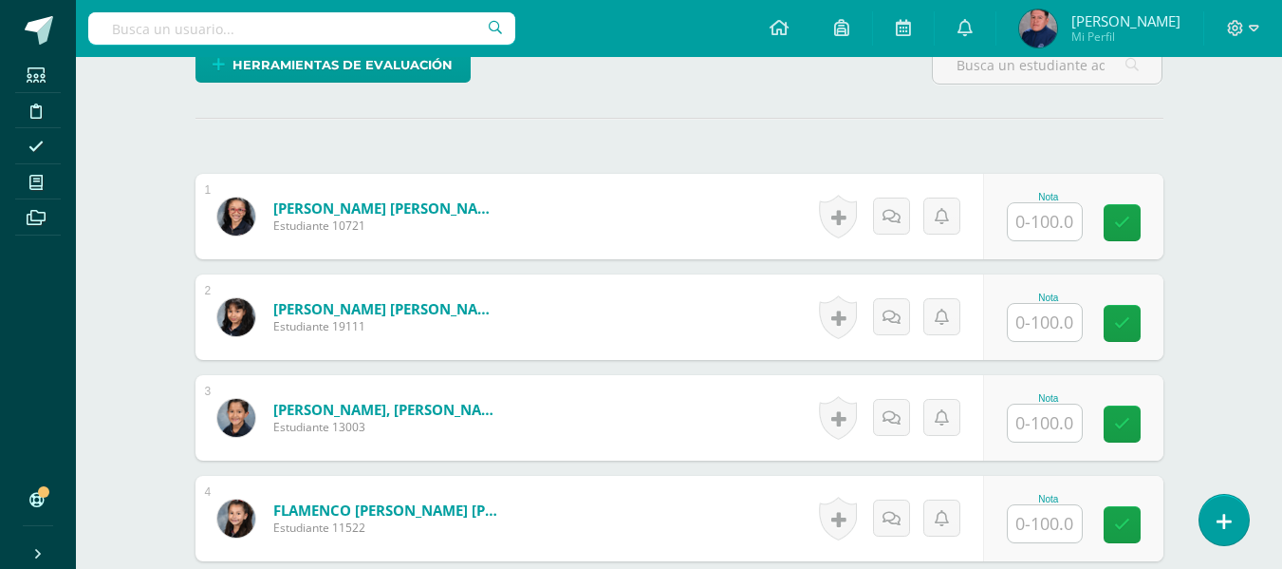
scroll to position [599, 0]
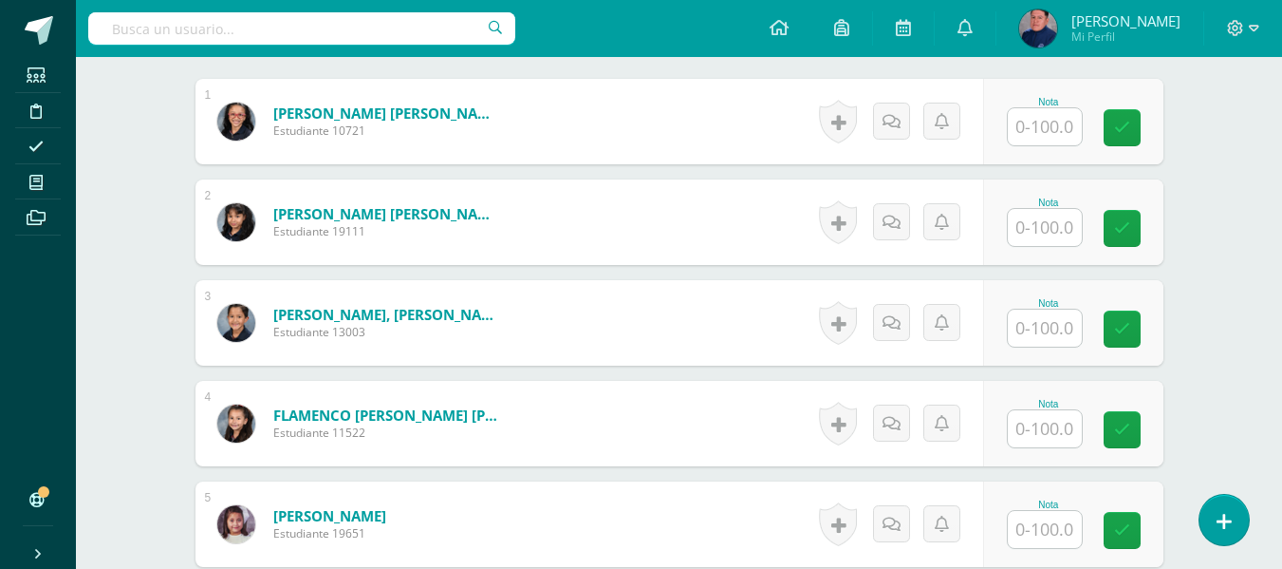
click at [1023, 134] on input "text" at bounding box center [1045, 126] width 74 height 37
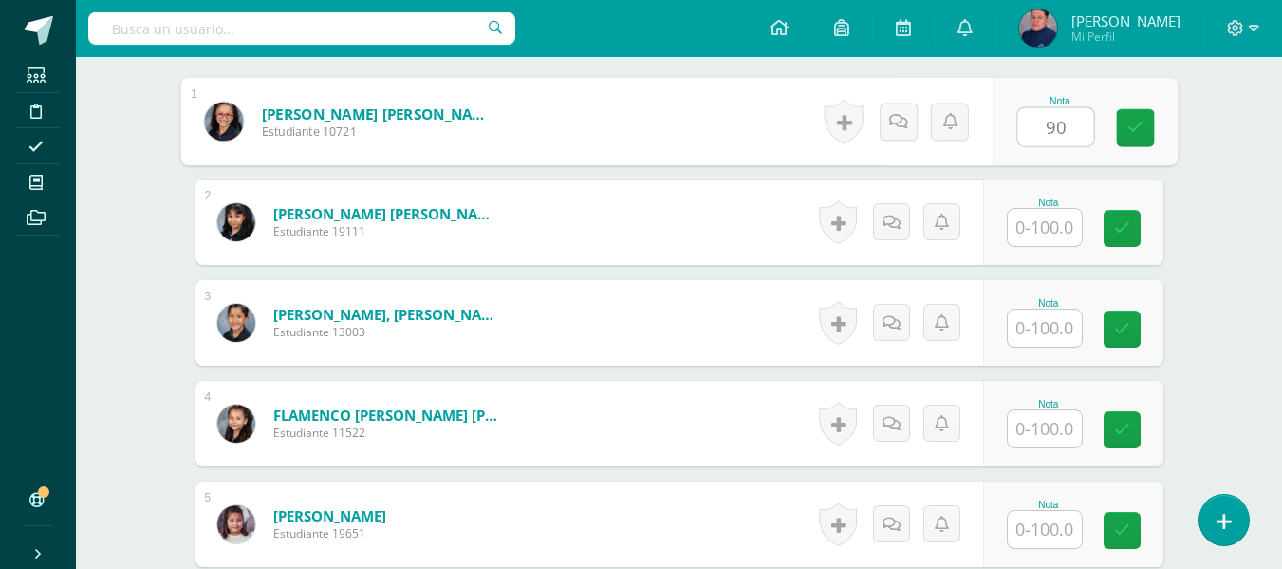
type input "90"
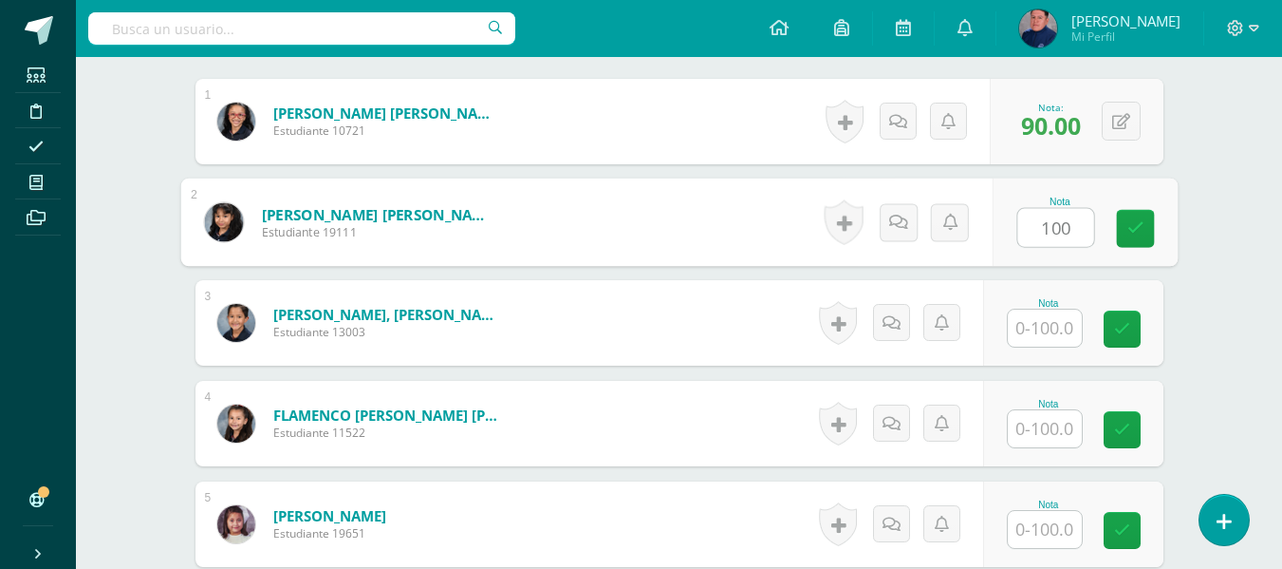
type input "100"
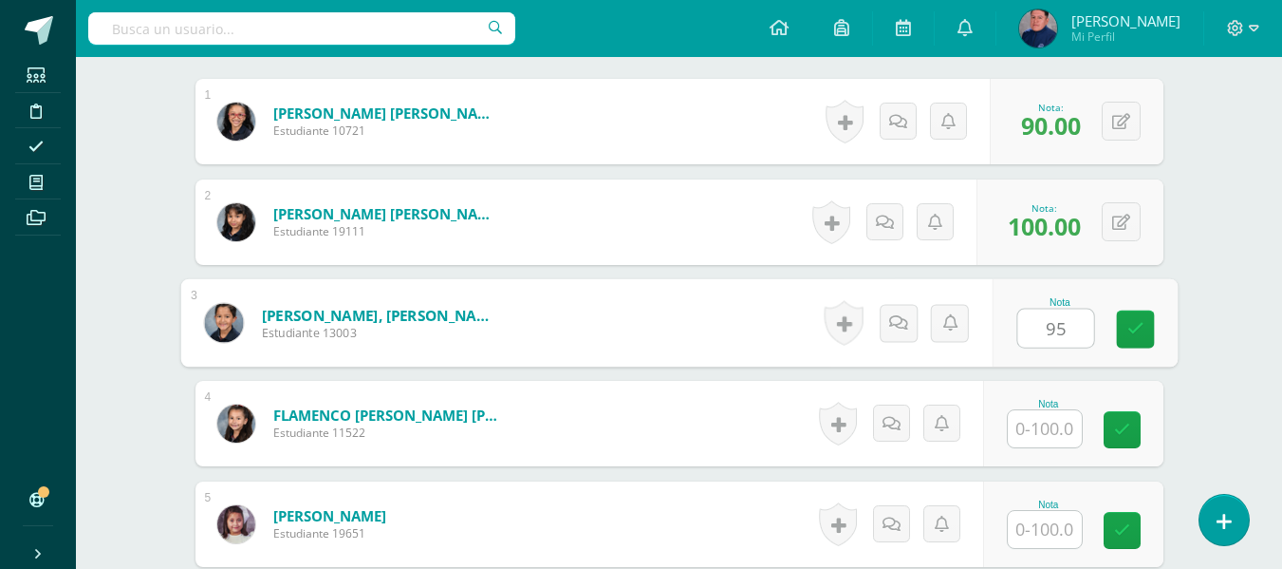
type input "95"
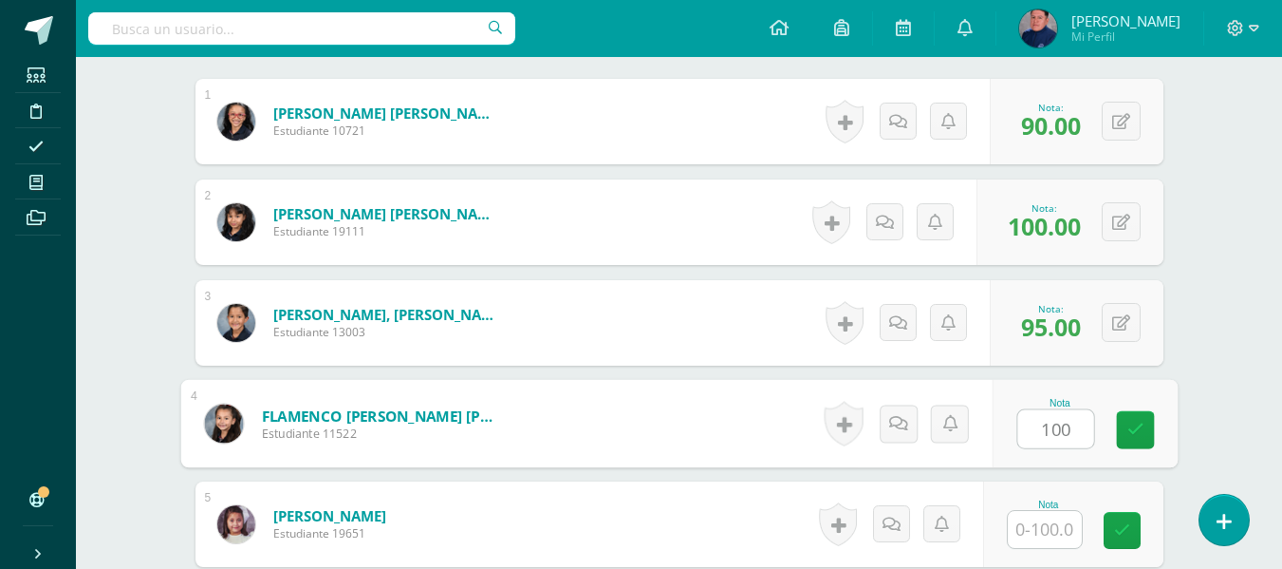
type input "100"
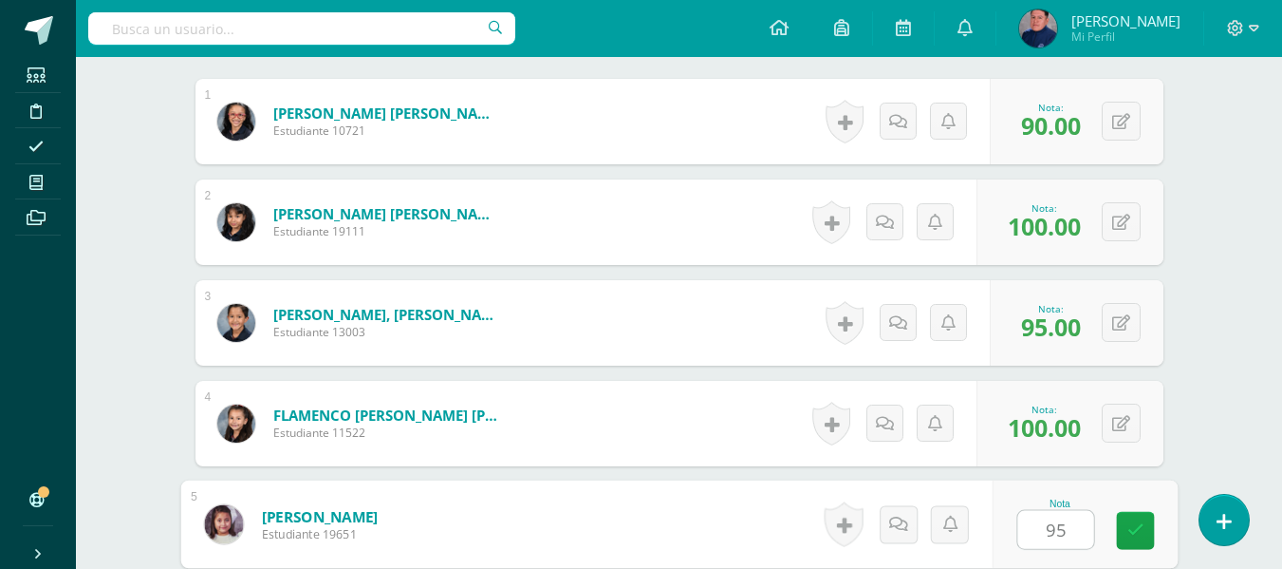
type input "95"
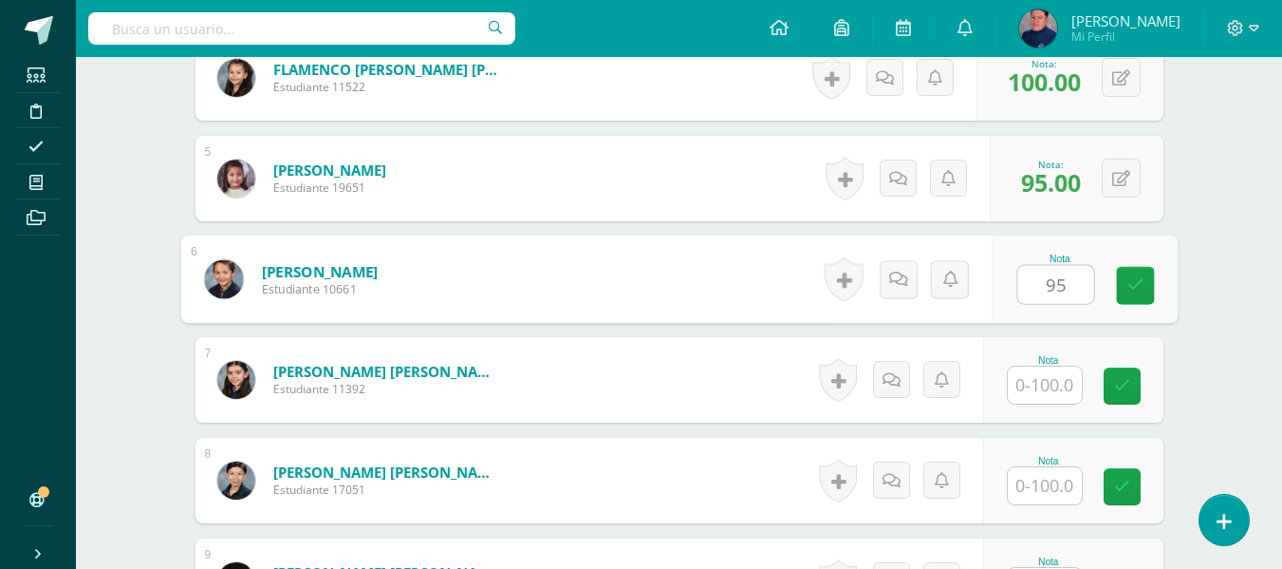
type input "95"
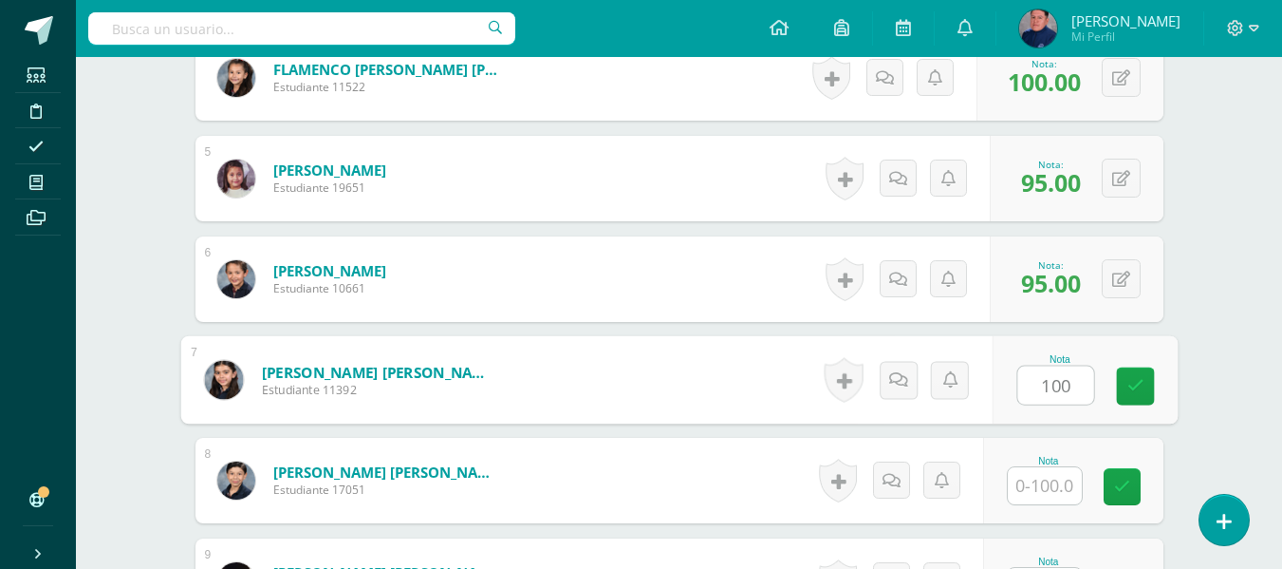
type input "100"
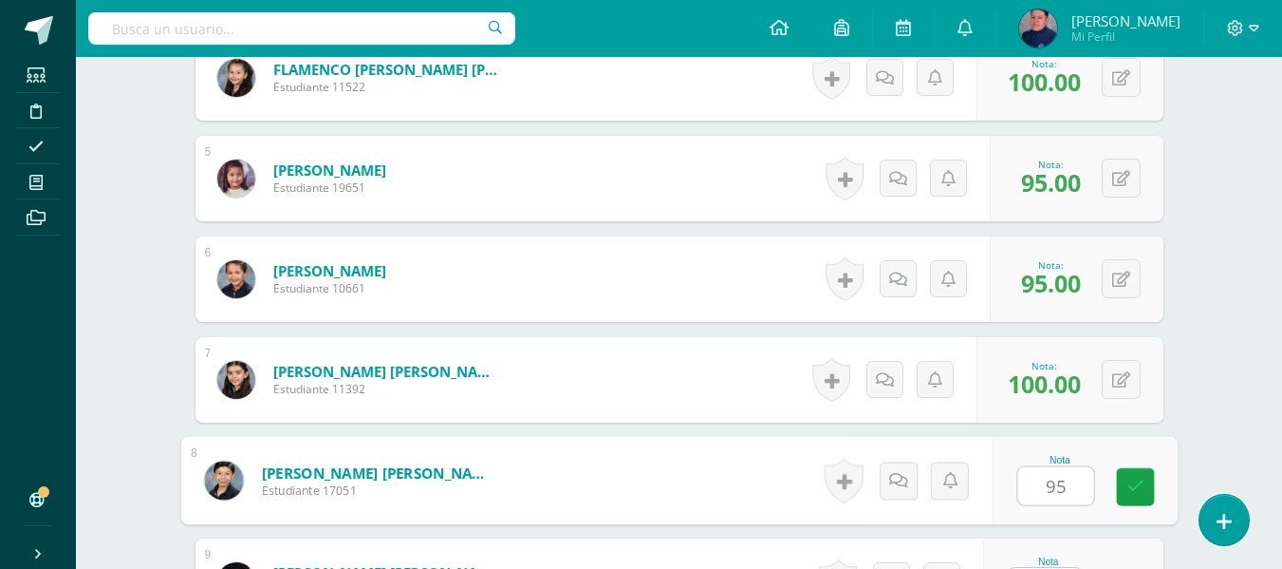
type input "95"
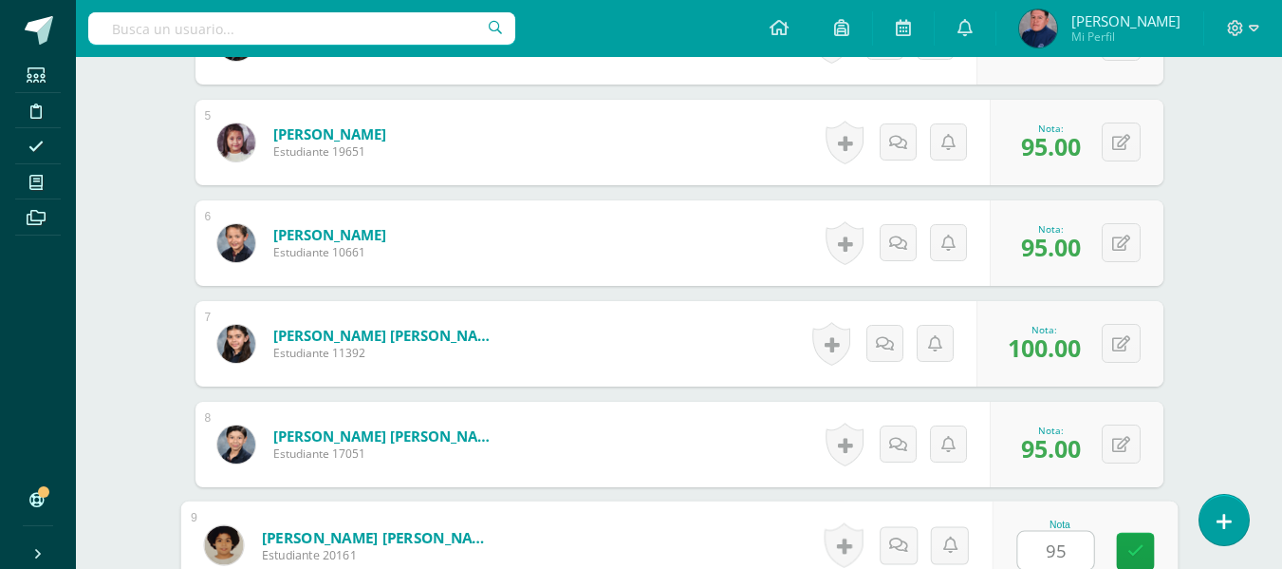
type input "95"
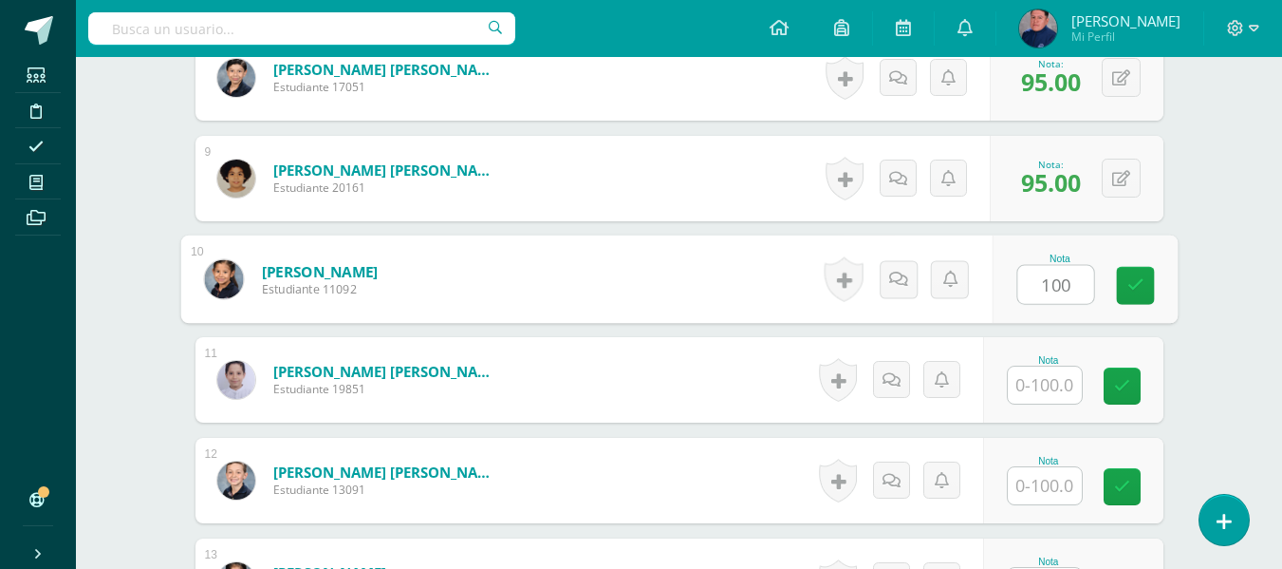
type input "100"
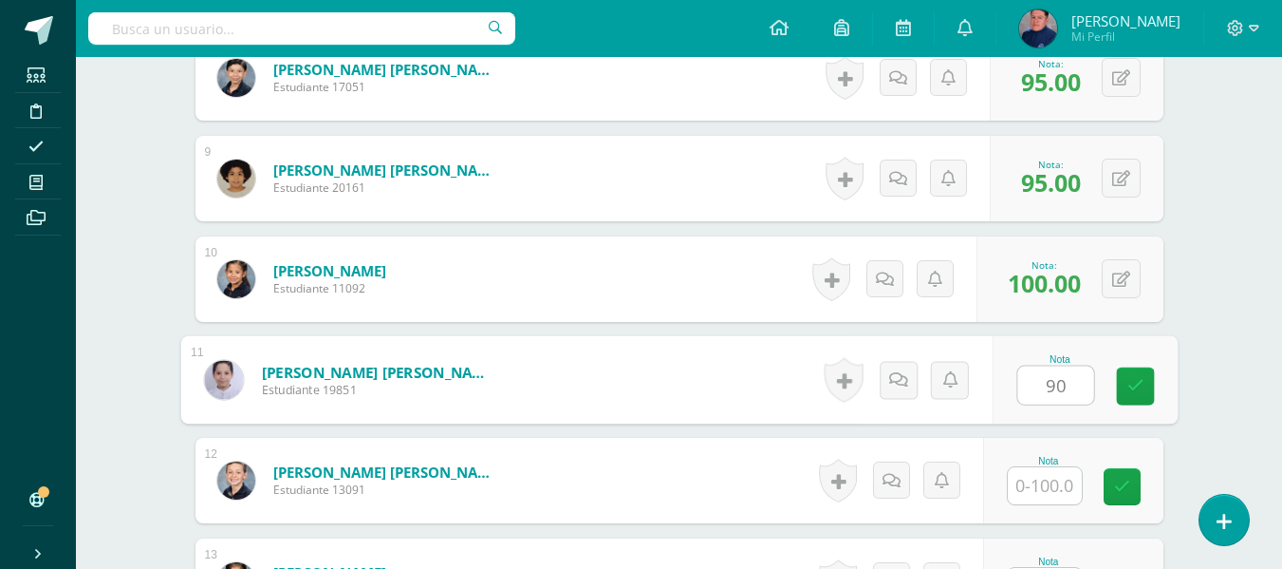
type input "90"
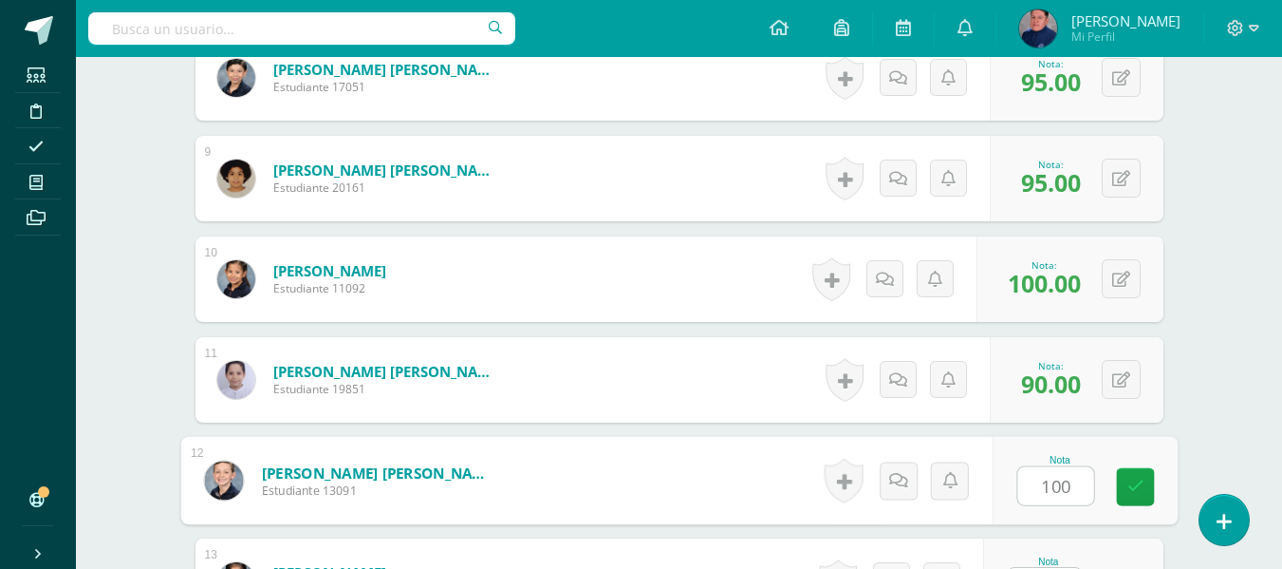
type input "100"
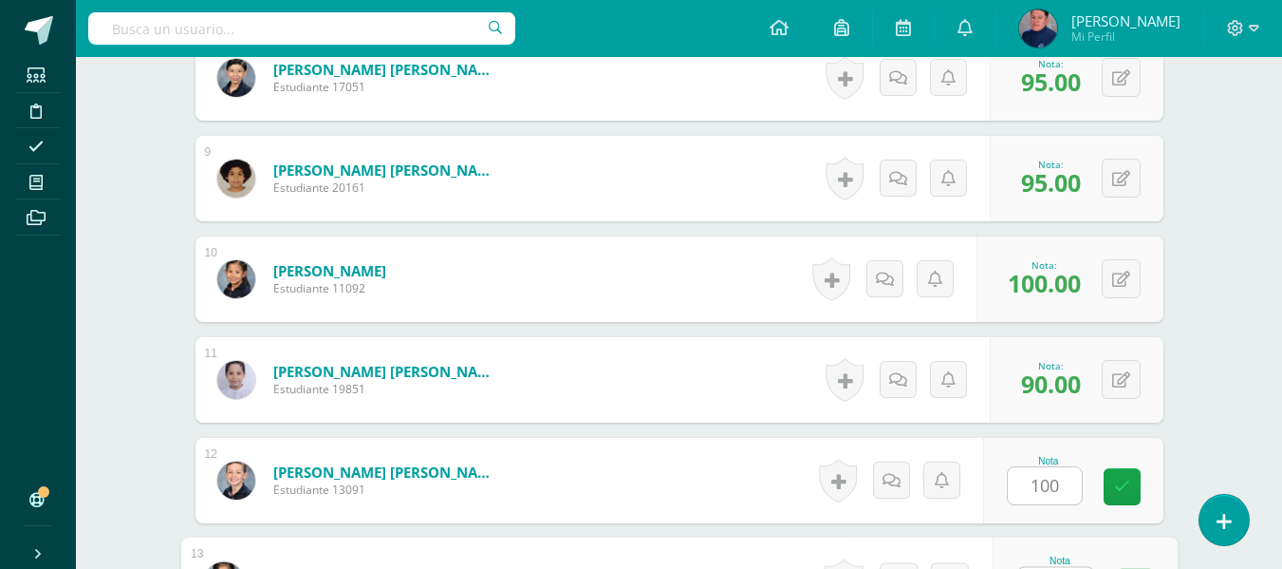
scroll to position [1383, 0]
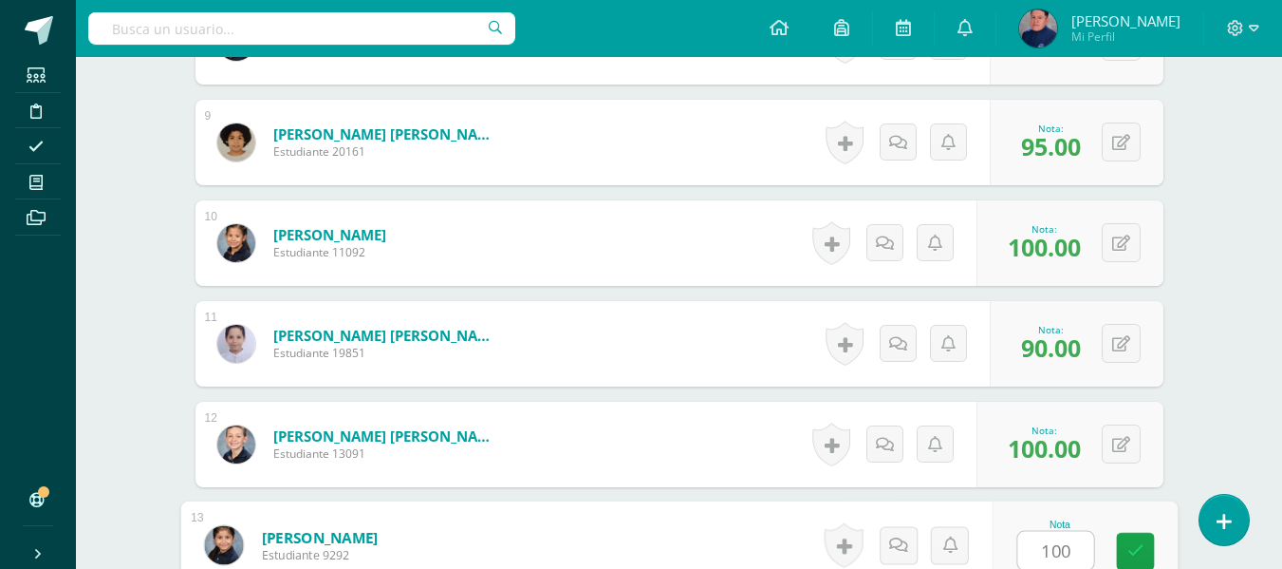
type input "100"
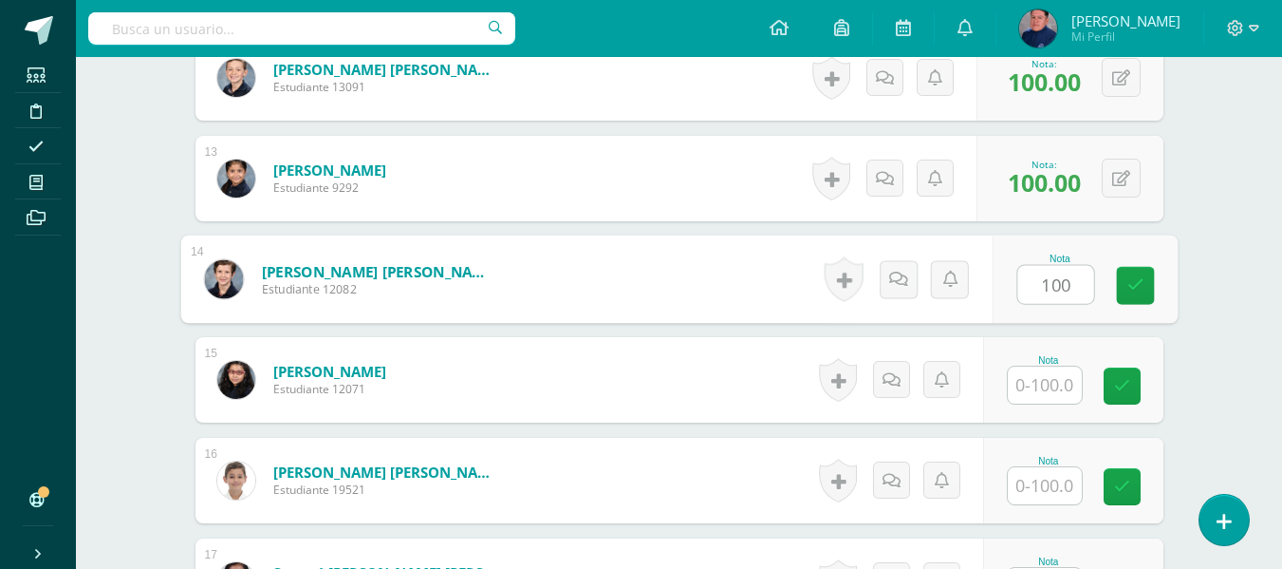
type input "100"
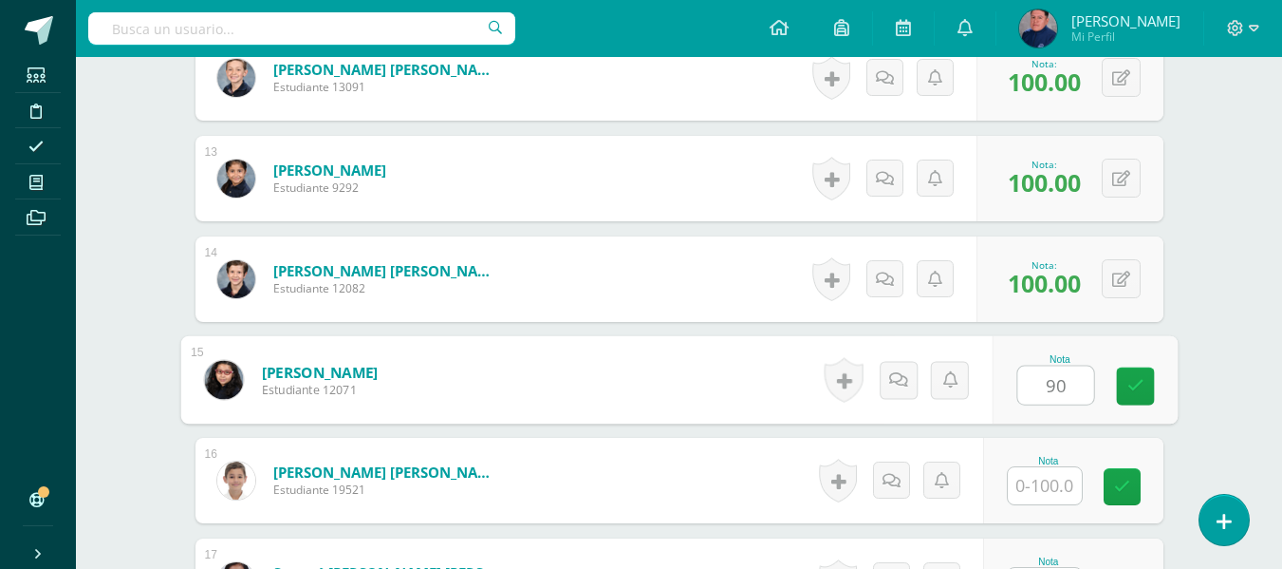
type input "90"
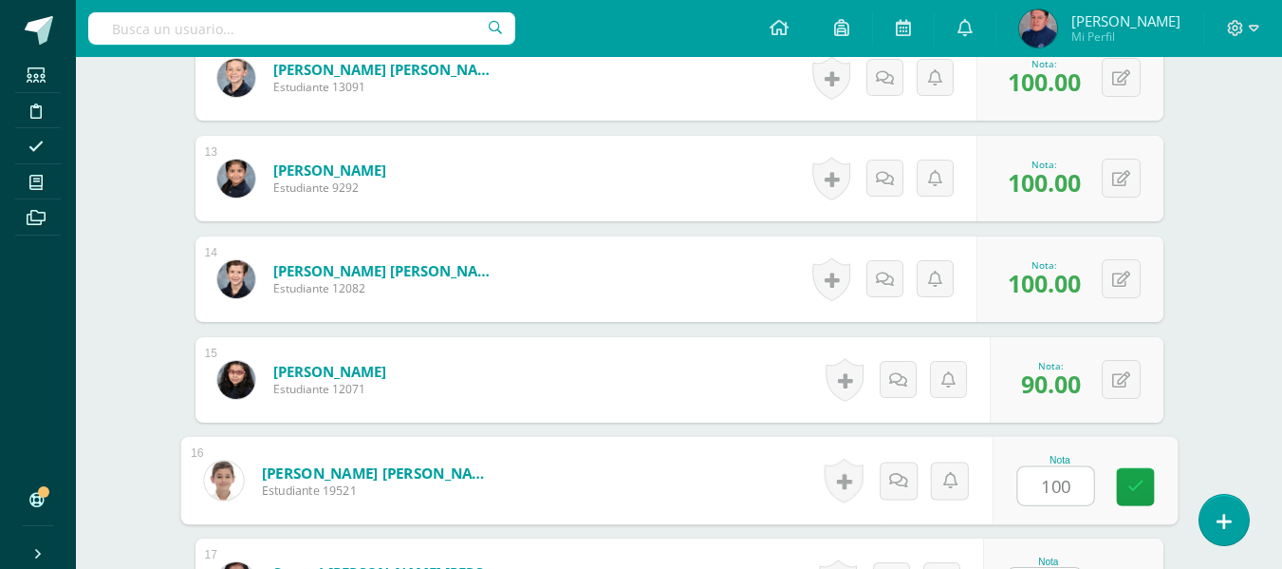
type input "100"
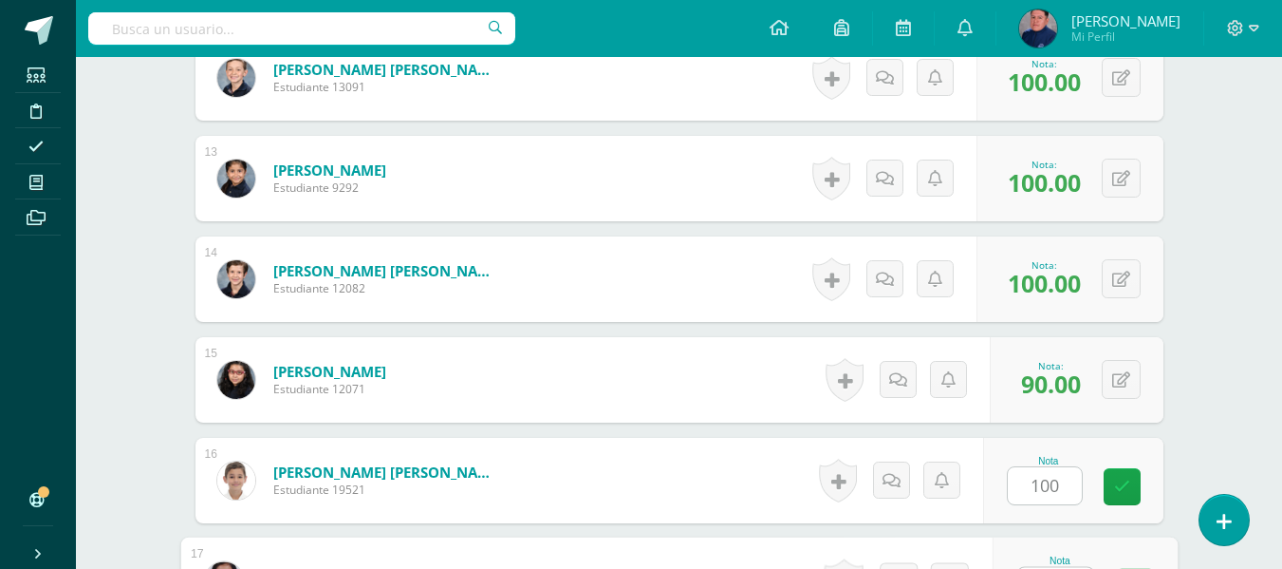
scroll to position [1786, 0]
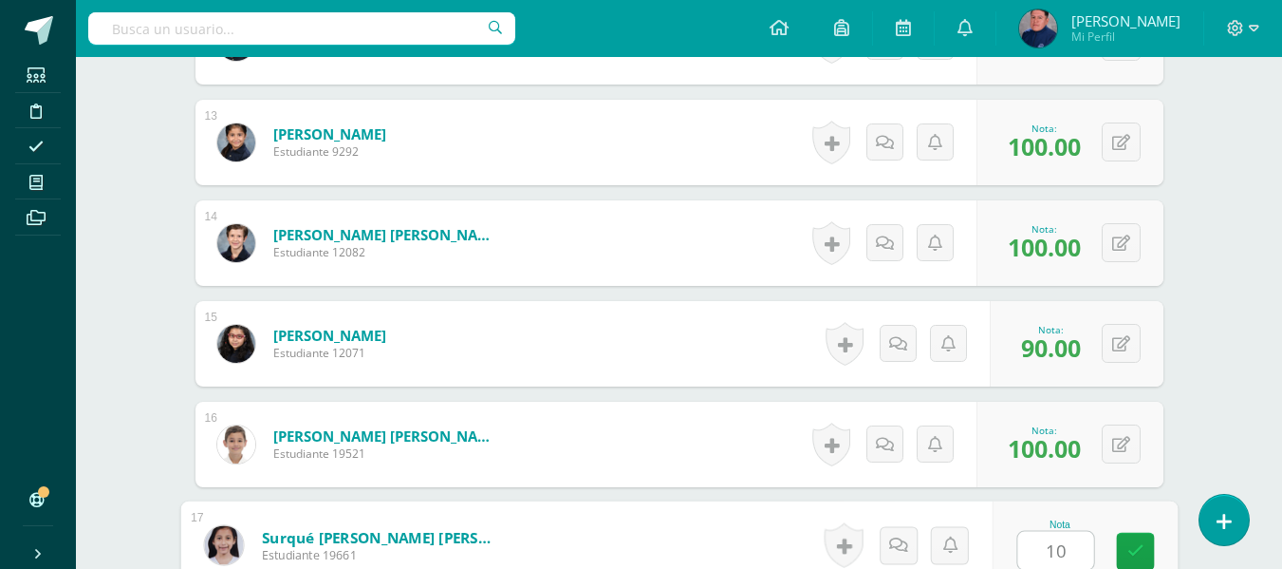
type input "100"
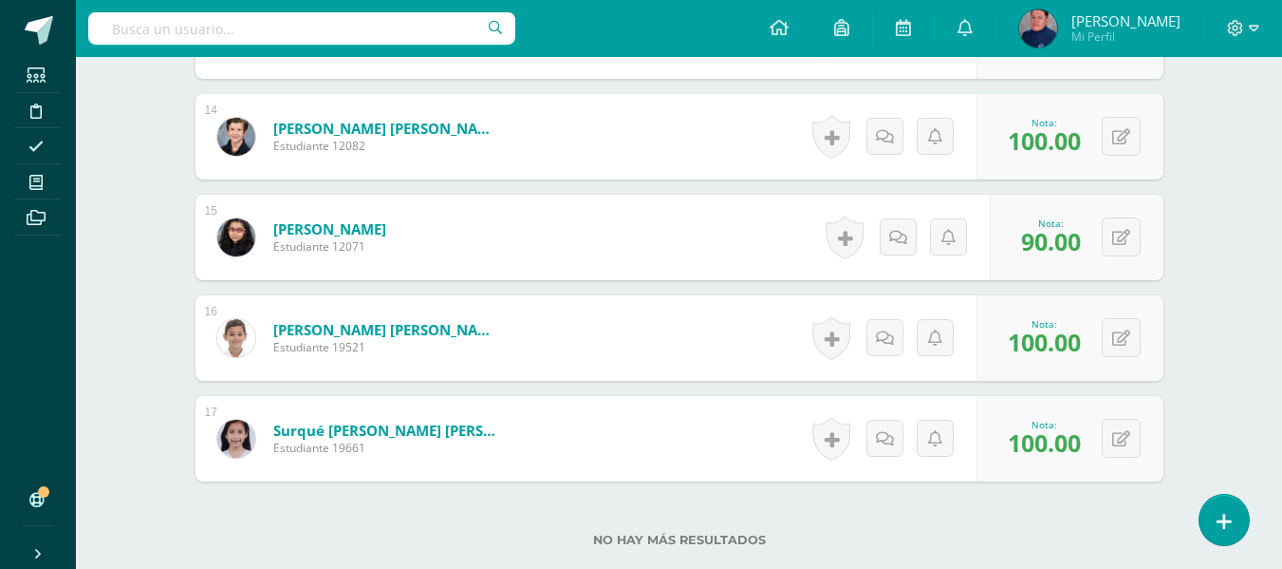
scroll to position [2022, 0]
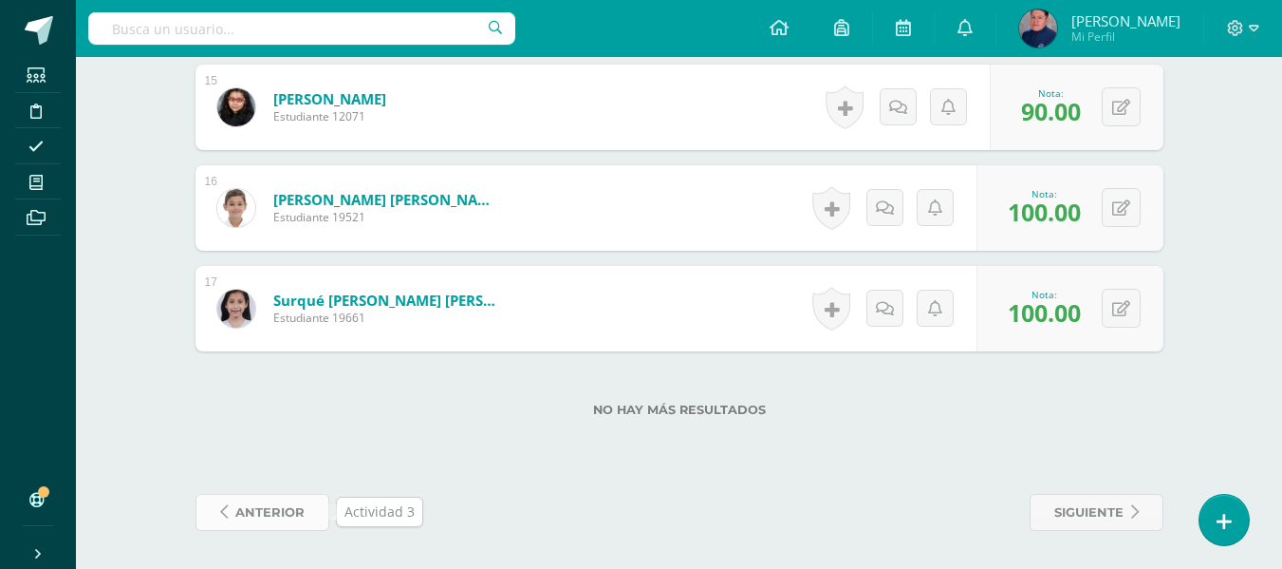
click at [277, 512] on span "anterior" at bounding box center [269, 512] width 69 height 35
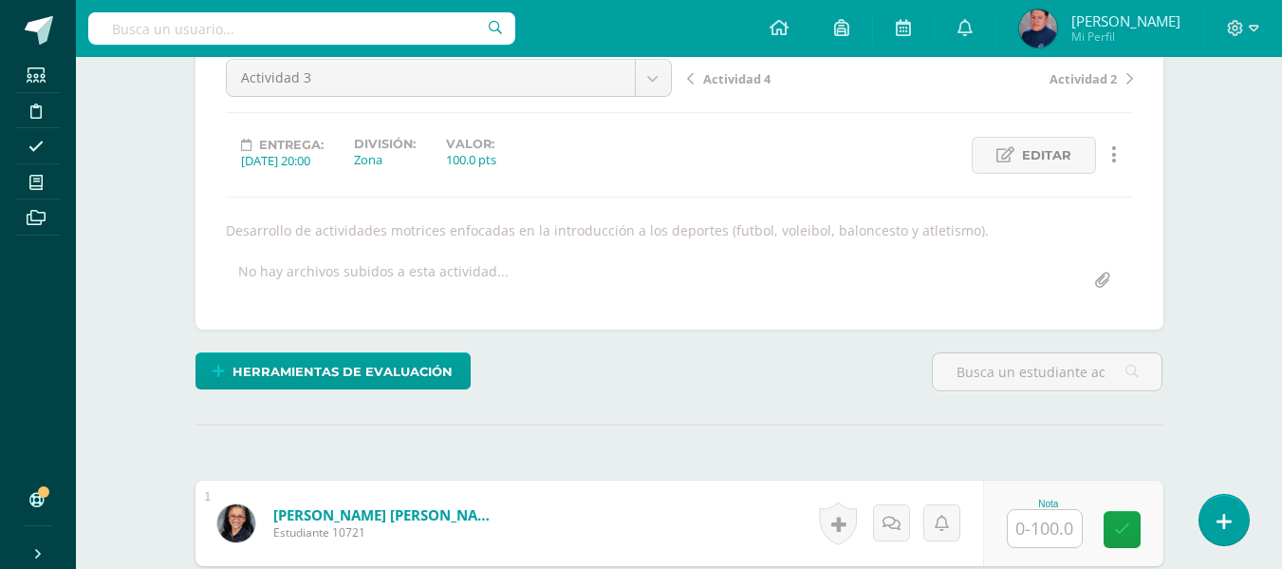
scroll to position [504, 0]
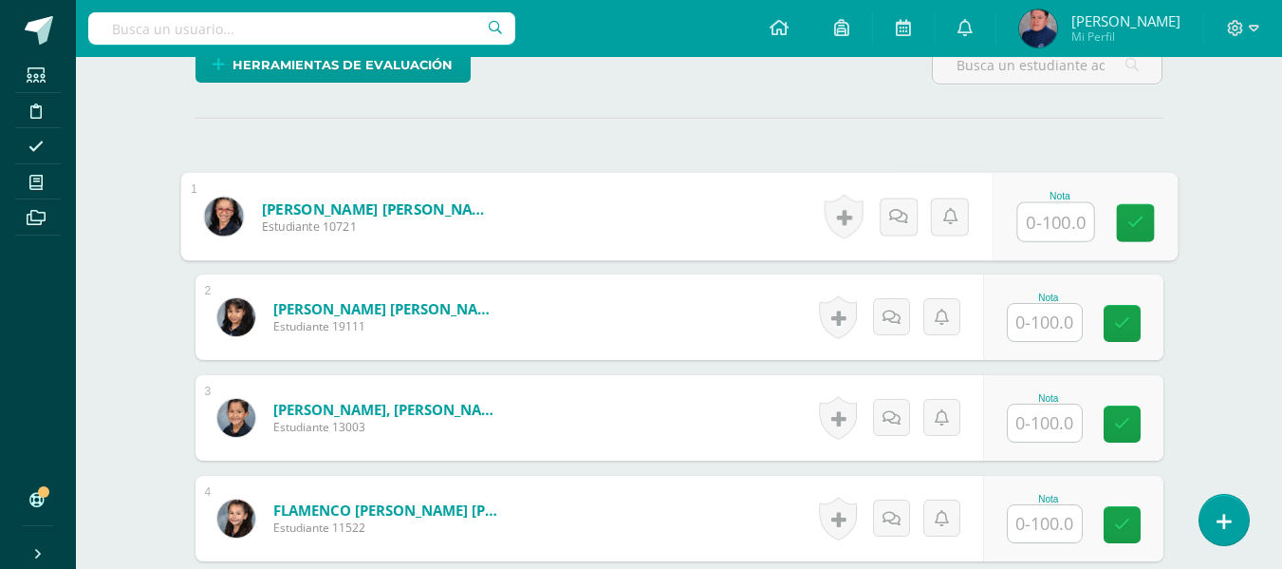
click at [1026, 231] on input "text" at bounding box center [1056, 222] width 76 height 38
type input "90"
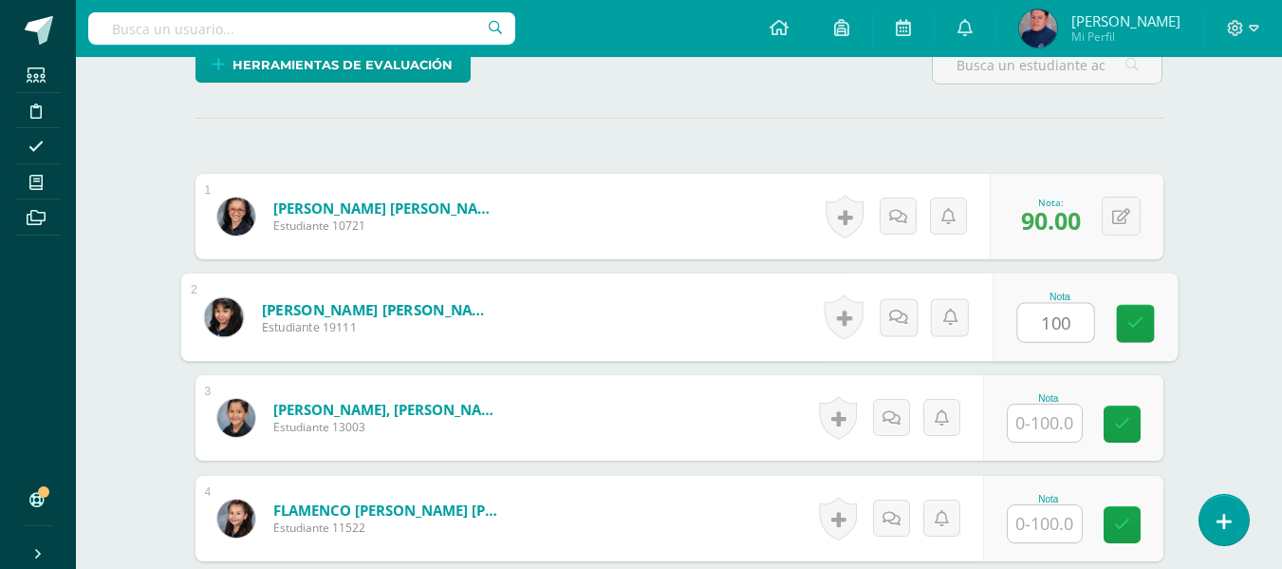
type input "100"
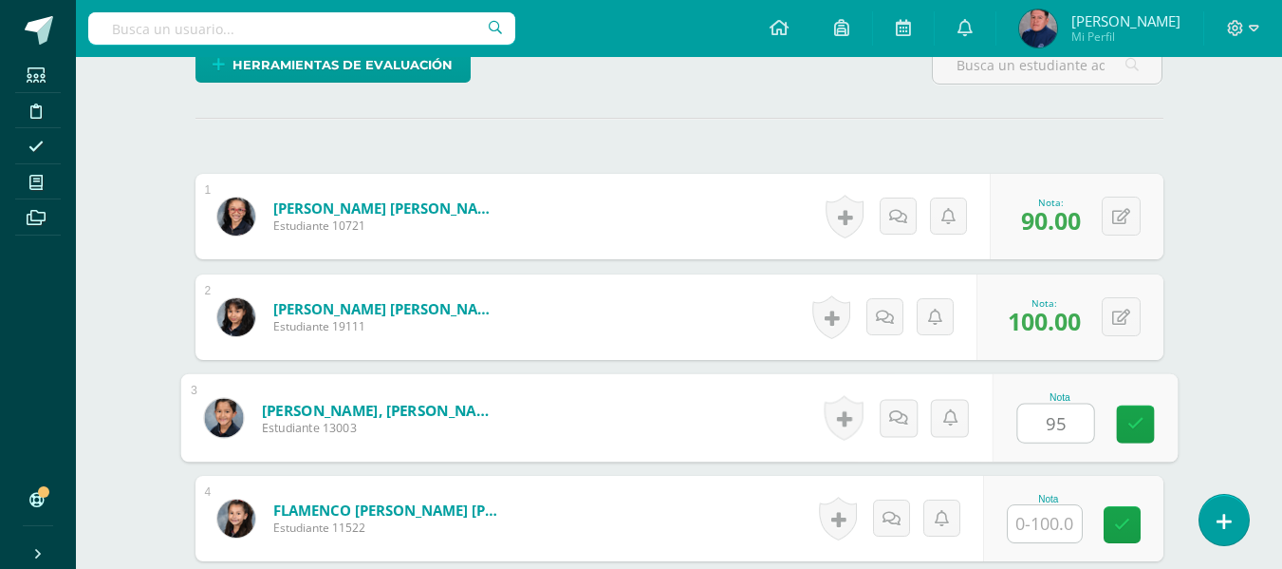
type input "95"
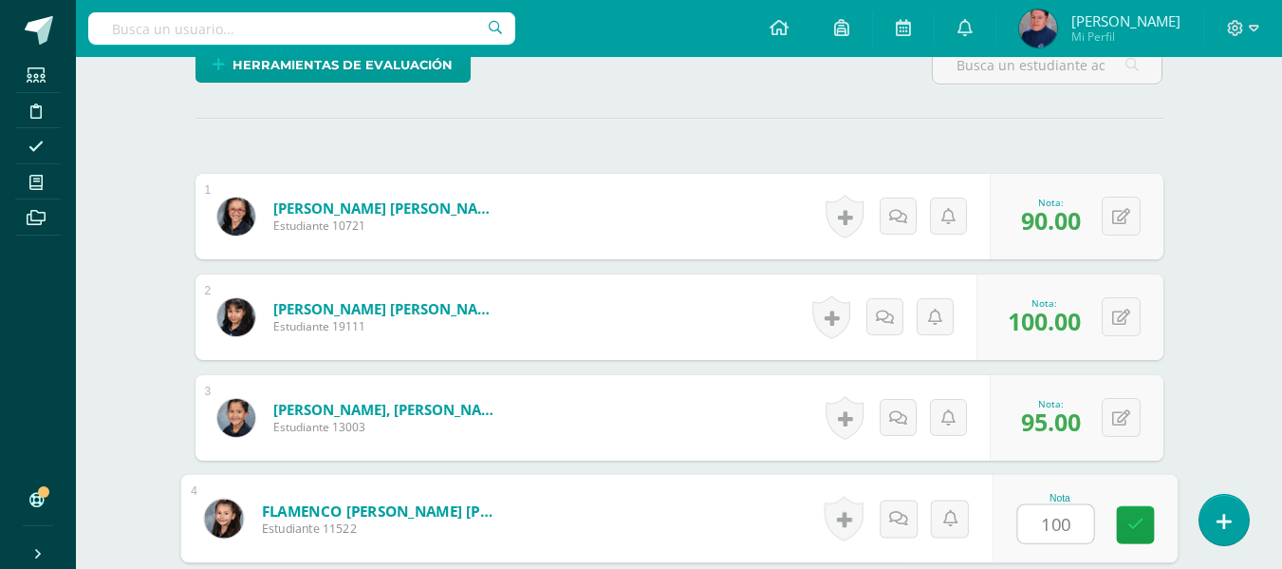
type input "100"
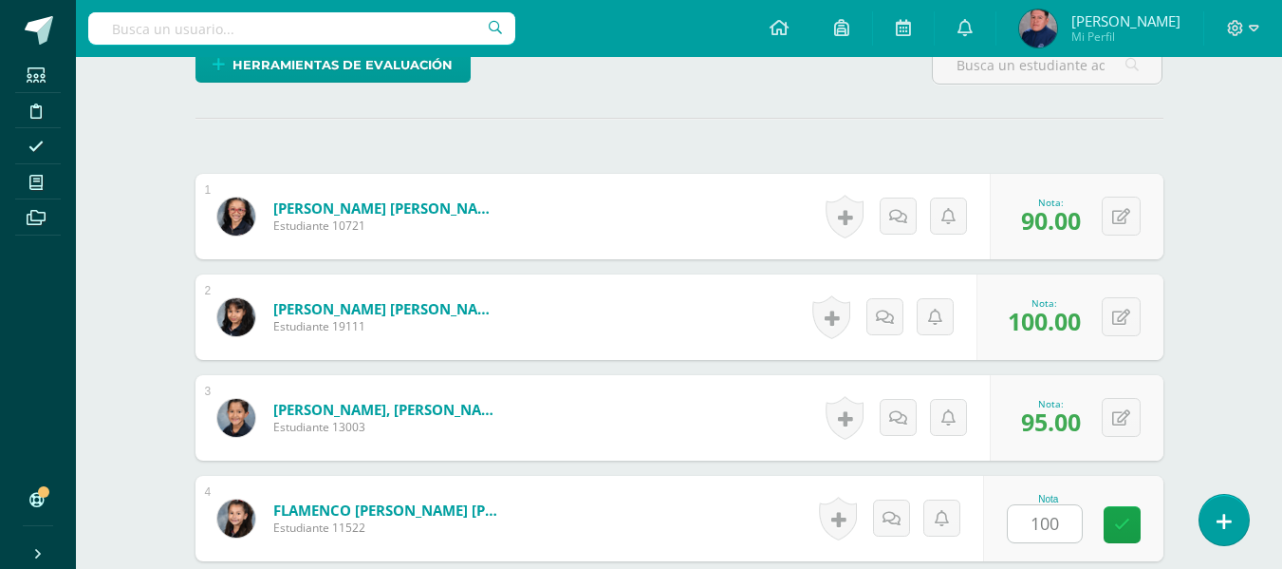
scroll to position [844, 0]
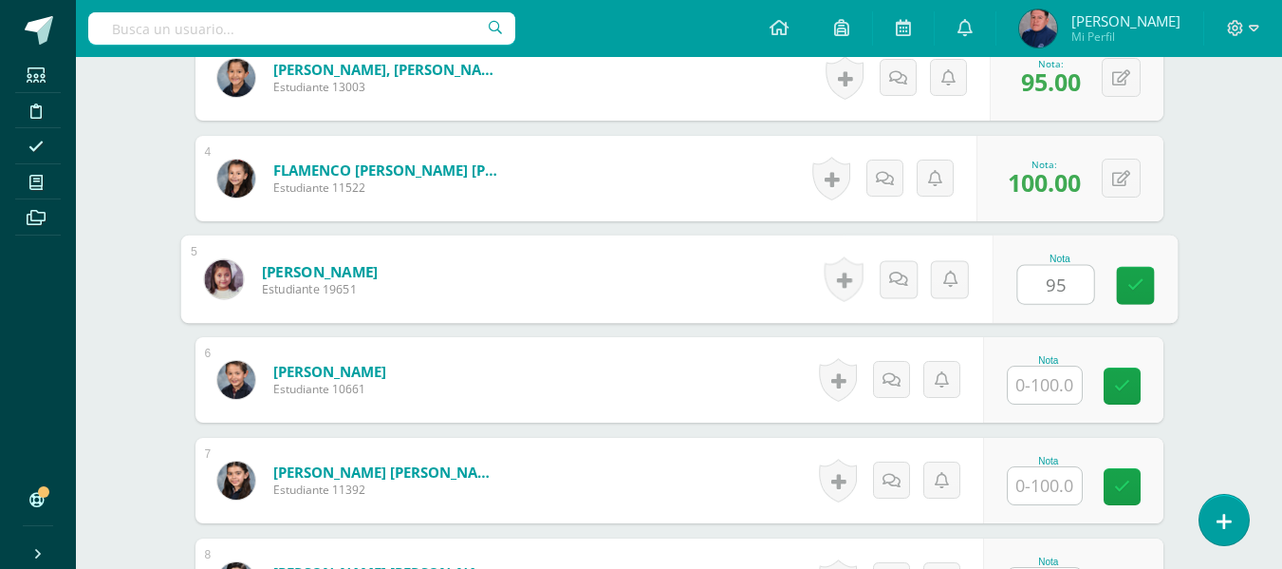
type input "95"
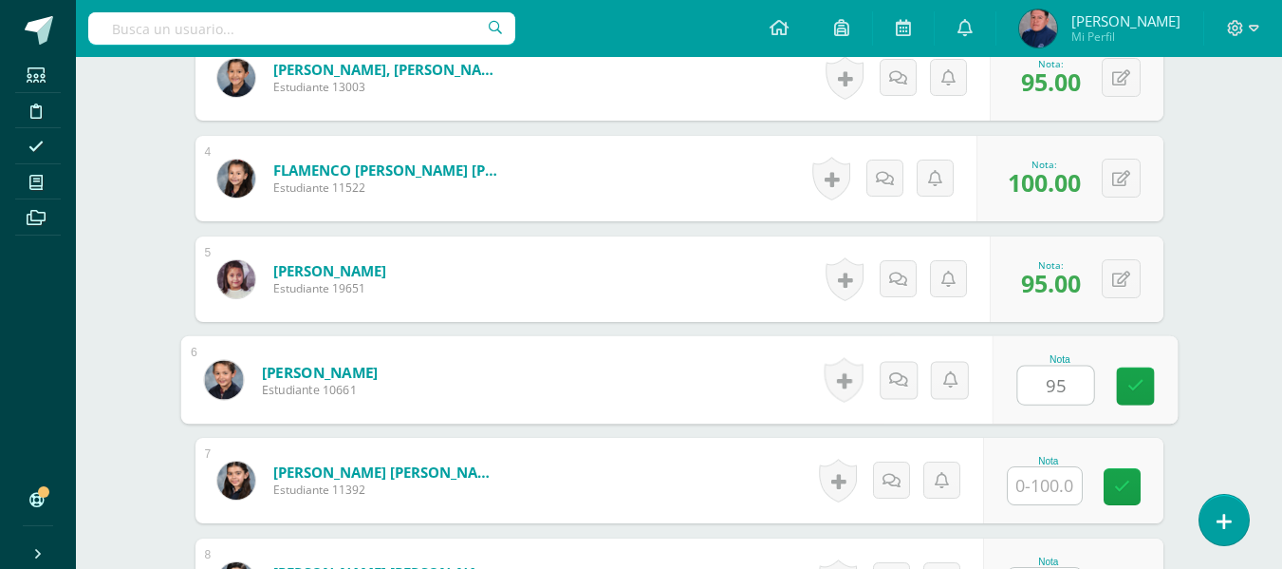
type input "95"
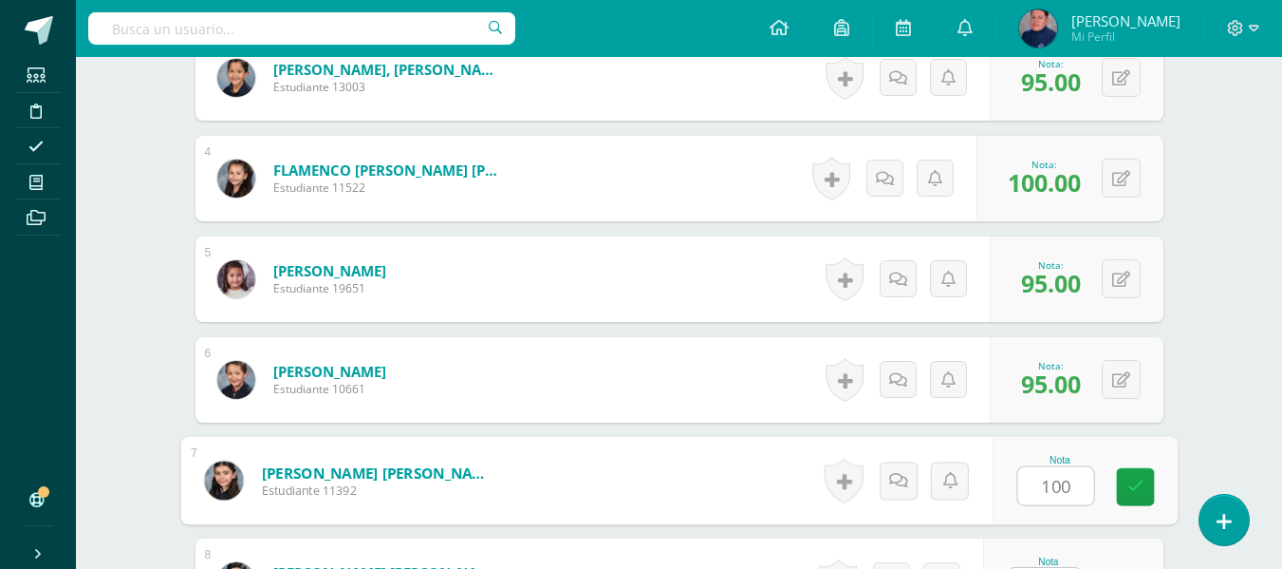
type input "100"
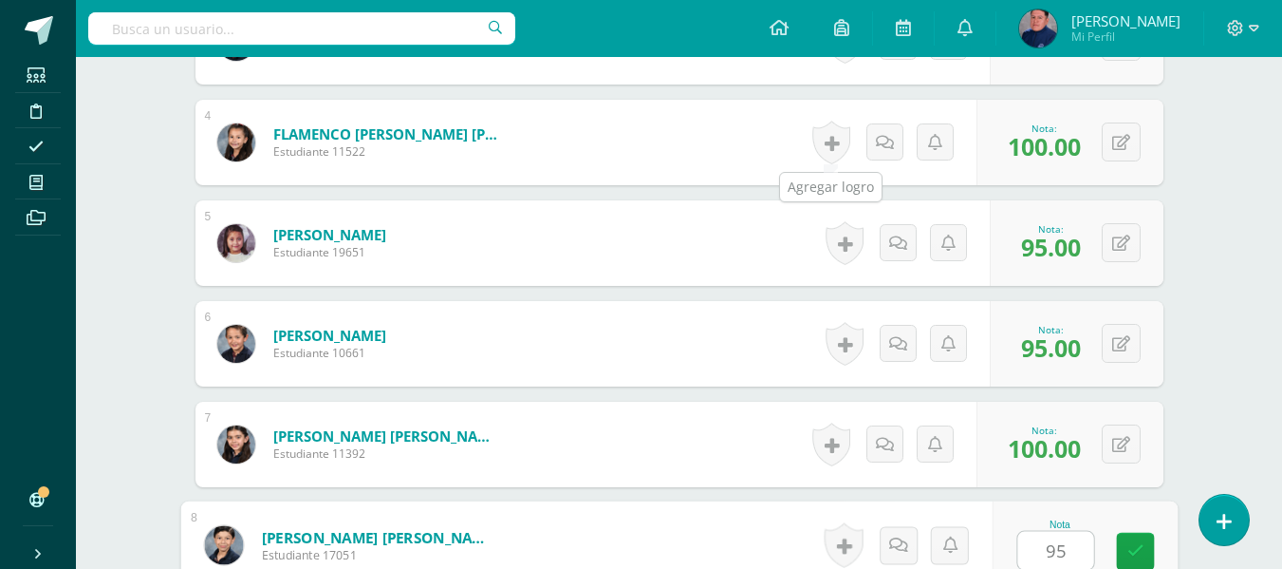
type input "95"
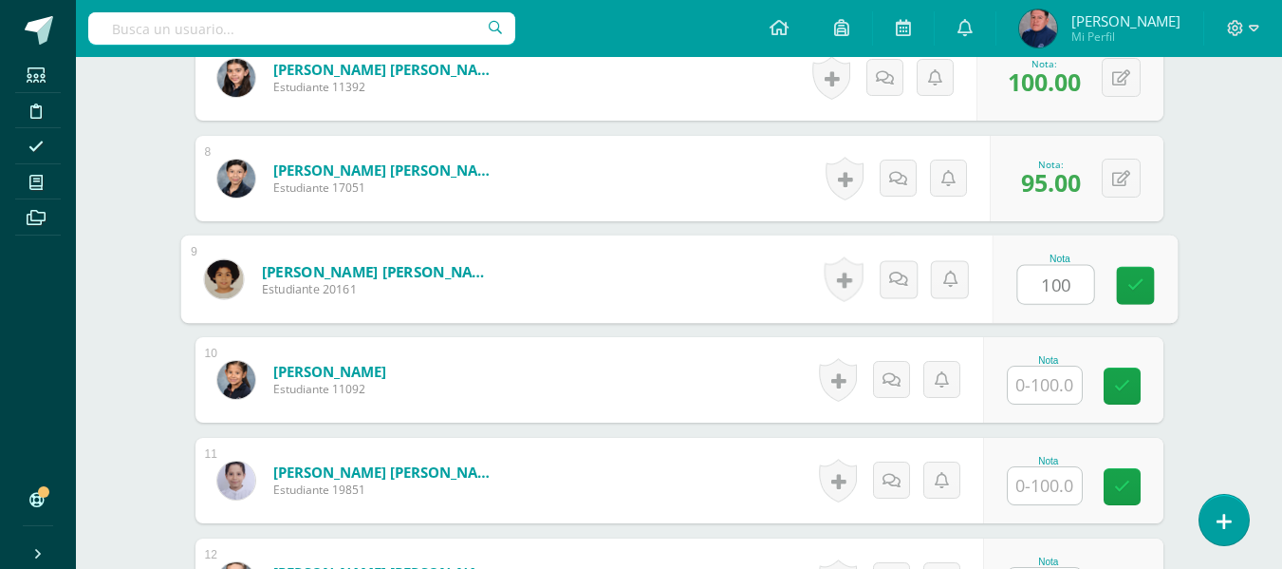
type input "100"
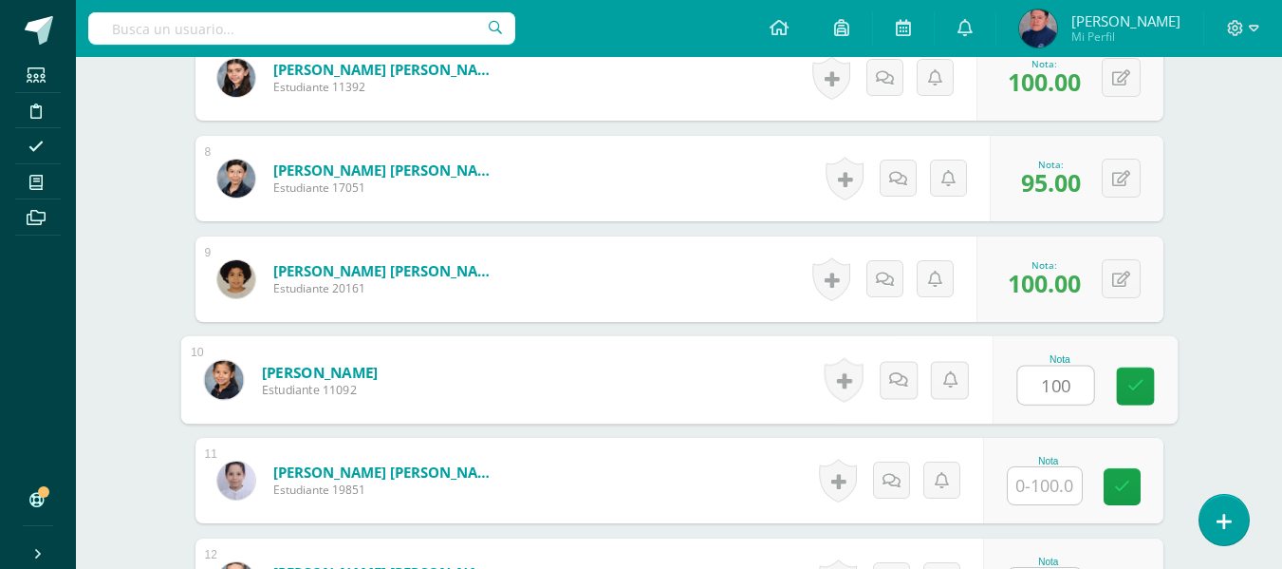
type input "100"
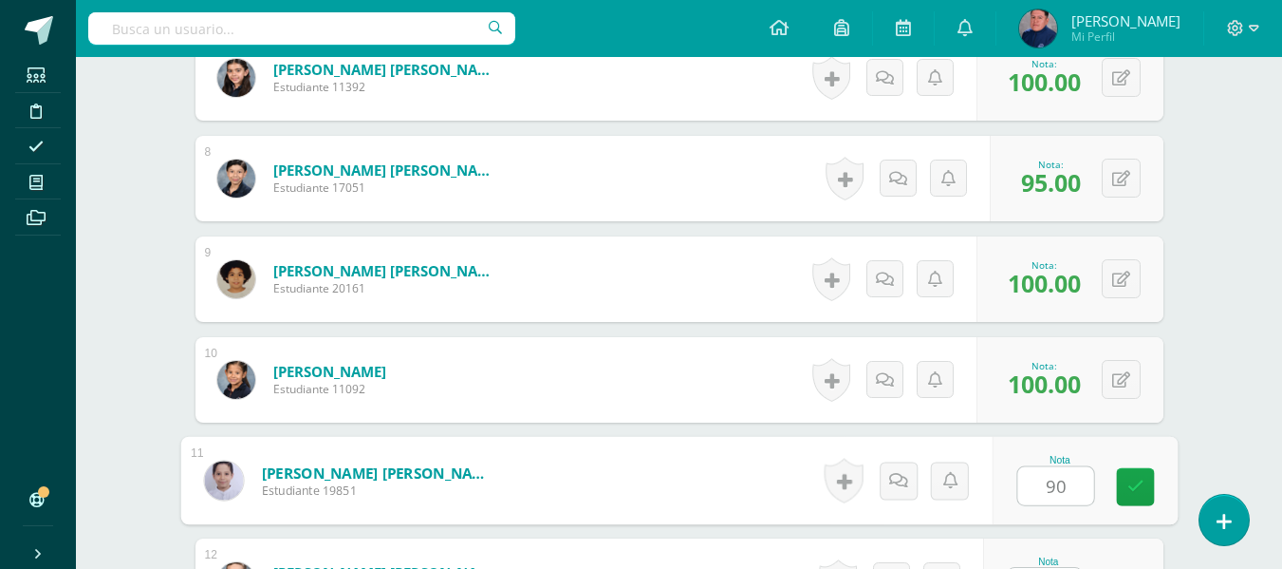
type input "90"
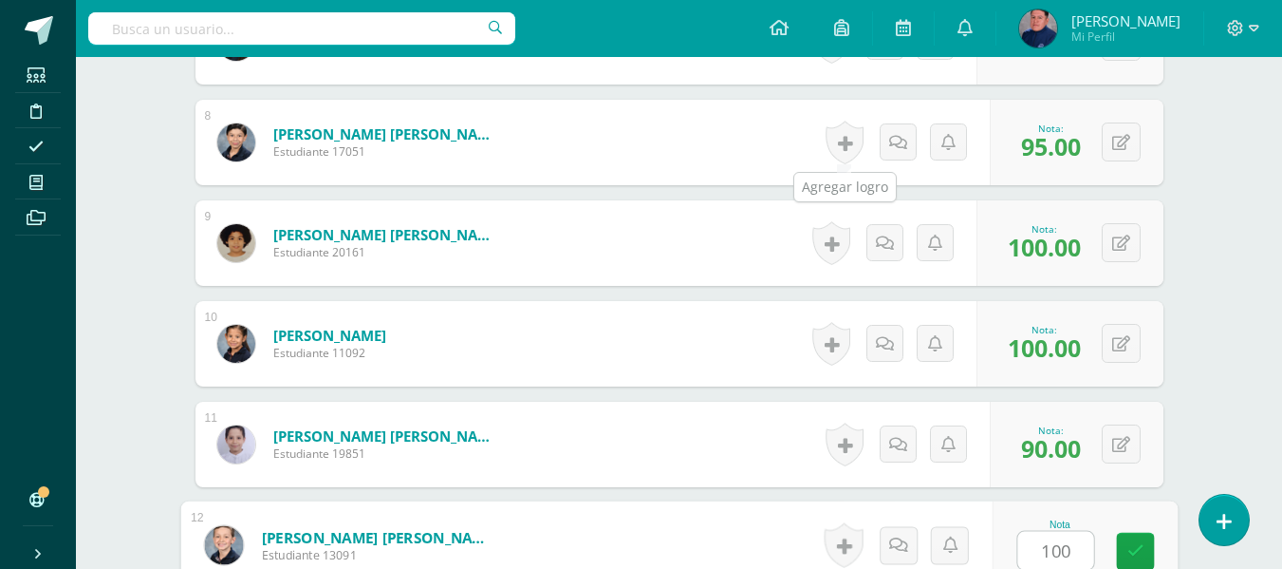
type input "100"
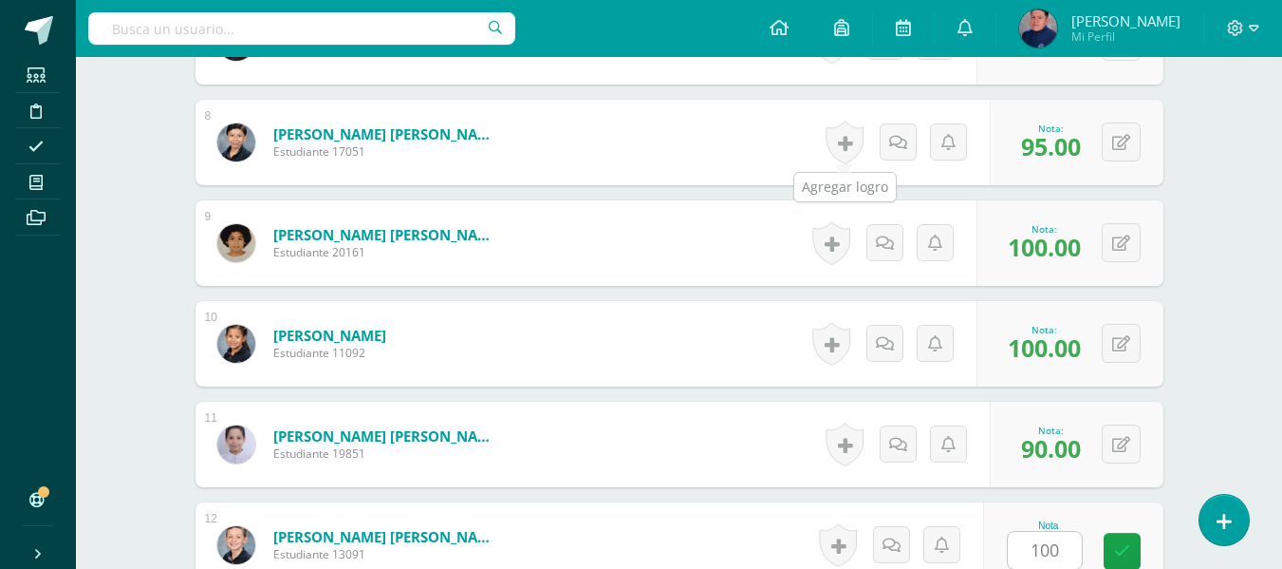
scroll to position [1649, 0]
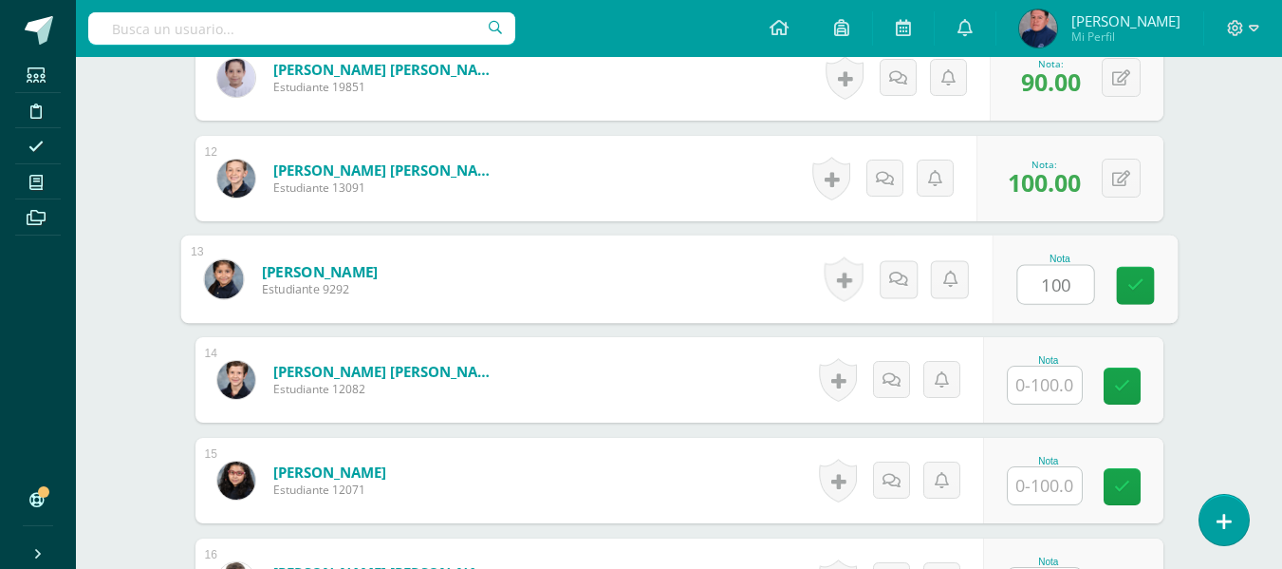
type input "100"
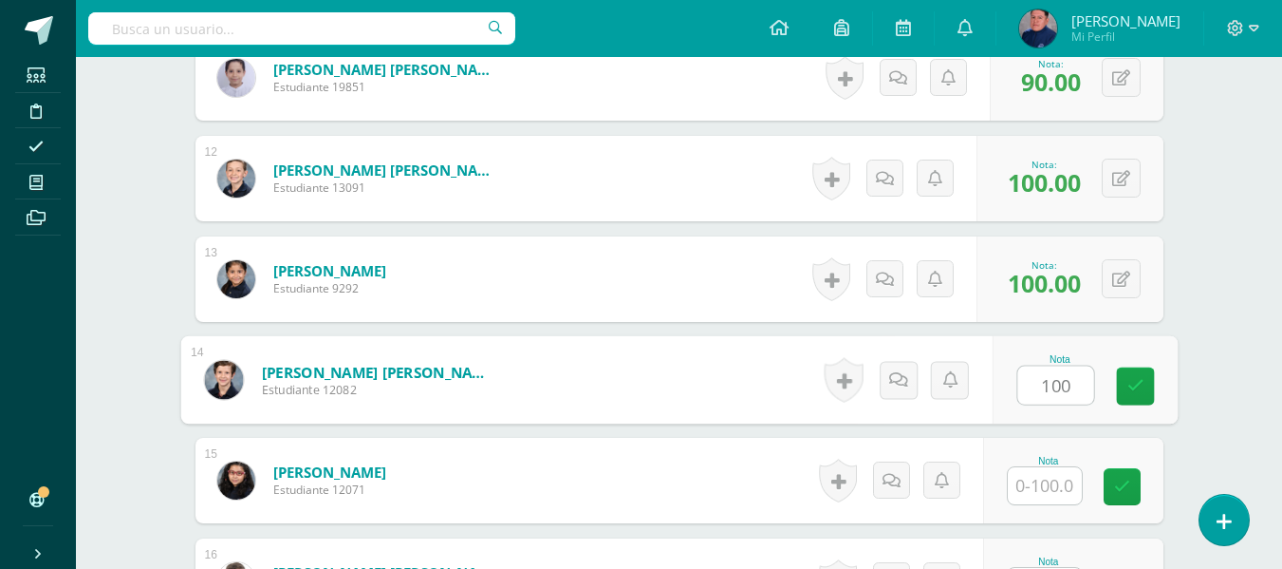
type input "100"
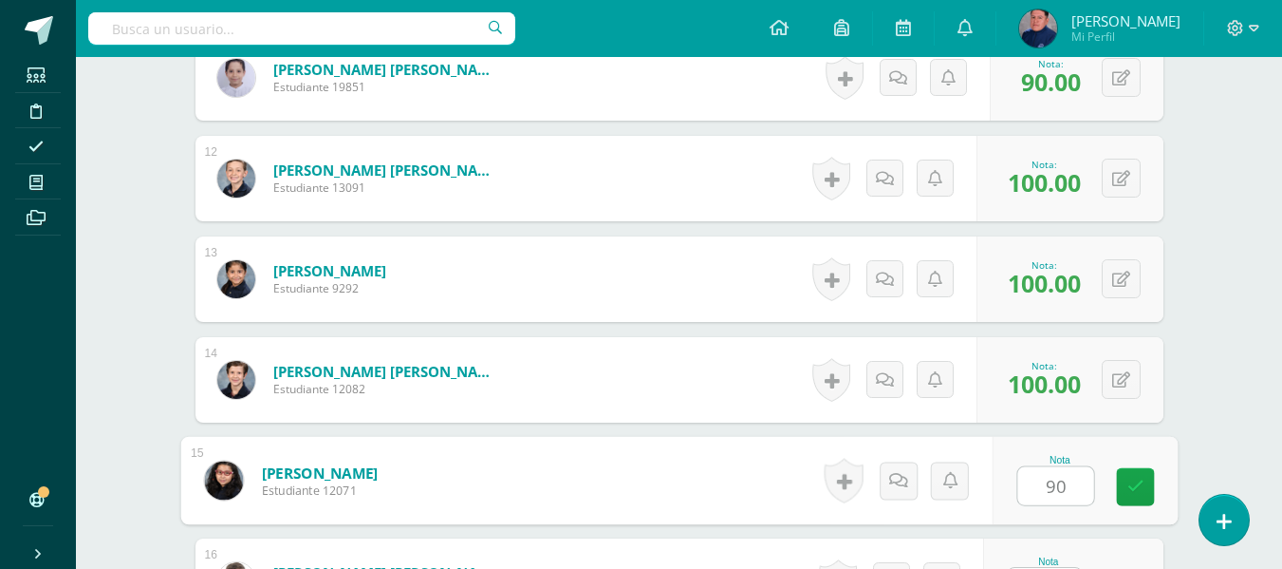
type input "90"
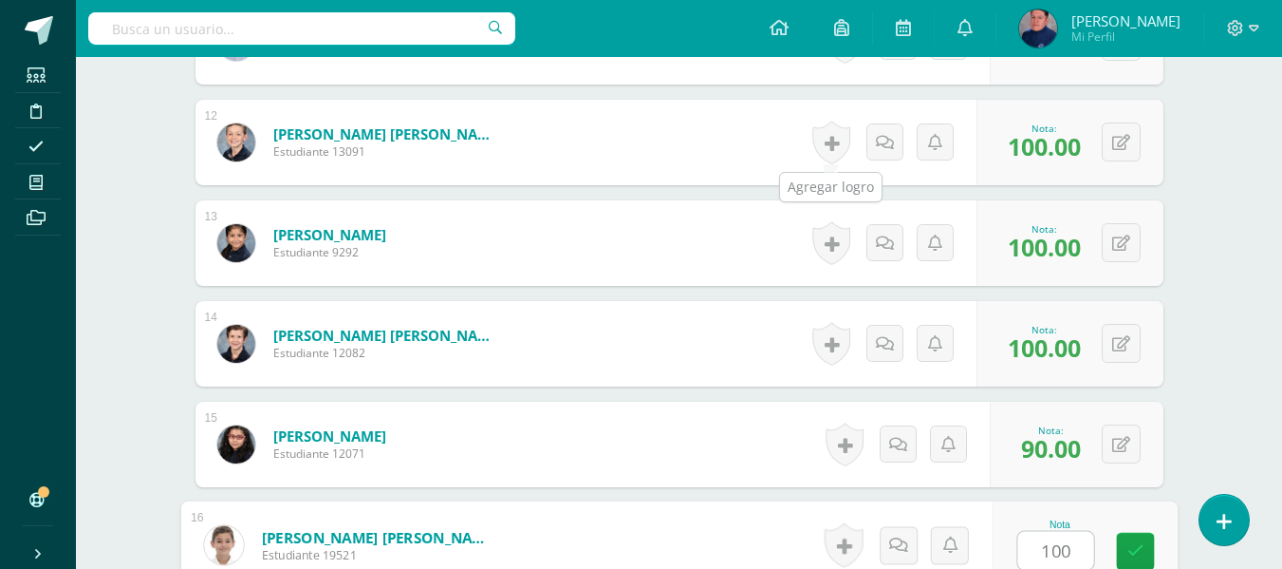
type input "100"
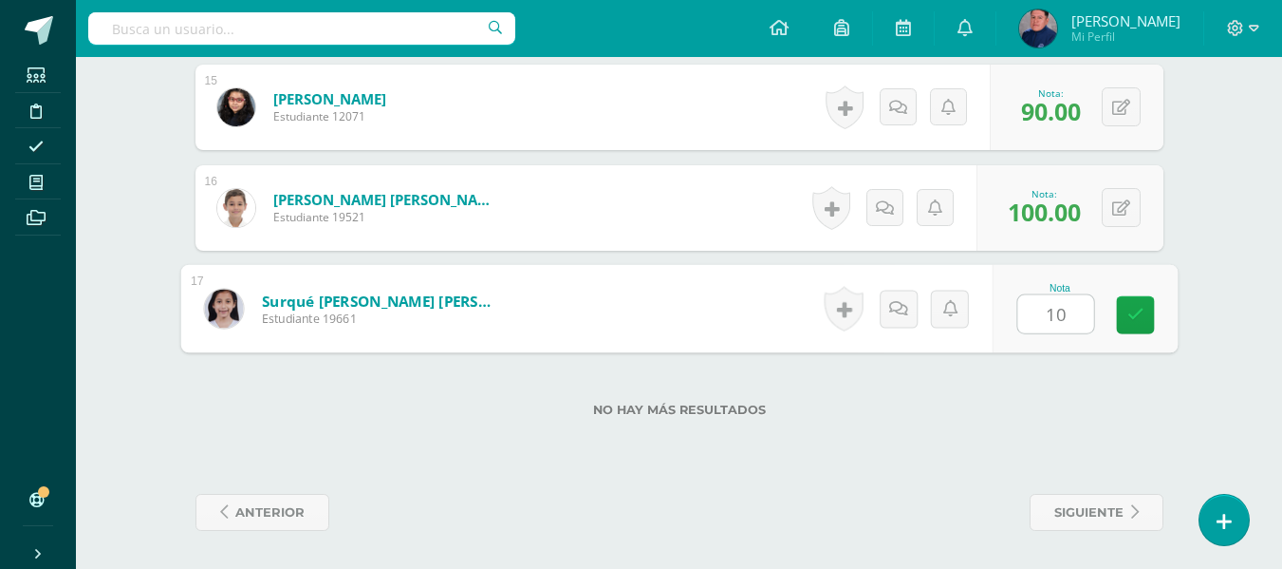
type input "100"
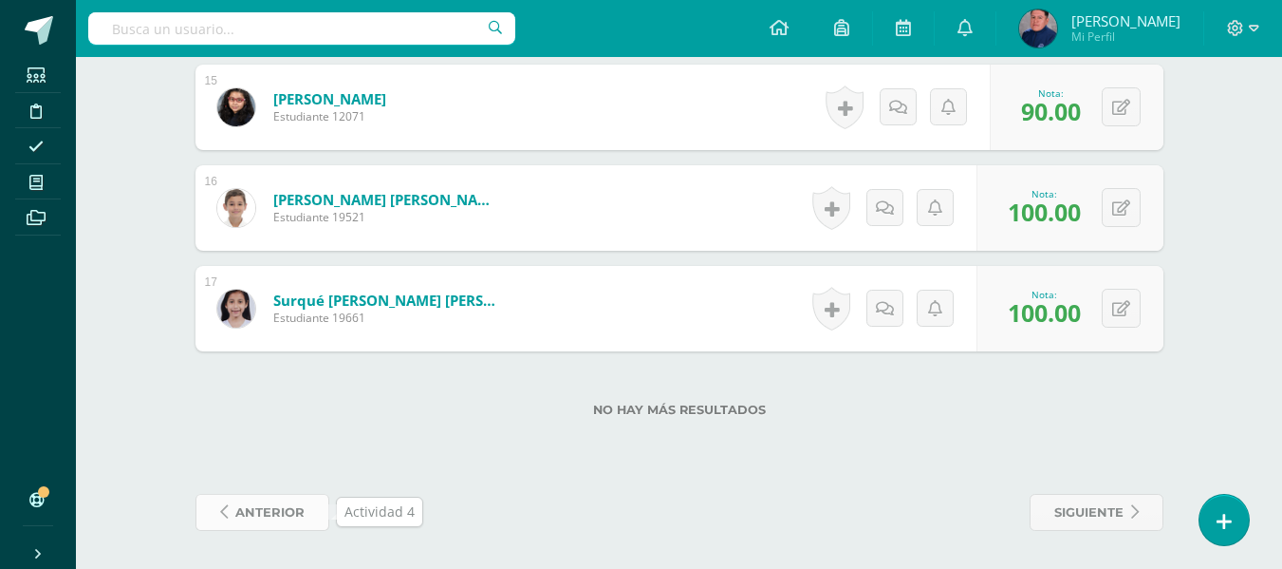
click at [289, 512] on span "anterior" at bounding box center [269, 512] width 69 height 35
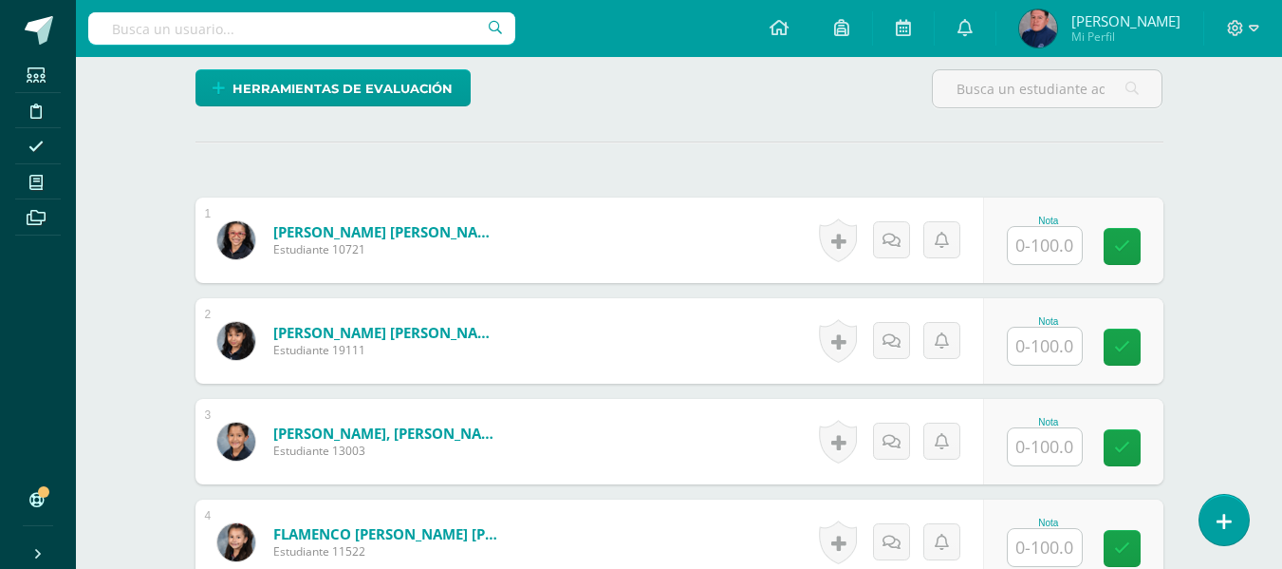
scroll to position [599, 0]
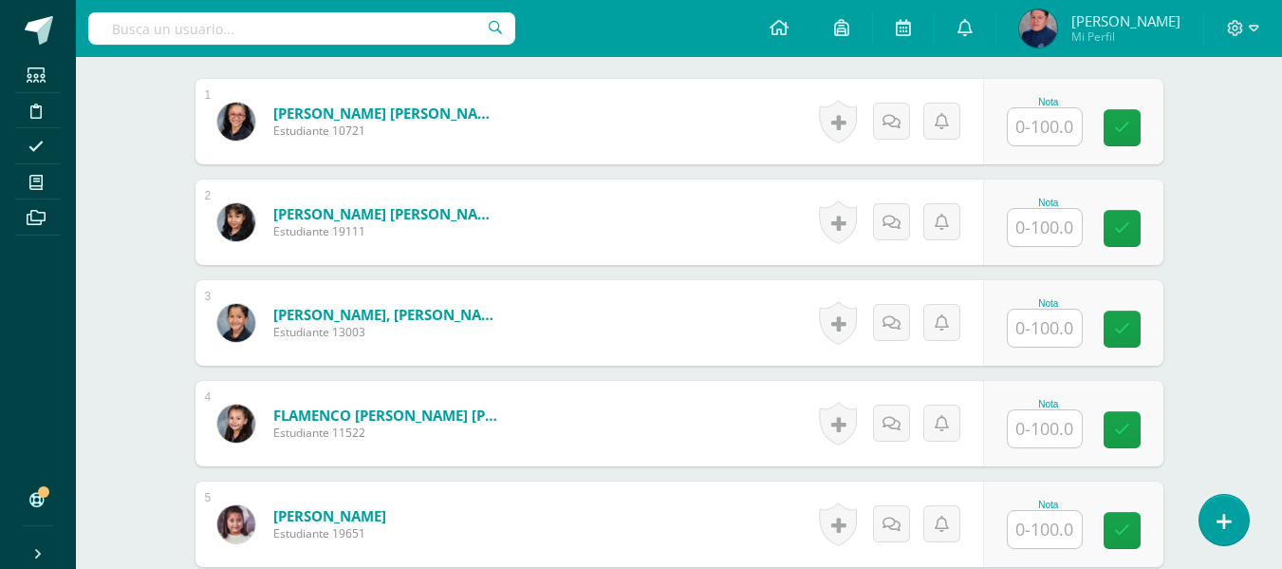
click at [1054, 128] on input "text" at bounding box center [1045, 126] width 74 height 37
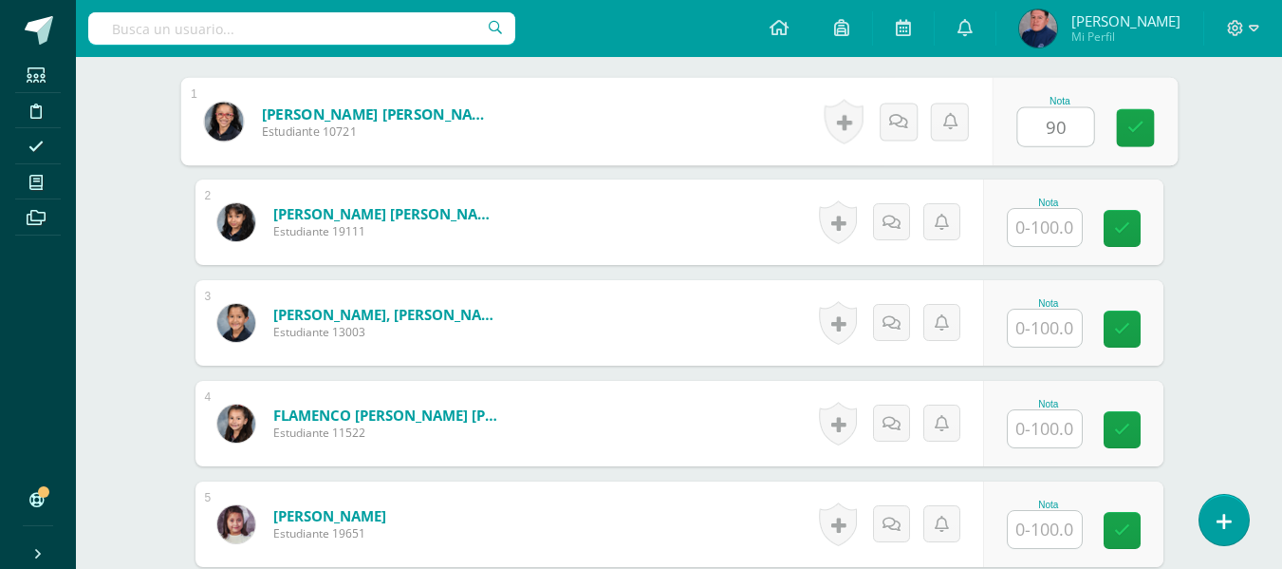
type input "90"
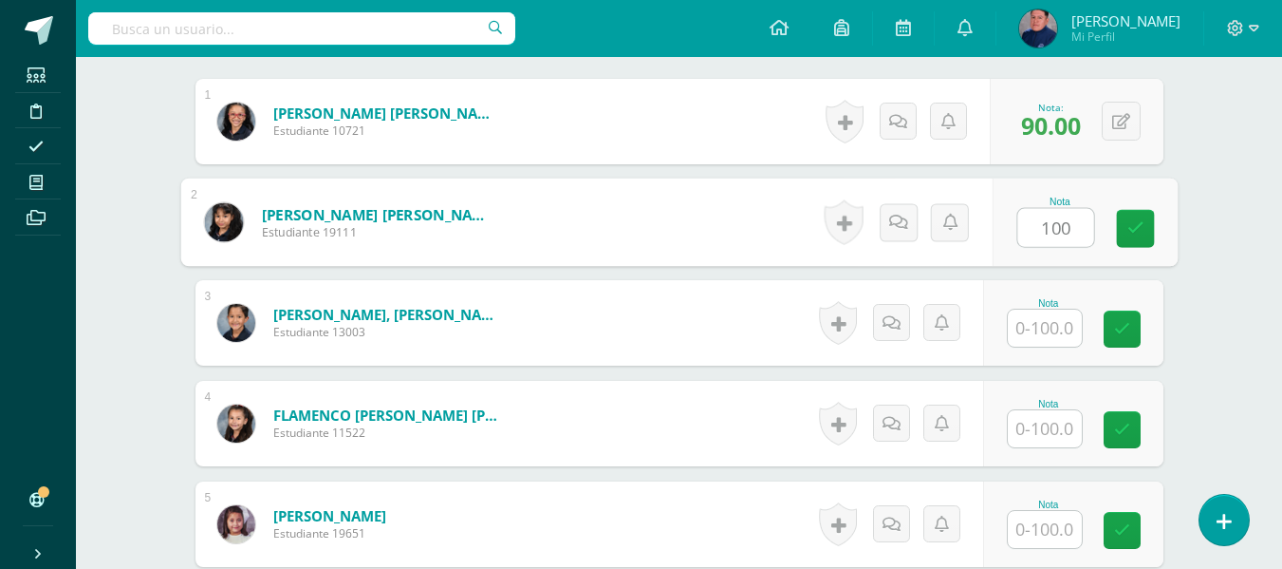
type input "100"
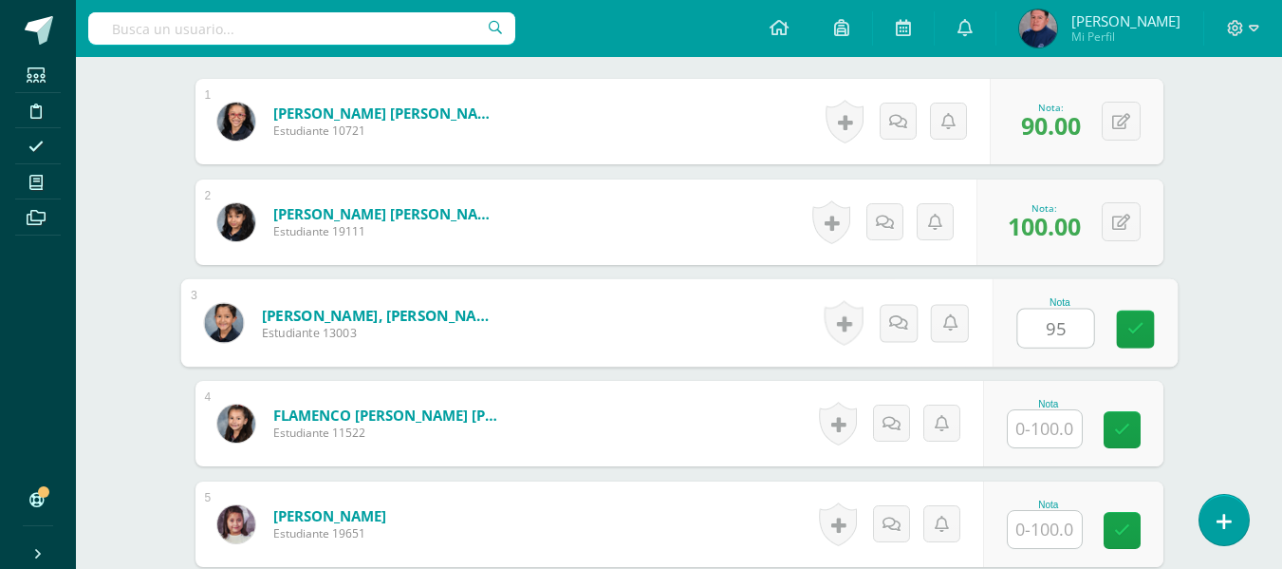
type input "95"
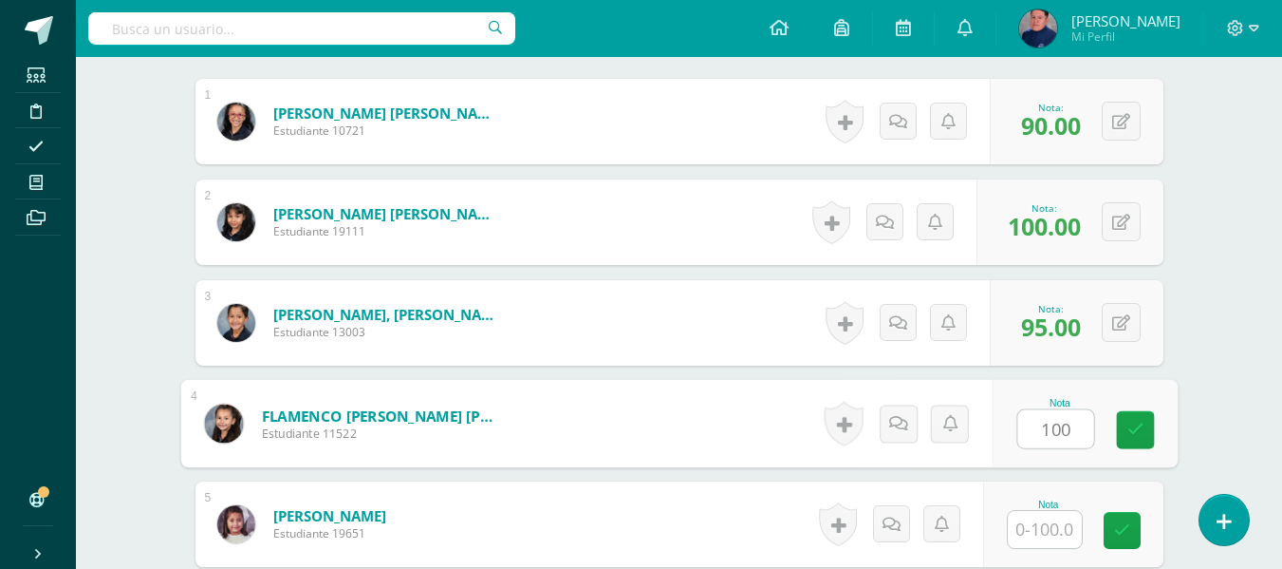
type input "100"
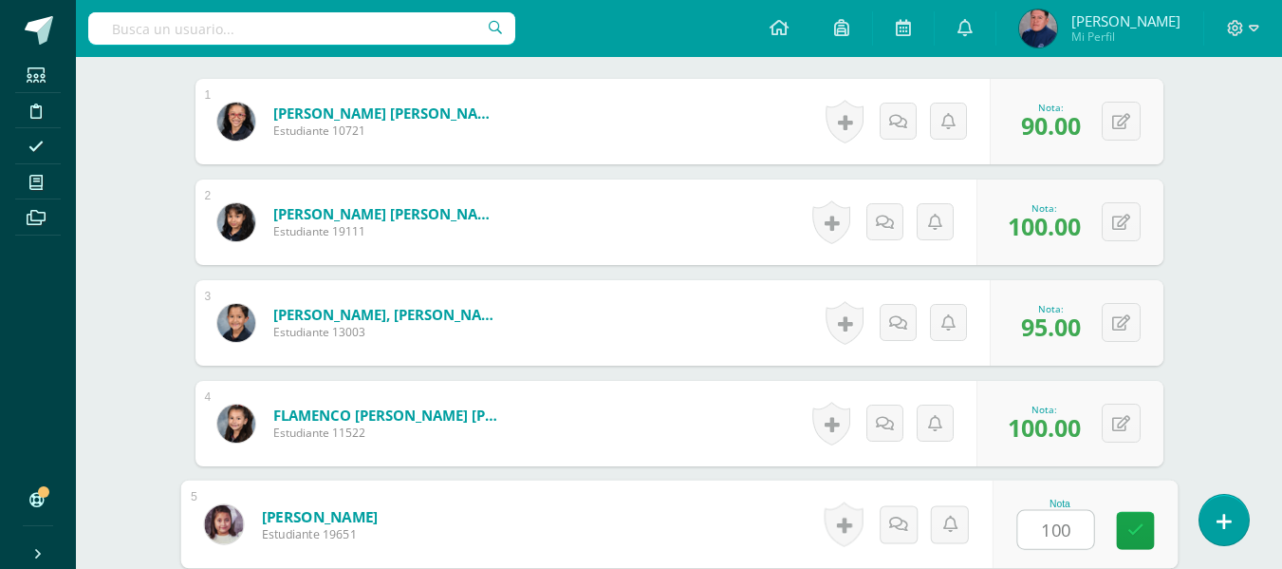
type input "100"
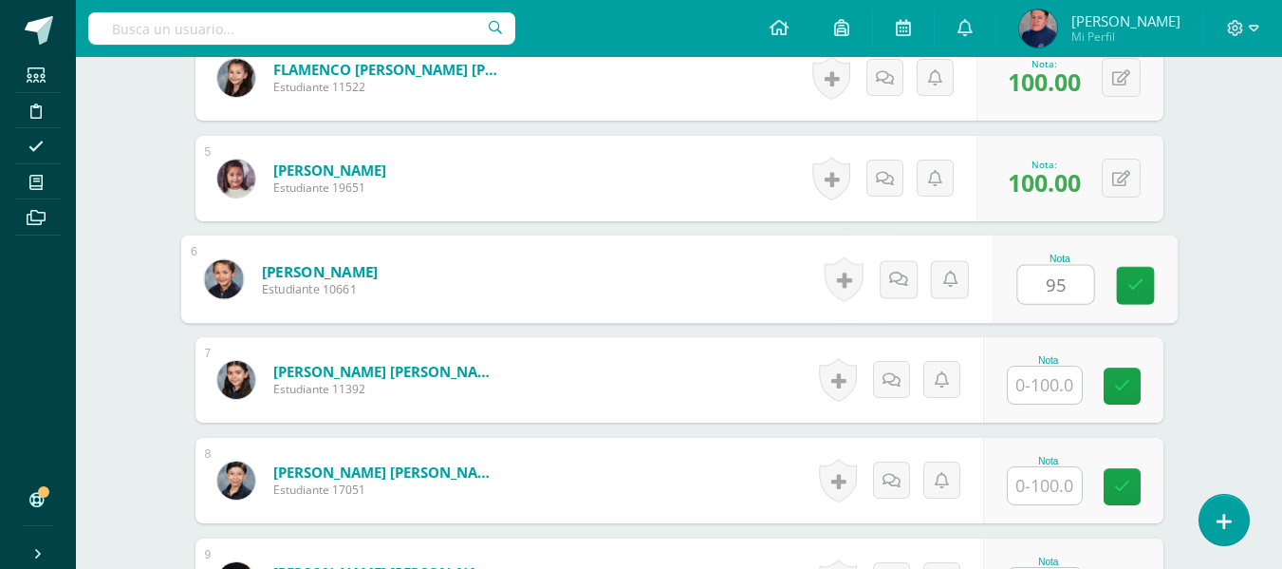
type input "95"
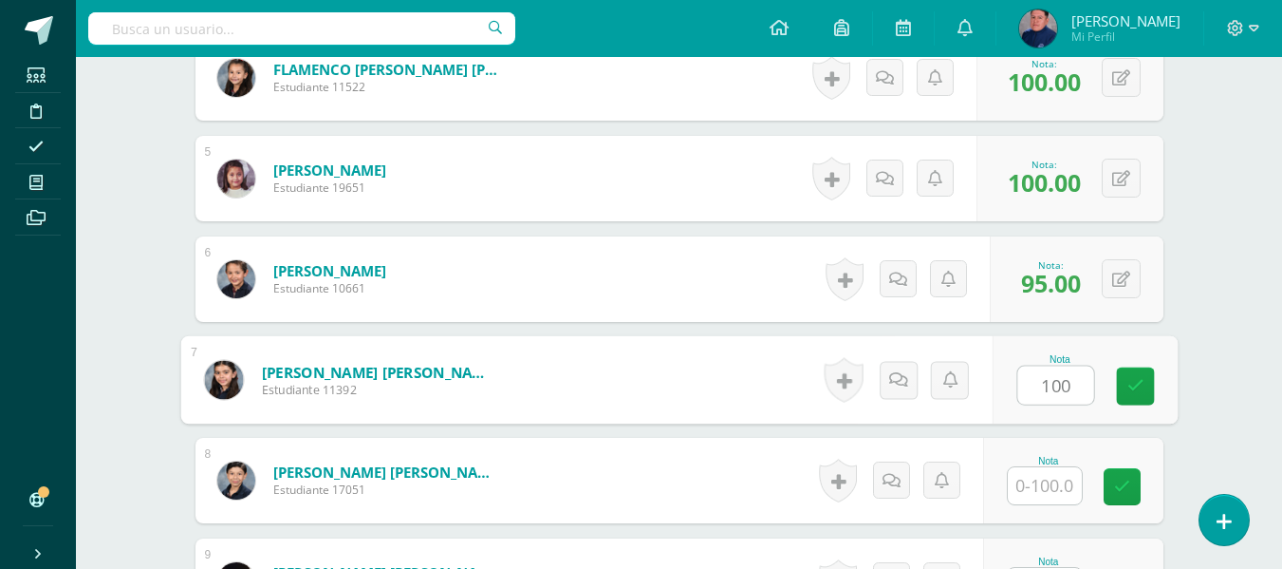
type input "100"
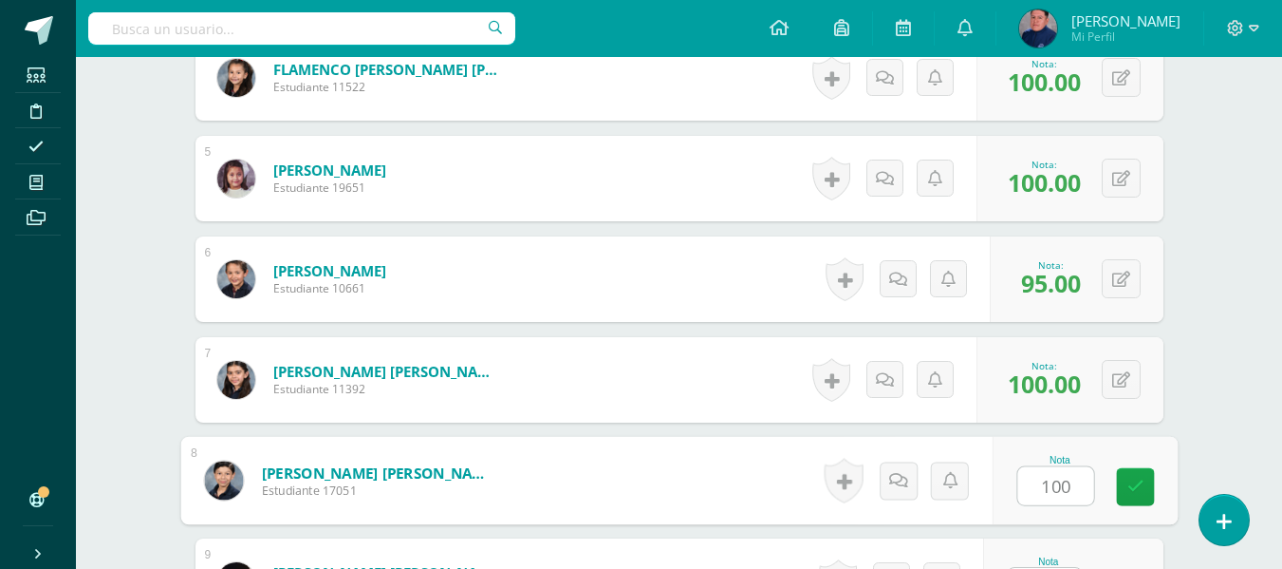
type input "100"
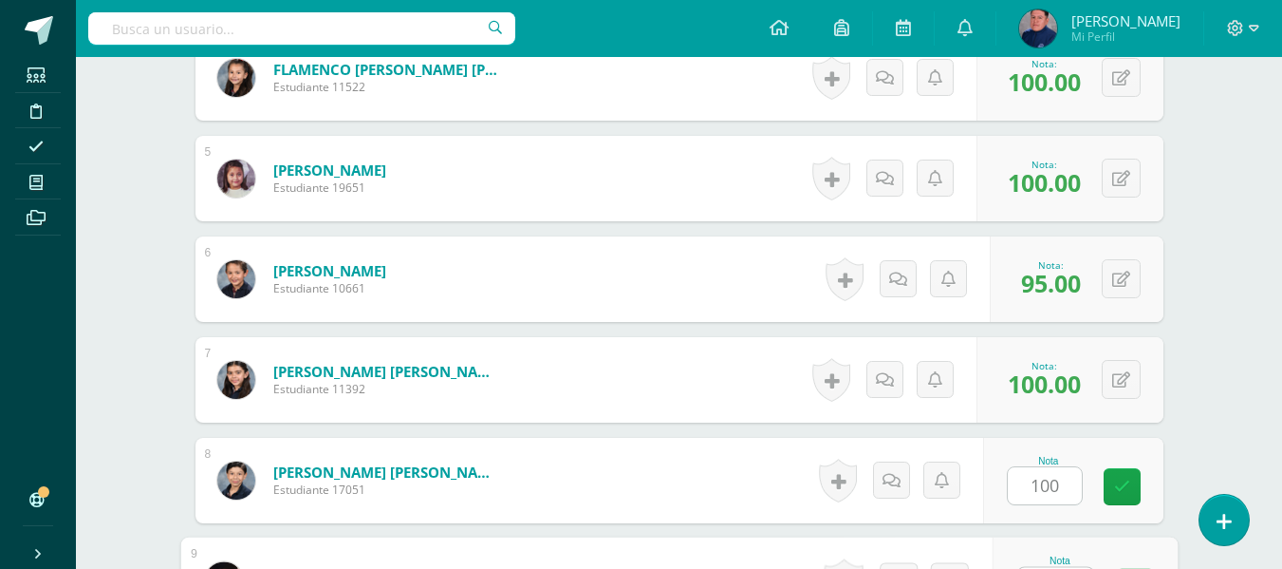
scroll to position [981, 0]
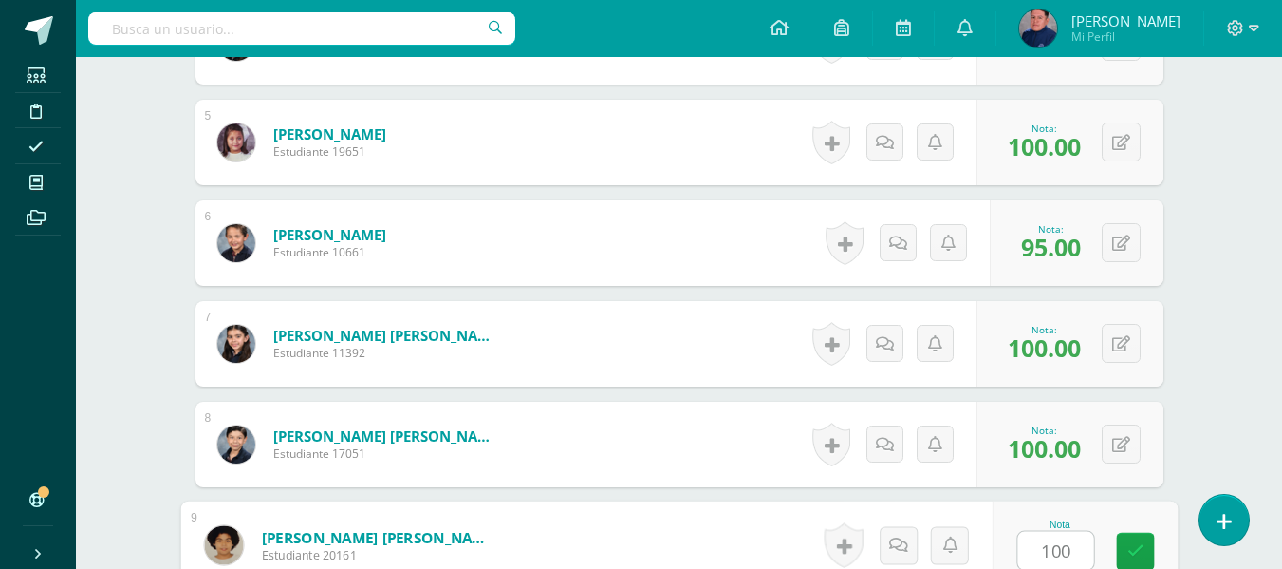
type input "100"
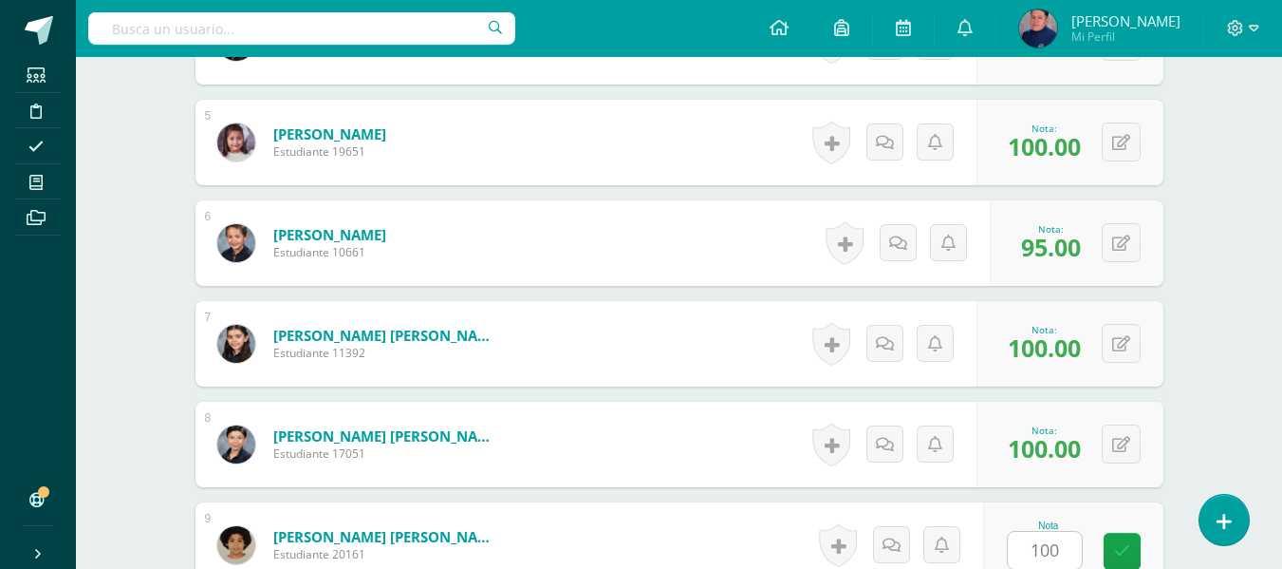
scroll to position [1347, 0]
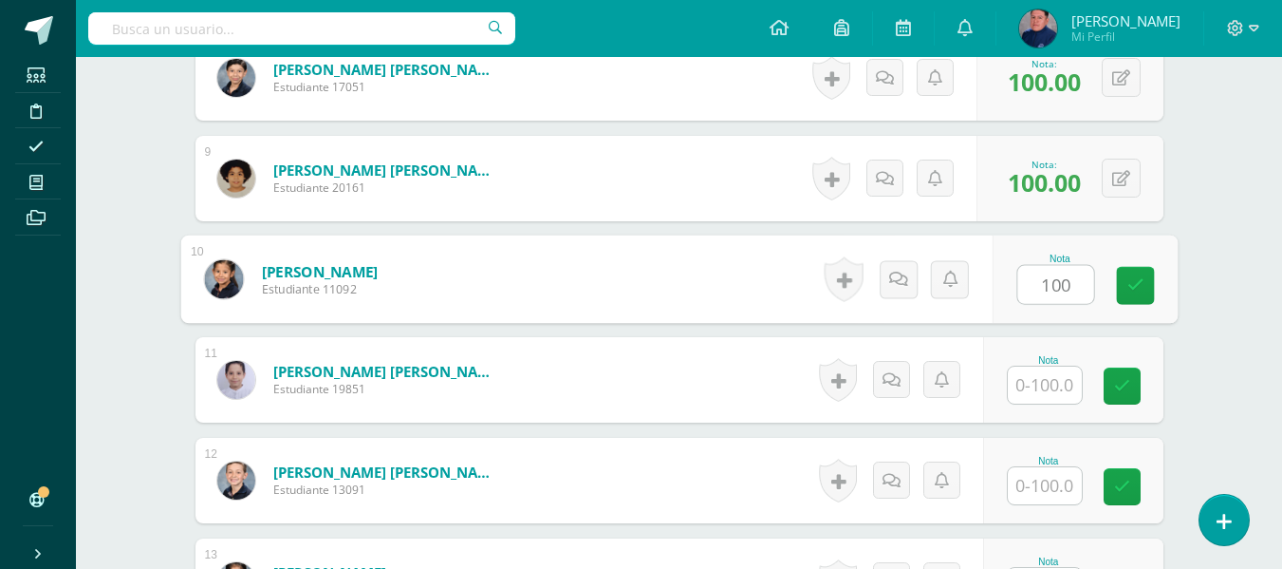
type input "100"
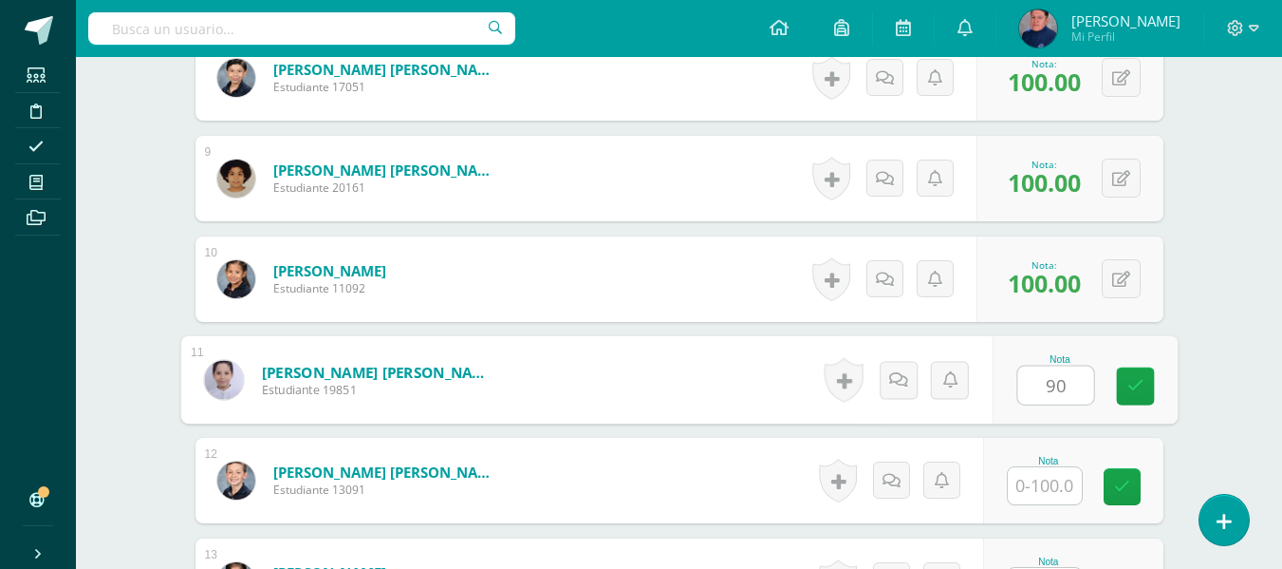
type input "90"
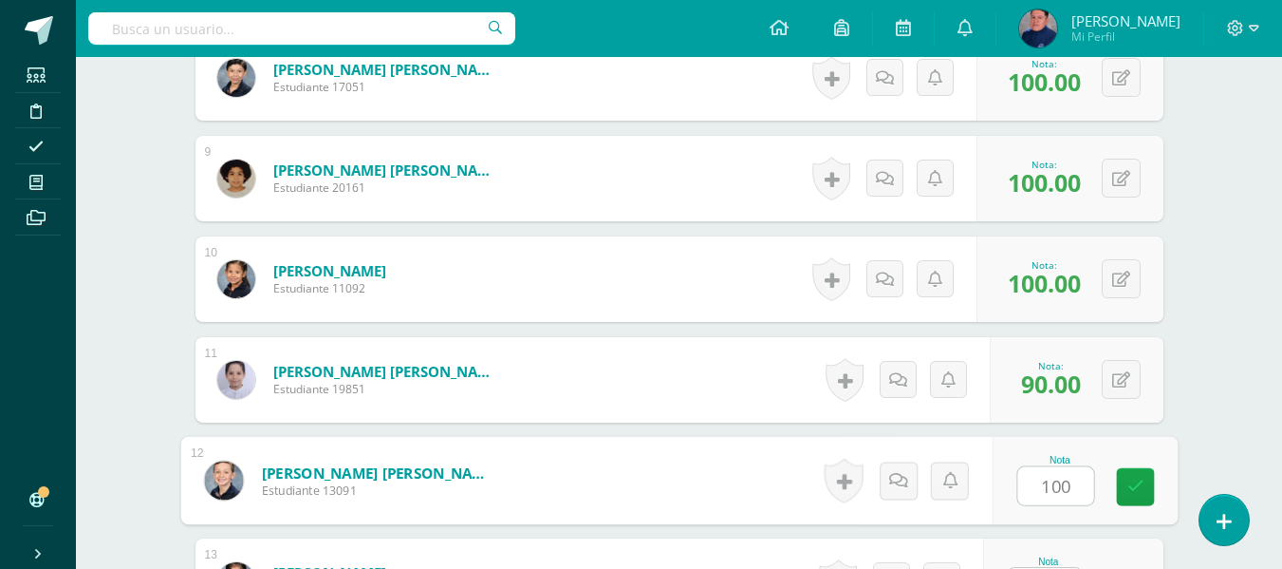
type input "100"
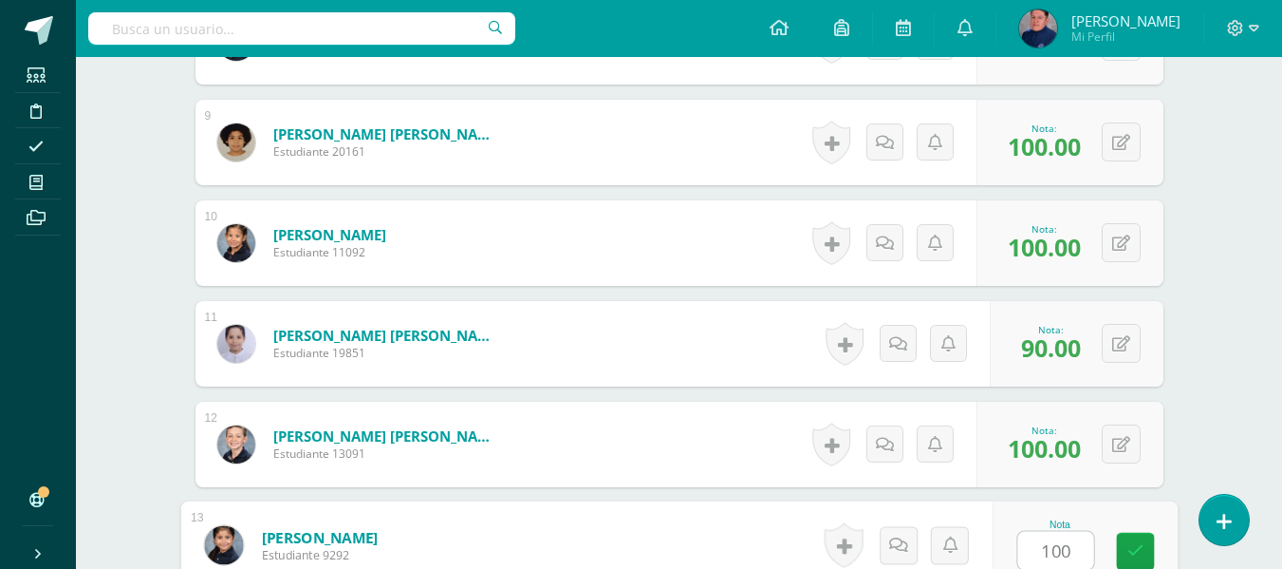
type input "100"
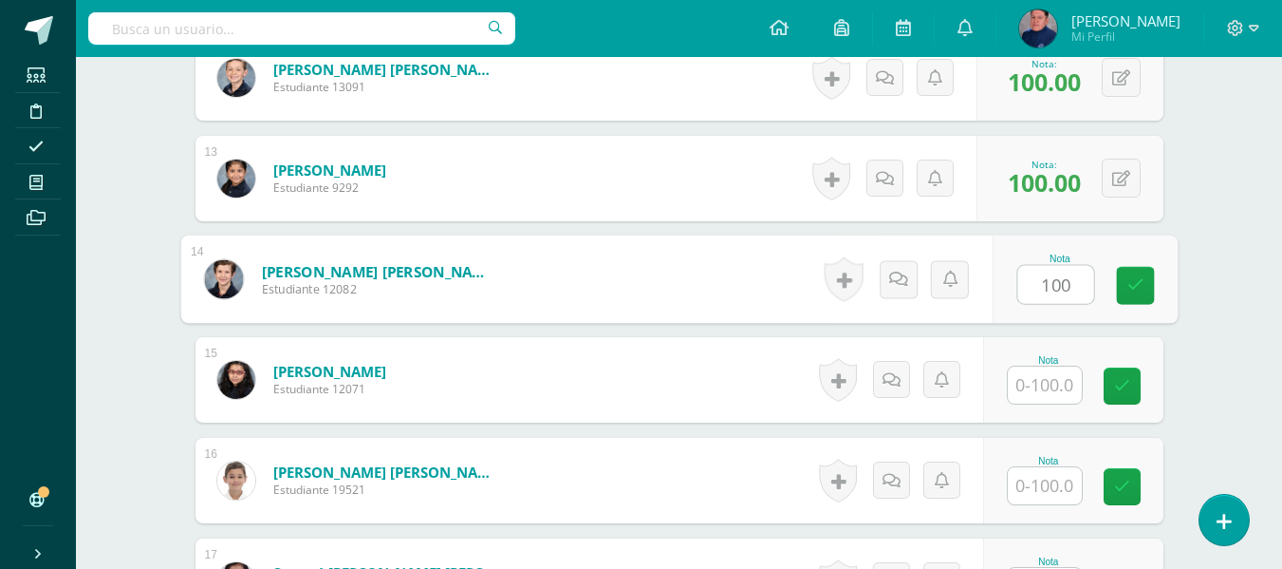
type input "100"
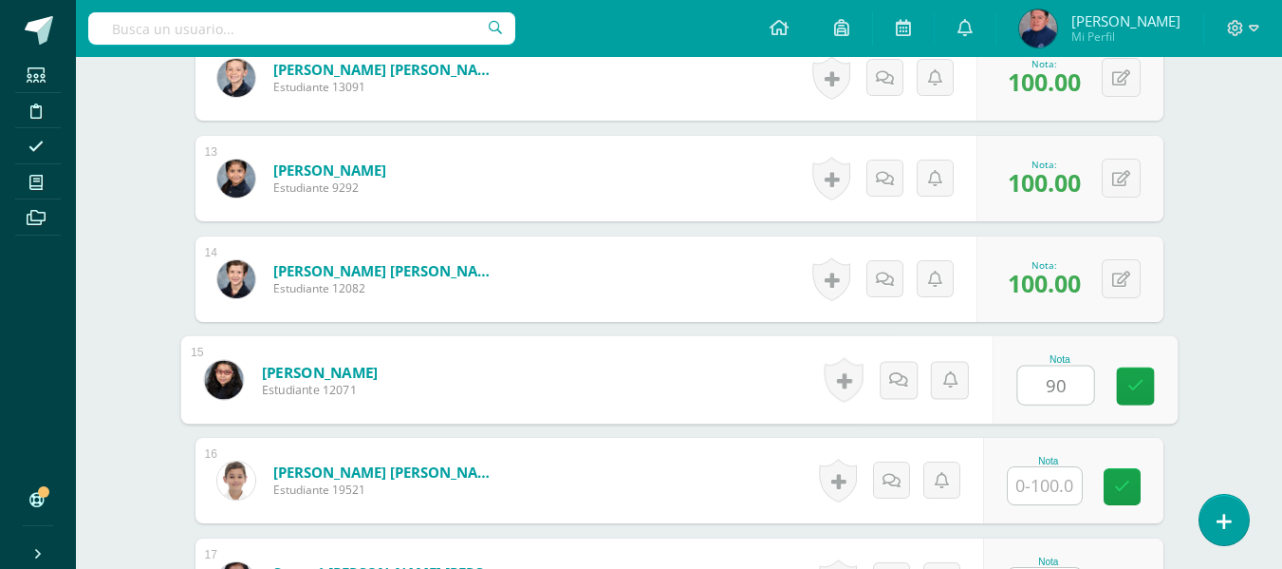
type input "90"
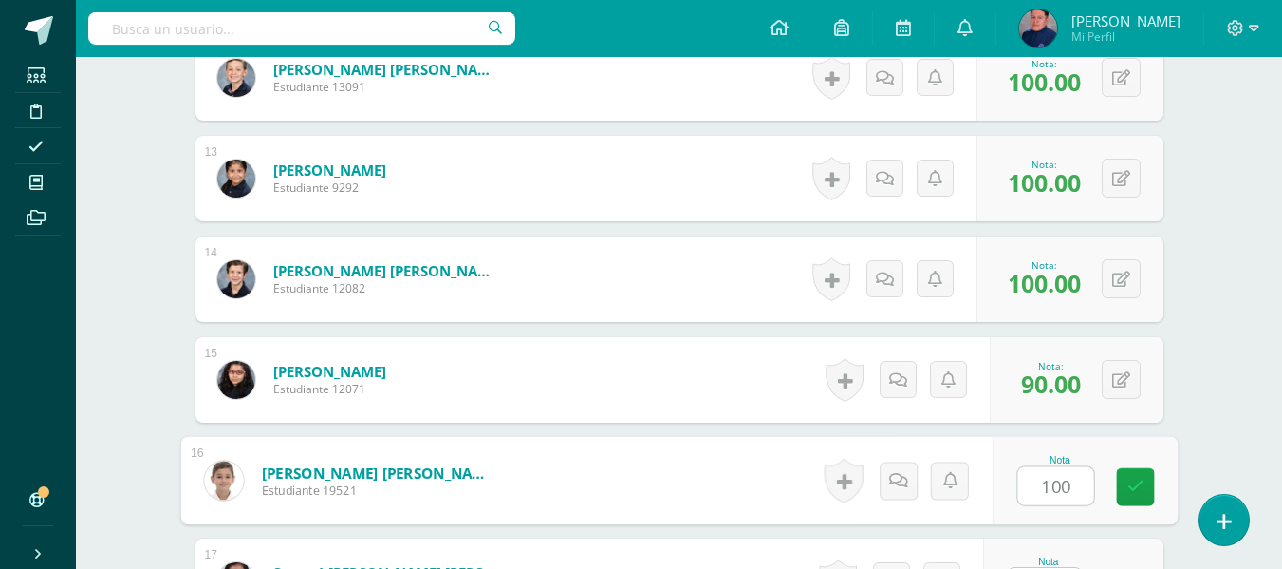
type input "100"
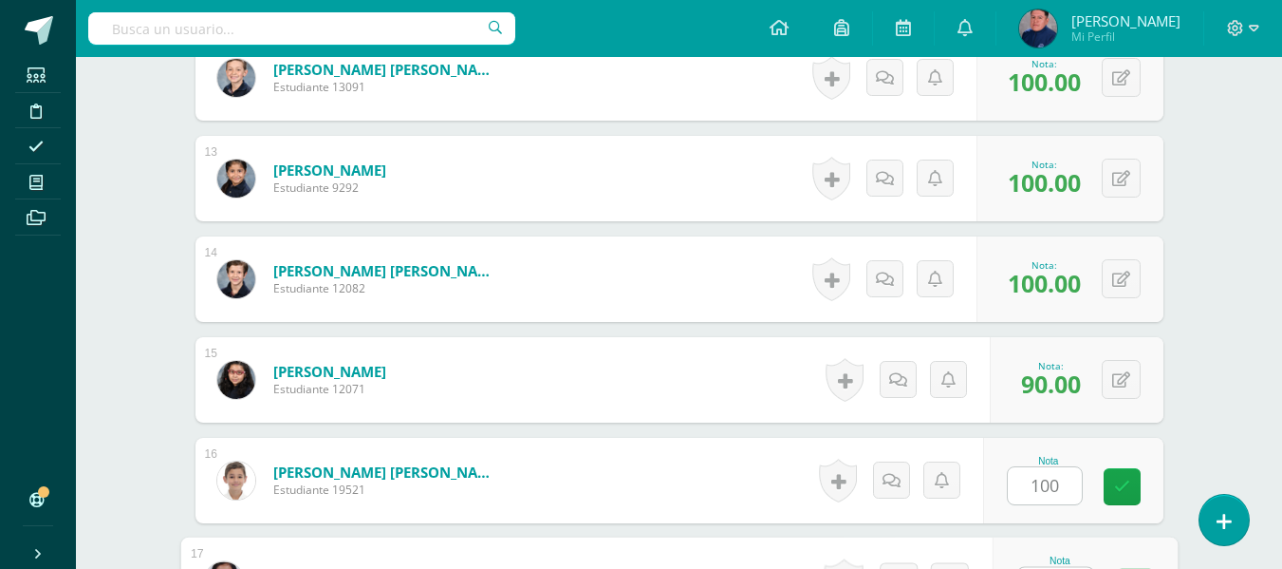
scroll to position [1786, 0]
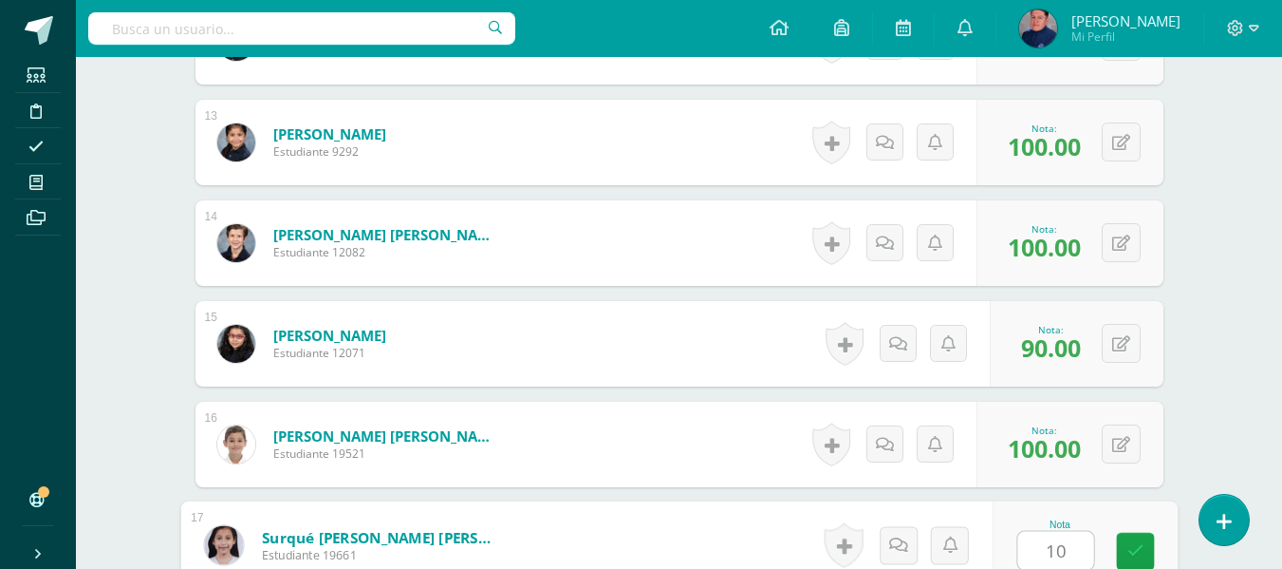
type input "100"
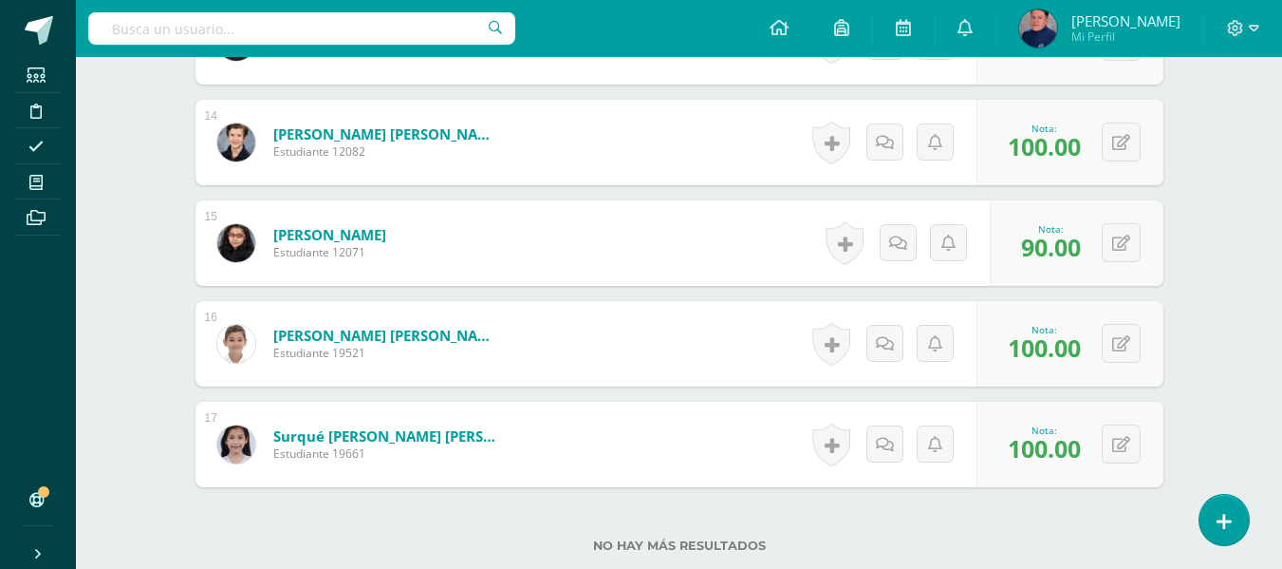
scroll to position [2022, 0]
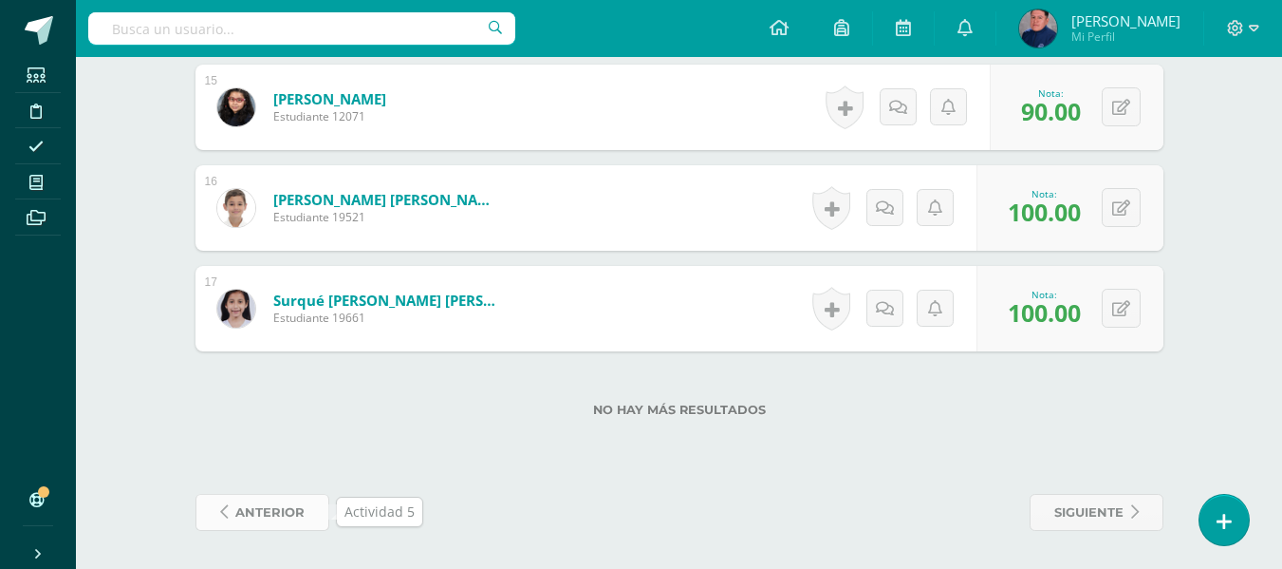
click at [283, 510] on span "anterior" at bounding box center [269, 512] width 69 height 35
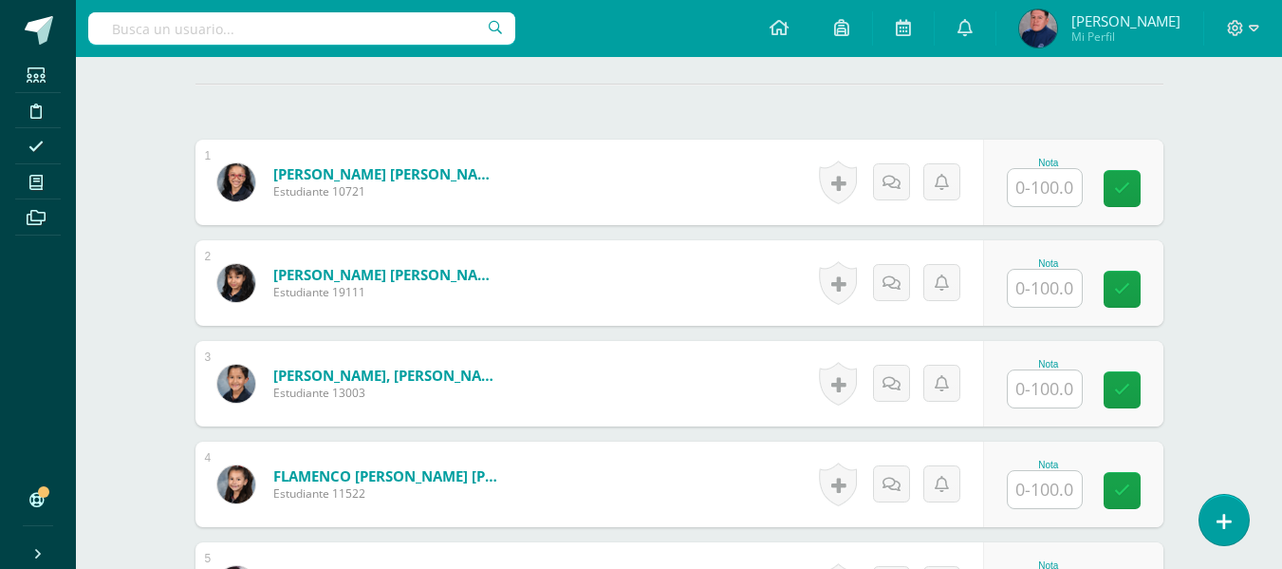
scroll to position [504, 0]
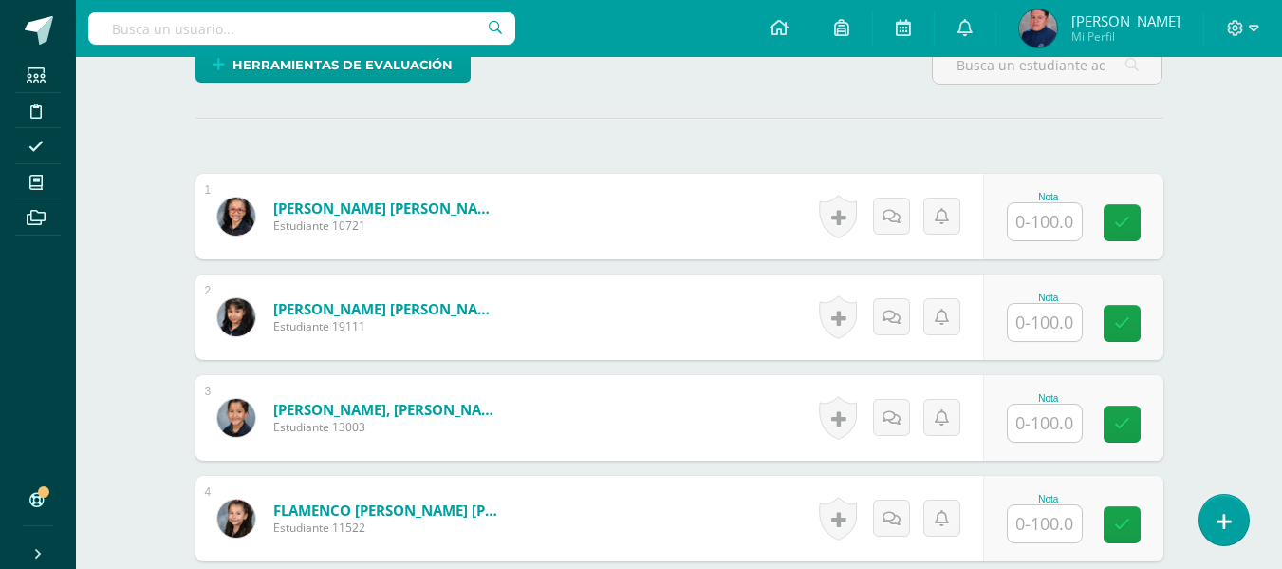
click at [1059, 222] on input "text" at bounding box center [1045, 221] width 74 height 37
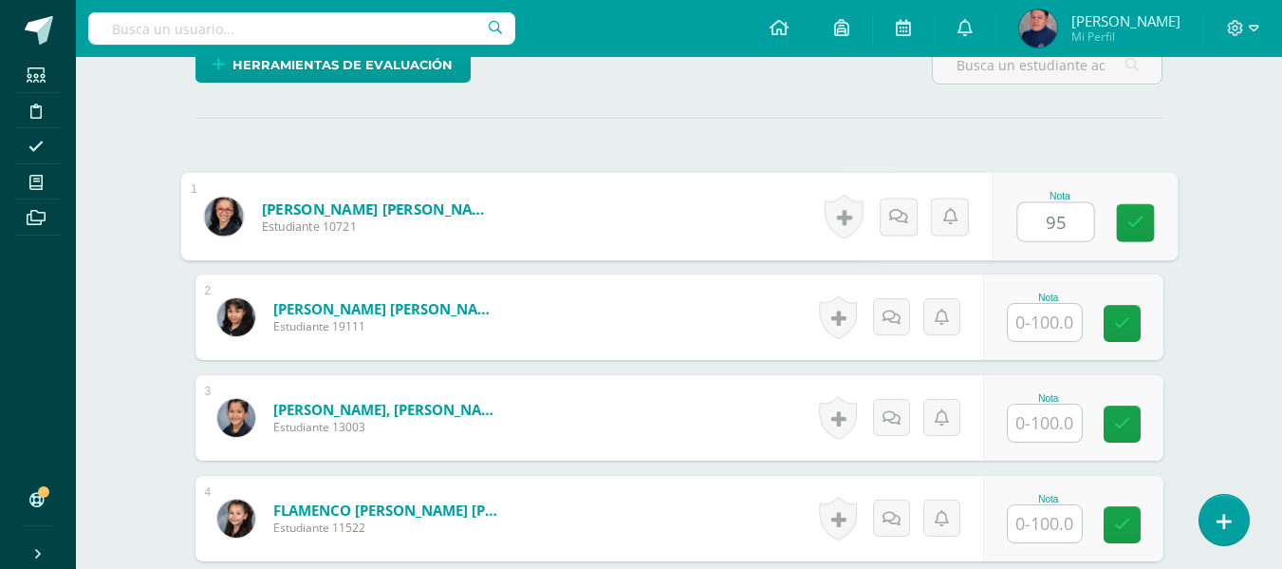
type input "95"
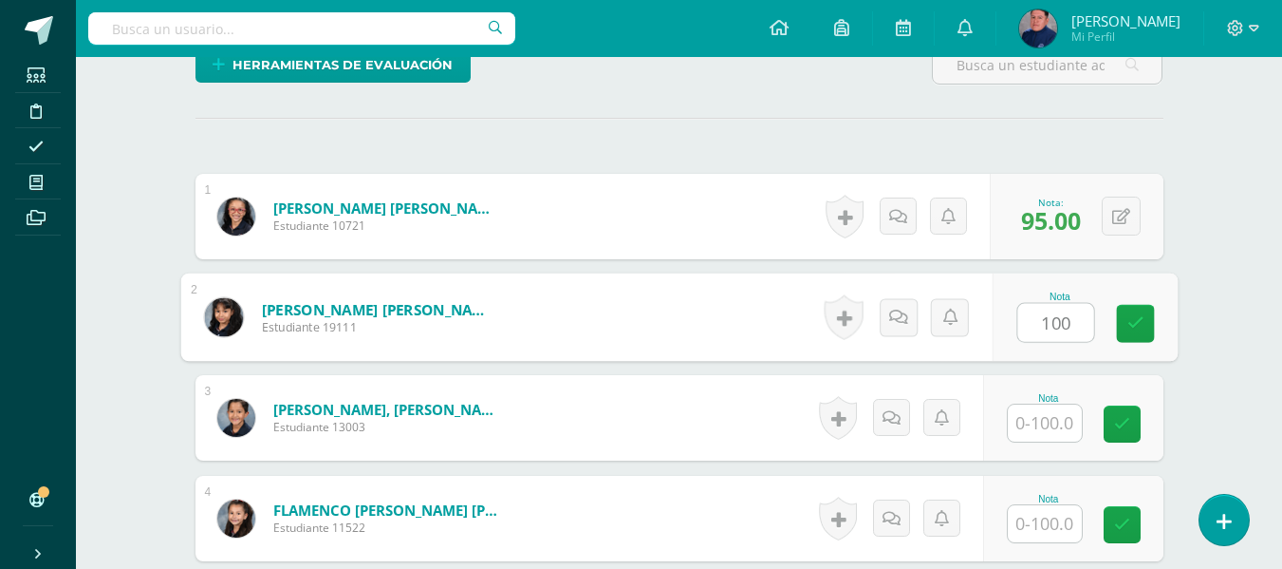
type input "100"
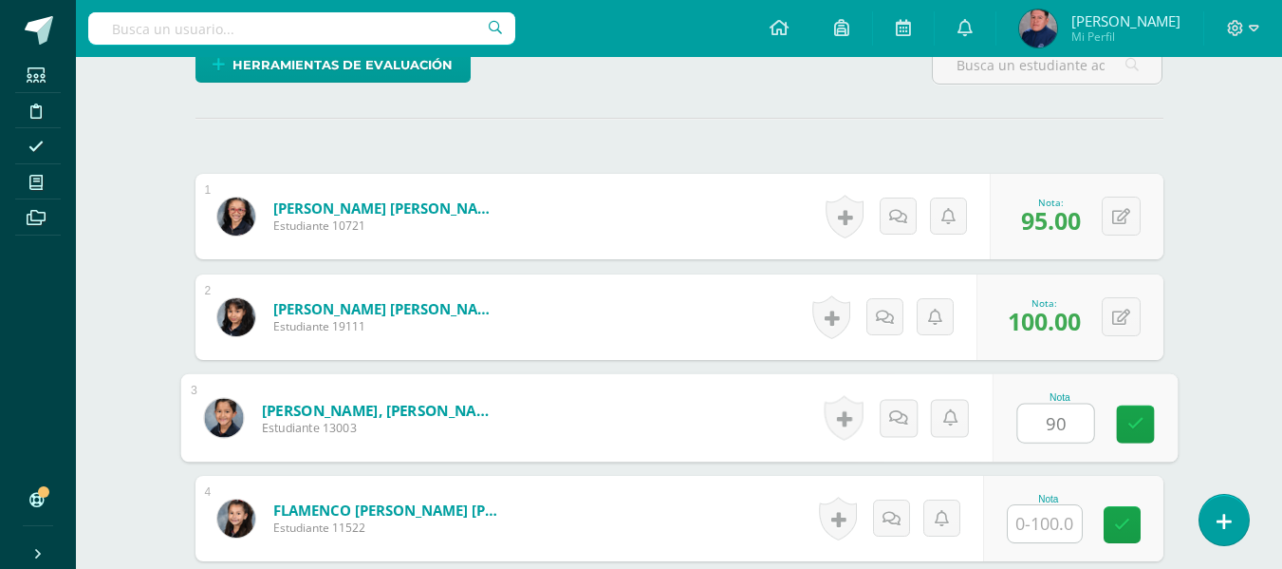
type input "90"
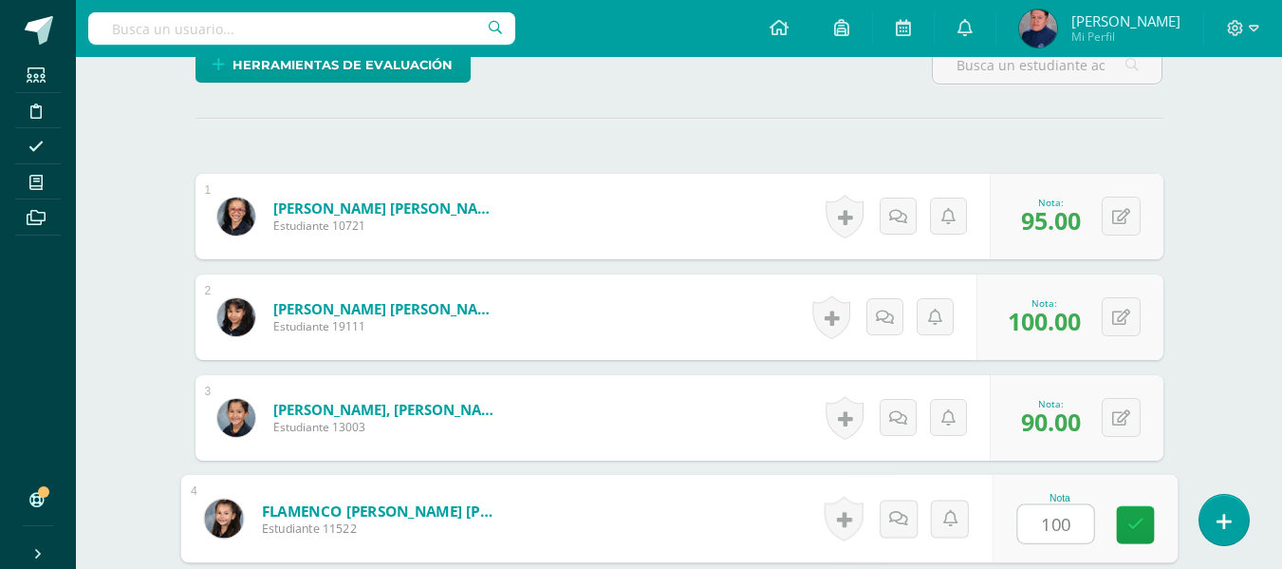
type input "100"
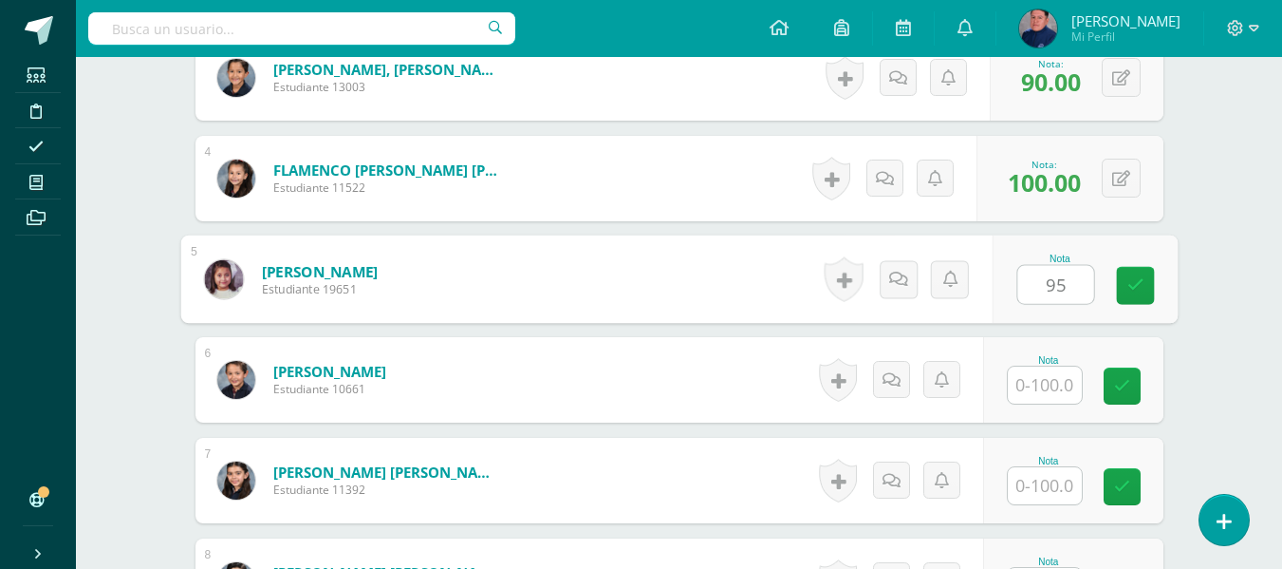
type input "95"
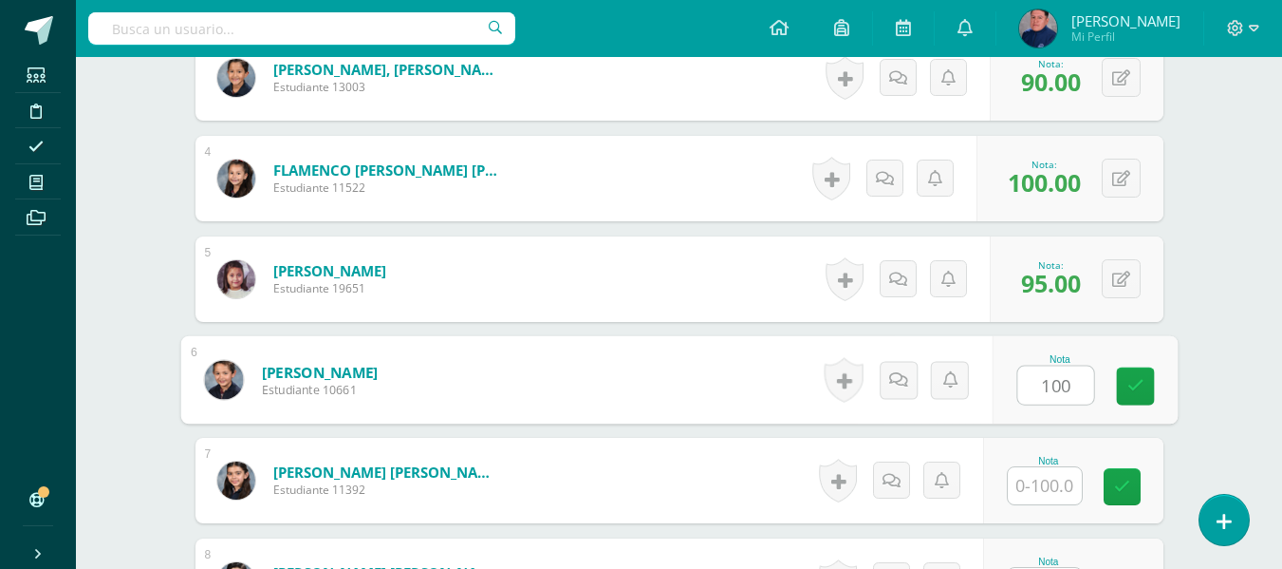
type input "100"
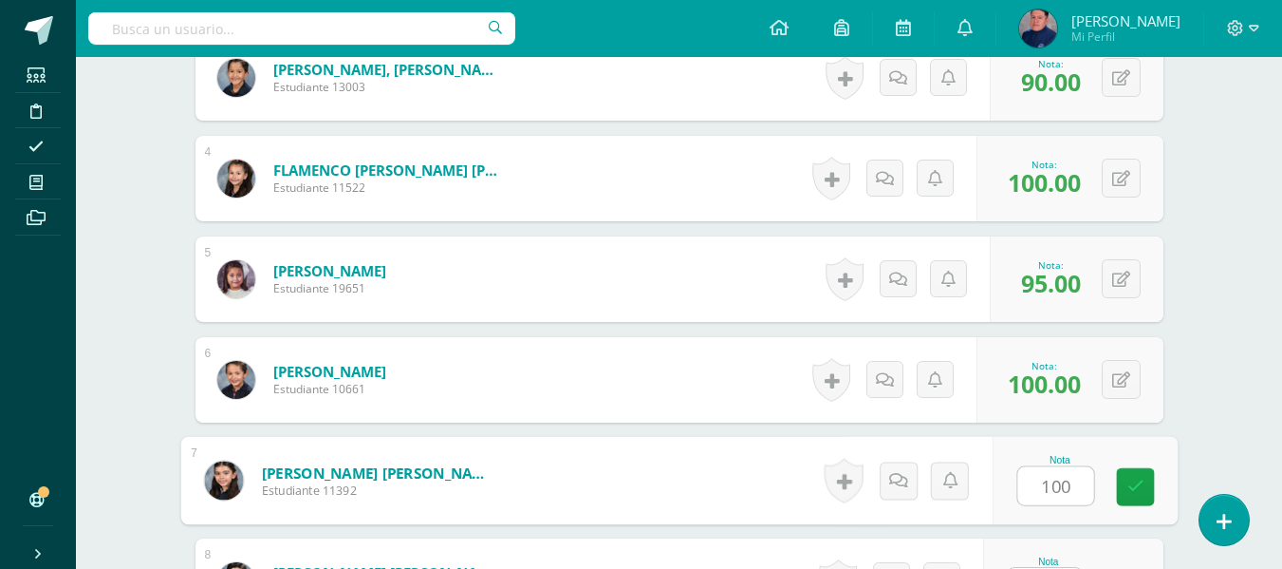
type input "100"
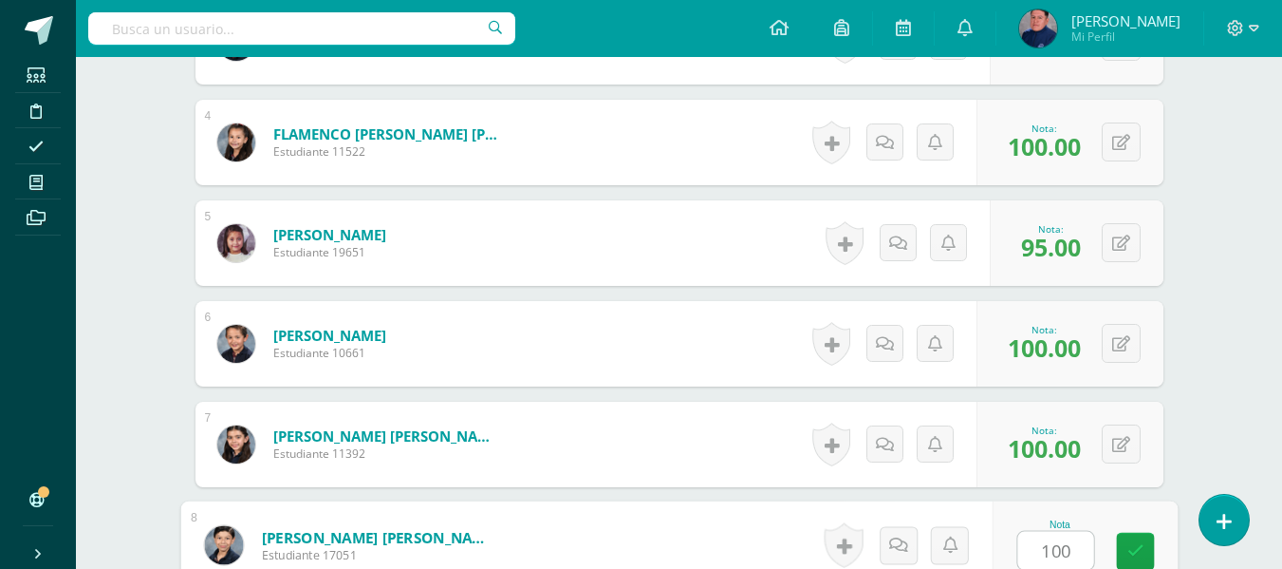
type input "100"
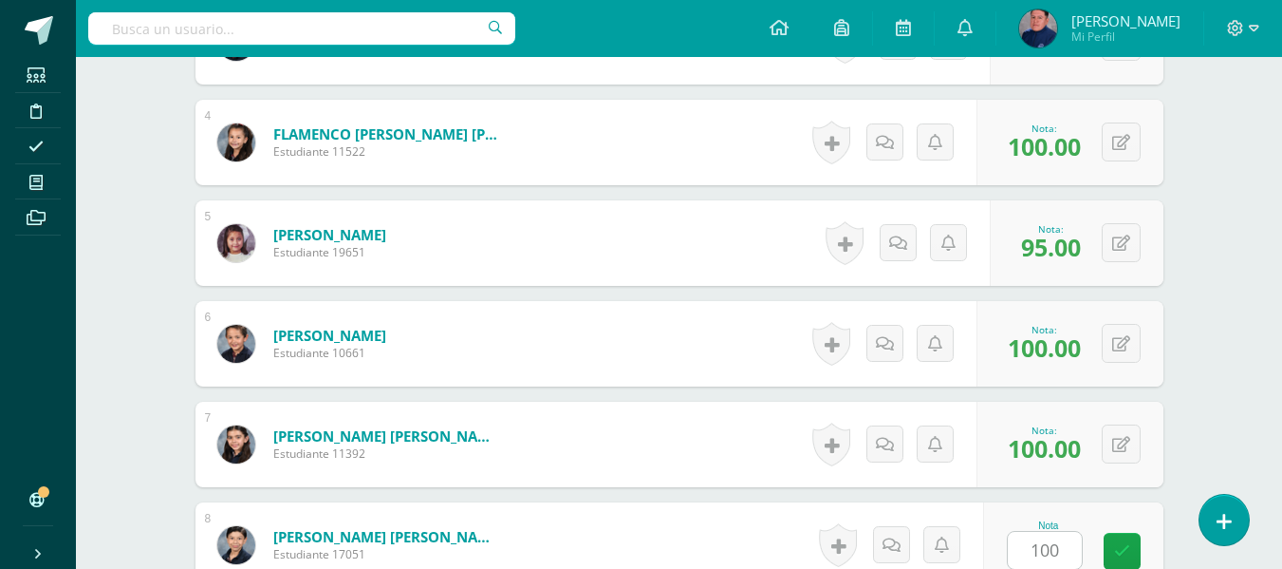
scroll to position [1246, 0]
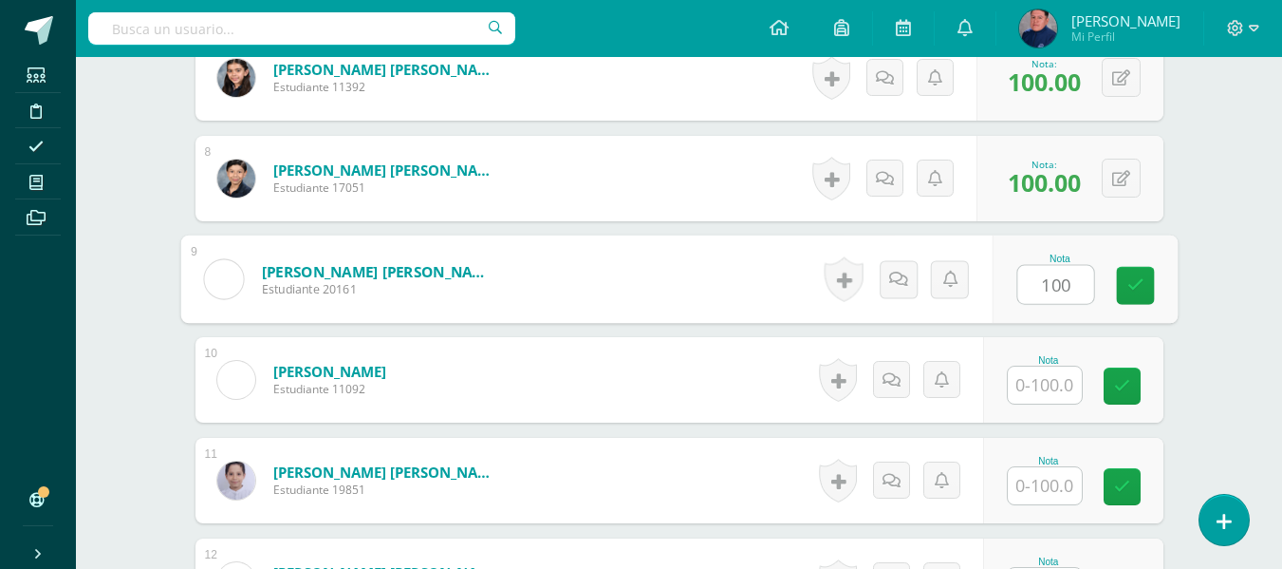
type input "100"
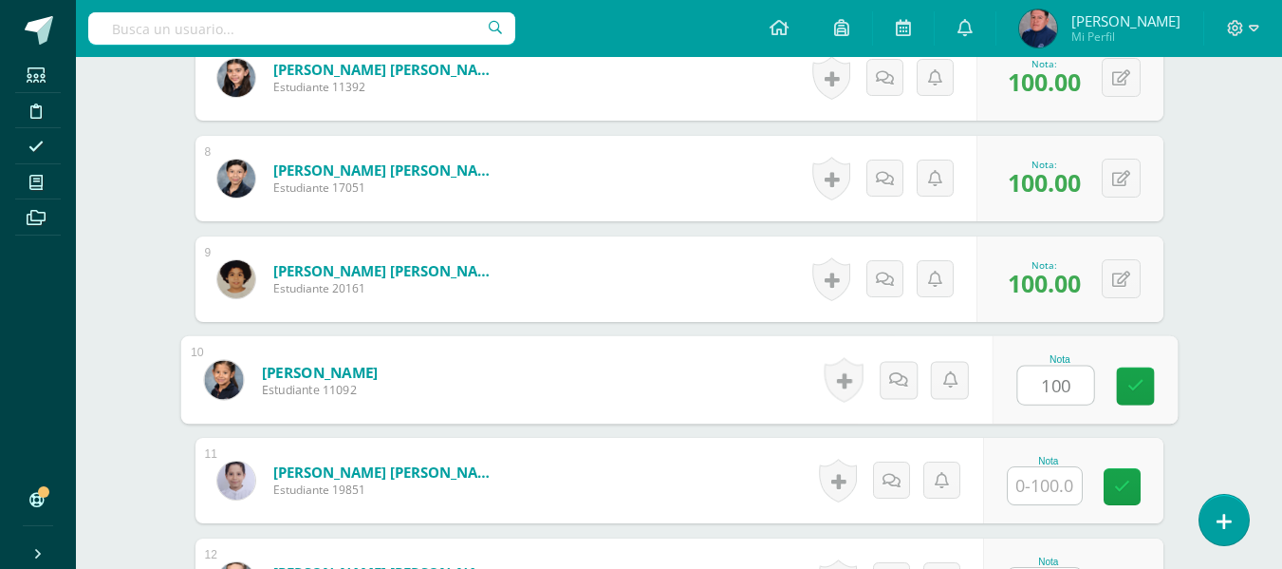
type input "100"
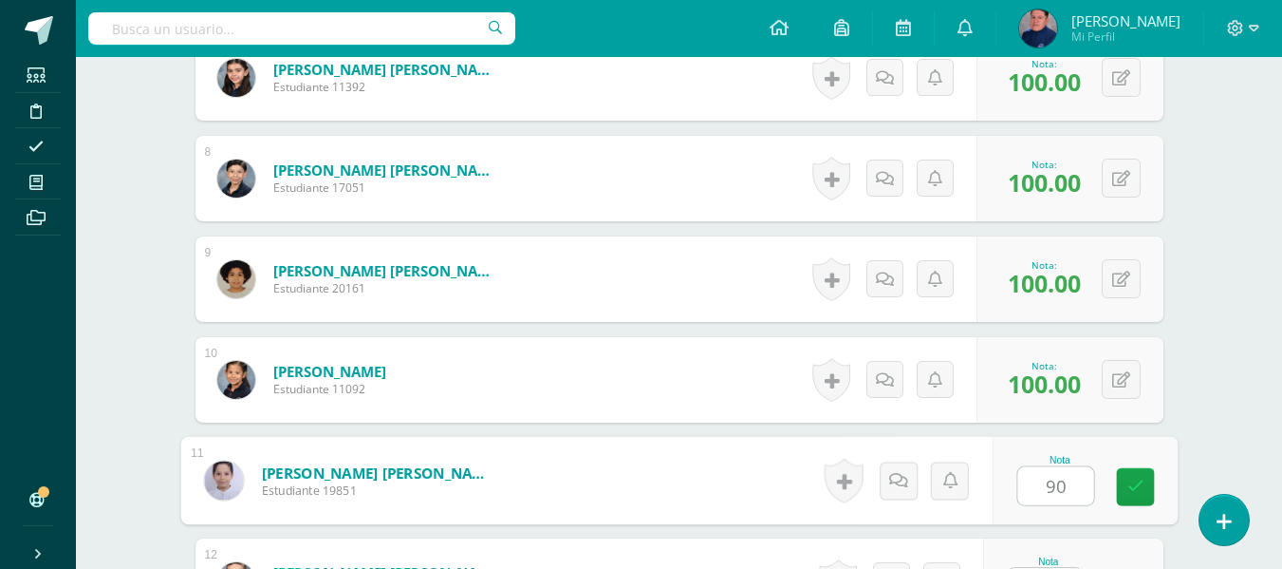
type input "90"
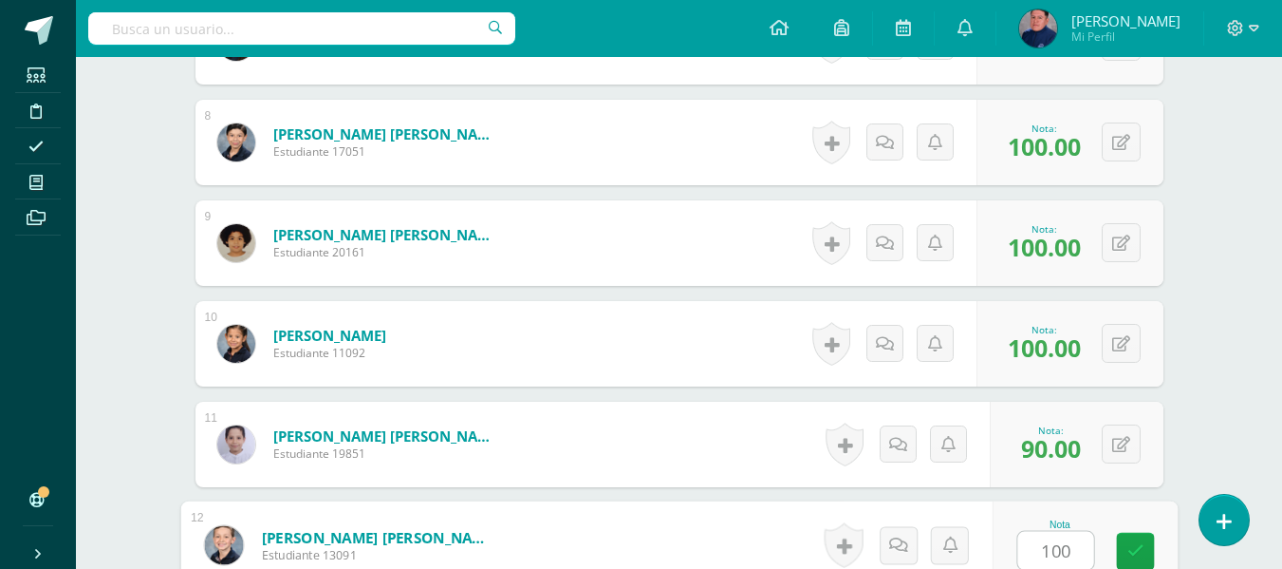
type input "100"
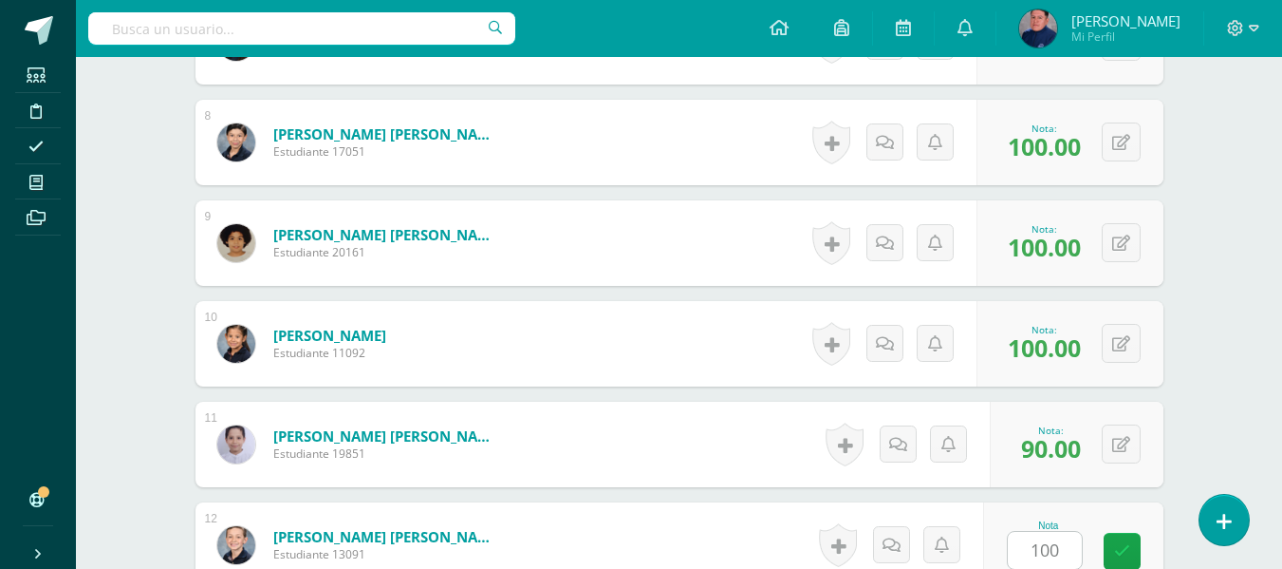
scroll to position [1649, 0]
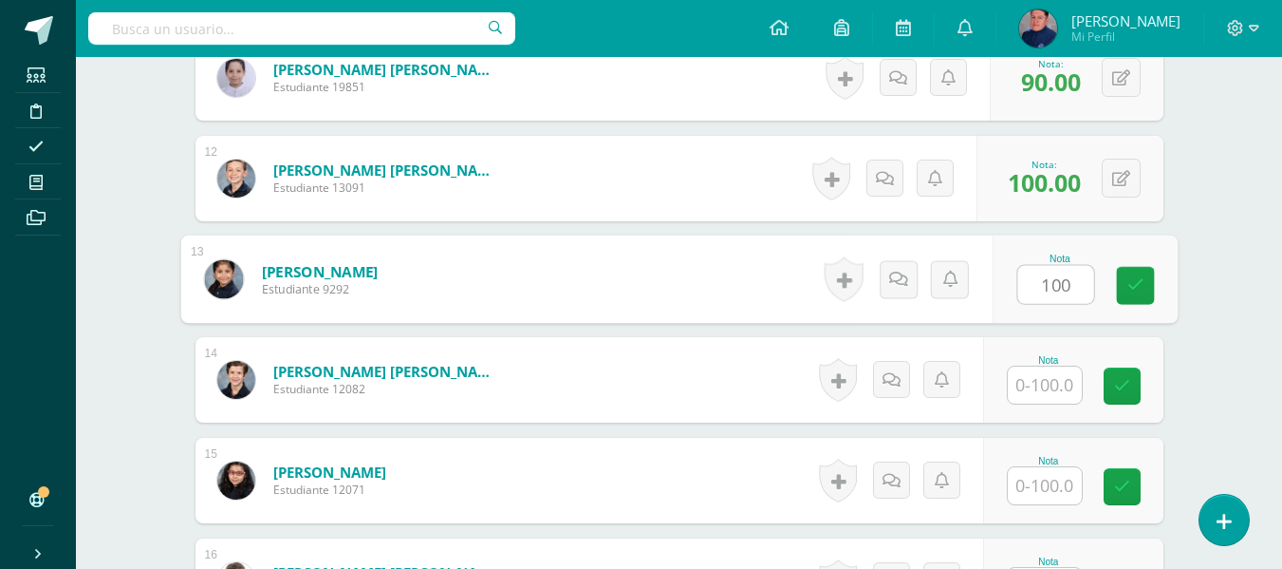
type input "100"
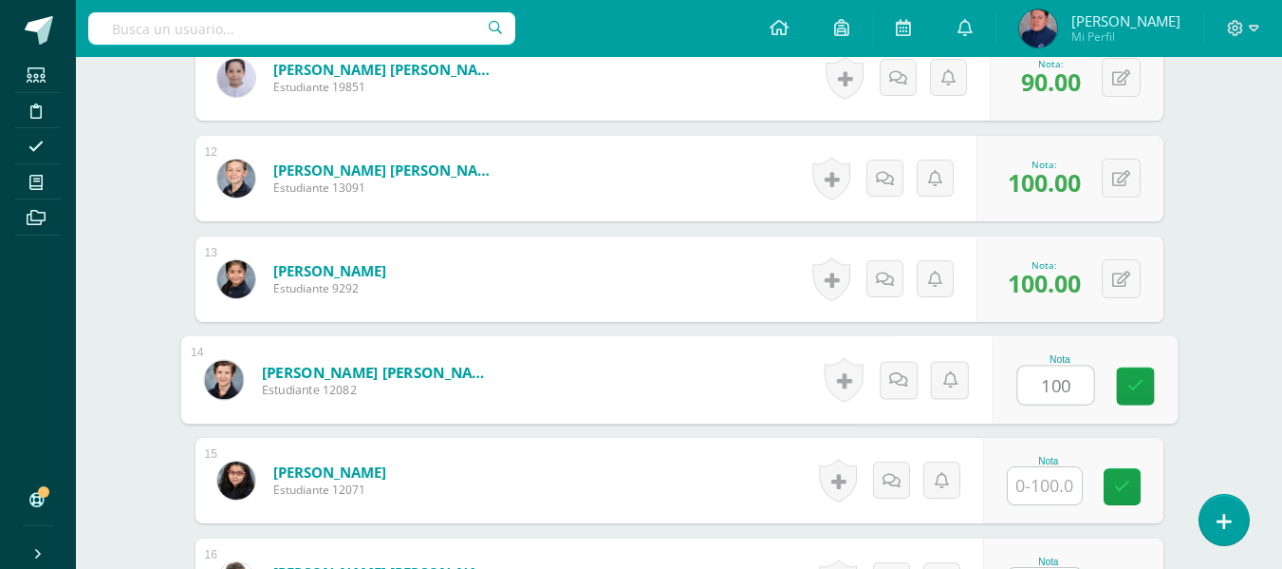
type input "100"
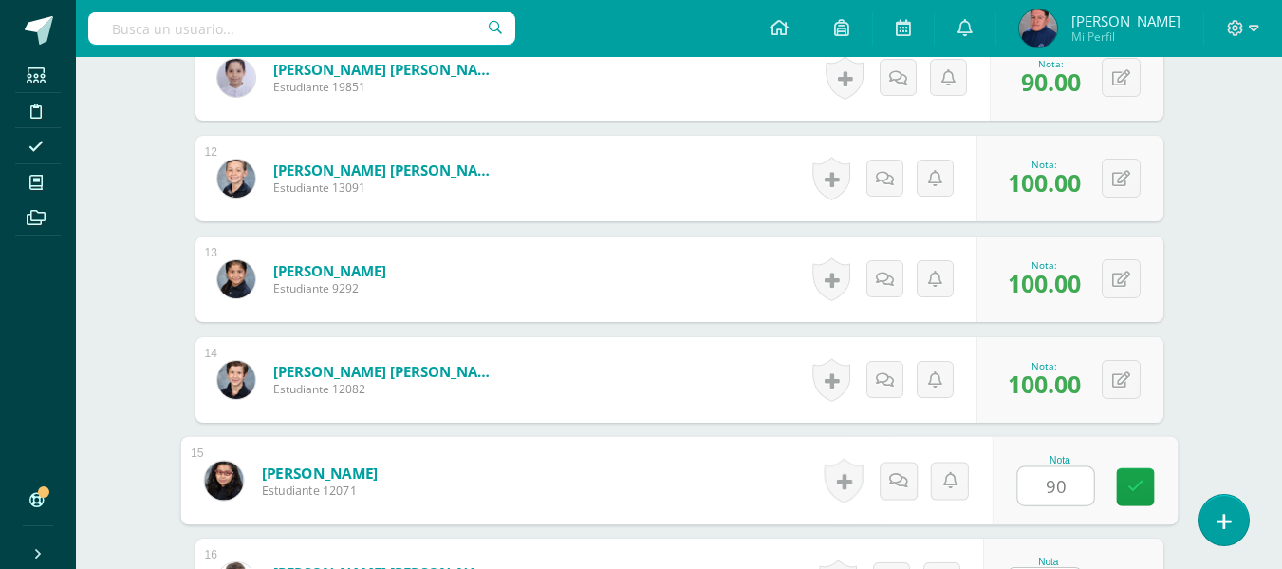
type input "90"
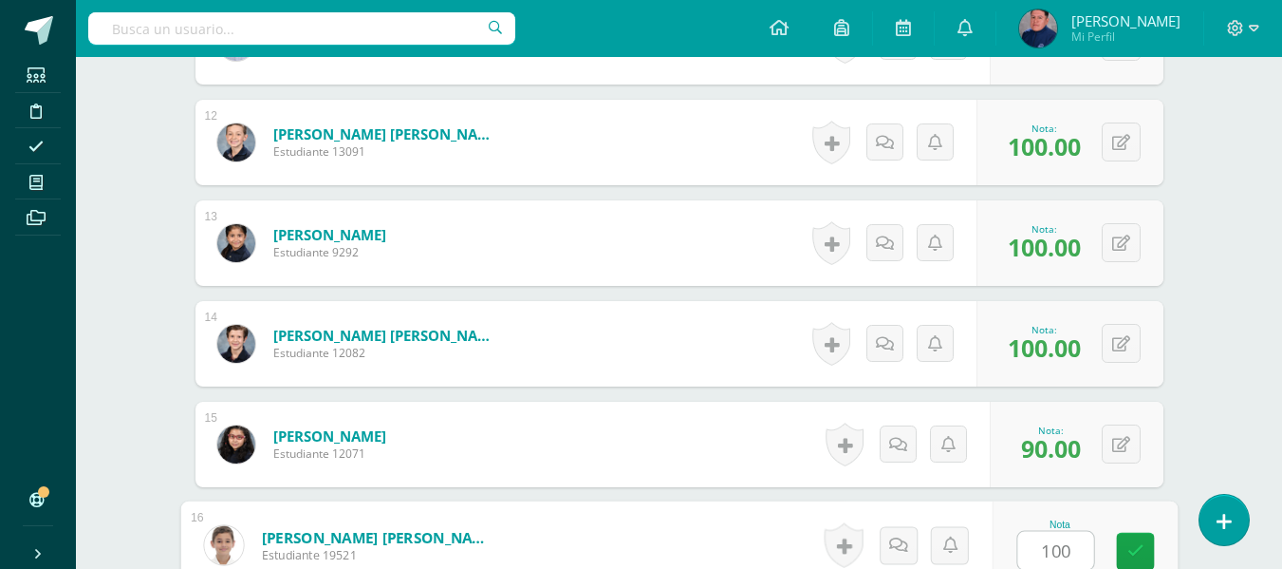
type input "100"
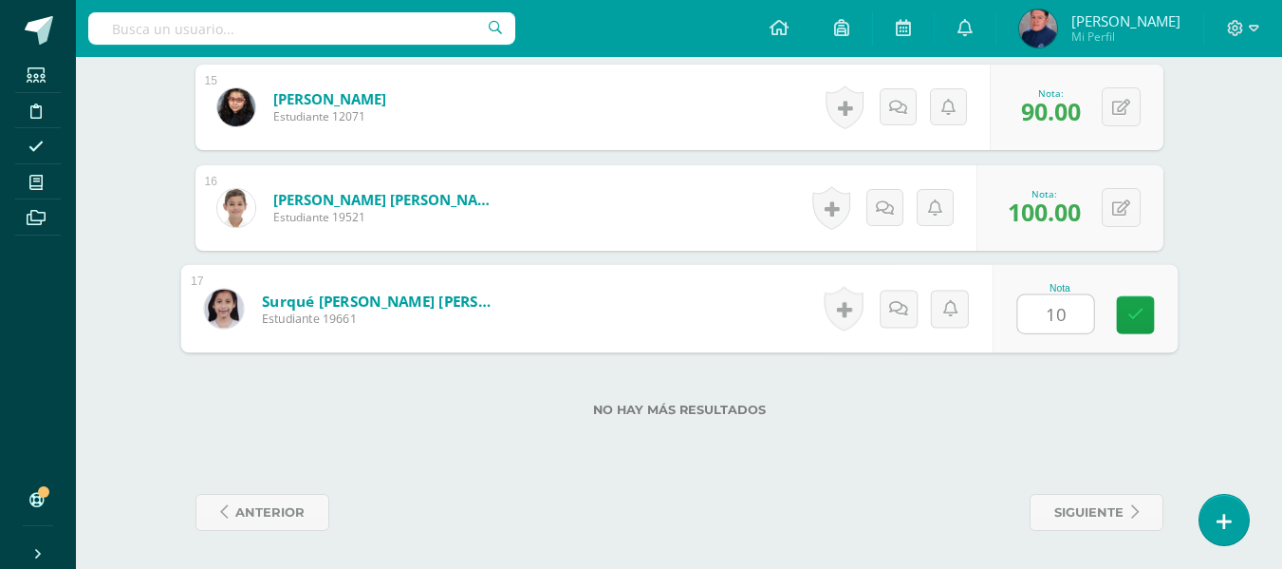
type input "100"
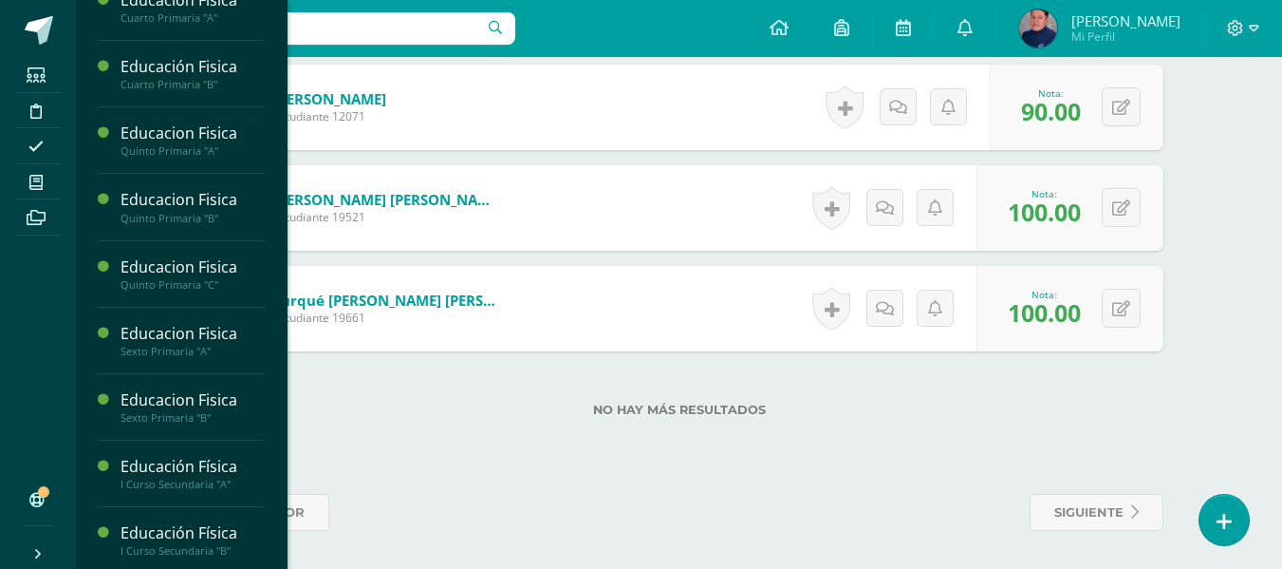
scroll to position [759, 0]
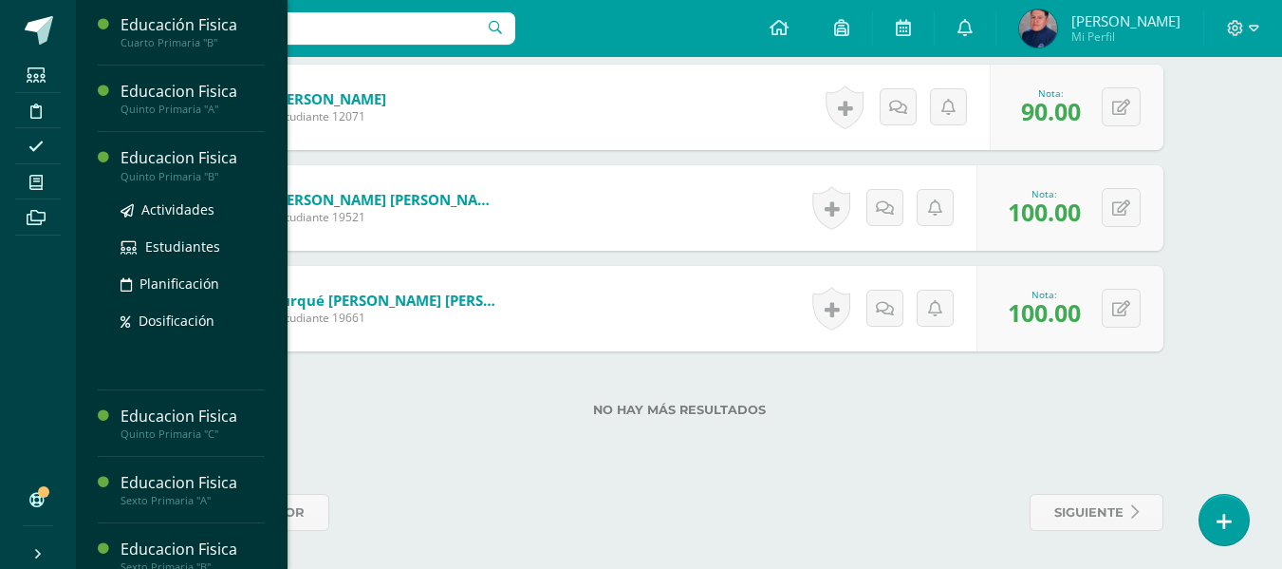
click at [162, 171] on div "Quinto Primaria "B"" at bounding box center [193, 176] width 144 height 13
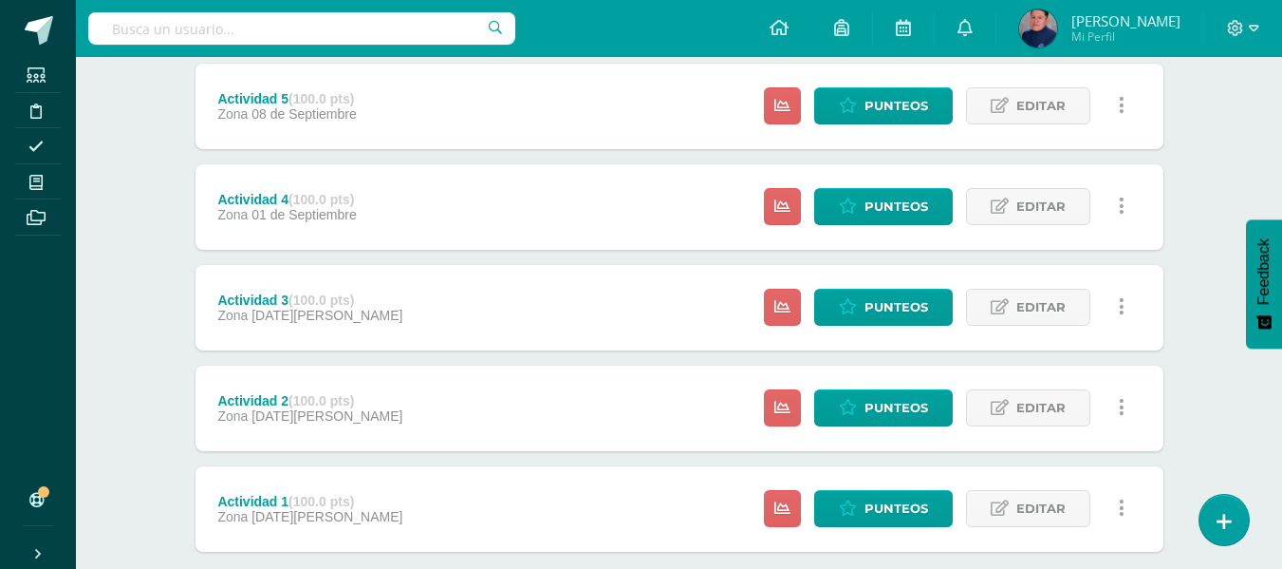
scroll to position [668, 0]
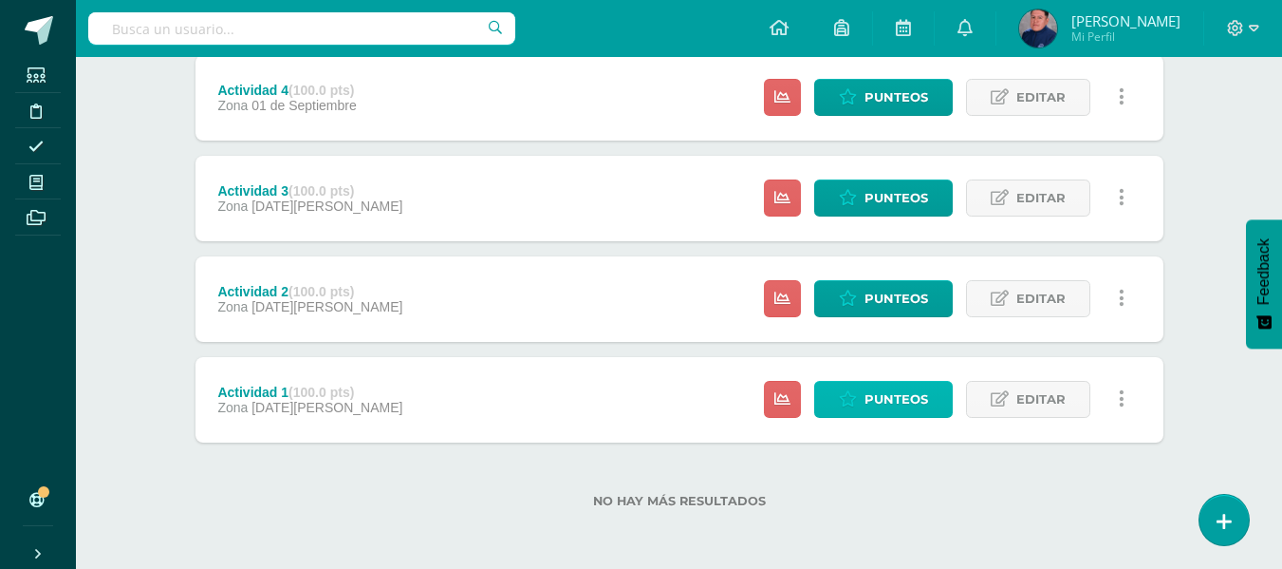
click at [887, 402] on span "Punteos" at bounding box center [897, 399] width 64 height 35
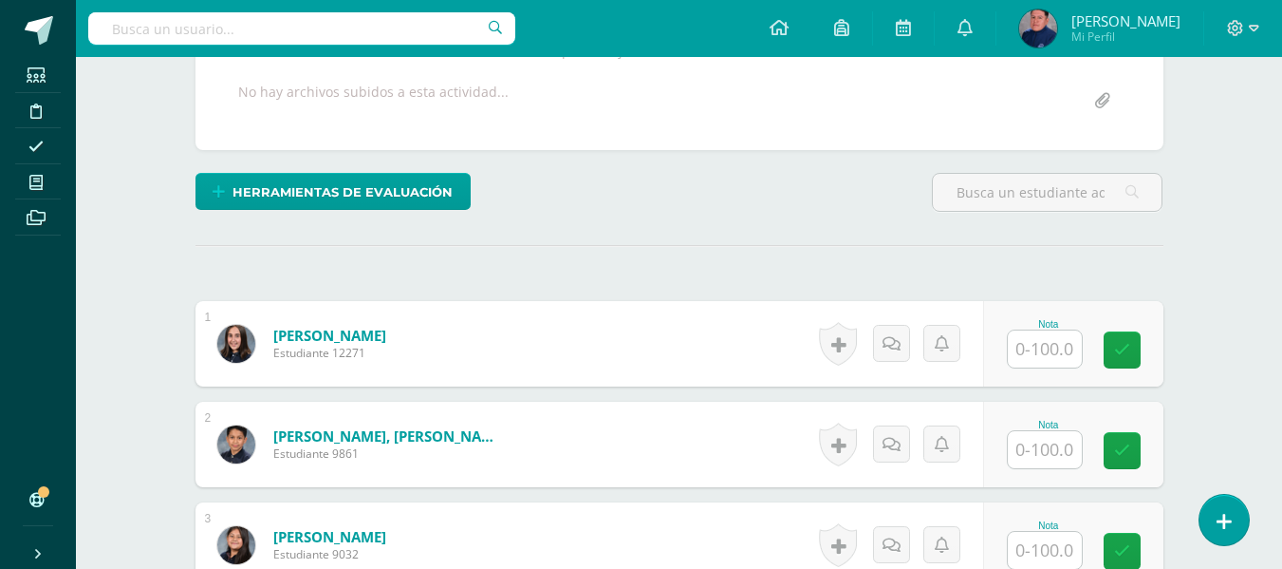
scroll to position [504, 0]
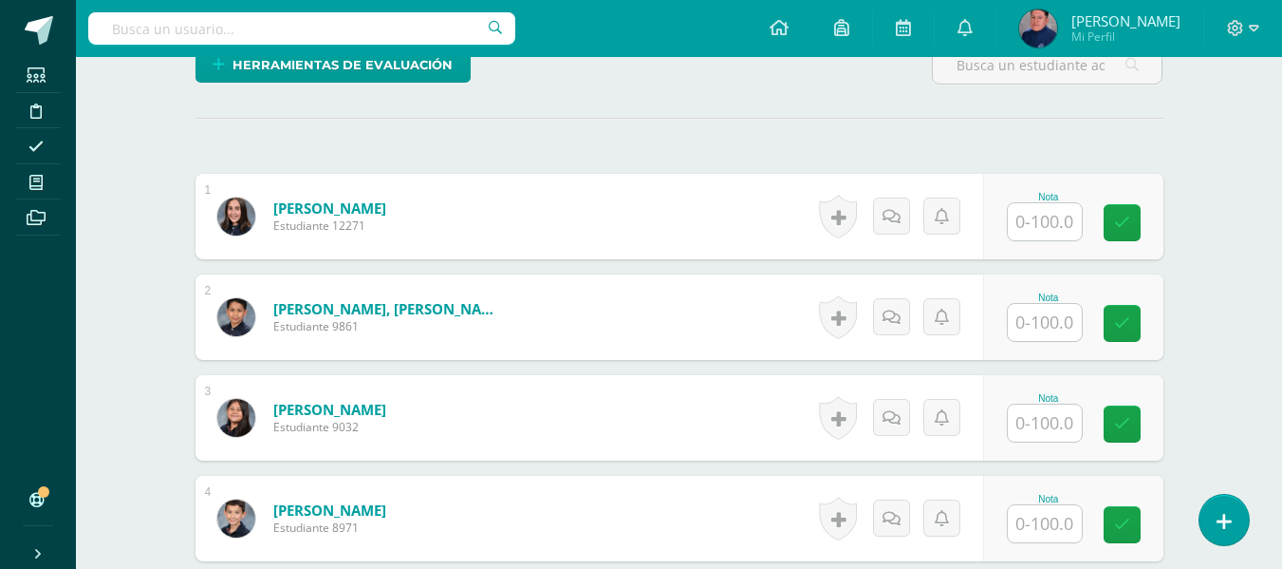
click at [1015, 213] on input "text" at bounding box center [1045, 221] width 74 height 37
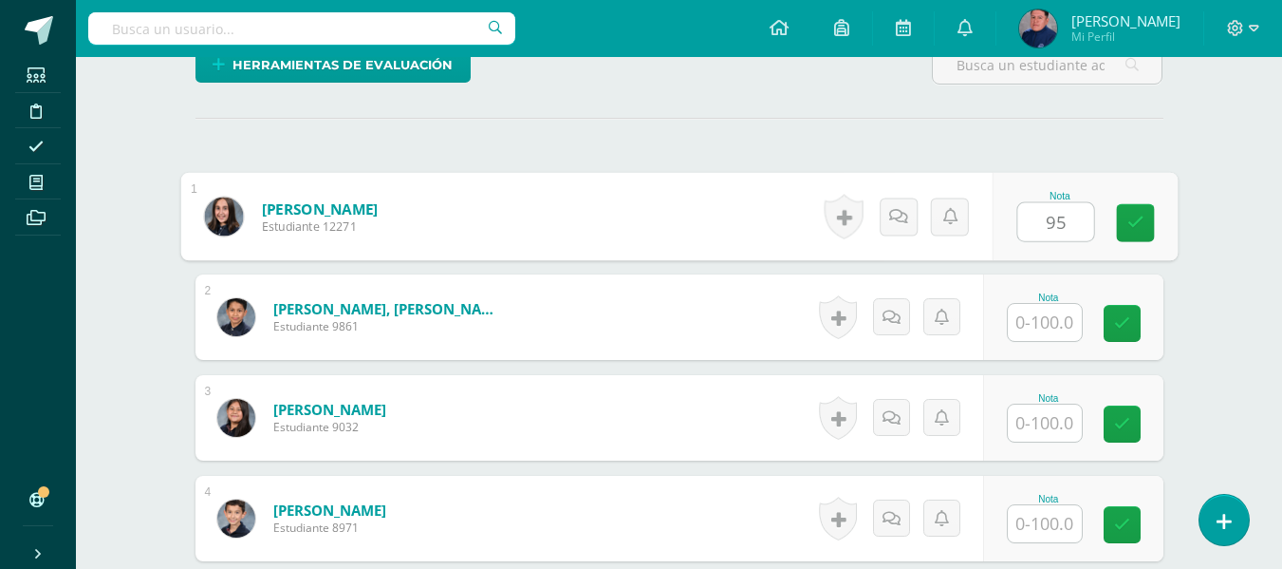
type input "95"
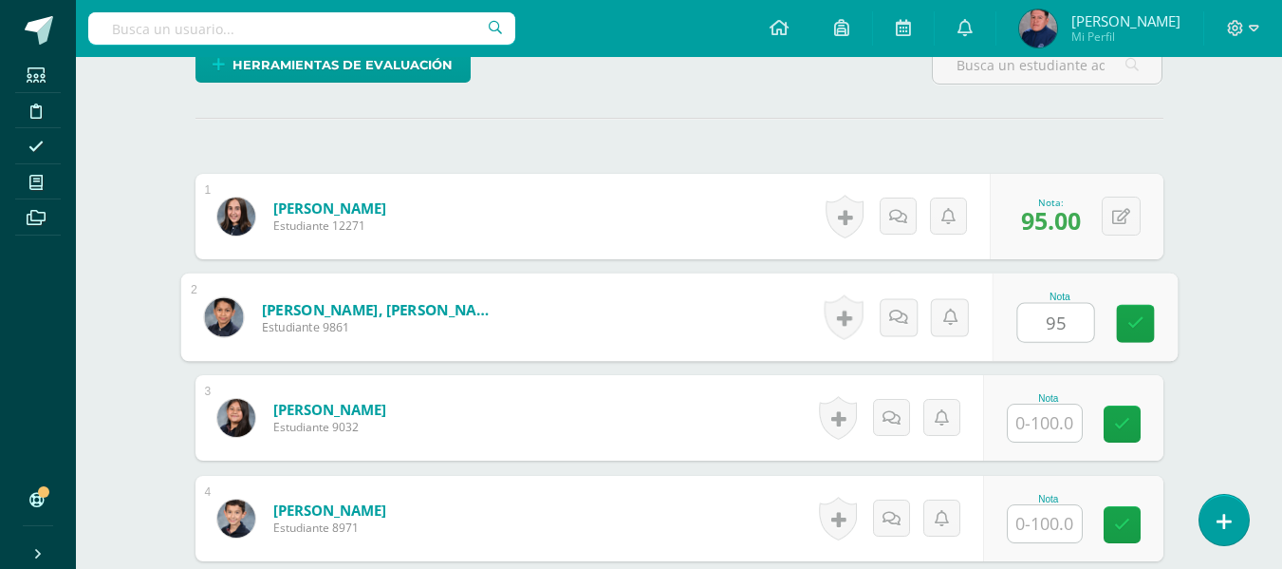
type input "95"
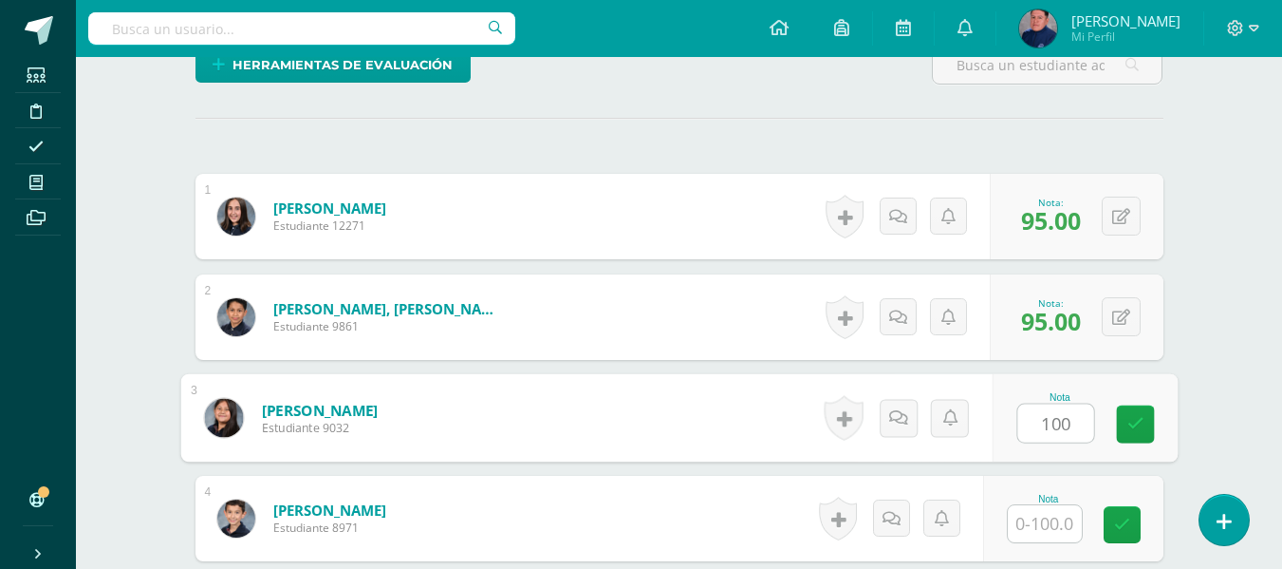
type input "100"
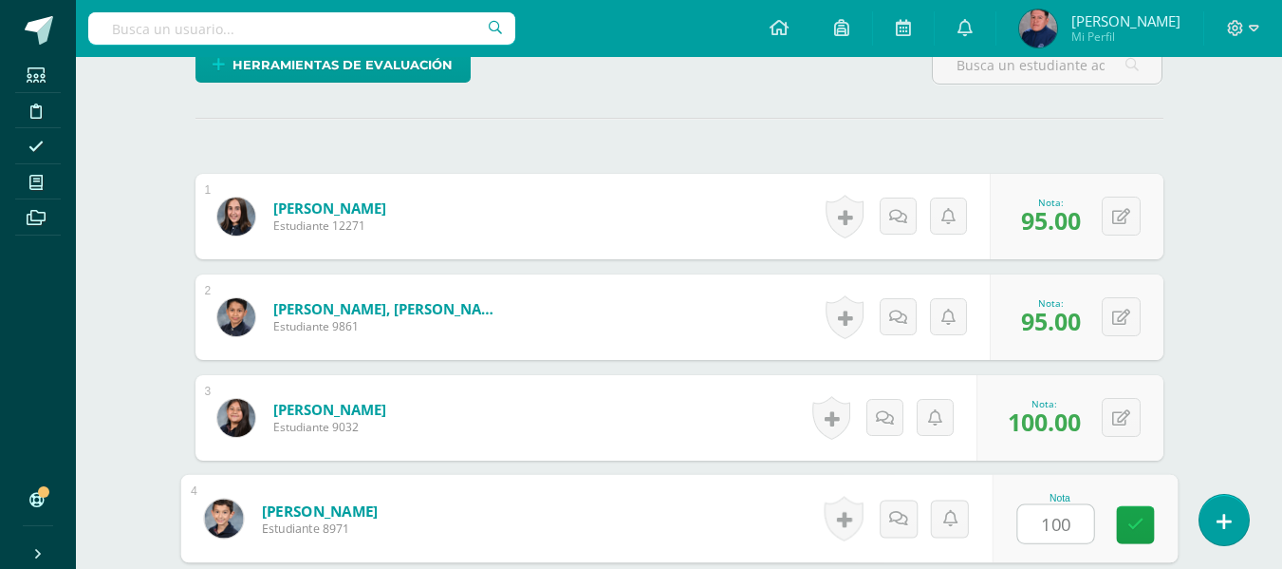
type input "100"
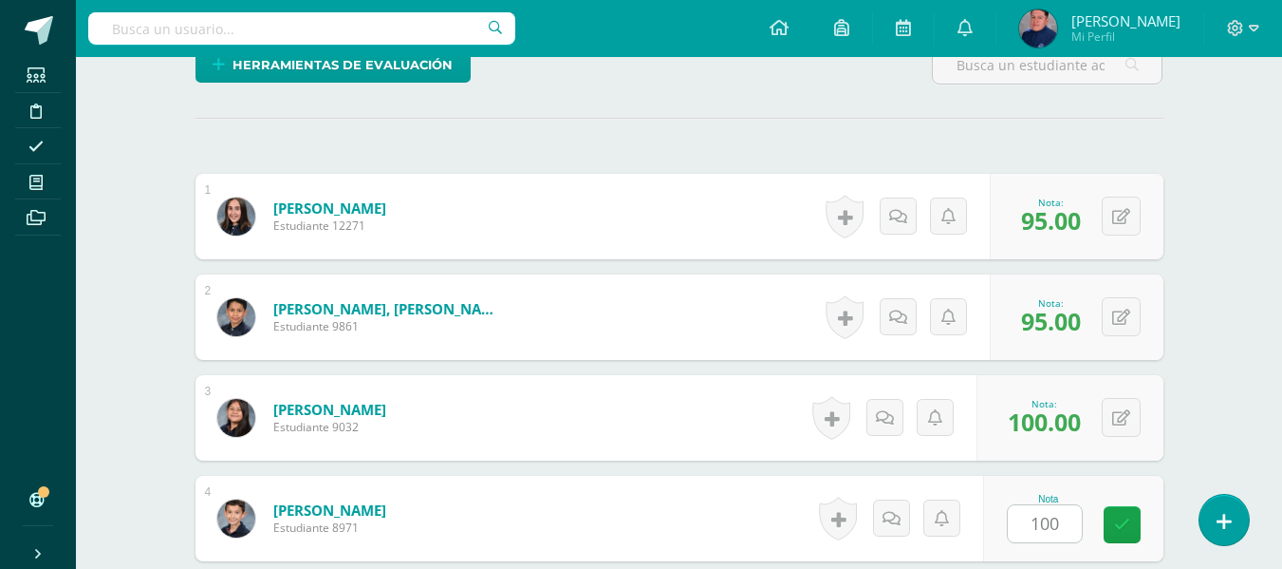
scroll to position [844, 0]
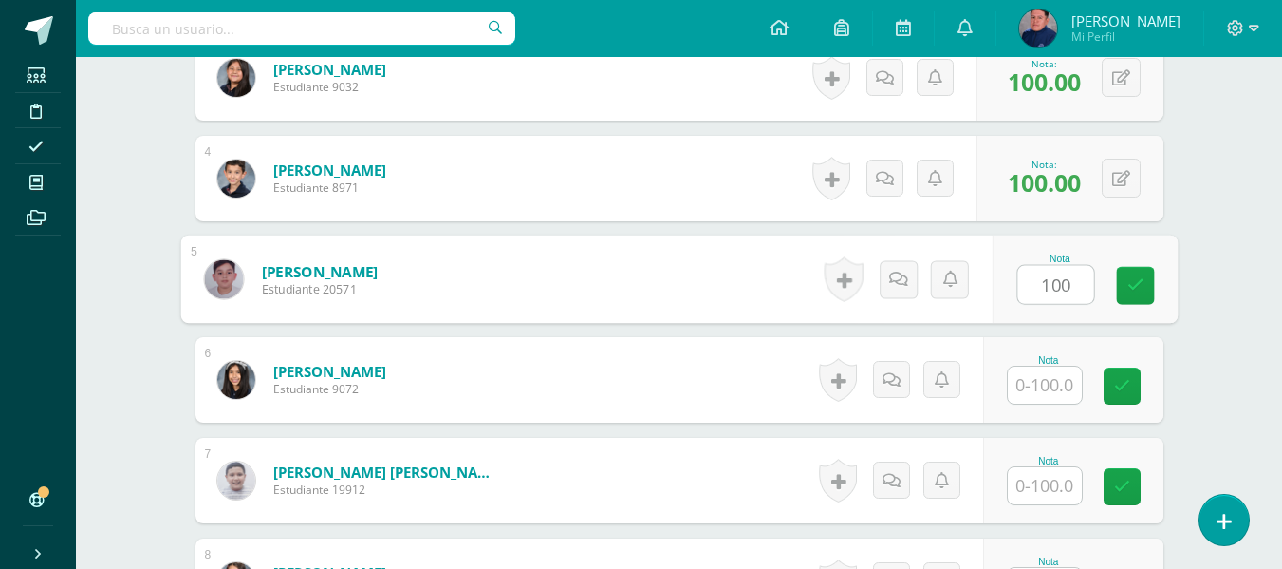
type input "100"
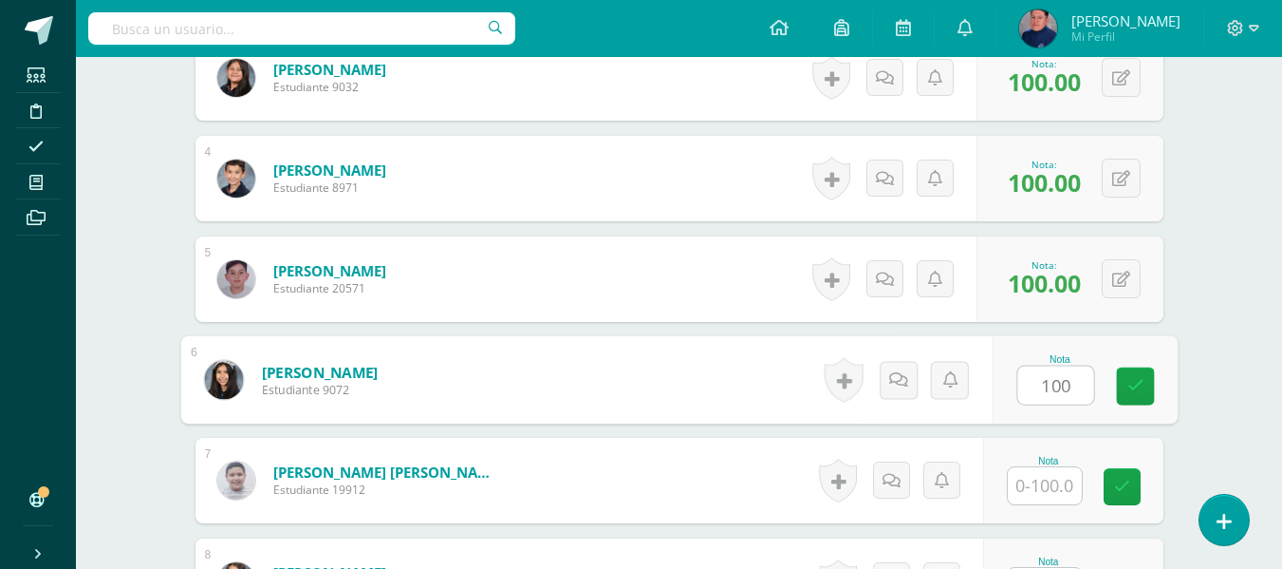
type input "100"
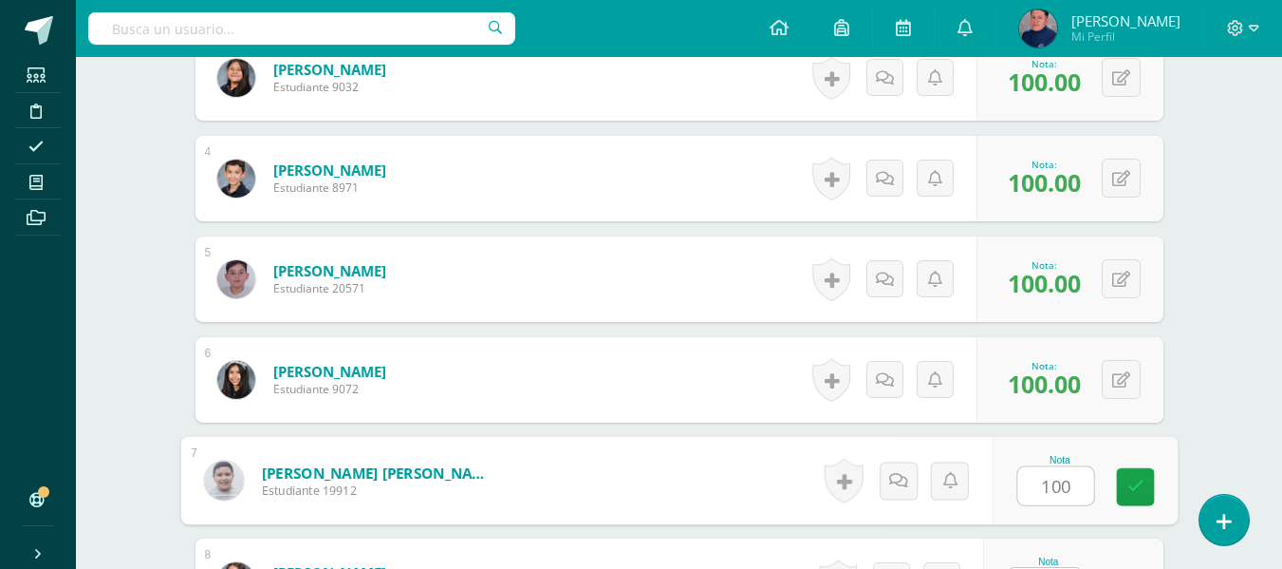
type input "100"
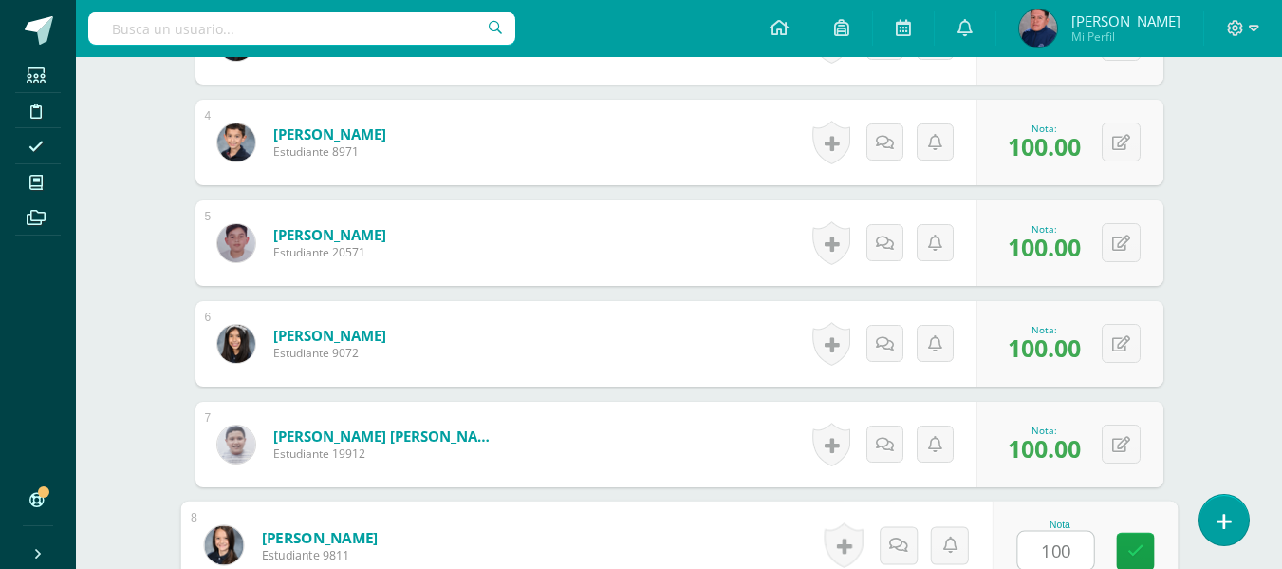
type input "100"
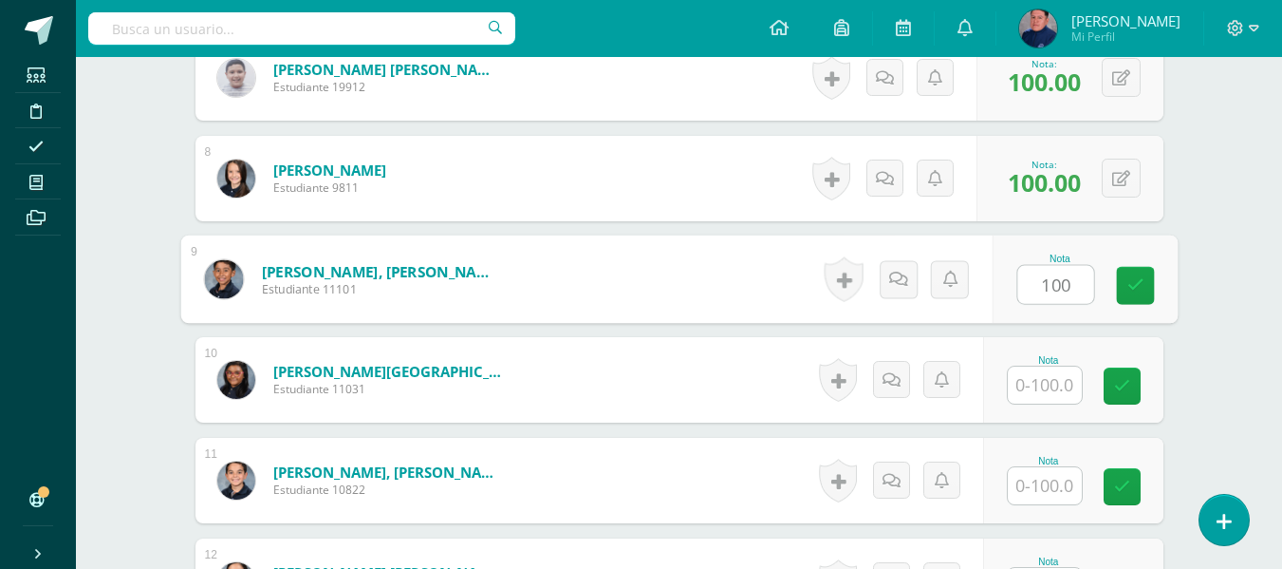
type input "100"
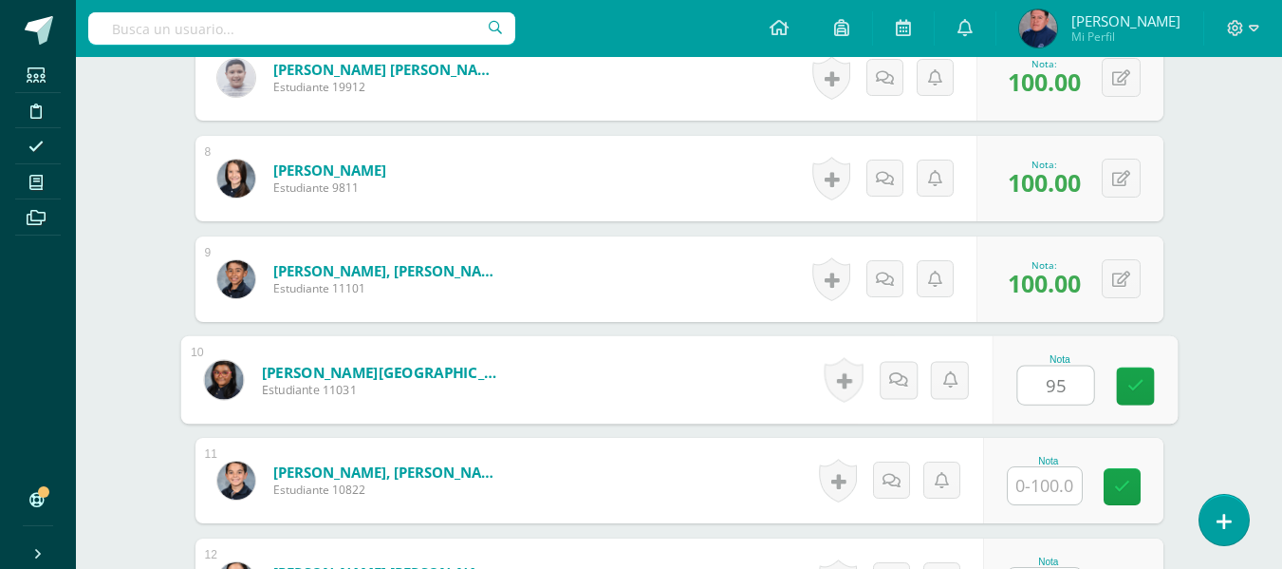
type input "95"
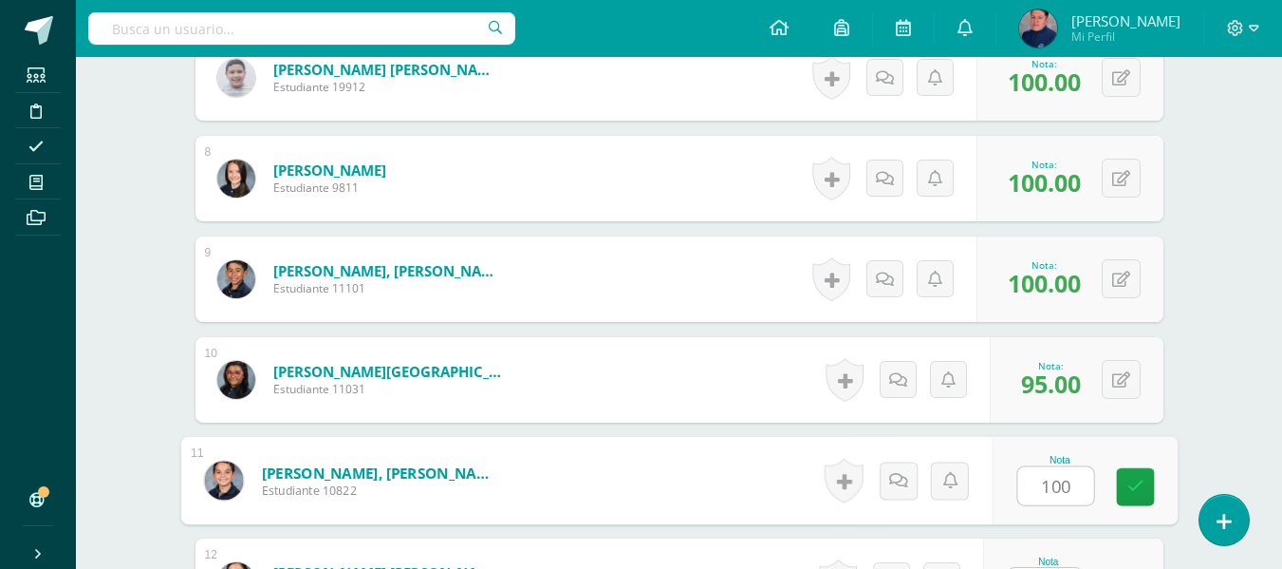
type input "100"
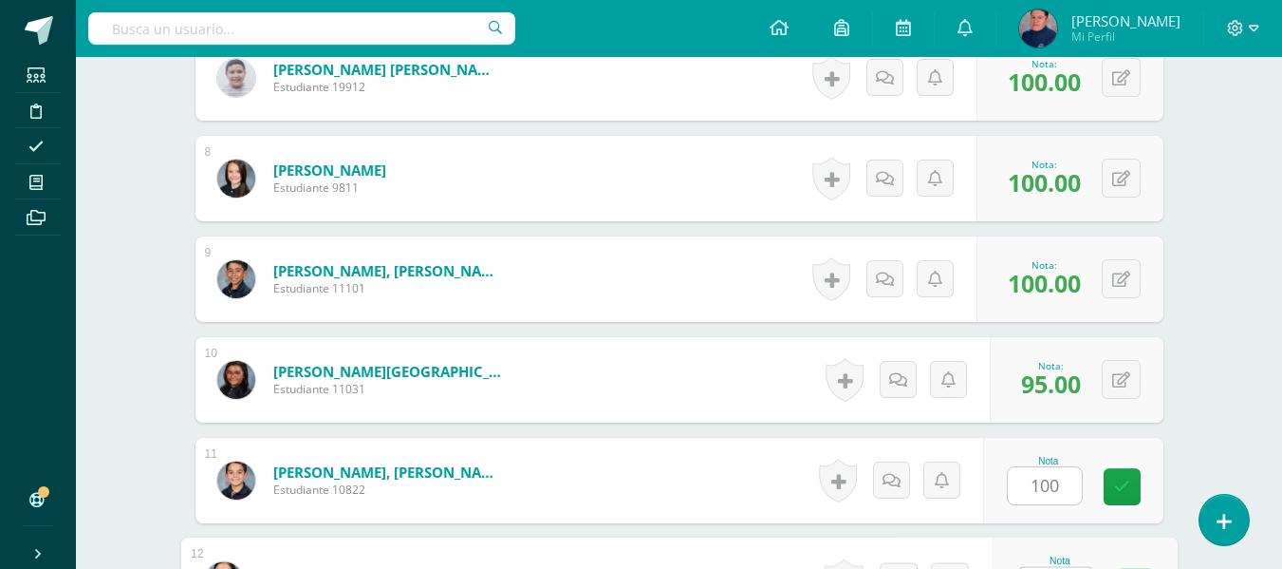
scroll to position [1282, 0]
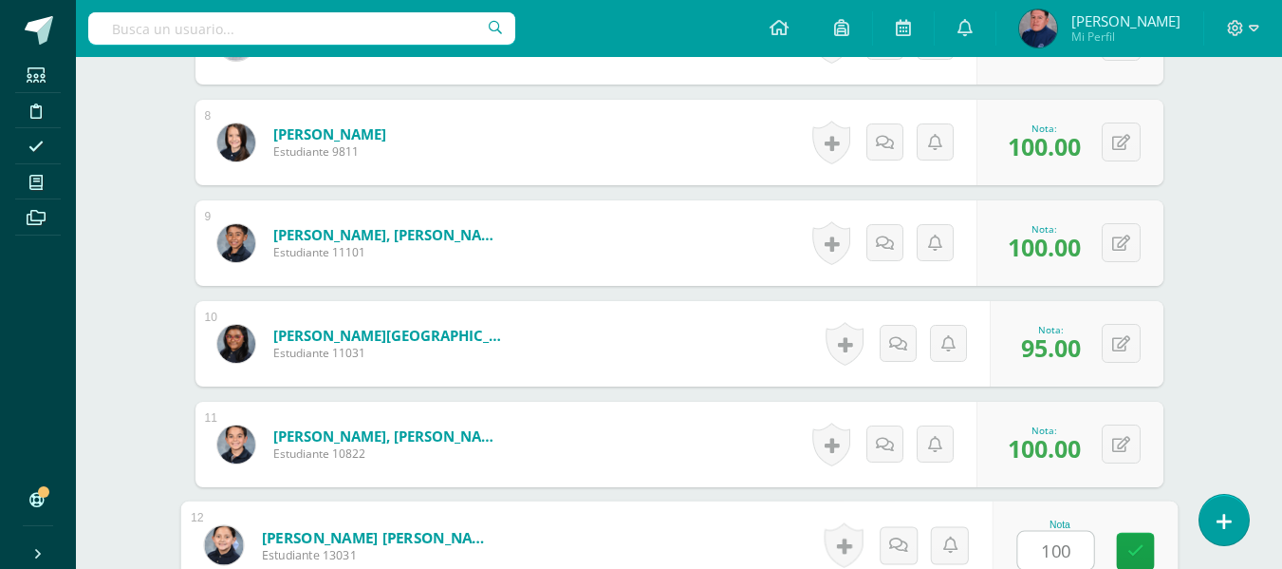
type input "100"
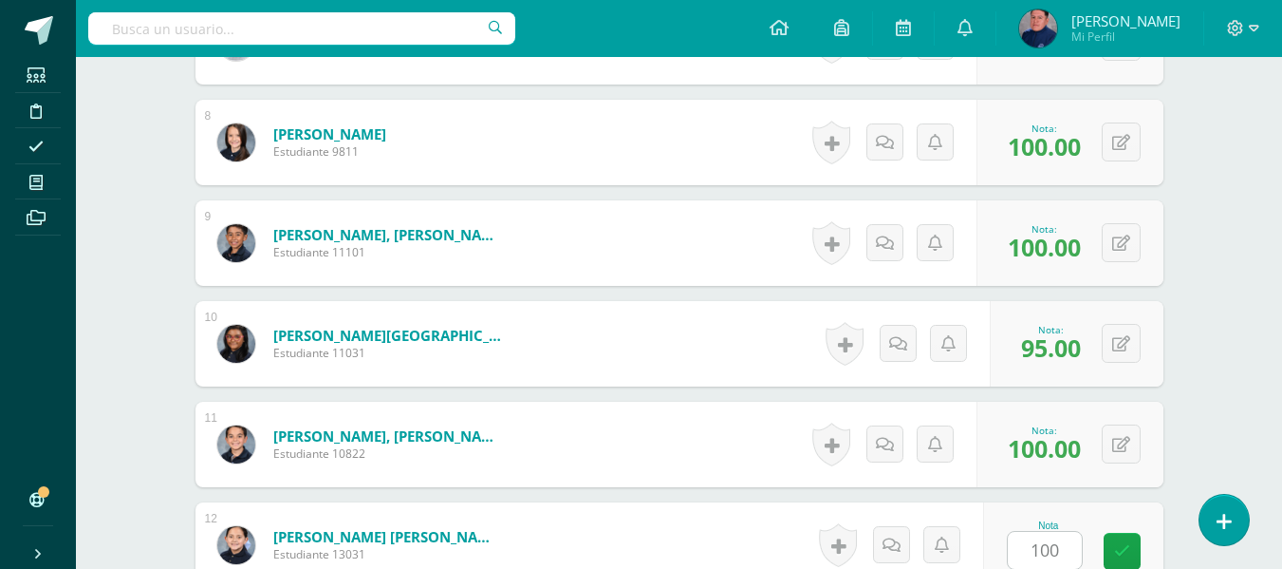
scroll to position [1649, 0]
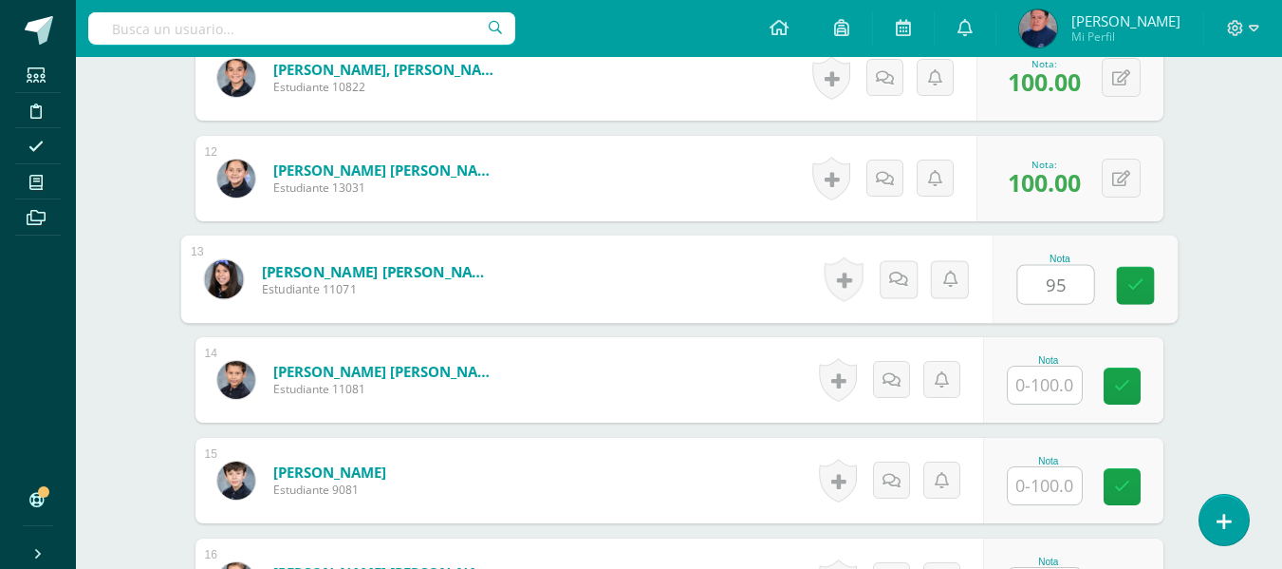
type input "95"
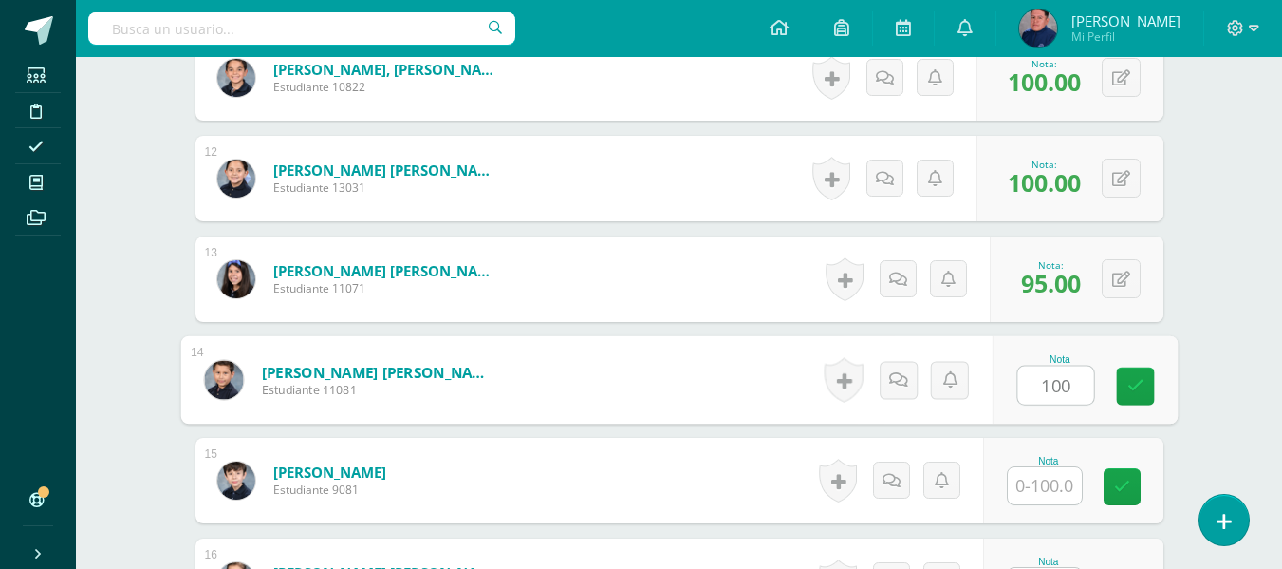
type input "100"
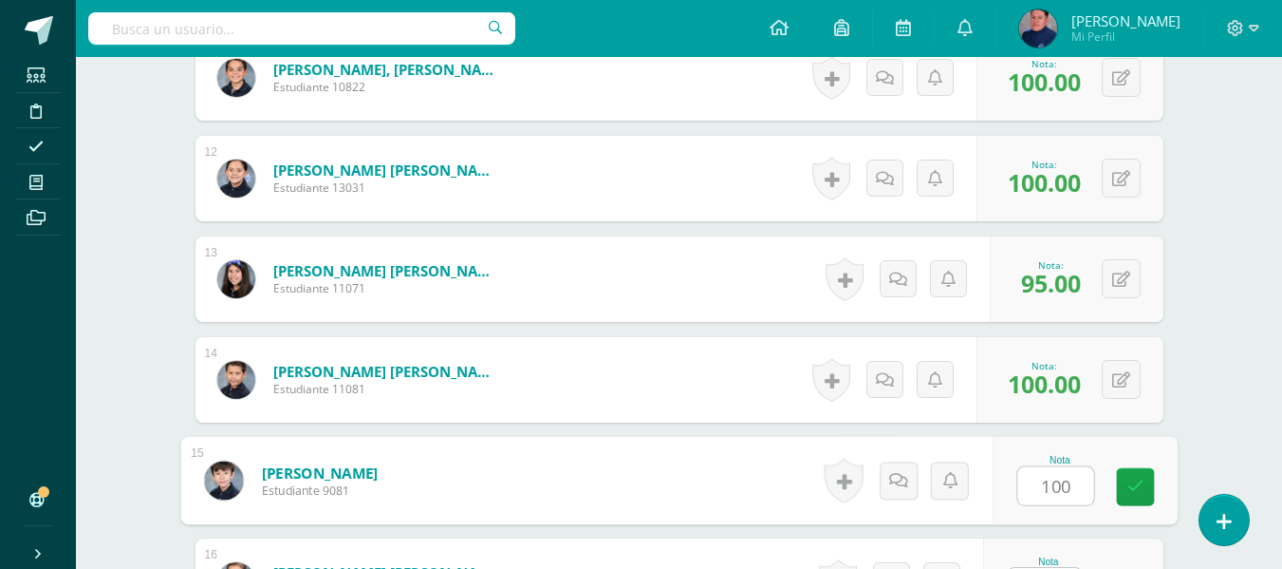
type input "100"
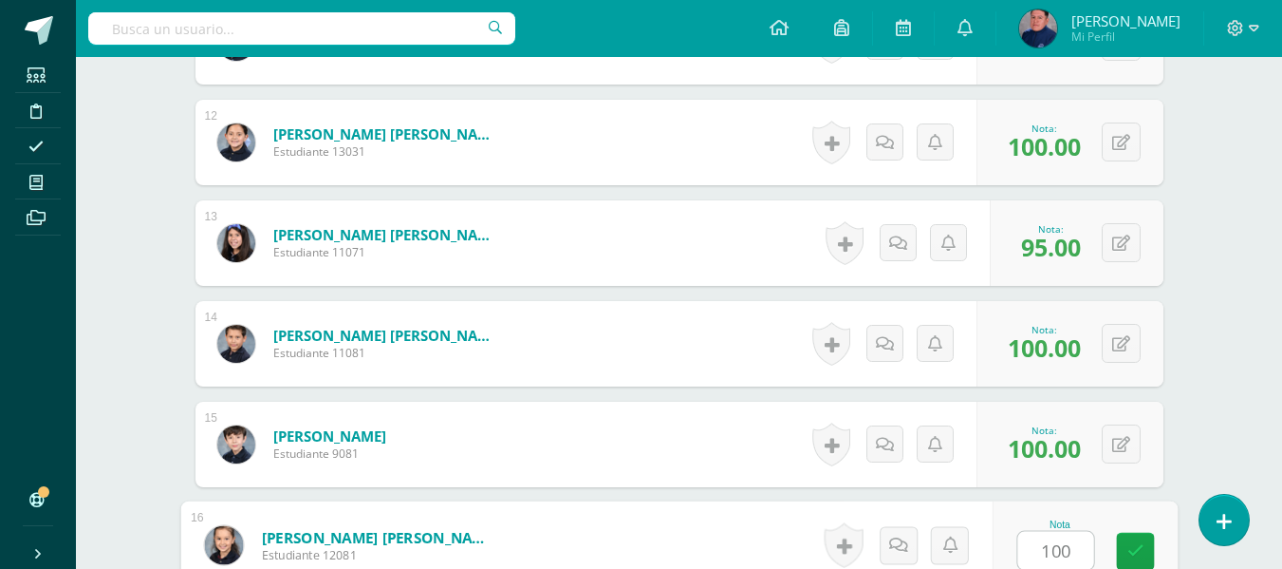
type input "100"
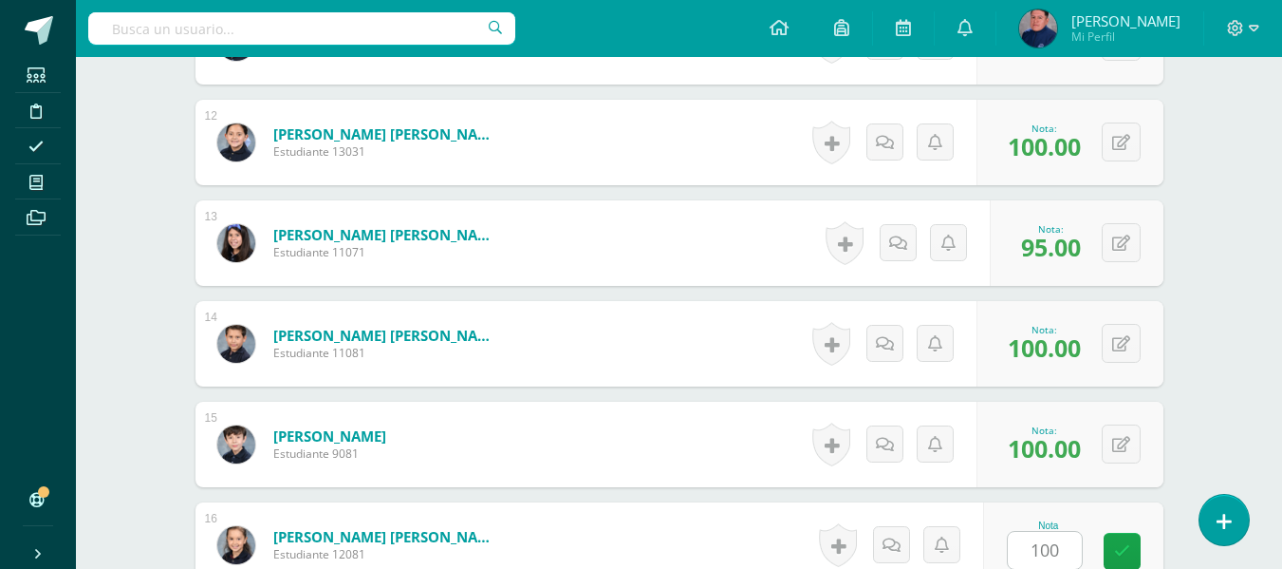
scroll to position [2051, 0]
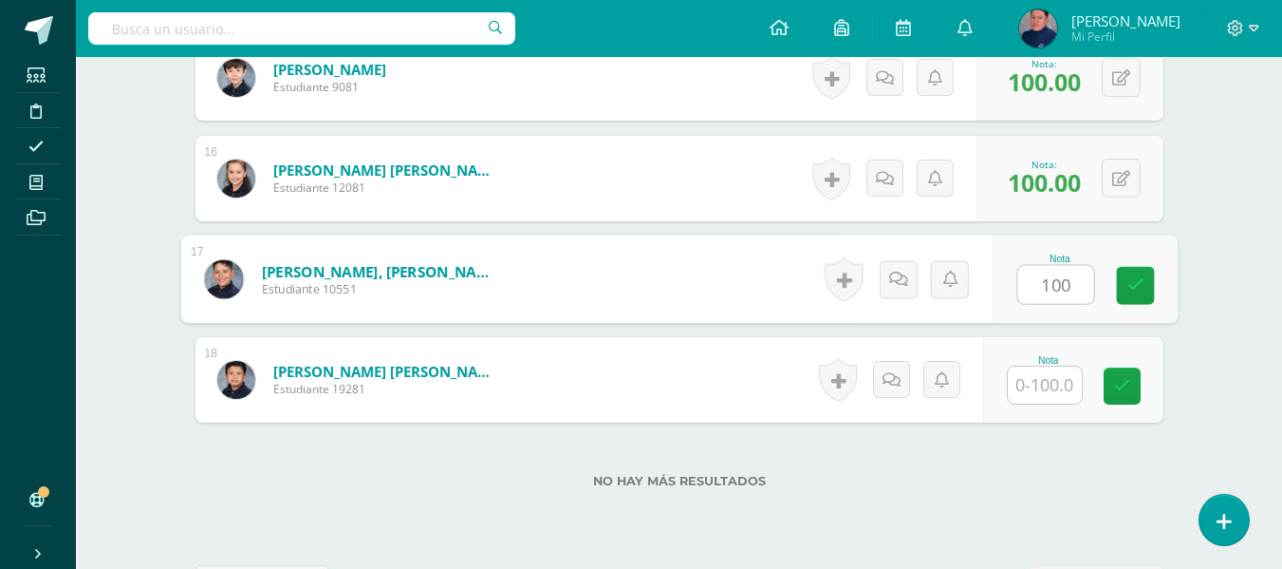
type input "100"
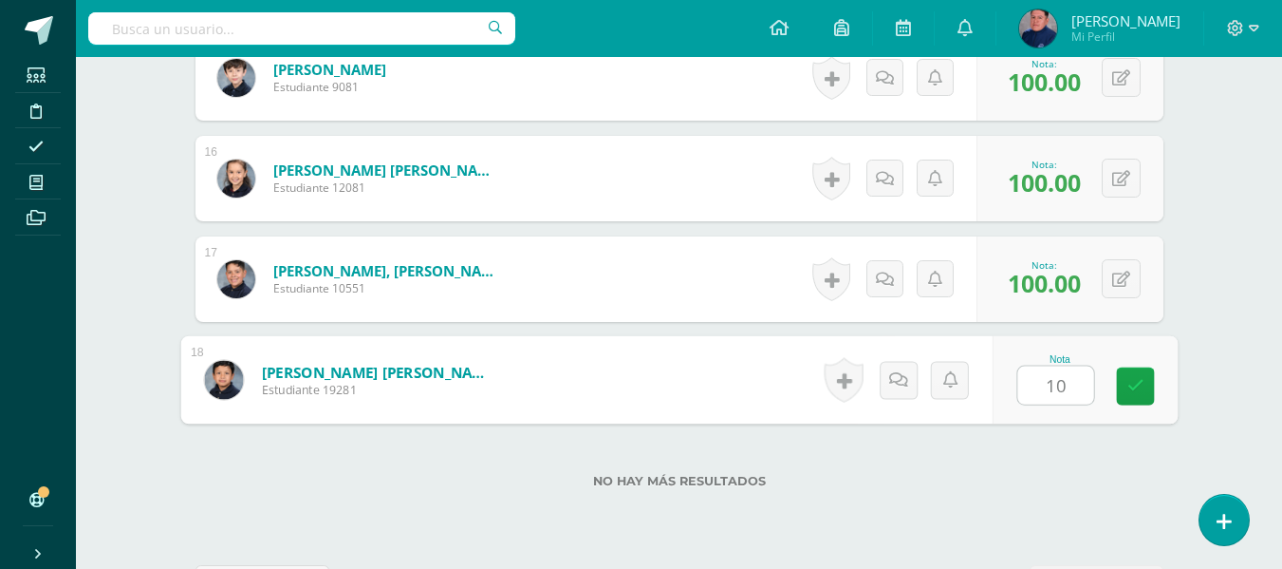
type input "100"
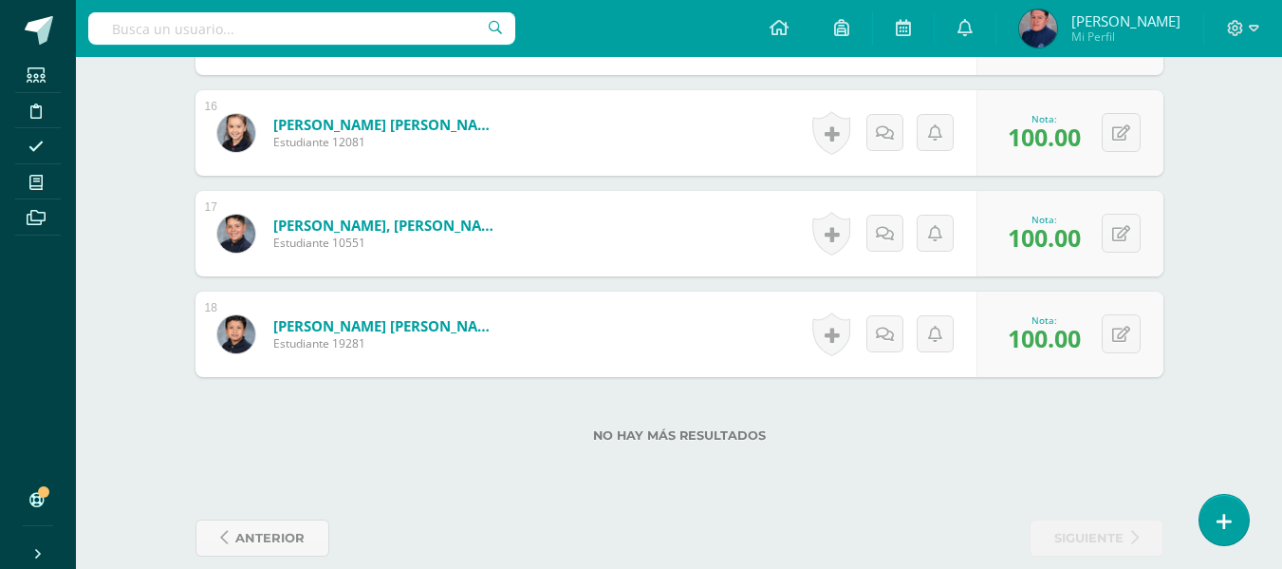
scroll to position [2123, 0]
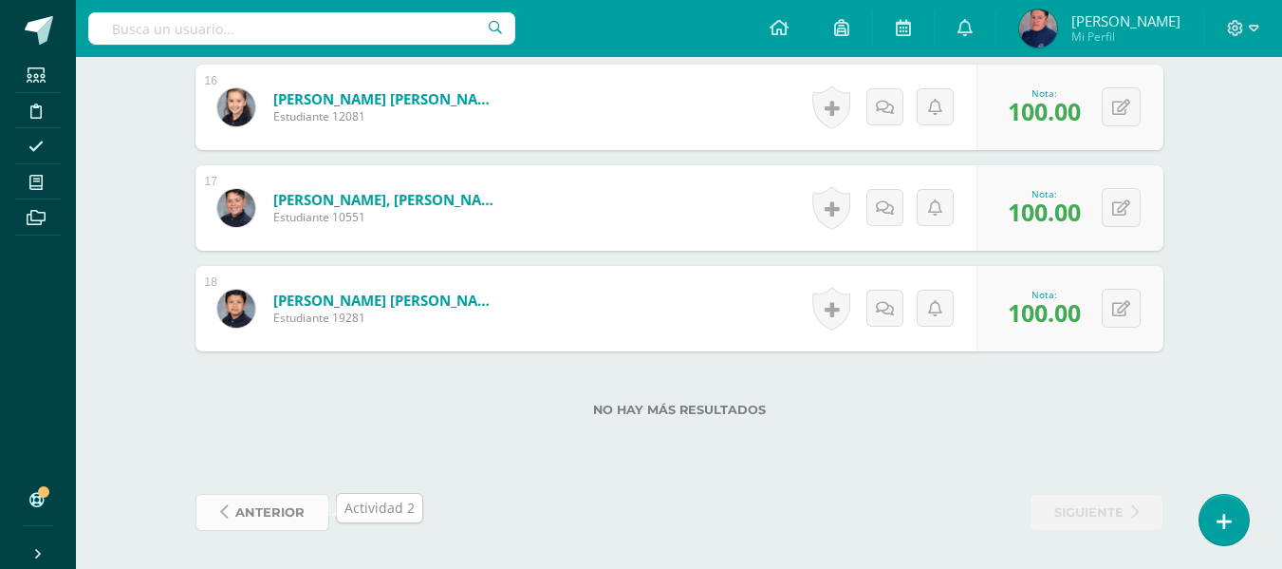
click at [295, 512] on span "anterior" at bounding box center [269, 512] width 69 height 35
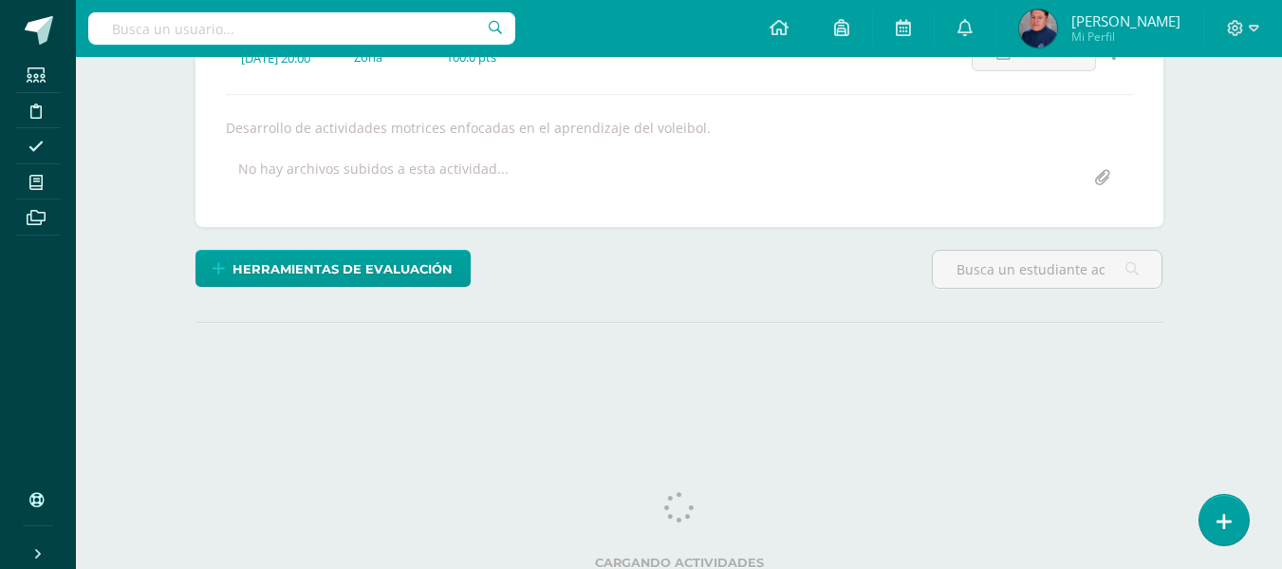
scroll to position [309, 0]
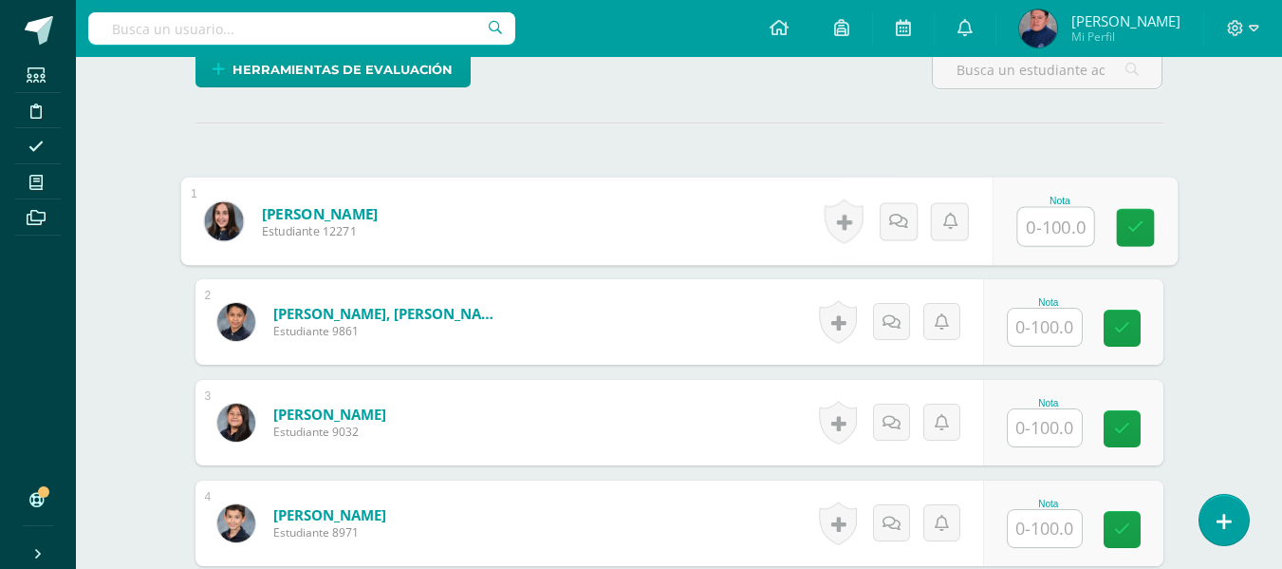
click at [1039, 230] on input "text" at bounding box center [1056, 227] width 76 height 38
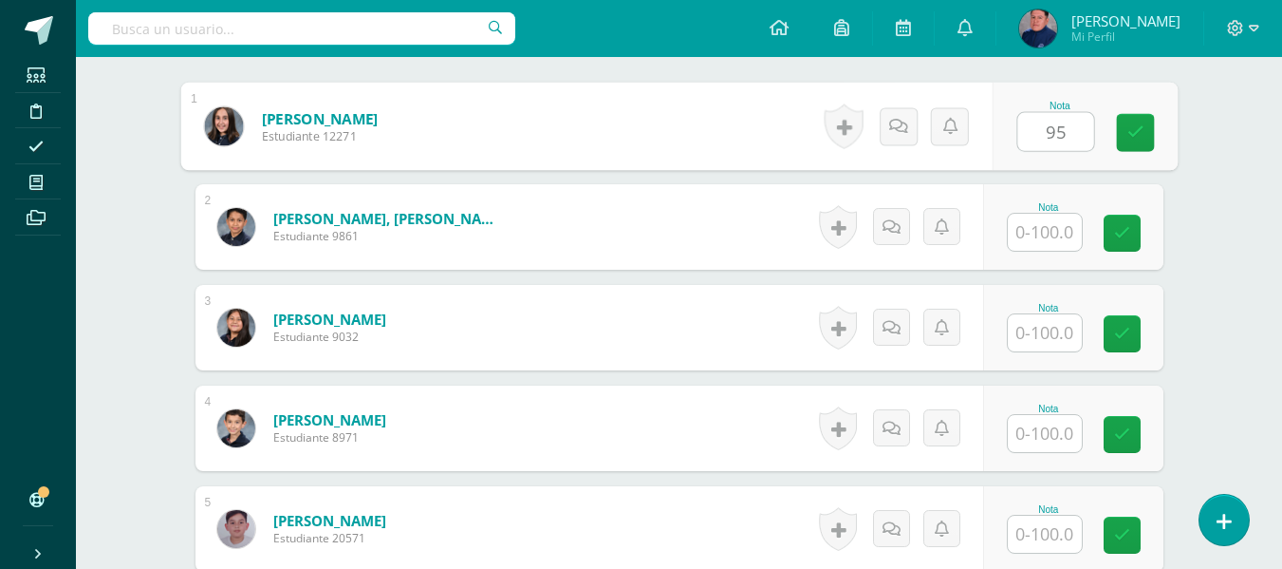
scroll to position [595, 0]
type input "95"
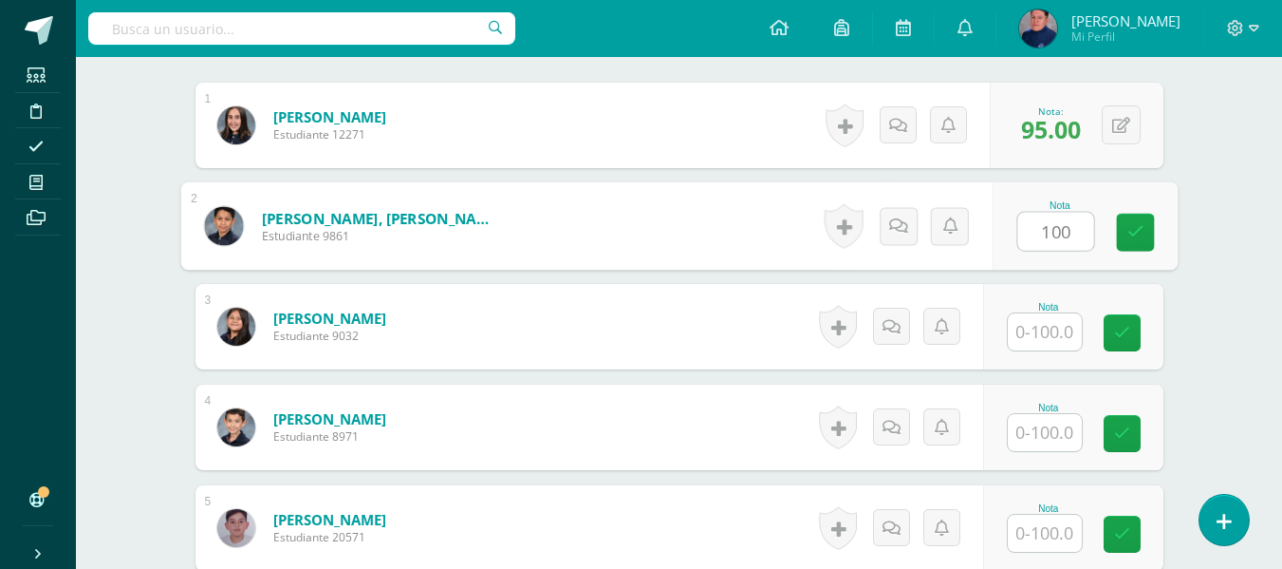
type input "100"
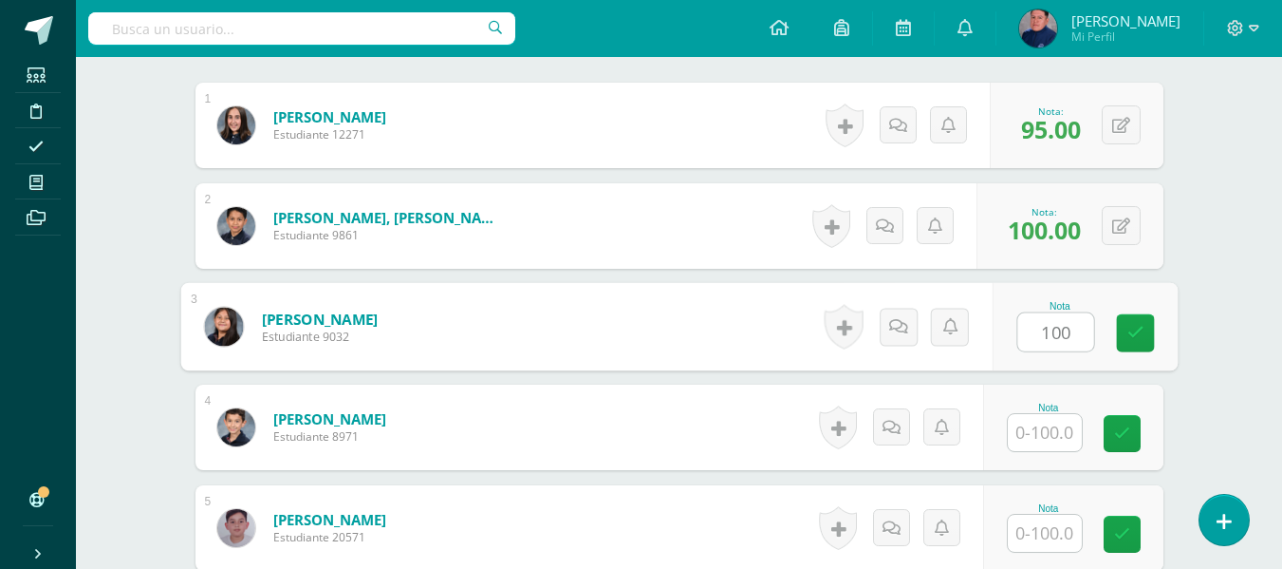
type input "100"
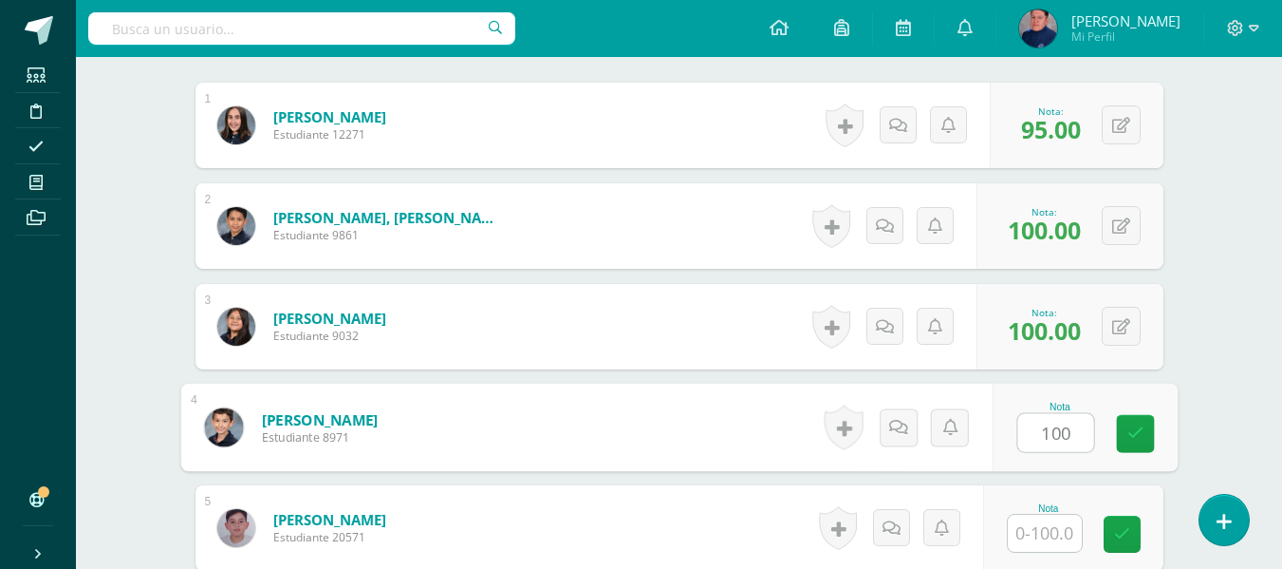
type input "100"
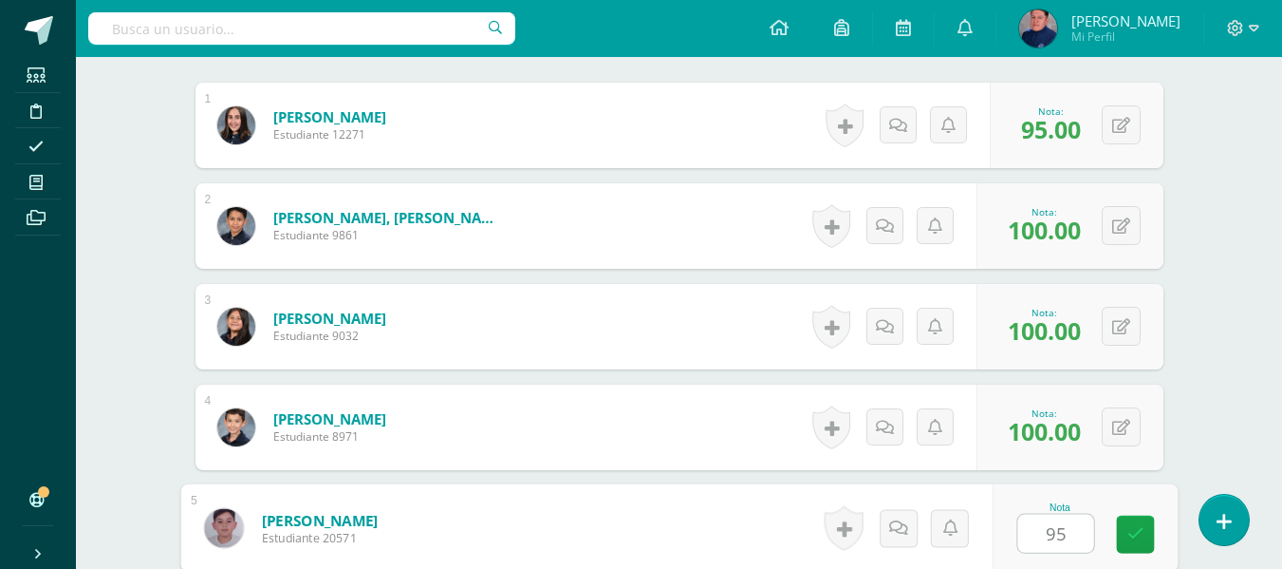
type input "95"
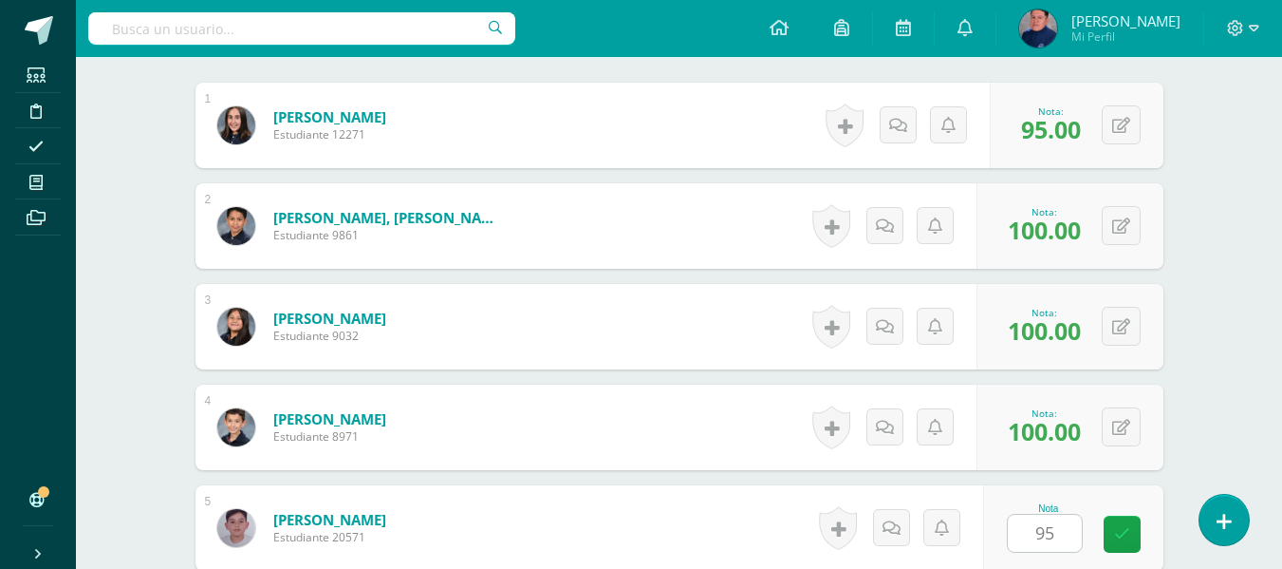
scroll to position [945, 0]
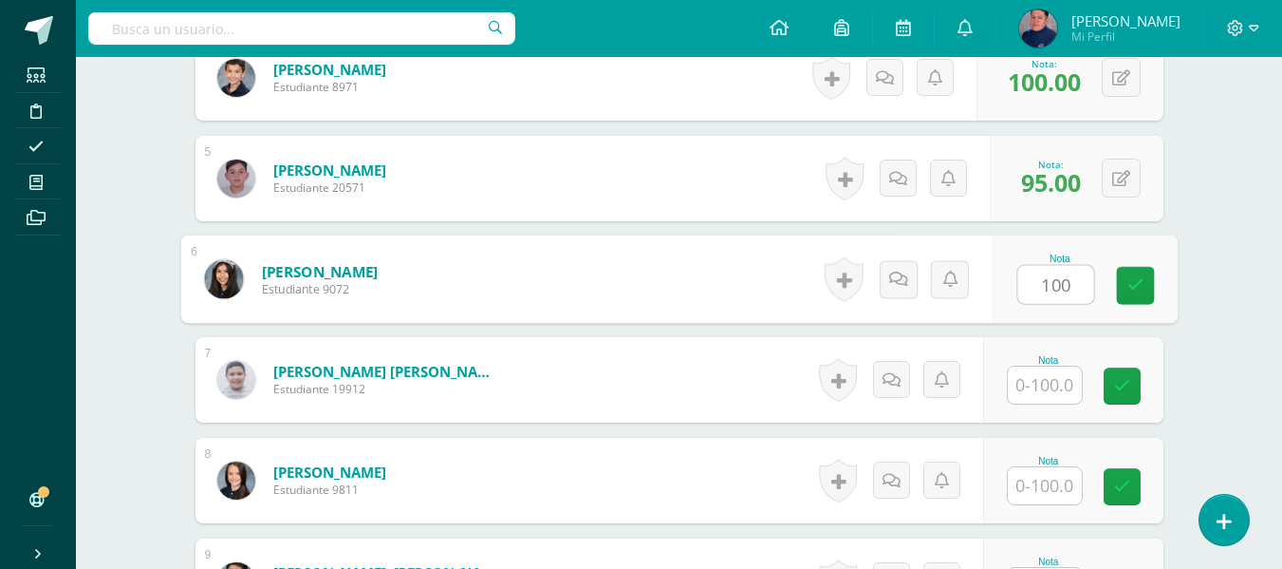
type input "100"
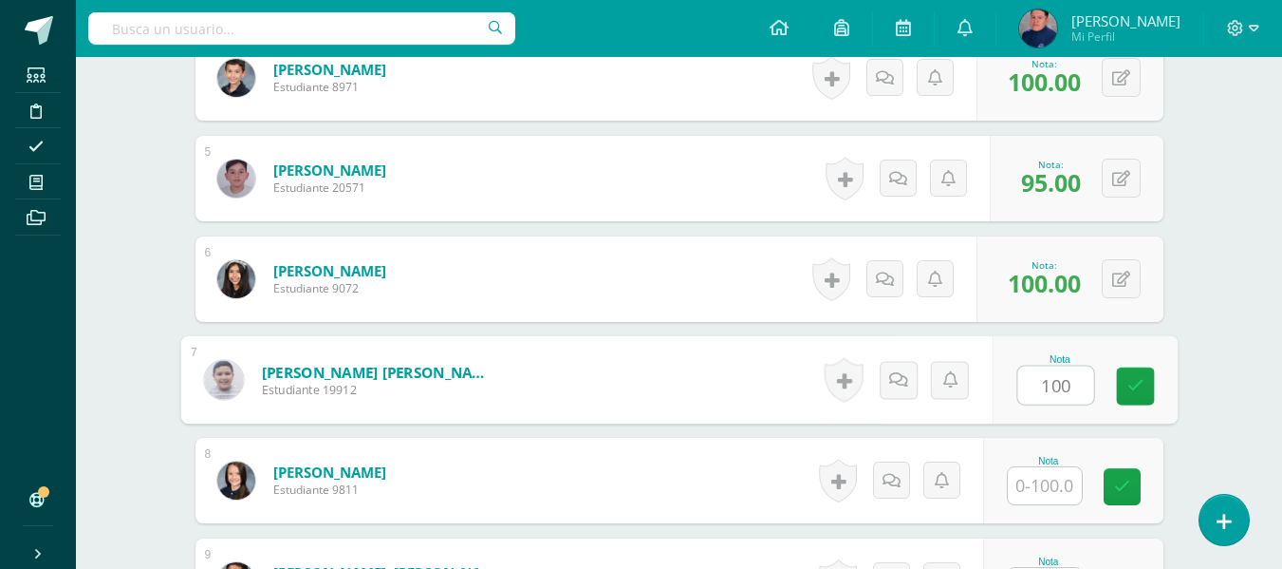
type input "100"
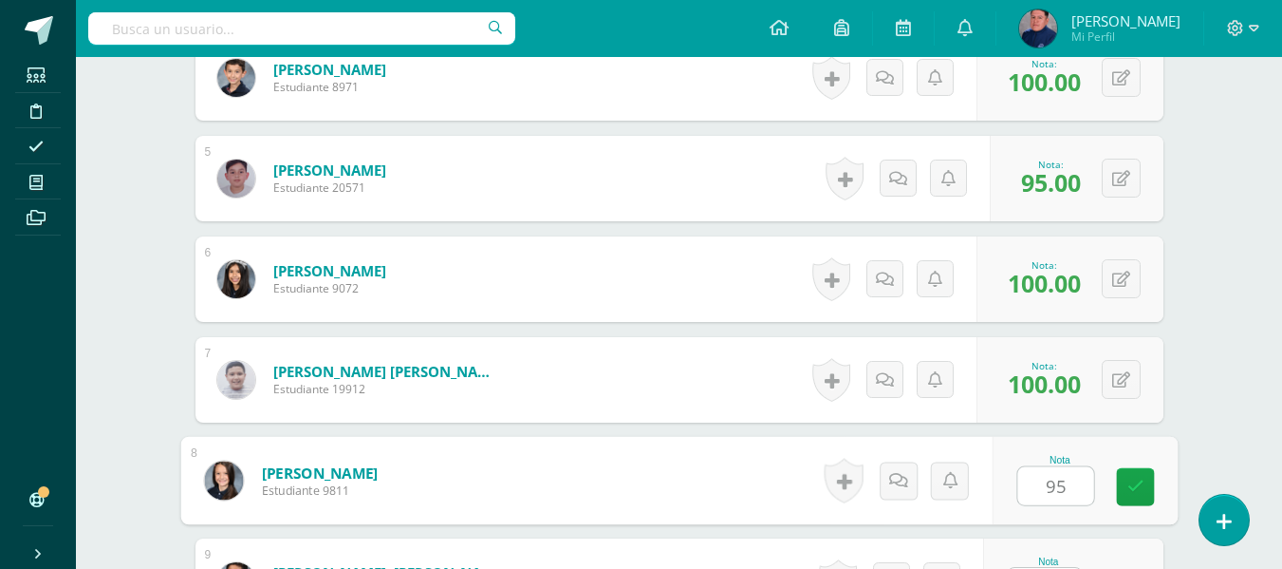
type input "95"
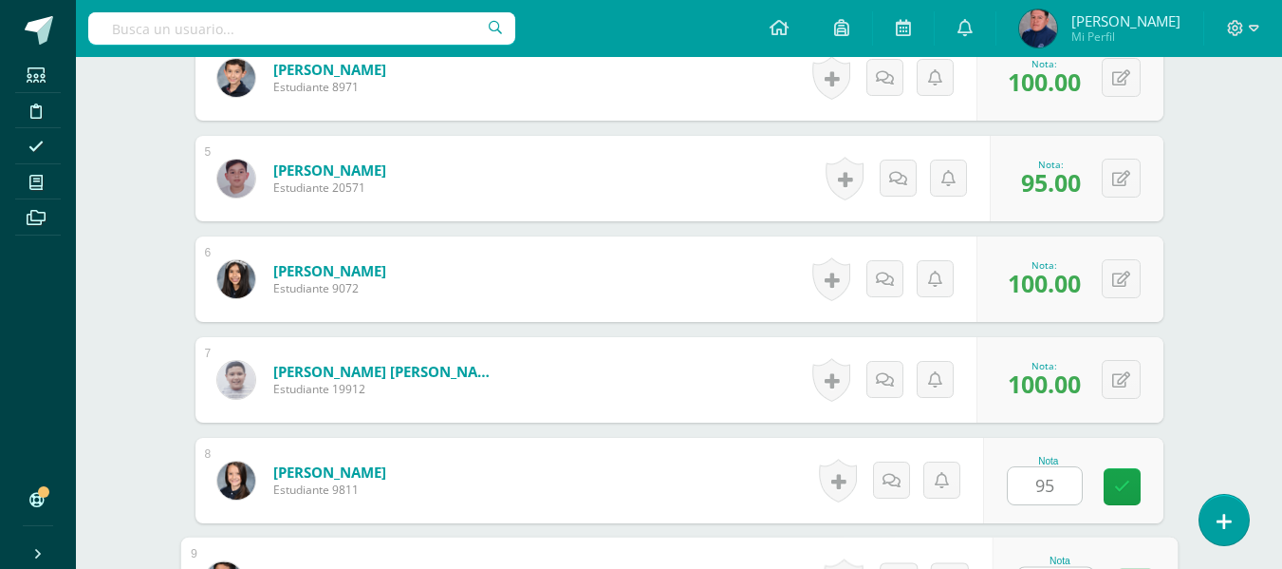
scroll to position [981, 0]
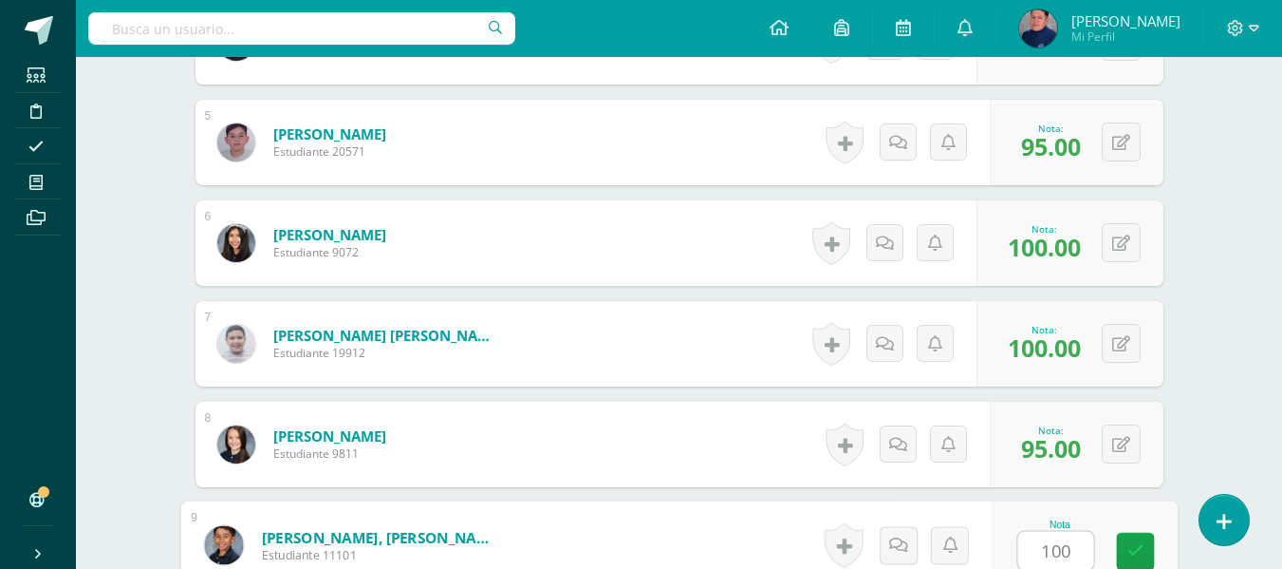
type input "100"
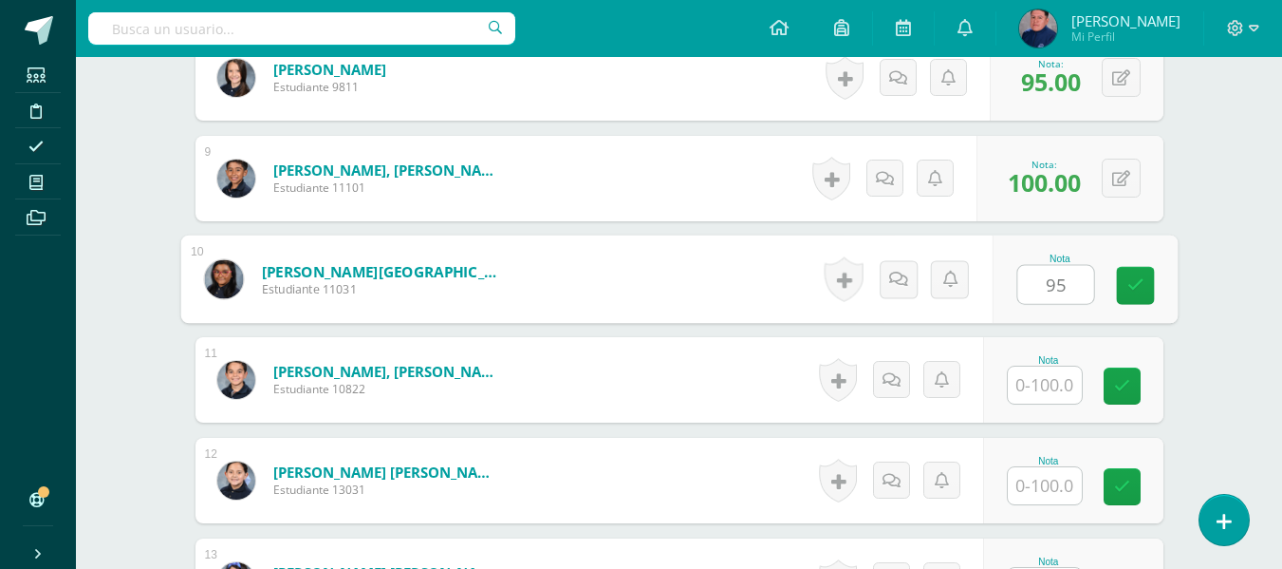
type input "95"
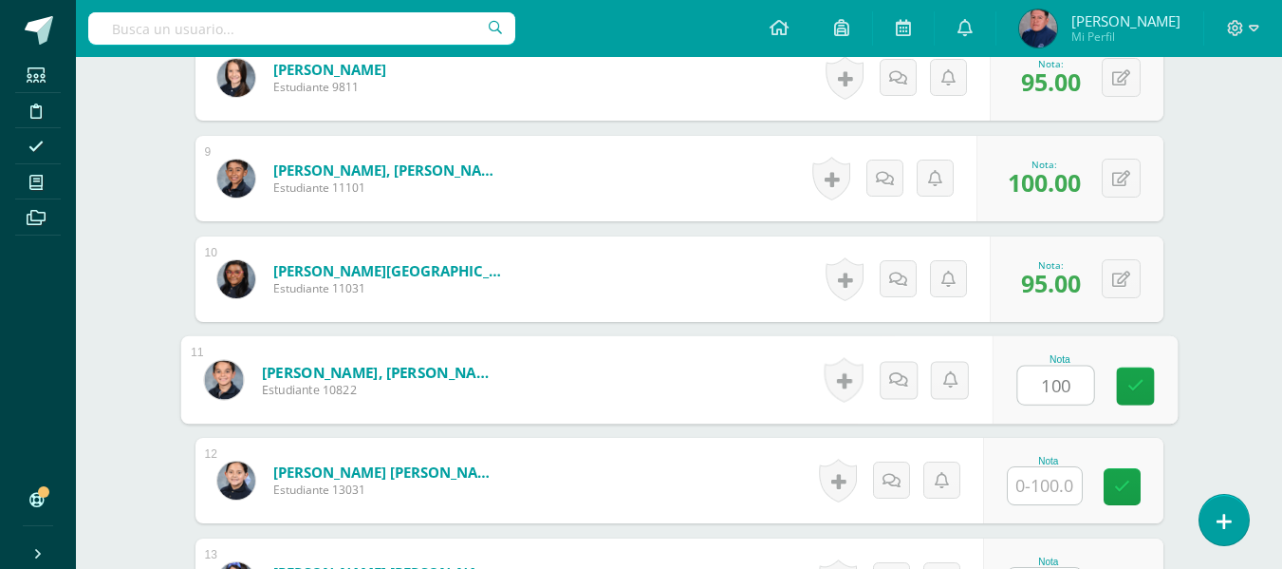
type input "100"
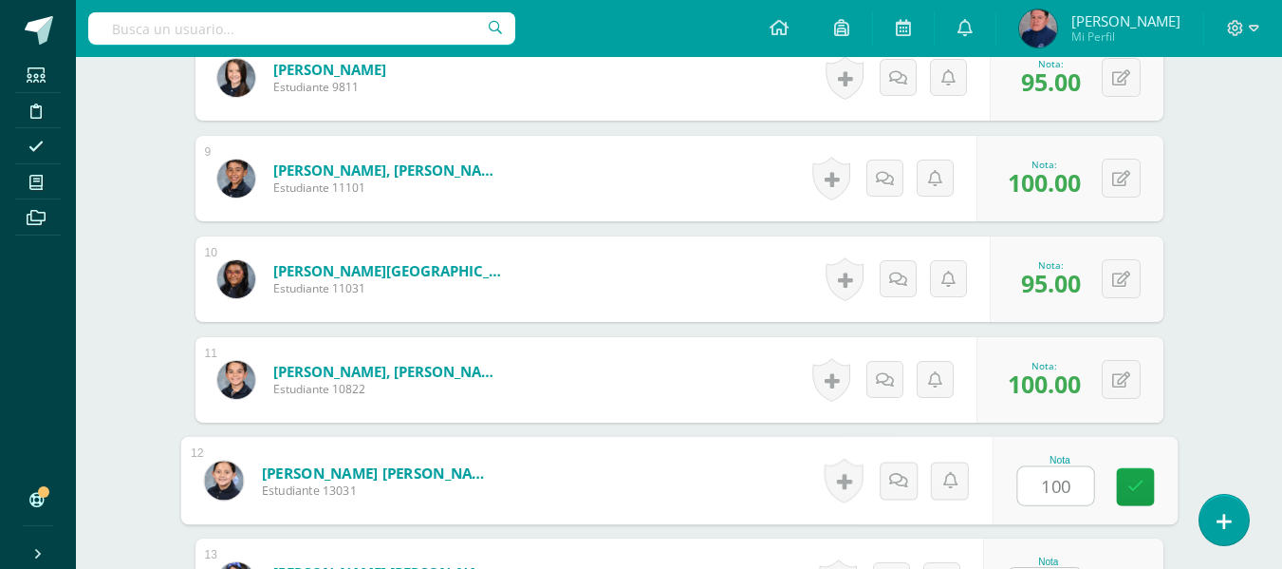
type input "100"
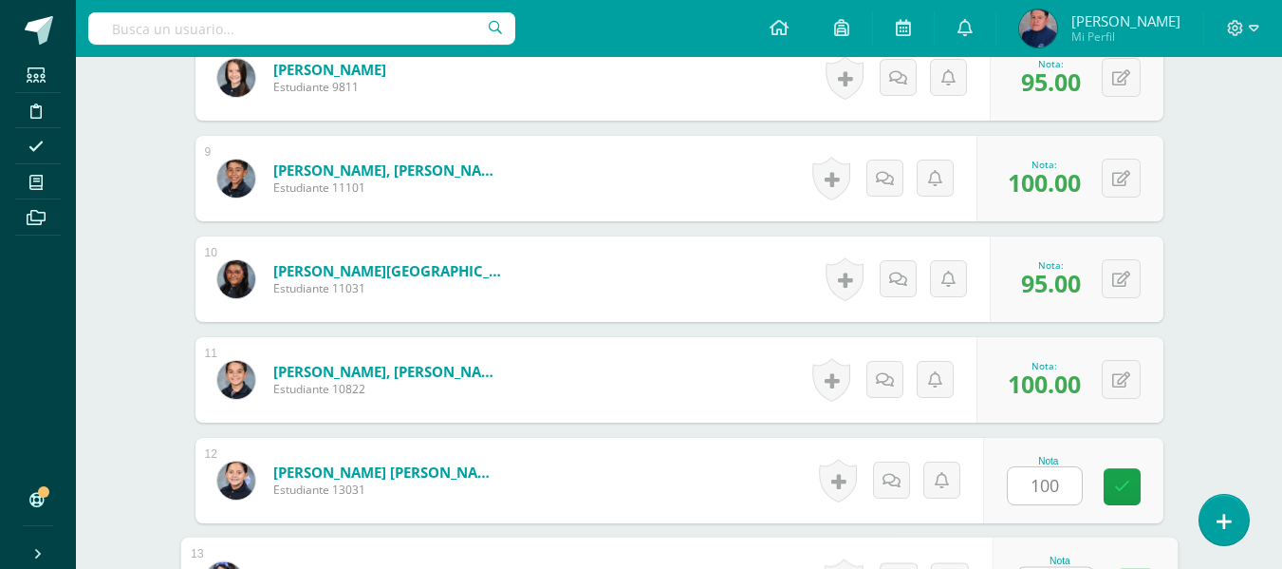
scroll to position [1383, 0]
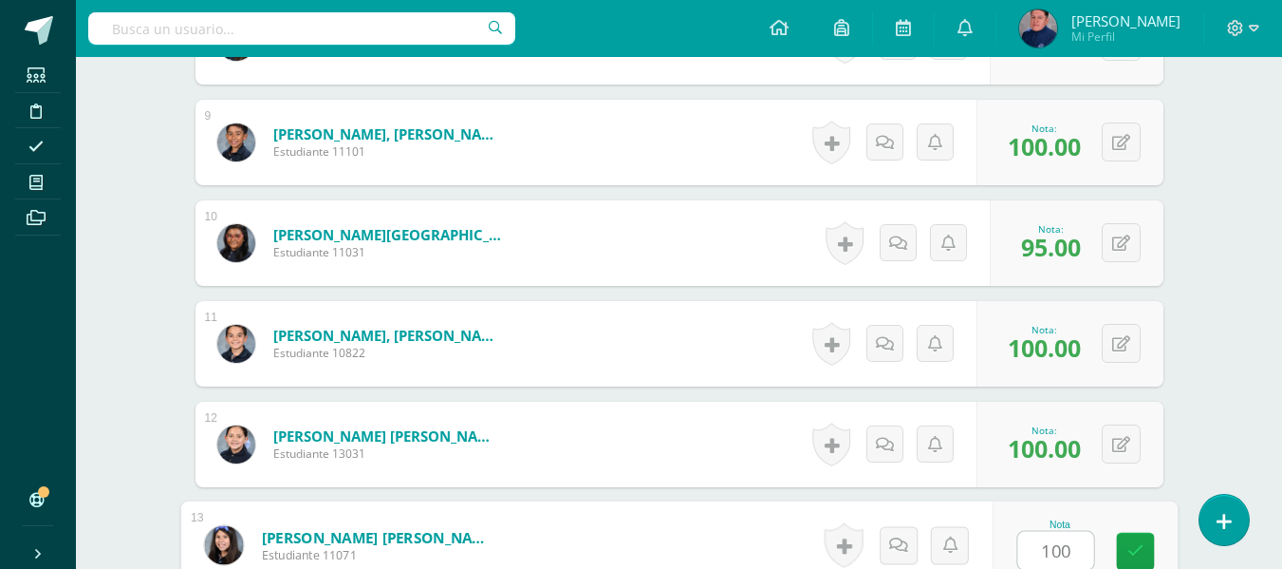
type input "100"
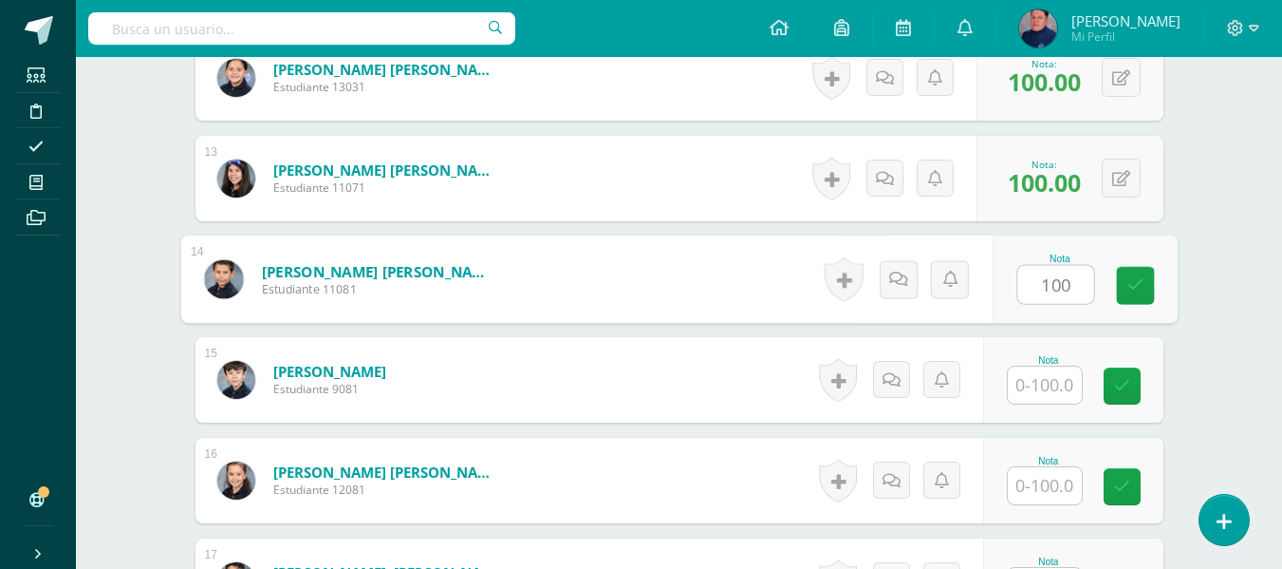
type input "100"
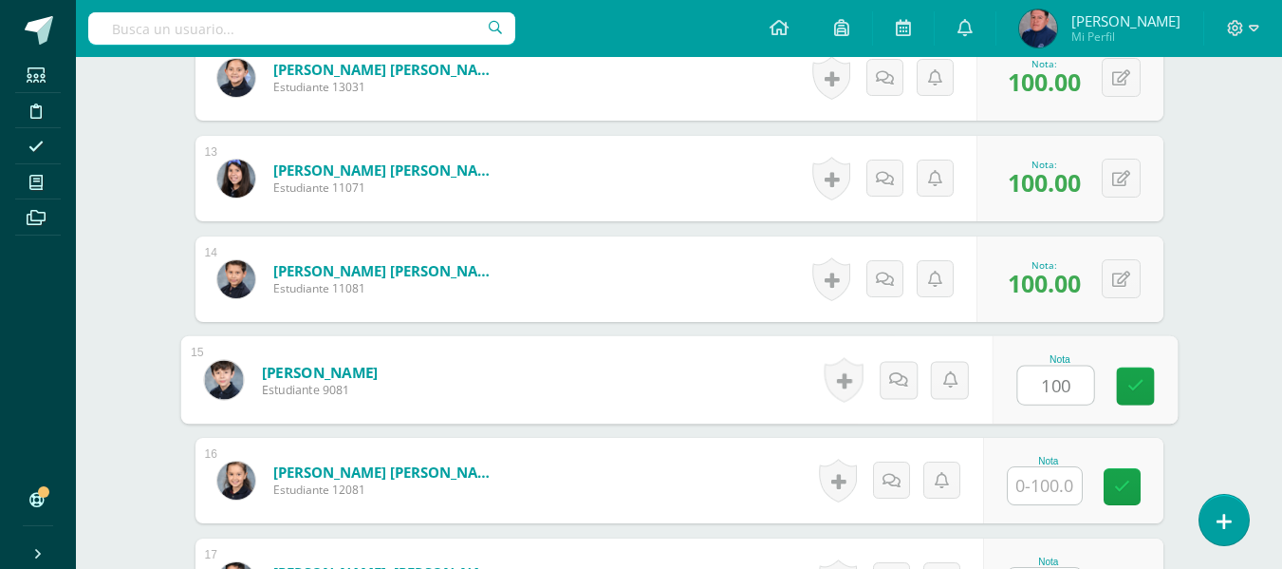
type input "100"
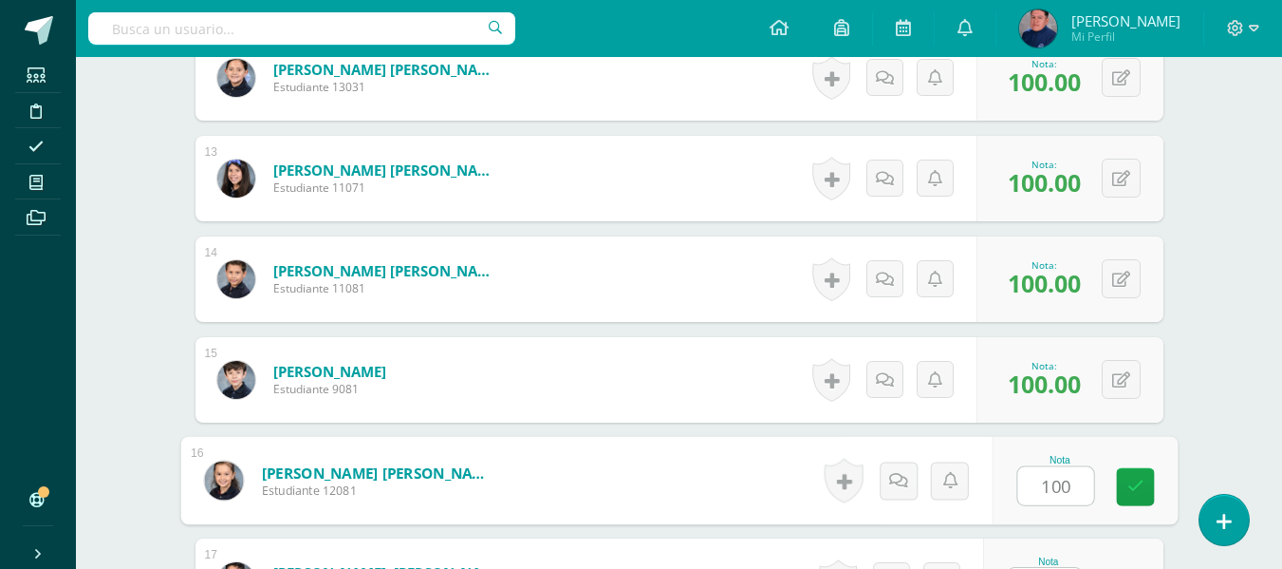
type input "100"
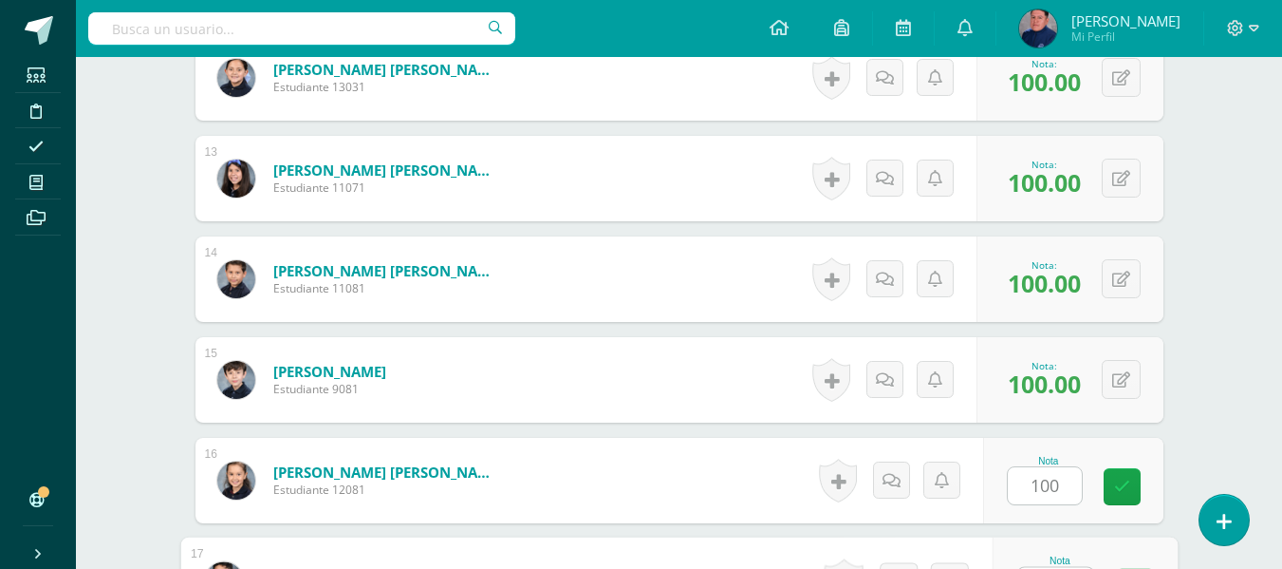
scroll to position [1786, 0]
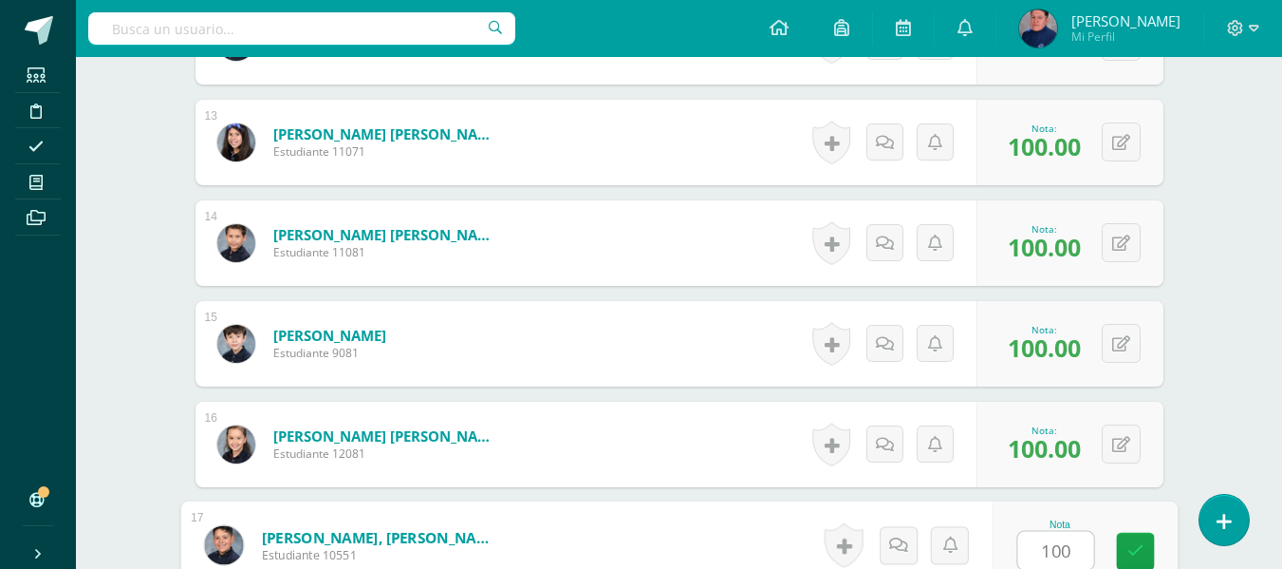
type input "100"
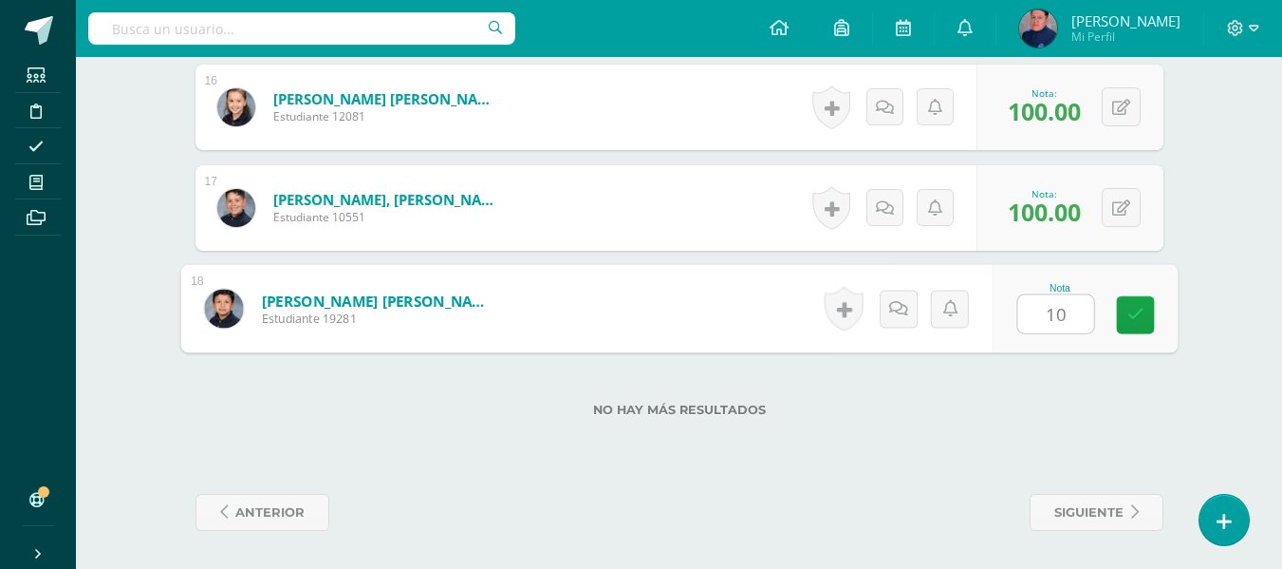
type input "100"
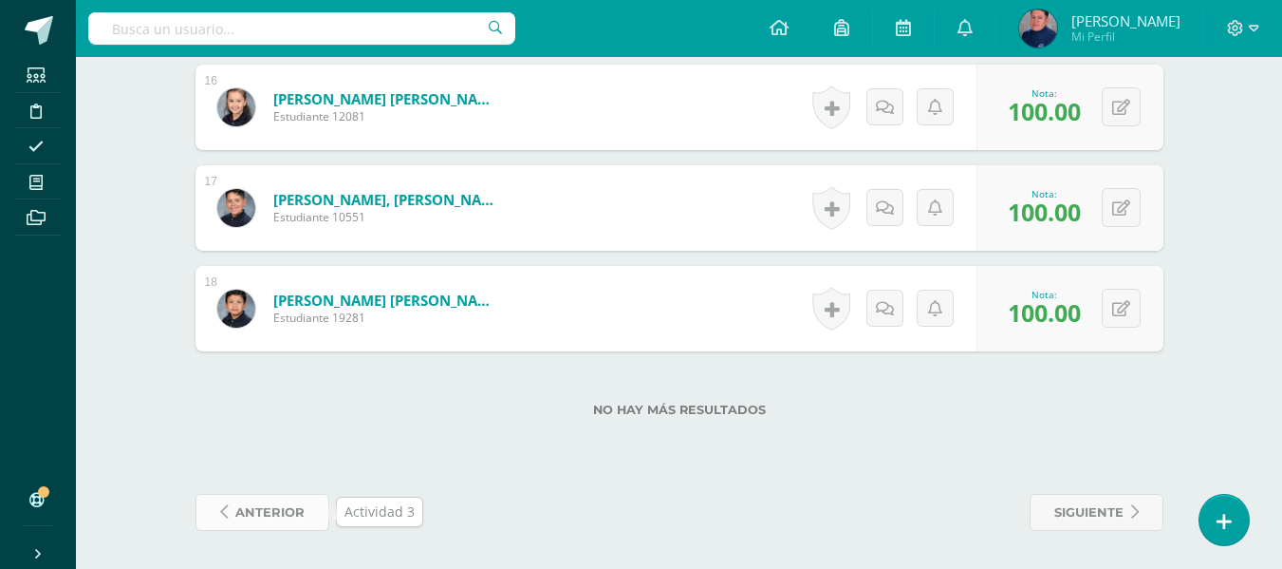
click at [287, 509] on span "anterior" at bounding box center [269, 512] width 69 height 35
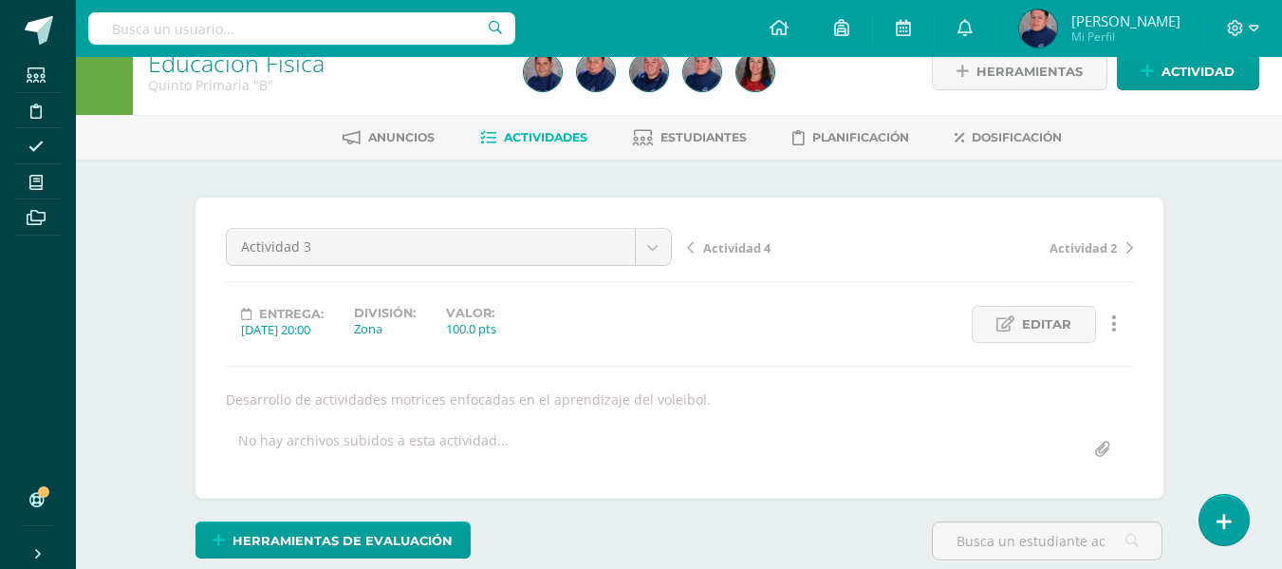
scroll to position [29, 0]
